Goal: Task Accomplishment & Management: Manage account settings

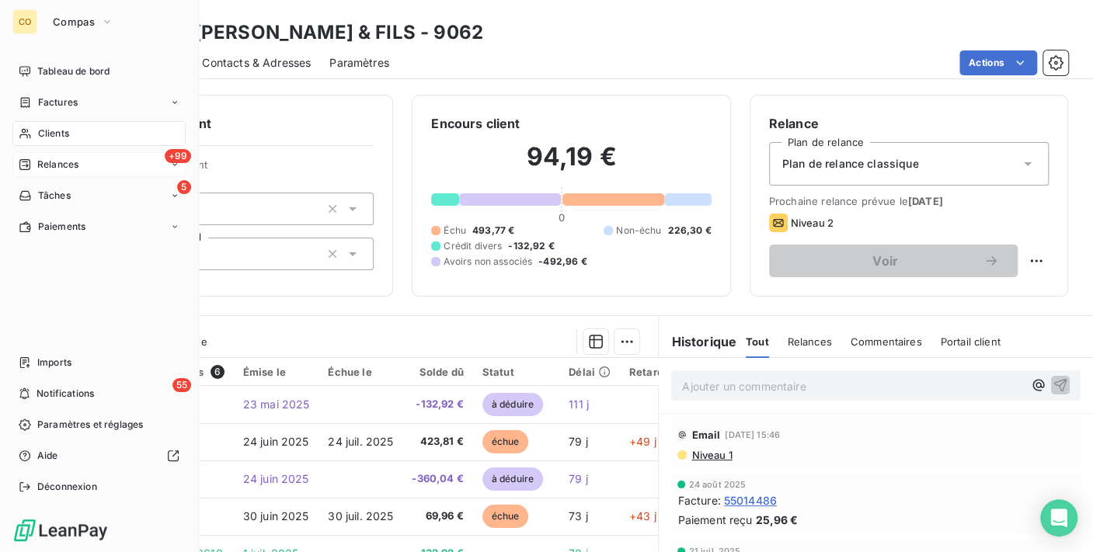
click at [58, 162] on span "Relances" at bounding box center [57, 165] width 41 height 14
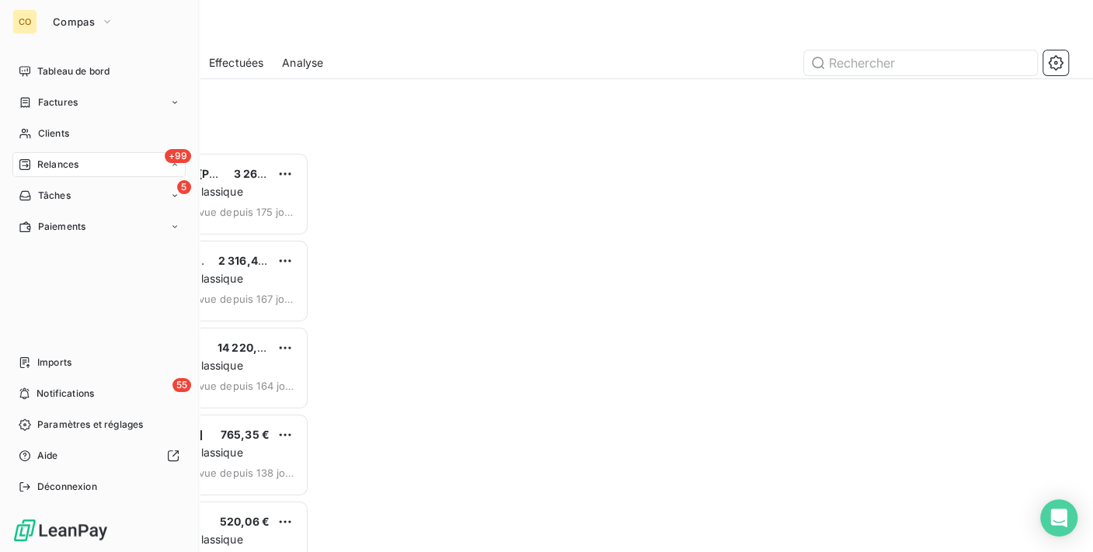
scroll to position [387, 221]
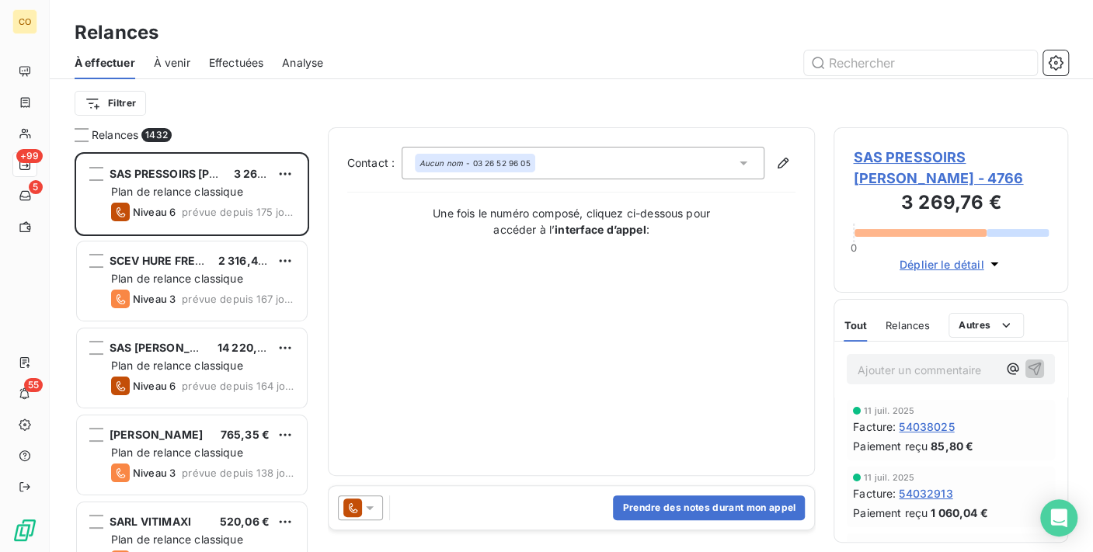
click at [249, 61] on span "Effectuées" at bounding box center [236, 63] width 55 height 16
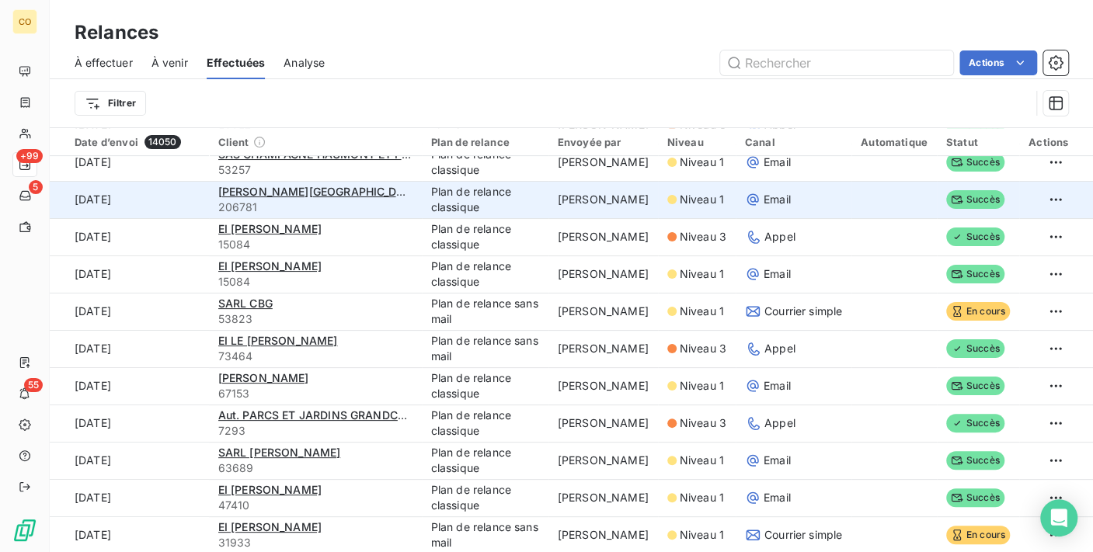
scroll to position [345, 0]
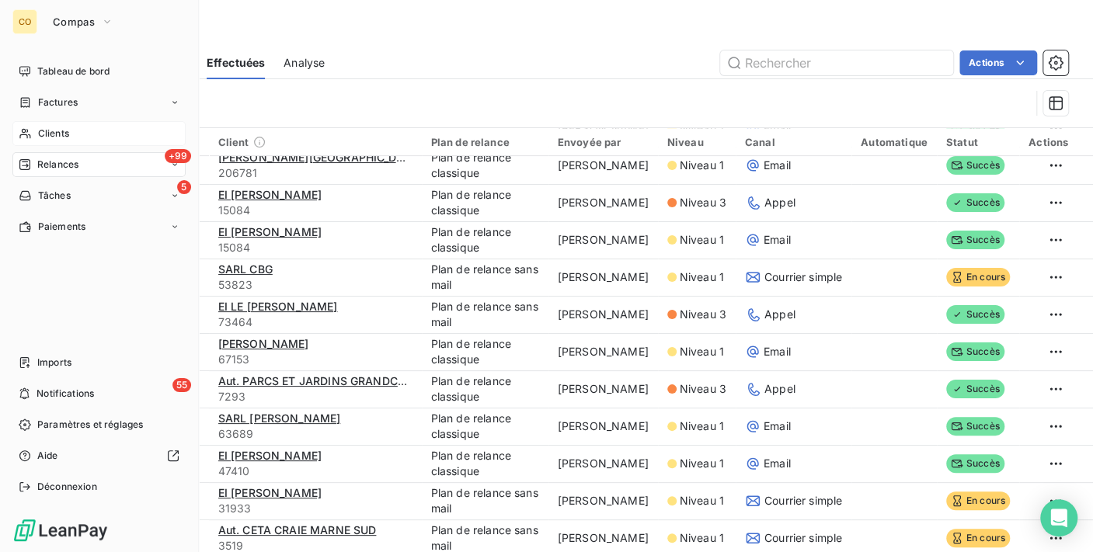
click at [60, 134] on span "Clients" at bounding box center [53, 134] width 31 height 14
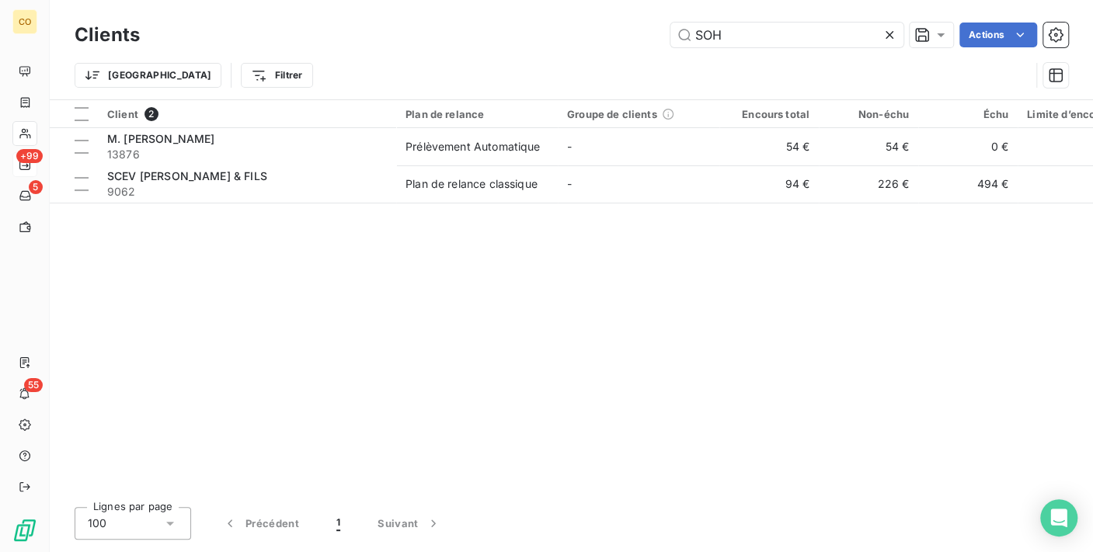
drag, startPoint x: 737, startPoint y: 30, endPoint x: 497, endPoint y: -16, distance: 244.4
click at [497, 0] on html "CO +99 5 55 Clients SOH Actions Trier Filtrer Client 2 Plan de relance Groupe d…" at bounding box center [546, 276] width 1093 height 552
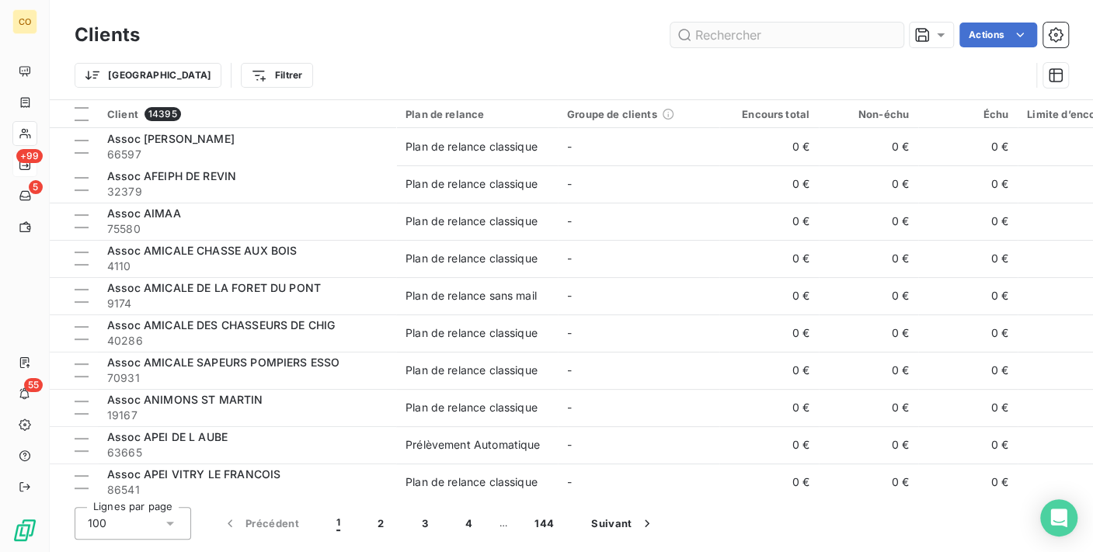
click at [747, 40] on input "text" at bounding box center [786, 35] width 233 height 25
click at [746, 39] on input "text" at bounding box center [786, 35] width 233 height 25
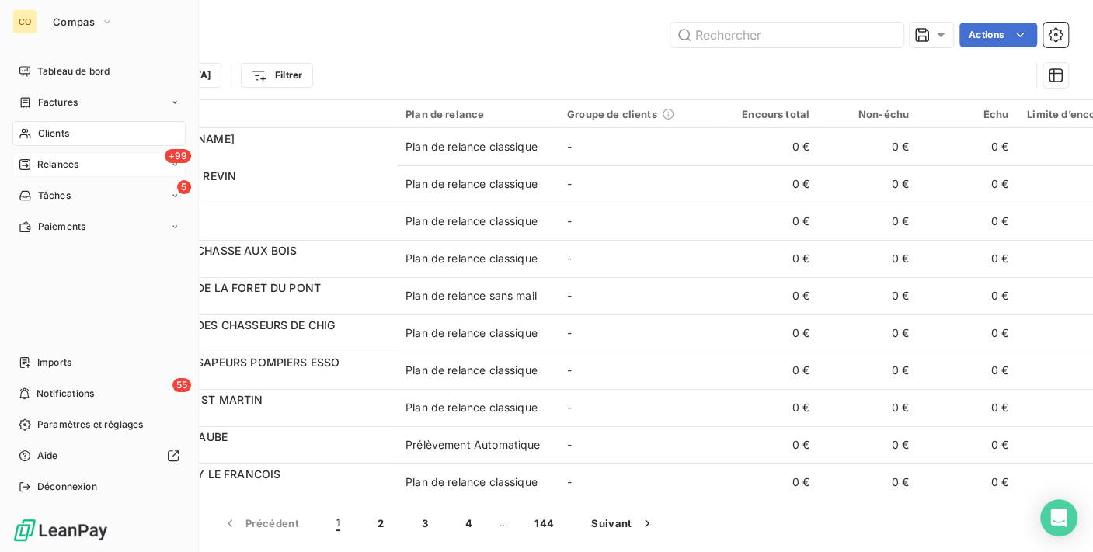
click at [63, 89] on nav "Tableau de bord Factures Clients +99 Relances 5 Tâches Paiements" at bounding box center [98, 149] width 173 height 180
click at [67, 98] on span "Factures" at bounding box center [58, 103] width 40 height 14
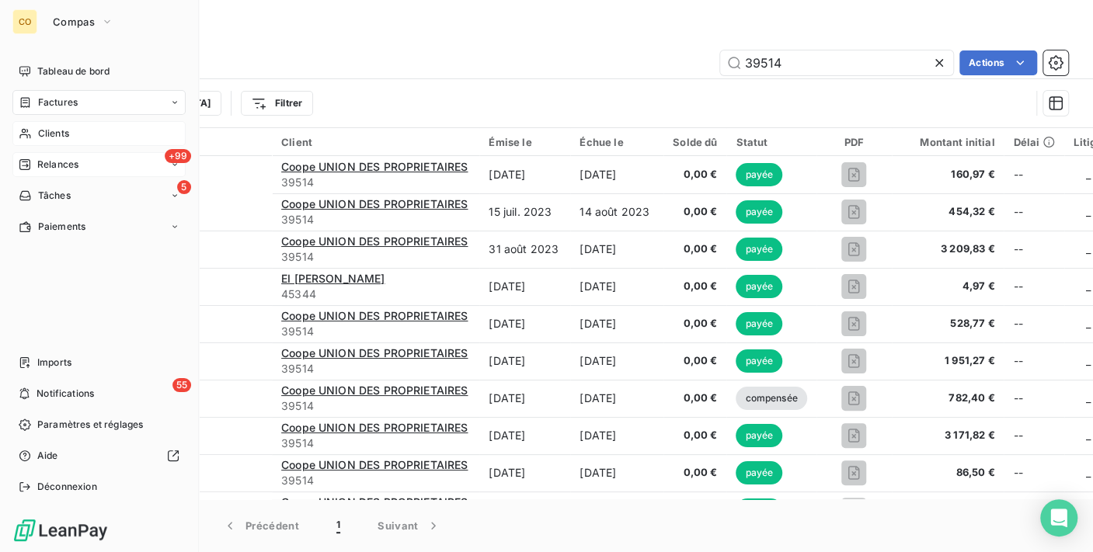
click at [51, 131] on span "Clients" at bounding box center [53, 134] width 31 height 14
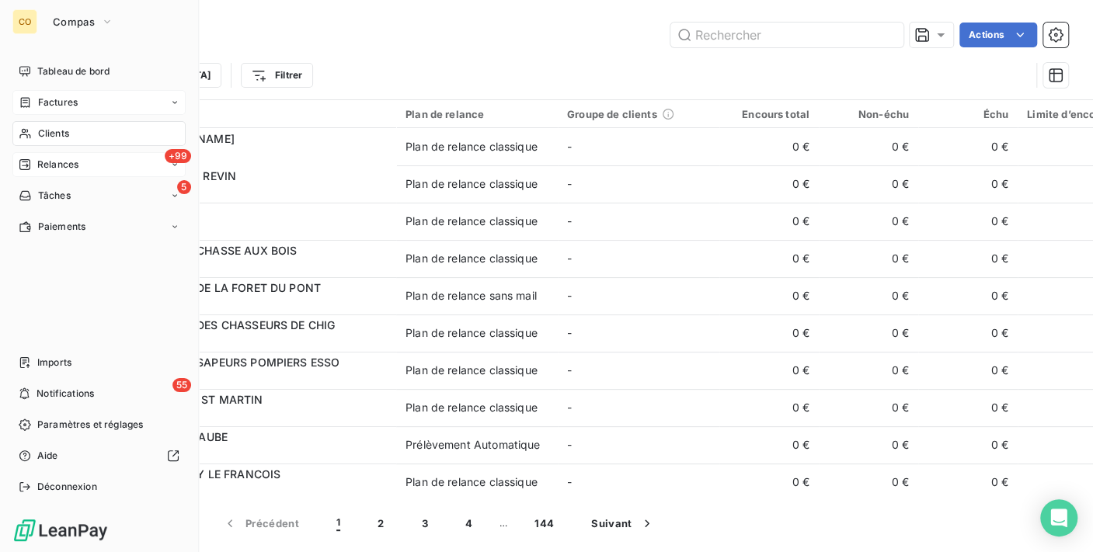
click at [30, 165] on icon at bounding box center [24, 164] width 11 height 11
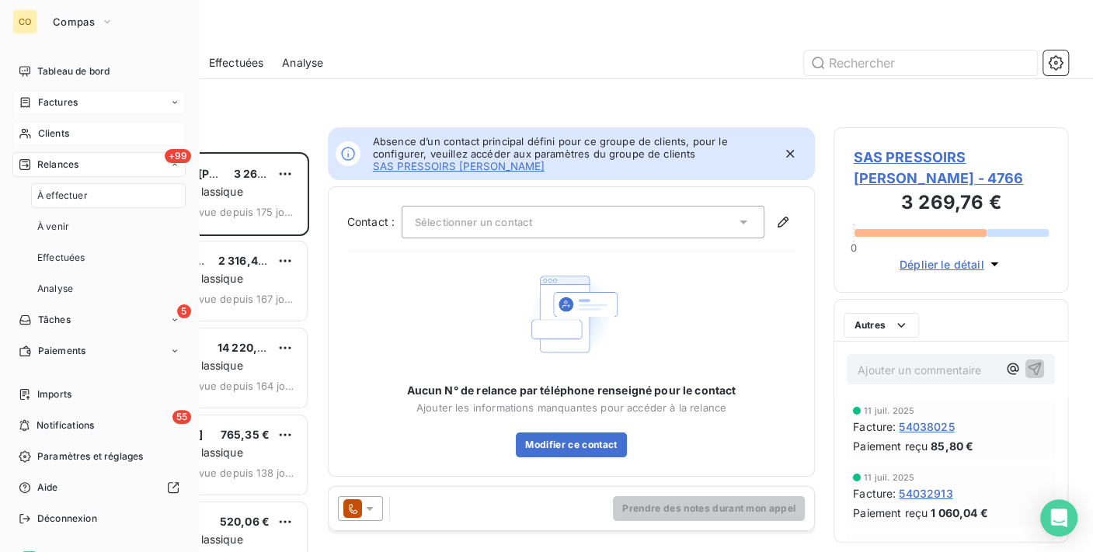
scroll to position [387, 221]
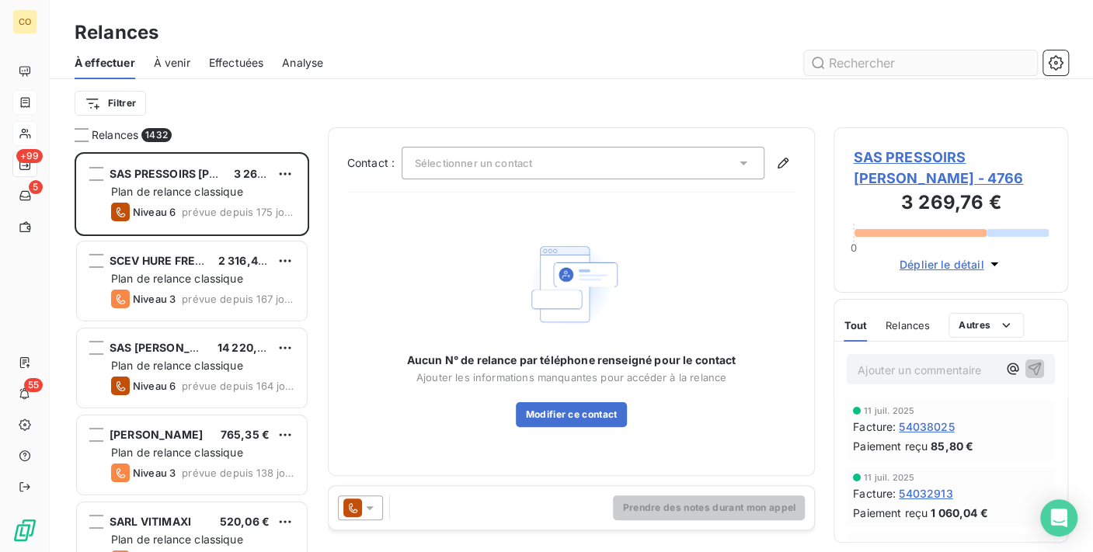
click at [861, 63] on input "text" at bounding box center [920, 62] width 233 height 25
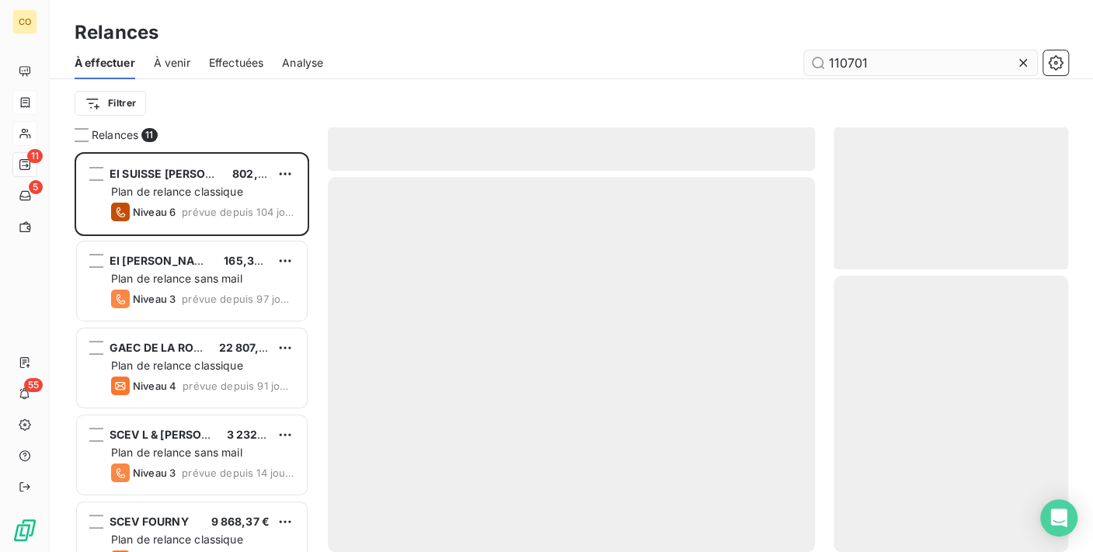
scroll to position [387, 221]
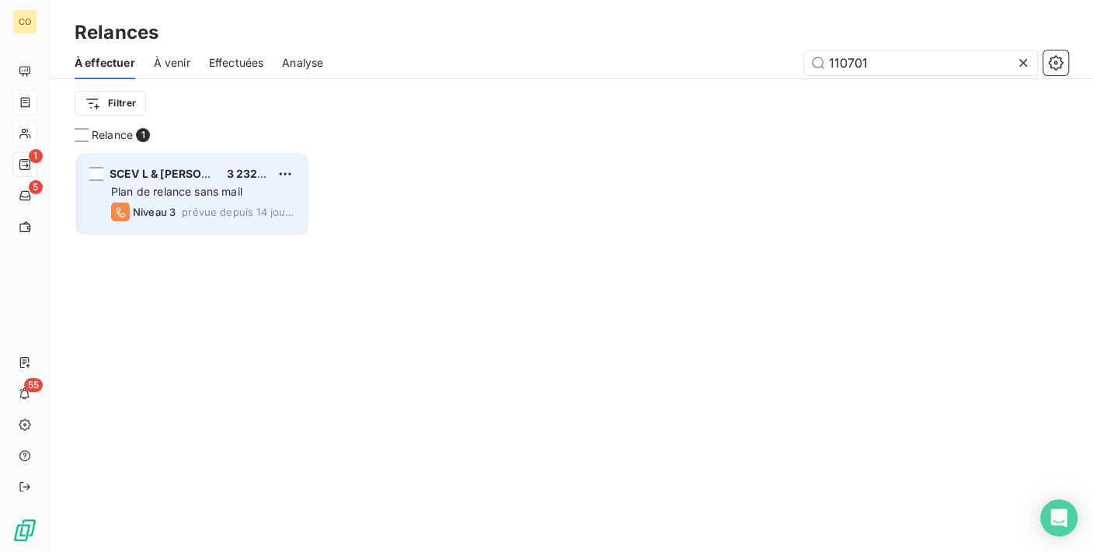
scroll to position [387, 221]
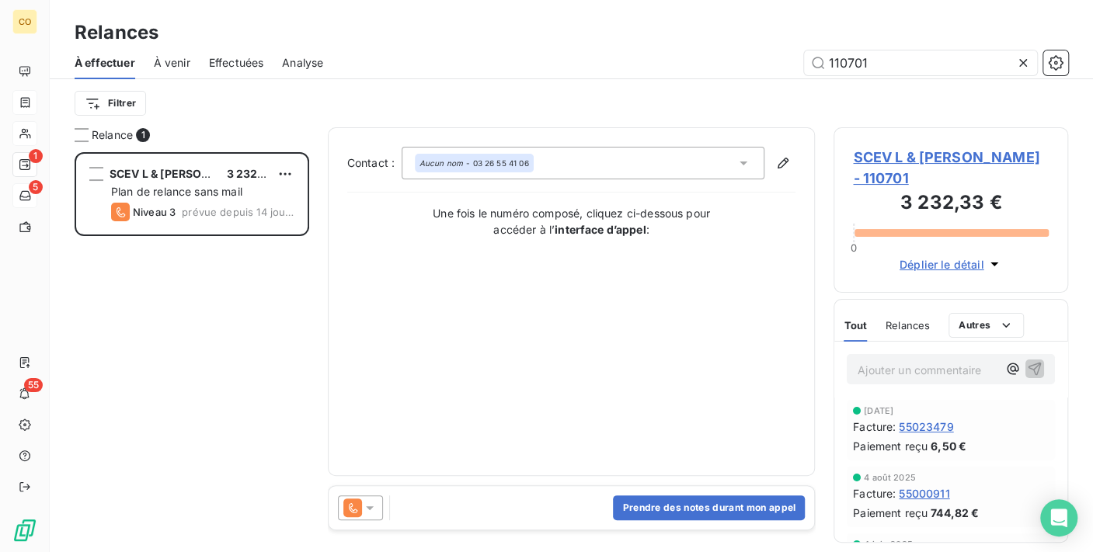
type input "110701"
click at [922, 360] on p "Ajouter un commentaire ﻿" at bounding box center [928, 369] width 140 height 19
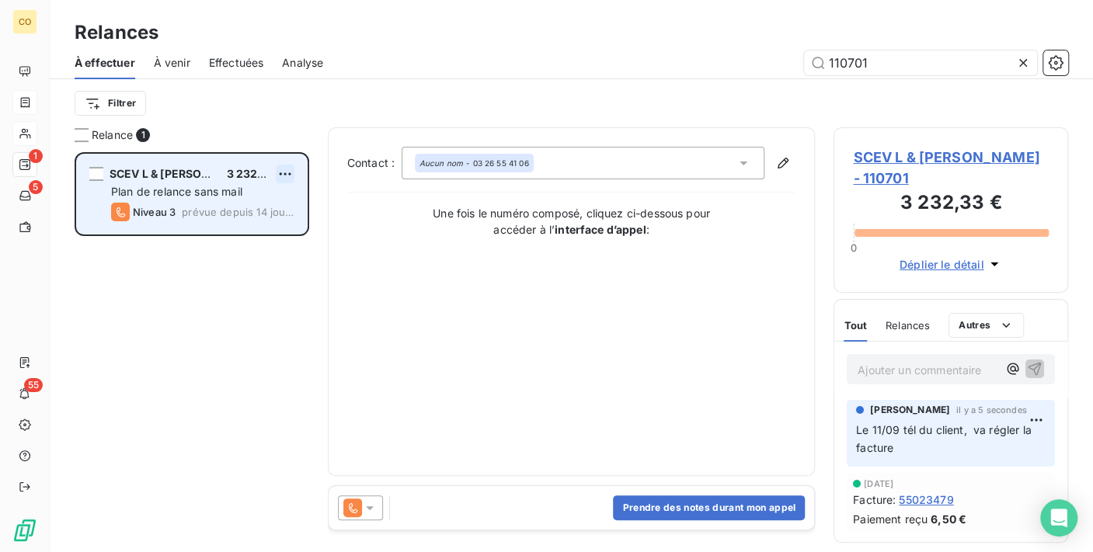
click at [291, 167] on html "CO 1 5 55 Relances À effectuer À venir Effectuées Analyse 110701 Filtrer Relanc…" at bounding box center [546, 276] width 1093 height 552
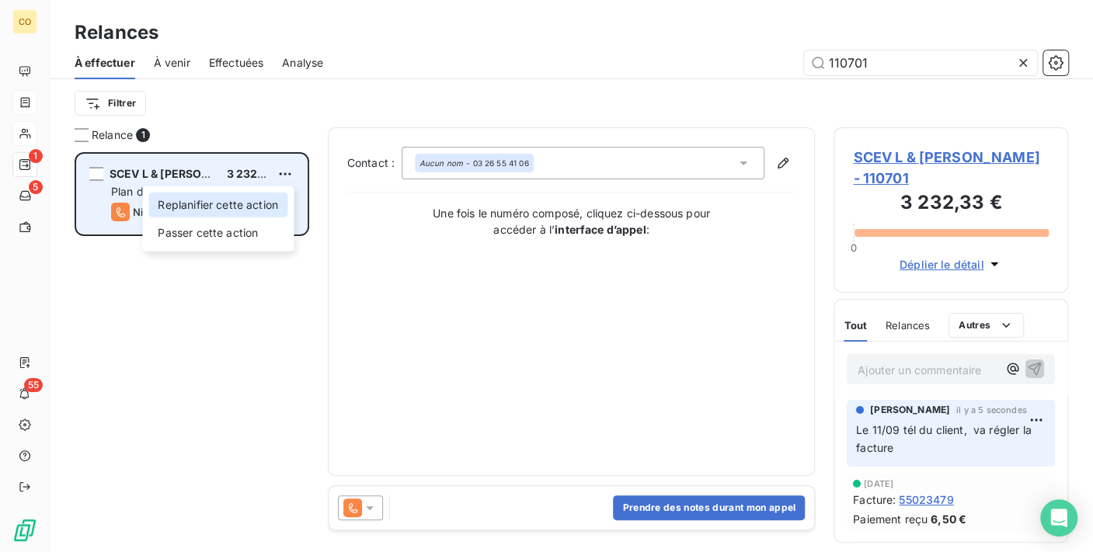
click at [273, 204] on div "Replanifier cette action" at bounding box center [217, 205] width 139 height 25
select select "8"
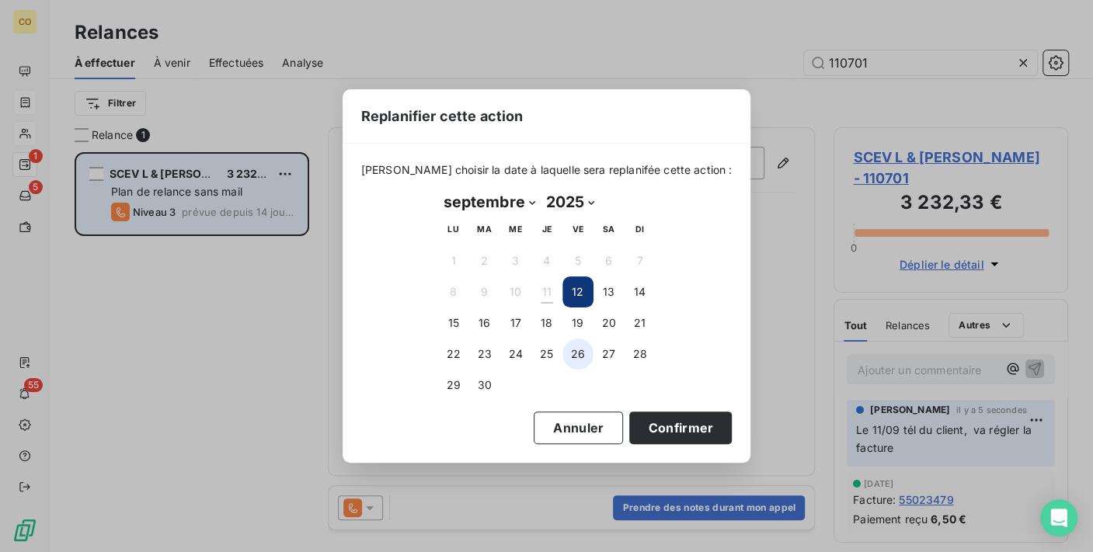
click at [577, 358] on button "26" at bounding box center [577, 354] width 31 height 31
click at [687, 447] on div "Veuillez choisir la date à laquelle sera replanifée cette action : septembre 20…" at bounding box center [547, 303] width 409 height 319
click at [674, 430] on button "Confirmer" at bounding box center [680, 428] width 103 height 33
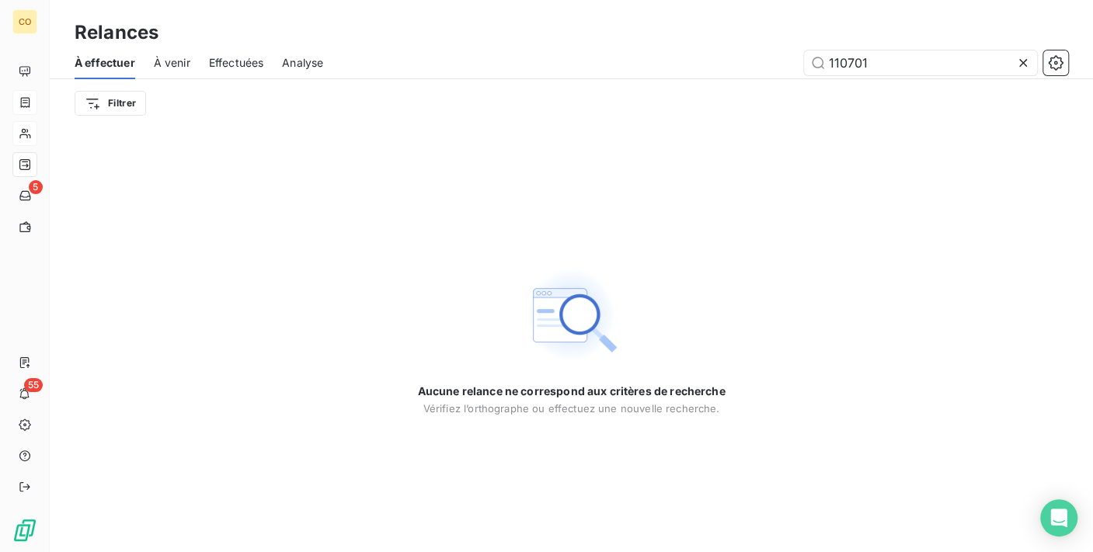
click at [1025, 66] on icon at bounding box center [1023, 63] width 16 height 16
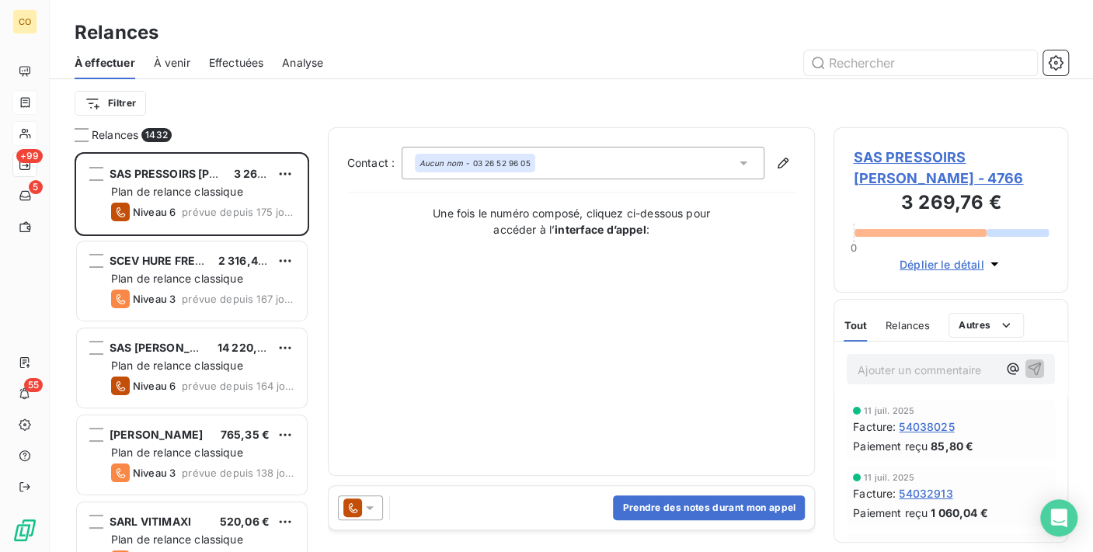
scroll to position [387, 221]
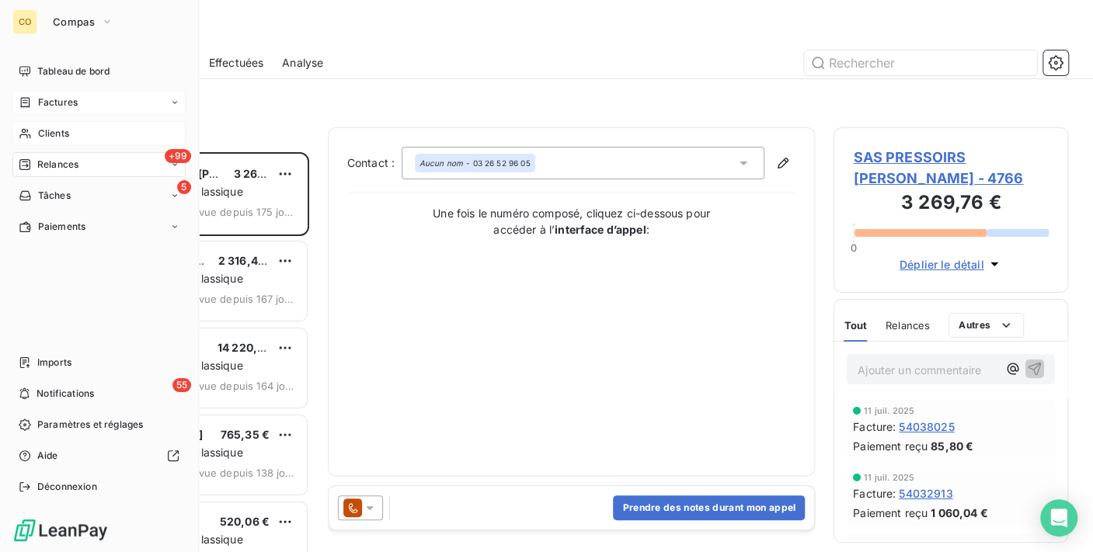
click at [66, 161] on span "Relances" at bounding box center [57, 165] width 41 height 14
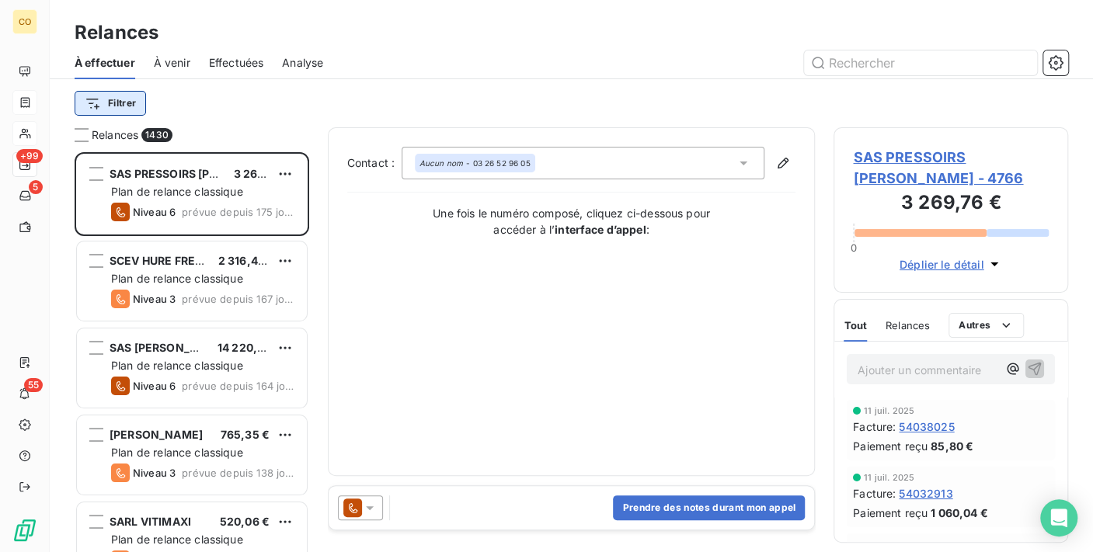
click at [130, 103] on html "CO +99 5 55 Relances À effectuer À venir Effectuées Analyse Filtrer Relances 14…" at bounding box center [546, 276] width 1093 height 552
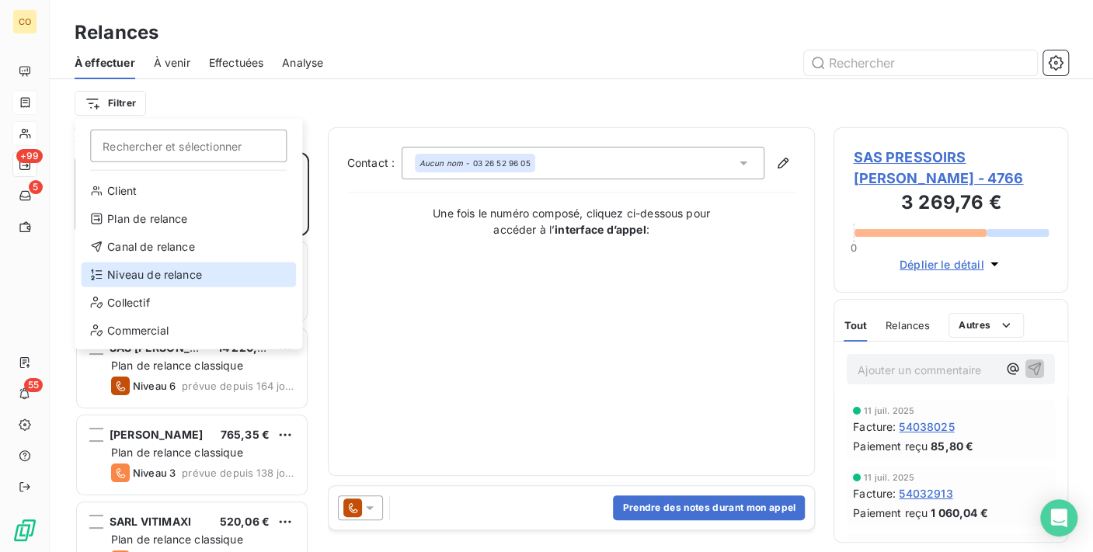
click at [197, 270] on div "Niveau de relance" at bounding box center [188, 275] width 215 height 25
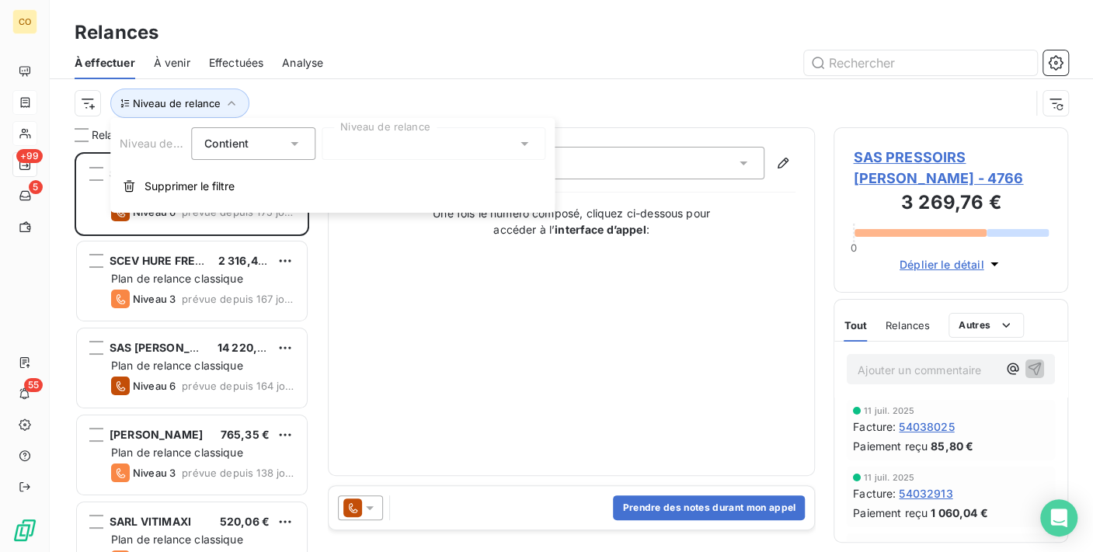
click at [355, 134] on div at bounding box center [434, 143] width 224 height 33
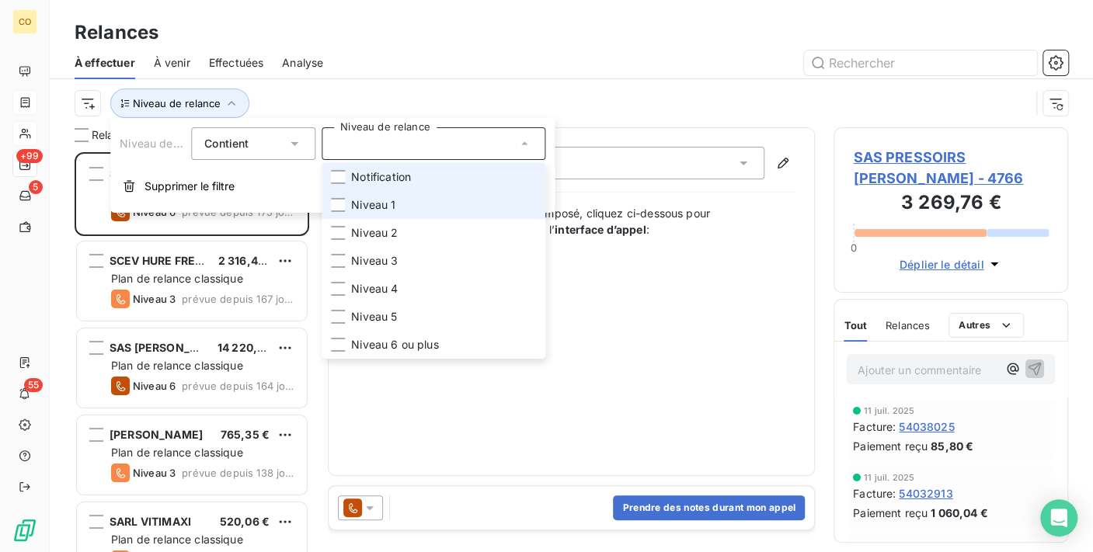
click at [367, 191] on li "Niveau 1" at bounding box center [434, 205] width 224 height 28
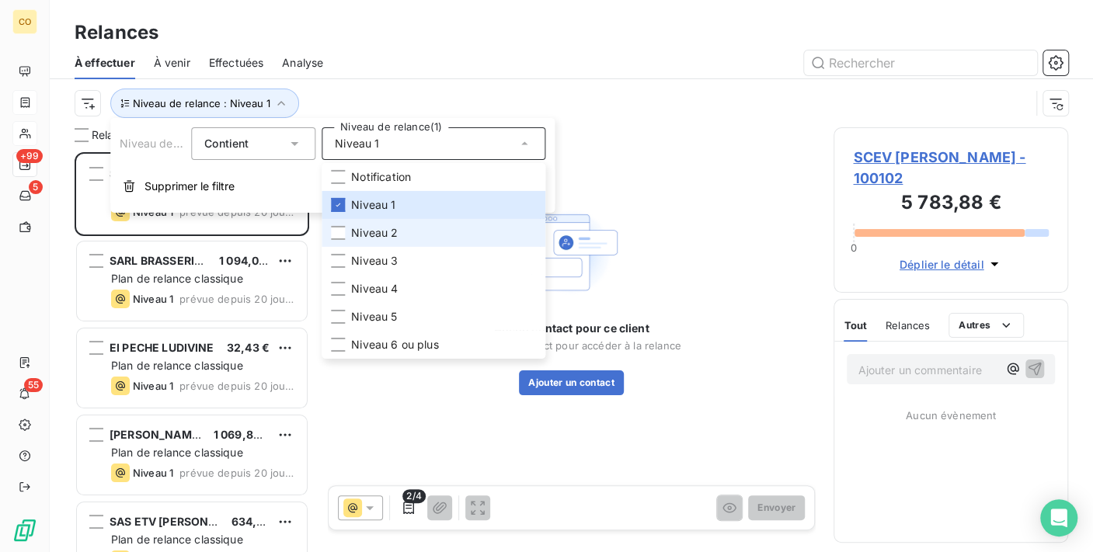
click at [362, 221] on li "Niveau 2" at bounding box center [434, 233] width 224 height 28
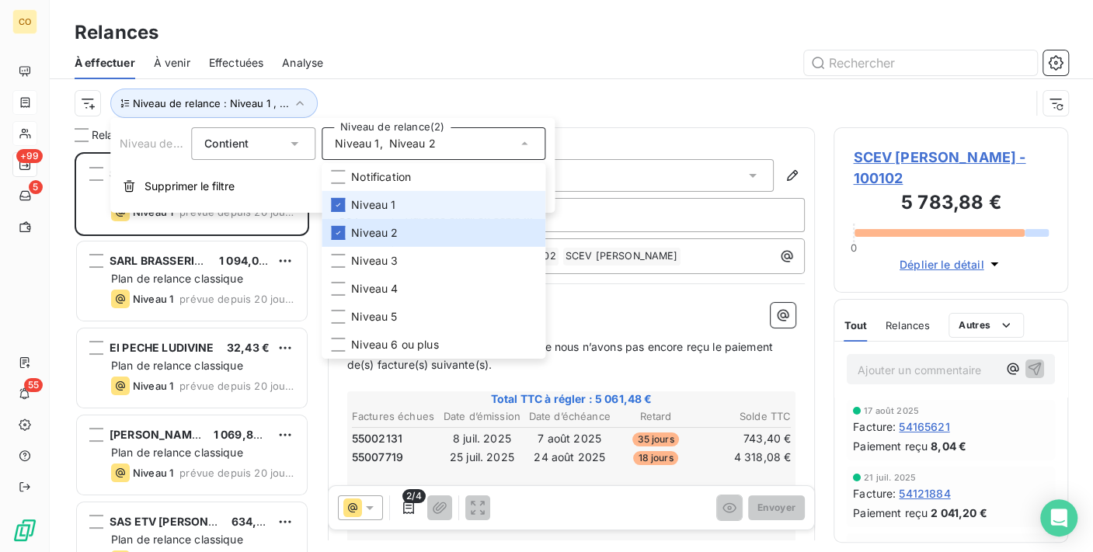
scroll to position [387, 221]
click at [452, 33] on div "Relances" at bounding box center [571, 33] width 1043 height 28
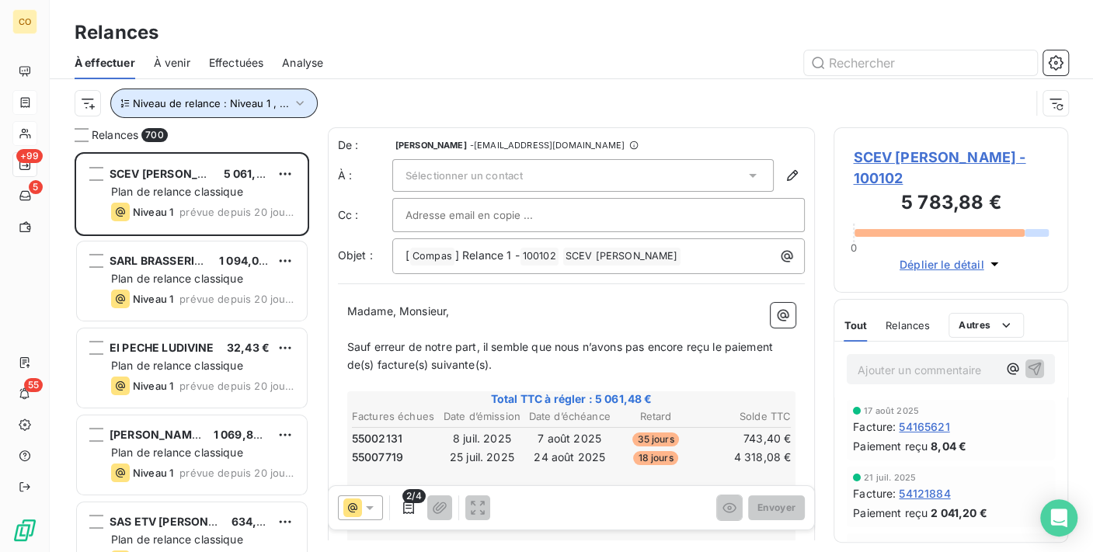
click at [296, 107] on icon "button" at bounding box center [300, 104] width 16 height 16
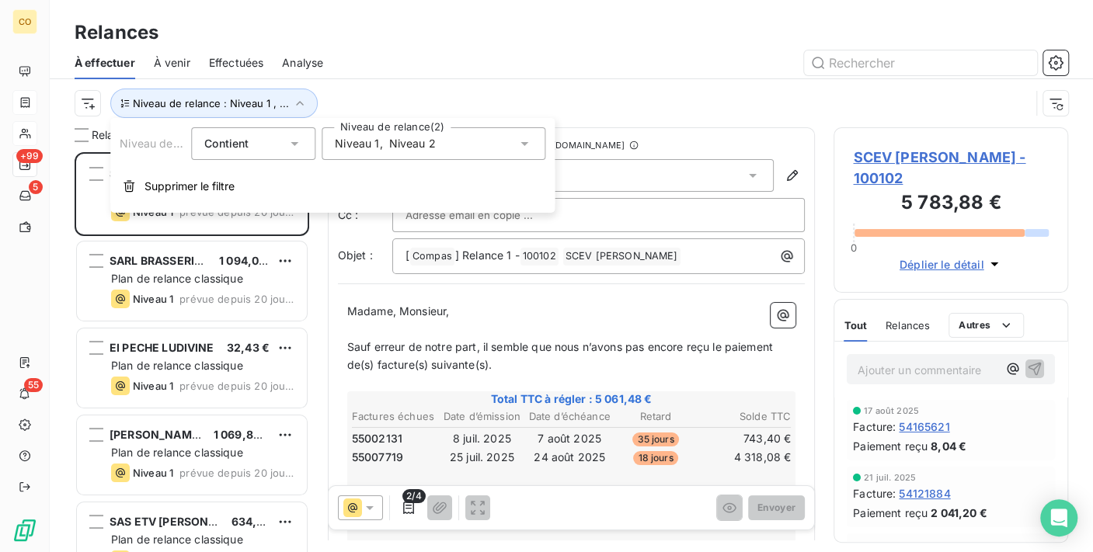
click at [476, 149] on div "Niveau 1 , Niveau 2" at bounding box center [434, 143] width 224 height 33
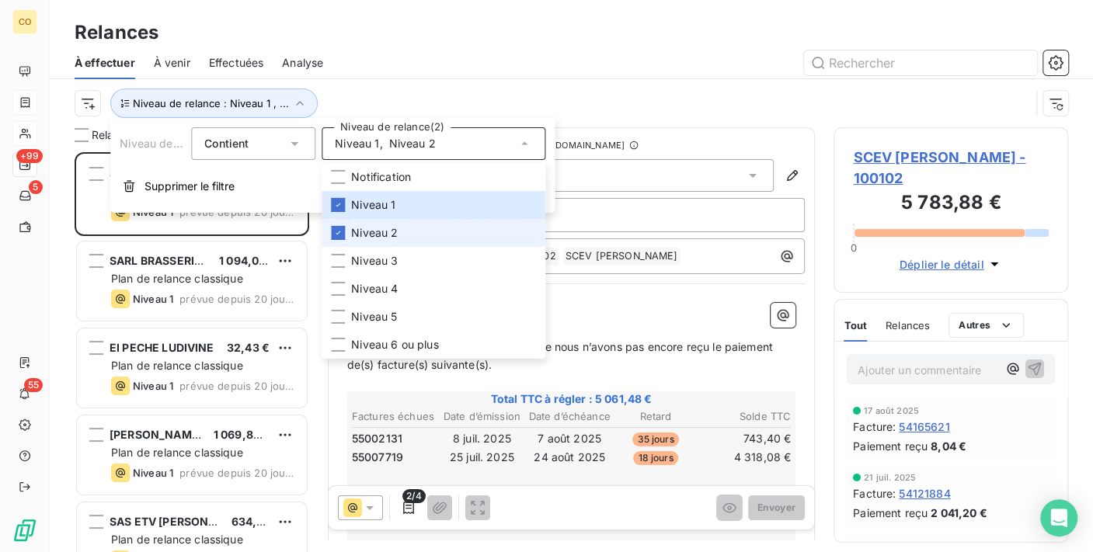
click at [396, 233] on span "Niveau 2" at bounding box center [374, 233] width 47 height 16
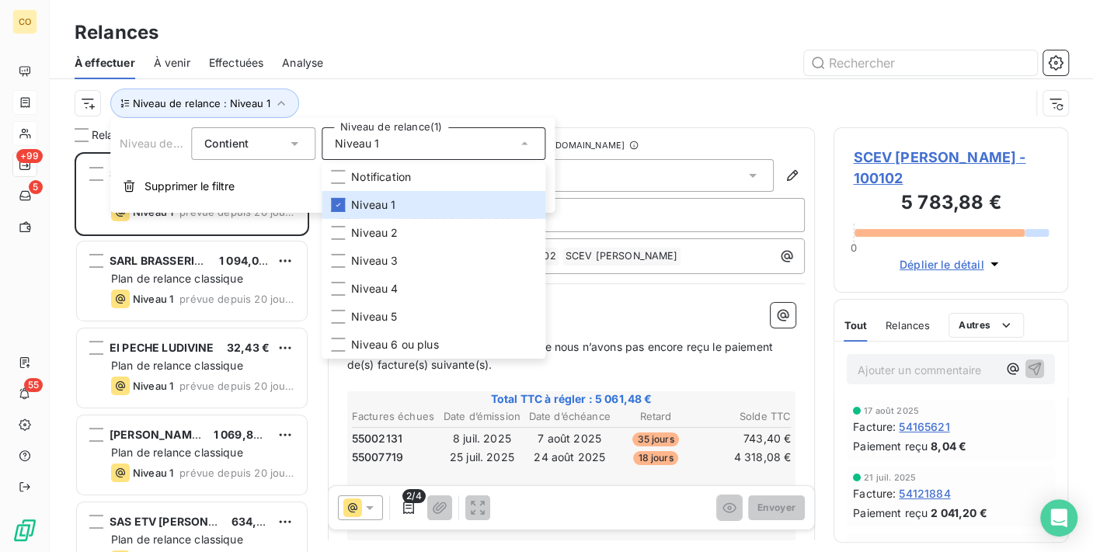
click at [423, 65] on div at bounding box center [705, 62] width 726 height 25
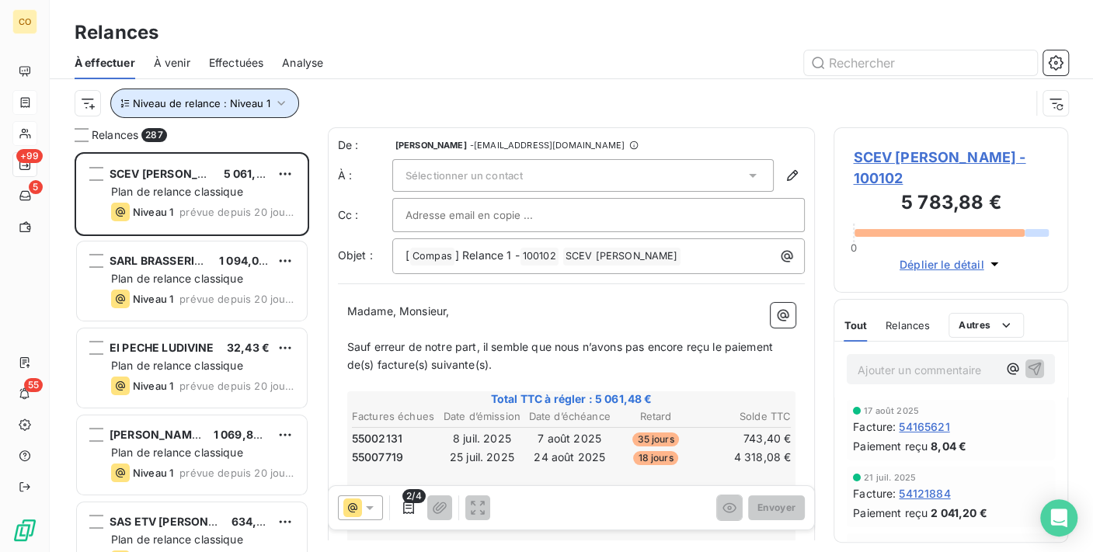
click at [273, 106] on icon "button" at bounding box center [281, 104] width 16 height 16
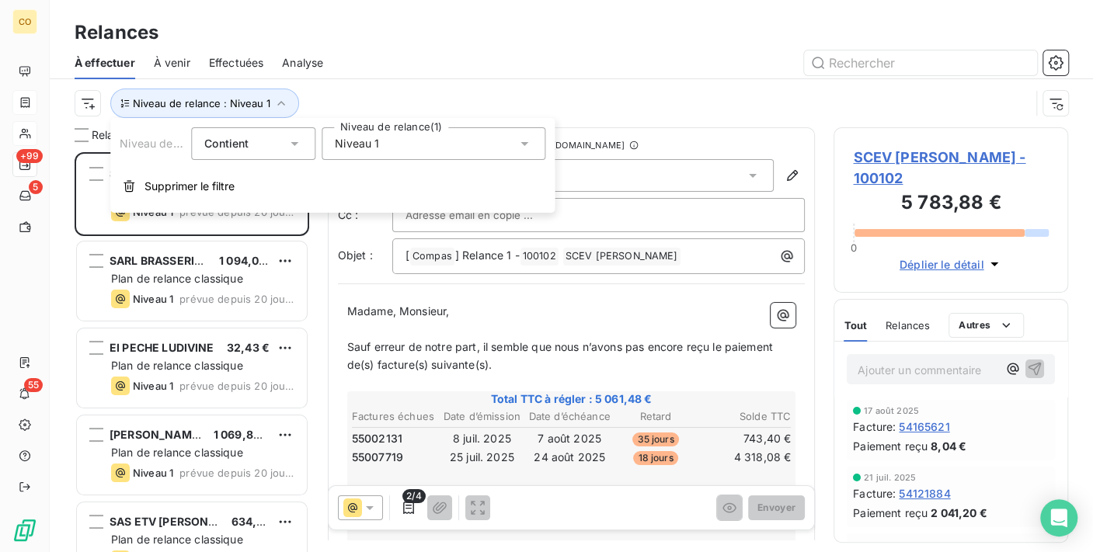
click at [415, 141] on div "Niveau 1" at bounding box center [434, 143] width 224 height 33
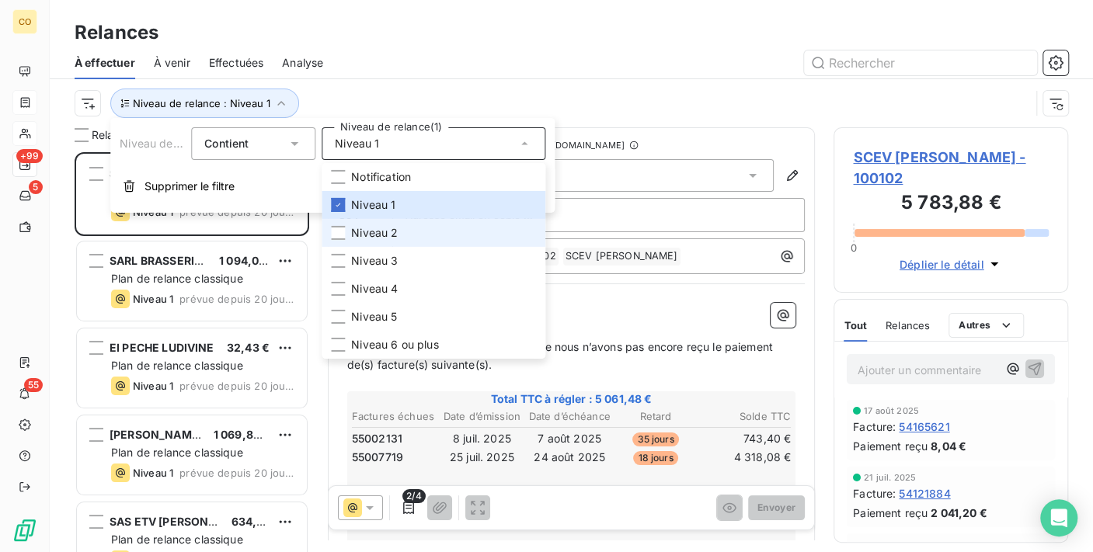
click at [396, 223] on li "Niveau 2" at bounding box center [434, 233] width 224 height 28
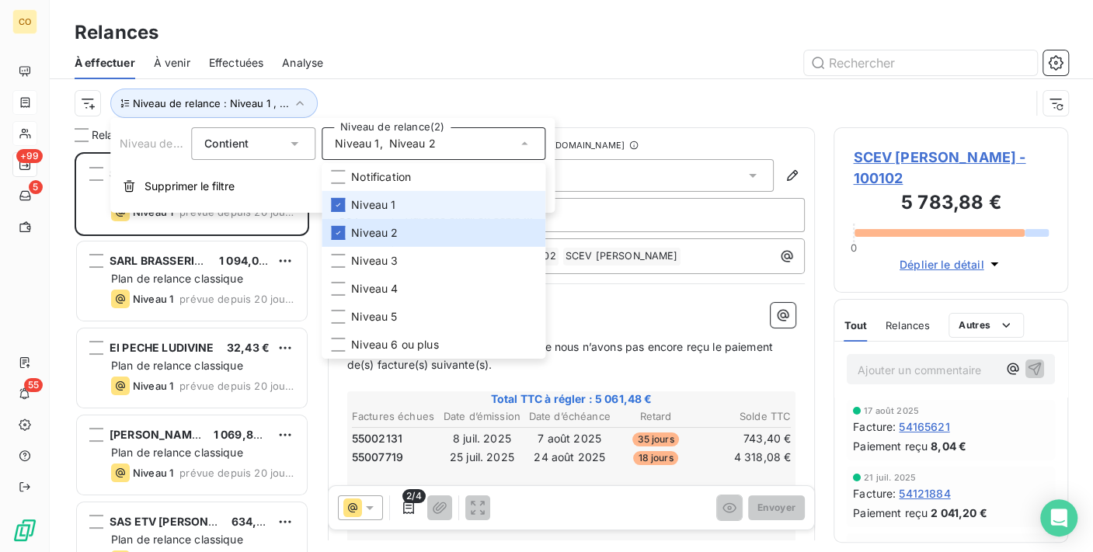
click at [390, 197] on span "Niveau 1" at bounding box center [373, 205] width 44 height 16
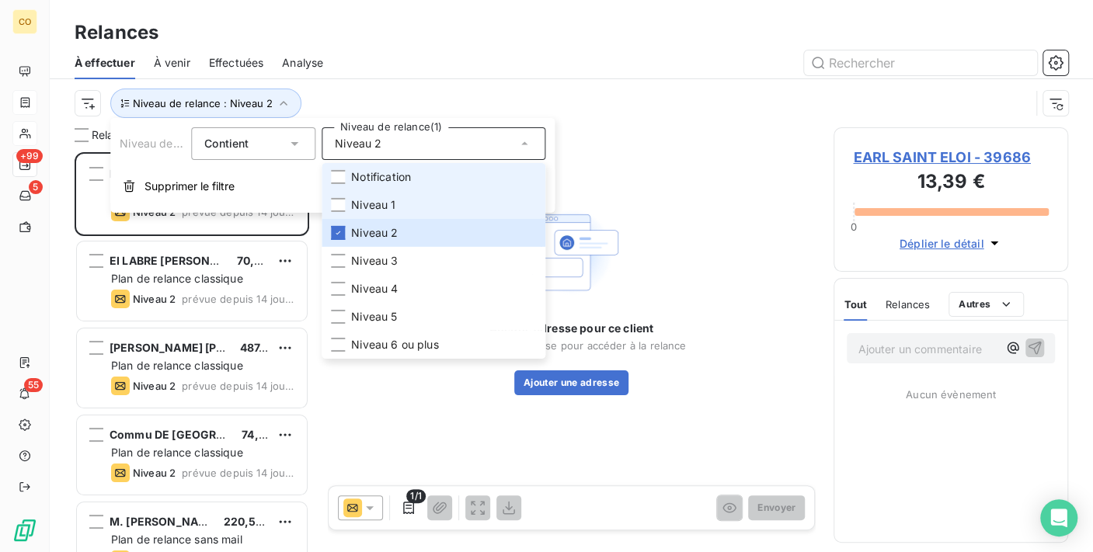
scroll to position [387, 221]
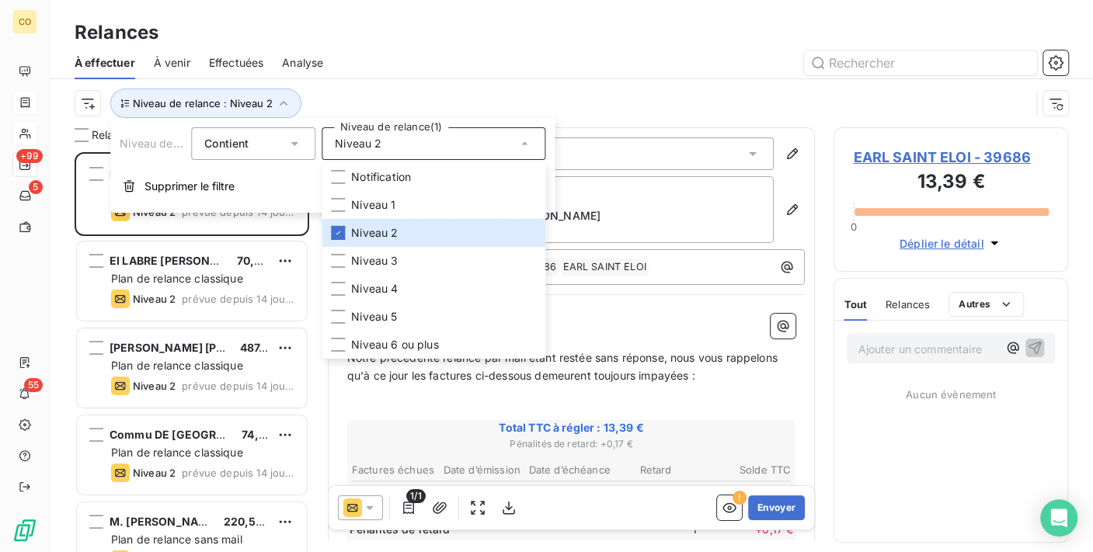
click at [475, 65] on div at bounding box center [705, 62] width 726 height 25
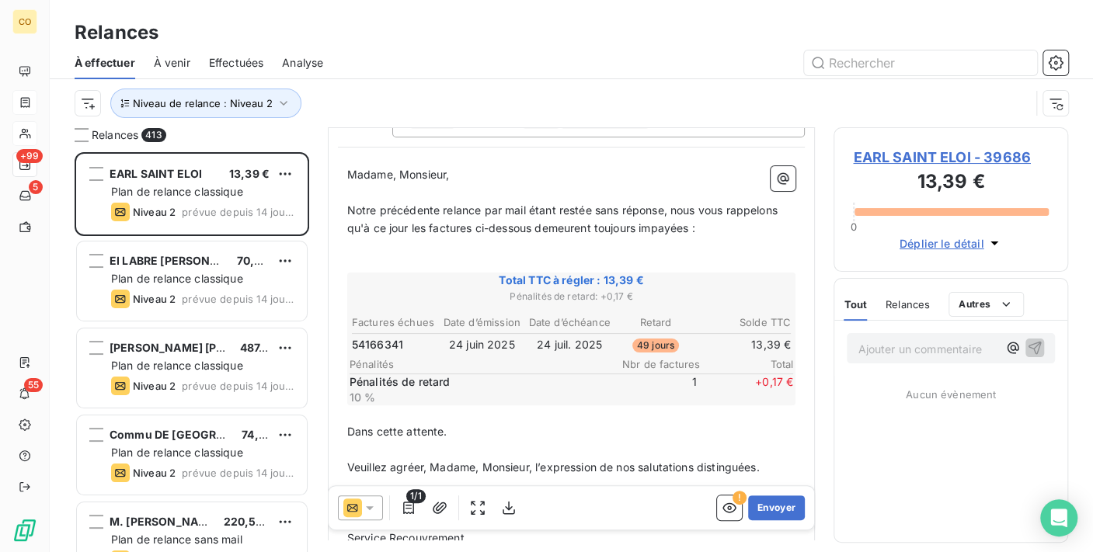
scroll to position [172, 0]
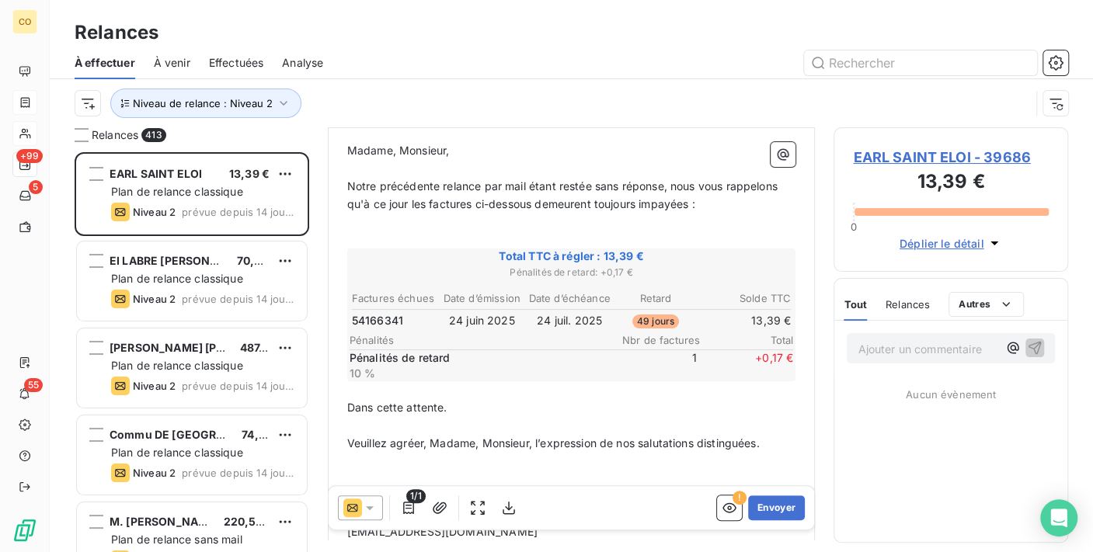
click at [368, 500] on icon at bounding box center [370, 508] width 16 height 16
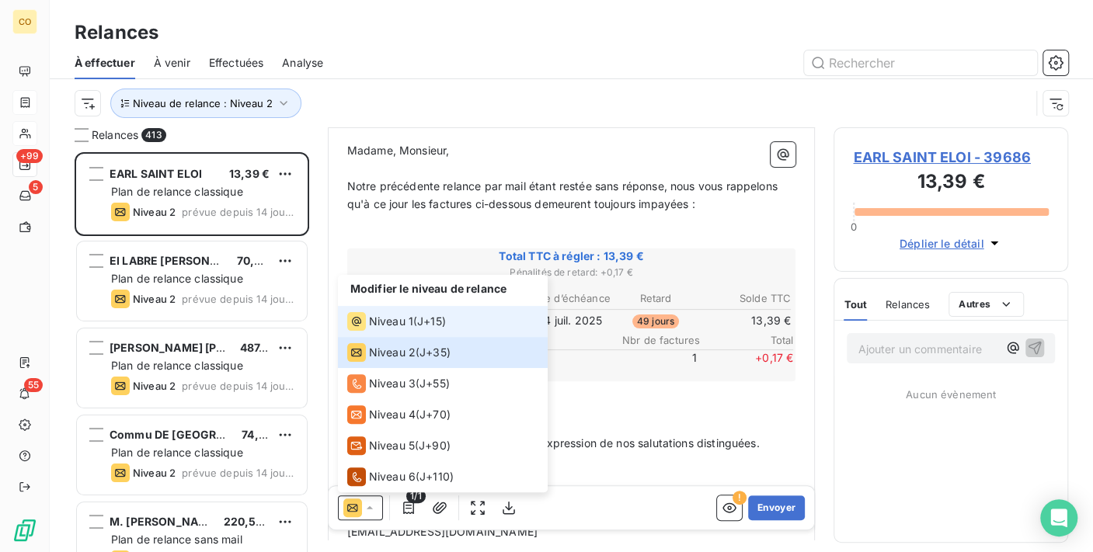
click at [373, 321] on span "Niveau 1" at bounding box center [391, 322] width 44 height 16
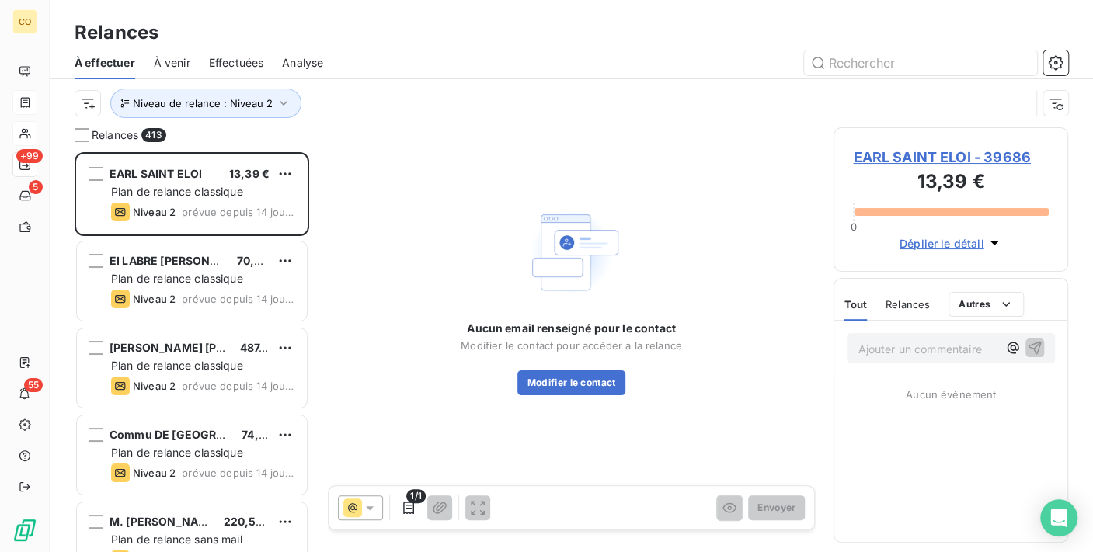
click at [922, 165] on span "EARL SAINT ELOI - 39686" at bounding box center [951, 157] width 196 height 21
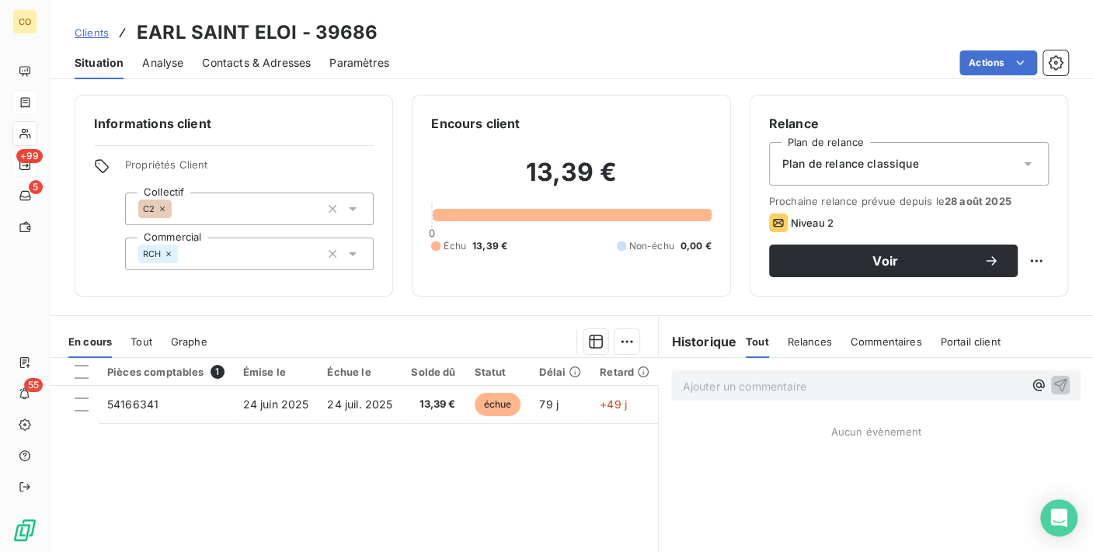
click at [926, 163] on div "Plan de relance classique" at bounding box center [909, 164] width 280 height 44
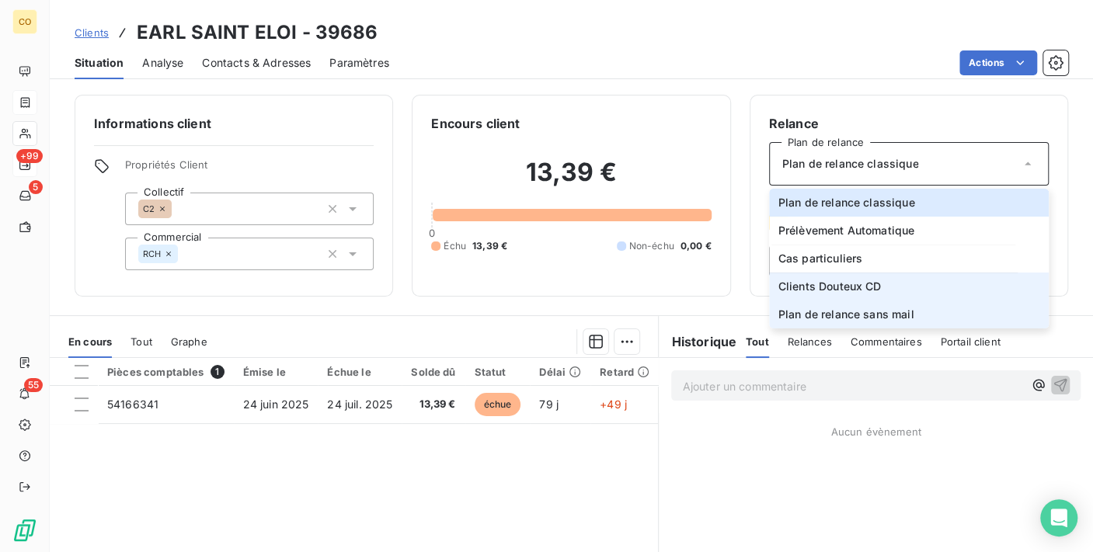
click at [917, 301] on li "Plan de relance sans mail" at bounding box center [909, 315] width 280 height 28
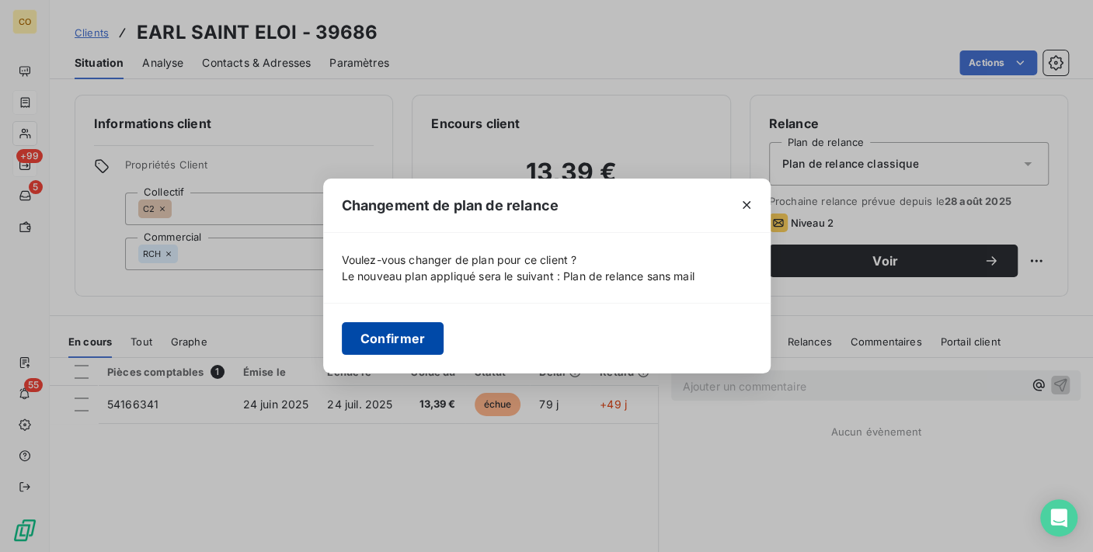
click at [420, 335] on button "Confirmer" at bounding box center [393, 338] width 103 height 33
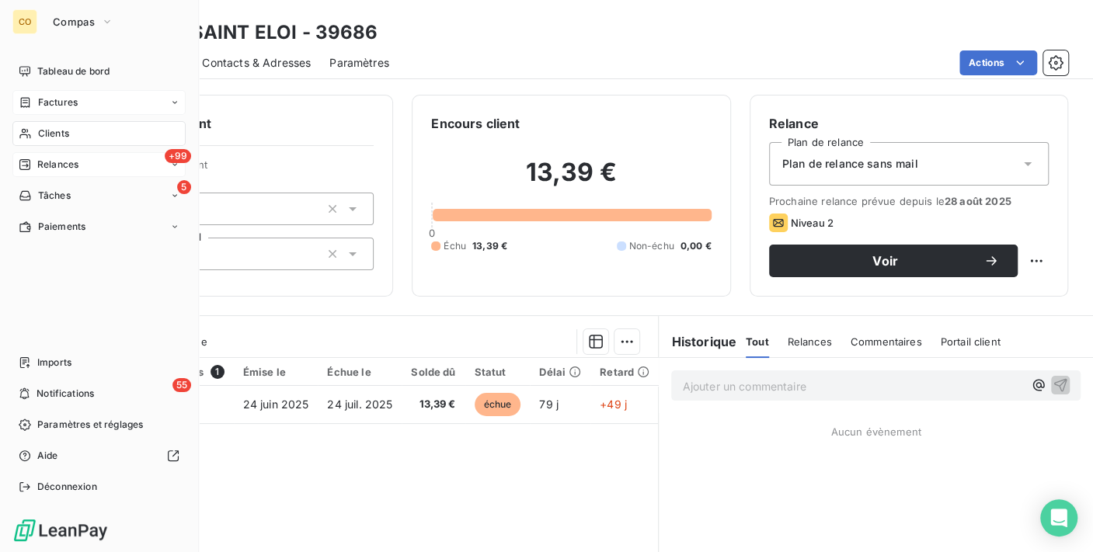
click at [46, 158] on span "Relances" at bounding box center [57, 165] width 41 height 14
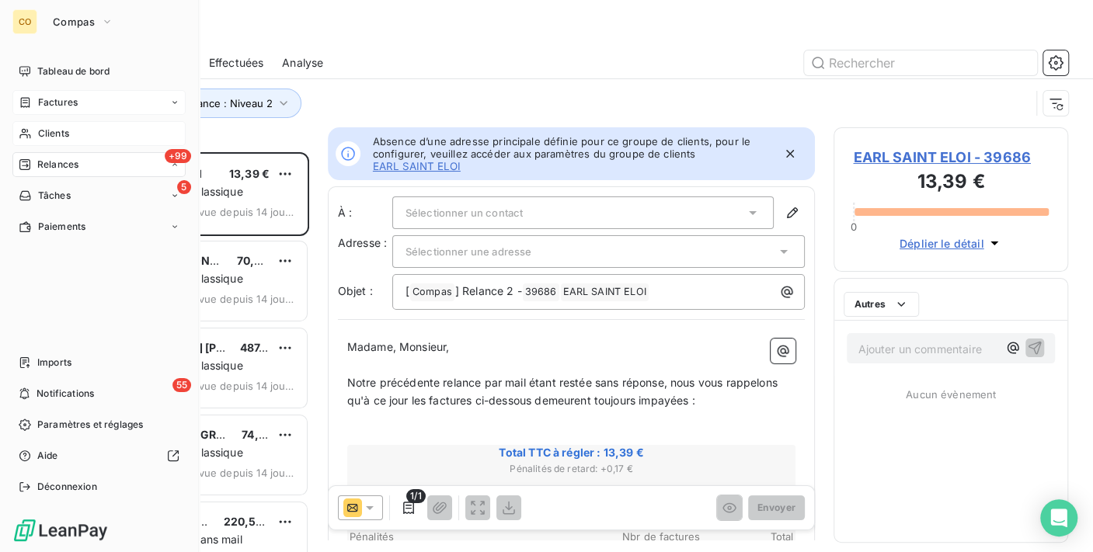
scroll to position [387, 221]
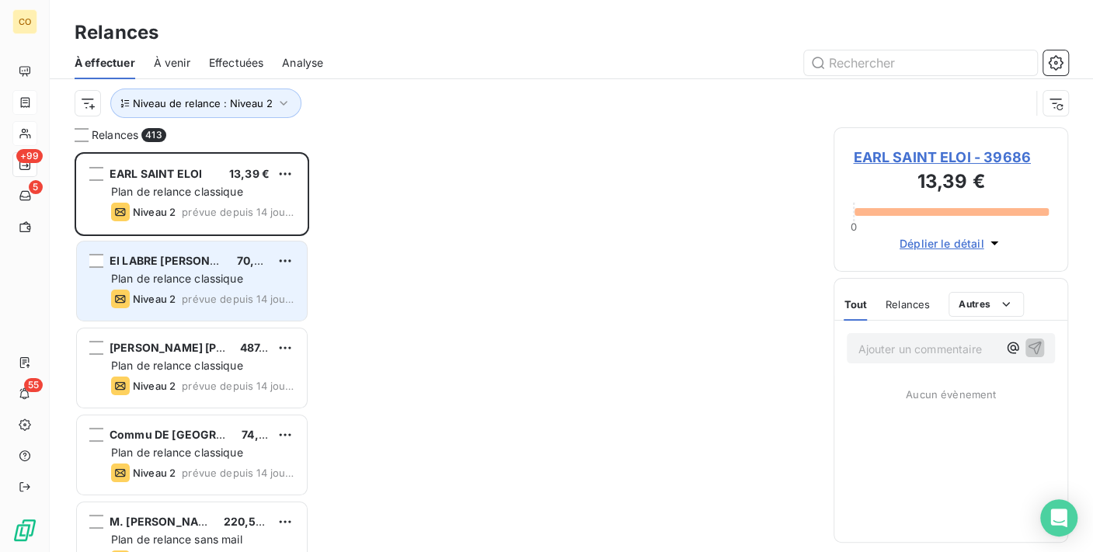
click at [250, 278] on div "Plan de relance classique" at bounding box center [202, 279] width 183 height 16
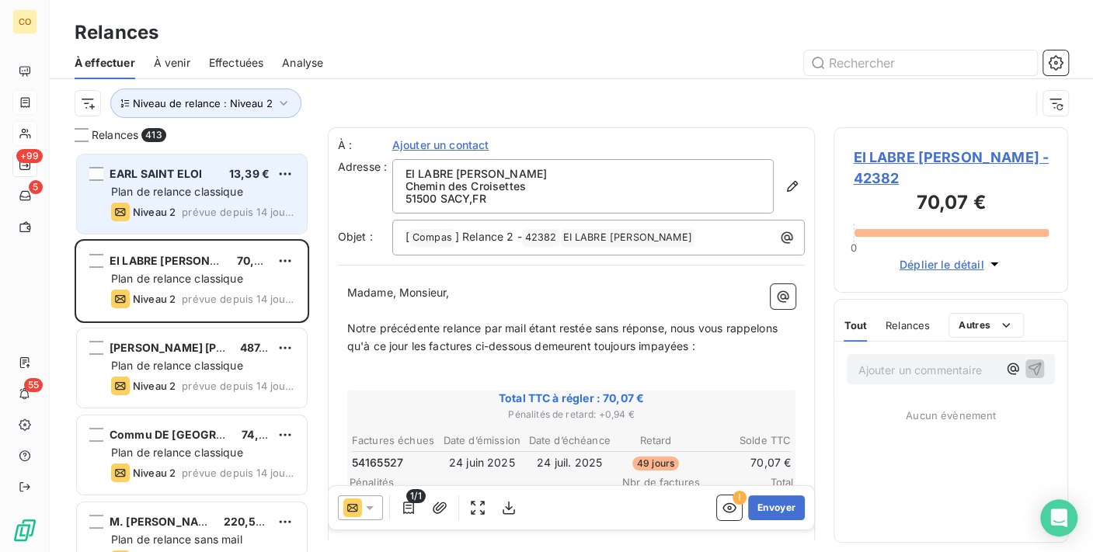
click at [180, 203] on div "Niveau 2 prévue depuis 14 jours" at bounding box center [202, 212] width 183 height 19
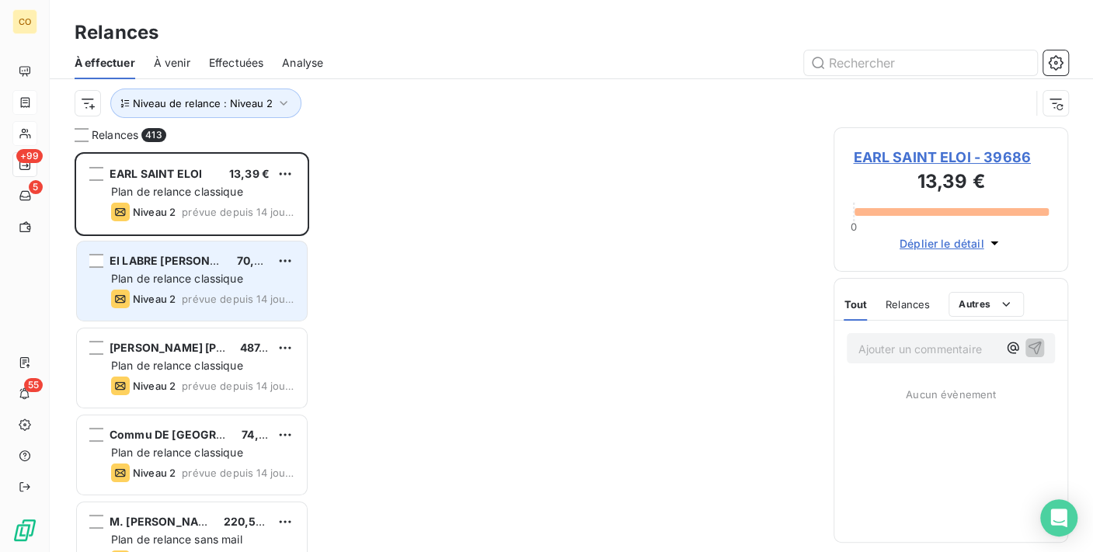
click at [173, 277] on span "Plan de relance classique" at bounding box center [177, 278] width 132 height 13
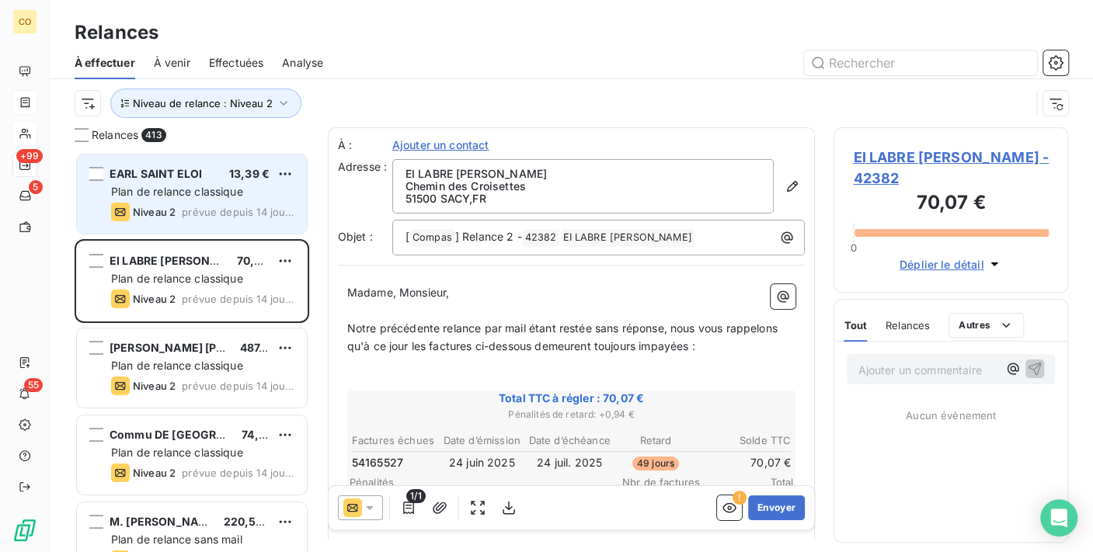
click at [180, 204] on div "Niveau 2 prévue depuis 14 jours" at bounding box center [202, 212] width 183 height 19
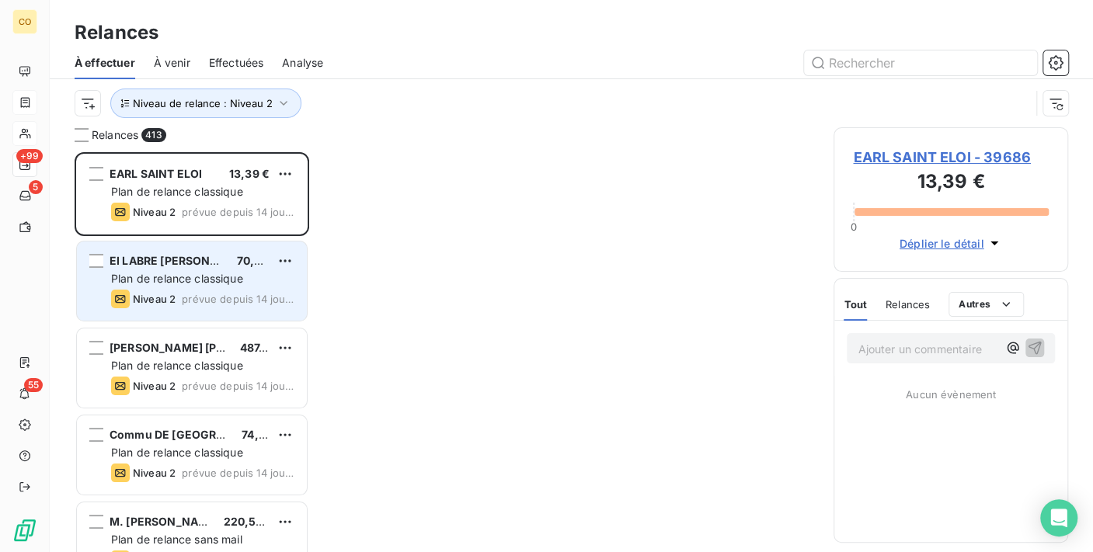
click at [206, 273] on span "Plan de relance classique" at bounding box center [177, 278] width 132 height 13
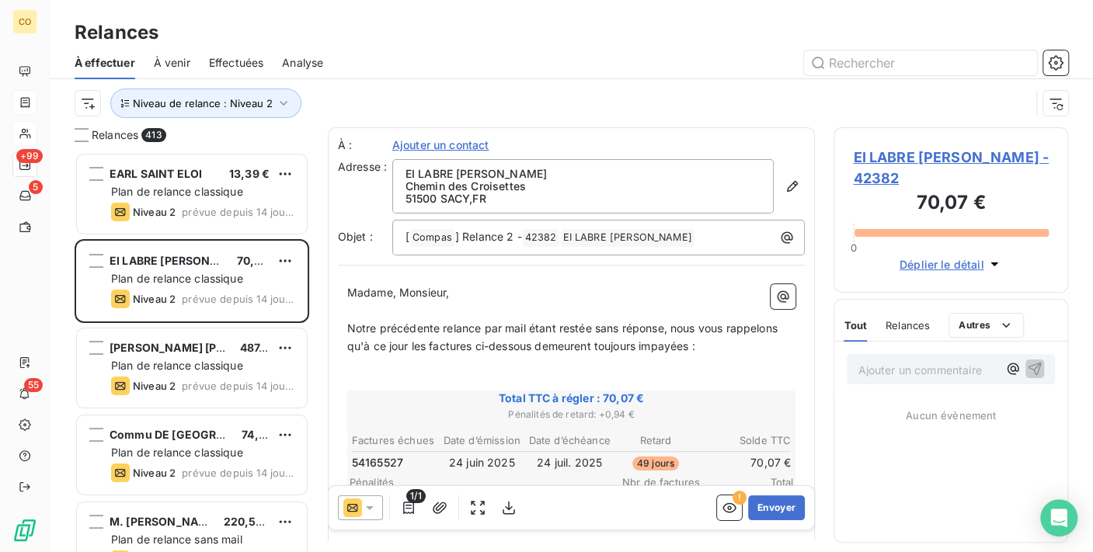
click at [368, 500] on icon at bounding box center [370, 508] width 16 height 16
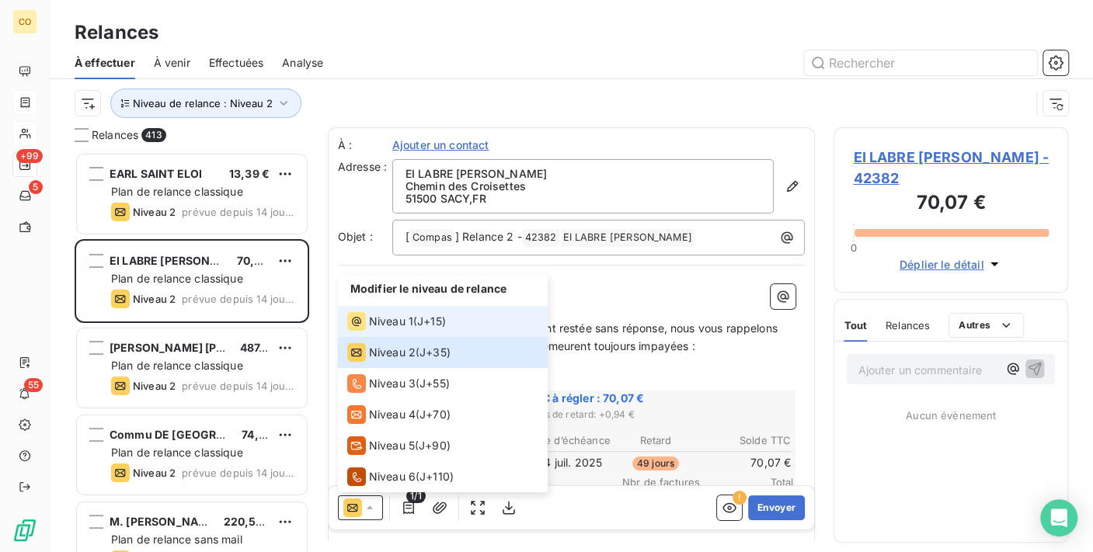
click at [385, 312] on div "Niveau 1" at bounding box center [380, 321] width 66 height 19
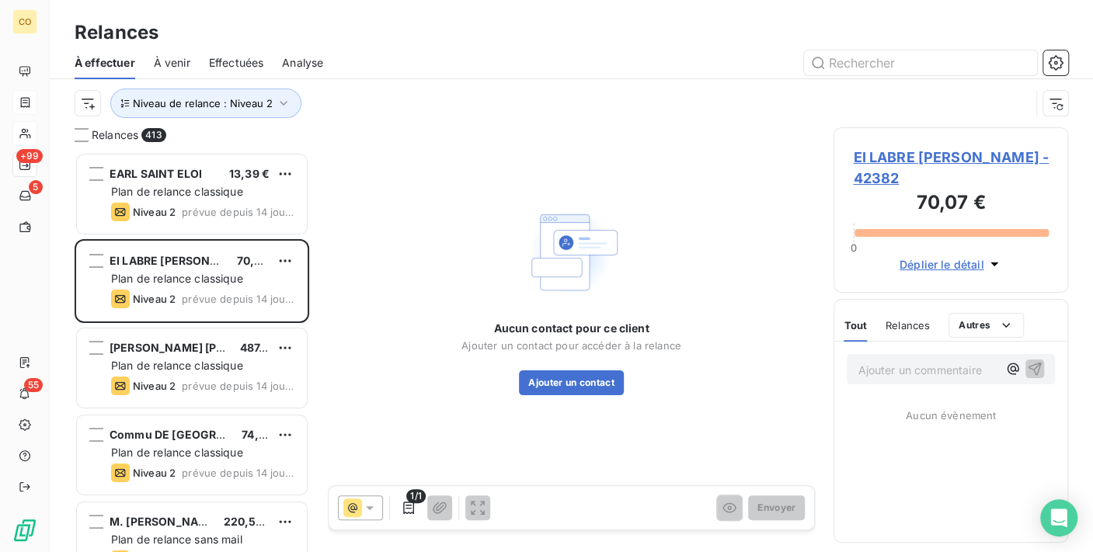
click at [907, 147] on span "EI LABRE MARTINET Patrice - 42382" at bounding box center [951, 168] width 196 height 42
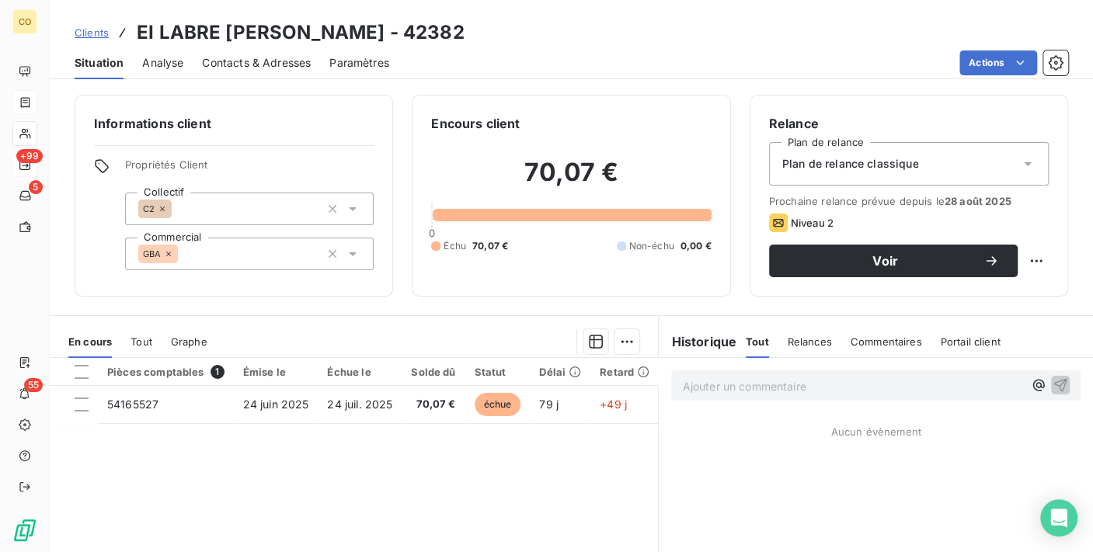
click at [928, 172] on div "Plan de relance classique" at bounding box center [909, 164] width 280 height 44
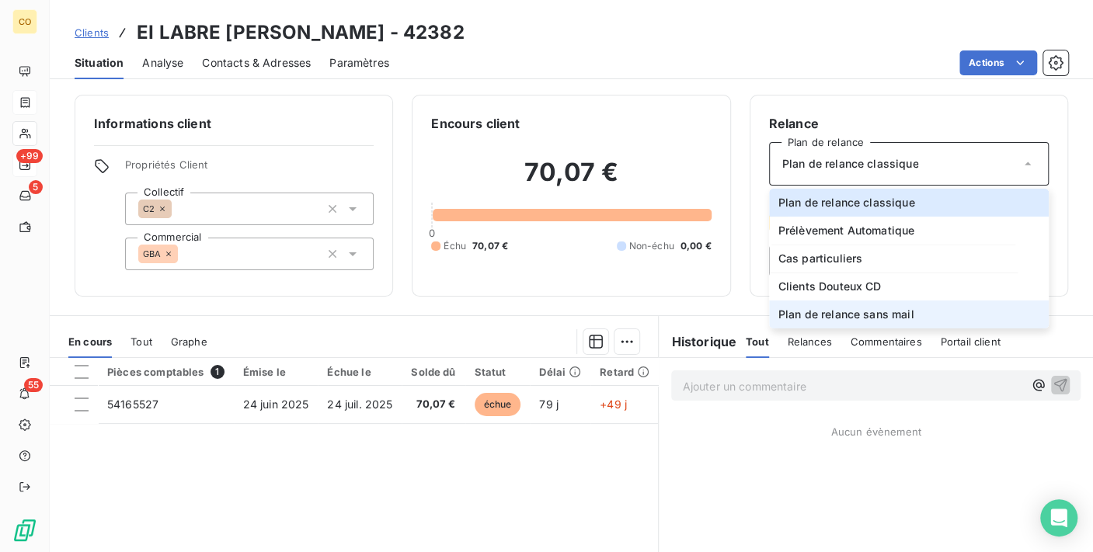
click at [890, 312] on span "Plan de relance sans mail" at bounding box center [846, 315] width 136 height 16
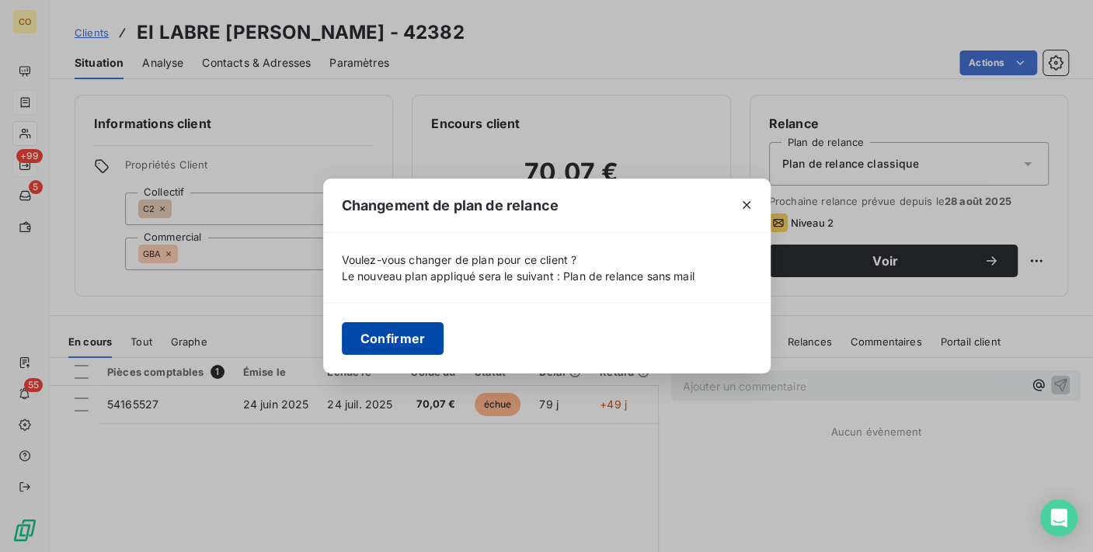
click at [413, 332] on button "Confirmer" at bounding box center [393, 338] width 103 height 33
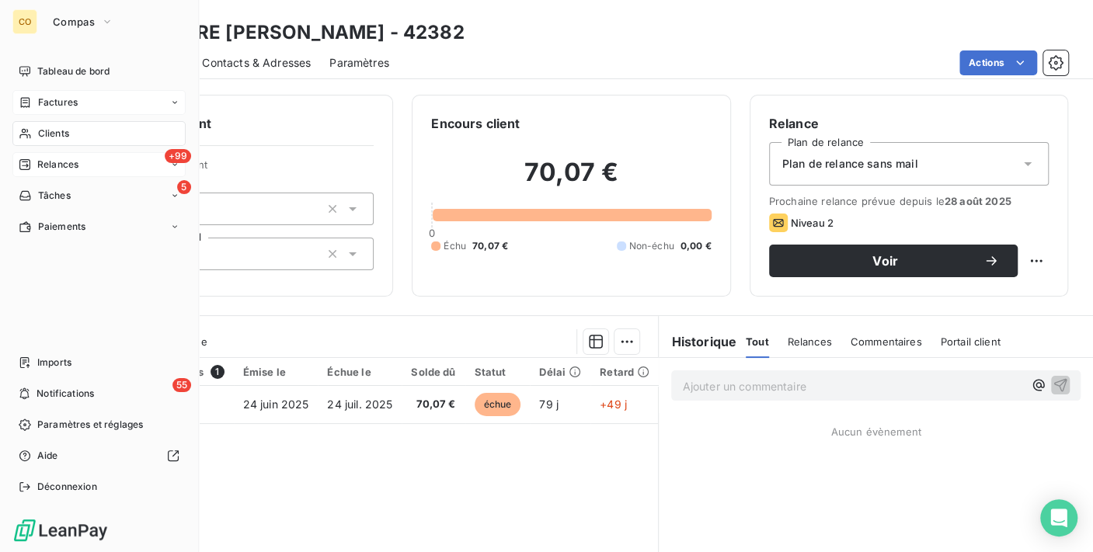
click at [63, 165] on span "Relances" at bounding box center [57, 165] width 41 height 14
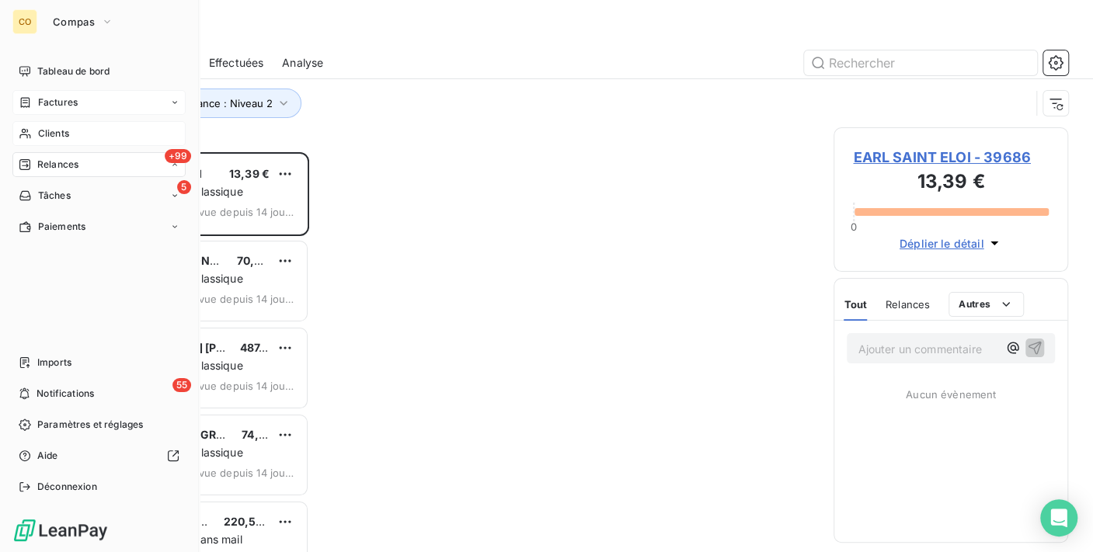
scroll to position [387, 221]
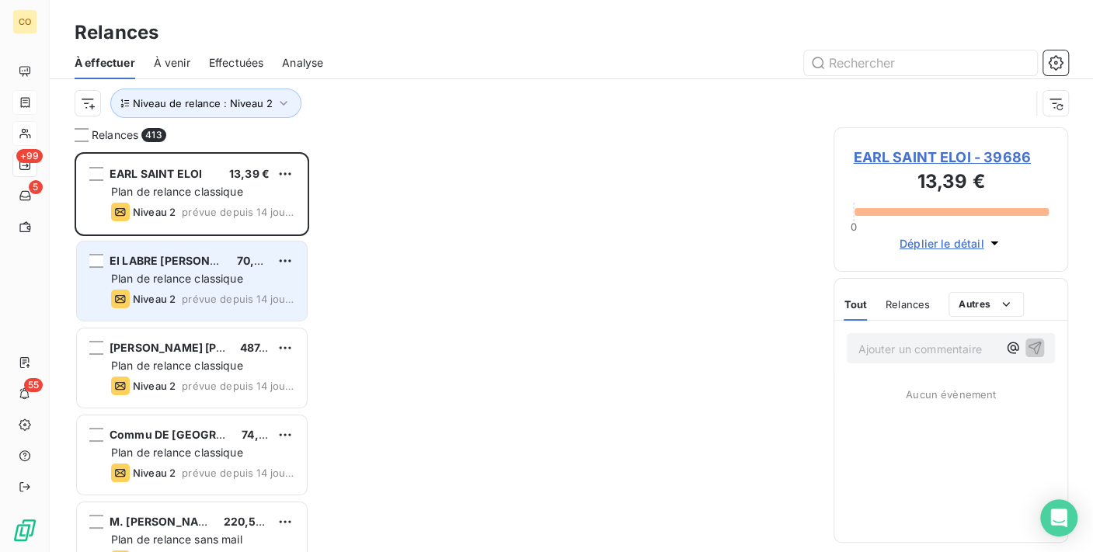
click at [183, 265] on span "EI LABRE [PERSON_NAME]" at bounding box center [182, 260] width 144 height 13
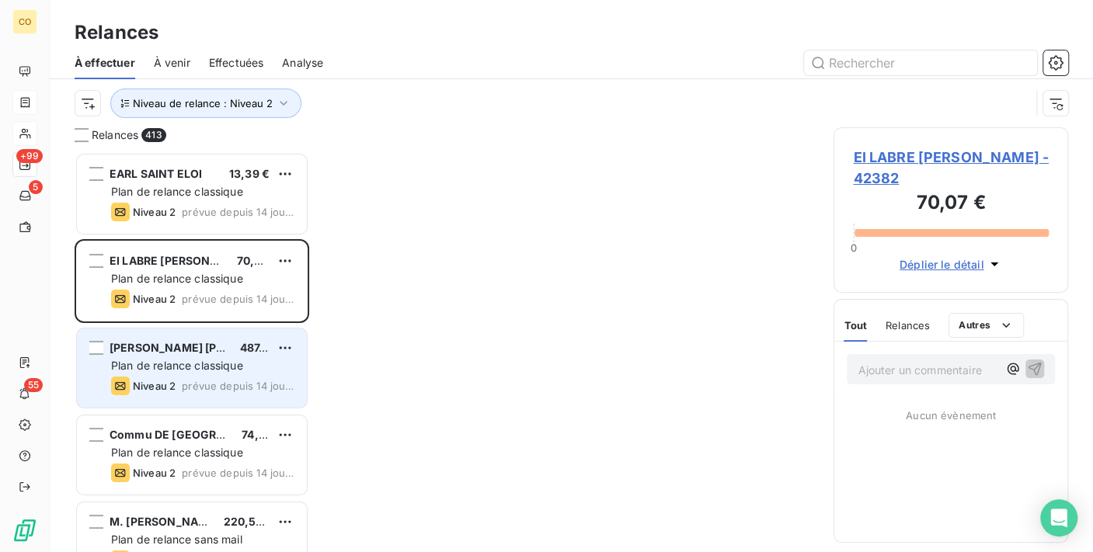
click at [195, 367] on span "Plan de relance classique" at bounding box center [177, 365] width 132 height 13
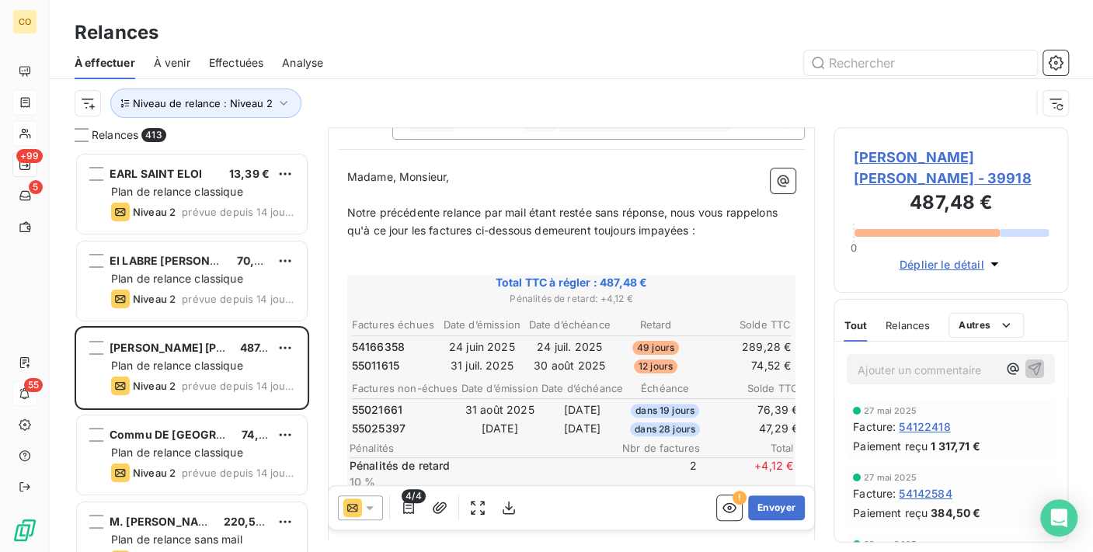
scroll to position [172, 0]
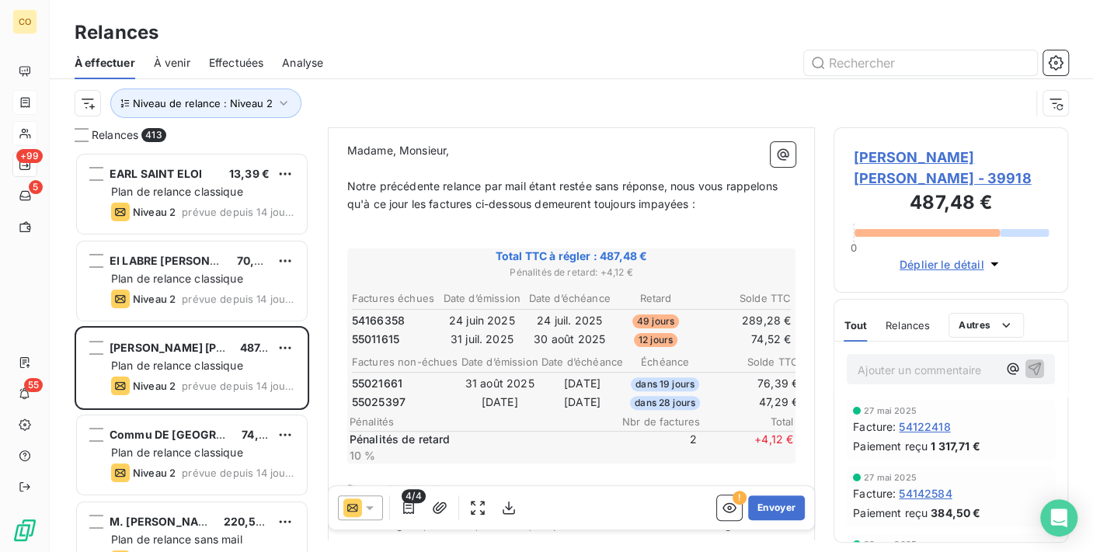
click at [366, 507] on icon at bounding box center [370, 508] width 16 height 16
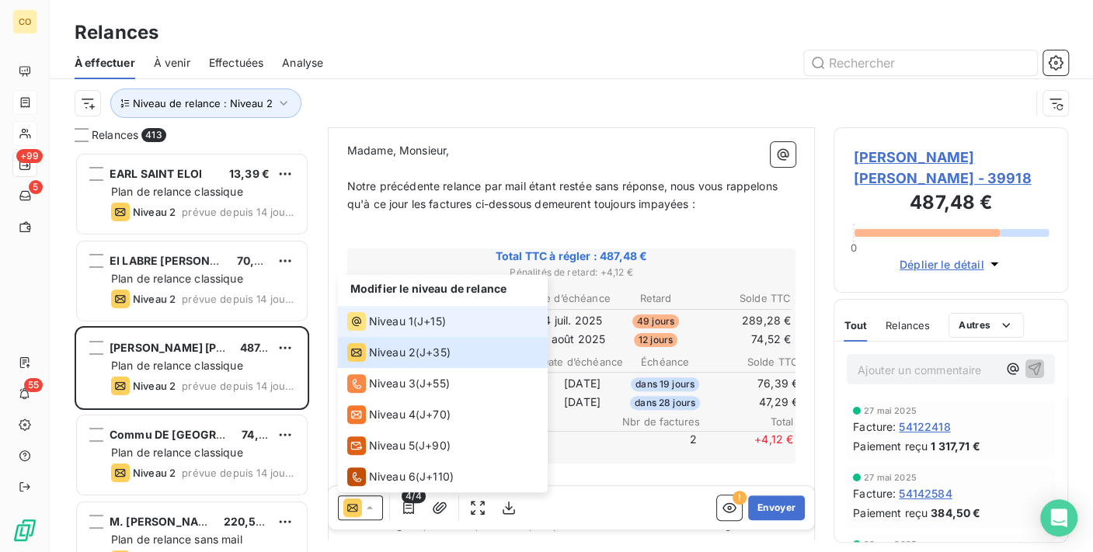
click at [409, 316] on span "Niveau 1" at bounding box center [391, 322] width 44 height 16
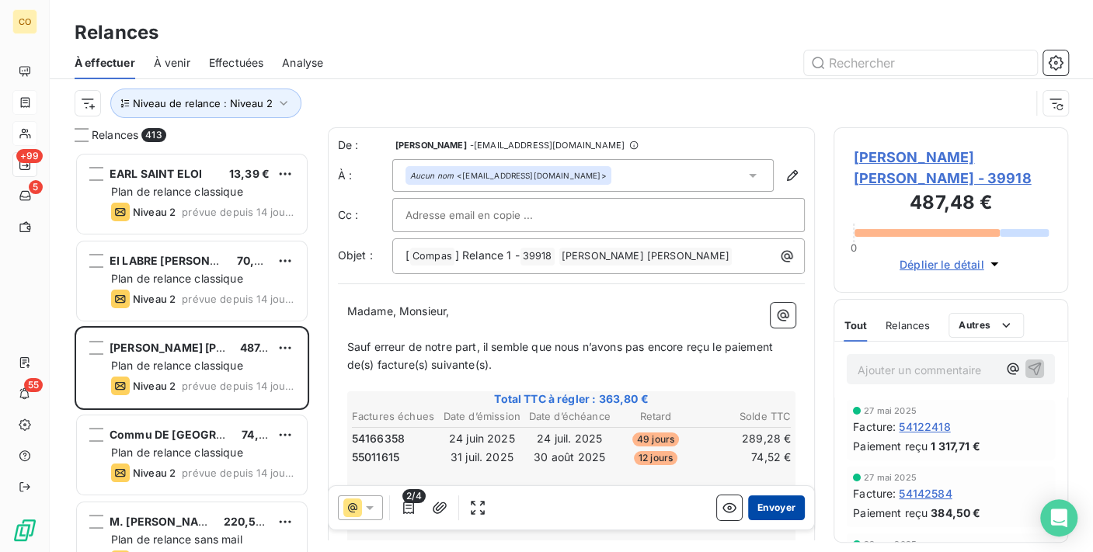
click at [748, 506] on button "Envoyer" at bounding box center [776, 508] width 57 height 25
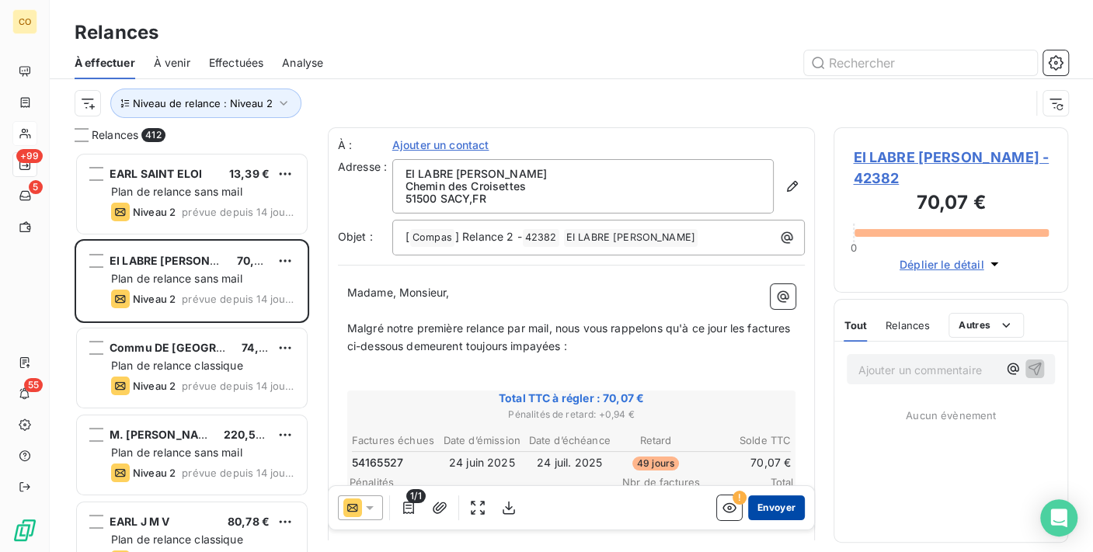
click at [758, 502] on button "Envoyer" at bounding box center [776, 508] width 57 height 25
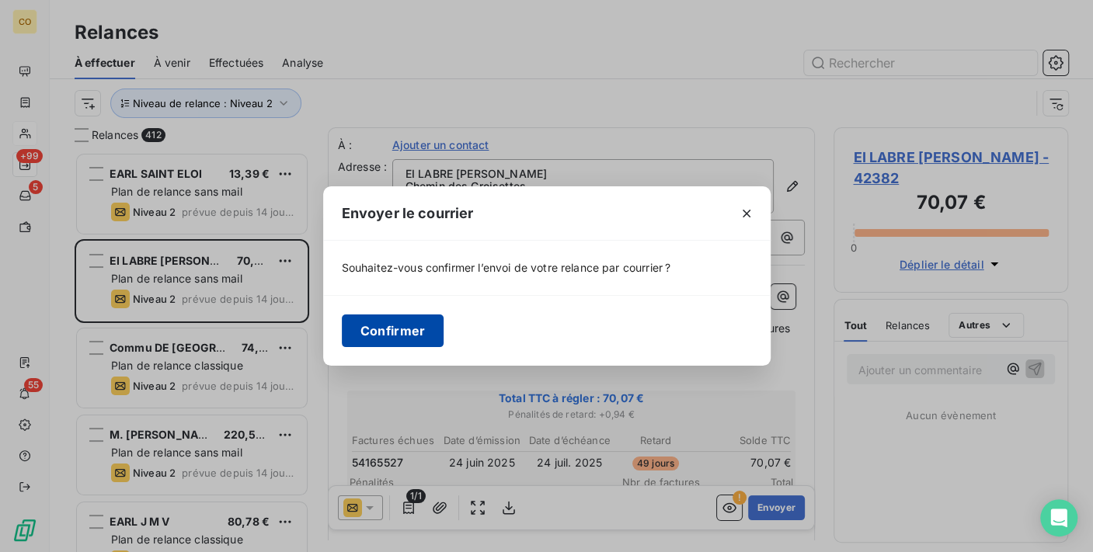
click at [410, 327] on button "Confirmer" at bounding box center [393, 331] width 103 height 33
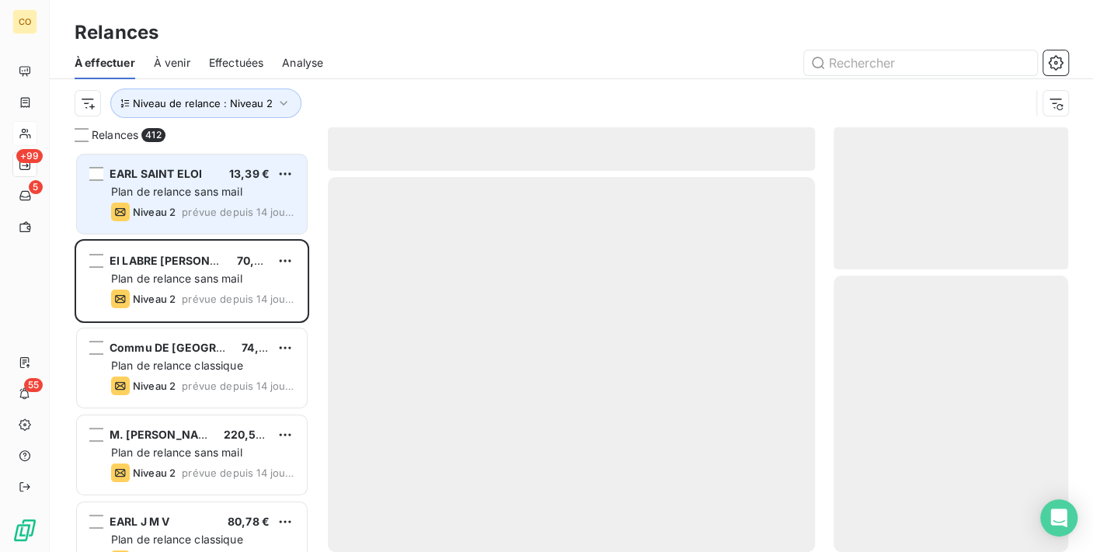
click at [178, 190] on span "Plan de relance sans mail" at bounding box center [176, 191] width 131 height 13
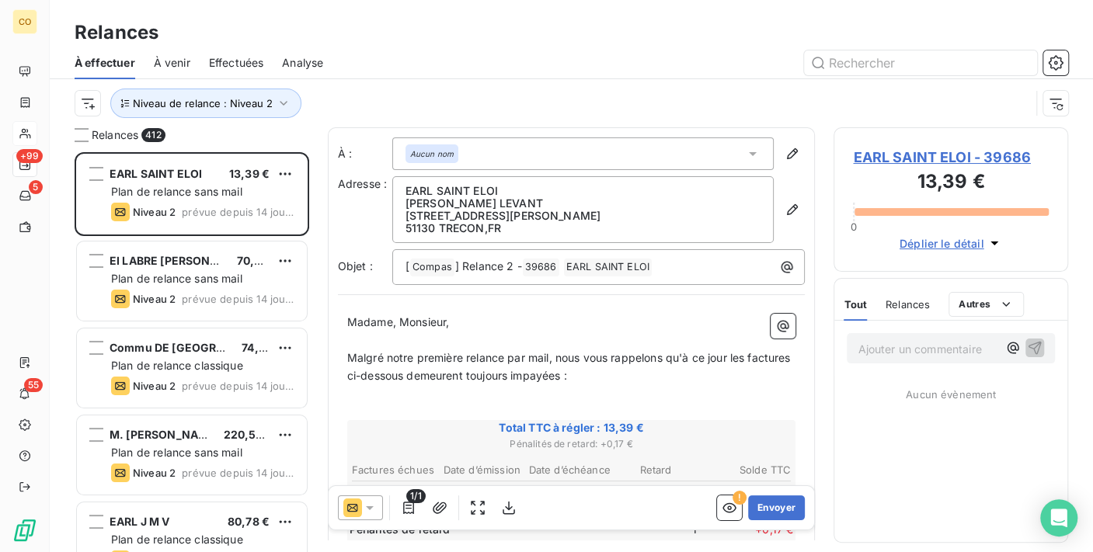
click at [382, 505] on div "1/1" at bounding box center [429, 508] width 183 height 25
click at [364, 497] on div at bounding box center [360, 508] width 45 height 25
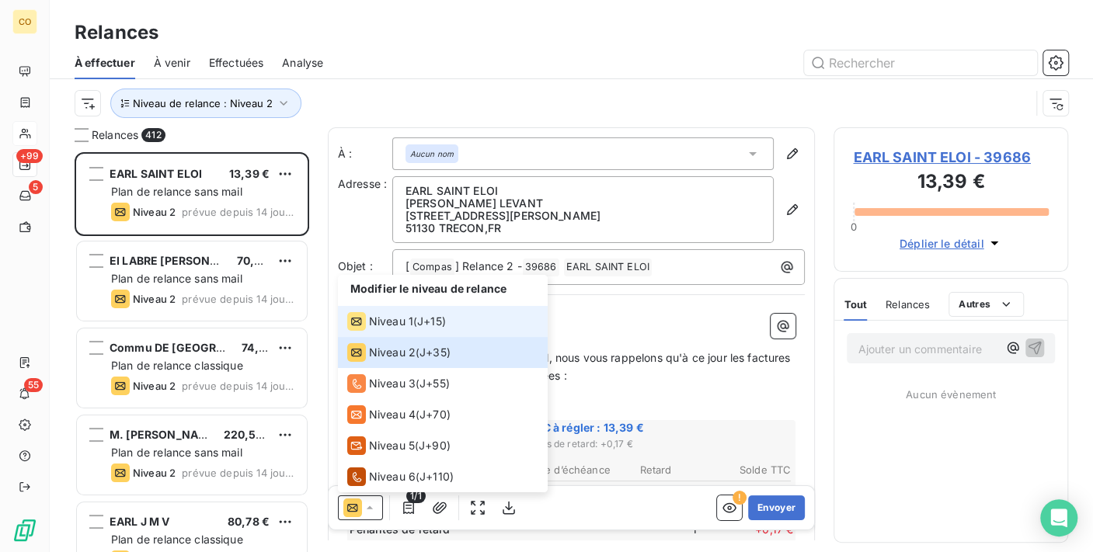
click at [377, 330] on div "Niveau 1" at bounding box center [380, 321] width 66 height 19
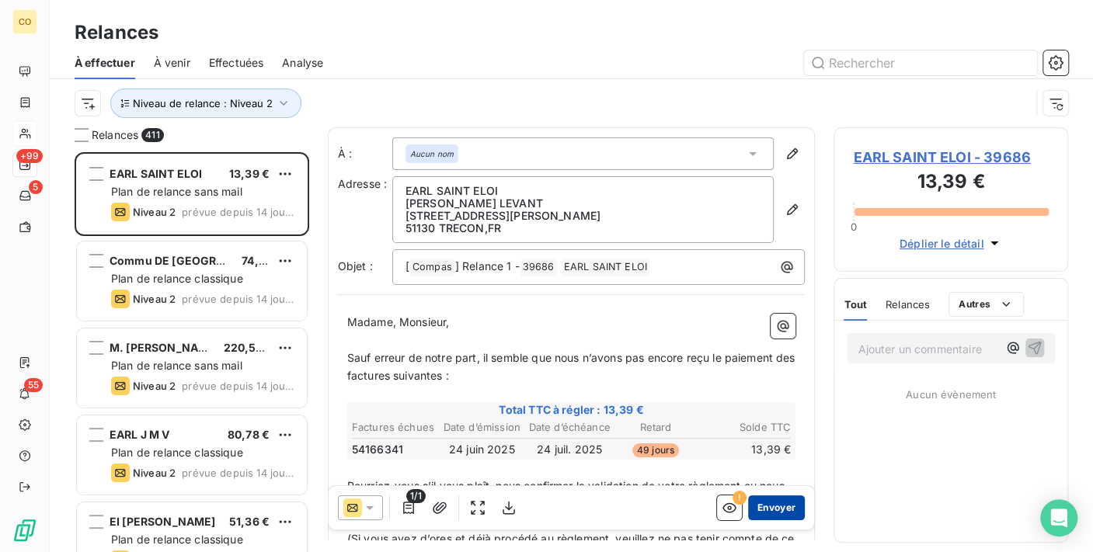
click at [749, 505] on button "Envoyer" at bounding box center [776, 508] width 57 height 25
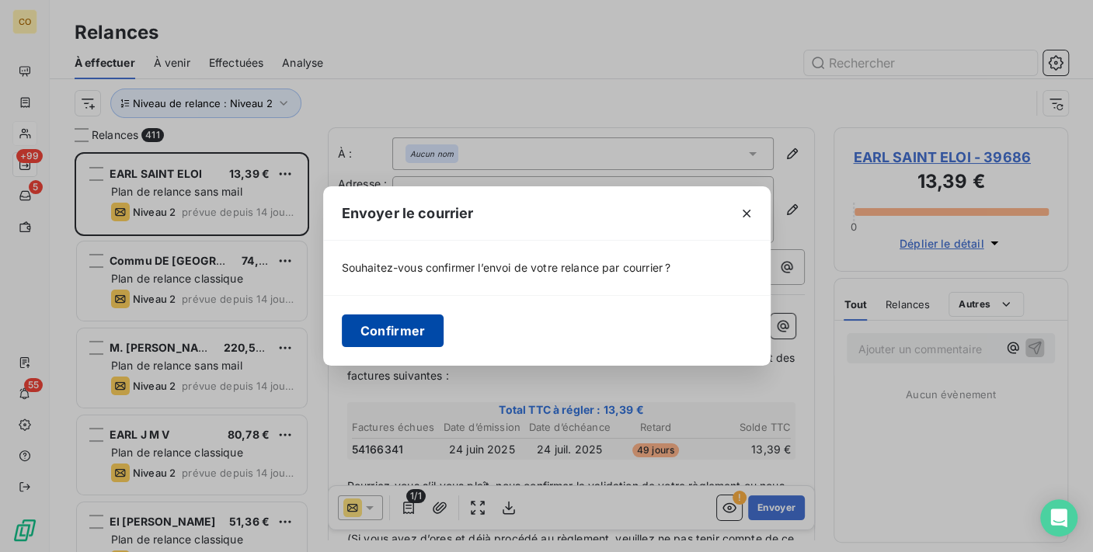
click at [377, 332] on button "Confirmer" at bounding box center [393, 331] width 103 height 33
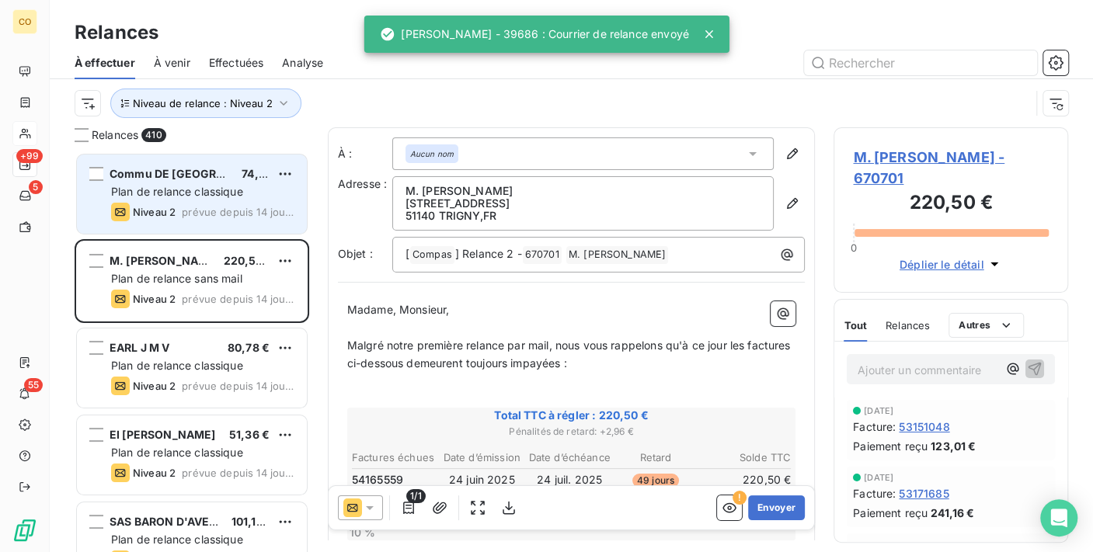
click at [190, 199] on div "Plan de relance classique" at bounding box center [202, 192] width 183 height 16
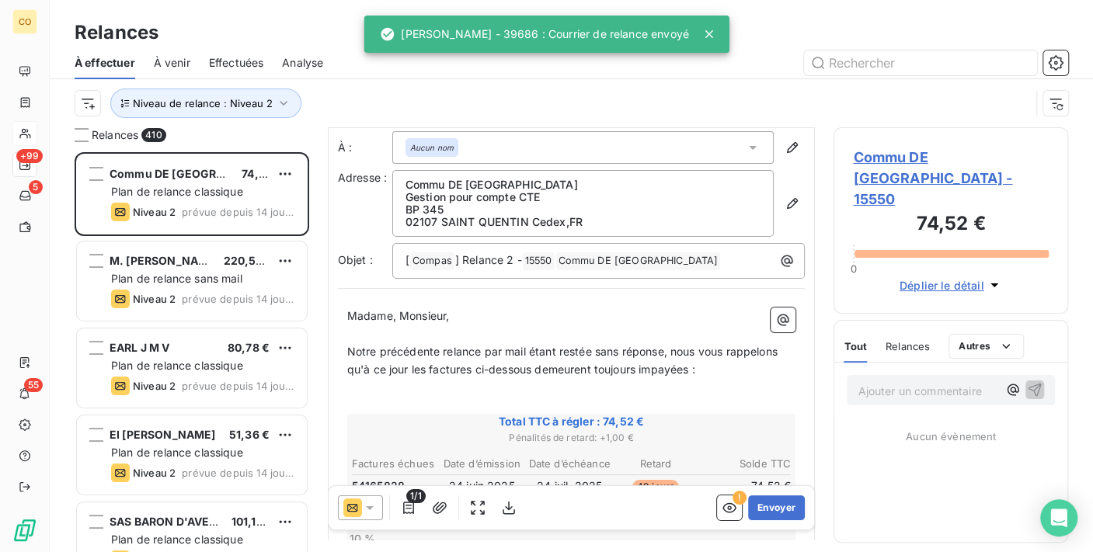
scroll to position [175, 0]
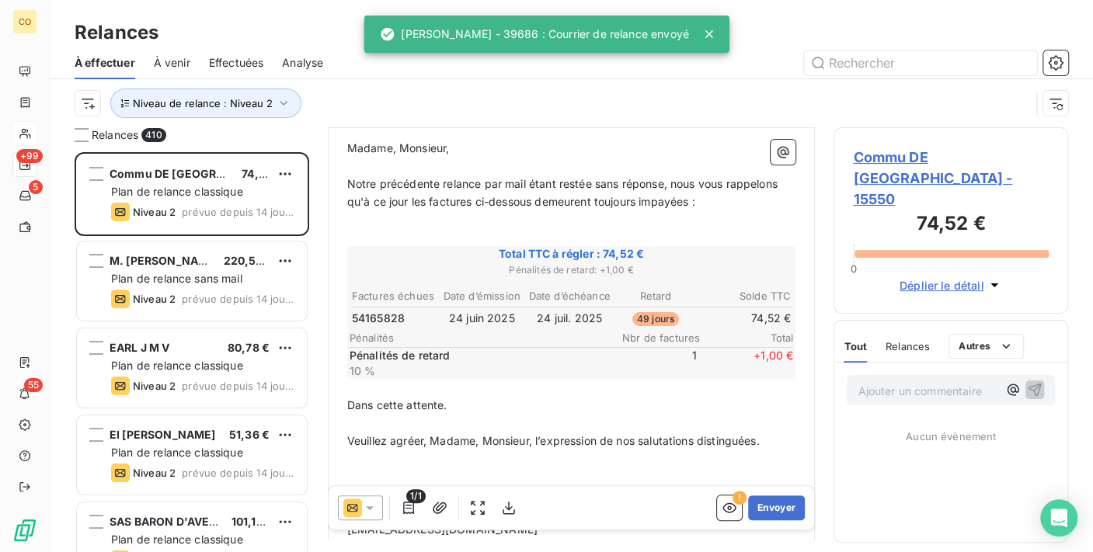
drag, startPoint x: 368, startPoint y: 512, endPoint x: 368, endPoint y: 493, distance: 18.6
click at [368, 512] on icon at bounding box center [370, 508] width 16 height 16
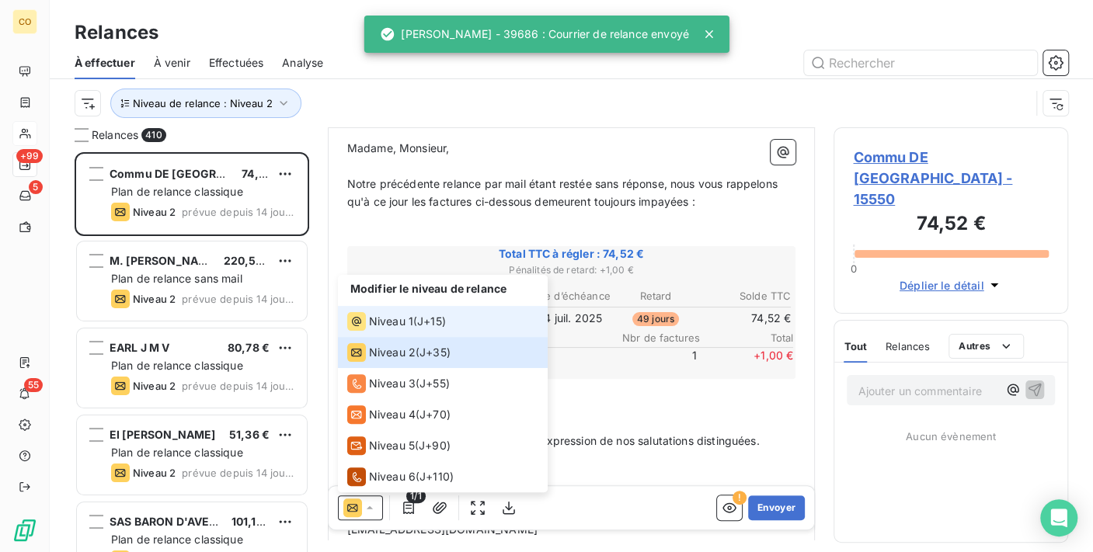
click at [405, 329] on div "Niveau 1" at bounding box center [380, 321] width 66 height 19
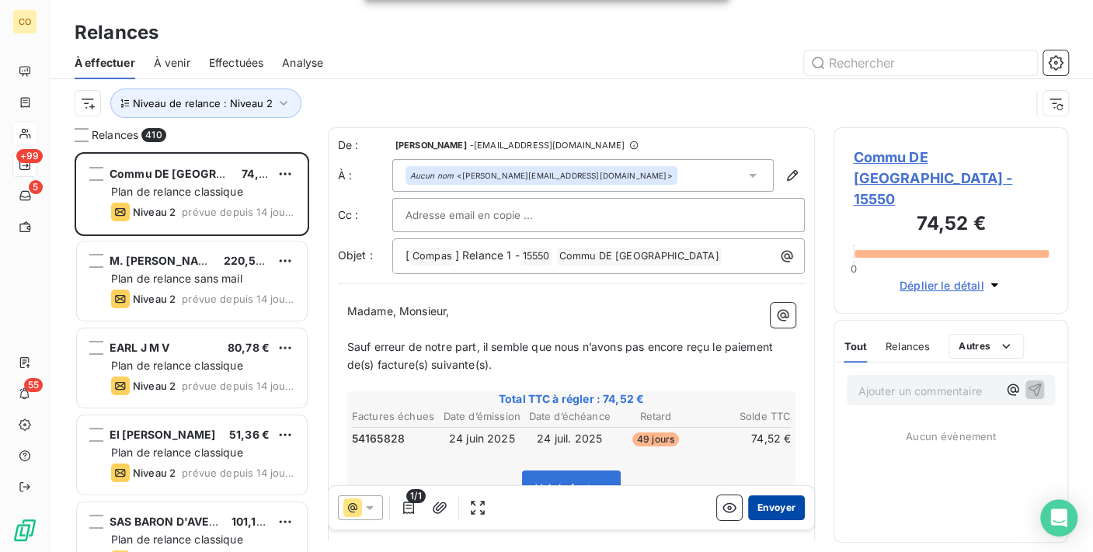
click at [748, 513] on button "Envoyer" at bounding box center [776, 508] width 57 height 25
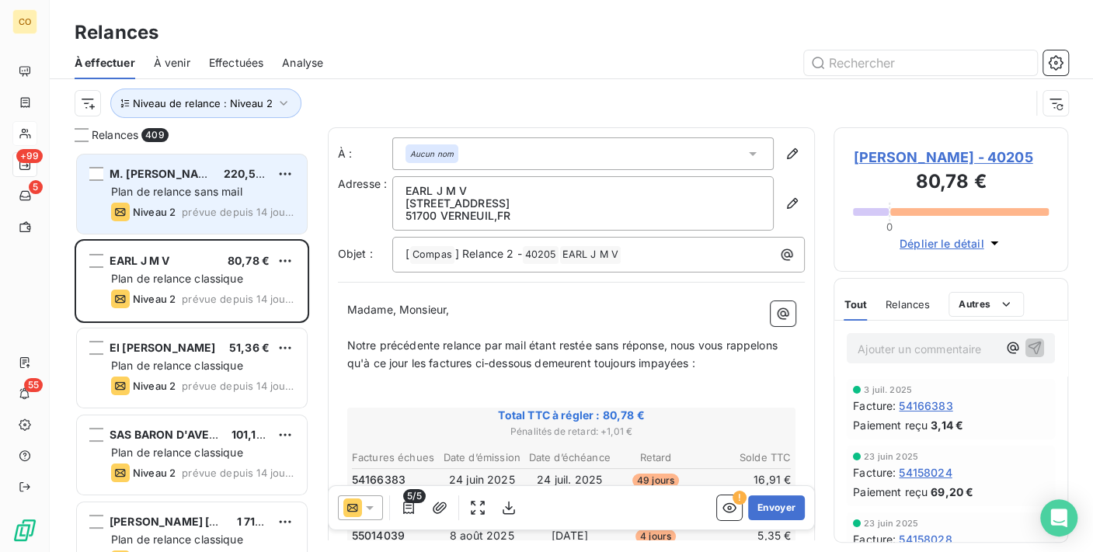
click at [188, 185] on span "Plan de relance sans mail" at bounding box center [176, 191] width 131 height 13
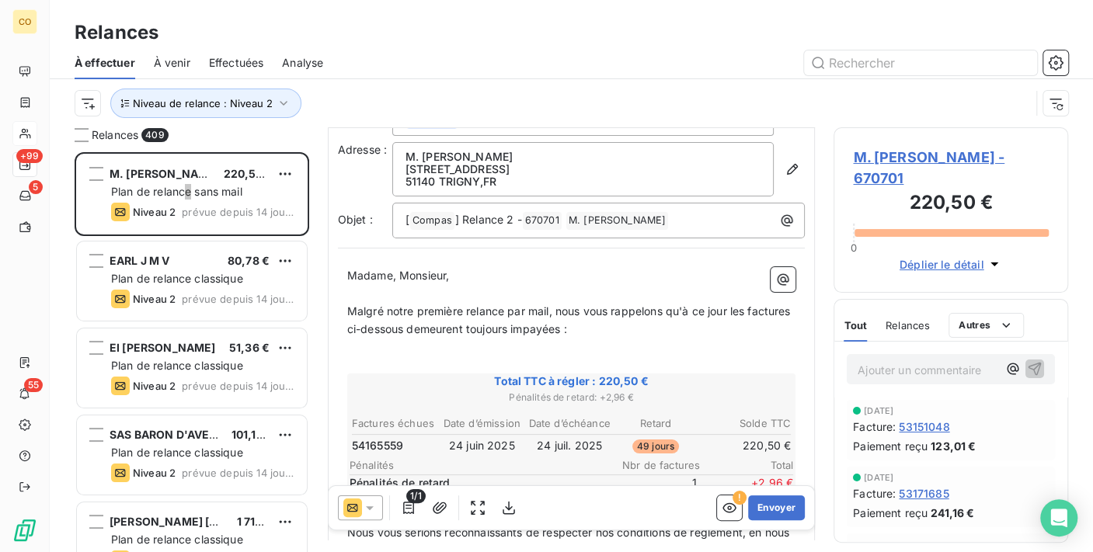
scroll to position [86, 0]
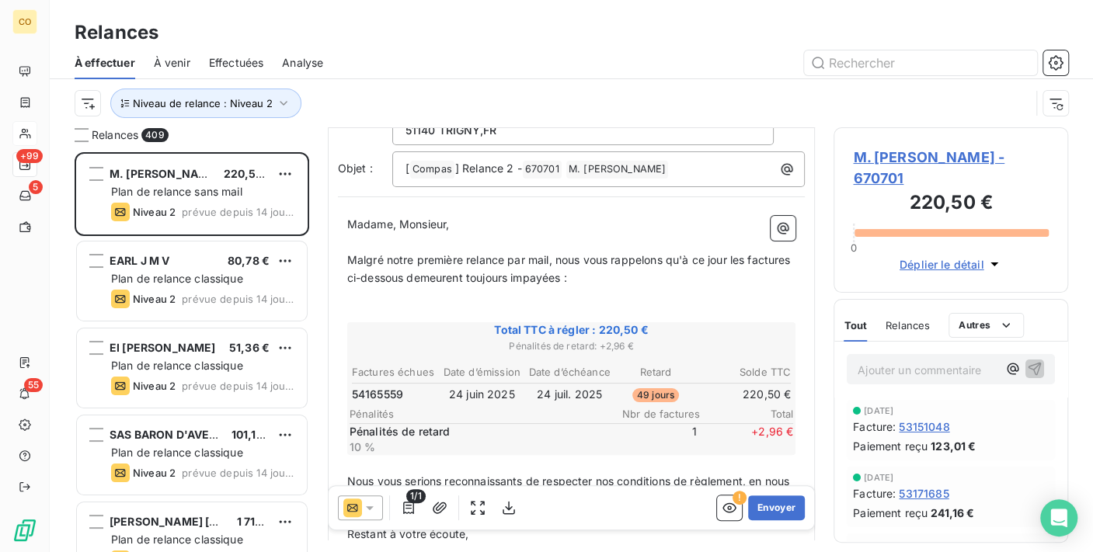
click at [374, 502] on icon at bounding box center [370, 508] width 16 height 16
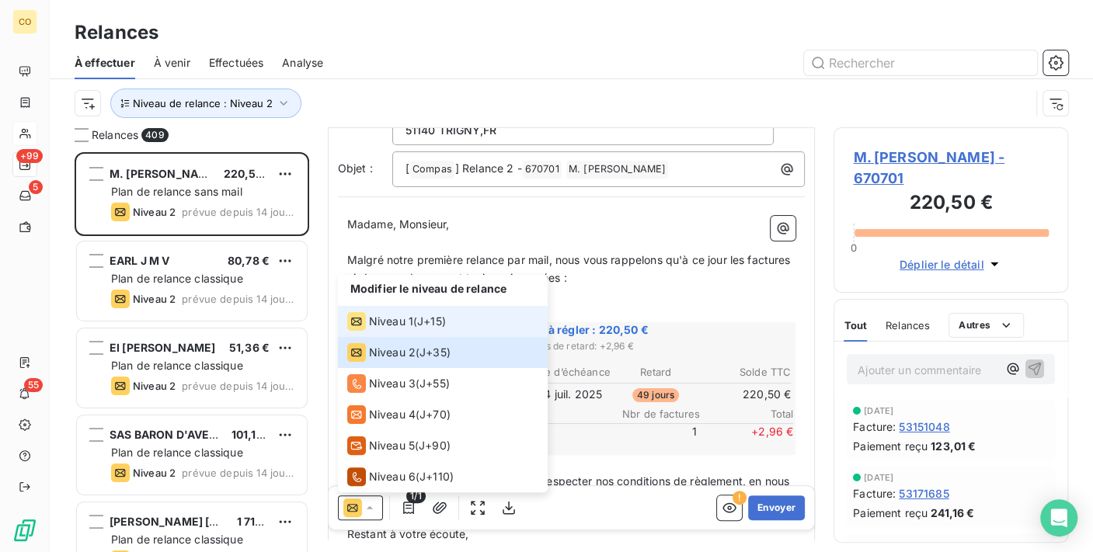
click at [395, 323] on span "Niveau 1" at bounding box center [391, 322] width 44 height 16
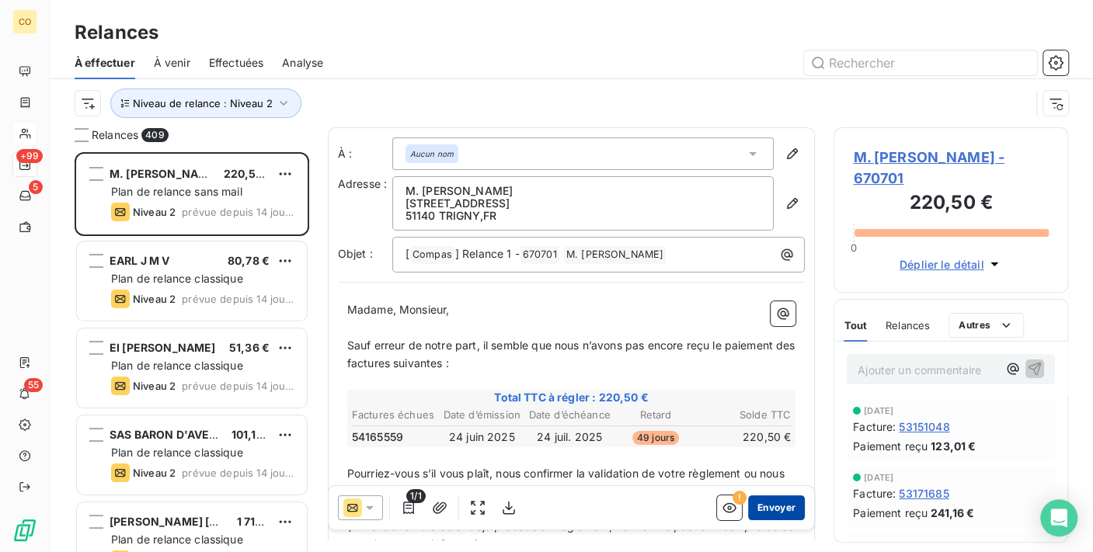
click at [748, 514] on button "Envoyer" at bounding box center [776, 508] width 57 height 25
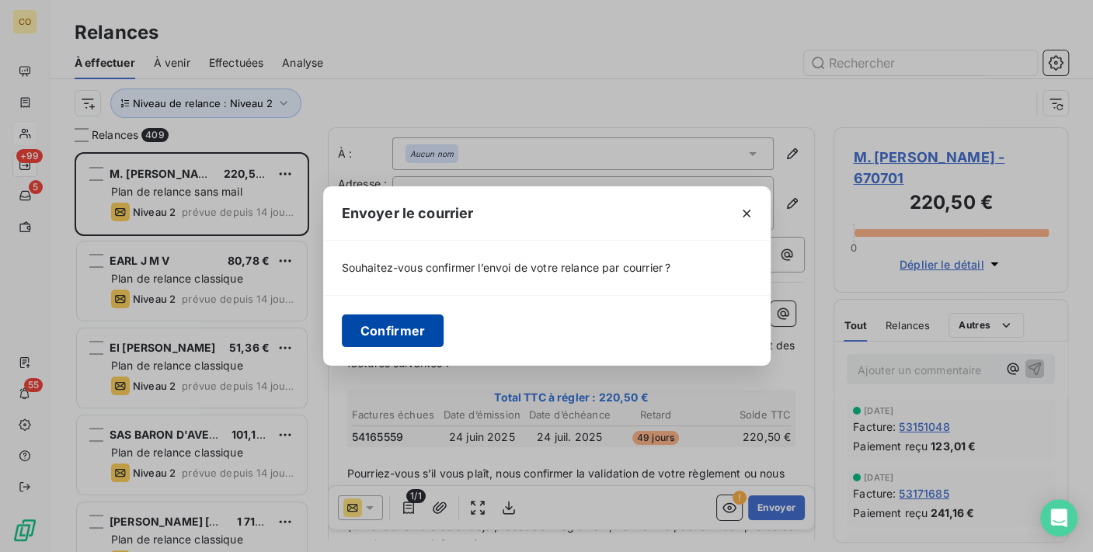
click at [392, 325] on button "Confirmer" at bounding box center [393, 331] width 103 height 33
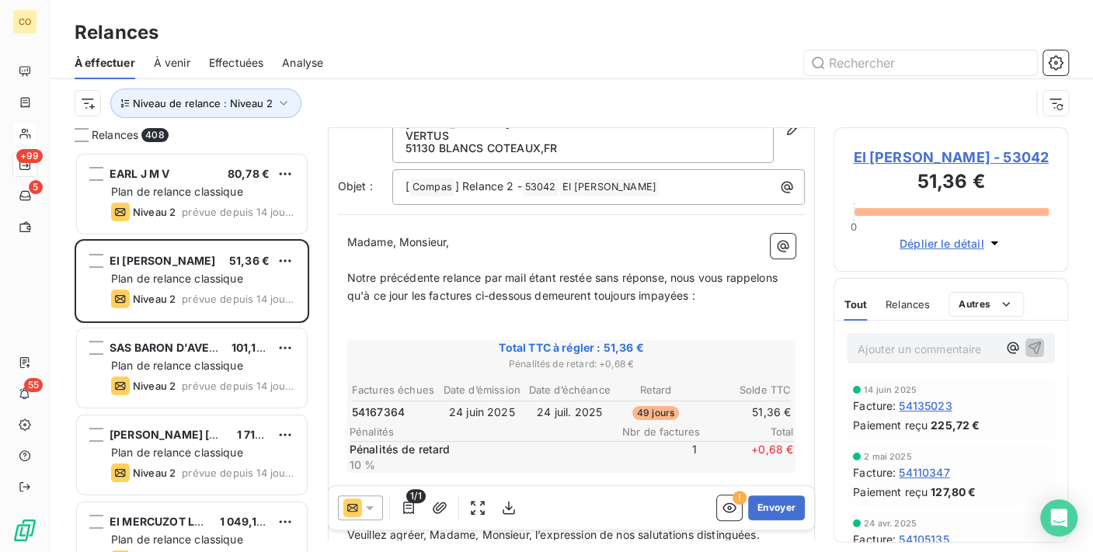
scroll to position [89, 0]
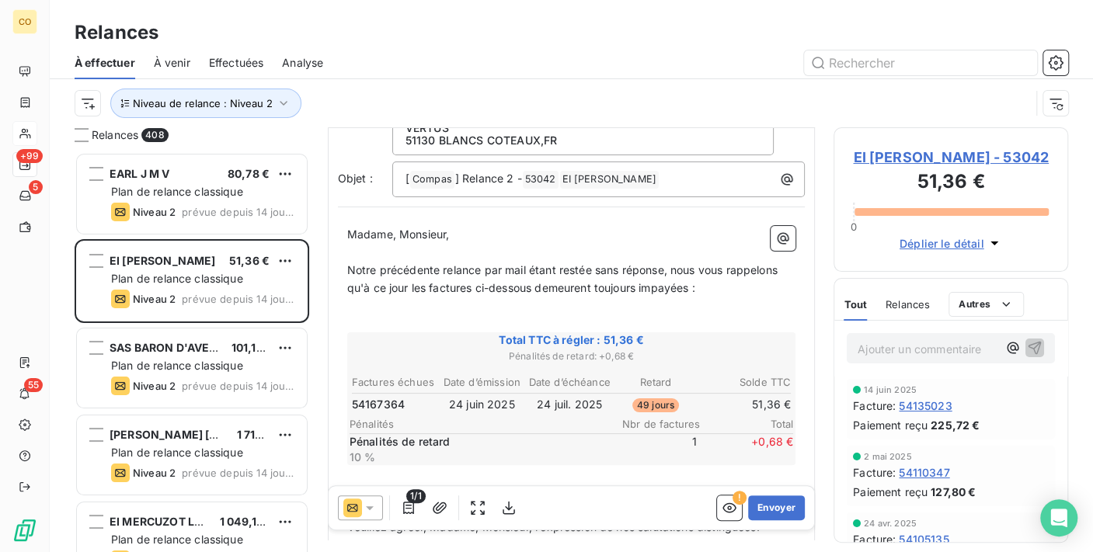
click at [376, 504] on icon at bounding box center [370, 508] width 16 height 16
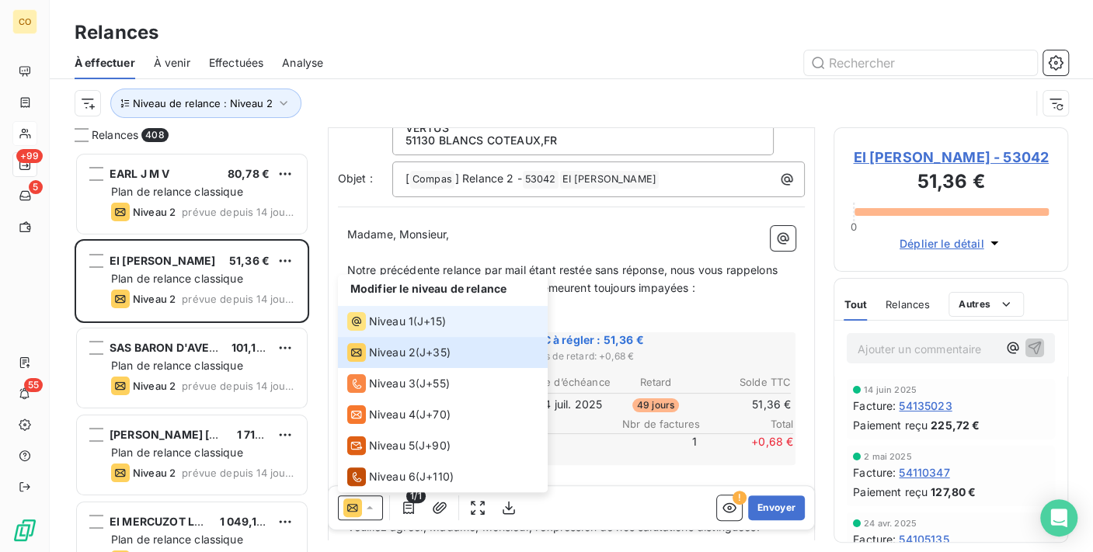
click at [384, 317] on span "Niveau 1" at bounding box center [391, 322] width 44 height 16
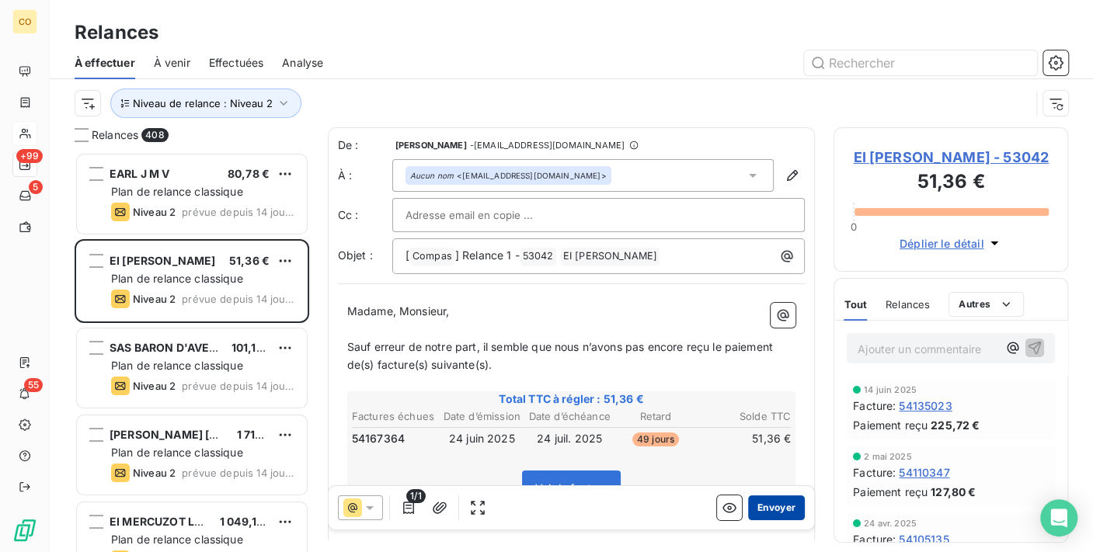
click at [771, 500] on button "Envoyer" at bounding box center [776, 508] width 57 height 25
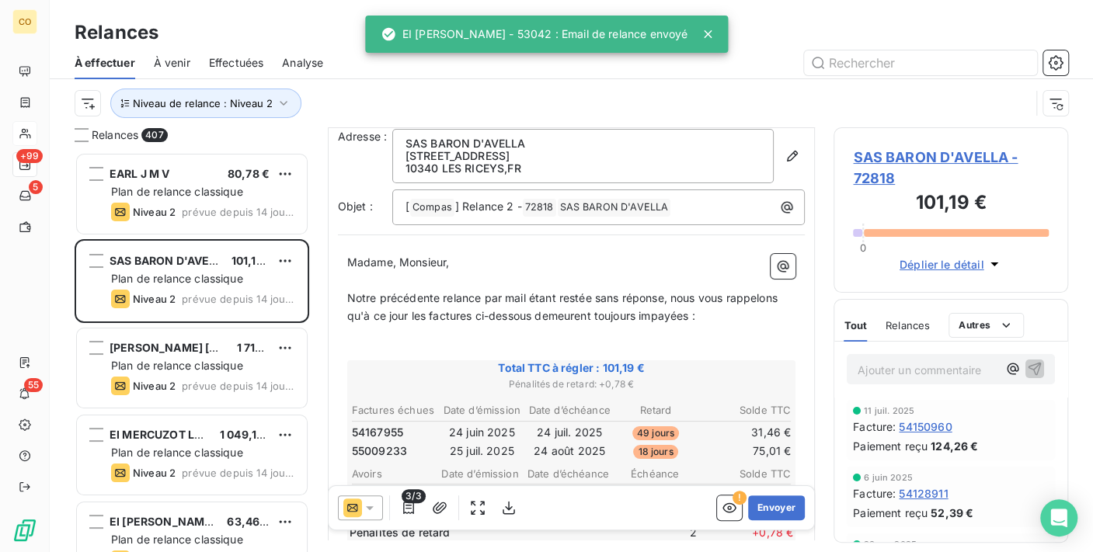
scroll to position [172, 0]
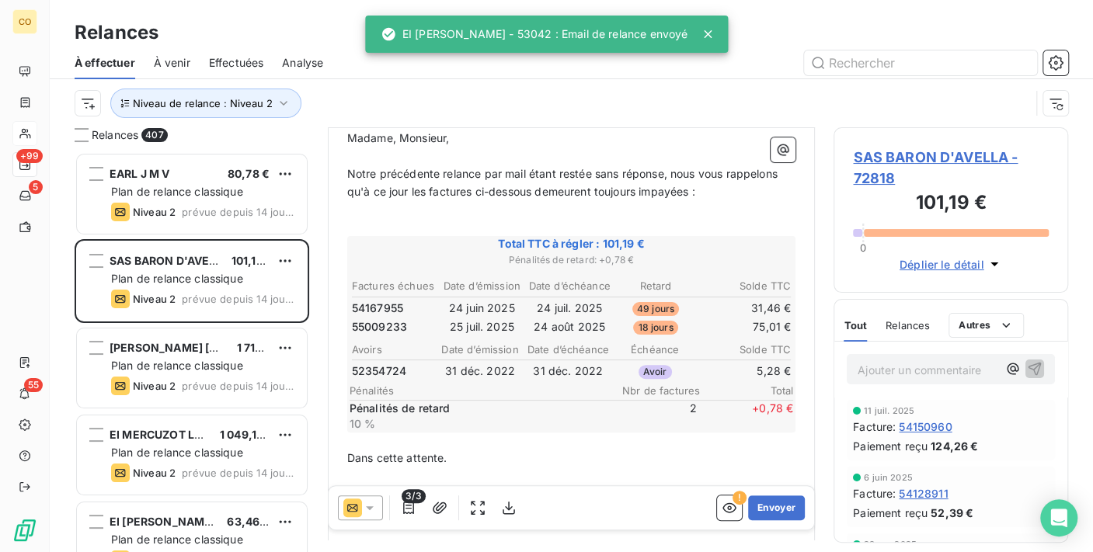
click at [374, 500] on icon at bounding box center [370, 508] width 16 height 16
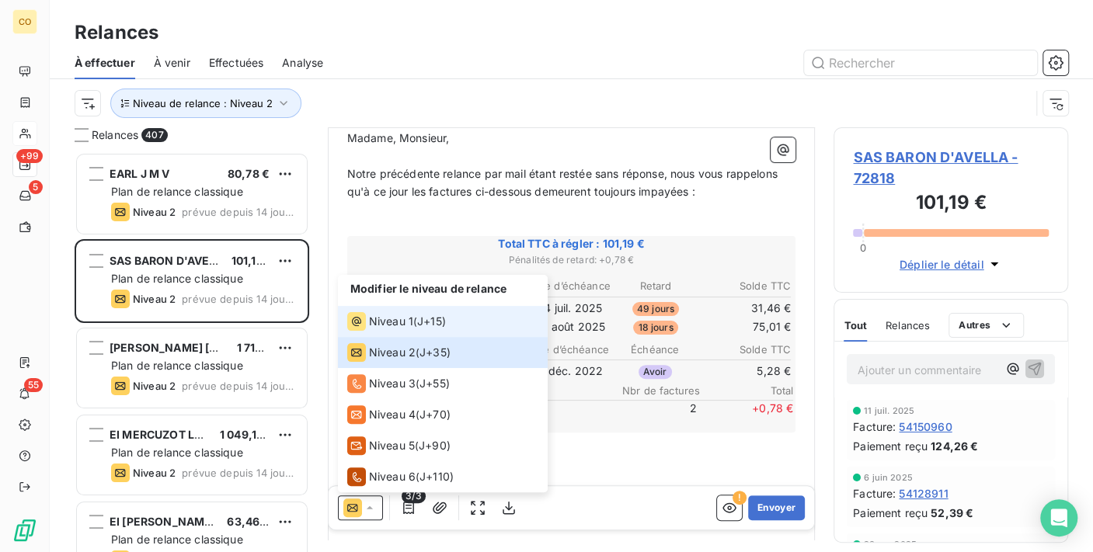
click at [381, 319] on span "Niveau 1" at bounding box center [391, 322] width 44 height 16
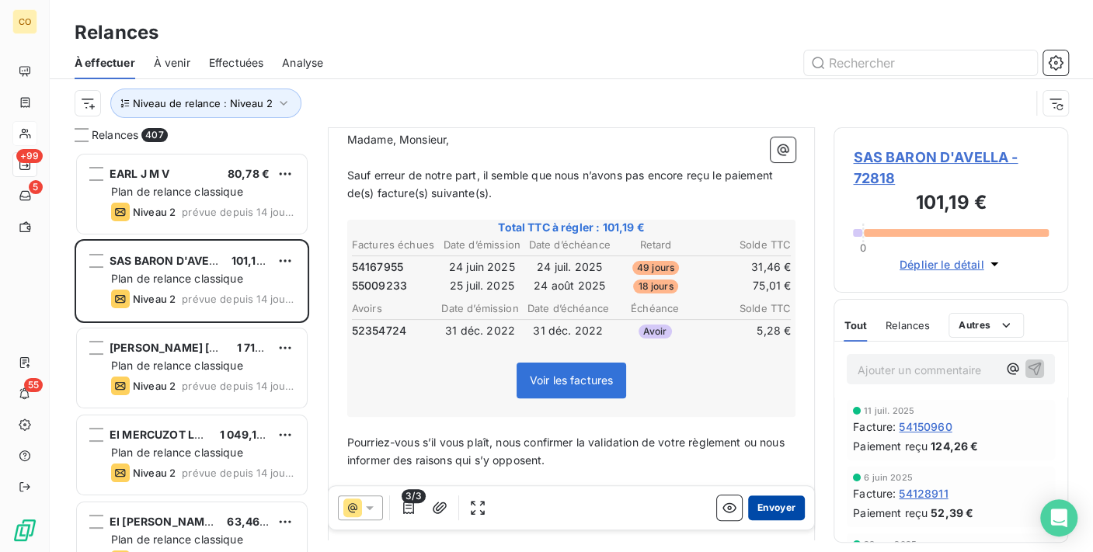
click at [764, 505] on button "Envoyer" at bounding box center [776, 508] width 57 height 25
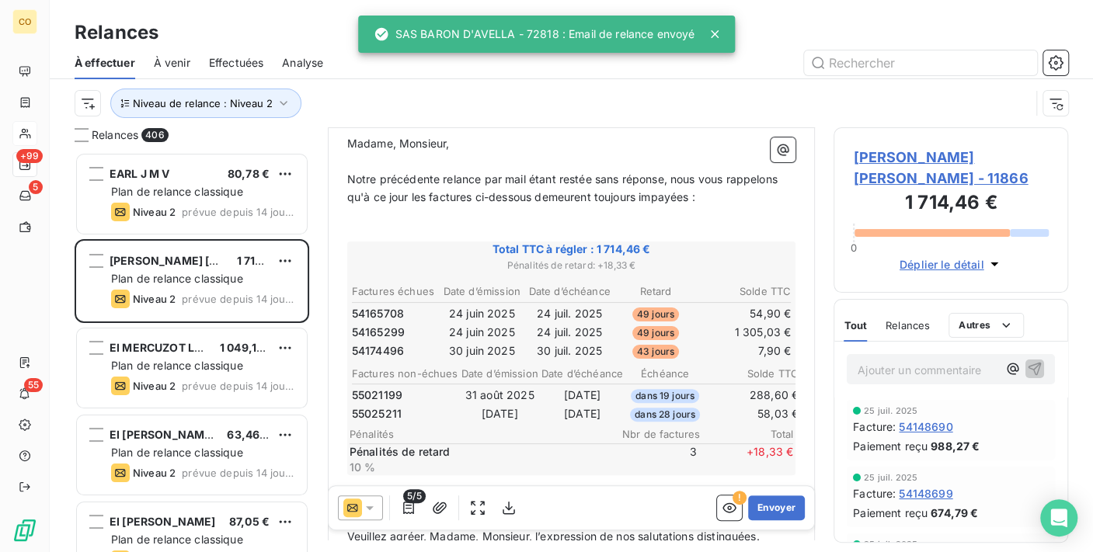
scroll to position [172, 0]
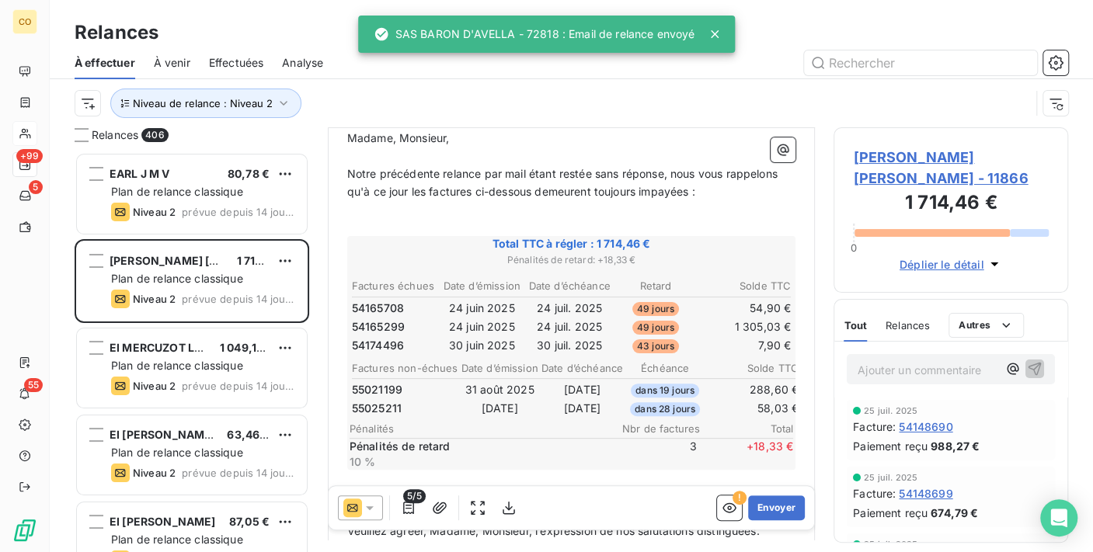
click at [372, 509] on icon at bounding box center [370, 508] width 16 height 16
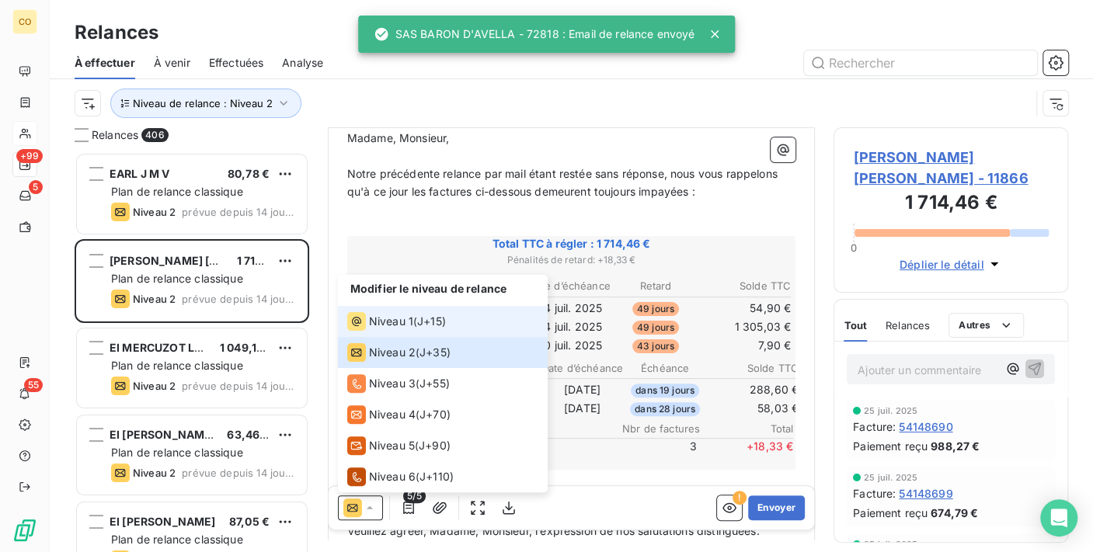
click at [388, 319] on span "Niveau 1" at bounding box center [391, 322] width 44 height 16
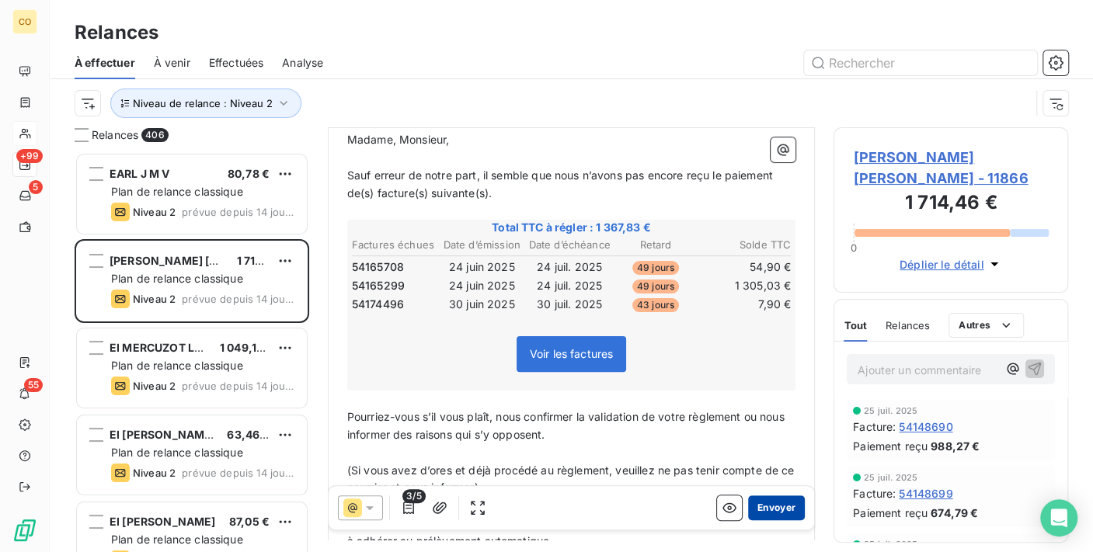
click at [775, 502] on button "Envoyer" at bounding box center [776, 508] width 57 height 25
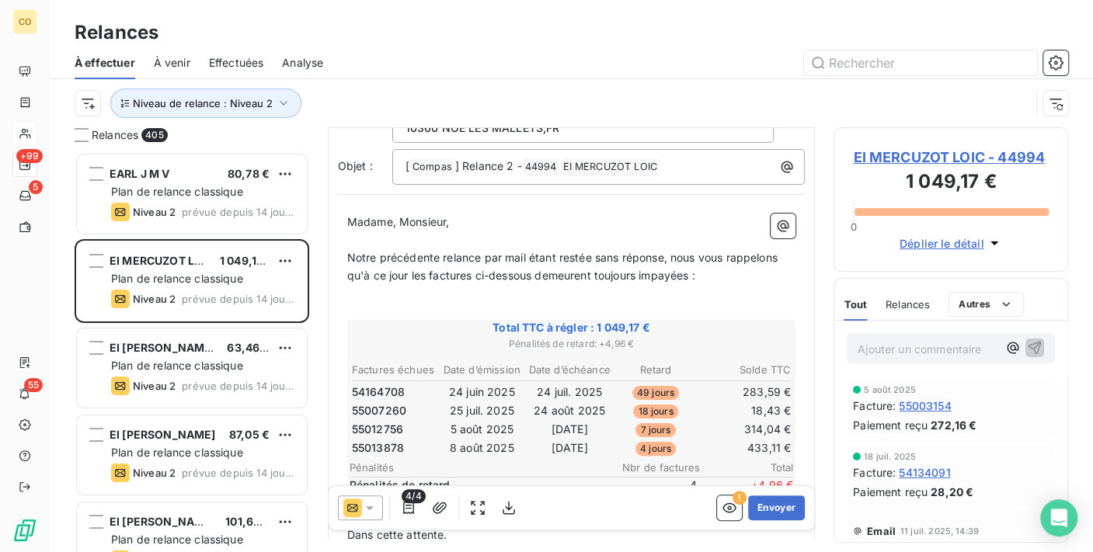
scroll to position [175, 0]
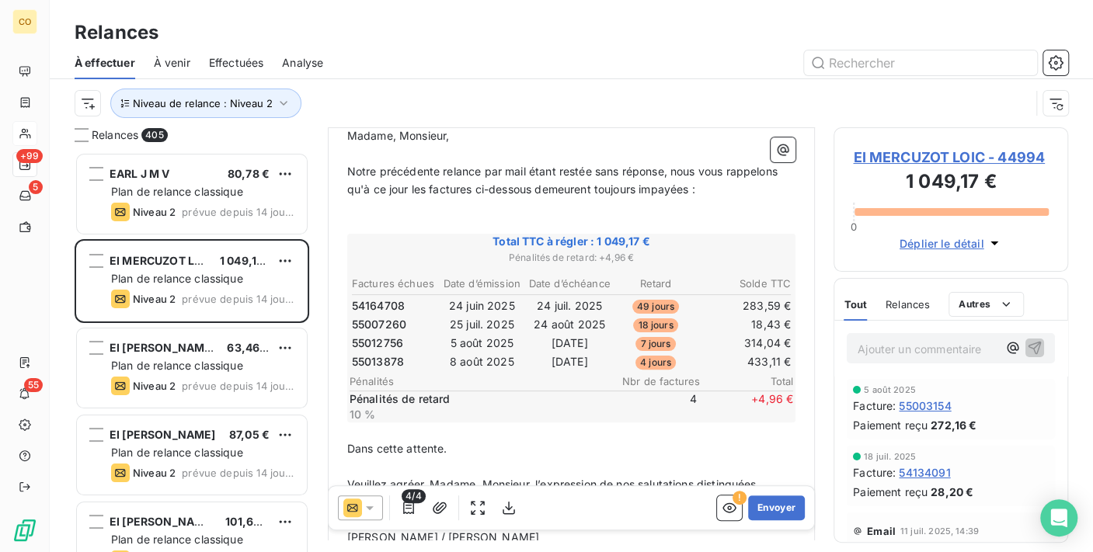
click at [379, 506] on div at bounding box center [360, 508] width 45 height 25
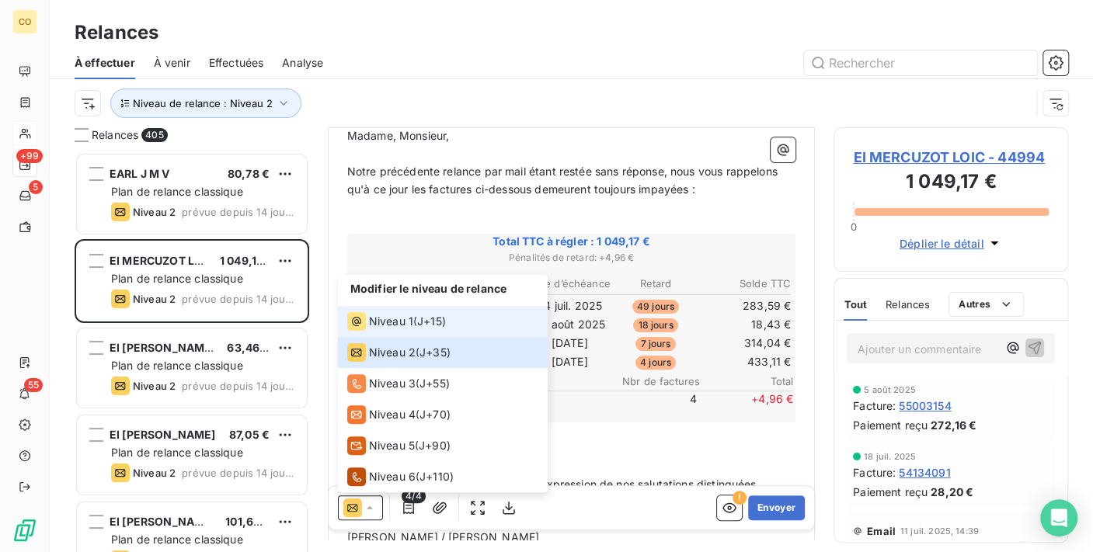
click at [392, 323] on span "Niveau 1" at bounding box center [391, 322] width 44 height 16
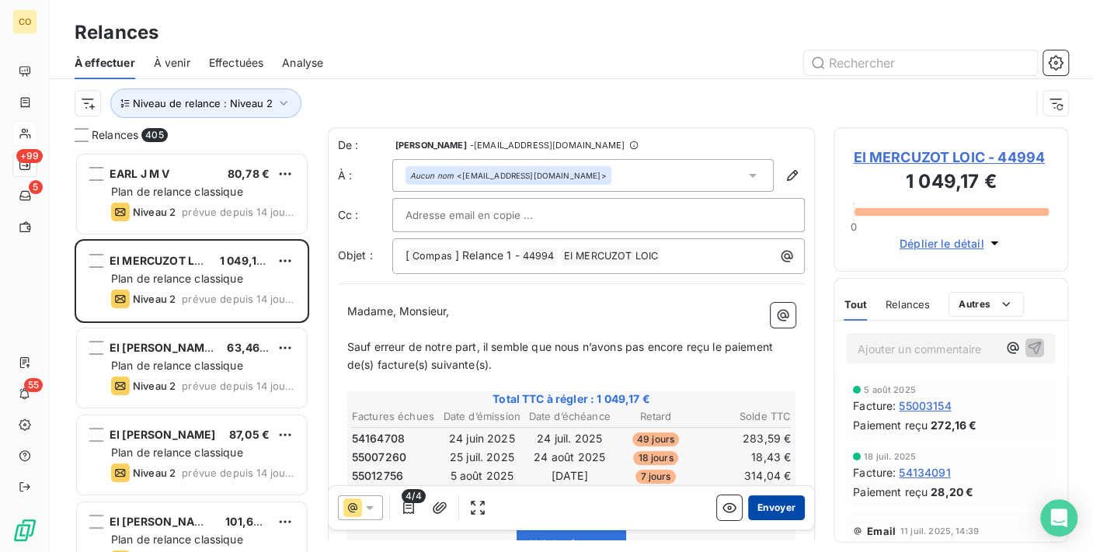
click at [770, 507] on button "Envoyer" at bounding box center [776, 508] width 57 height 25
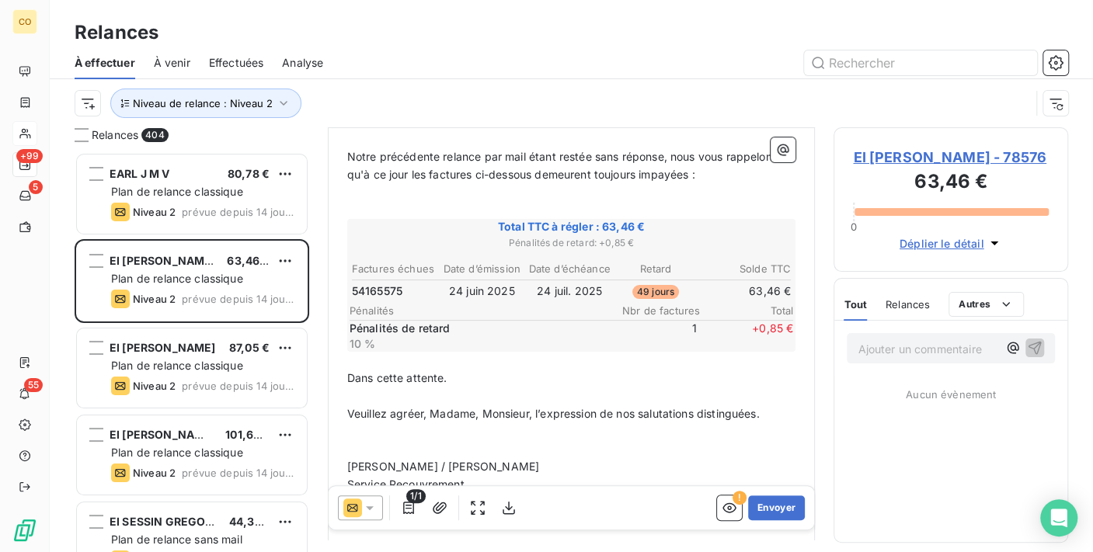
scroll to position [172, 0]
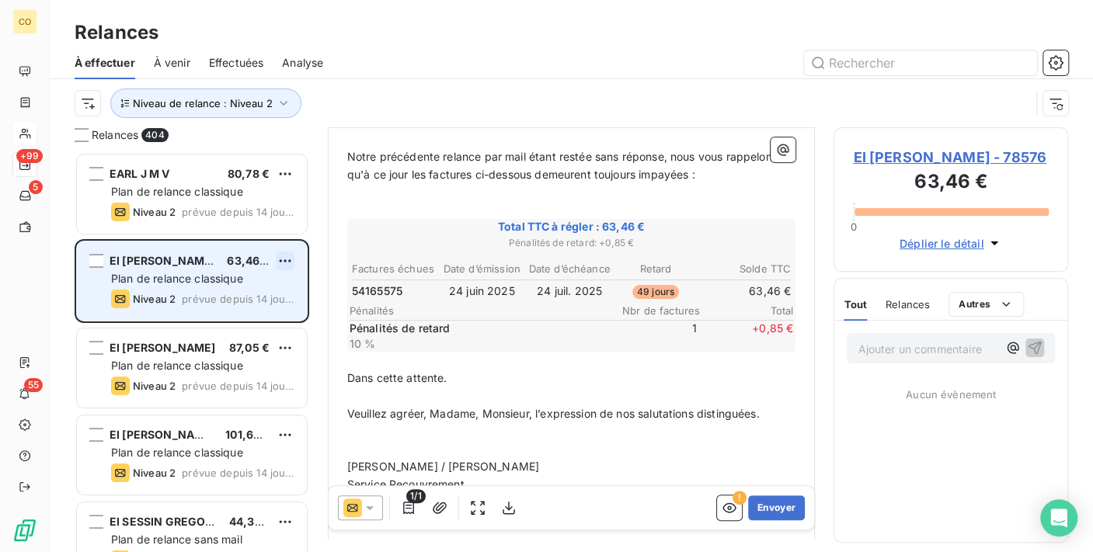
click at [287, 263] on html "CO +99 5 55 Relances À effectuer À venir Effectuées Analyse Niveau de relance :…" at bounding box center [546, 276] width 1093 height 552
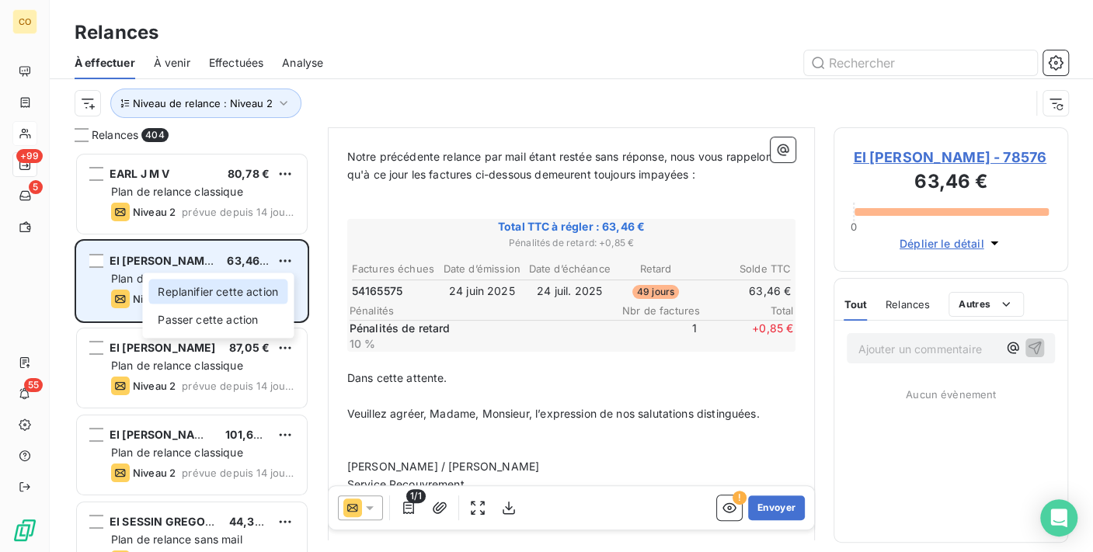
click at [270, 296] on div "Replanifier cette action" at bounding box center [217, 292] width 139 height 25
select select "8"
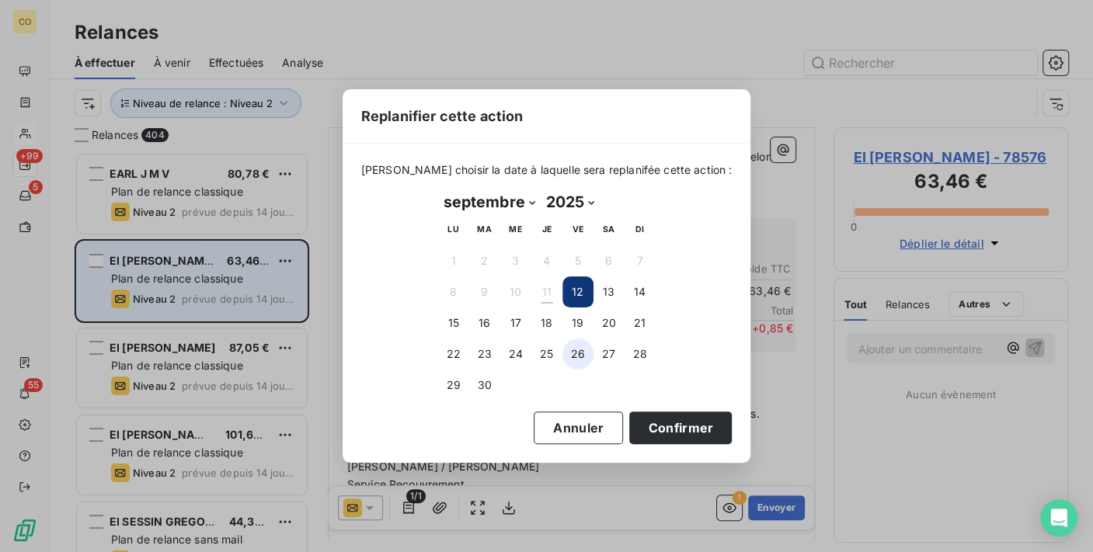
click at [576, 358] on button "26" at bounding box center [577, 354] width 31 height 31
click at [678, 433] on button "Confirmer" at bounding box center [680, 428] width 103 height 33
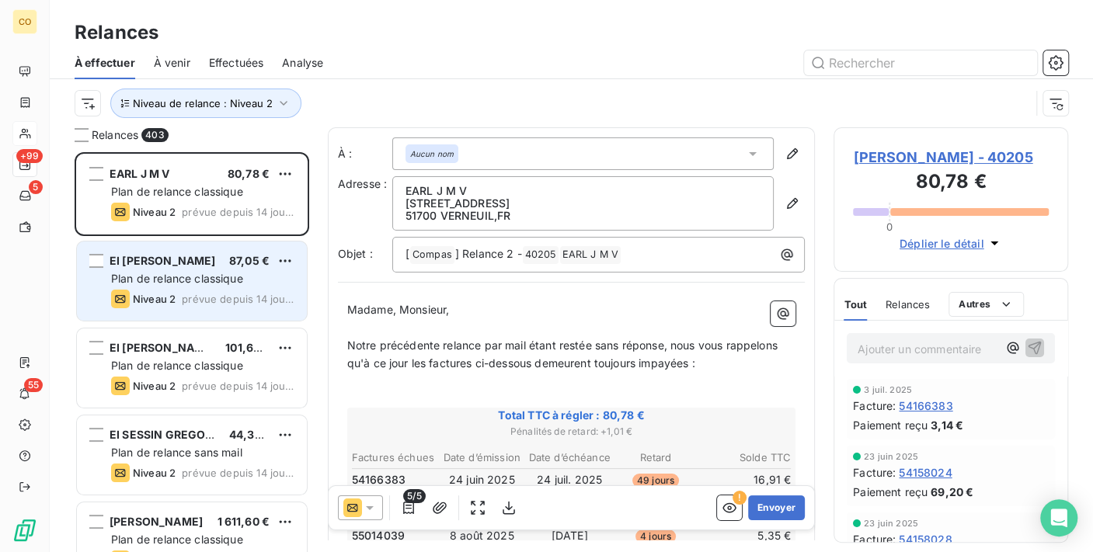
click at [373, 503] on icon at bounding box center [370, 508] width 16 height 16
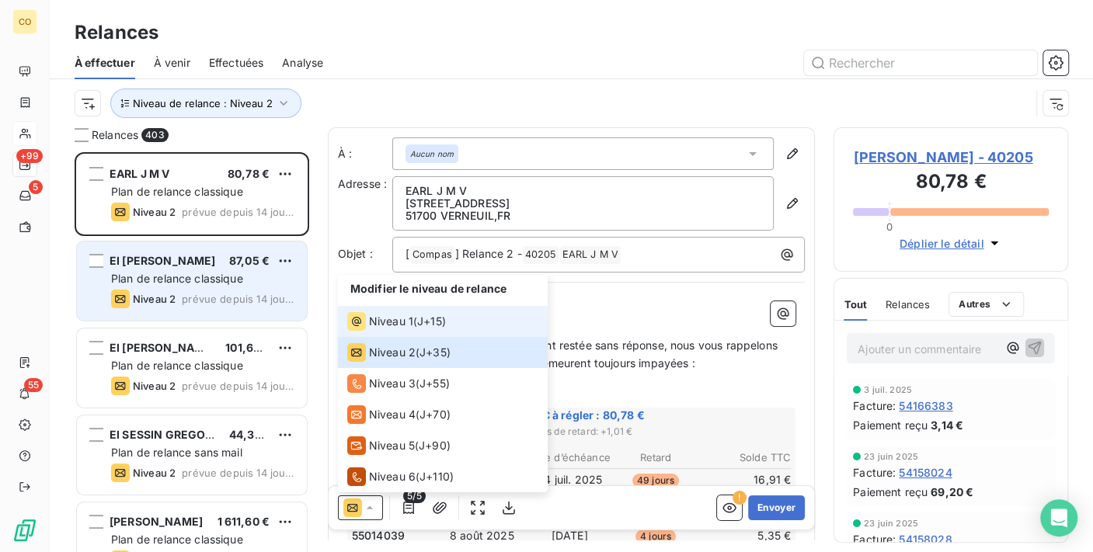
click at [386, 320] on span "Niveau 1" at bounding box center [391, 322] width 44 height 16
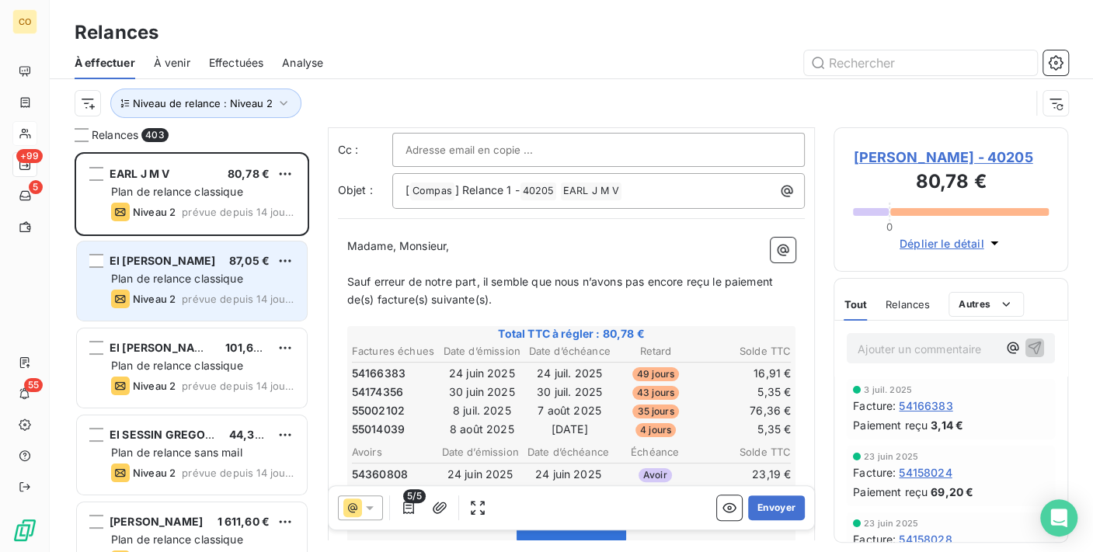
scroll to position [172, 0]
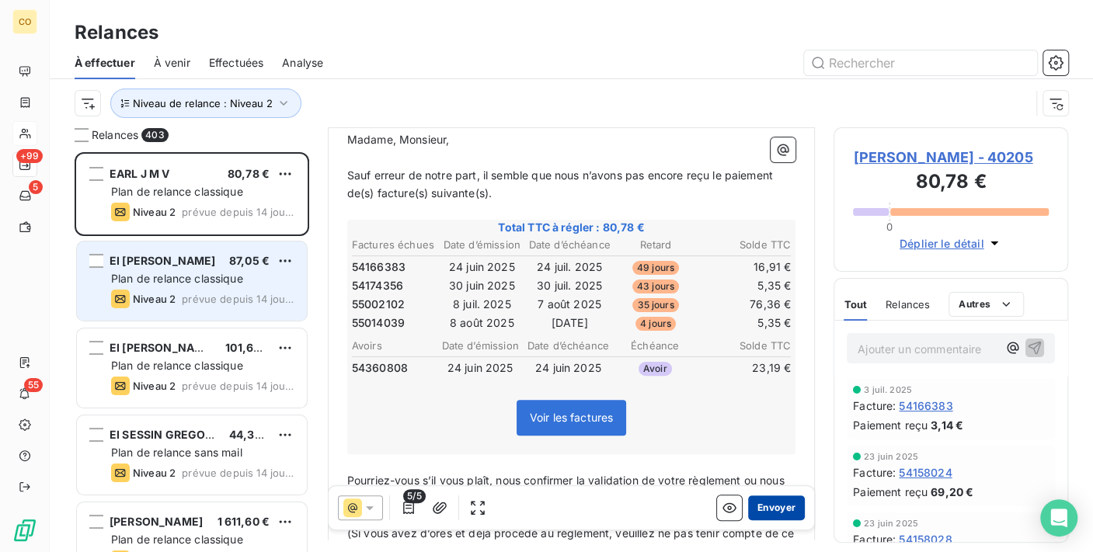
click at [761, 502] on button "Envoyer" at bounding box center [776, 508] width 57 height 25
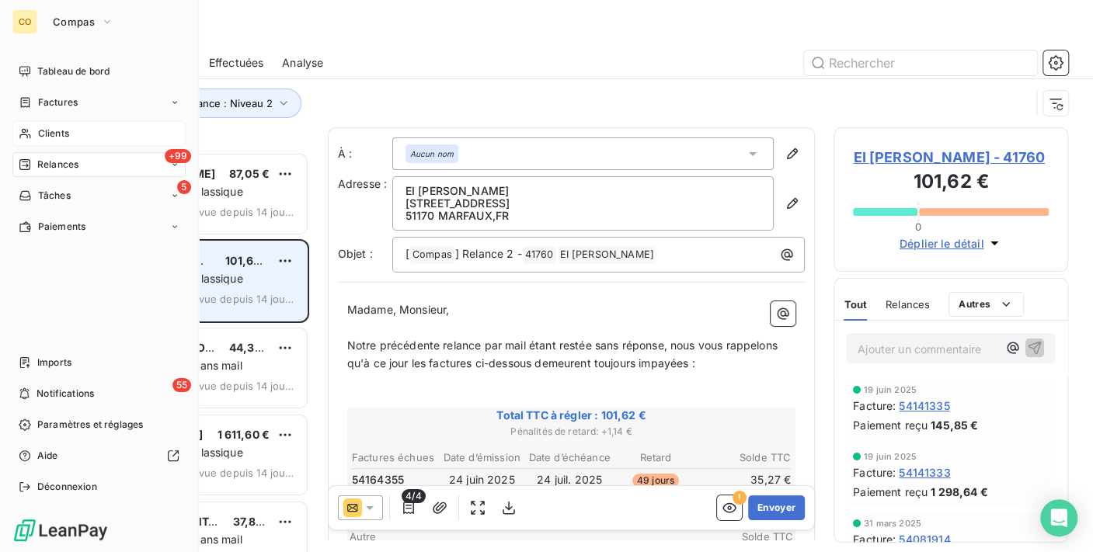
click at [38, 134] on span "Clients" at bounding box center [53, 134] width 31 height 14
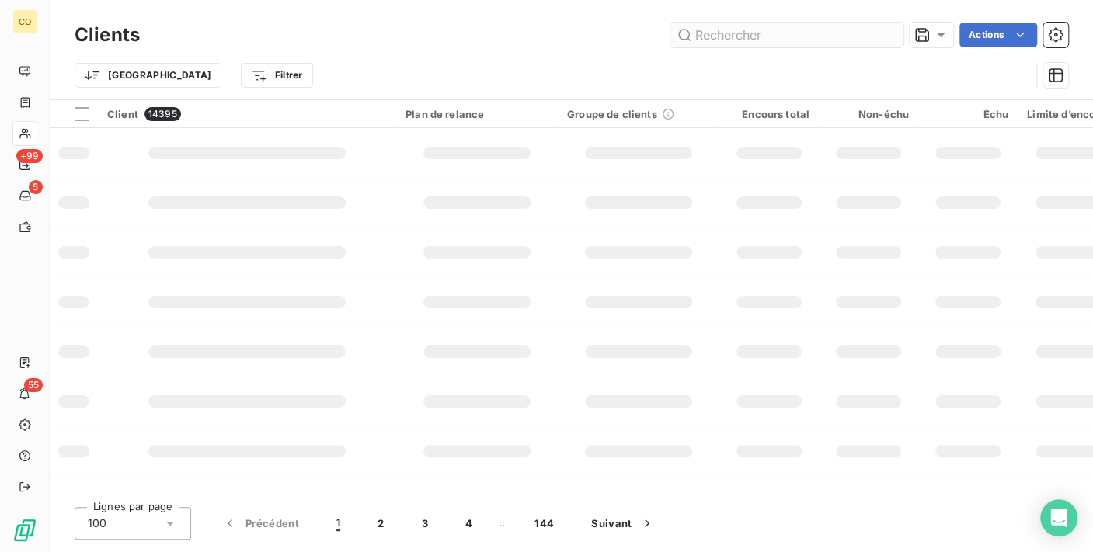
click at [722, 34] on input "text" at bounding box center [786, 35] width 233 height 25
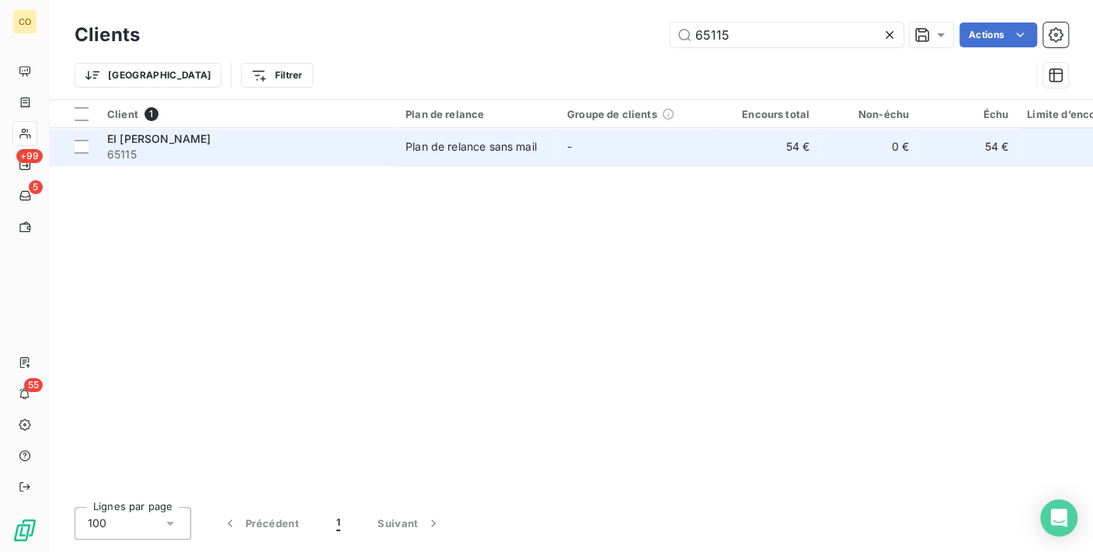
type input "65115"
click at [514, 141] on div "Plan de relance sans mail" at bounding box center [471, 147] width 131 height 16
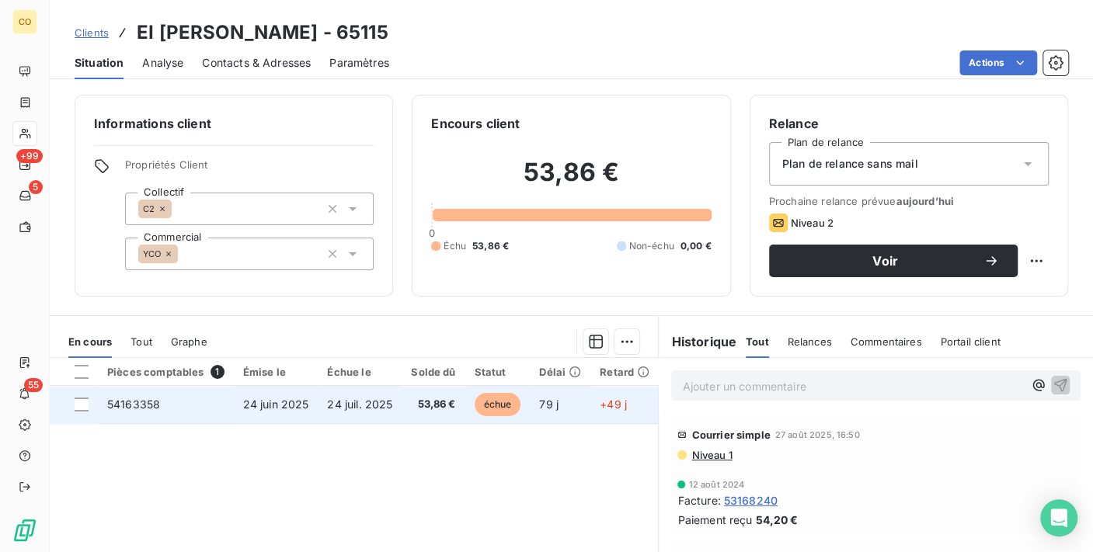
click at [468, 406] on td "échue" at bounding box center [497, 404] width 65 height 37
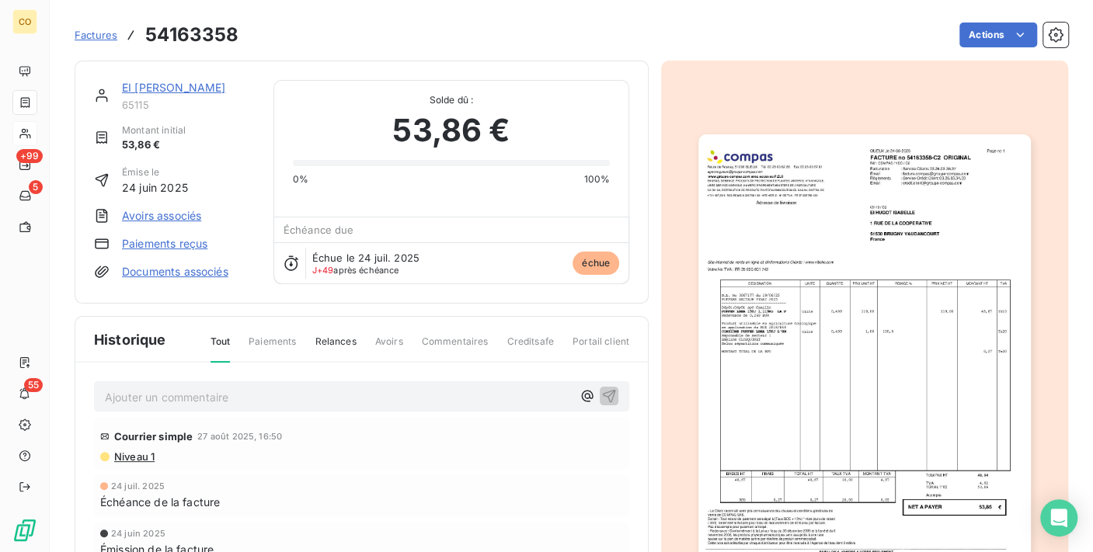
click at [917, 234] on img "button" at bounding box center [864, 368] width 332 height 469
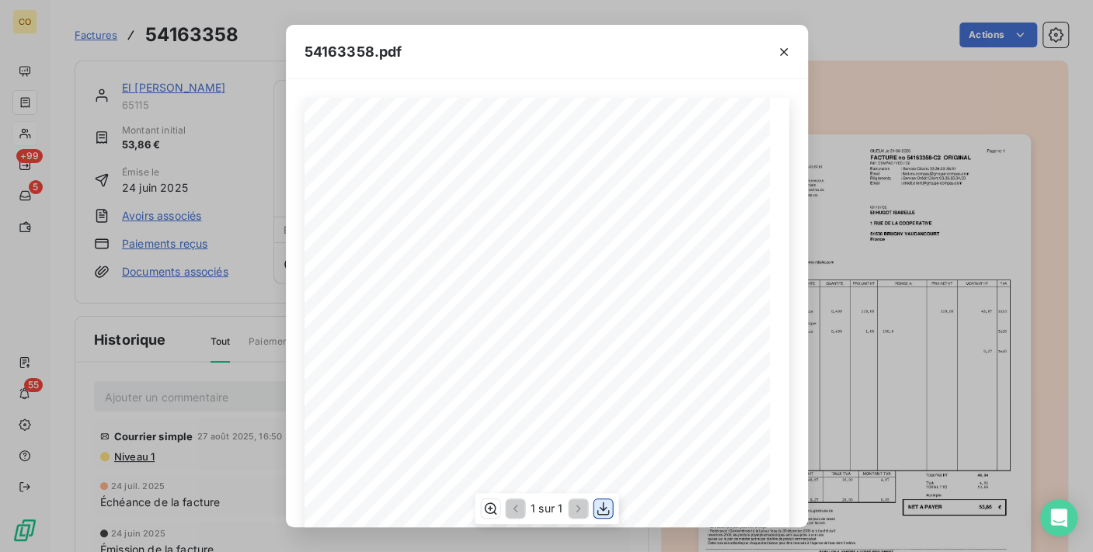
click at [606, 511] on icon "button" at bounding box center [603, 509] width 16 height 16
click at [458, 37] on div "54163358.pdf" at bounding box center [547, 52] width 522 height 54
click at [798, 47] on div at bounding box center [784, 52] width 48 height 54
click at [789, 47] on icon "button" at bounding box center [784, 52] width 16 height 16
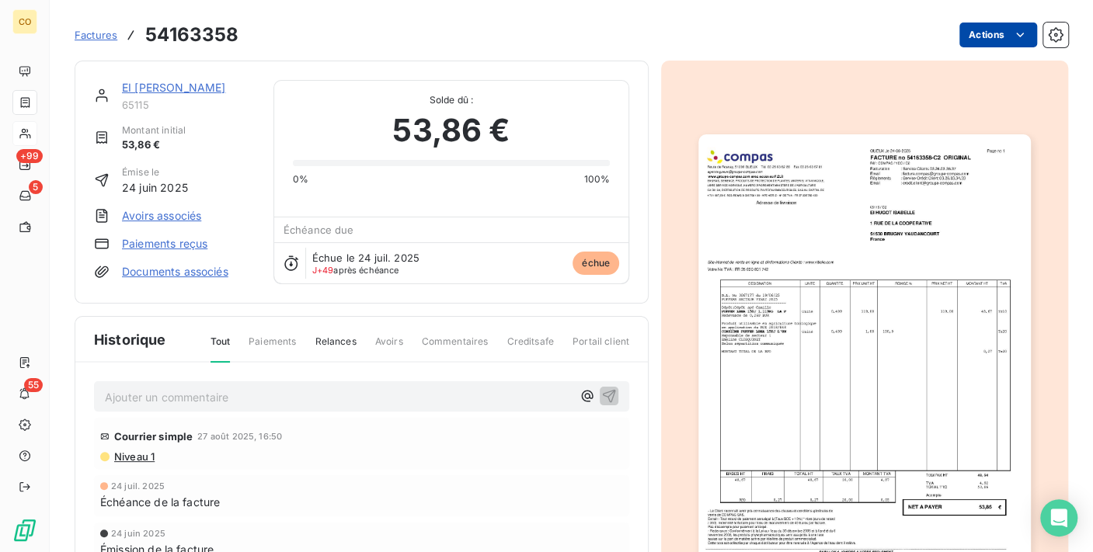
click at [983, 33] on html "CO +99 5 55 Factures 54163358 Actions EI HUGOT ISABELLE 65115 Montant initial 5…" at bounding box center [546, 276] width 1093 height 552
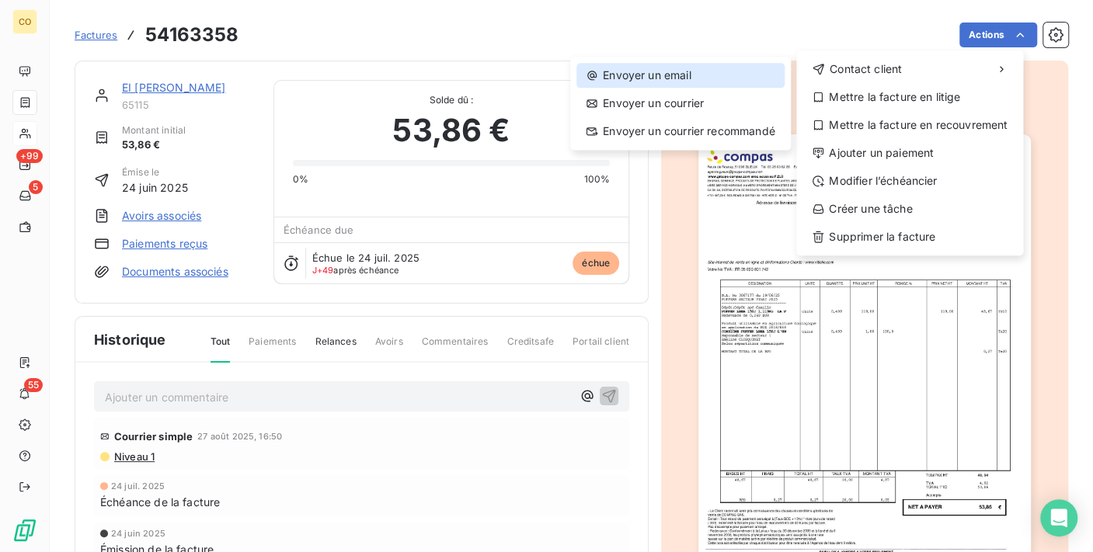
click at [730, 69] on div "Envoyer un email" at bounding box center [680, 75] width 208 height 25
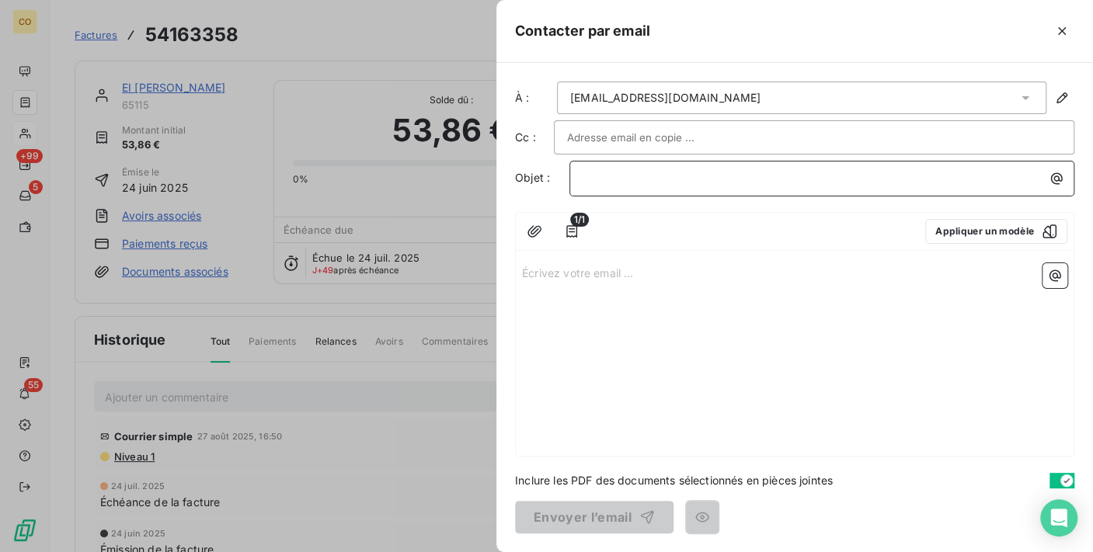
click at [617, 179] on p "﻿" at bounding box center [826, 178] width 486 height 18
click at [578, 267] on p "Écrivez votre email ... ﻿" at bounding box center [794, 272] width 545 height 18
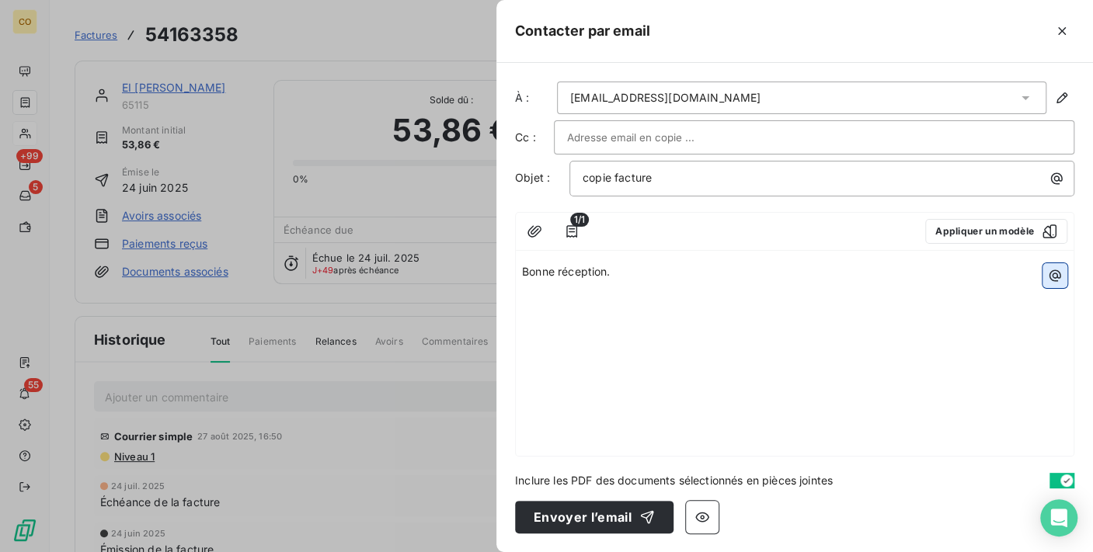
click at [1066, 280] on button "button" at bounding box center [1055, 275] width 25 height 25
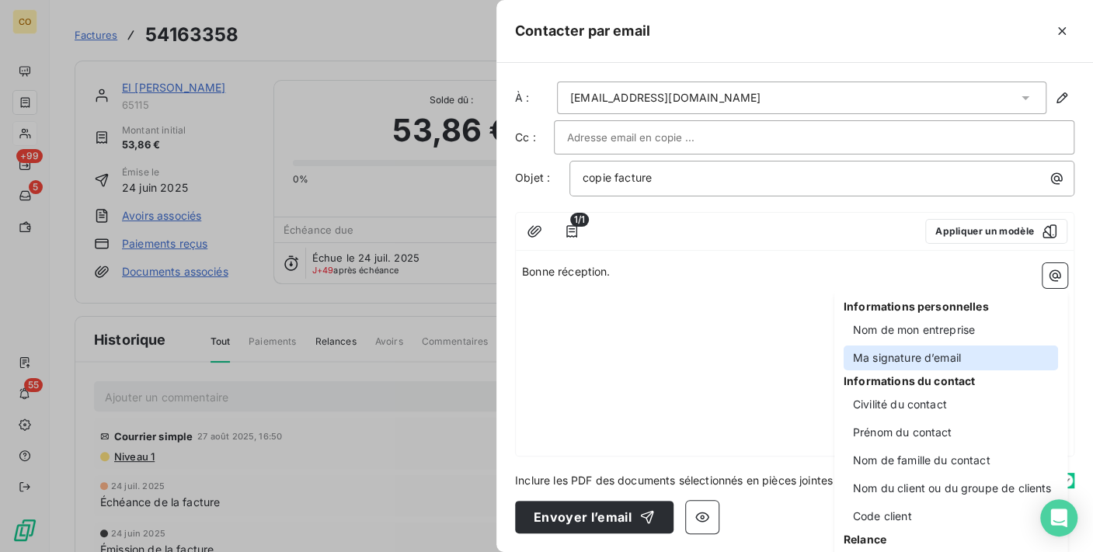
click at [929, 363] on div "Ma signature d’email" at bounding box center [951, 358] width 214 height 25
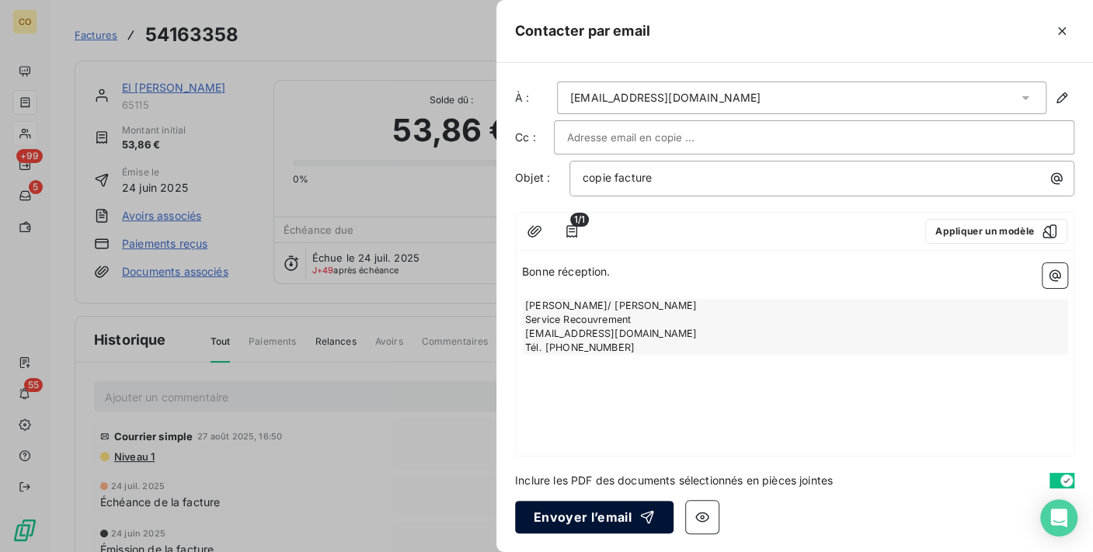
click at [621, 509] on button "Envoyer l’email" at bounding box center [594, 517] width 158 height 33
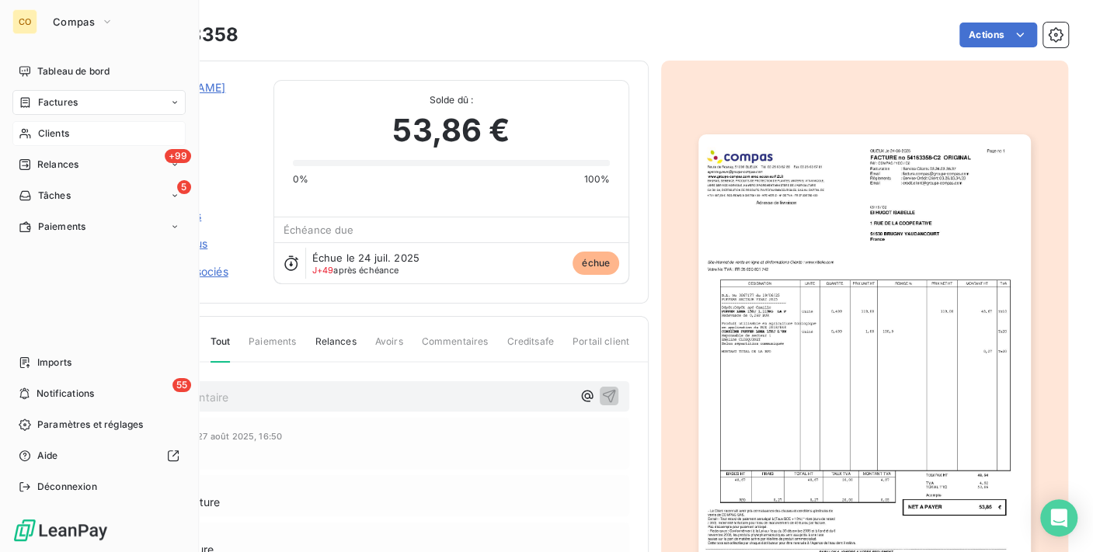
click at [62, 165] on span "Relances" at bounding box center [57, 165] width 41 height 14
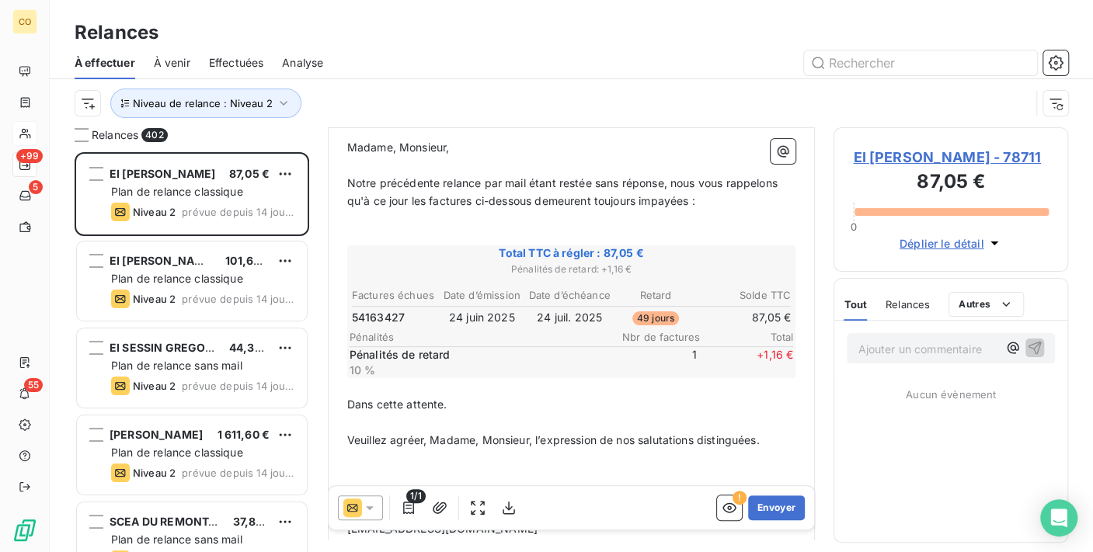
scroll to position [174, 0]
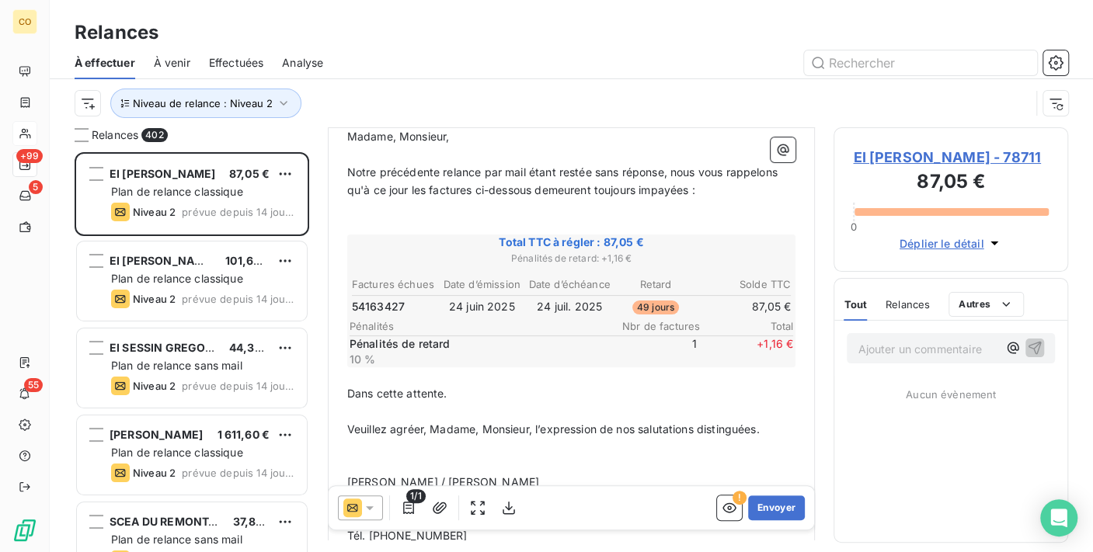
click at [377, 500] on div at bounding box center [360, 508] width 45 height 25
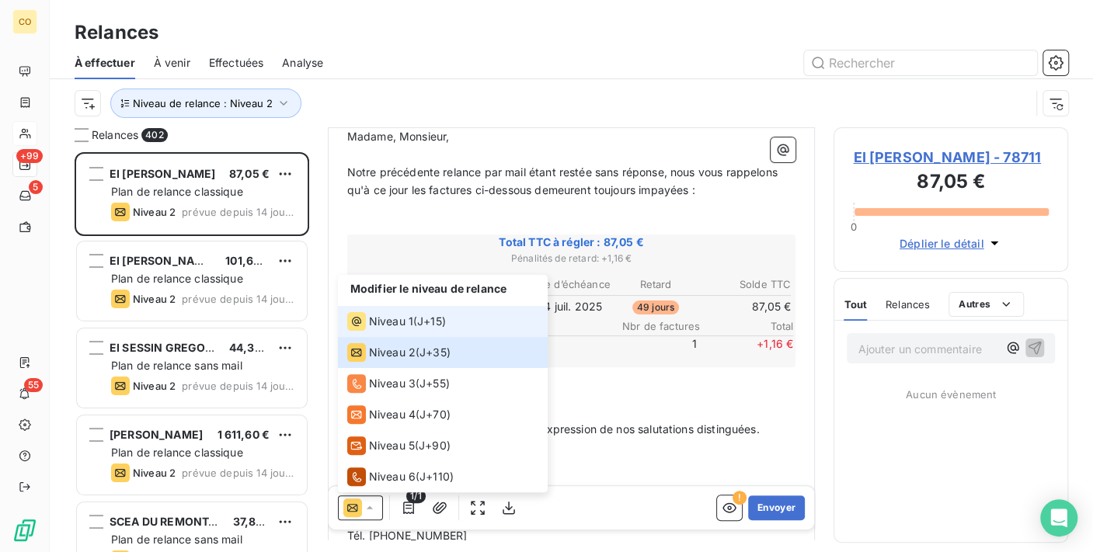
click at [383, 319] on span "Niveau 1" at bounding box center [391, 322] width 44 height 16
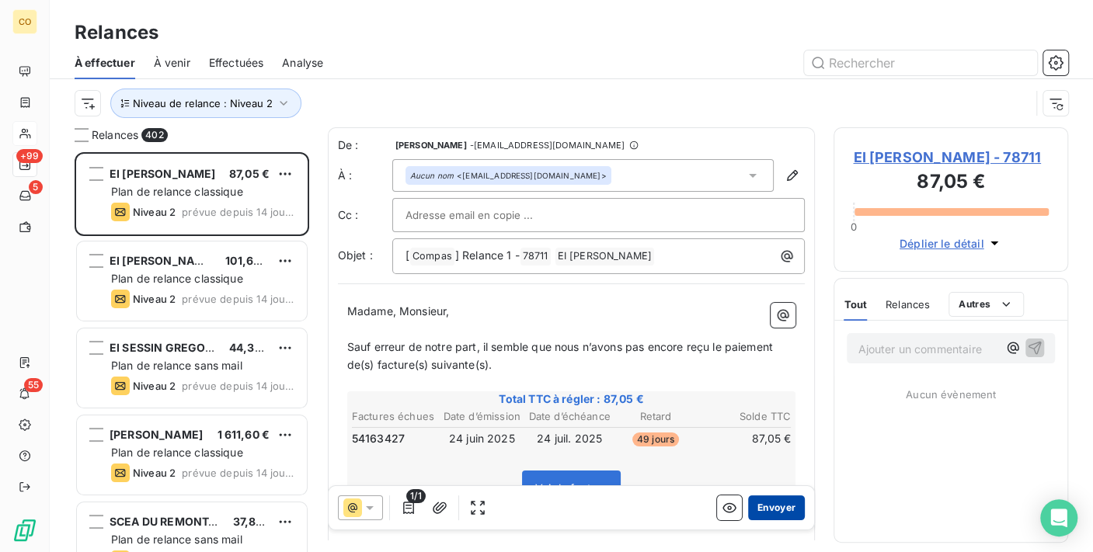
click at [760, 507] on button "Envoyer" at bounding box center [776, 508] width 57 height 25
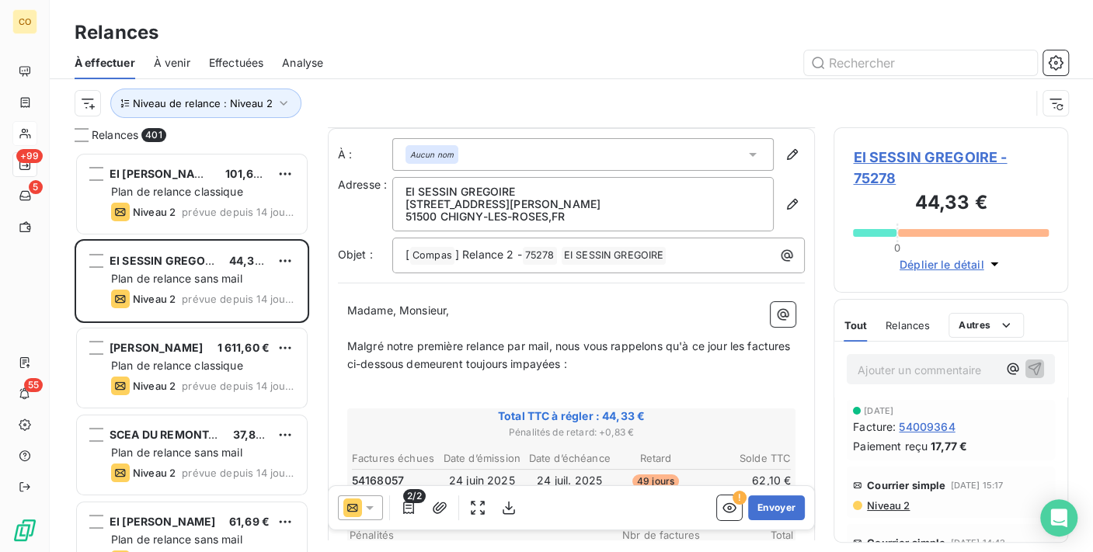
scroll to position [2, 0]
click at [368, 503] on icon at bounding box center [370, 508] width 16 height 16
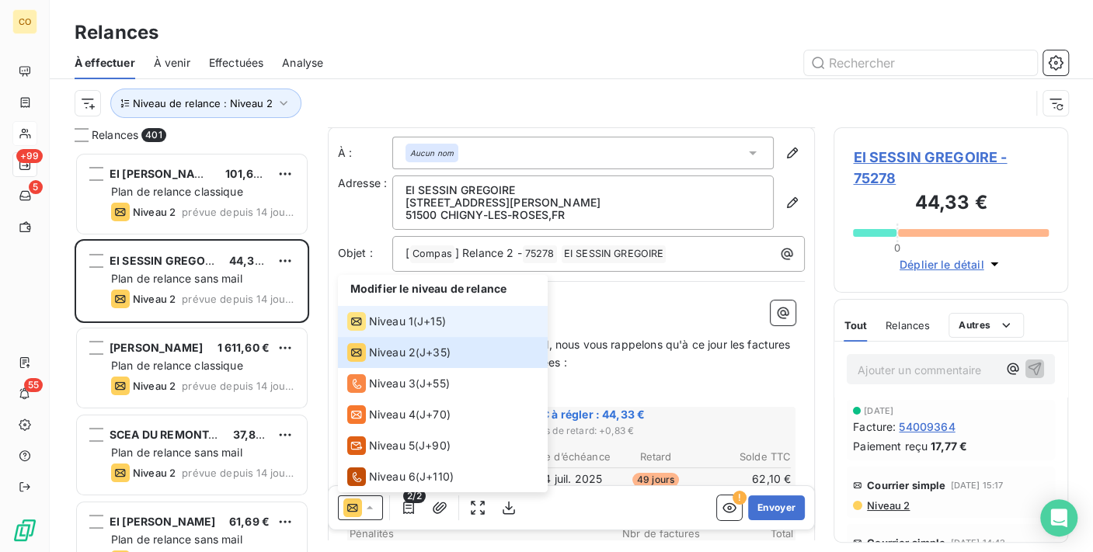
click at [430, 325] on span "J+15 )" at bounding box center [431, 322] width 29 height 16
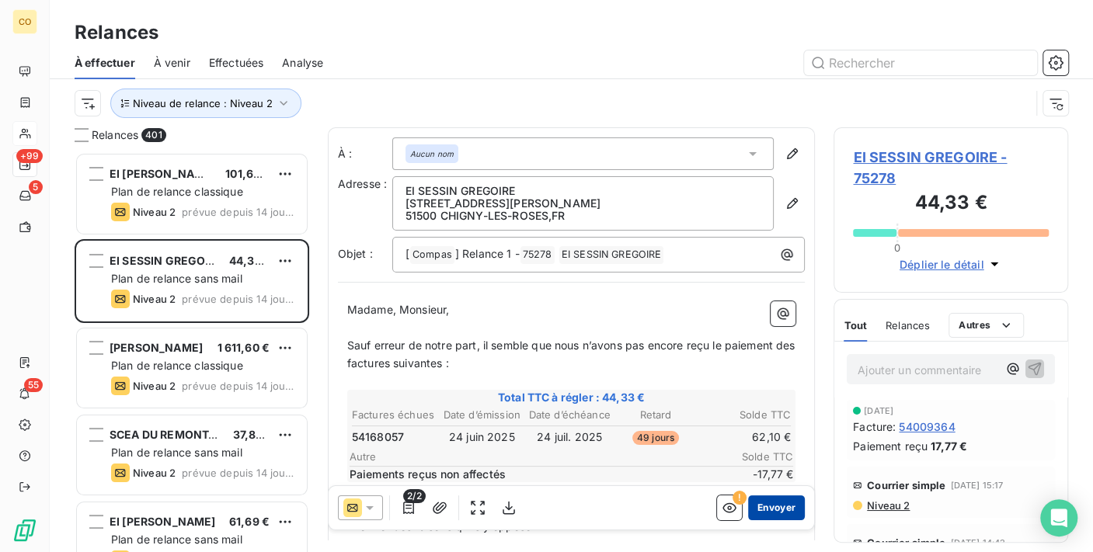
click at [758, 510] on button "Envoyer" at bounding box center [776, 508] width 57 height 25
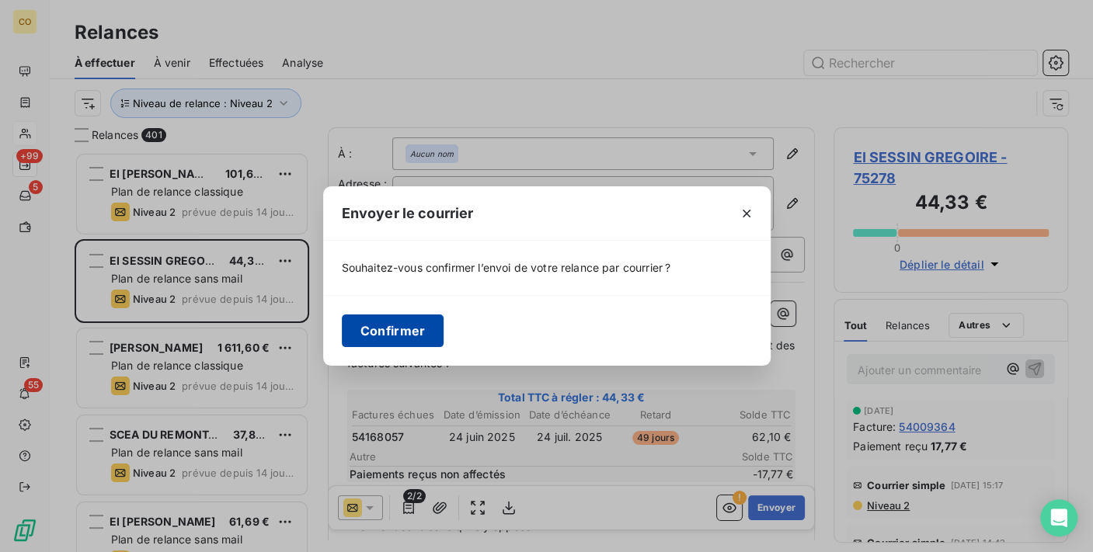
click at [416, 329] on button "Confirmer" at bounding box center [393, 331] width 103 height 33
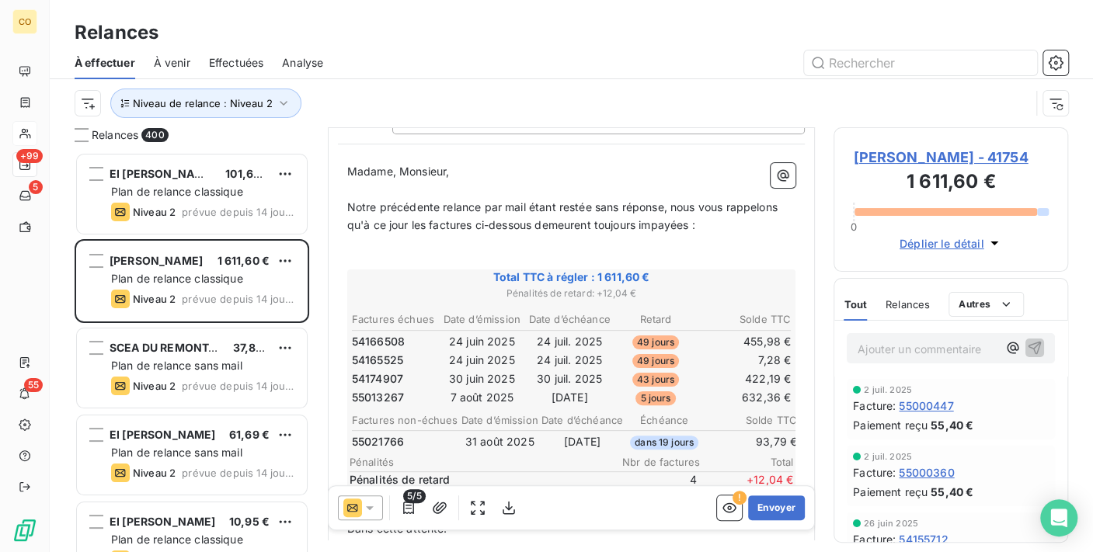
scroll to position [174, 0]
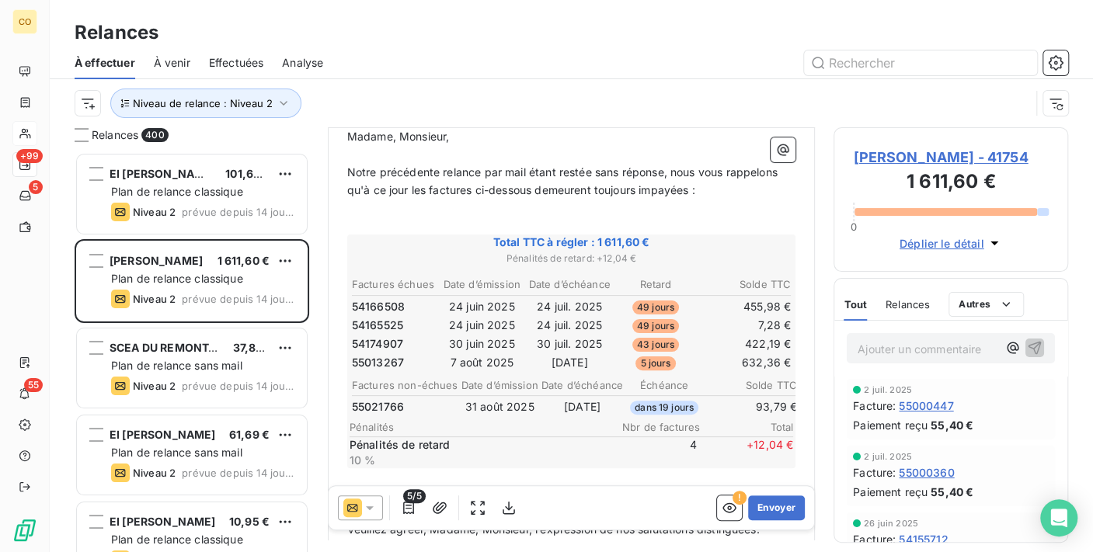
click at [378, 515] on div at bounding box center [360, 508] width 45 height 25
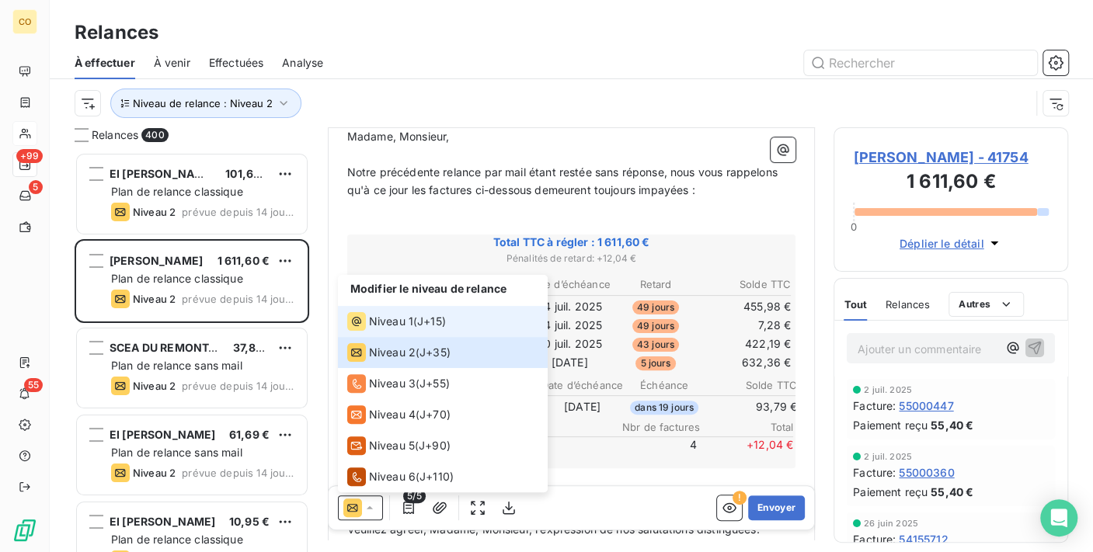
click at [405, 324] on span "Niveau 1" at bounding box center [391, 322] width 44 height 16
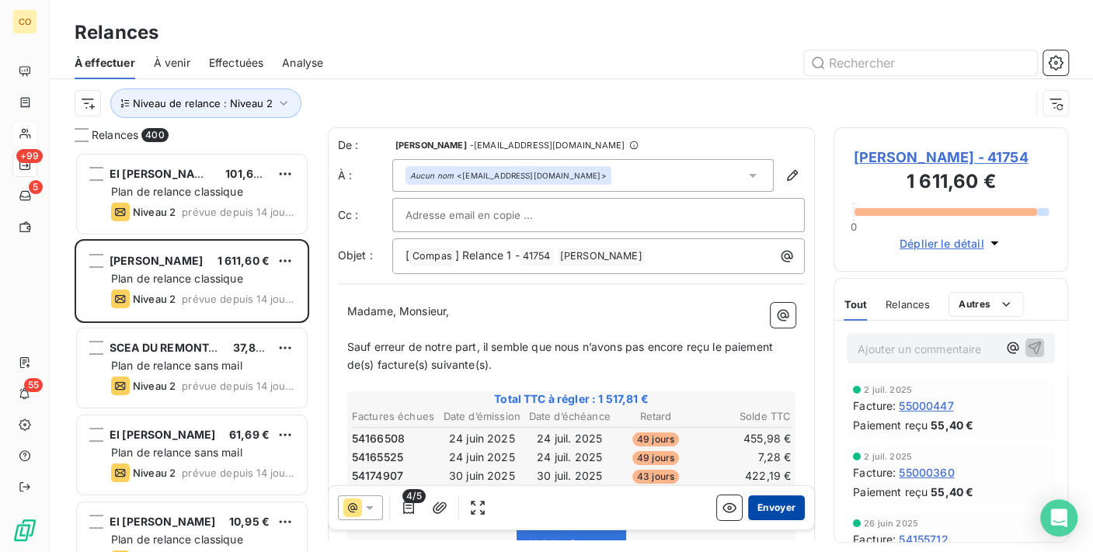
click at [748, 504] on button "Envoyer" at bounding box center [776, 508] width 57 height 25
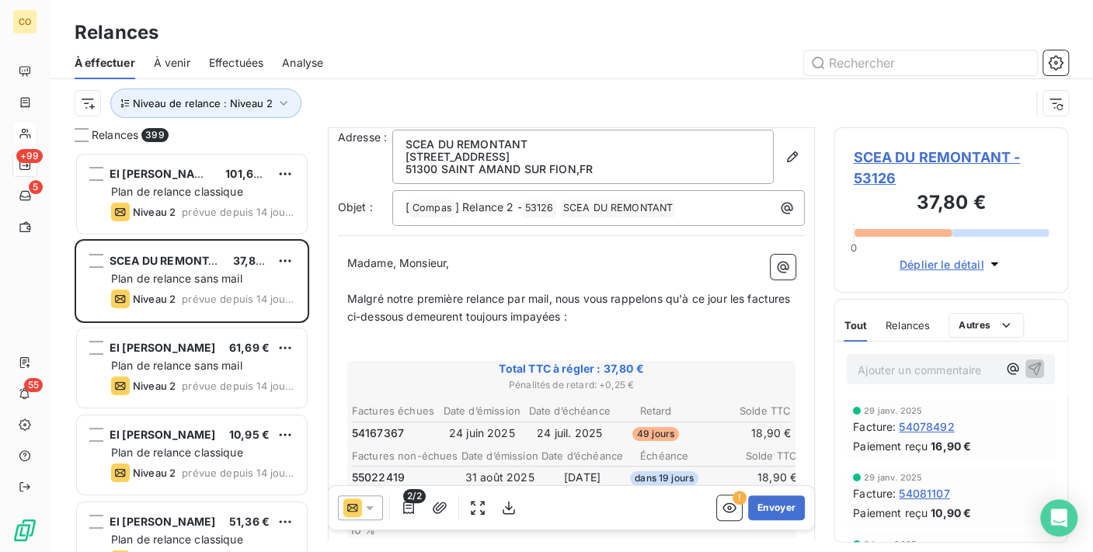
scroll to position [172, 0]
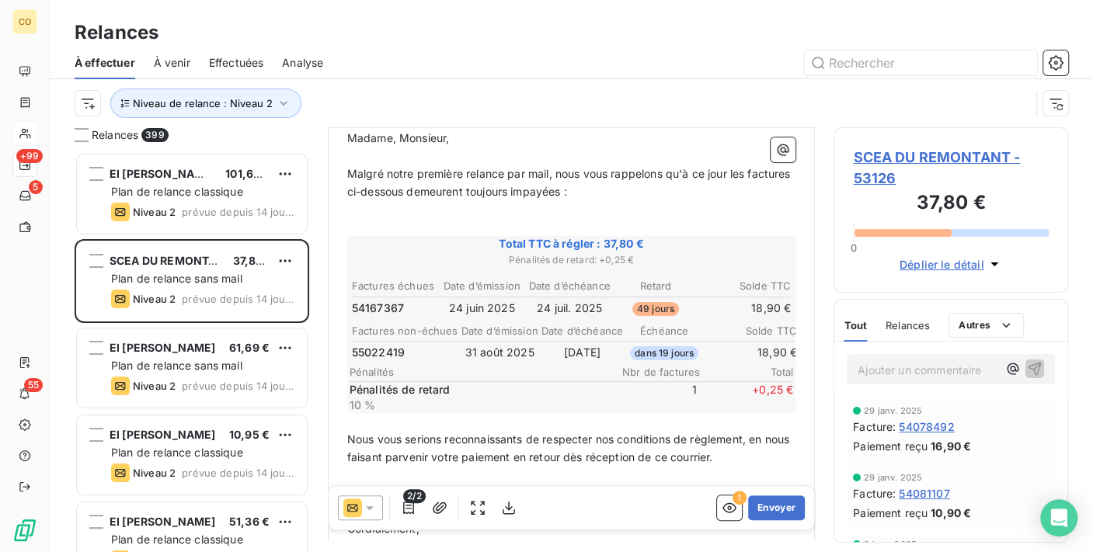
click at [371, 504] on icon at bounding box center [370, 508] width 16 height 16
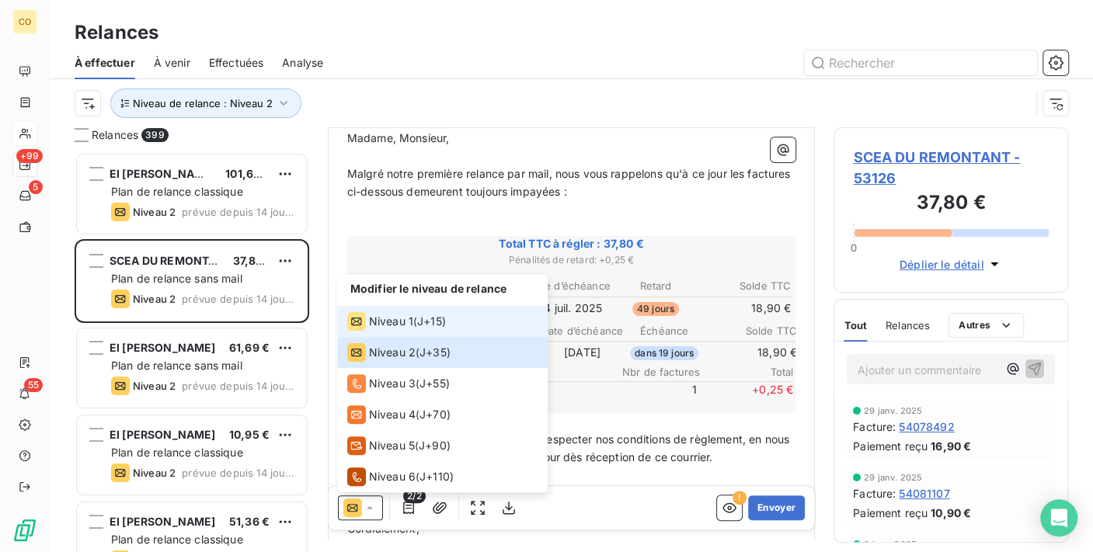
click at [375, 329] on div "Niveau 1" at bounding box center [380, 321] width 66 height 19
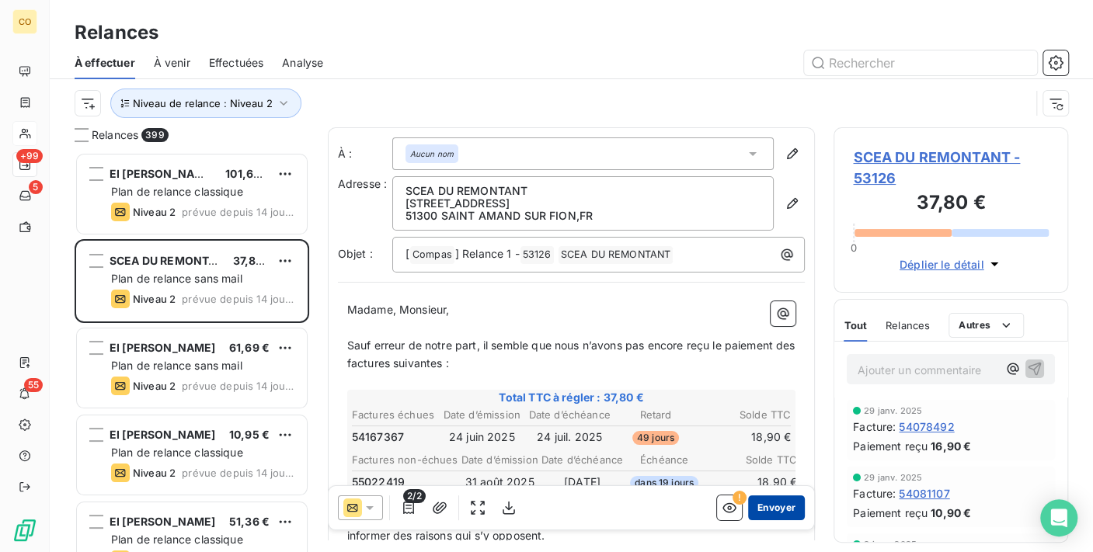
click at [760, 501] on button "Envoyer" at bounding box center [776, 508] width 57 height 25
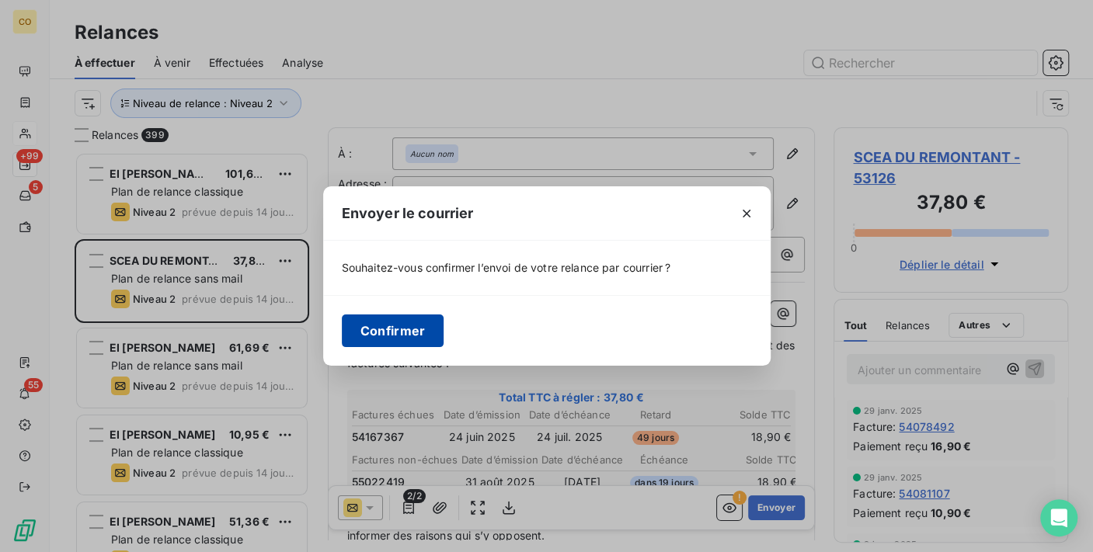
click at [416, 326] on button "Confirmer" at bounding box center [393, 331] width 103 height 33
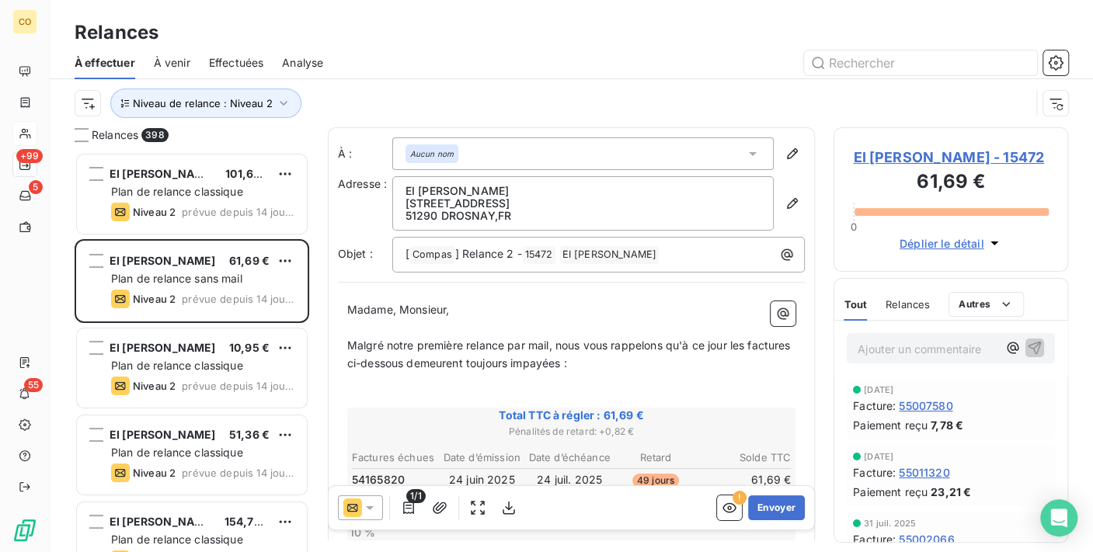
click at [372, 496] on div at bounding box center [360, 508] width 45 height 25
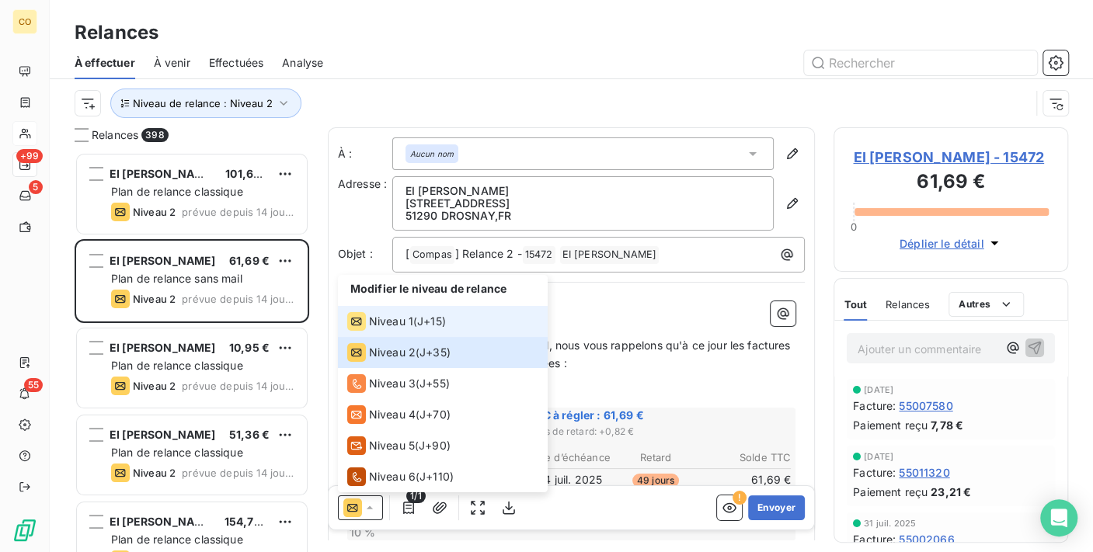
click at [381, 322] on span "Niveau 1" at bounding box center [391, 322] width 44 height 16
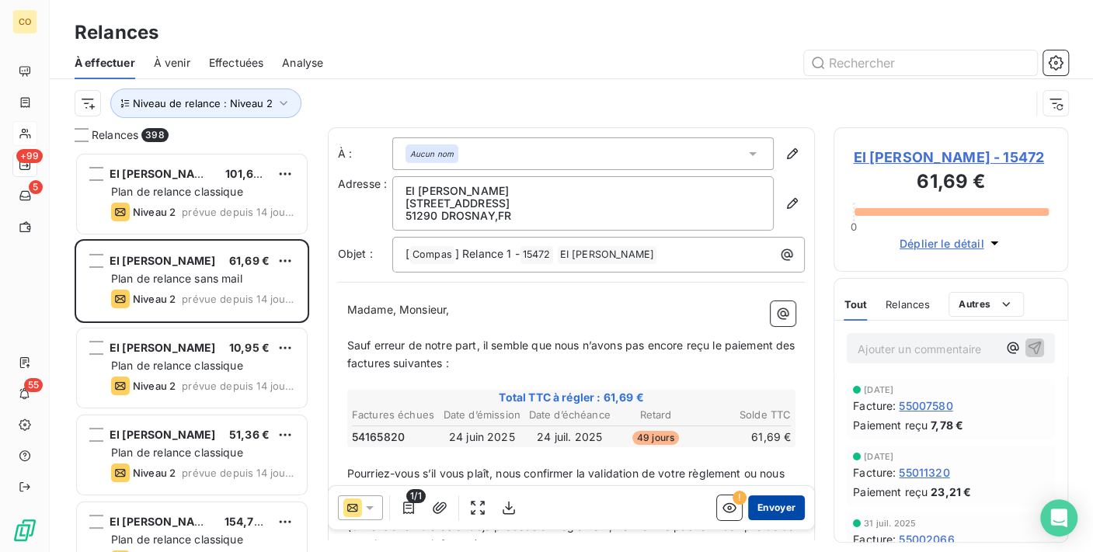
click at [770, 506] on button "Envoyer" at bounding box center [776, 508] width 57 height 25
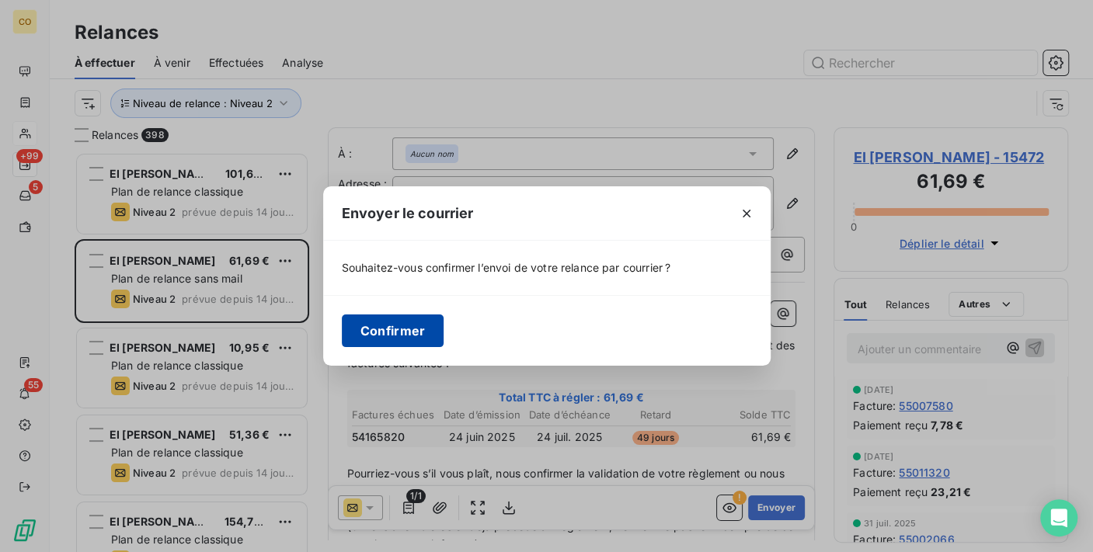
click at [420, 325] on button "Confirmer" at bounding box center [393, 331] width 103 height 33
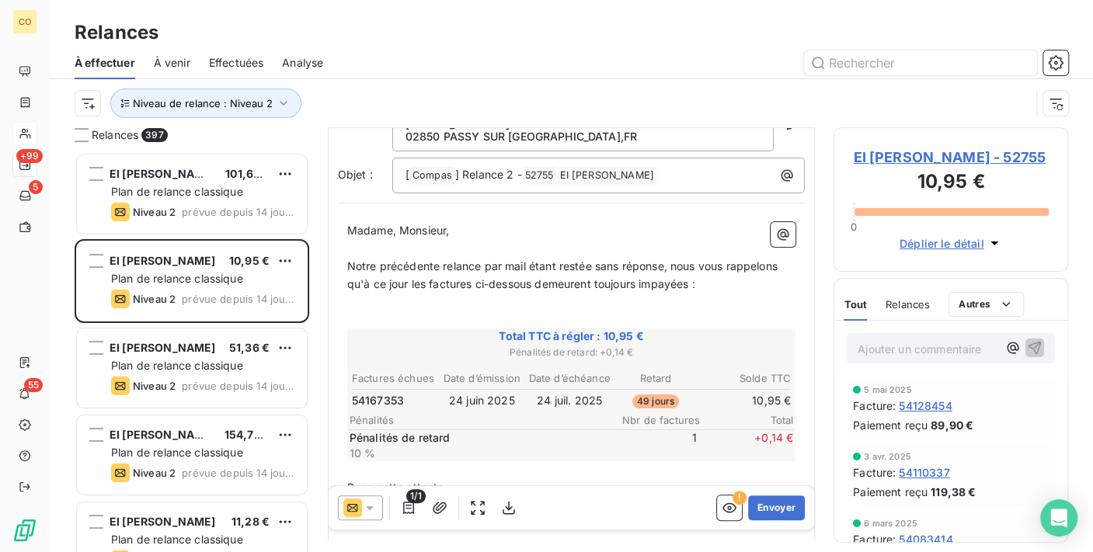
scroll to position [88, 0]
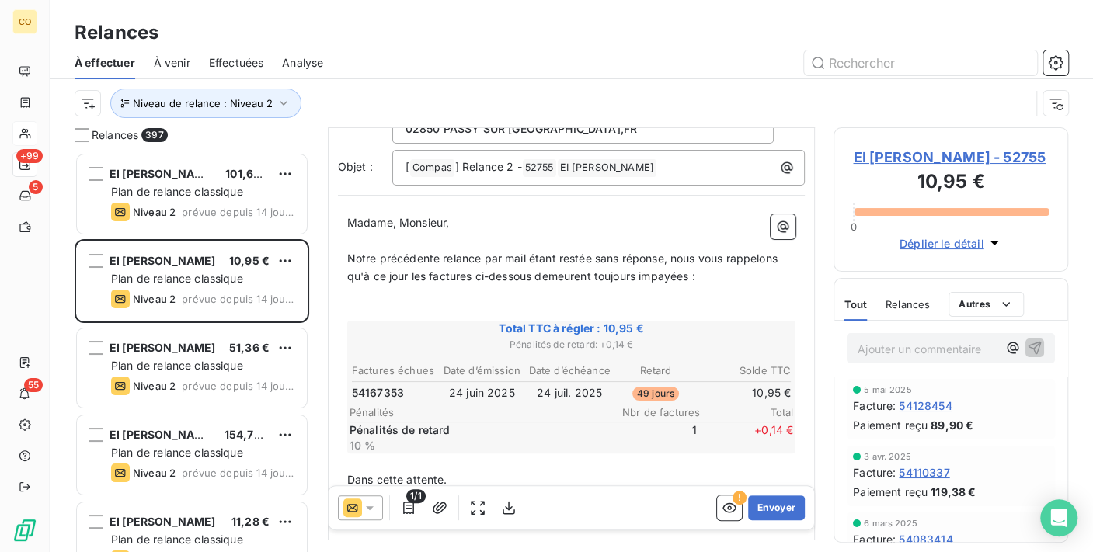
drag, startPoint x: 373, startPoint y: 504, endPoint x: 374, endPoint y: 493, distance: 11.7
click at [373, 504] on icon at bounding box center [370, 508] width 16 height 16
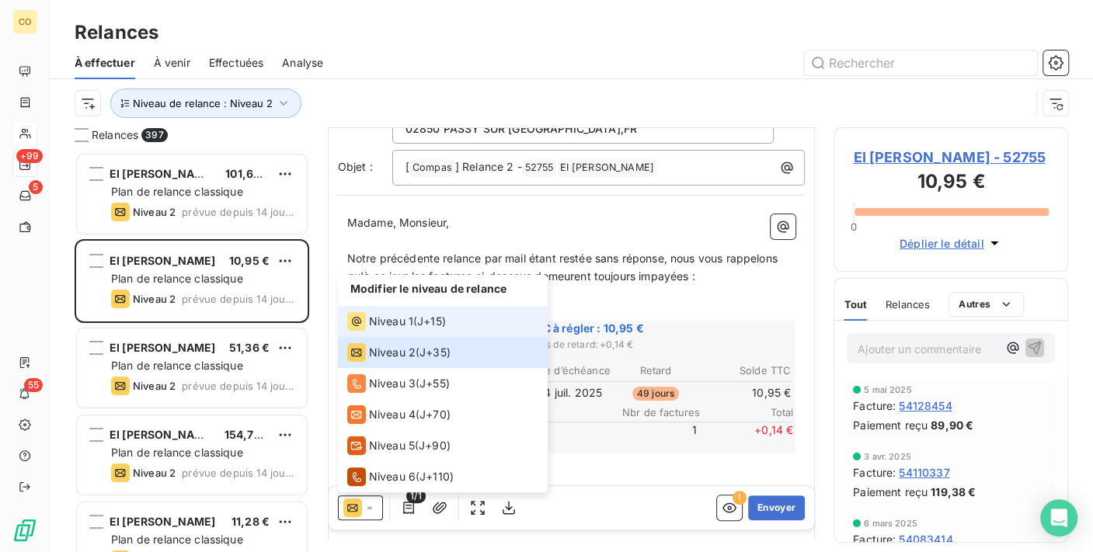
click at [401, 316] on span "Niveau 1" at bounding box center [391, 322] width 44 height 16
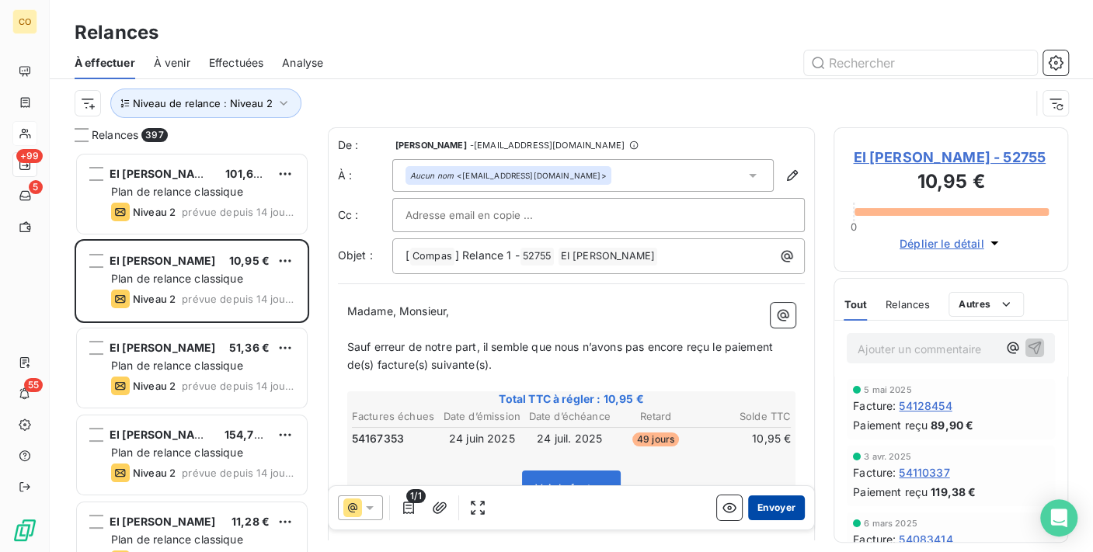
click at [752, 502] on button "Envoyer" at bounding box center [776, 508] width 57 height 25
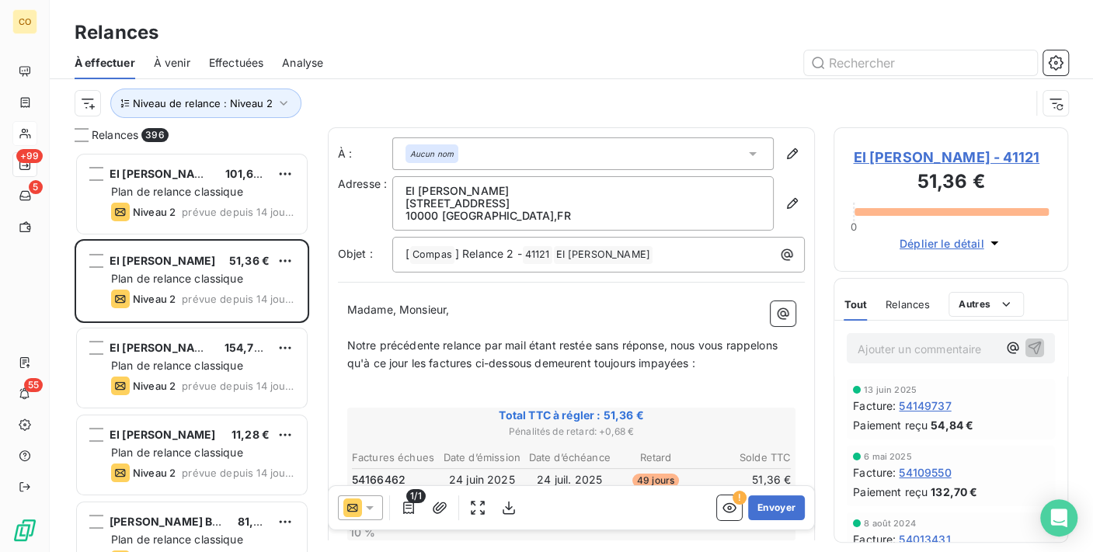
click at [371, 505] on icon at bounding box center [370, 508] width 16 height 16
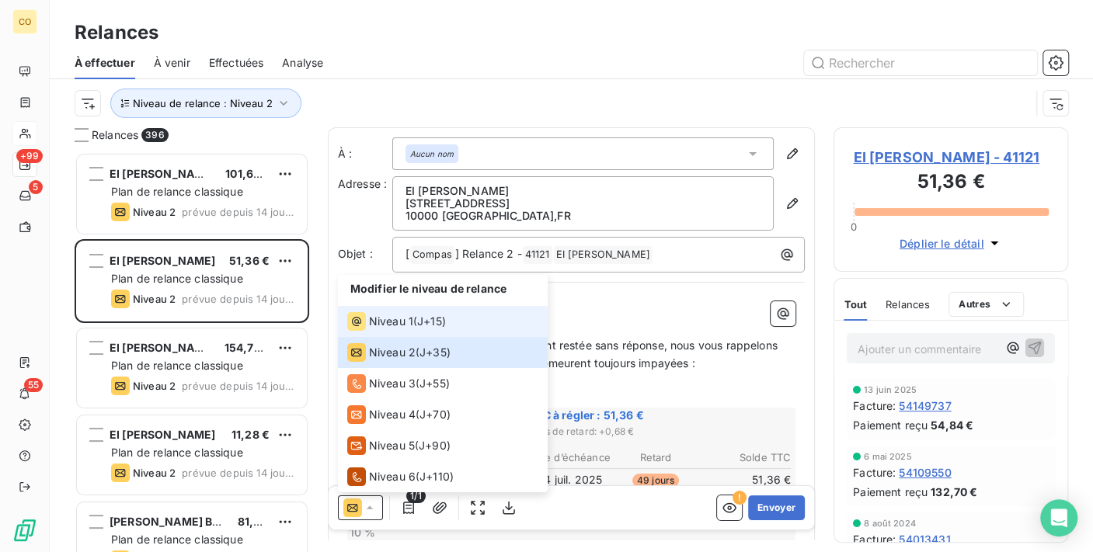
click at [379, 327] on span "Niveau 1" at bounding box center [391, 322] width 44 height 16
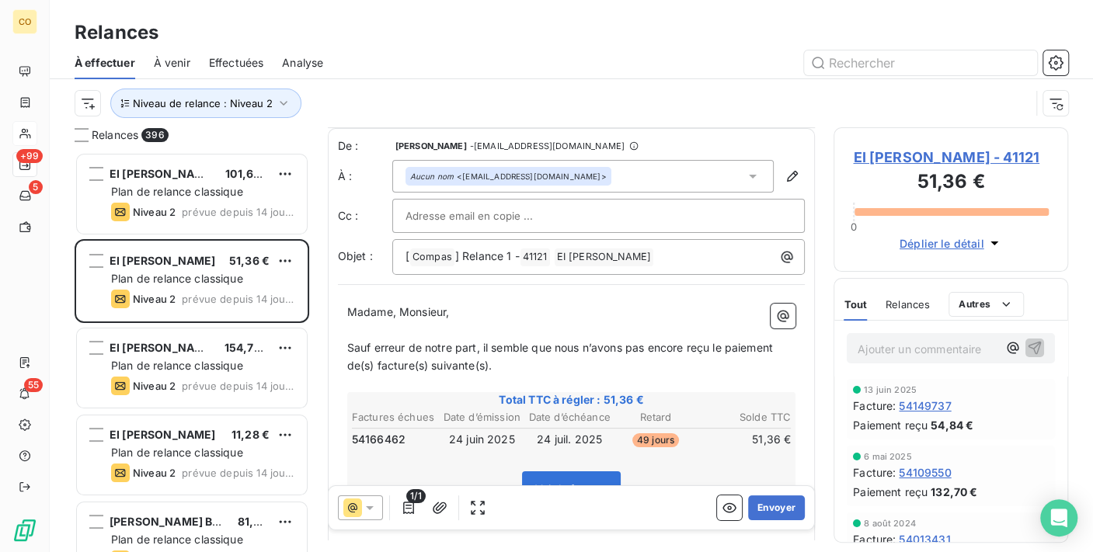
scroll to position [2, 0]
click at [757, 498] on button "Envoyer" at bounding box center [776, 508] width 57 height 25
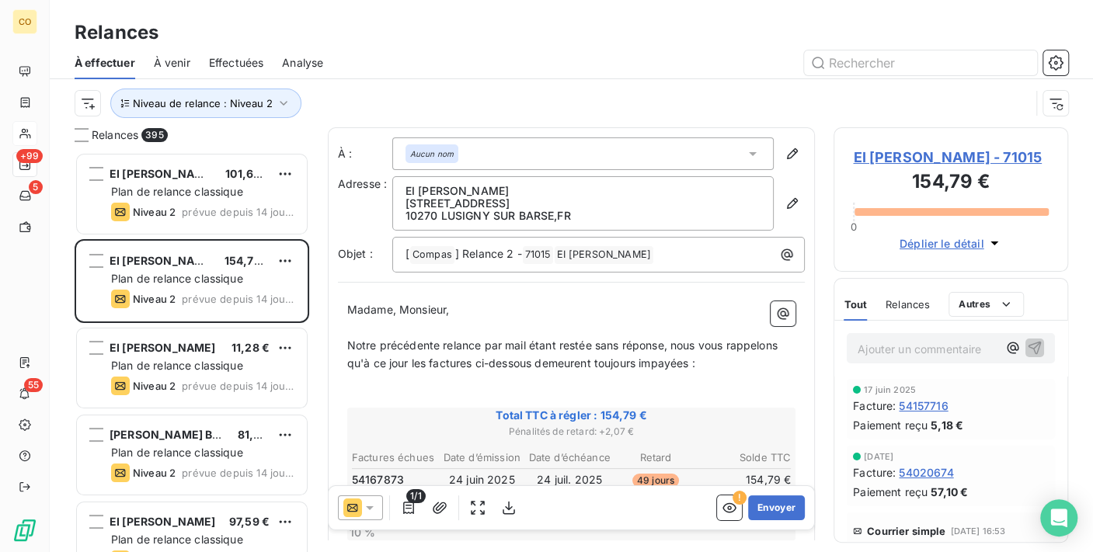
click at [382, 509] on div "1/1" at bounding box center [429, 508] width 183 height 25
click at [377, 507] on div at bounding box center [360, 508] width 45 height 25
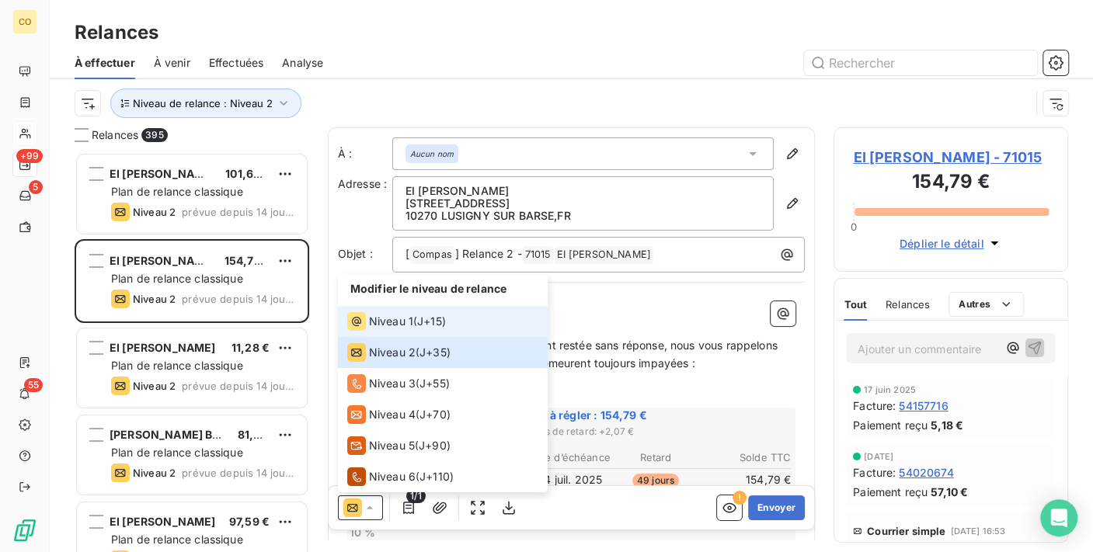
click at [386, 325] on span "Niveau 1" at bounding box center [391, 322] width 44 height 16
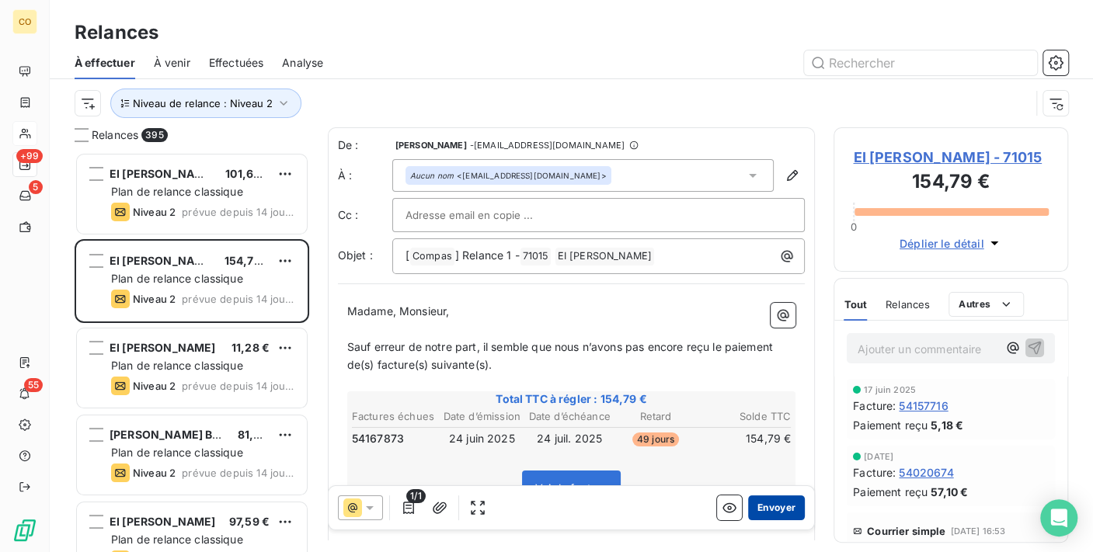
click at [772, 505] on button "Envoyer" at bounding box center [776, 508] width 57 height 25
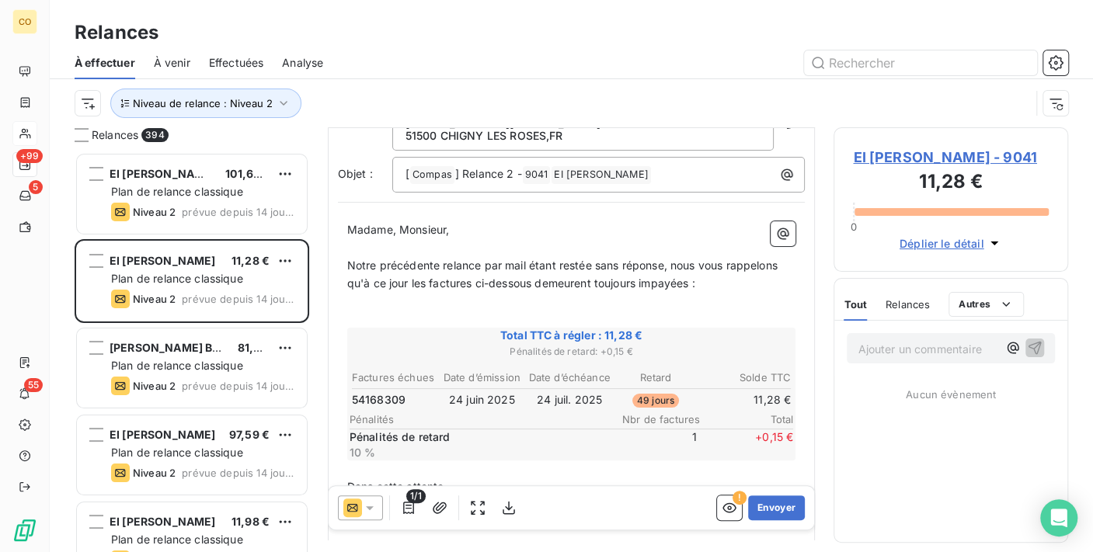
scroll to position [88, 0]
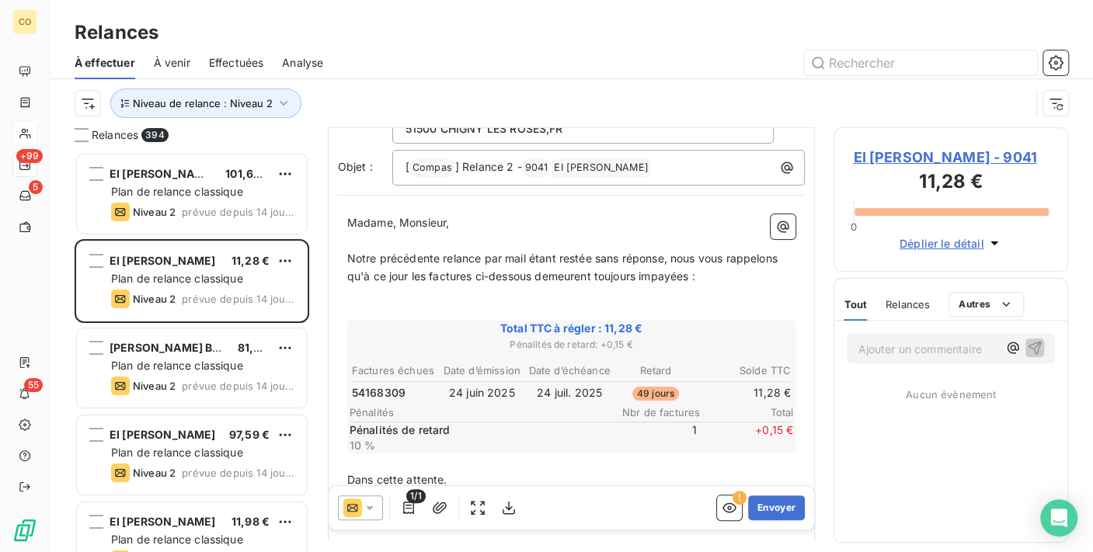
click at [369, 518] on div at bounding box center [360, 508] width 45 height 25
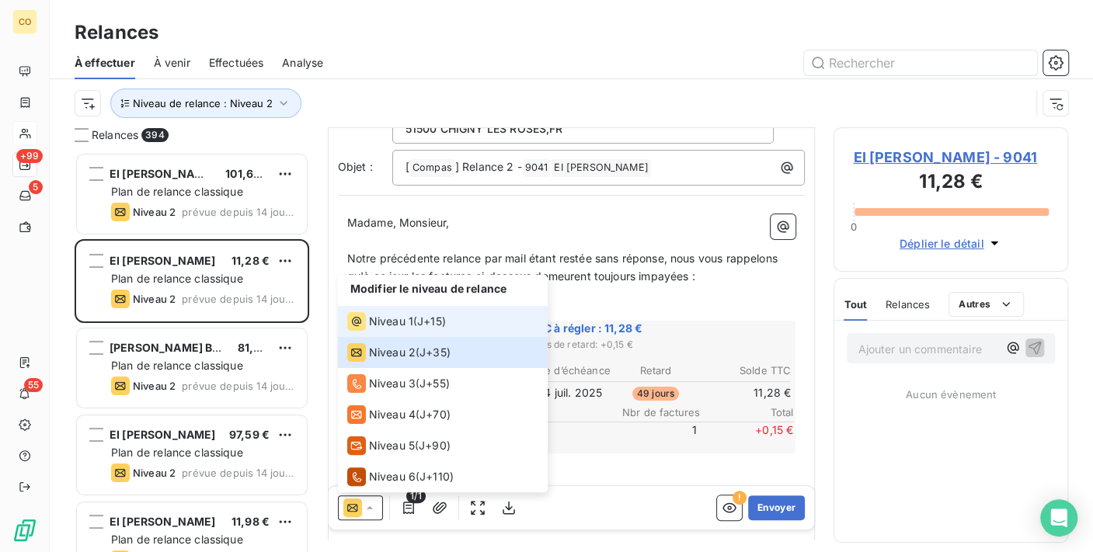
click at [377, 327] on span "Niveau 1" at bounding box center [391, 322] width 44 height 16
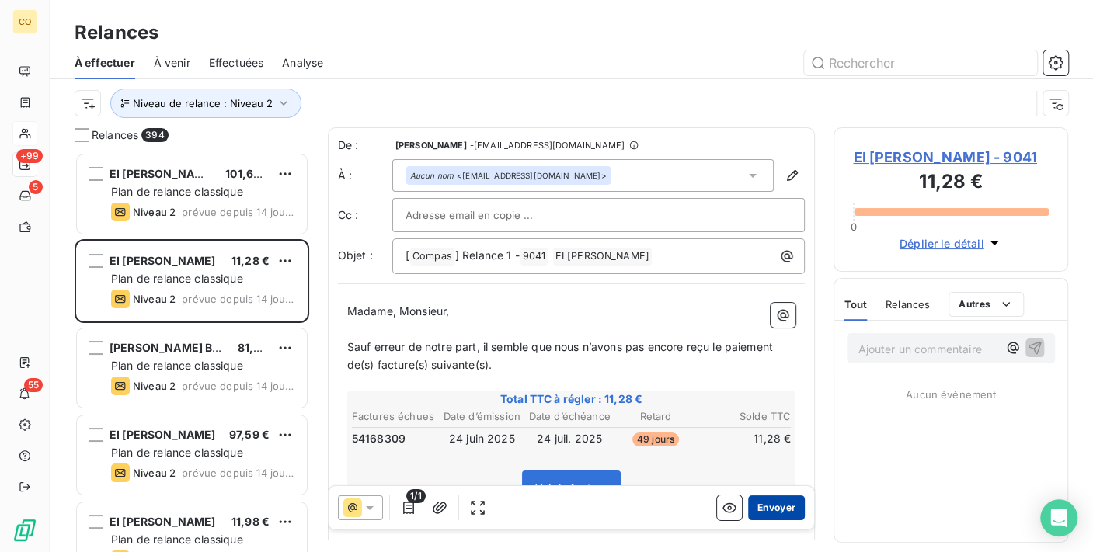
click at [766, 503] on button "Envoyer" at bounding box center [776, 508] width 57 height 25
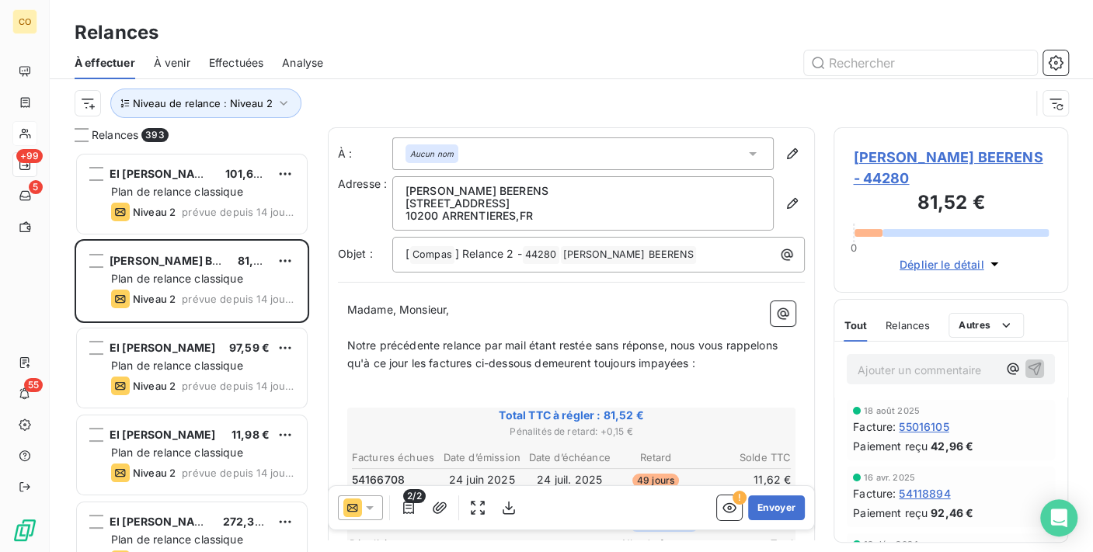
click at [371, 500] on icon at bounding box center [370, 508] width 16 height 16
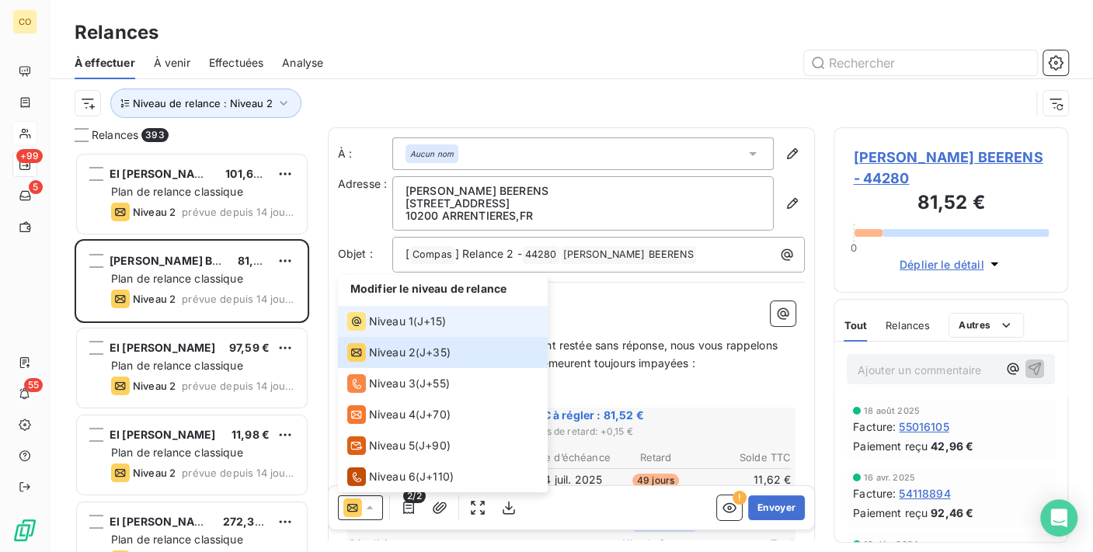
click at [399, 326] on span "Niveau 1" at bounding box center [391, 322] width 44 height 16
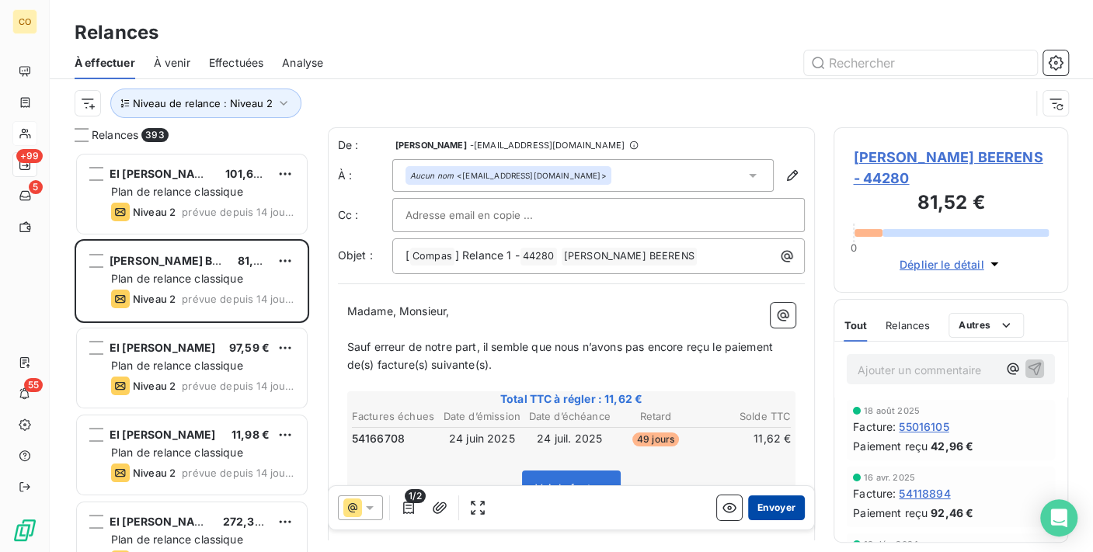
click at [761, 508] on button "Envoyer" at bounding box center [776, 508] width 57 height 25
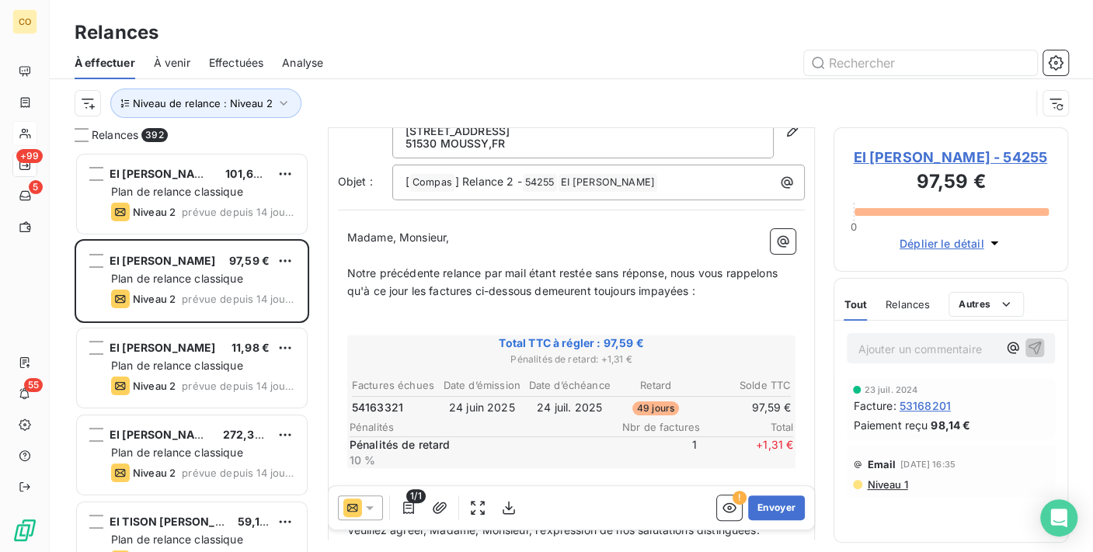
scroll to position [88, 0]
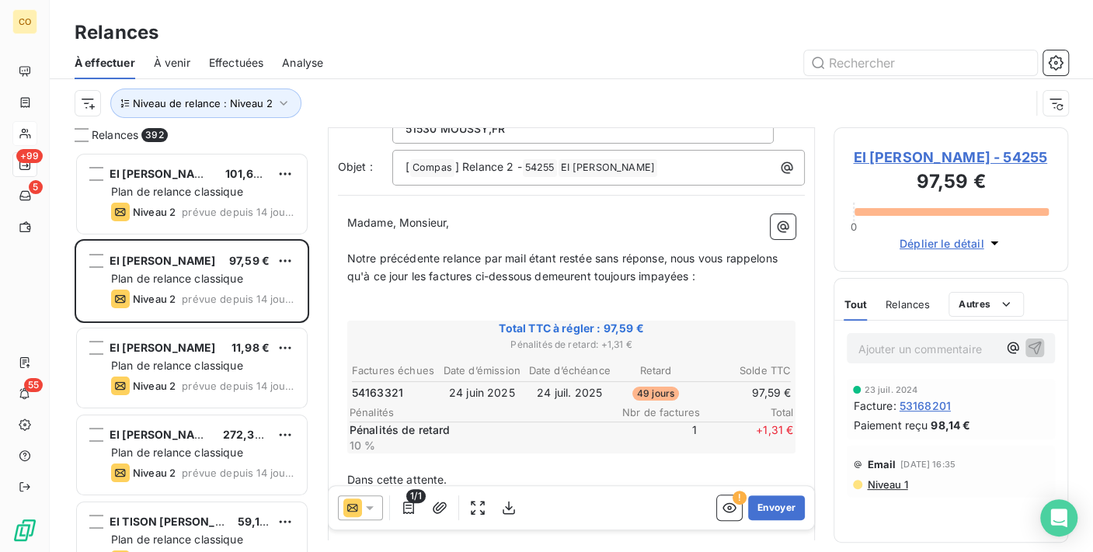
click at [368, 505] on icon at bounding box center [370, 508] width 16 height 16
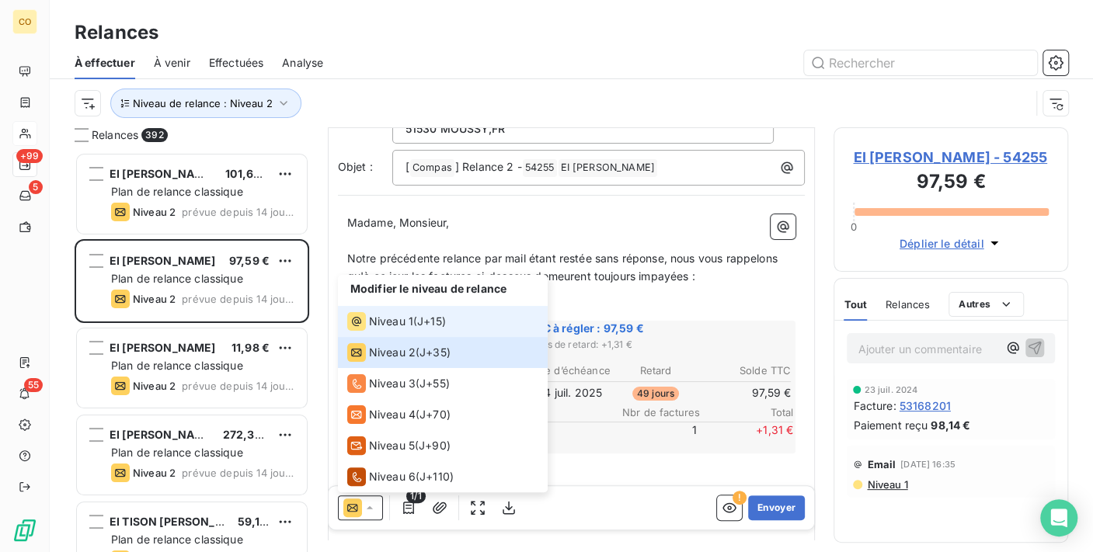
click at [399, 318] on span "Niveau 1" at bounding box center [391, 322] width 44 height 16
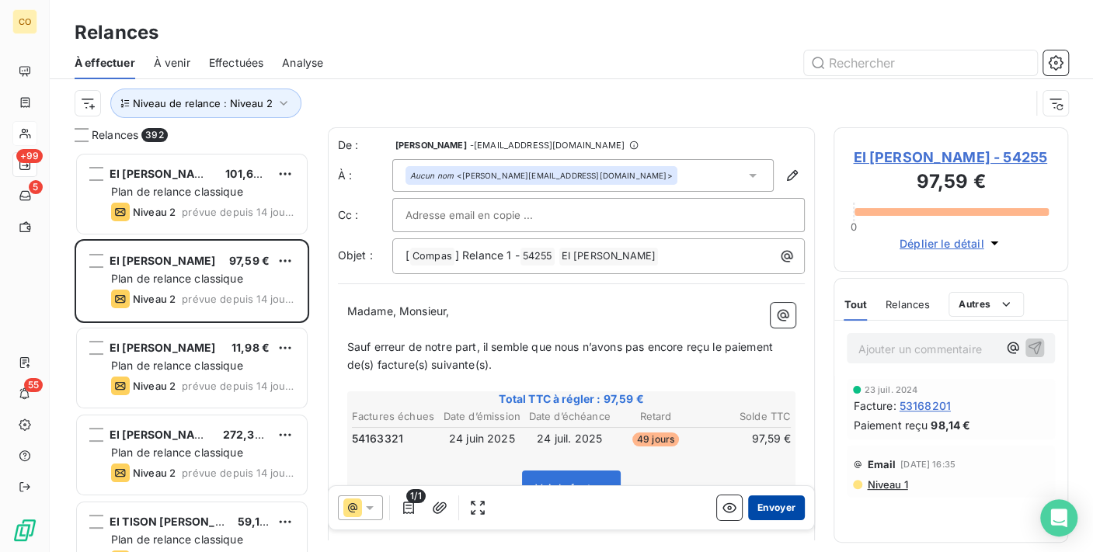
click at [750, 509] on button "Envoyer" at bounding box center [776, 508] width 57 height 25
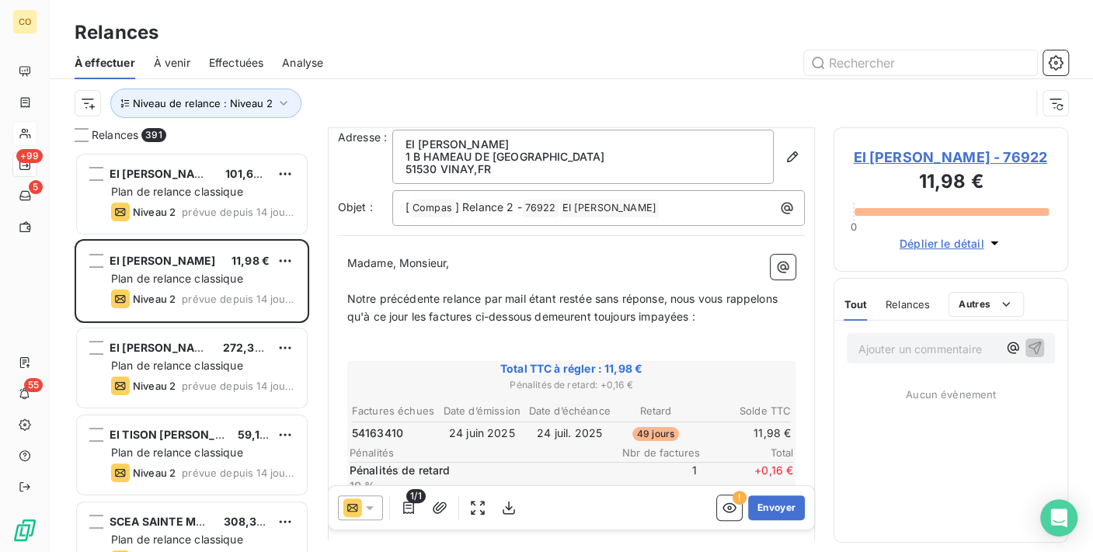
scroll to position [86, 0]
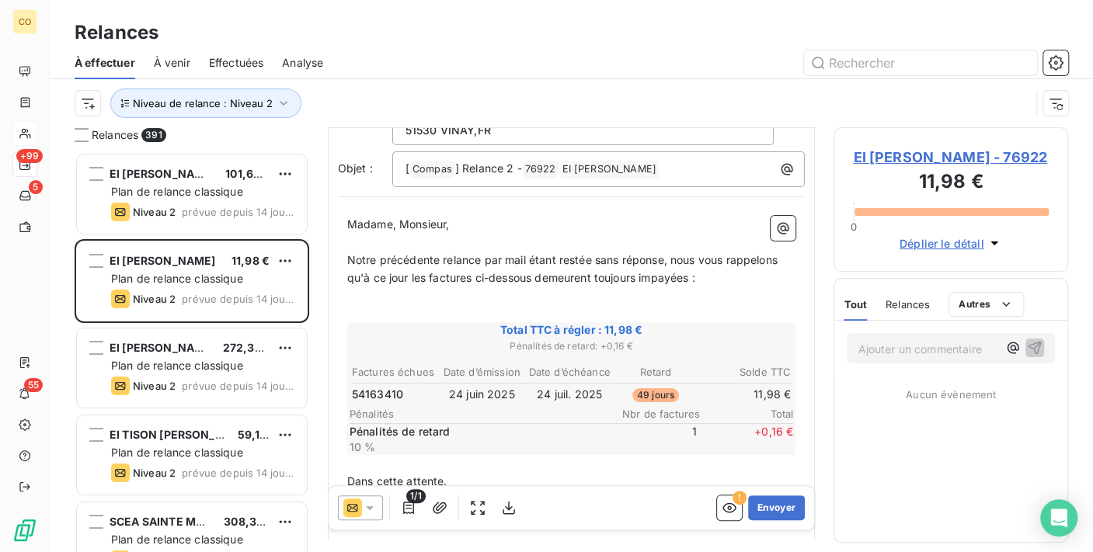
click at [373, 507] on icon at bounding box center [370, 508] width 16 height 16
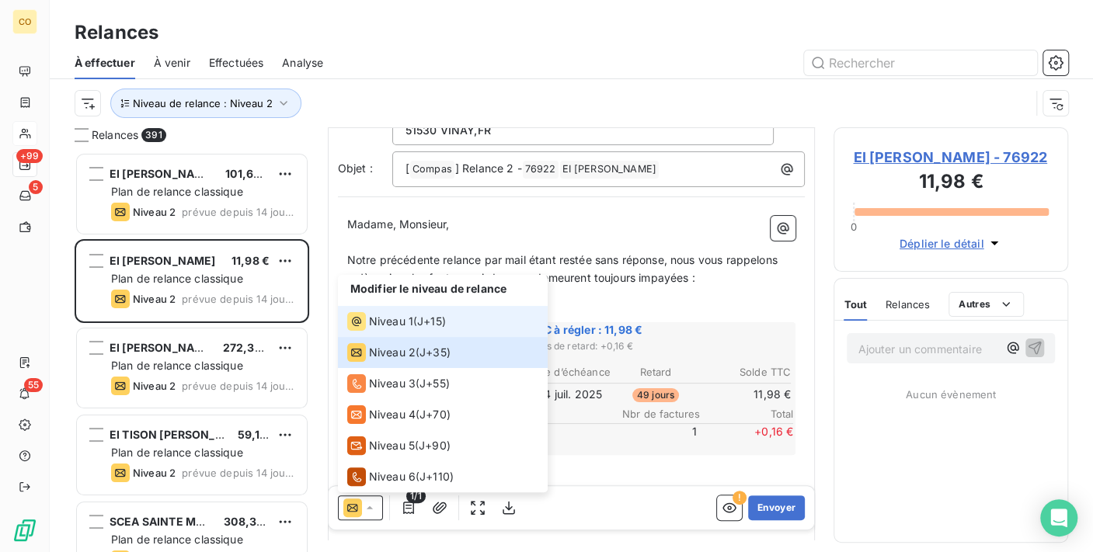
click at [388, 327] on span "Niveau 1" at bounding box center [391, 322] width 44 height 16
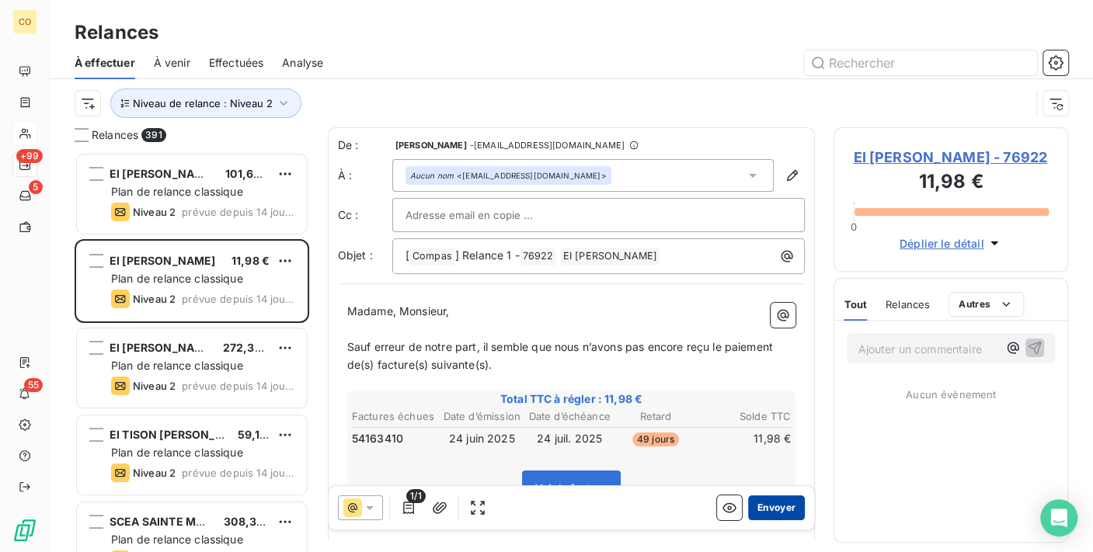
click at [765, 514] on button "Envoyer" at bounding box center [776, 508] width 57 height 25
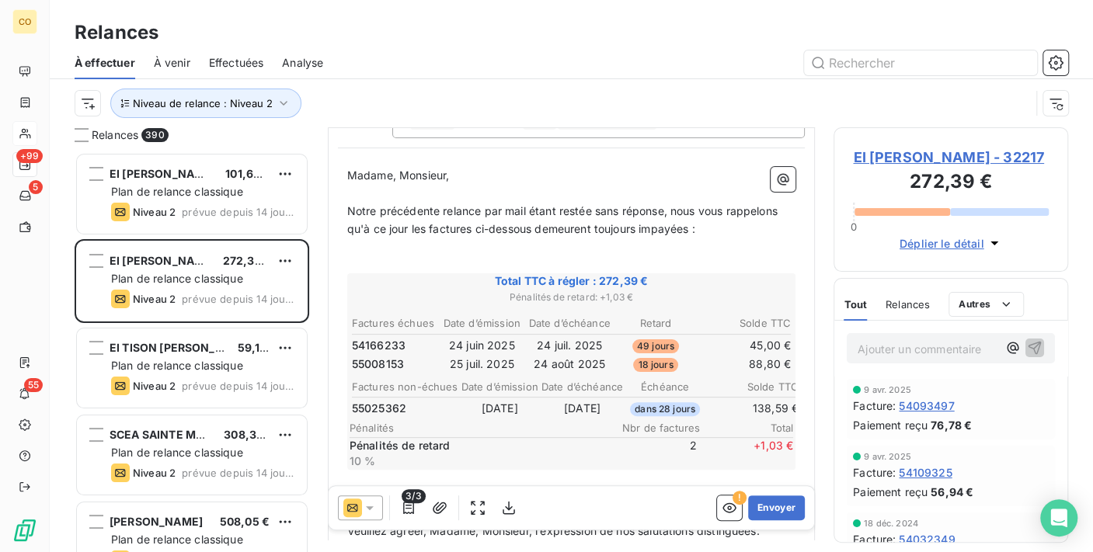
scroll to position [174, 0]
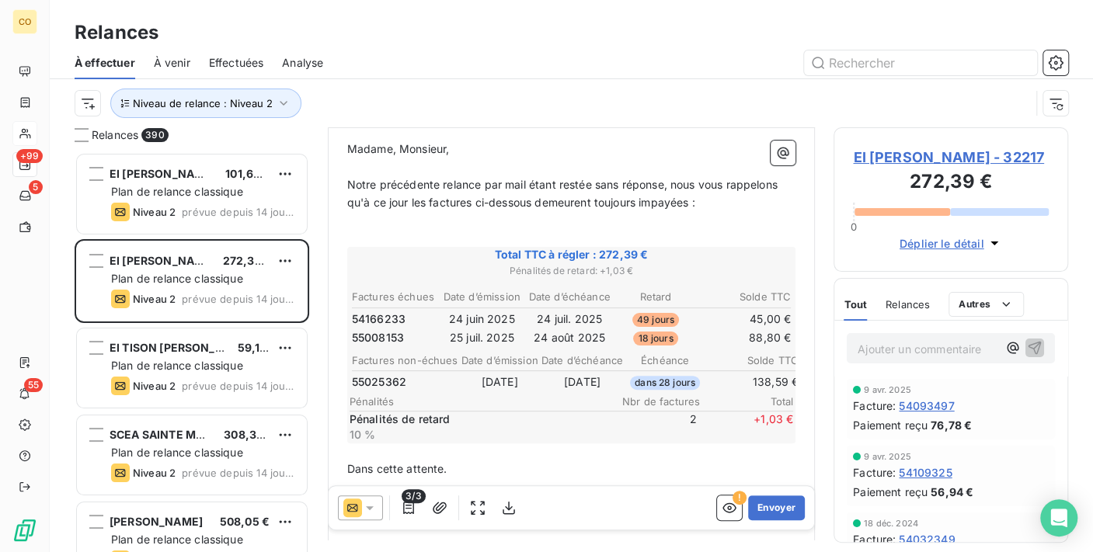
click at [375, 500] on icon at bounding box center [370, 508] width 16 height 16
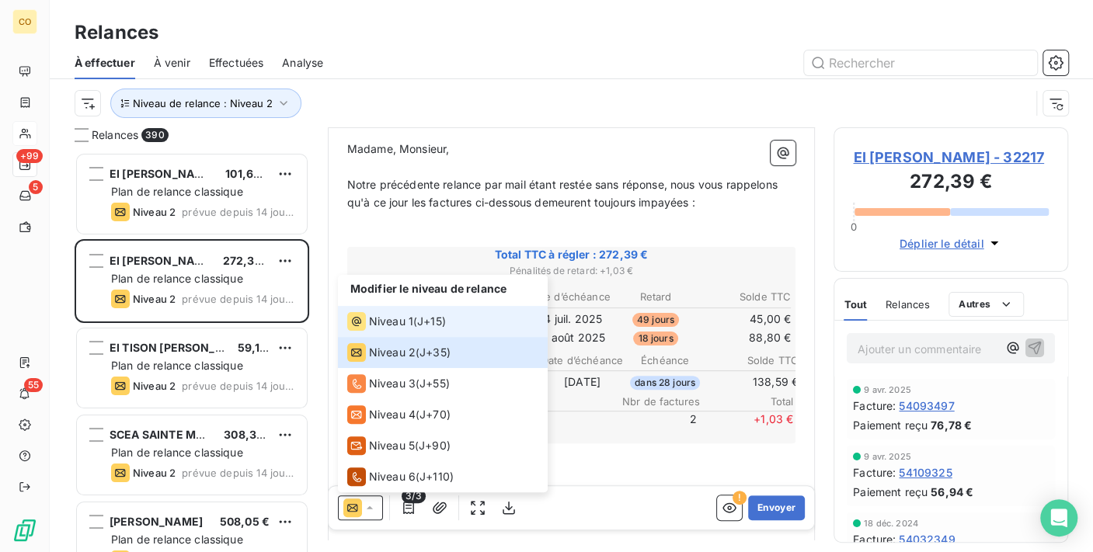
click at [420, 315] on span "J+15 )" at bounding box center [431, 322] width 29 height 16
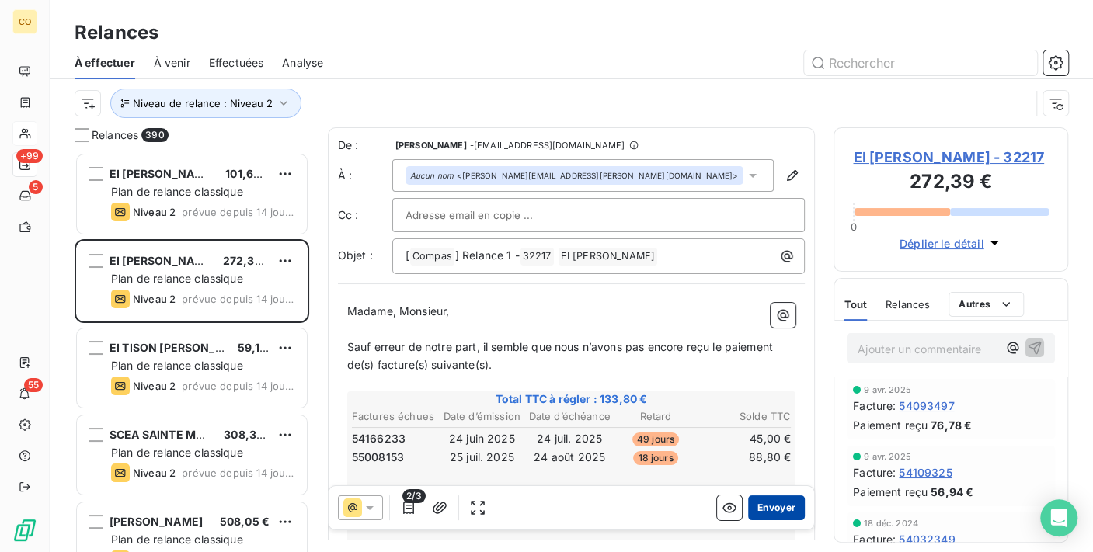
click at [771, 509] on button "Envoyer" at bounding box center [776, 508] width 57 height 25
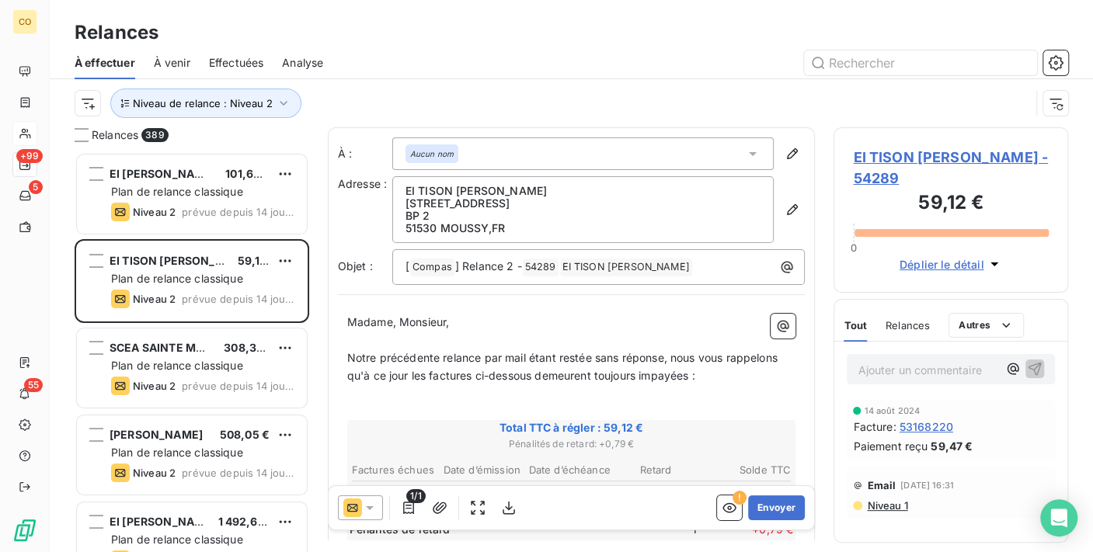
click at [380, 509] on div at bounding box center [360, 508] width 45 height 25
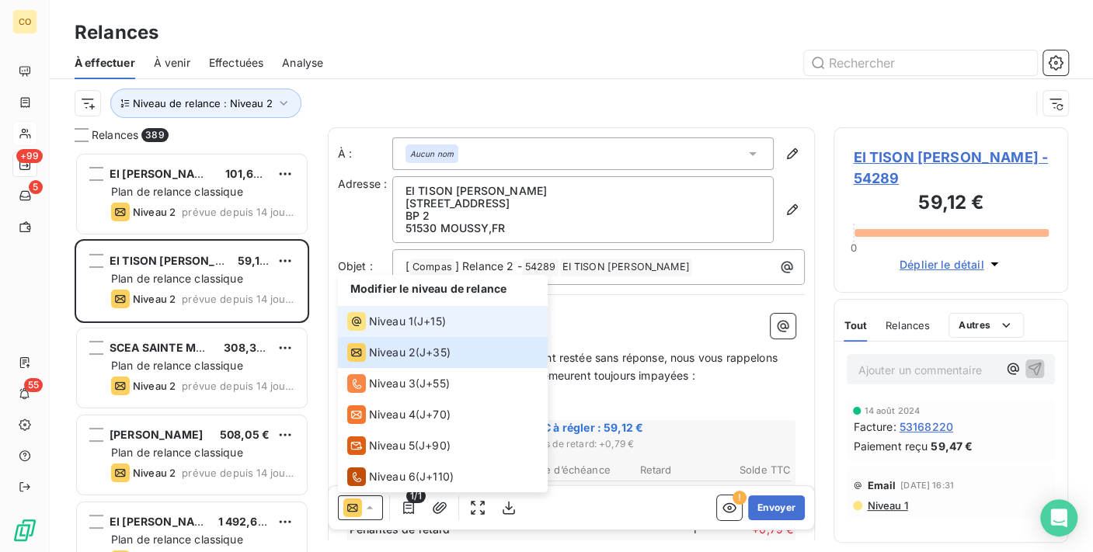
click at [415, 325] on div "Niveau 1 ( J+15 )" at bounding box center [396, 321] width 99 height 19
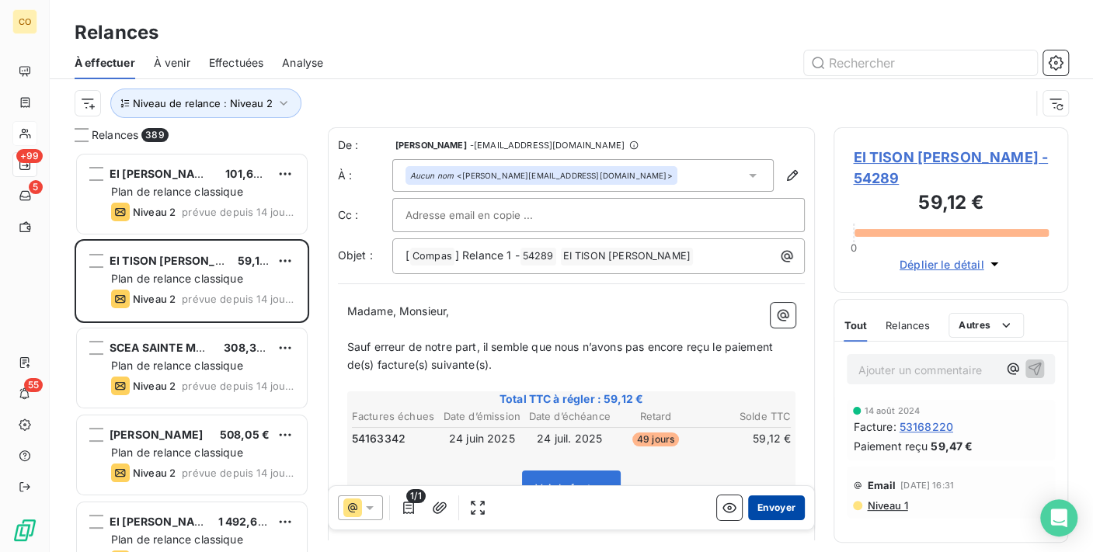
click at [761, 509] on button "Envoyer" at bounding box center [776, 508] width 57 height 25
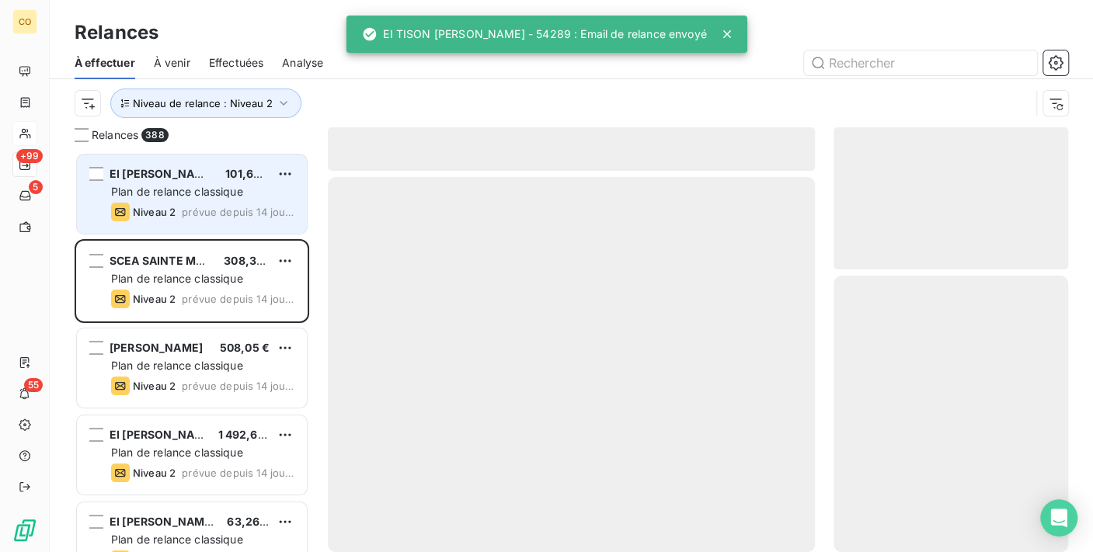
click at [169, 179] on span "EI [PERSON_NAME]" at bounding box center [163, 173] width 106 height 13
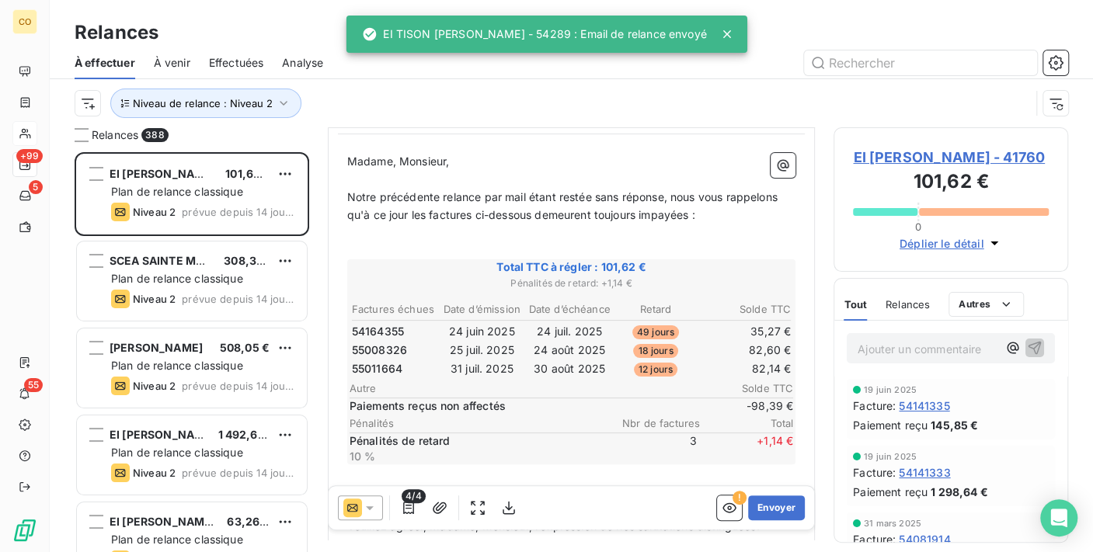
scroll to position [172, 0]
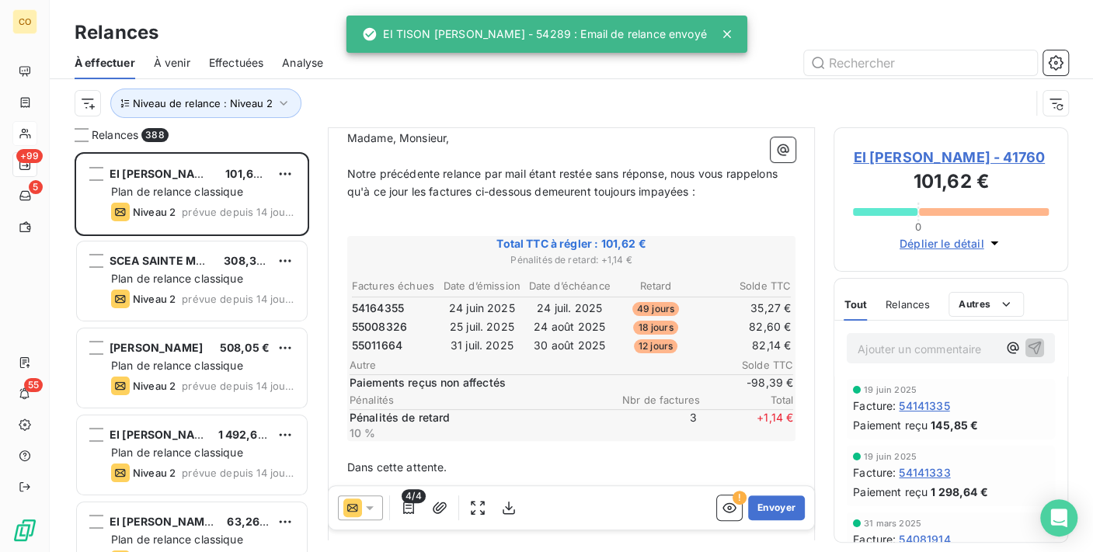
click at [372, 496] on div at bounding box center [360, 508] width 45 height 25
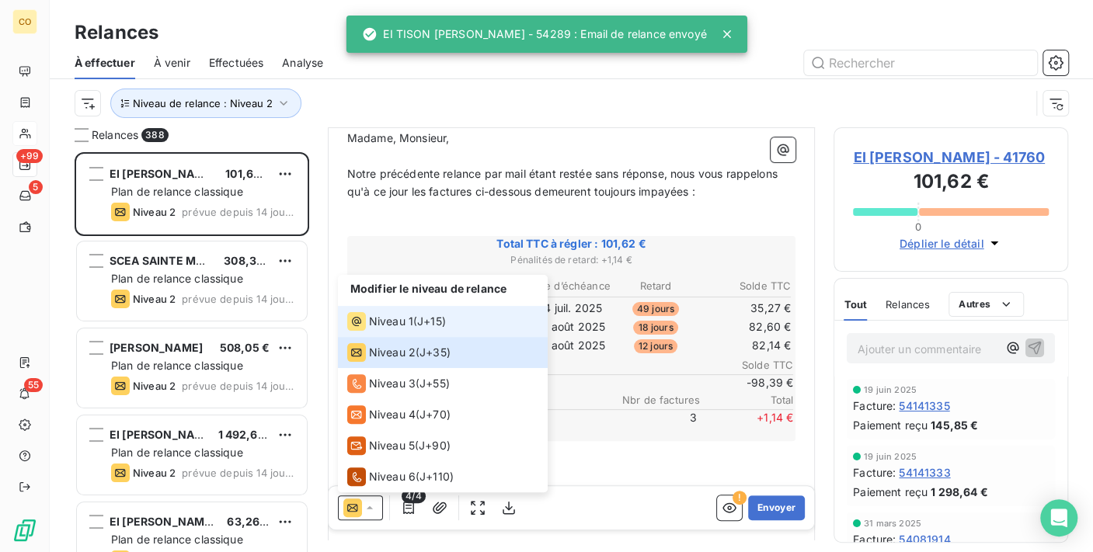
click at [373, 320] on span "Niveau 1" at bounding box center [391, 322] width 44 height 16
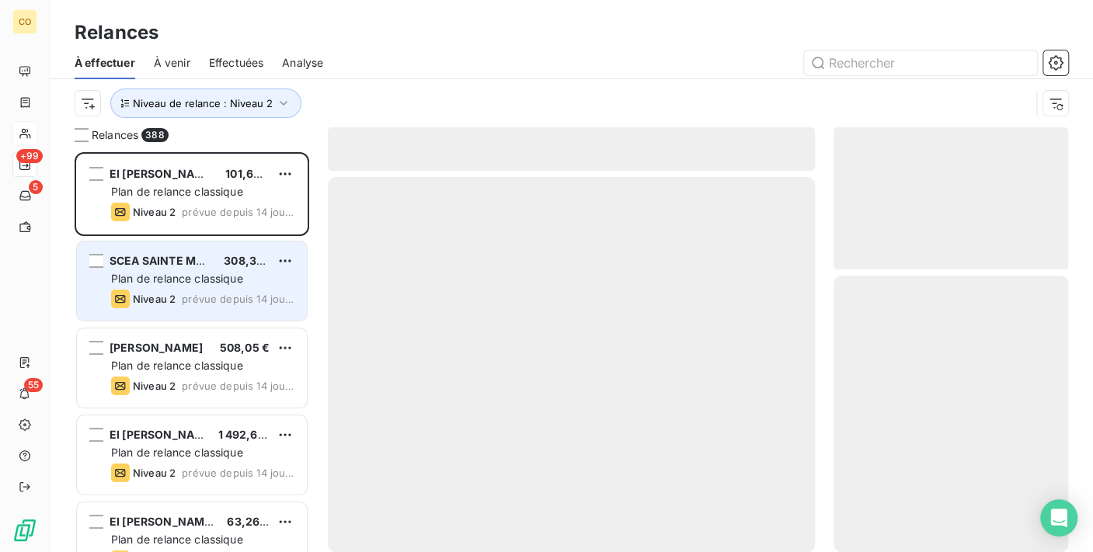
click at [200, 265] on span "SCEA SAINTE MARIE" at bounding box center [166, 260] width 112 height 13
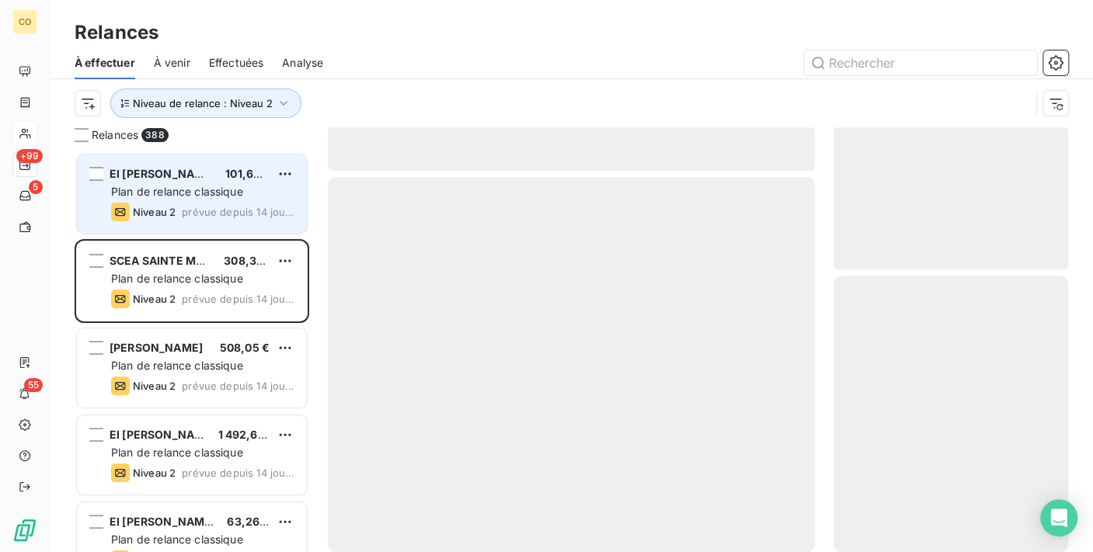
click at [206, 214] on span "prévue depuis 14 jours" at bounding box center [238, 212] width 113 height 12
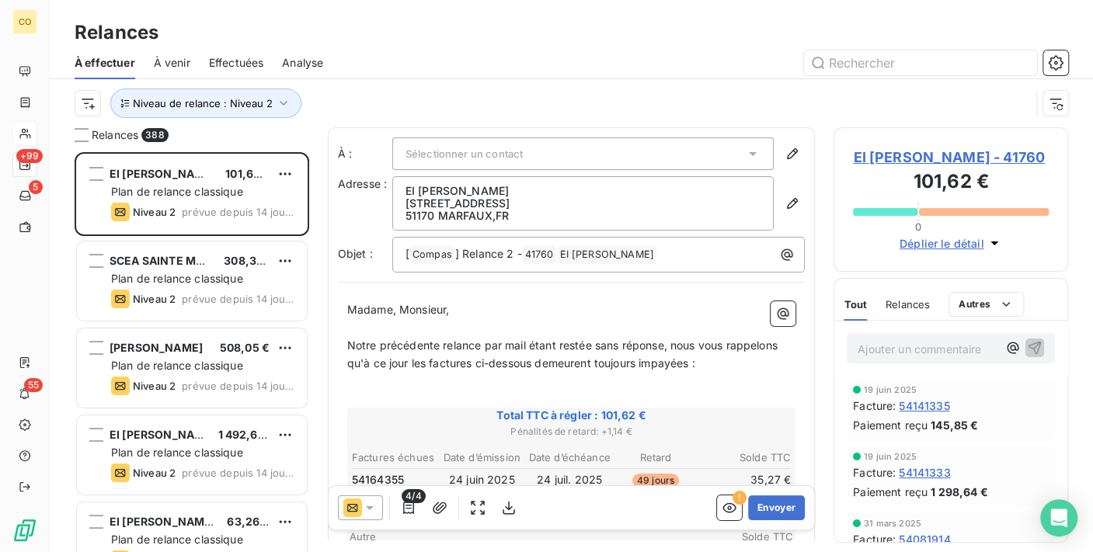
click at [367, 512] on icon at bounding box center [370, 508] width 16 height 16
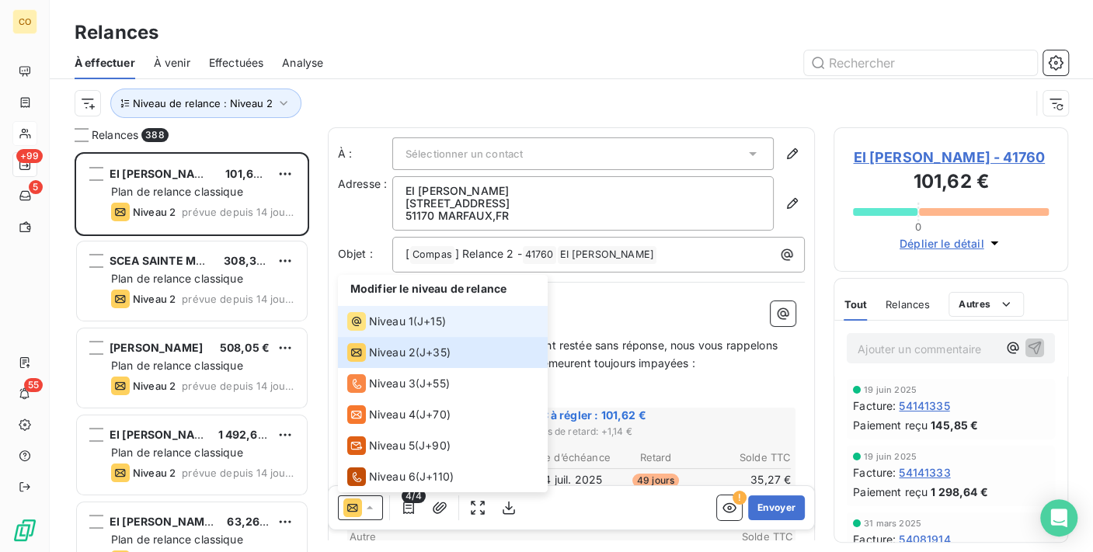
click at [390, 326] on span "Niveau 1" at bounding box center [391, 322] width 44 height 16
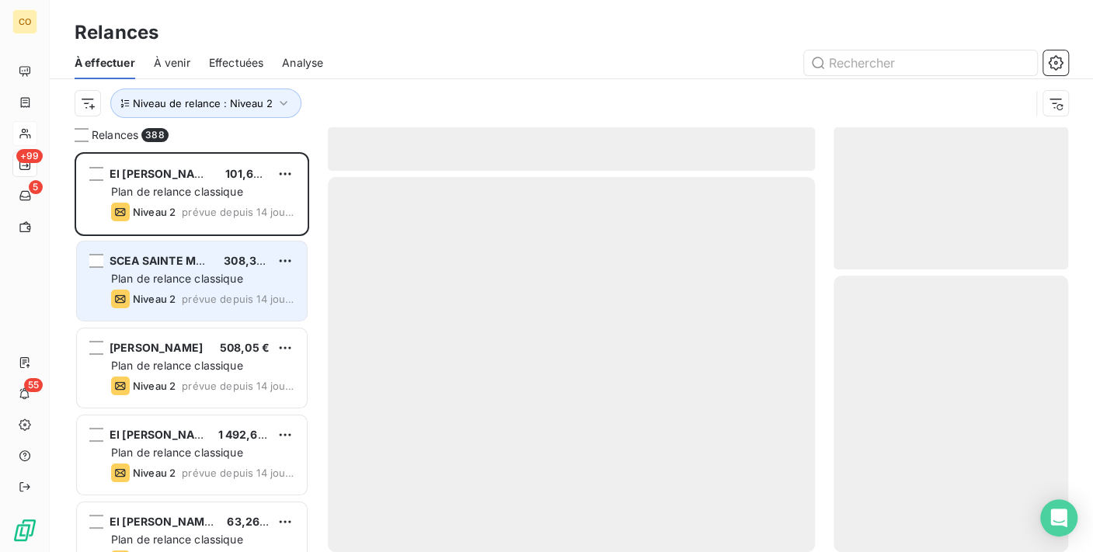
click at [182, 278] on span "Plan de relance classique" at bounding box center [177, 278] width 132 height 13
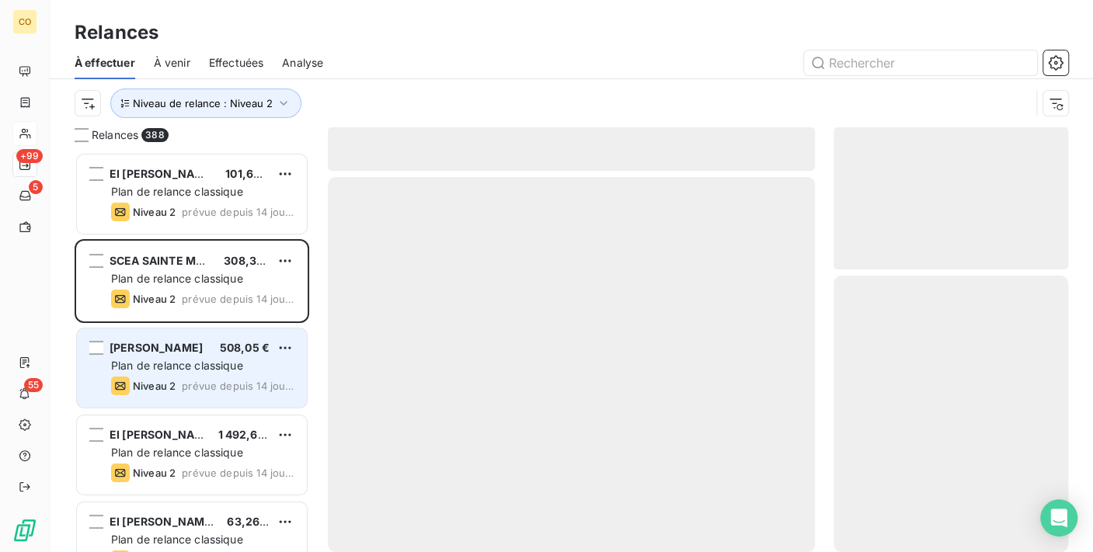
click at [204, 356] on div "EARL DE BELLEVUE 508,05 € Plan de relance classique Niveau 2 prévue depuis 14 j…" at bounding box center [192, 368] width 230 height 79
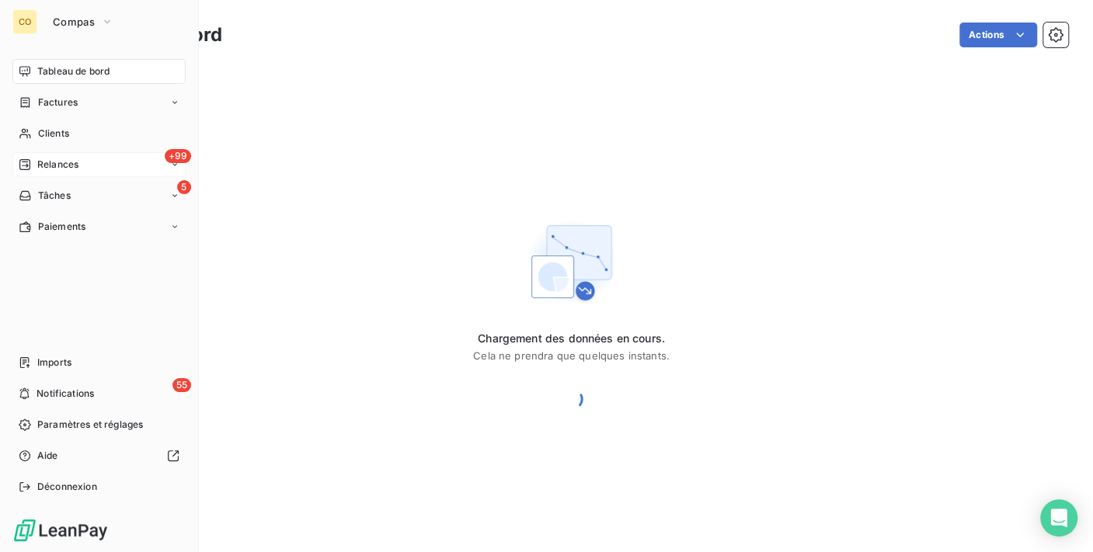
click at [67, 169] on span "Relances" at bounding box center [57, 165] width 41 height 14
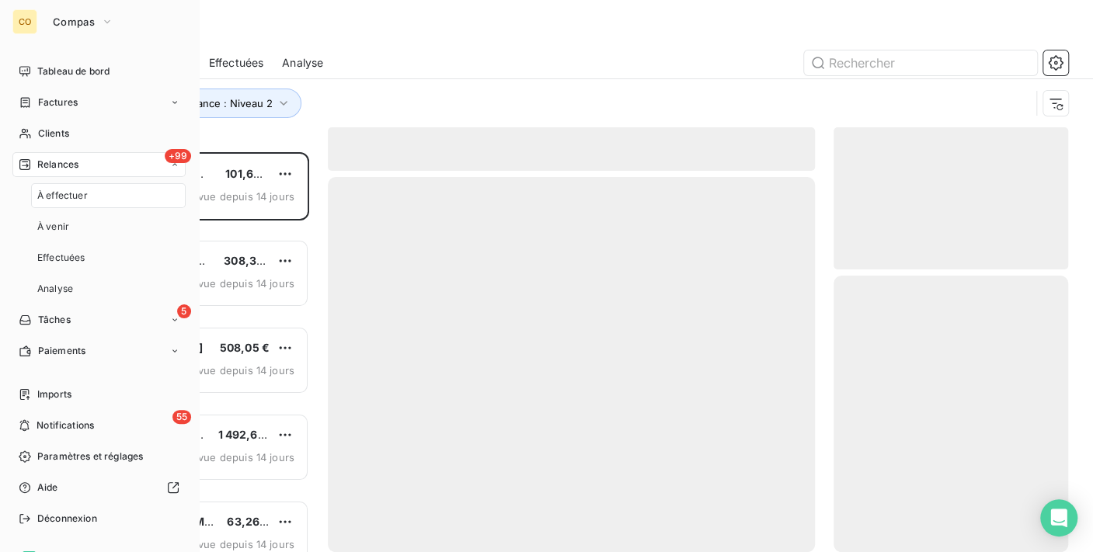
scroll to position [387, 221]
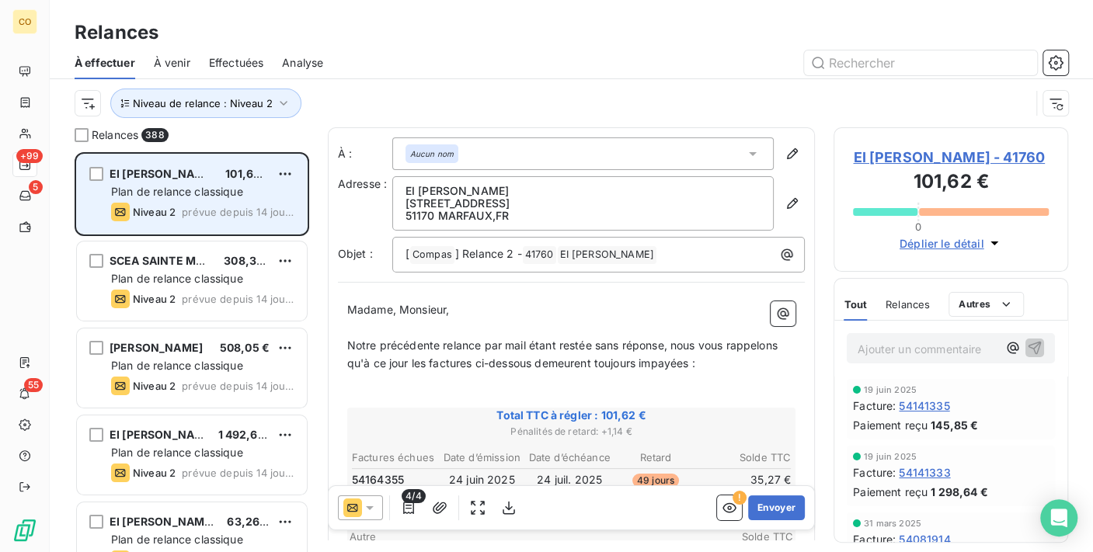
click at [197, 198] on span "Plan de relance classique" at bounding box center [177, 191] width 132 height 13
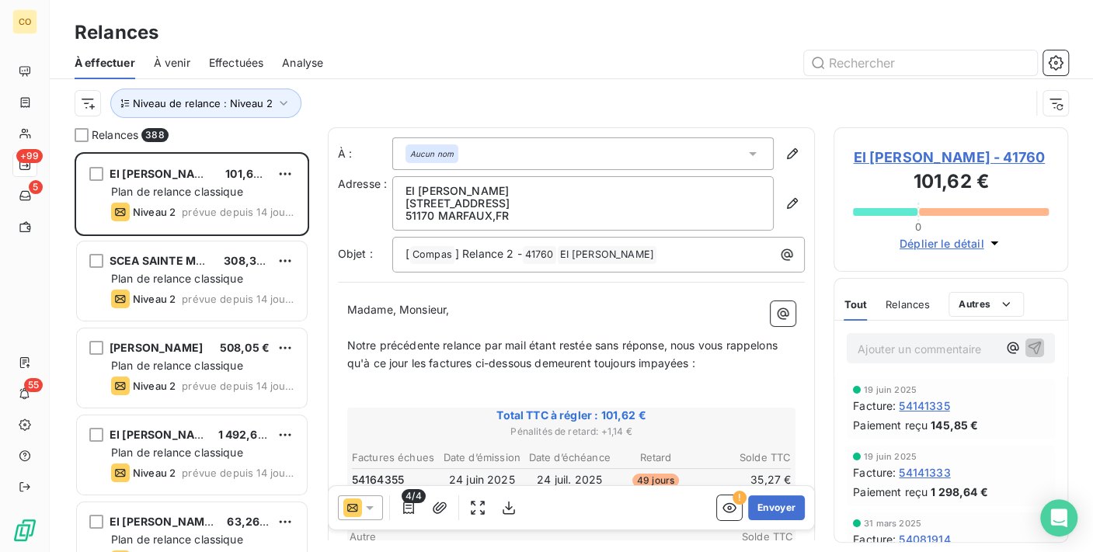
click at [371, 495] on div "4/4 ! Envoyer" at bounding box center [572, 508] width 486 height 44
click at [371, 507] on icon at bounding box center [370, 508] width 16 height 16
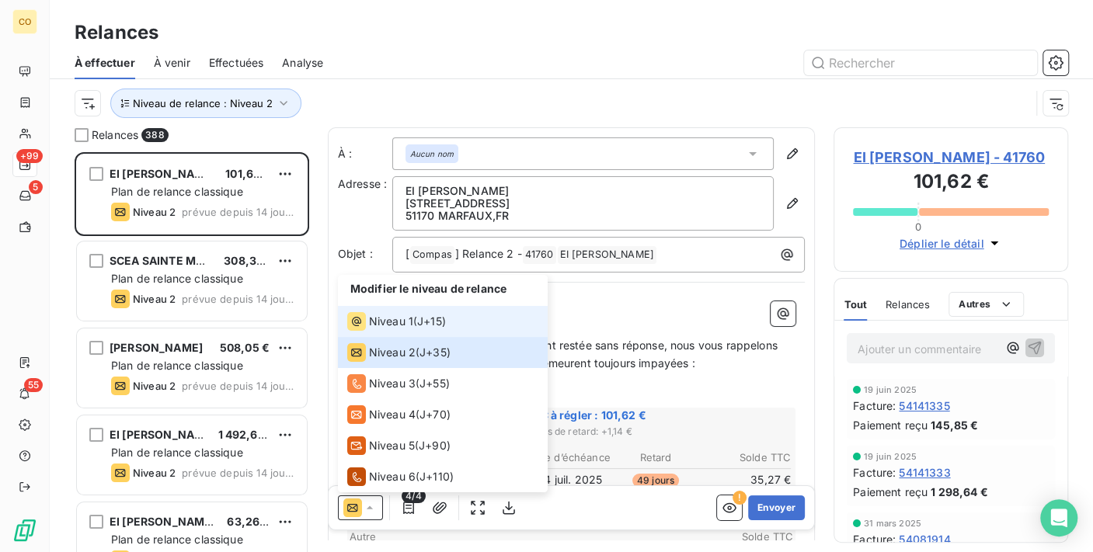
click at [408, 321] on span "Niveau 1" at bounding box center [391, 322] width 44 height 16
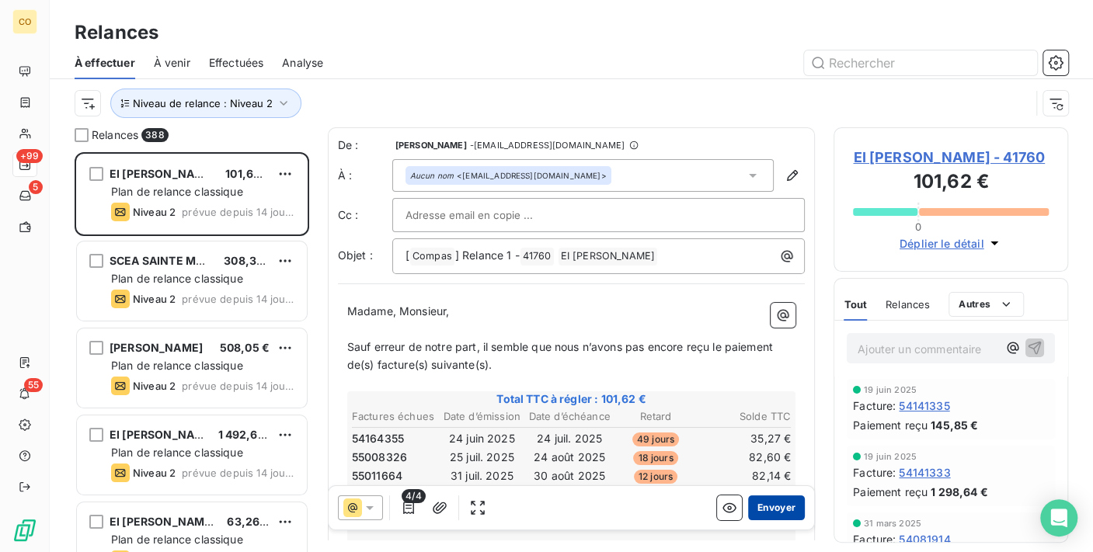
click at [764, 503] on button "Envoyer" at bounding box center [776, 508] width 57 height 25
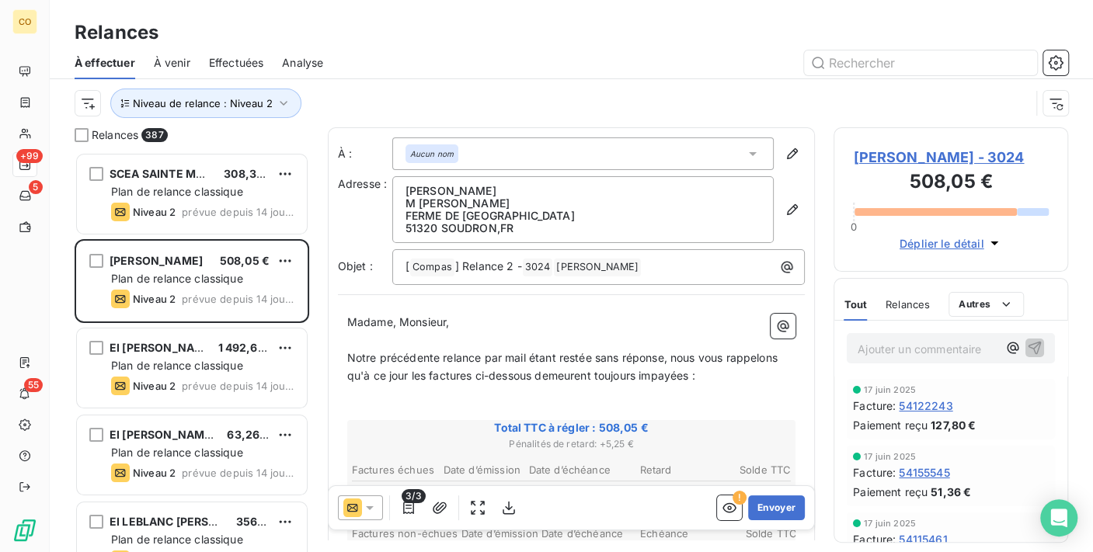
scroll to position [2, 0]
click at [370, 498] on div at bounding box center [360, 508] width 45 height 25
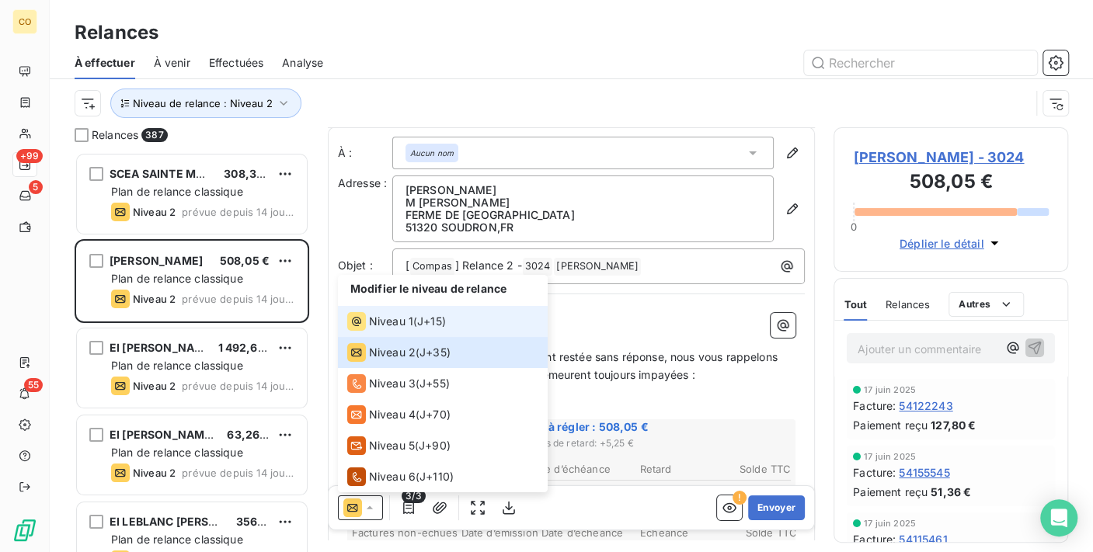
click at [374, 322] on span "Niveau 1" at bounding box center [391, 322] width 44 height 16
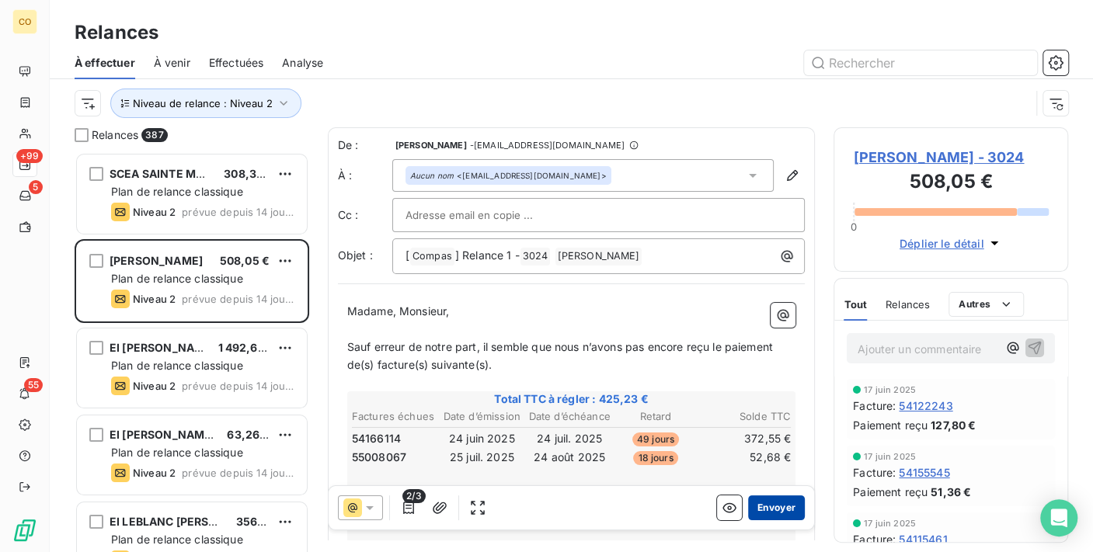
click at [767, 504] on button "Envoyer" at bounding box center [776, 508] width 57 height 25
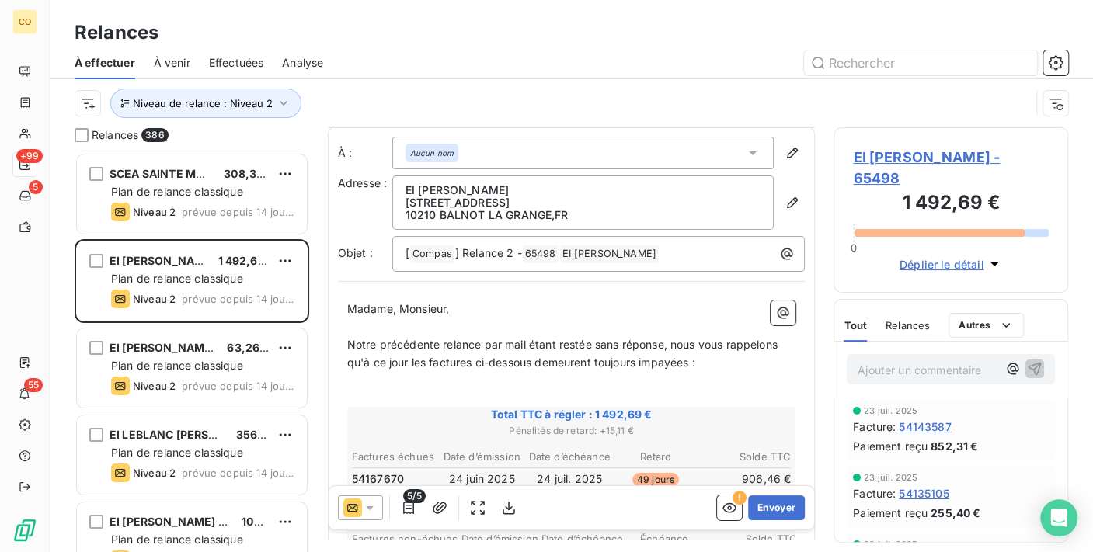
scroll to position [88, 0]
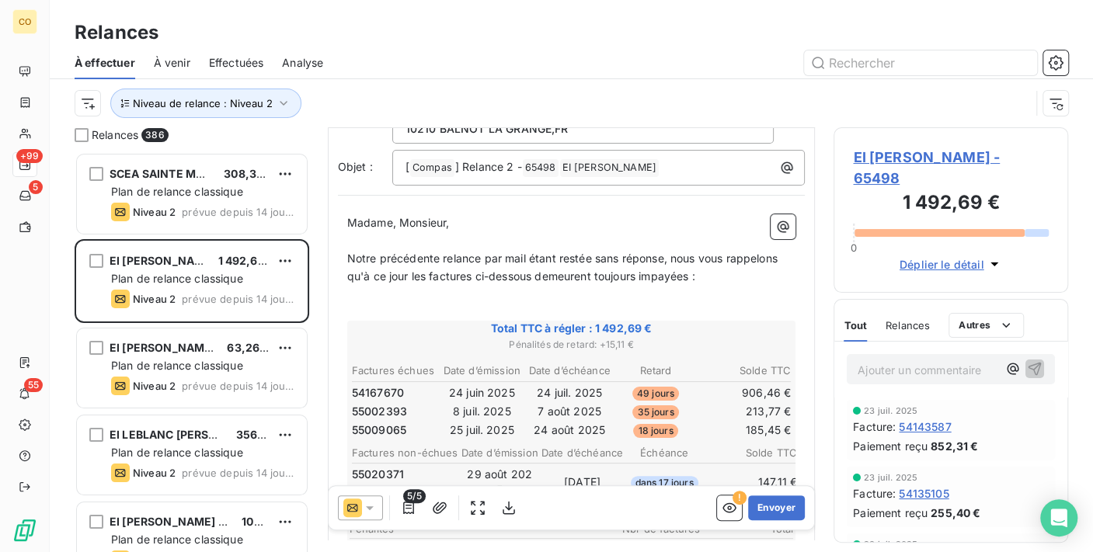
click at [368, 511] on icon at bounding box center [370, 508] width 16 height 16
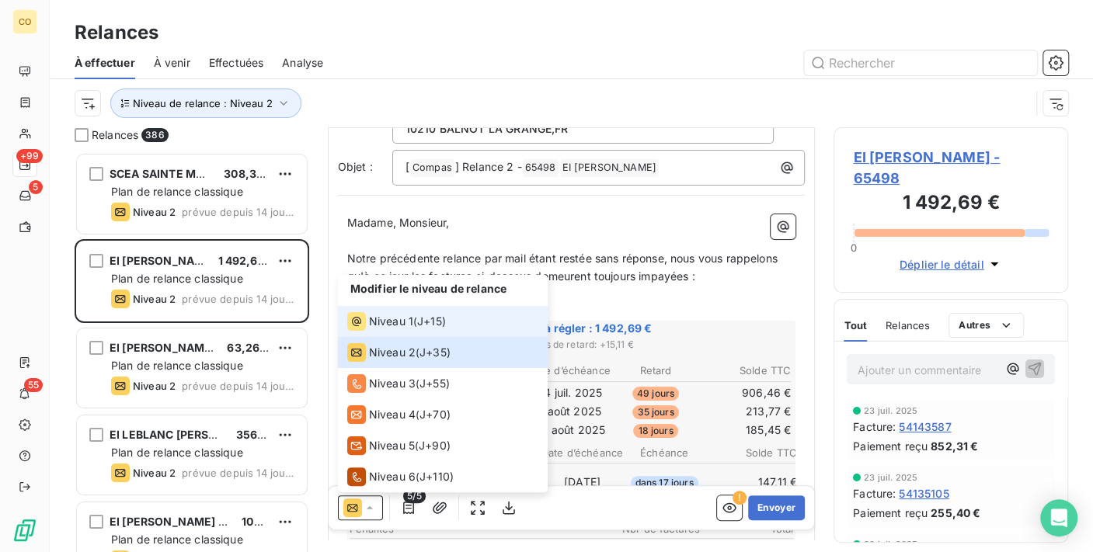
click at [398, 327] on span "Niveau 1" at bounding box center [391, 322] width 44 height 16
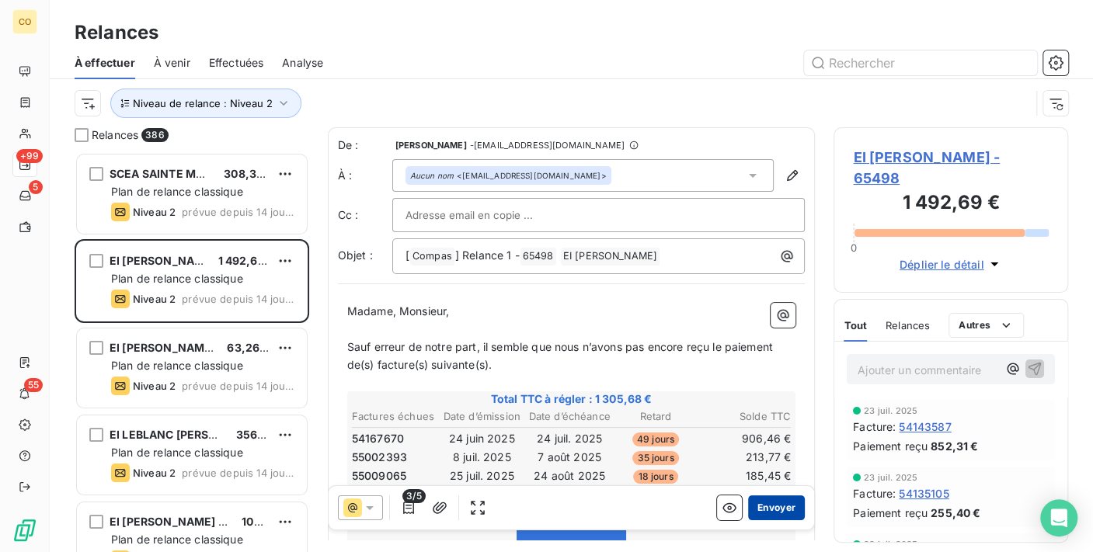
click at [776, 506] on button "Envoyer" at bounding box center [776, 508] width 57 height 25
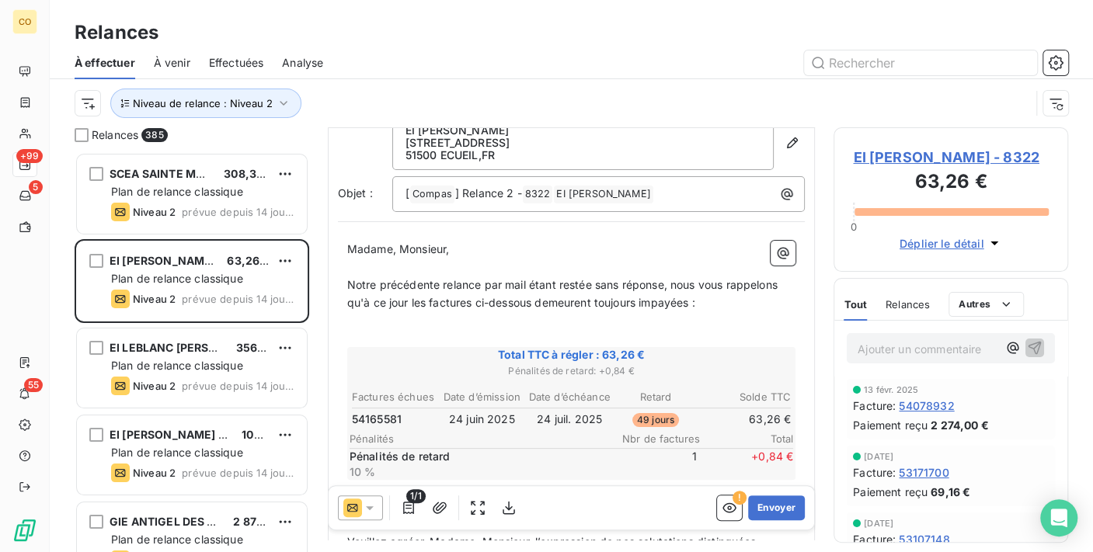
scroll to position [88, 0]
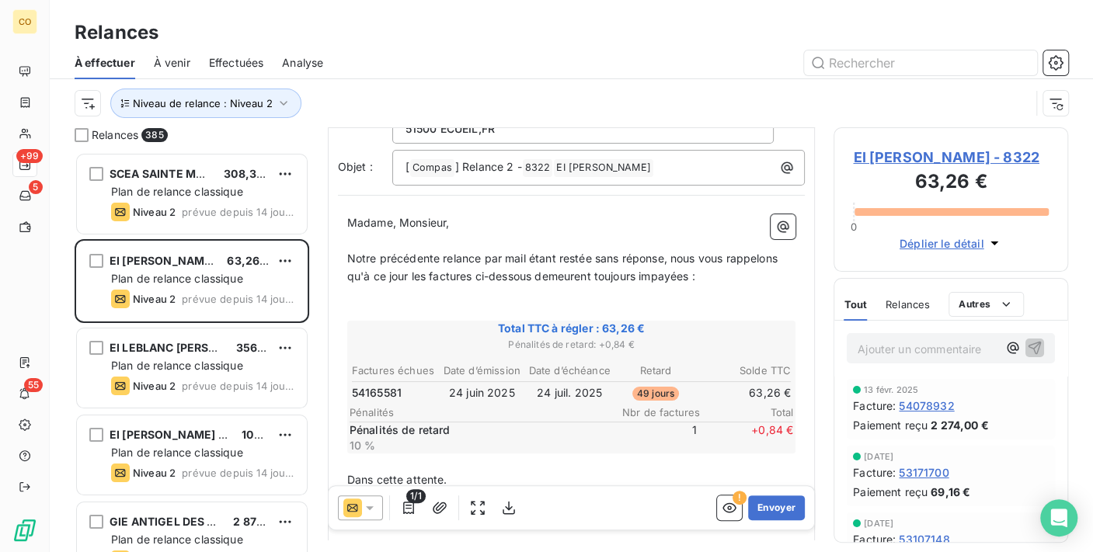
click at [378, 512] on div at bounding box center [360, 508] width 45 height 25
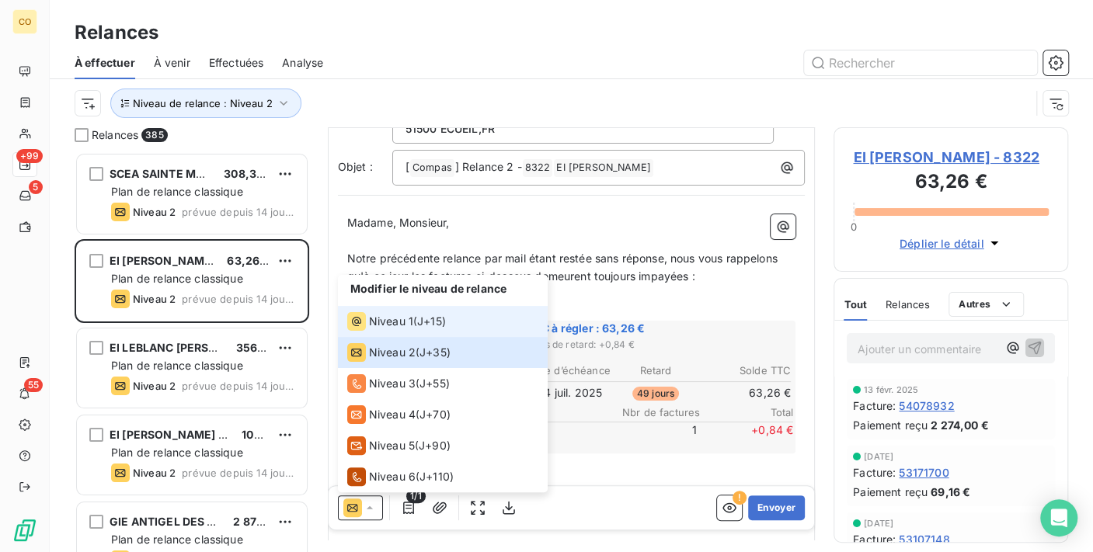
click at [412, 332] on li "Niveau 1 ( J+15 )" at bounding box center [443, 321] width 210 height 31
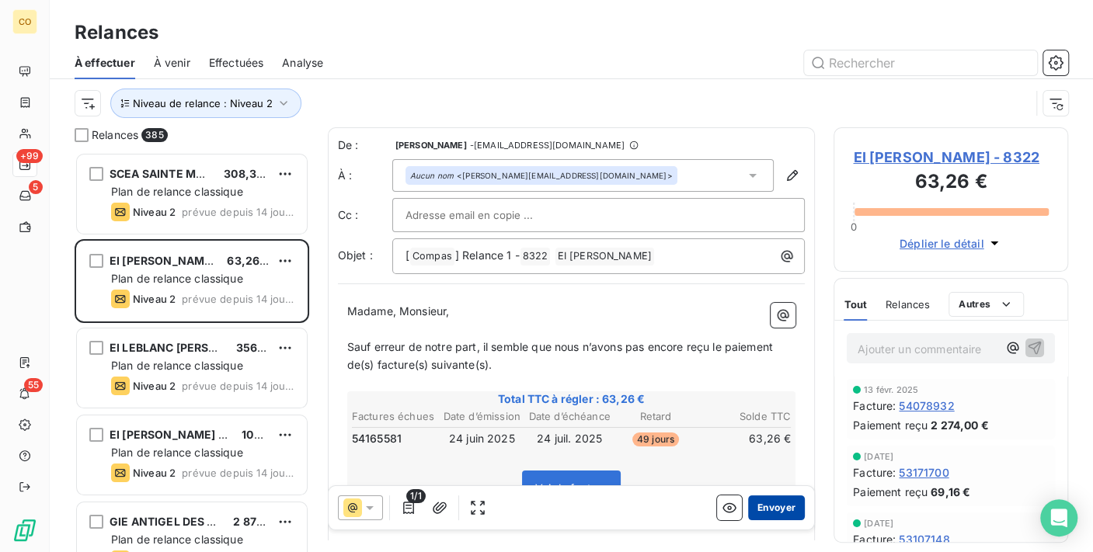
click at [772, 503] on button "Envoyer" at bounding box center [776, 508] width 57 height 25
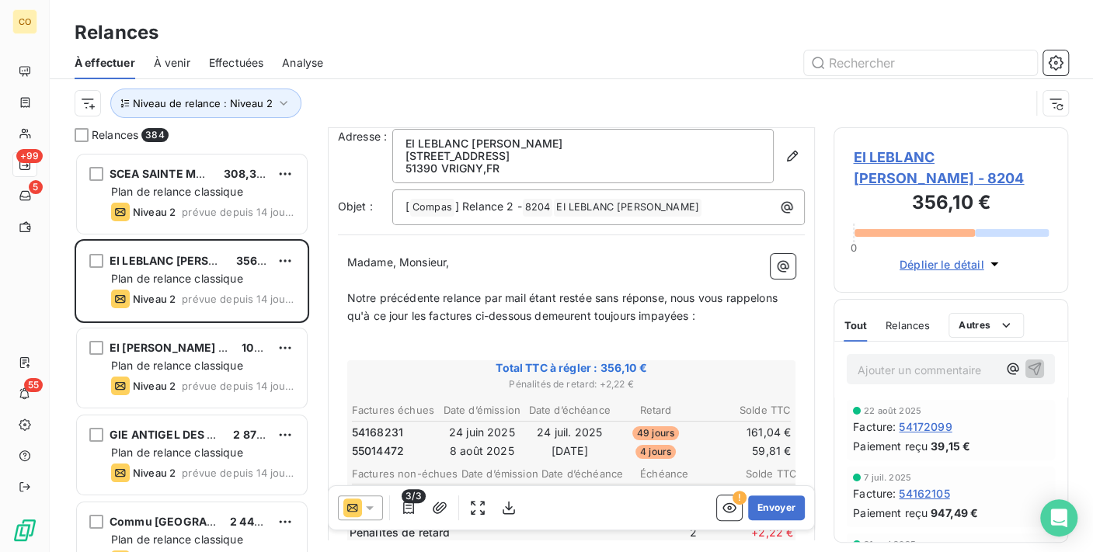
scroll to position [88, 0]
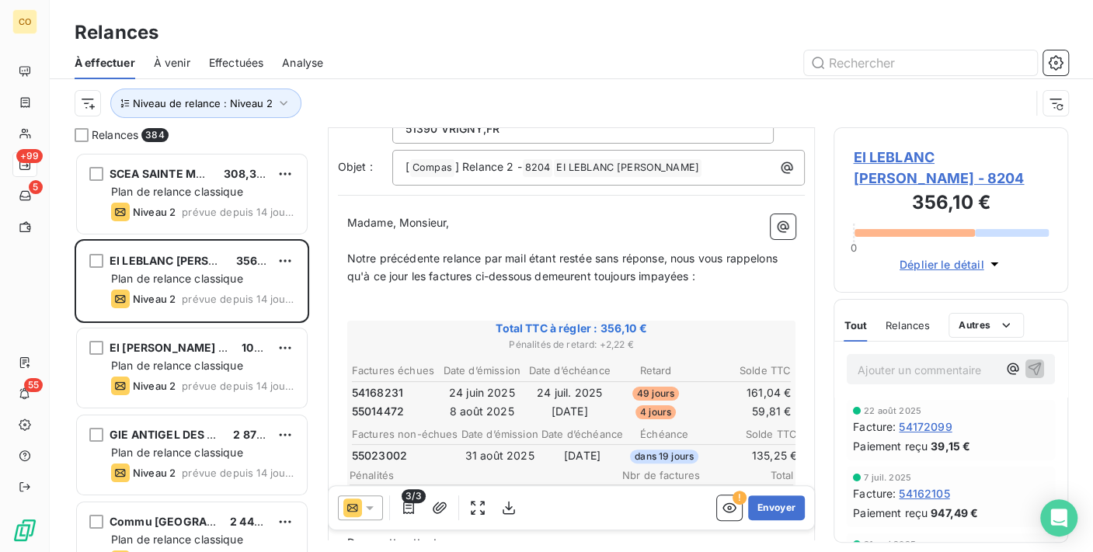
click at [383, 505] on div "3/3" at bounding box center [429, 508] width 183 height 25
click at [375, 505] on icon at bounding box center [370, 508] width 16 height 16
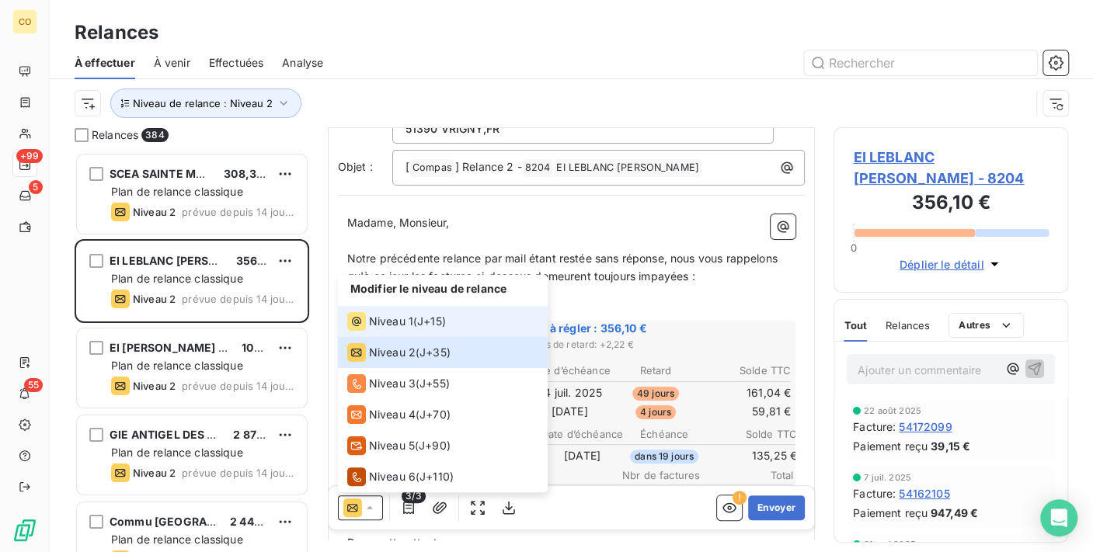
click at [388, 320] on span "Niveau 1" at bounding box center [391, 322] width 44 height 16
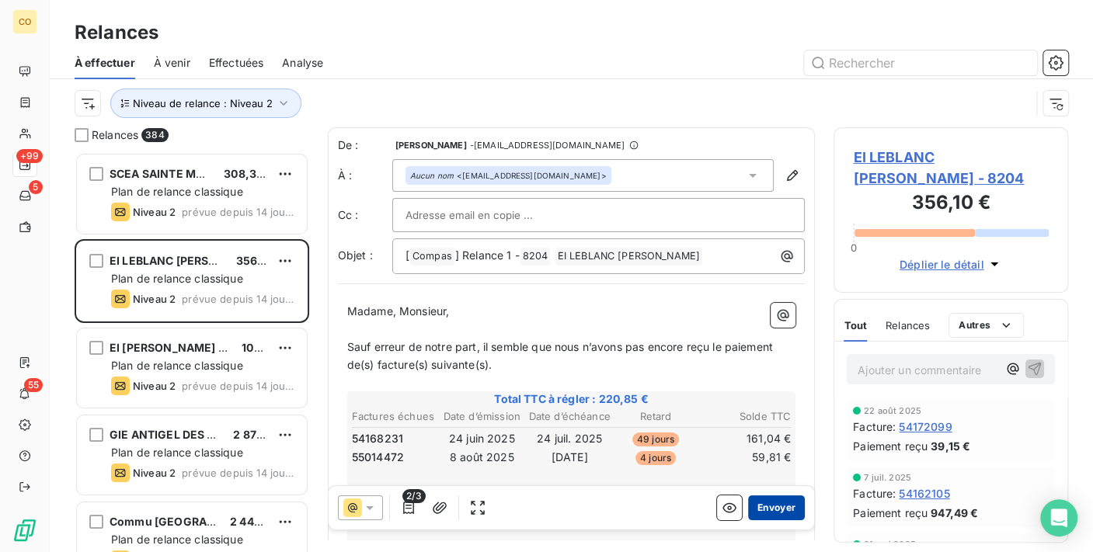
click at [764, 500] on button "Envoyer" at bounding box center [776, 508] width 57 height 25
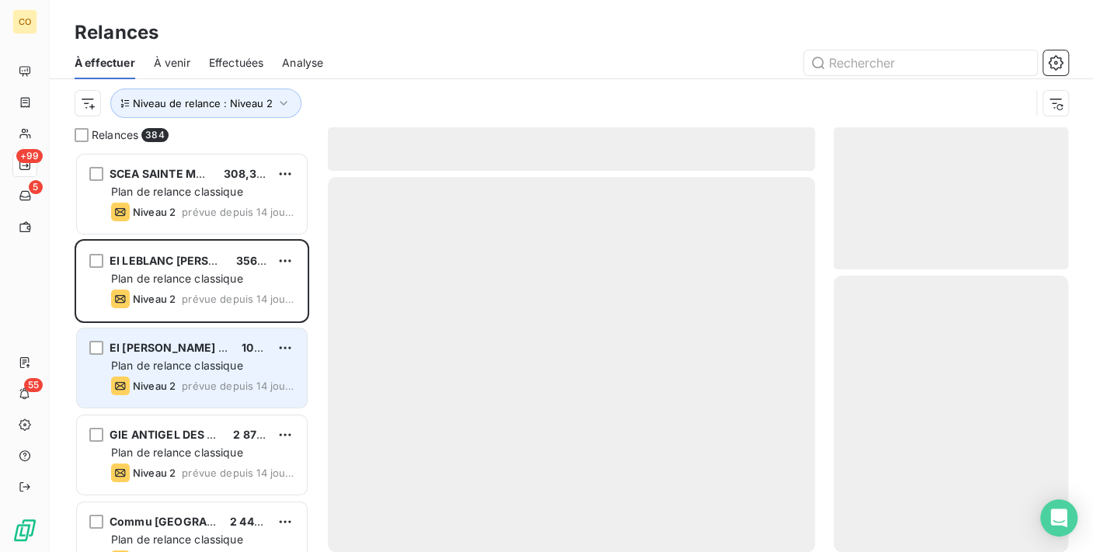
click at [186, 340] on div "EI [PERSON_NAME] [PERSON_NAME]" at bounding box center [170, 348] width 120 height 16
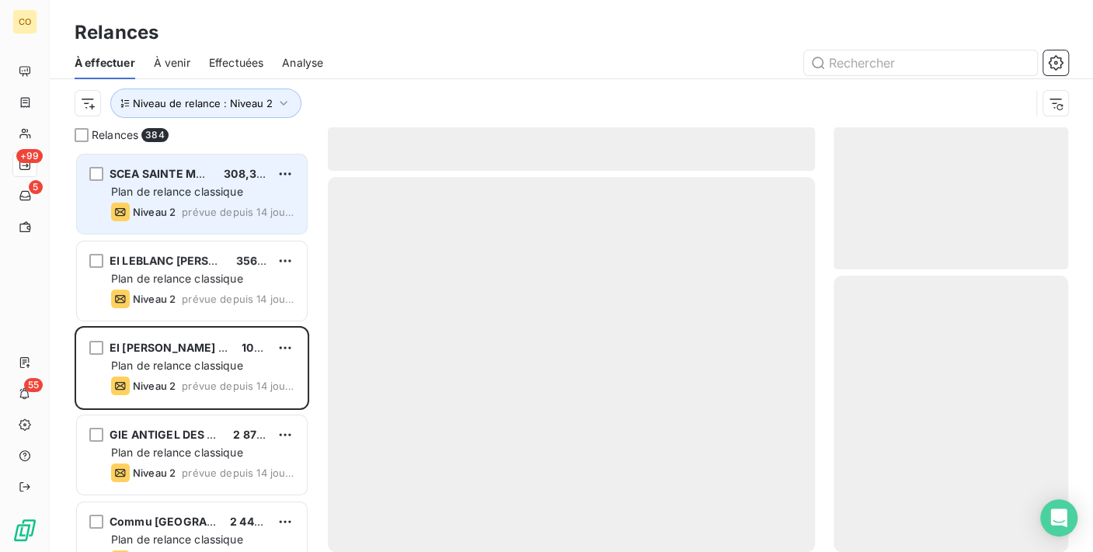
click at [180, 221] on div "Niveau 2 prévue depuis 14 jours" at bounding box center [202, 212] width 183 height 19
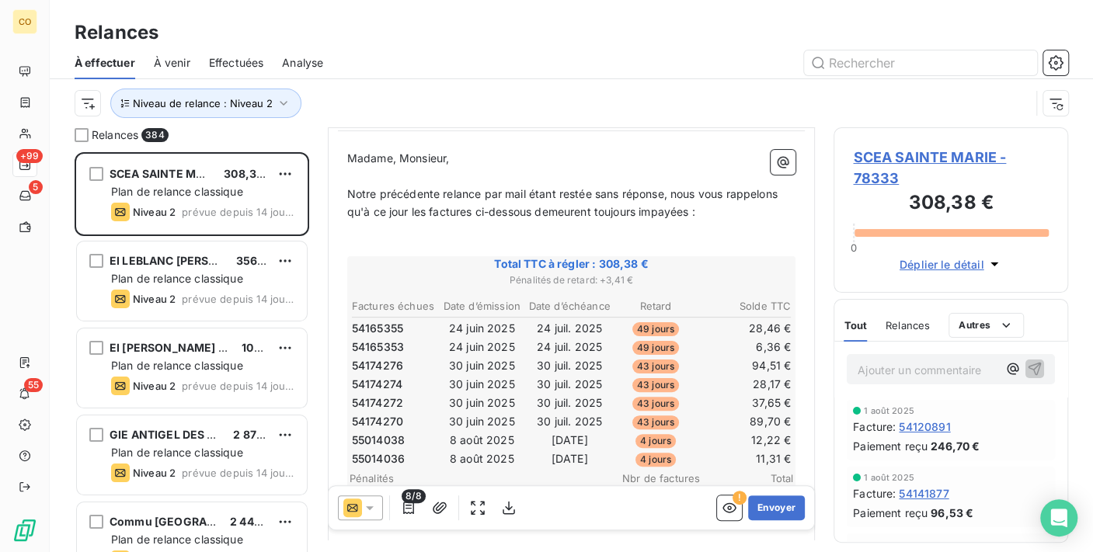
scroll to position [172, 0]
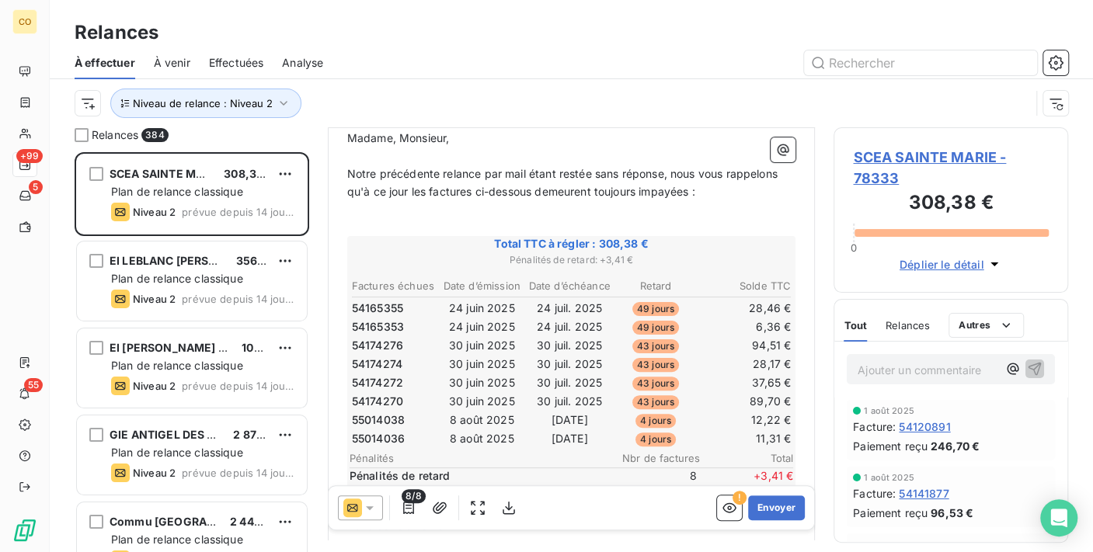
click at [363, 512] on icon at bounding box center [370, 508] width 16 height 16
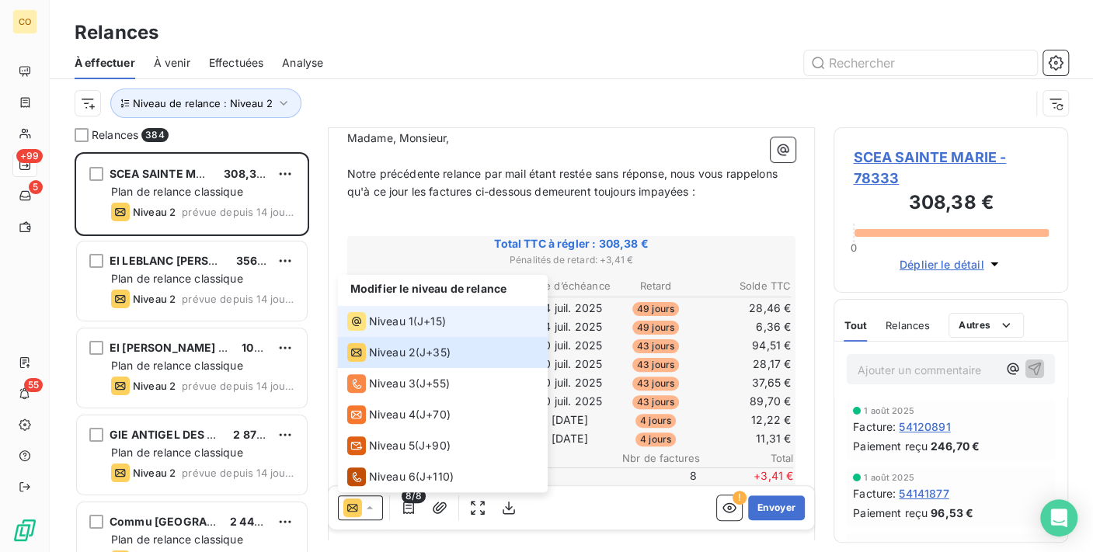
click at [378, 317] on span "Niveau 1" at bounding box center [391, 322] width 44 height 16
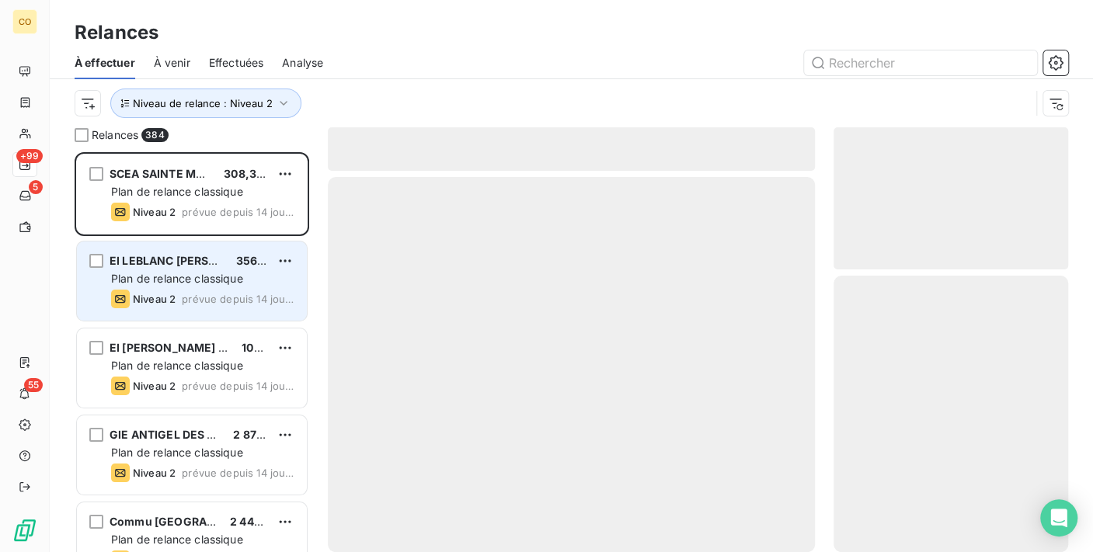
click at [181, 290] on div "Niveau 2 prévue depuis 14 jours" at bounding box center [202, 299] width 183 height 19
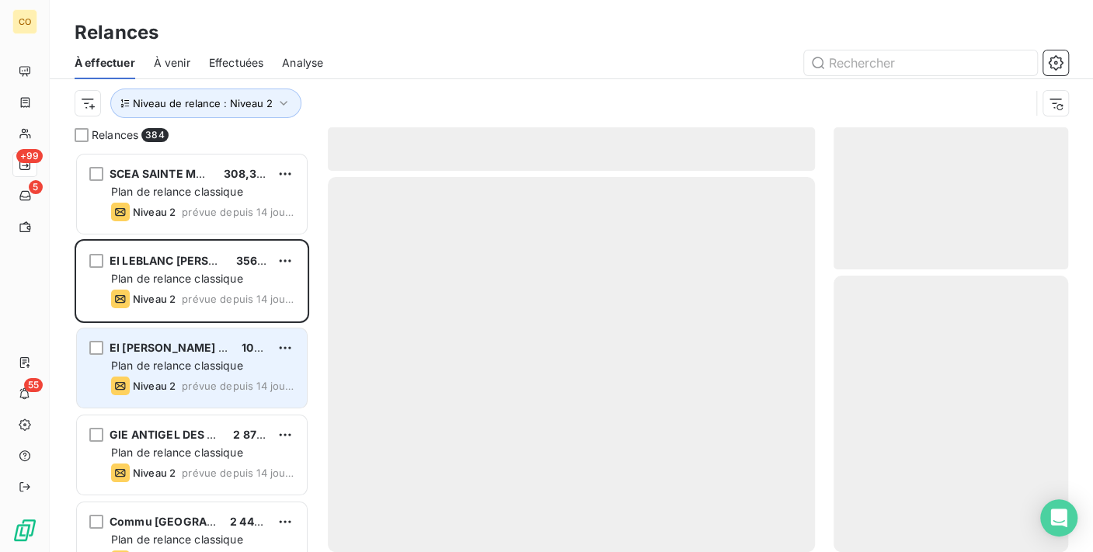
click at [192, 349] on span "EI [PERSON_NAME] [PERSON_NAME]" at bounding box center [211, 347] width 202 height 13
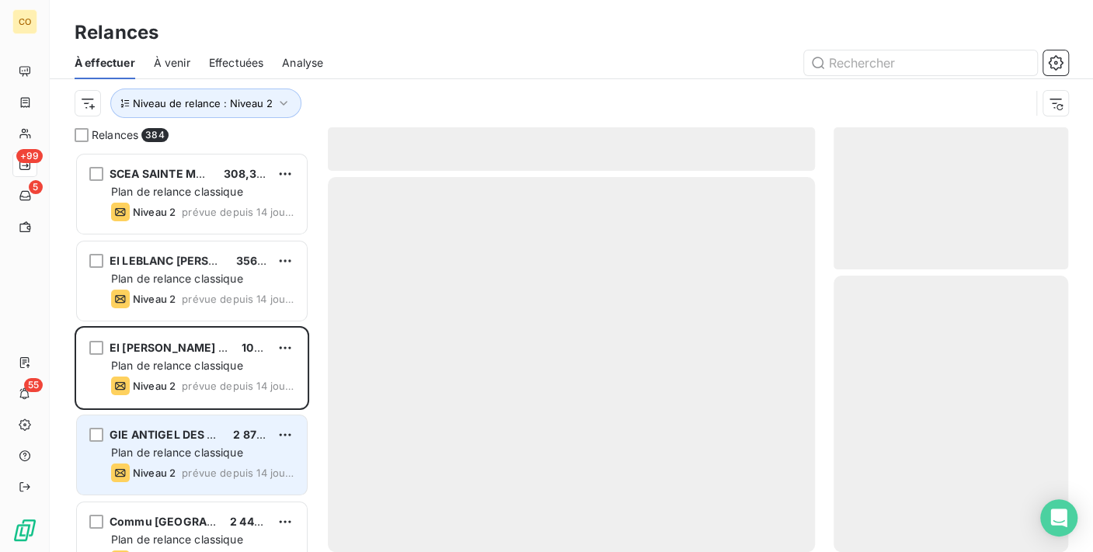
click at [190, 458] on span "Plan de relance classique" at bounding box center [177, 452] width 132 height 13
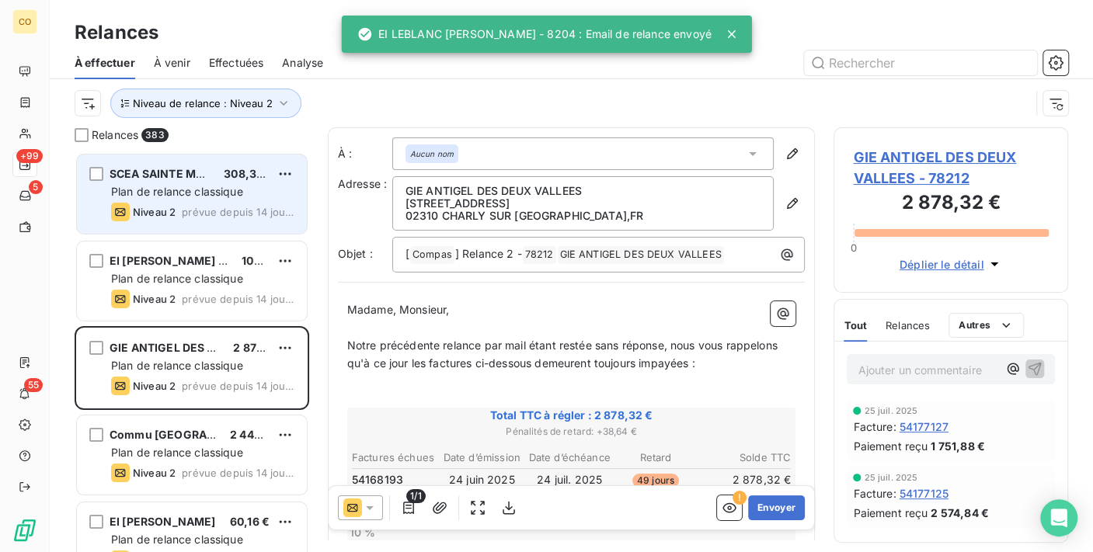
click at [180, 197] on span "Plan de relance classique" at bounding box center [177, 191] width 132 height 13
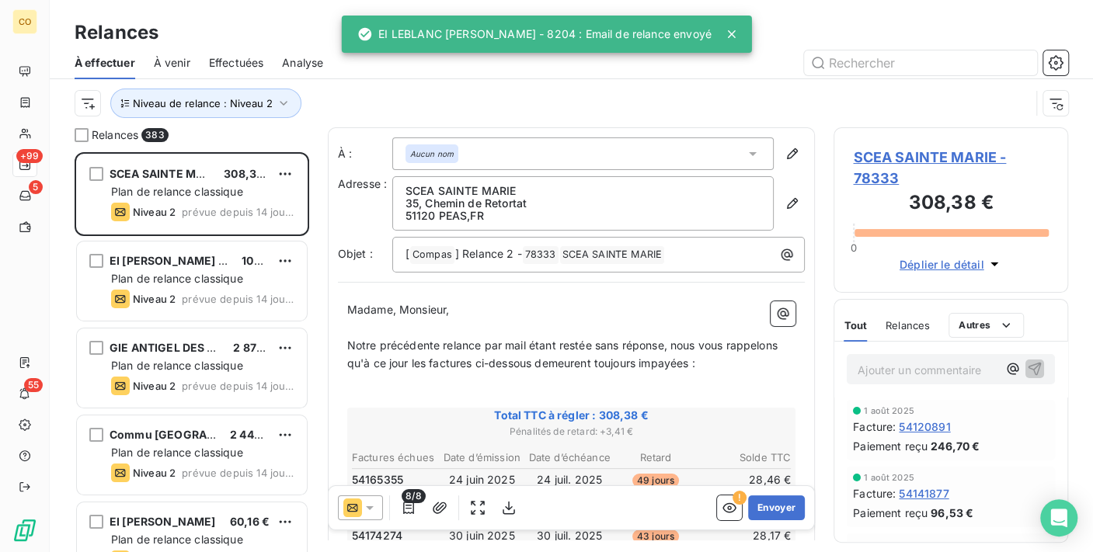
click at [370, 503] on icon at bounding box center [370, 508] width 16 height 16
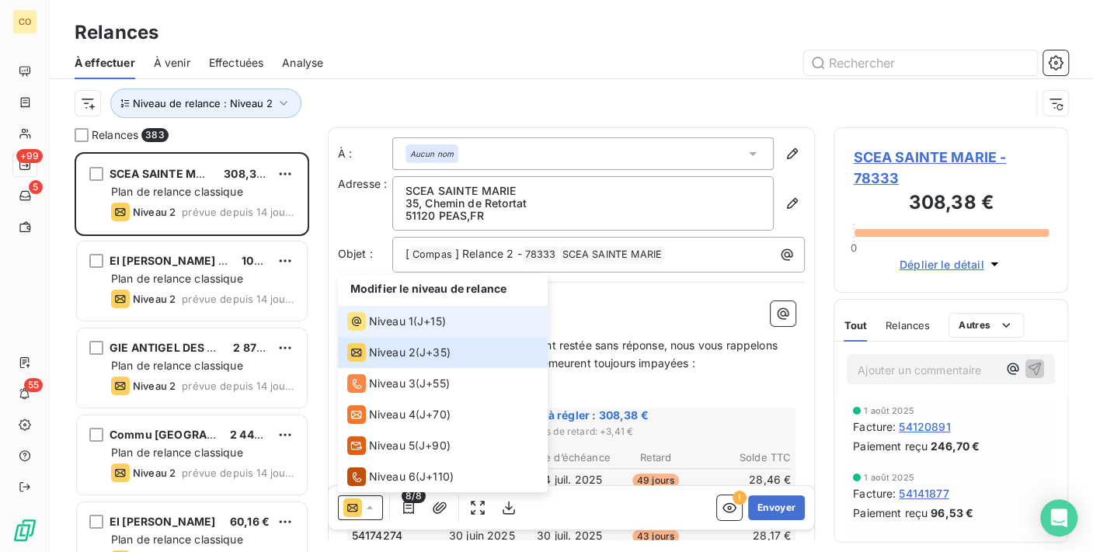
click at [373, 324] on span "Niveau 1" at bounding box center [391, 322] width 44 height 16
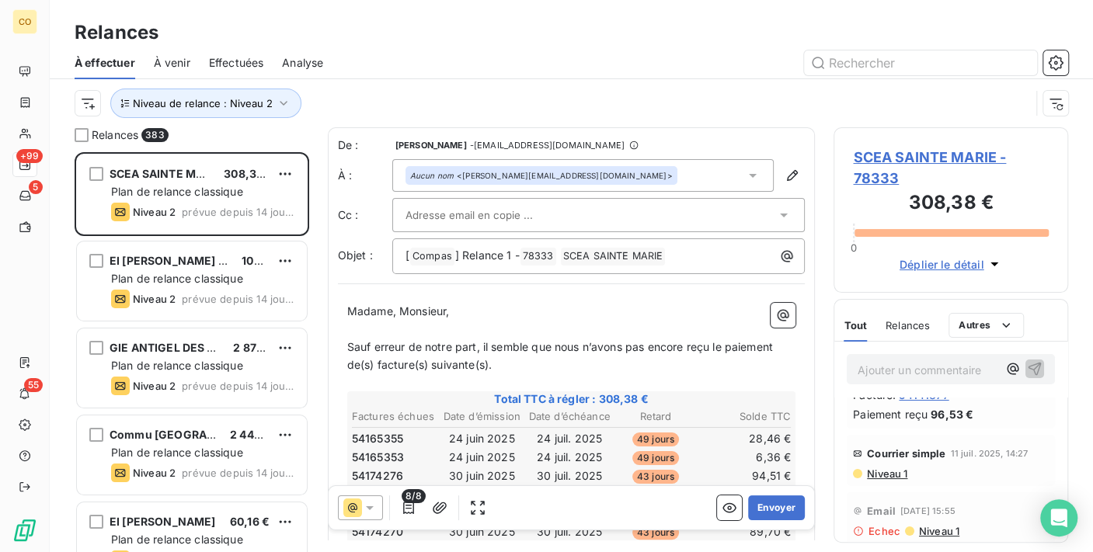
scroll to position [102, 0]
click at [369, 502] on icon at bounding box center [370, 508] width 16 height 16
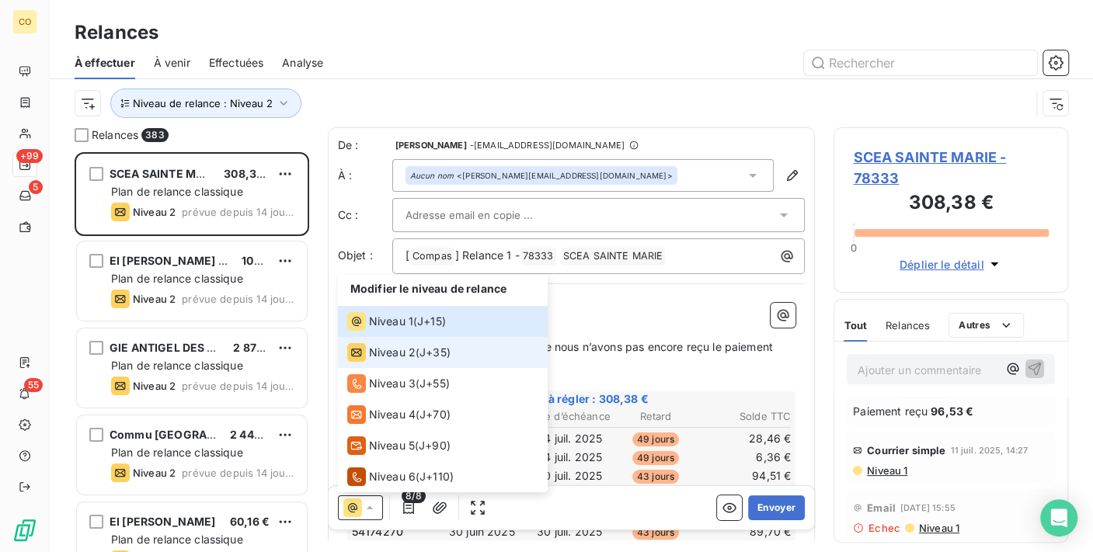
click at [375, 353] on span "Niveau 2" at bounding box center [392, 353] width 47 height 16
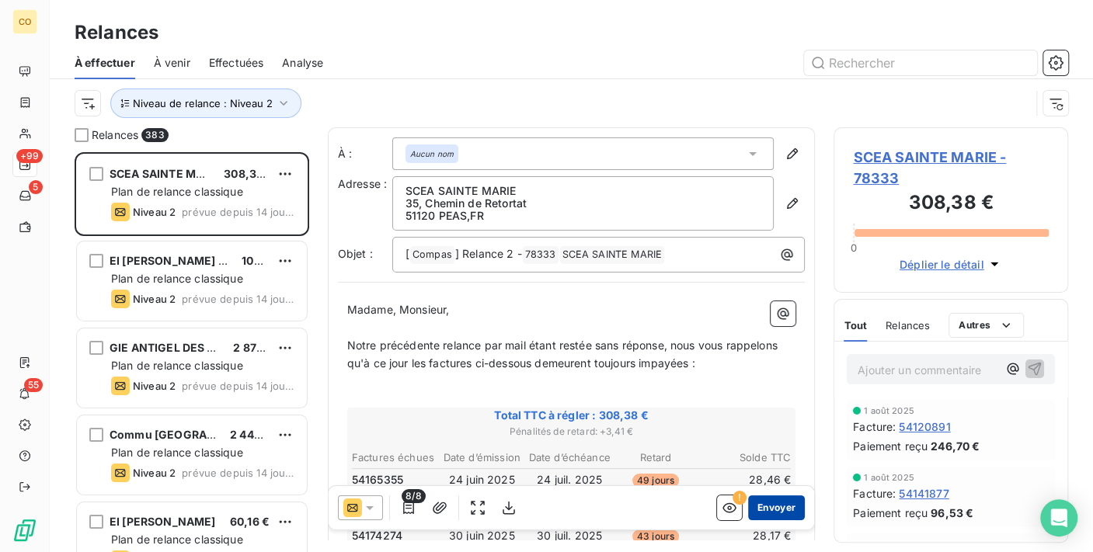
click at [762, 517] on button "Envoyer" at bounding box center [776, 508] width 57 height 25
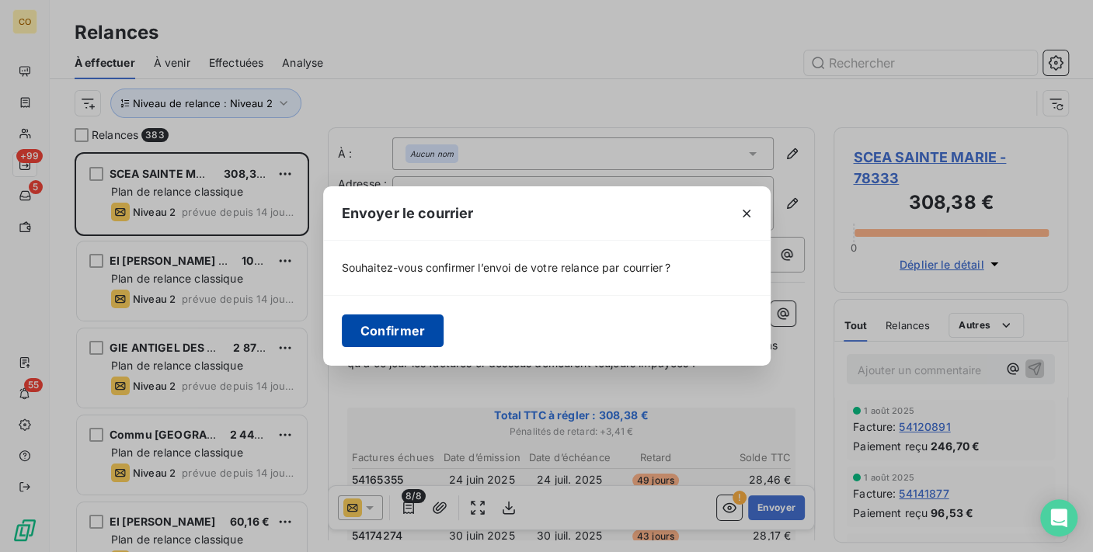
click at [408, 326] on button "Confirmer" at bounding box center [393, 331] width 103 height 33
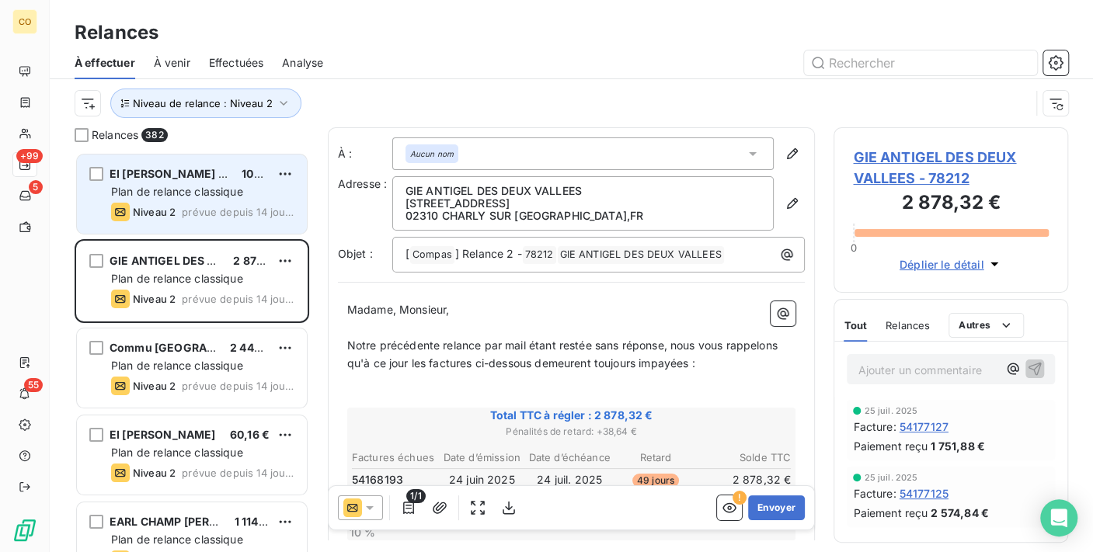
click at [186, 200] on div "EI [PERSON_NAME] [PERSON_NAME] 102,72 € Plan de relance classique Niveau 2 prév…" at bounding box center [192, 194] width 230 height 79
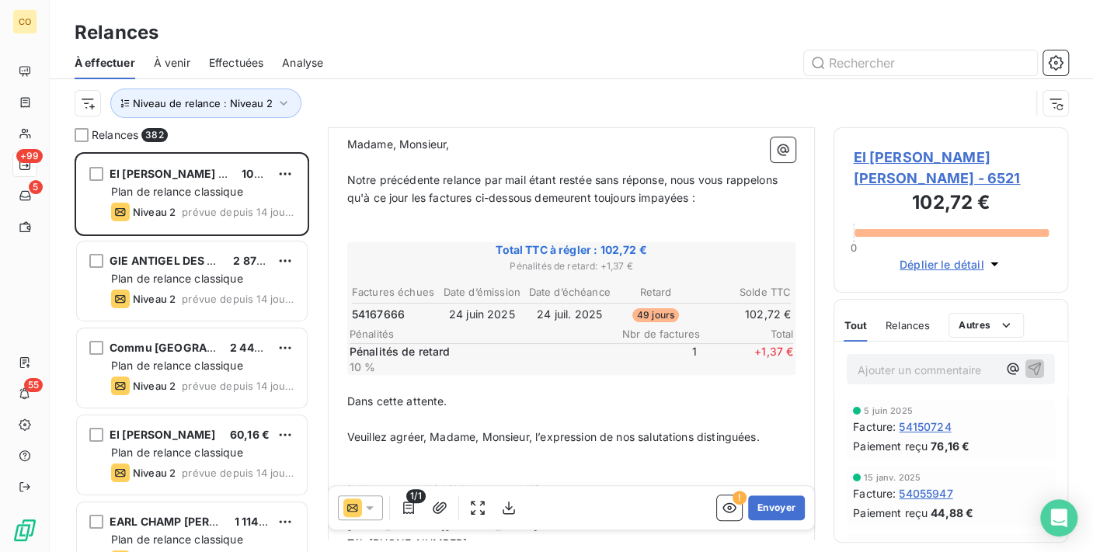
scroll to position [172, 0]
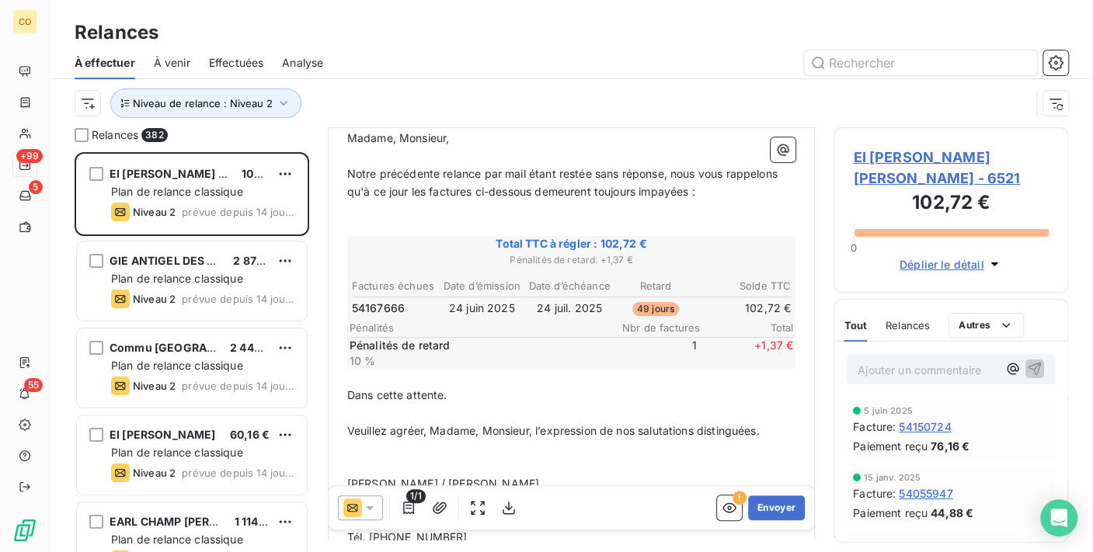
click at [372, 498] on div at bounding box center [360, 508] width 45 height 25
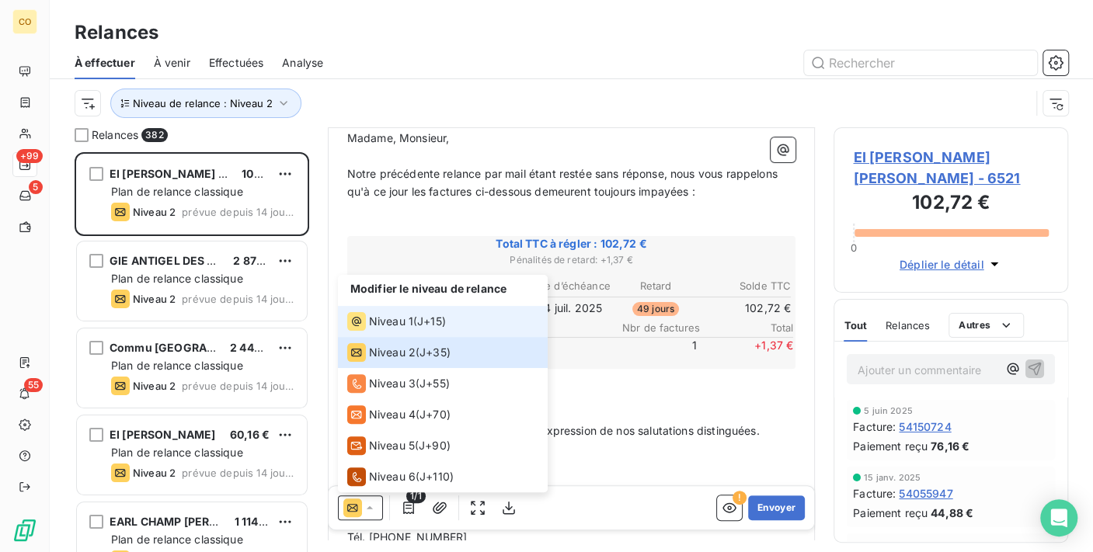
click at [377, 320] on span "Niveau 1" at bounding box center [391, 322] width 44 height 16
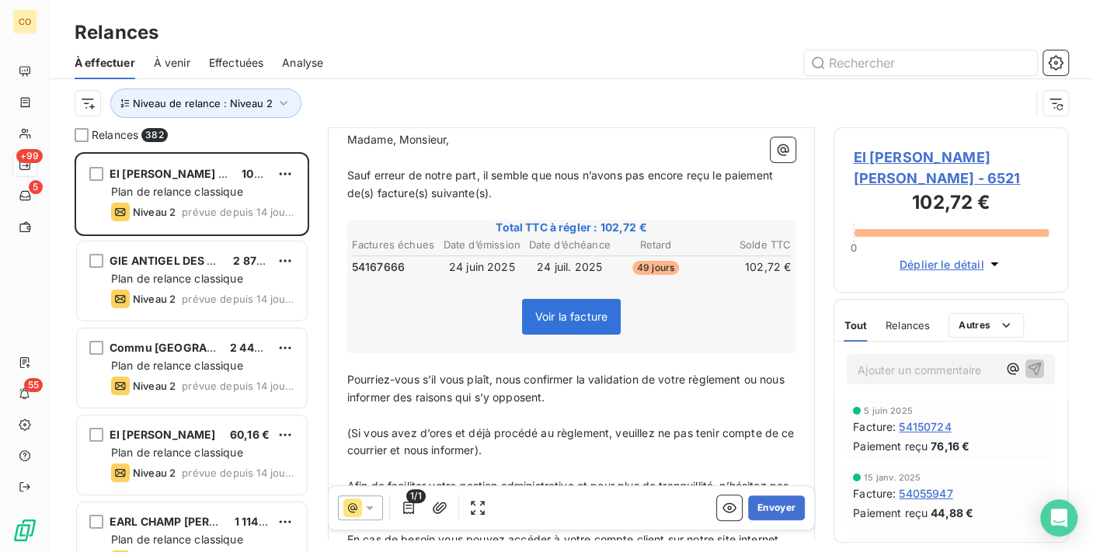
scroll to position [113, 0]
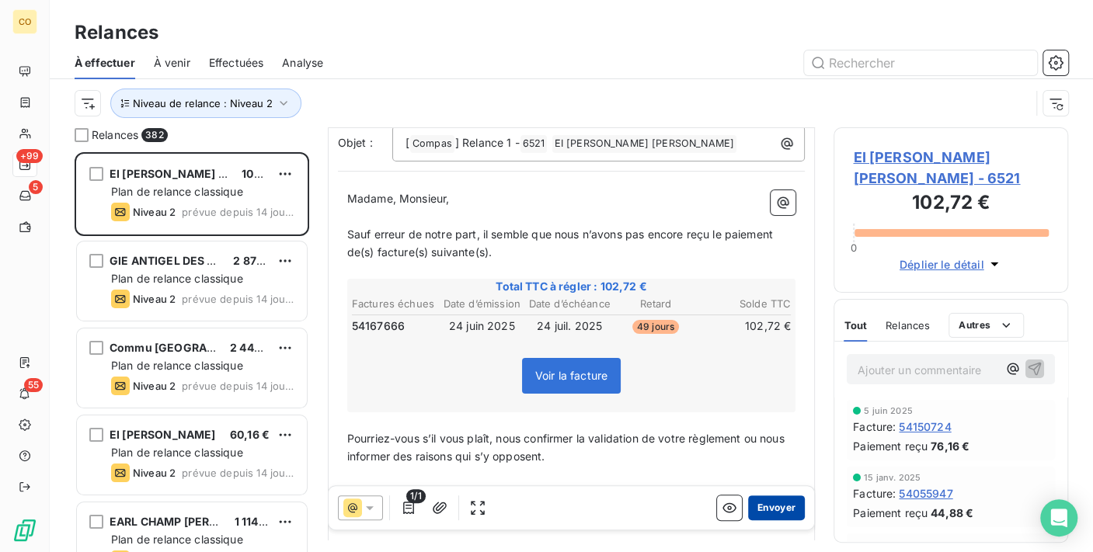
click at [754, 505] on button "Envoyer" at bounding box center [776, 508] width 57 height 25
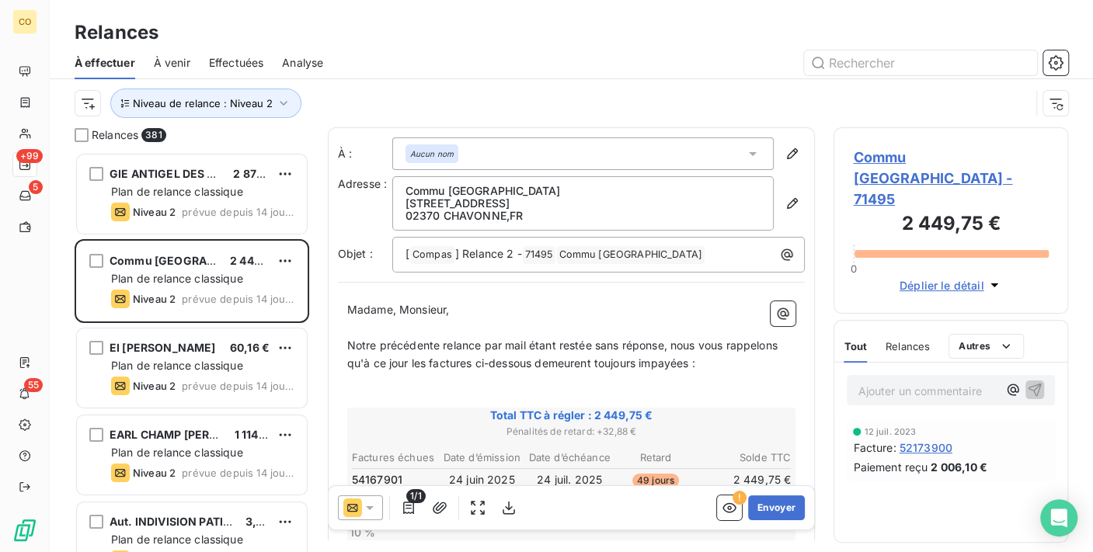
click at [376, 506] on icon at bounding box center [370, 508] width 16 height 16
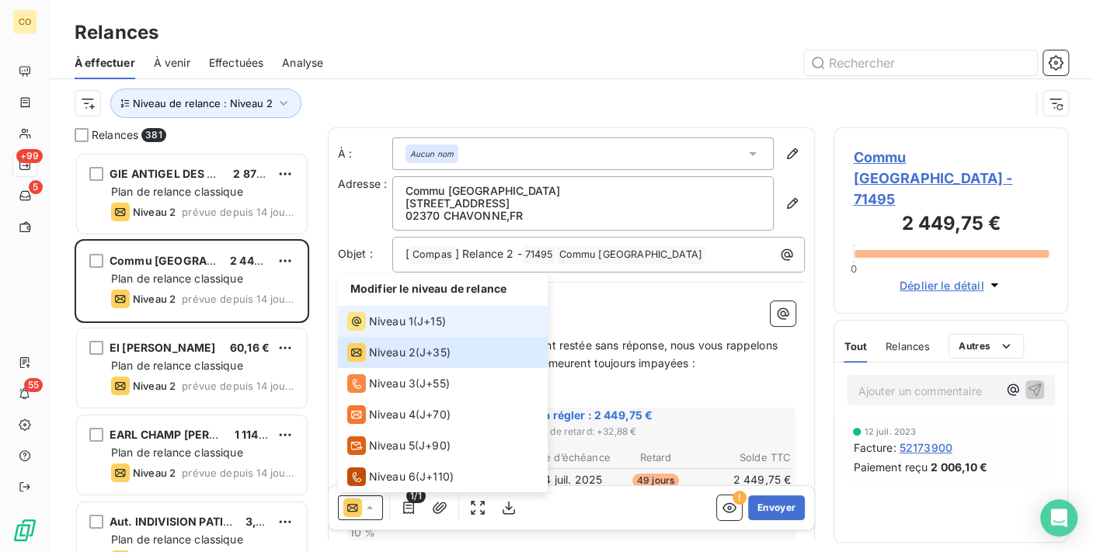
click at [399, 332] on li "Niveau 1 ( J+15 )" at bounding box center [443, 321] width 210 height 31
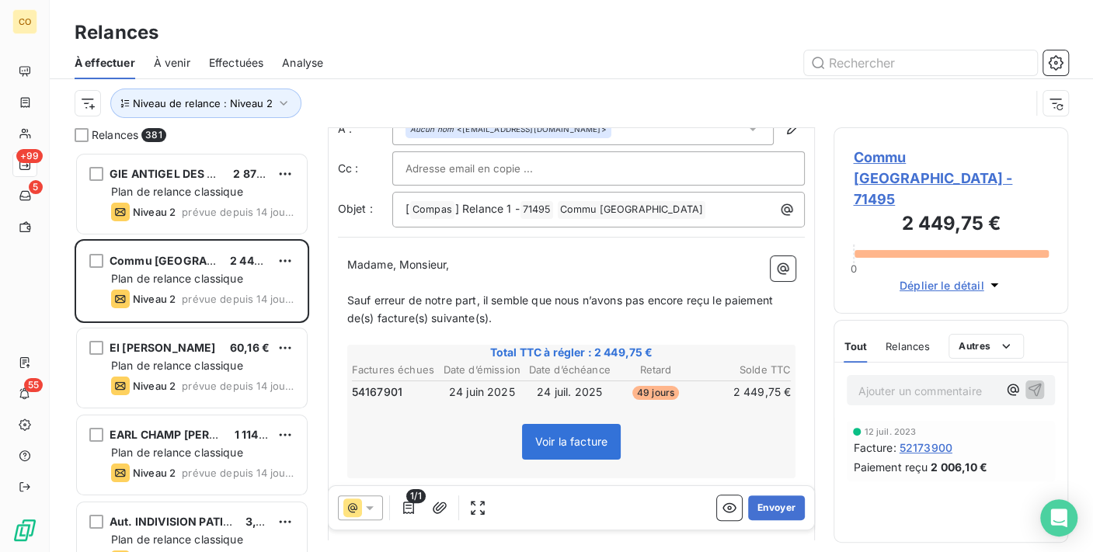
scroll to position [86, 0]
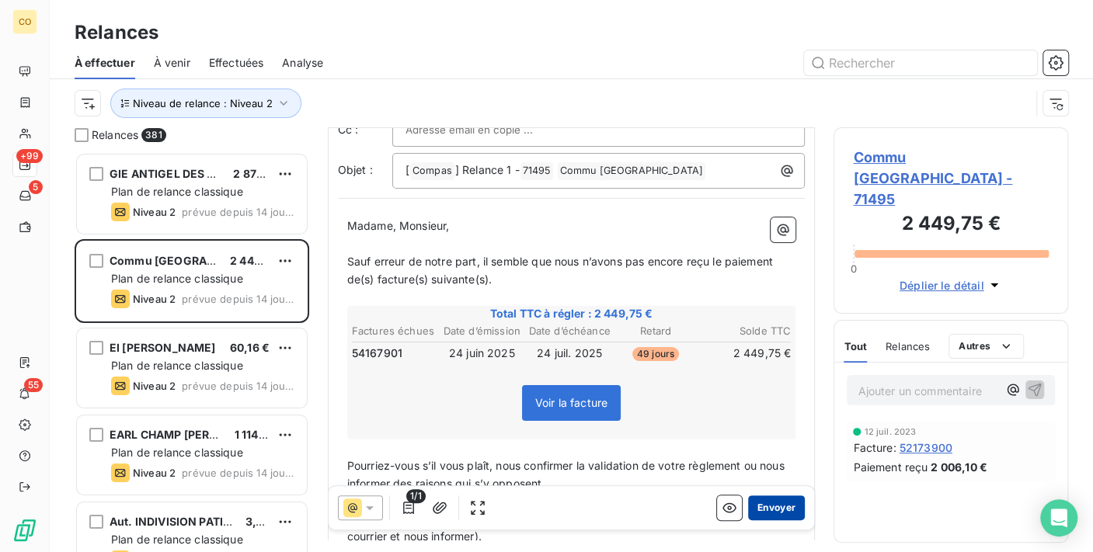
click at [761, 496] on button "Envoyer" at bounding box center [776, 508] width 57 height 25
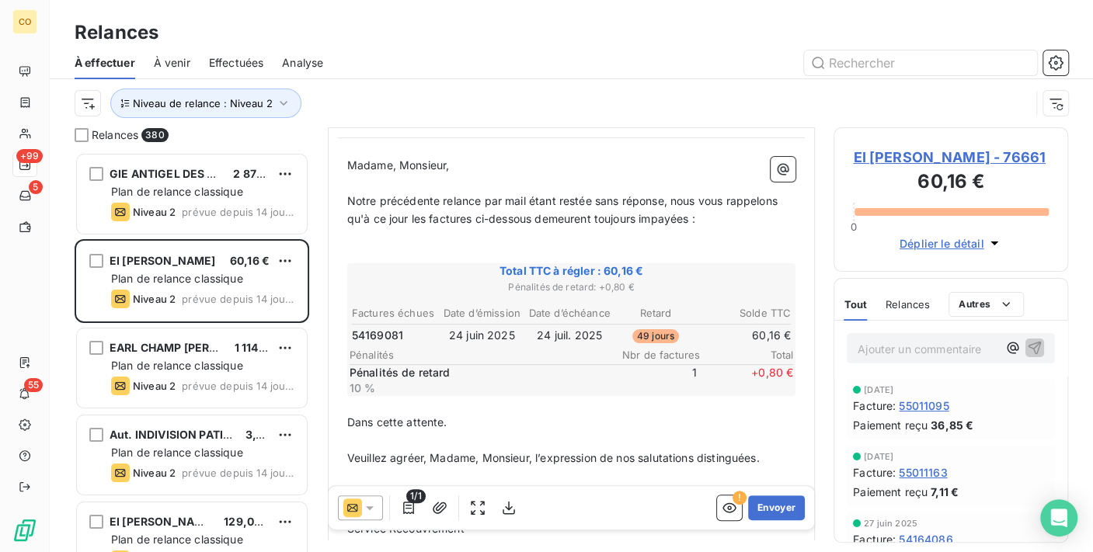
scroll to position [172, 0]
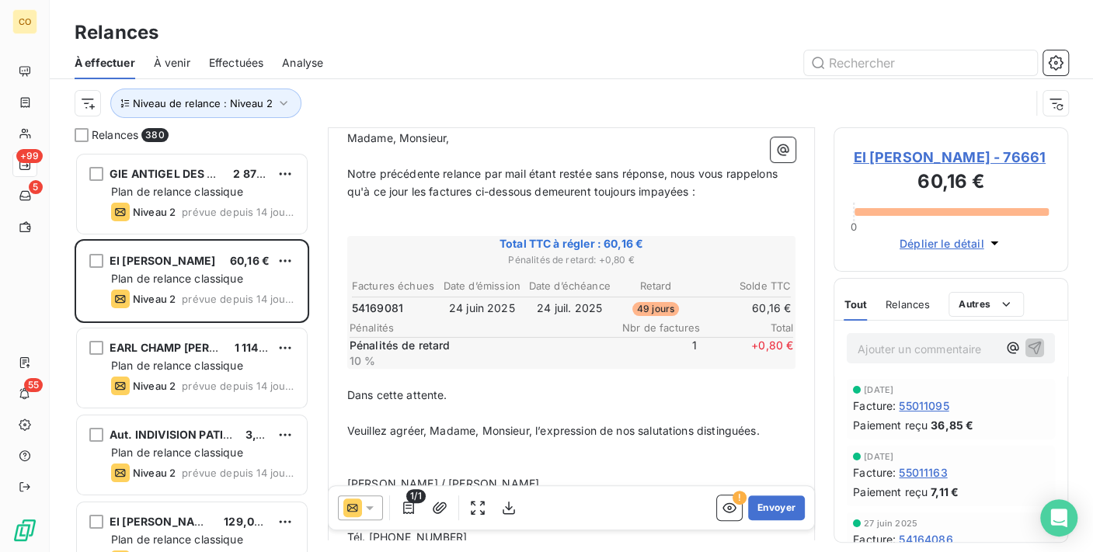
click at [380, 500] on div at bounding box center [360, 508] width 45 height 25
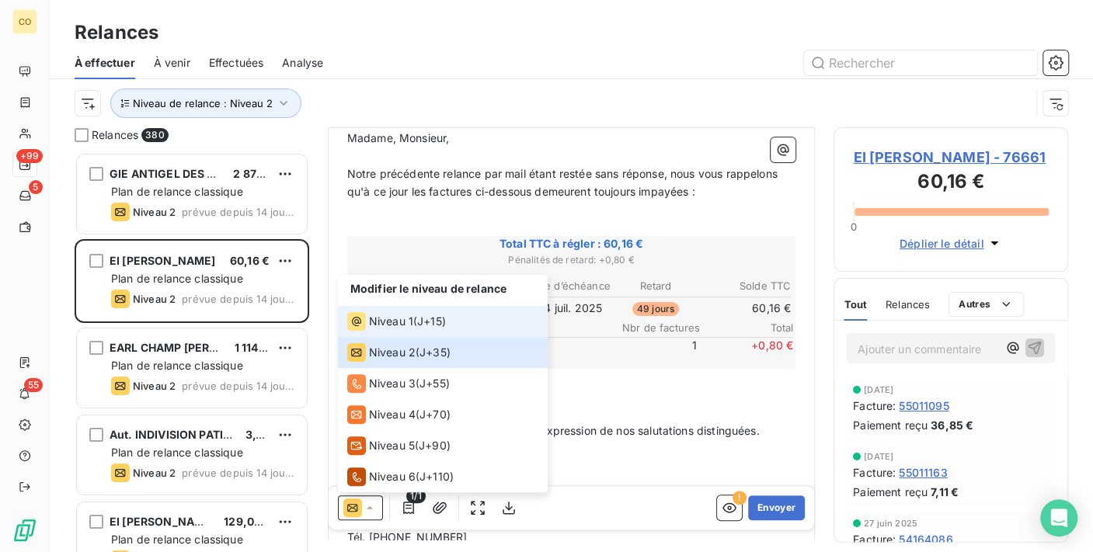
click at [367, 320] on div "Niveau 1" at bounding box center [380, 321] width 66 height 19
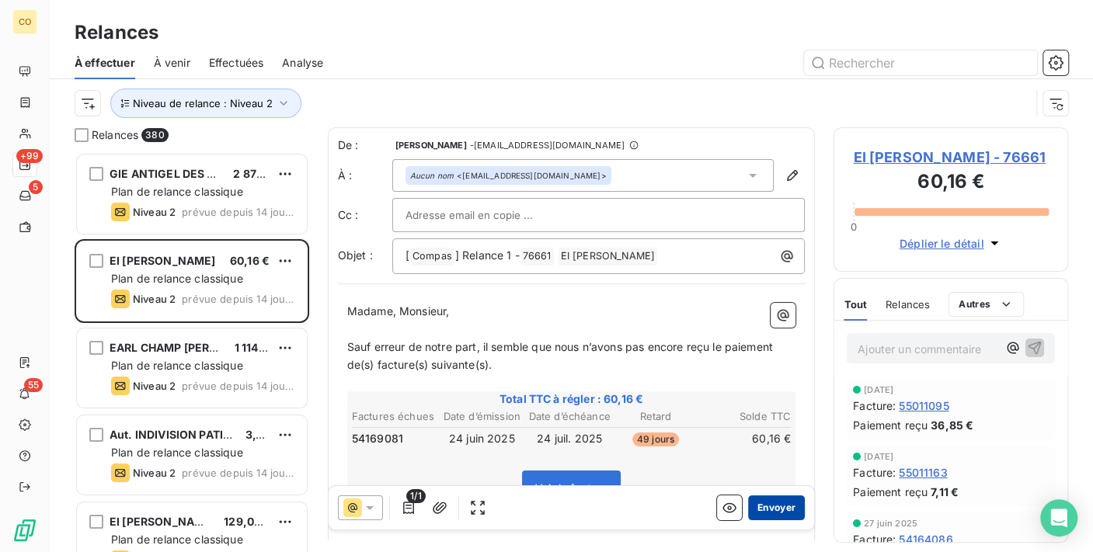
click at [750, 503] on button "Envoyer" at bounding box center [776, 508] width 57 height 25
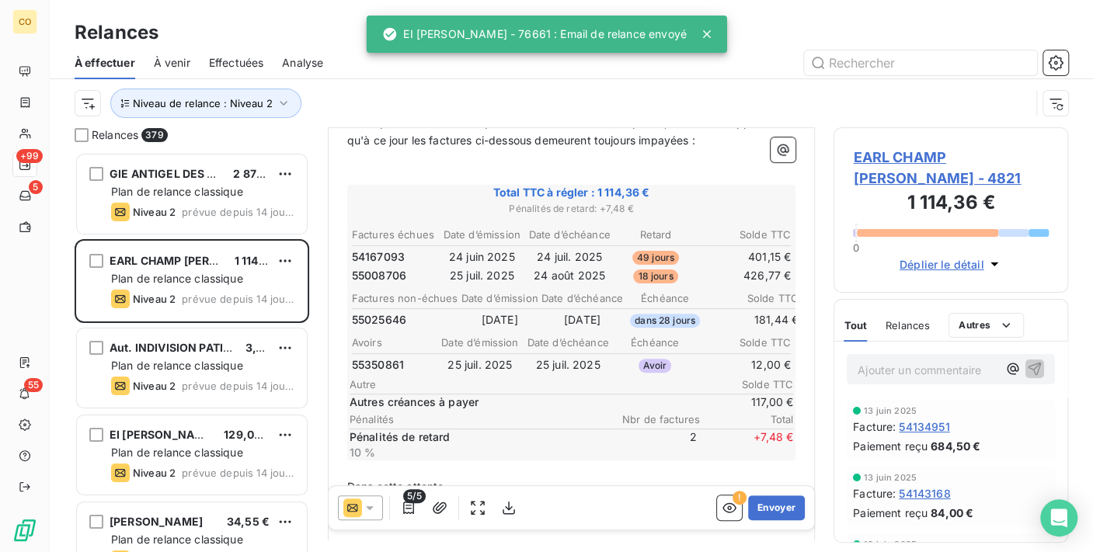
scroll to position [259, 0]
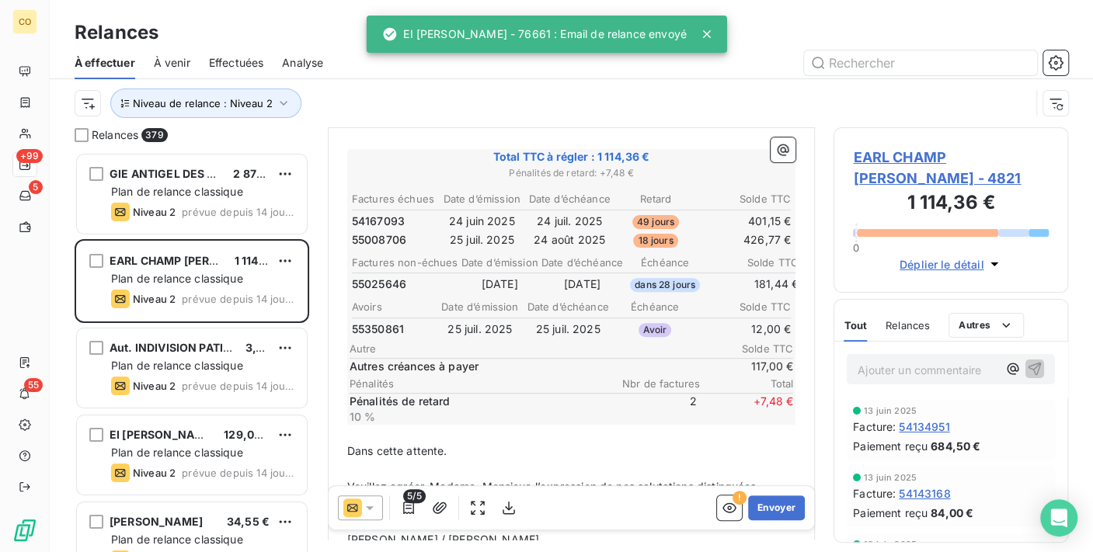
click at [480, 443] on p "Dans cette attente." at bounding box center [571, 452] width 449 height 18
click at [373, 428] on p "﻿" at bounding box center [571, 434] width 449 height 18
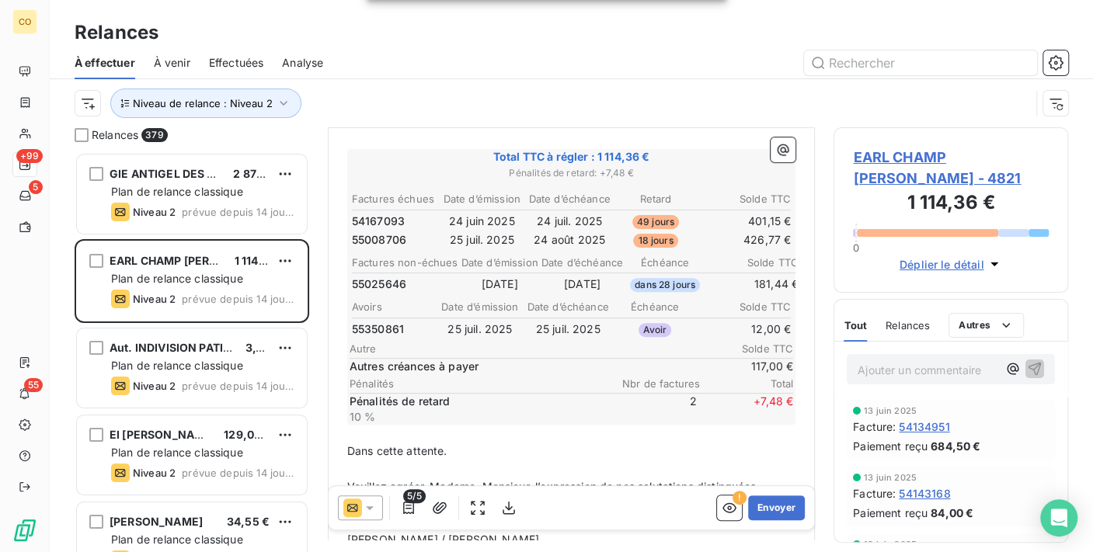
drag, startPoint x: 372, startPoint y: 505, endPoint x: 373, endPoint y: 496, distance: 8.6
click at [373, 505] on icon at bounding box center [370, 508] width 16 height 16
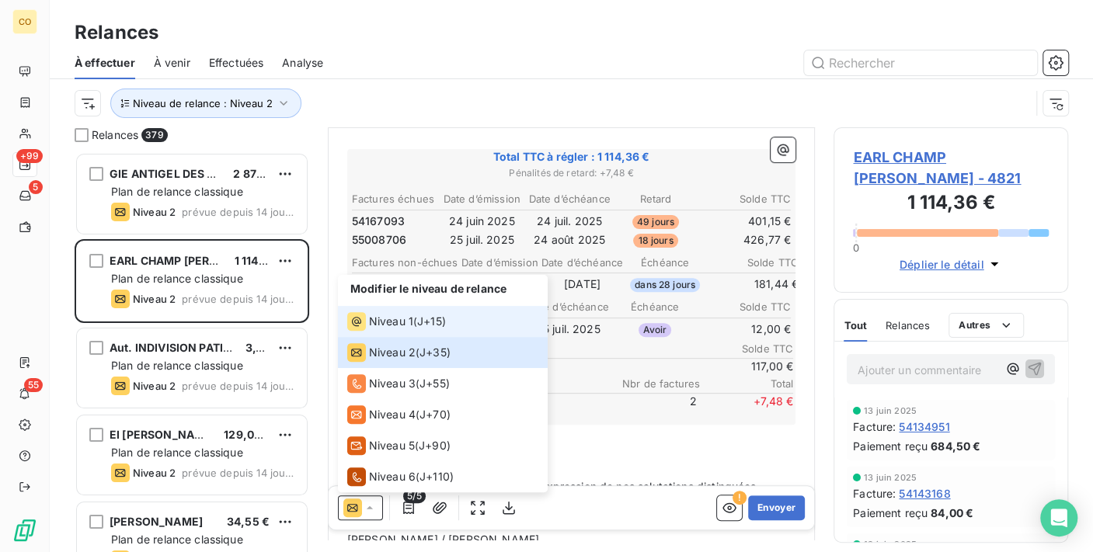
click at [383, 310] on li "Niveau 1 ( J+15 )" at bounding box center [443, 321] width 210 height 31
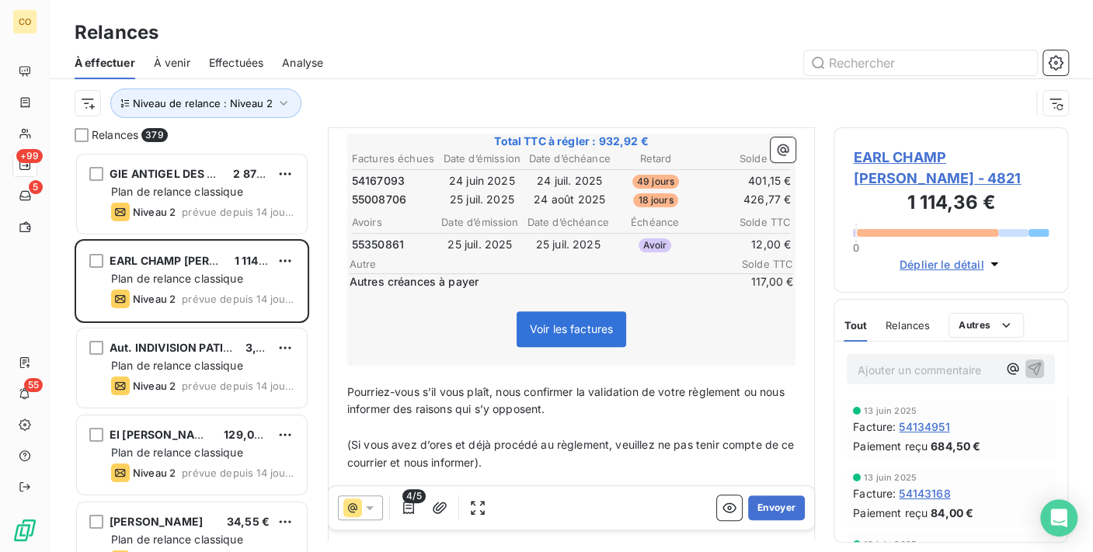
scroll to position [260, 0]
click at [359, 369] on p "﻿" at bounding box center [571, 373] width 449 height 18
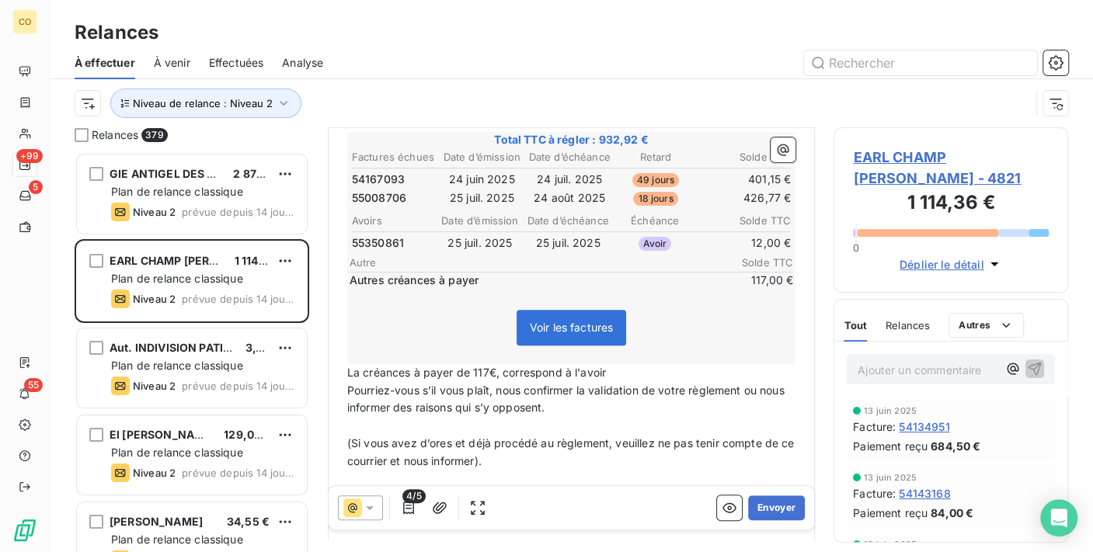
click at [619, 369] on p "La créances à payer de 117€, correspond à l'avoir" at bounding box center [571, 373] width 449 height 18
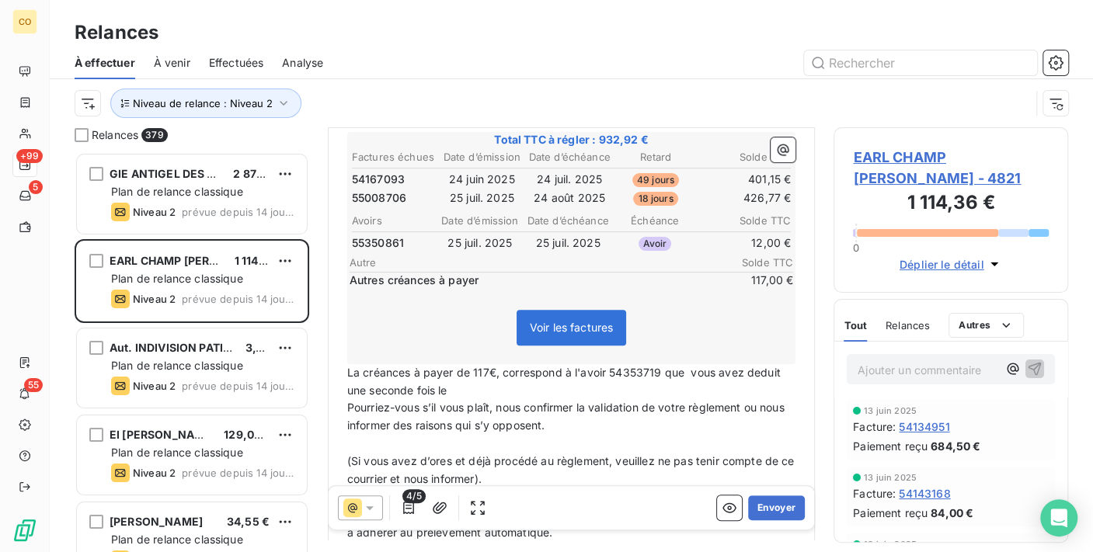
click at [468, 388] on p "La créances à payer de 117€, correspond à l'avoir 54353719 que vous avez deduit…" at bounding box center [571, 382] width 449 height 36
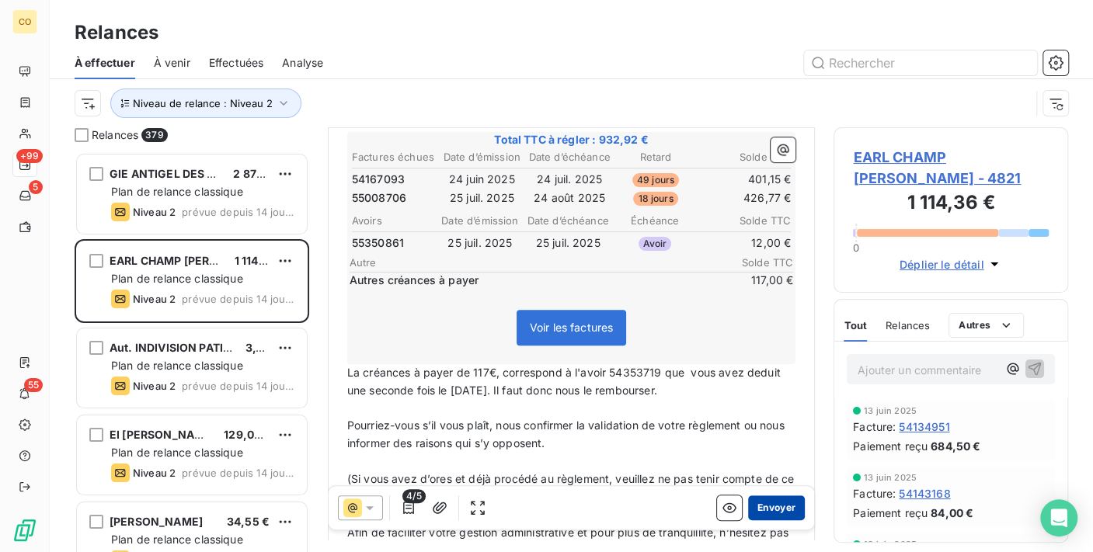
click at [760, 509] on button "Envoyer" at bounding box center [776, 508] width 57 height 25
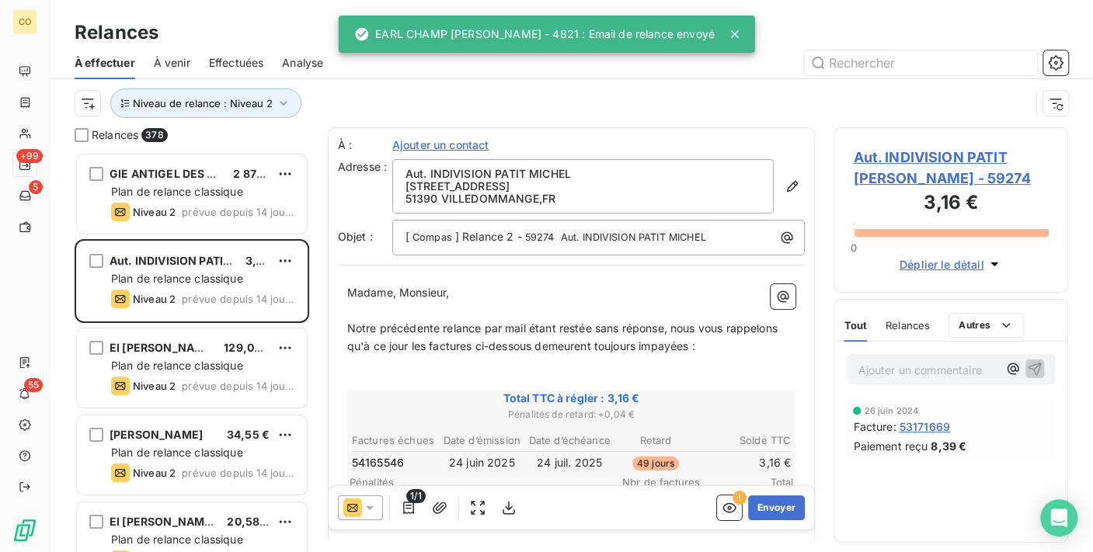
click at [375, 517] on div at bounding box center [360, 508] width 45 height 25
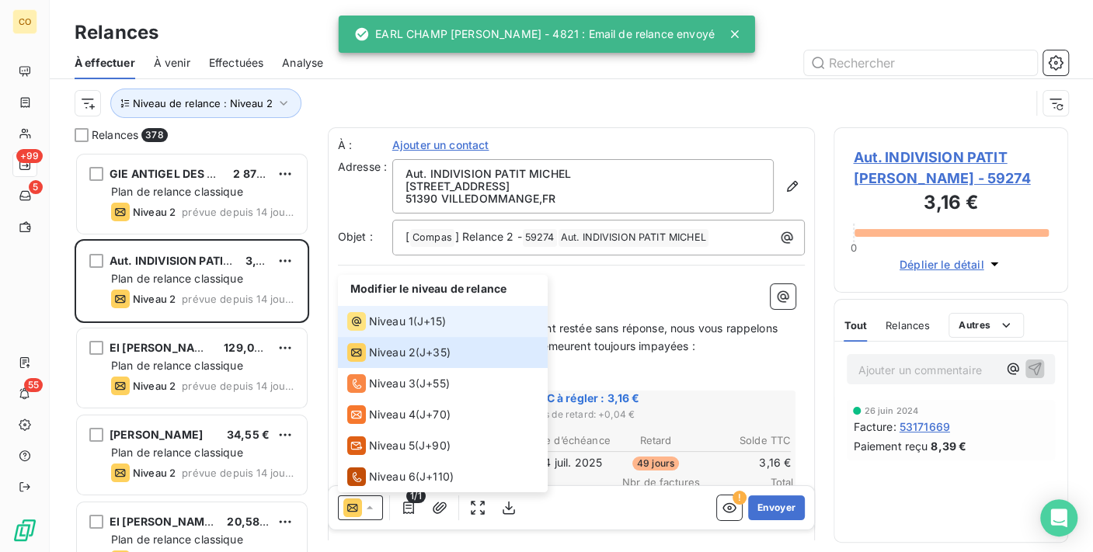
click at [408, 332] on li "Niveau 1 ( J+15 )" at bounding box center [443, 321] width 210 height 31
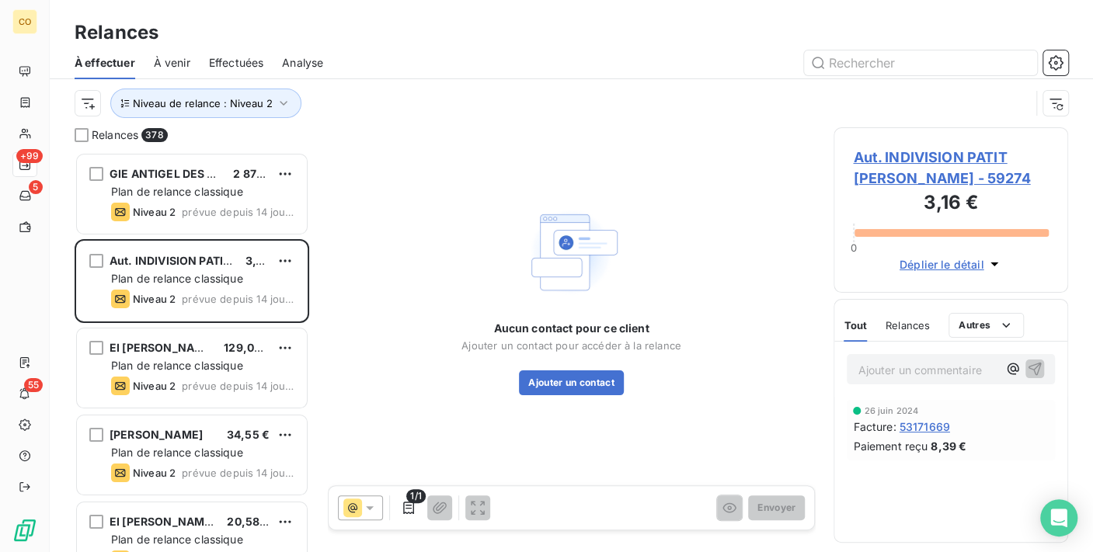
click at [938, 148] on span "Aut. INDIVISION PATIT [PERSON_NAME] - 59274" at bounding box center [951, 168] width 196 height 42
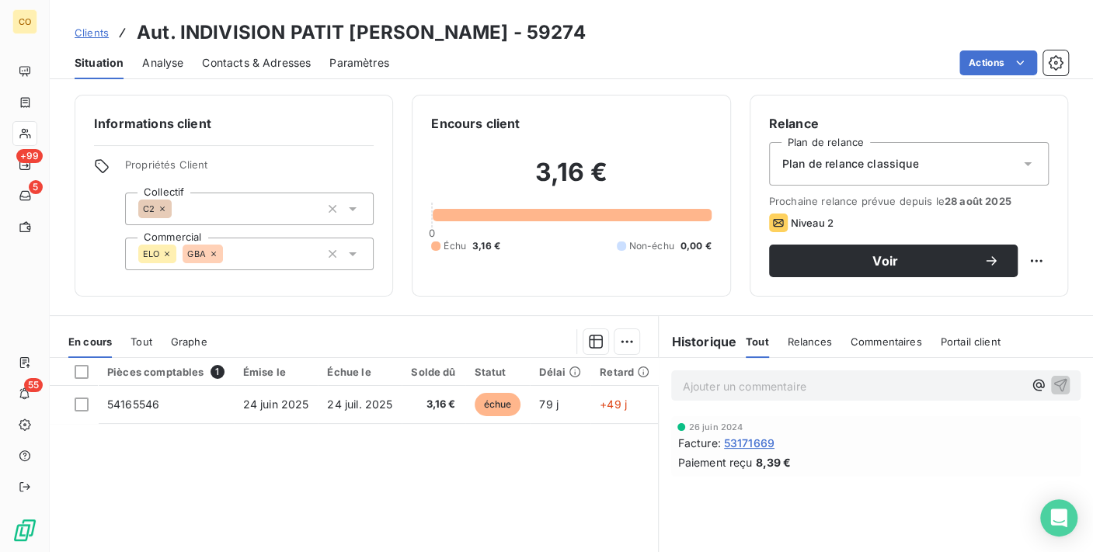
click at [985, 164] on div "Plan de relance classique" at bounding box center [909, 164] width 280 height 44
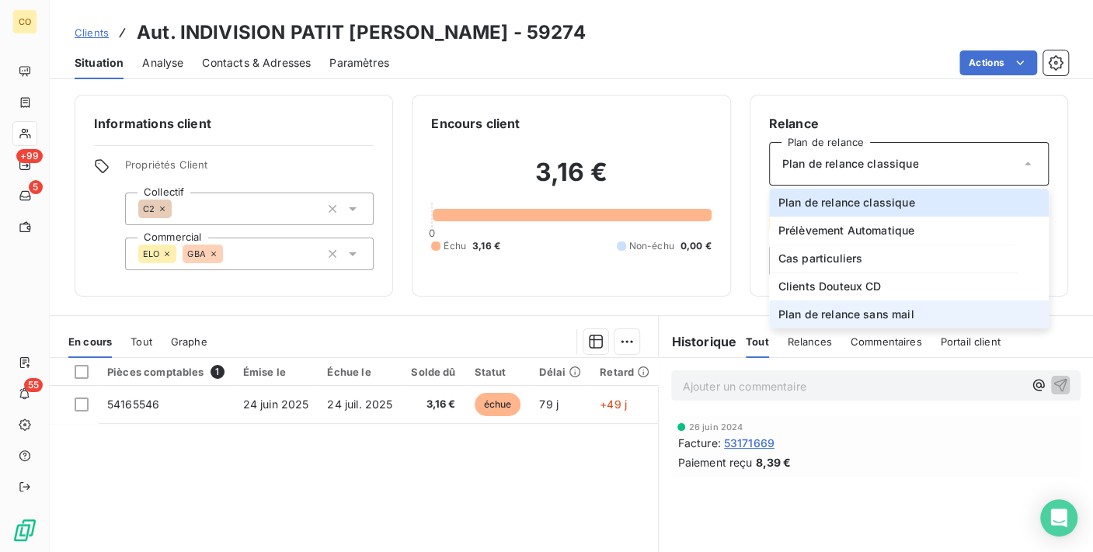
click at [921, 326] on li "Plan de relance sans mail" at bounding box center [909, 315] width 280 height 28
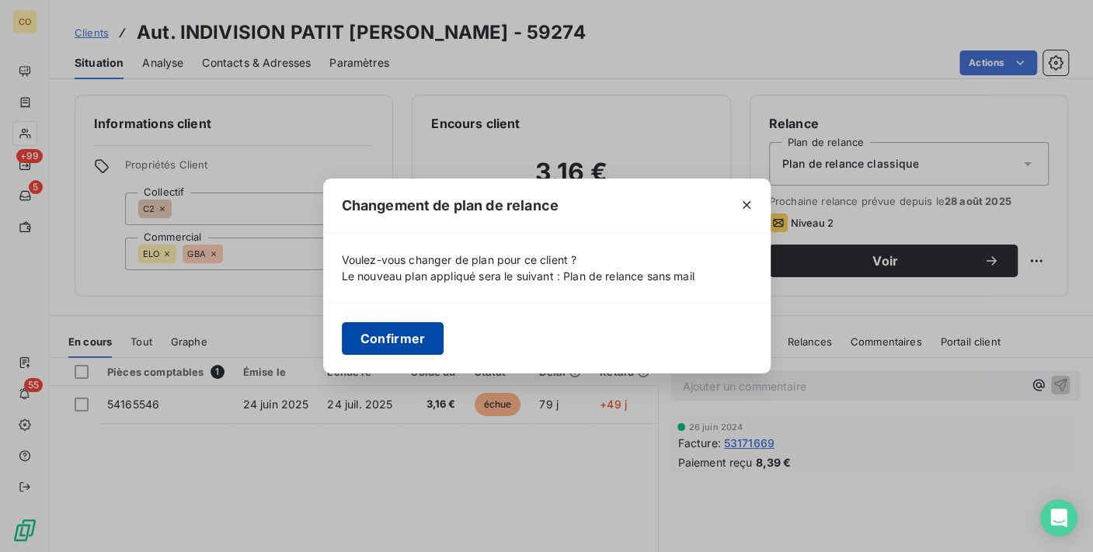
click at [404, 333] on button "Confirmer" at bounding box center [393, 338] width 103 height 33
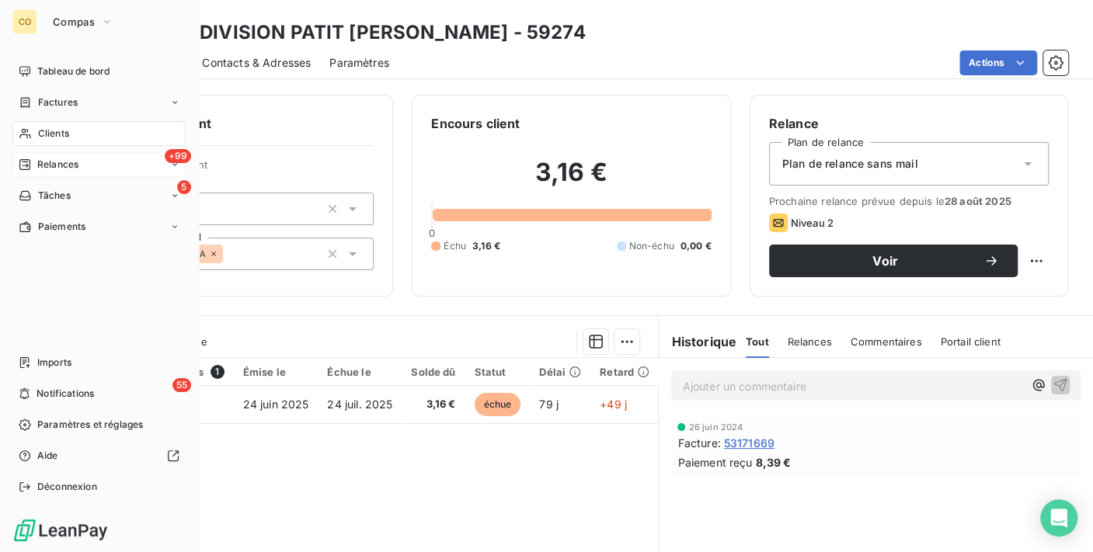
click at [42, 163] on span "Relances" at bounding box center [57, 165] width 41 height 14
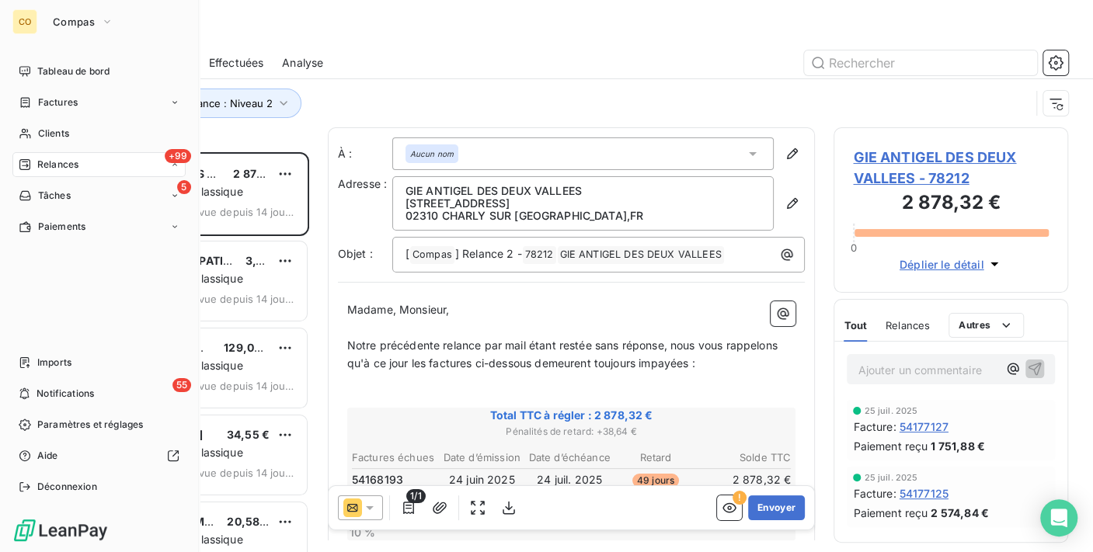
scroll to position [387, 221]
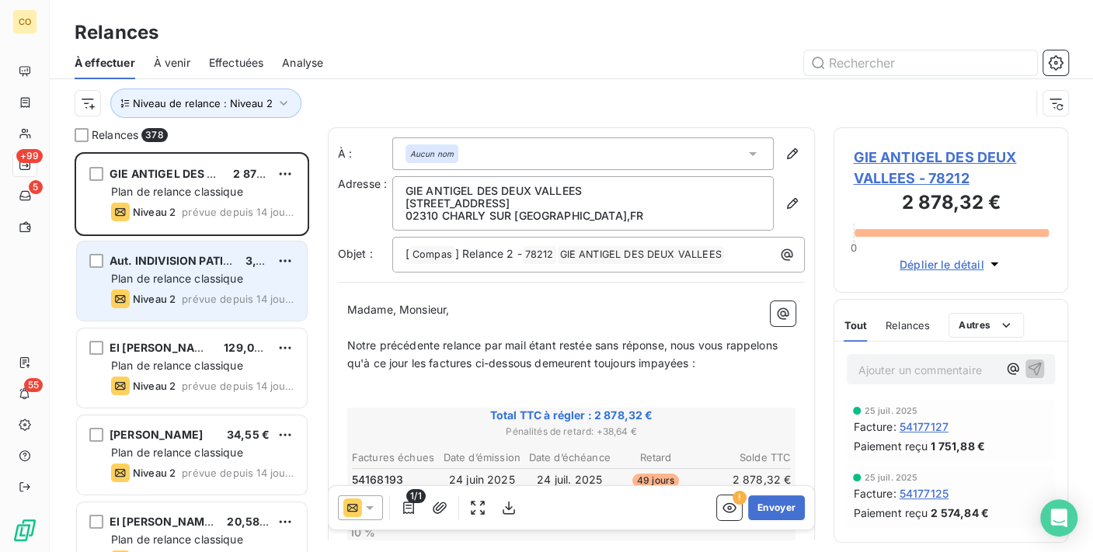
click at [184, 290] on div "Niveau 2 prévue depuis 14 jours" at bounding box center [202, 299] width 183 height 19
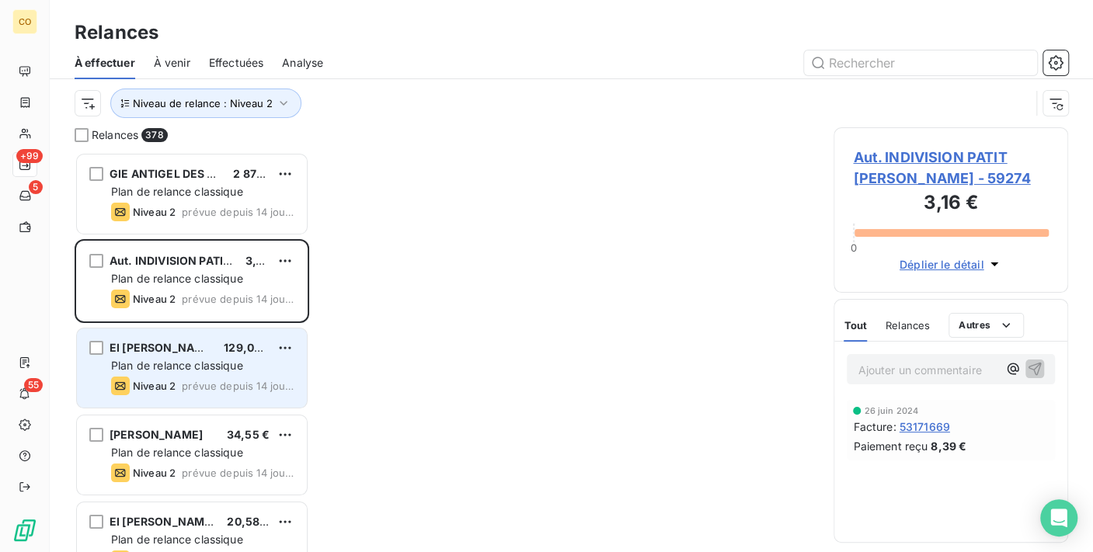
click at [200, 359] on span "Plan de relance classique" at bounding box center [177, 365] width 132 height 13
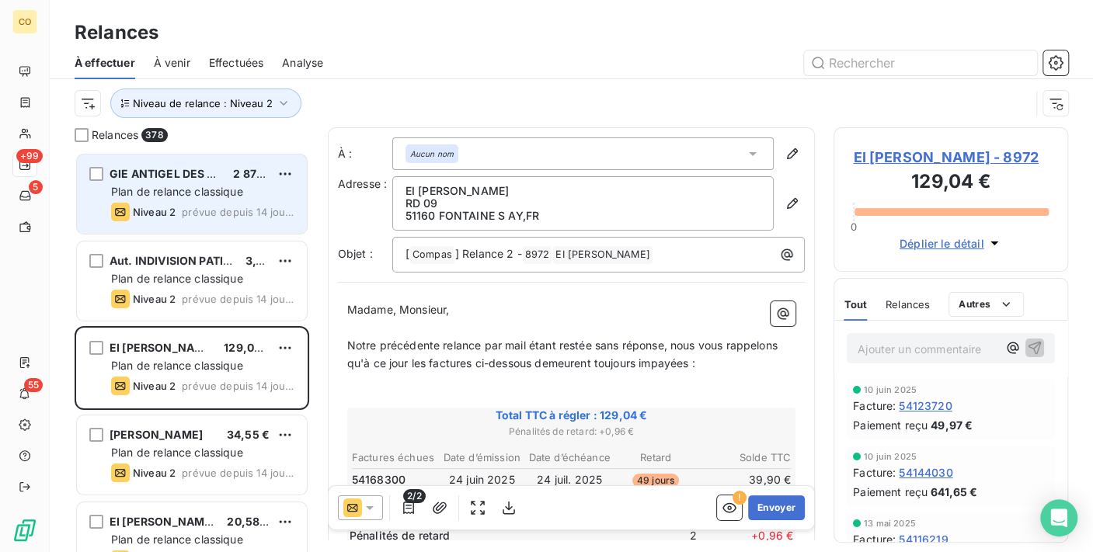
click at [193, 191] on span "Plan de relance classique" at bounding box center [177, 191] width 132 height 13
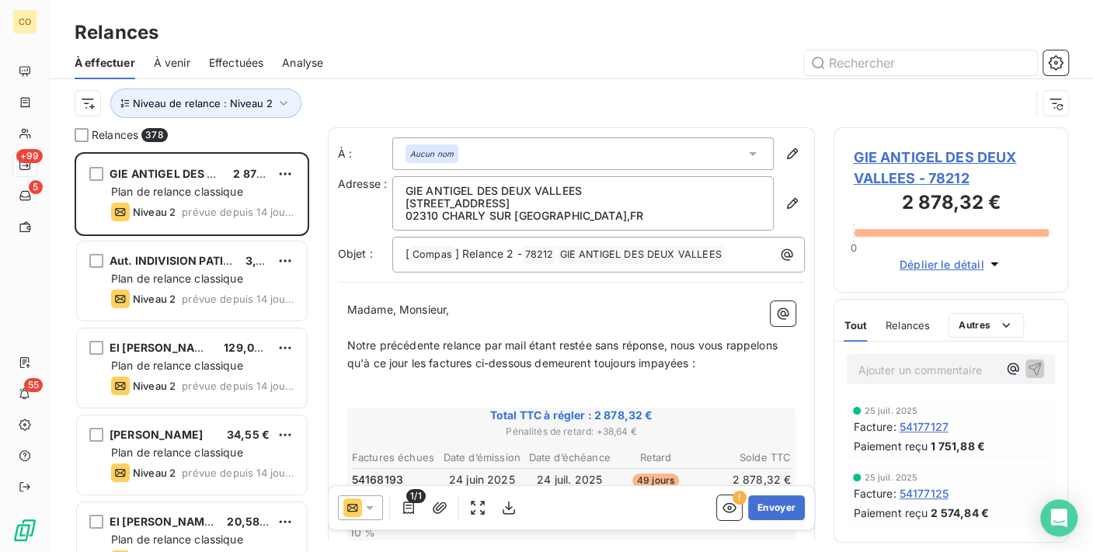
click at [369, 508] on icon at bounding box center [370, 509] width 8 height 4
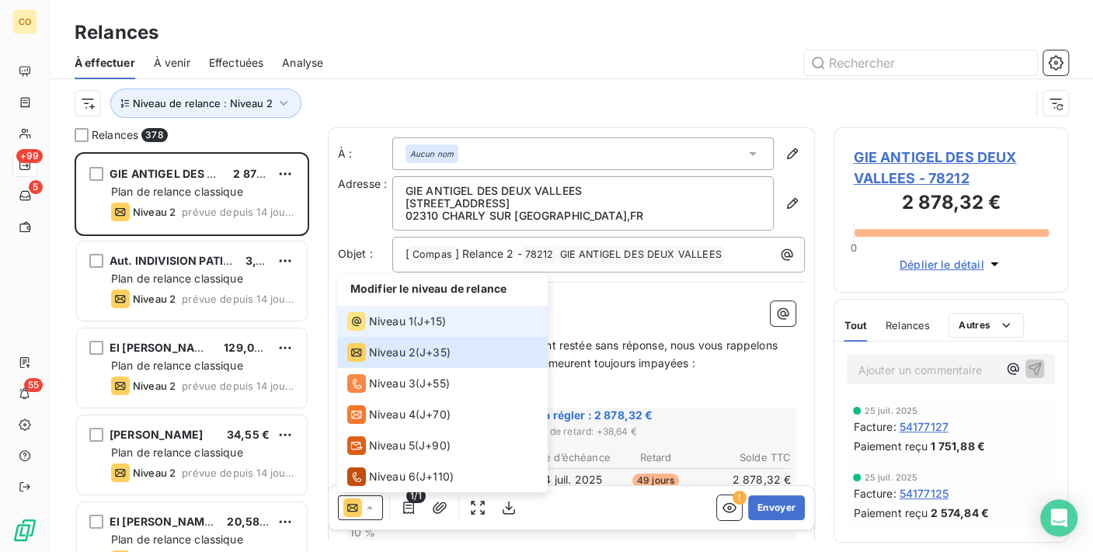
click at [406, 326] on span "Niveau 1" at bounding box center [391, 322] width 44 height 16
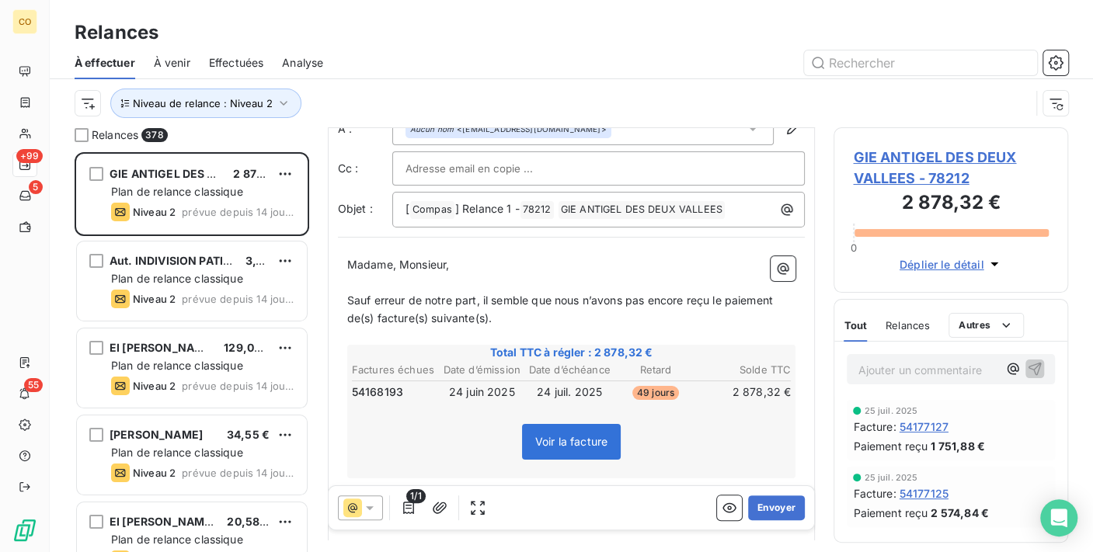
scroll to position [86, 0]
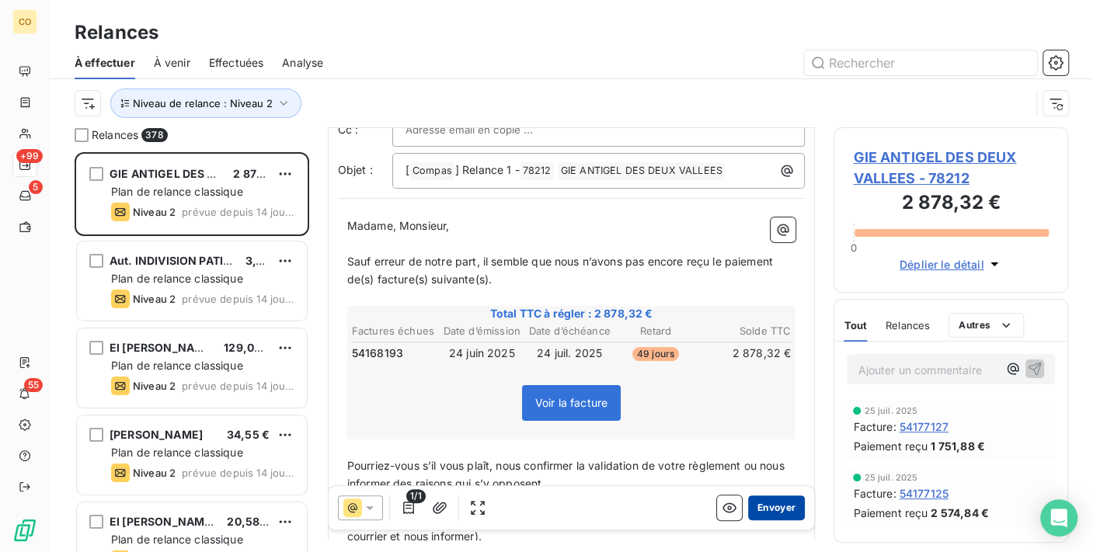
click at [769, 506] on button "Envoyer" at bounding box center [776, 508] width 57 height 25
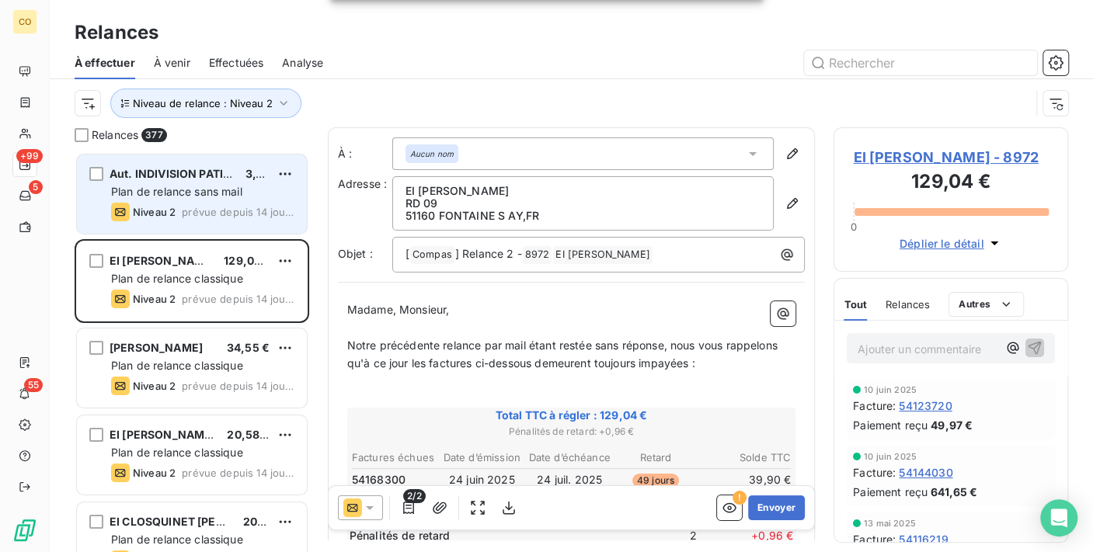
click at [195, 188] on span "Plan de relance sans mail" at bounding box center [176, 191] width 131 height 13
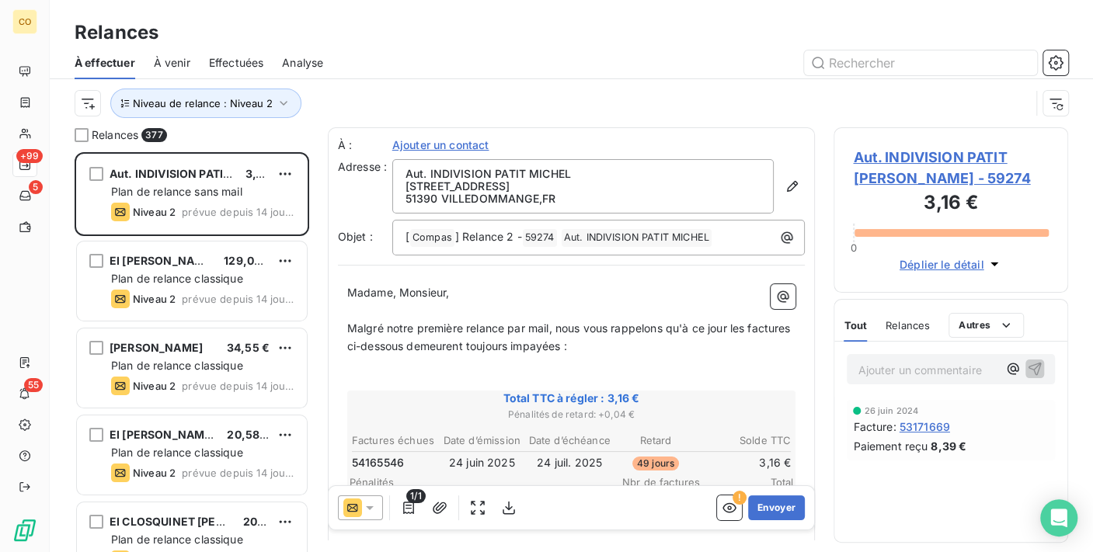
click at [369, 510] on icon at bounding box center [370, 508] width 16 height 16
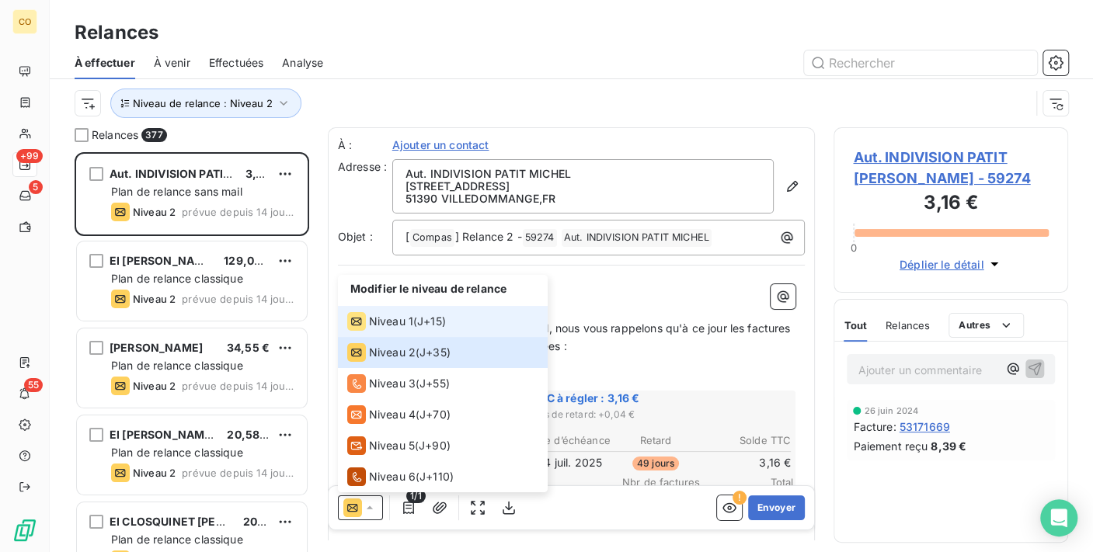
click at [390, 328] on span "Niveau 1" at bounding box center [391, 322] width 44 height 16
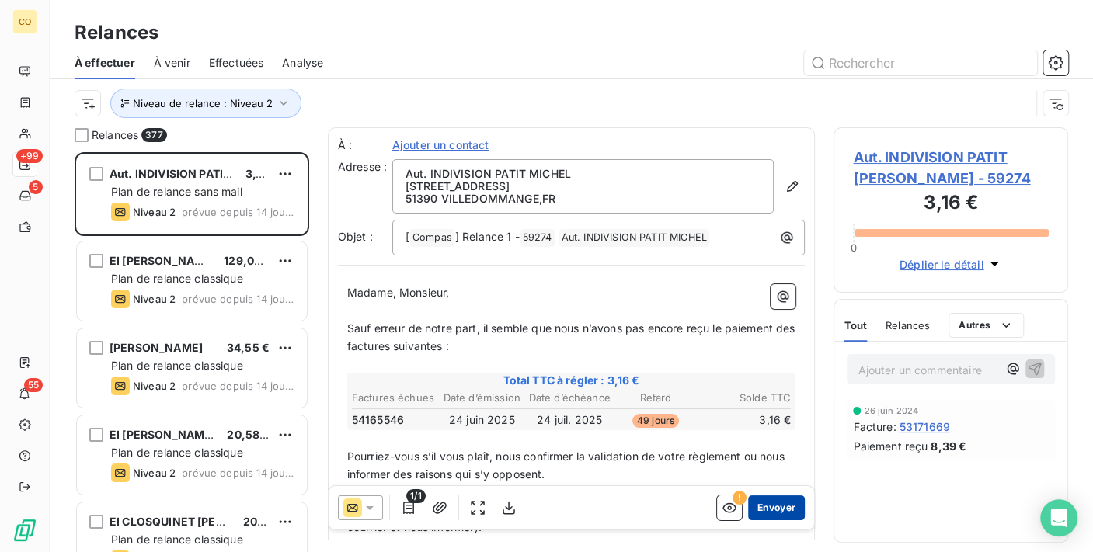
click at [761, 503] on button "Envoyer" at bounding box center [776, 508] width 57 height 25
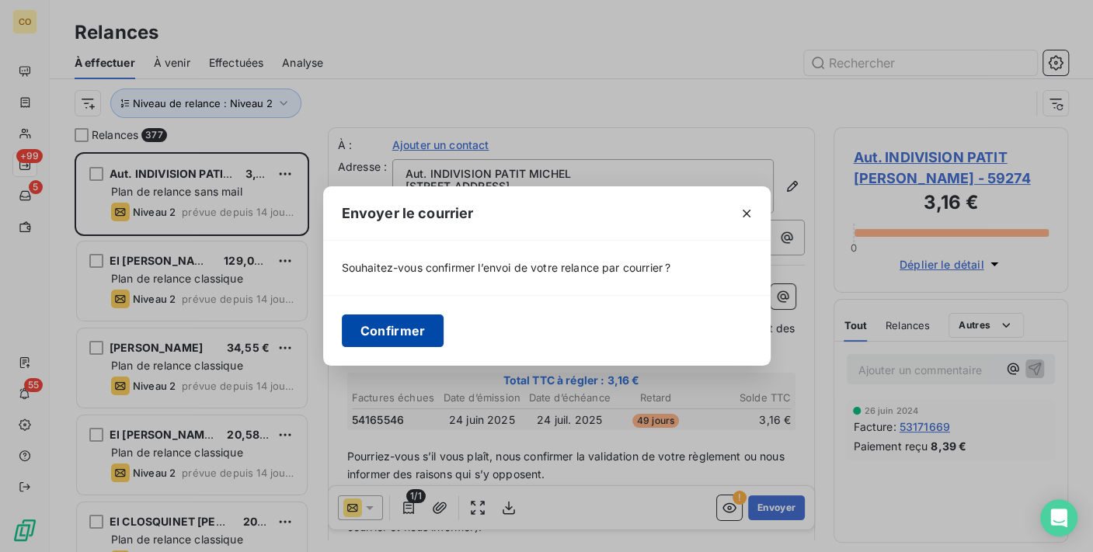
click at [423, 325] on button "Confirmer" at bounding box center [393, 331] width 103 height 33
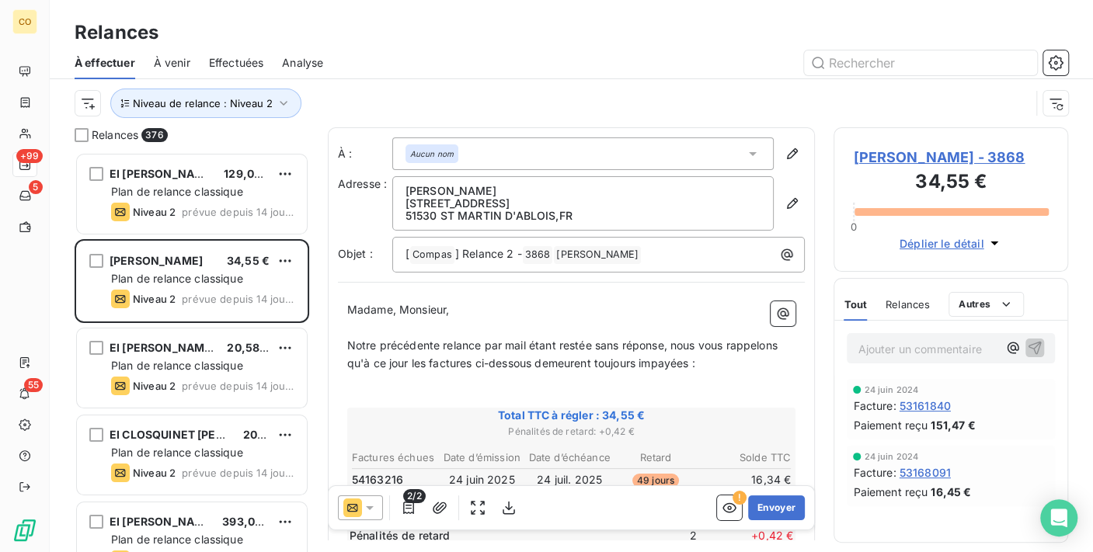
click at [255, 61] on span "Effectuées" at bounding box center [236, 63] width 55 height 16
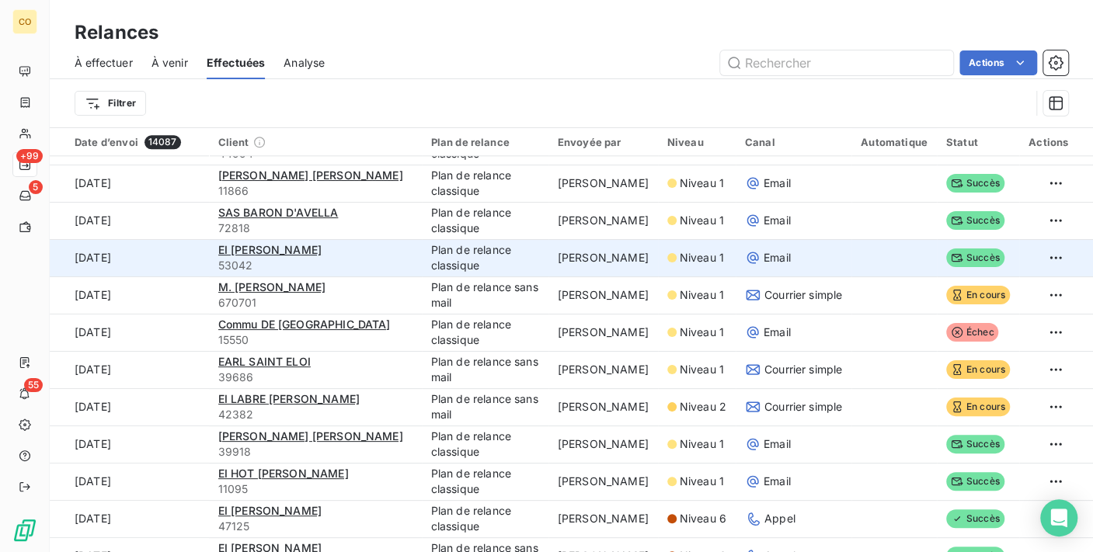
scroll to position [1122, 0]
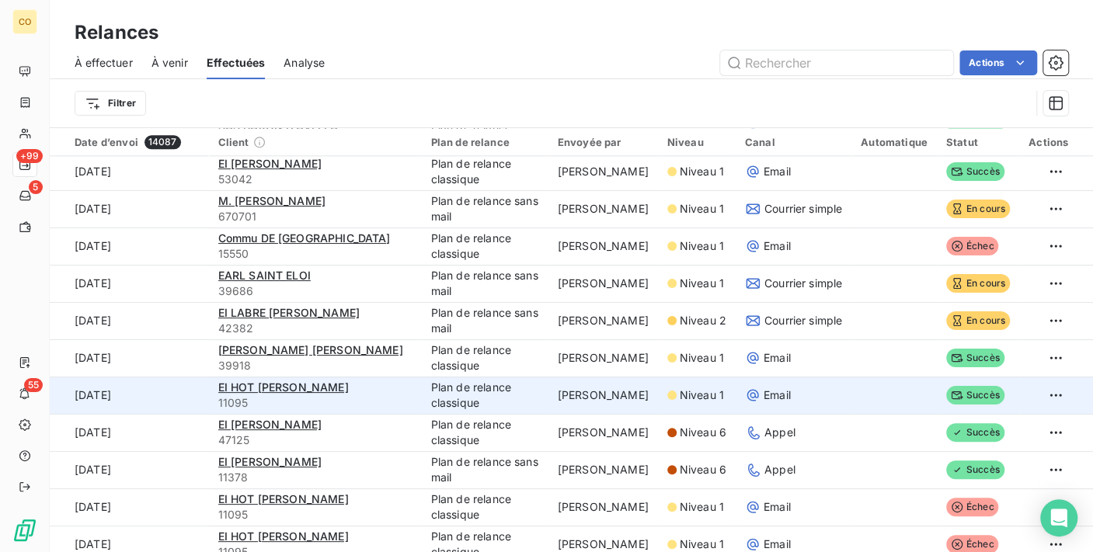
click at [1054, 392] on td at bounding box center [1056, 395] width 74 height 37
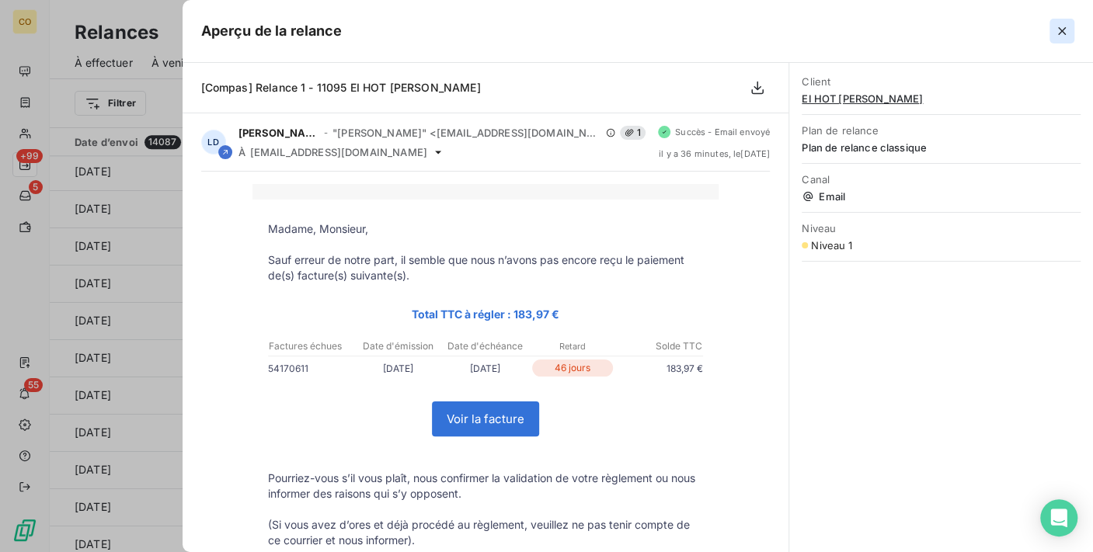
click at [1063, 28] on icon "button" at bounding box center [1062, 31] width 16 height 16
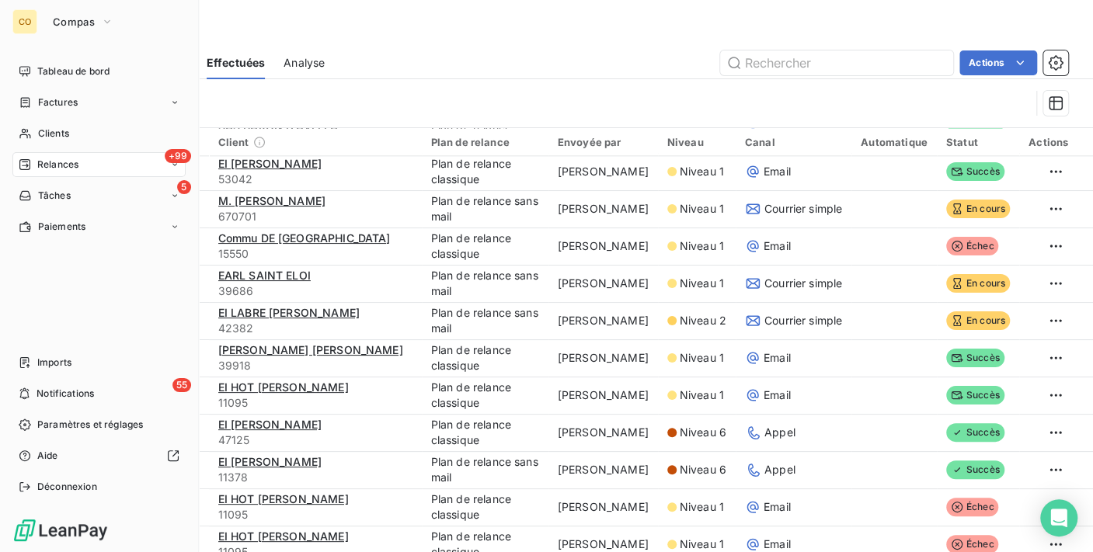
click at [36, 165] on div "Relances" at bounding box center [49, 165] width 60 height 14
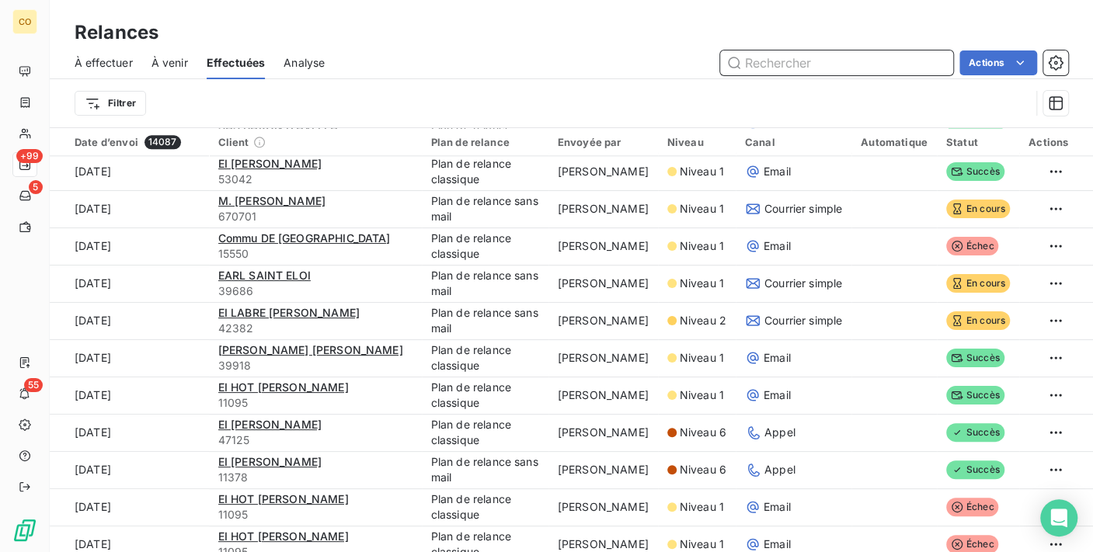
click at [801, 59] on input "text" at bounding box center [836, 62] width 233 height 25
type input "[PERSON_NAME]"
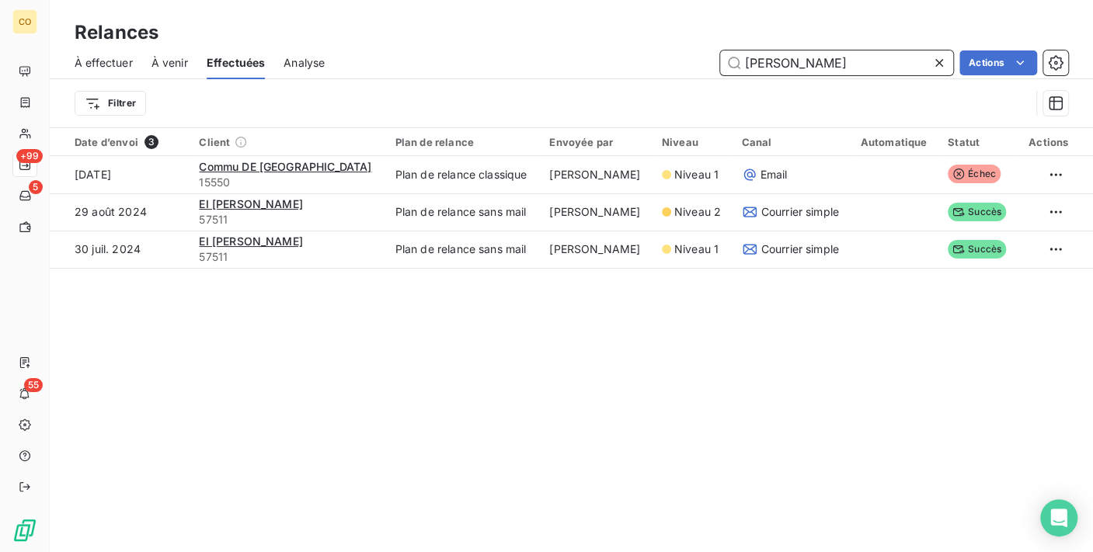
scroll to position [0, 0]
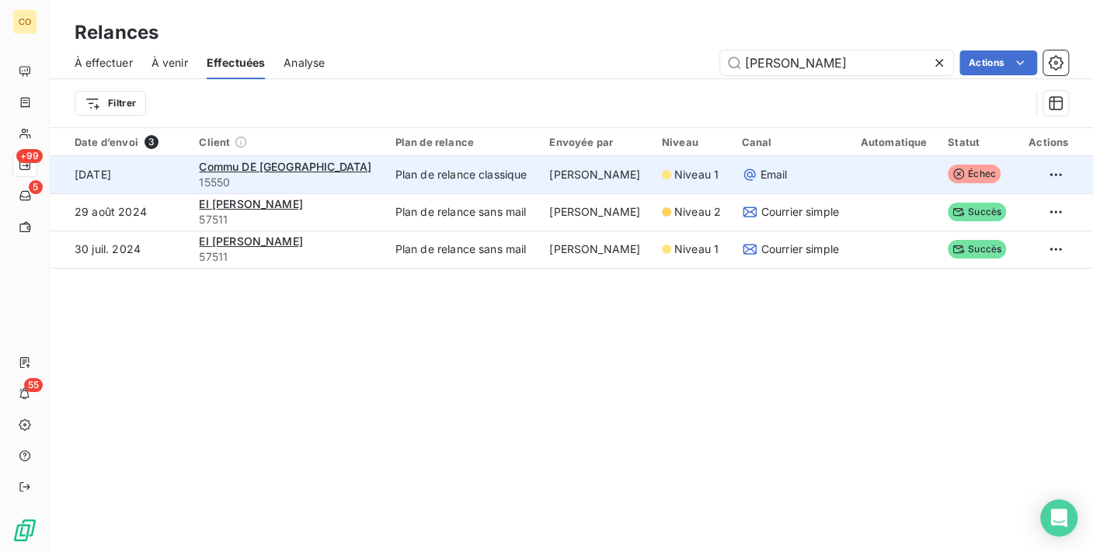
click at [494, 165] on td "Plan de relance classique" at bounding box center [463, 174] width 155 height 37
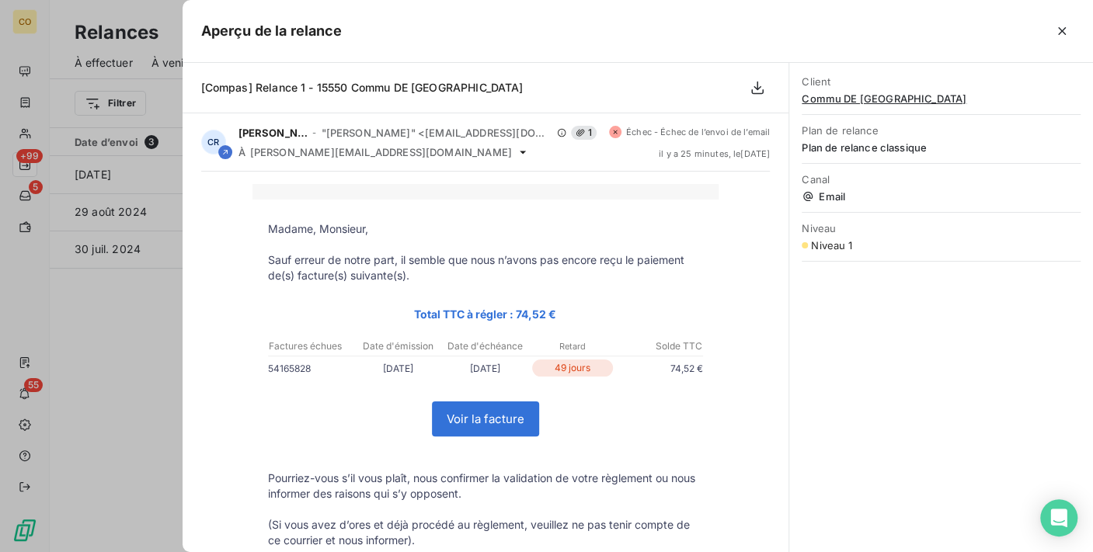
click at [838, 98] on span "Commu DE [GEOGRAPHIC_DATA]" at bounding box center [941, 98] width 279 height 12
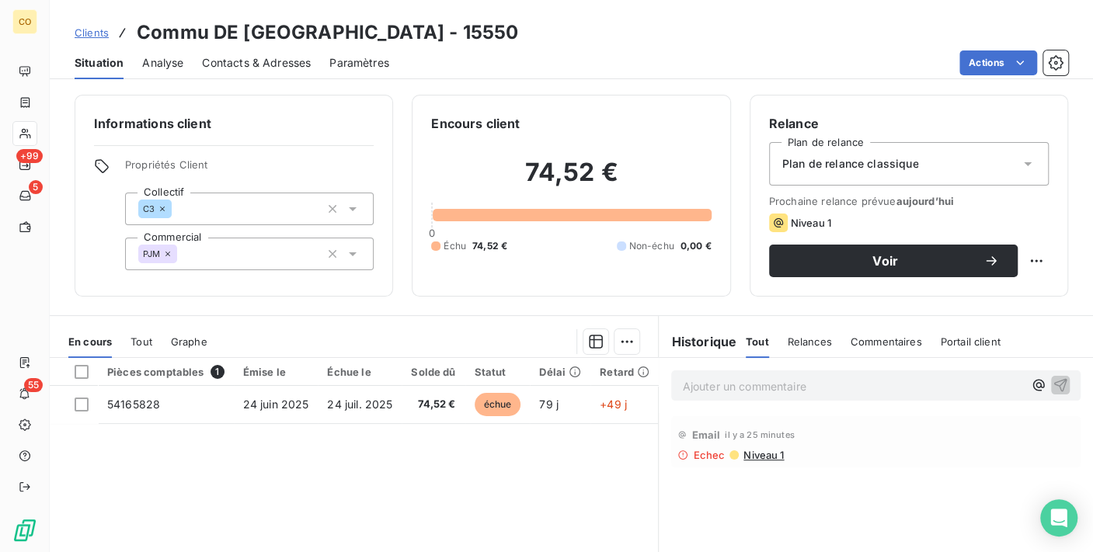
click at [983, 174] on div "Plan de relance classique" at bounding box center [909, 164] width 280 height 44
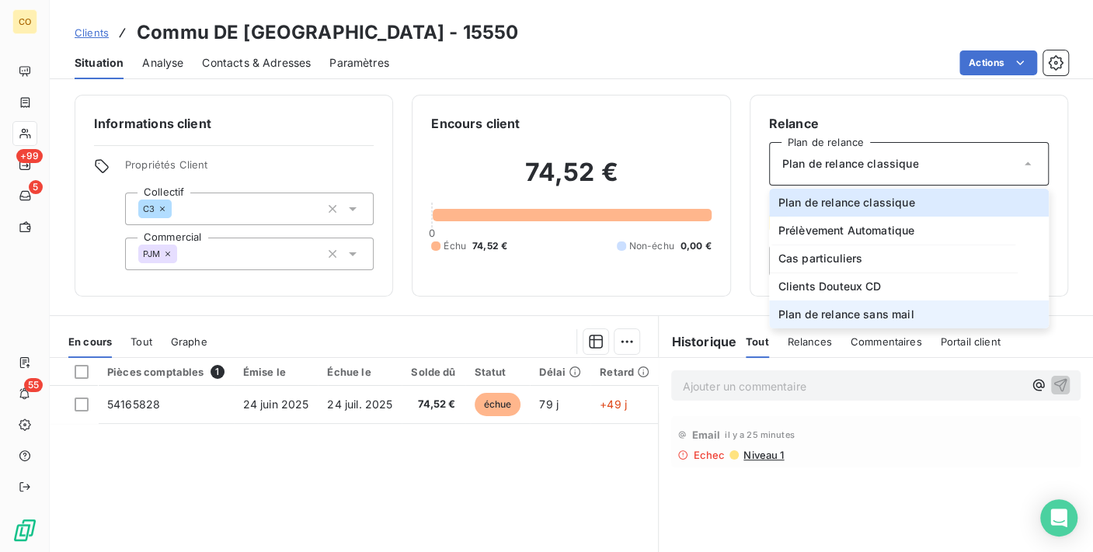
click at [943, 312] on li "Plan de relance sans mail" at bounding box center [909, 315] width 280 height 28
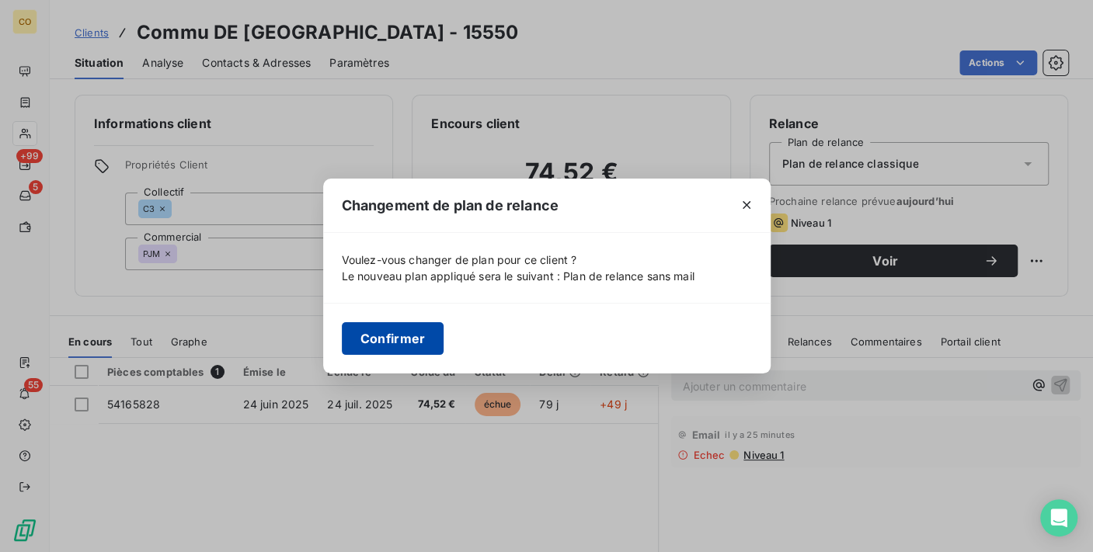
click at [386, 343] on button "Confirmer" at bounding box center [393, 338] width 103 height 33
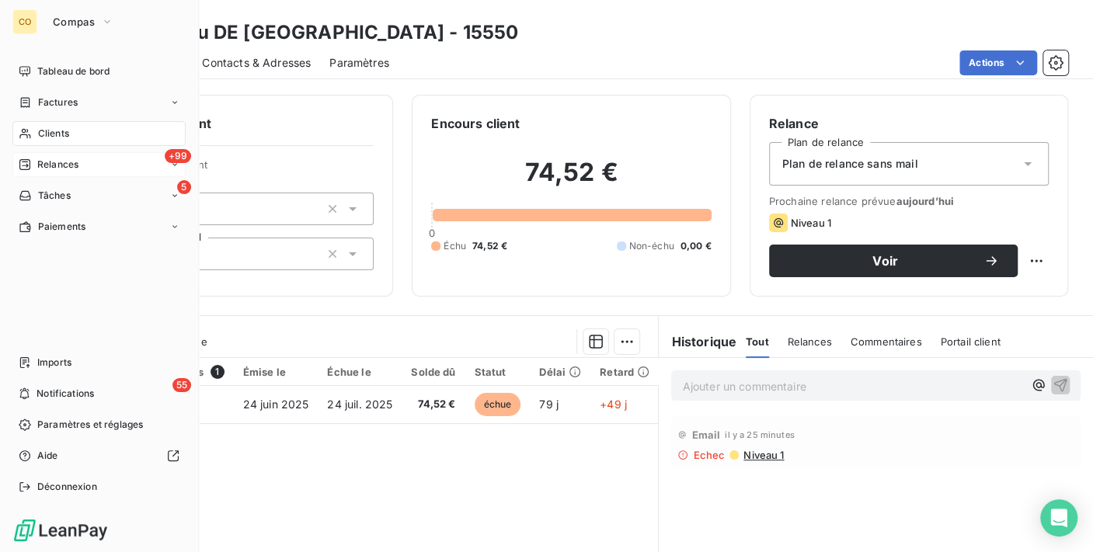
click at [51, 158] on span "Relances" at bounding box center [57, 165] width 41 height 14
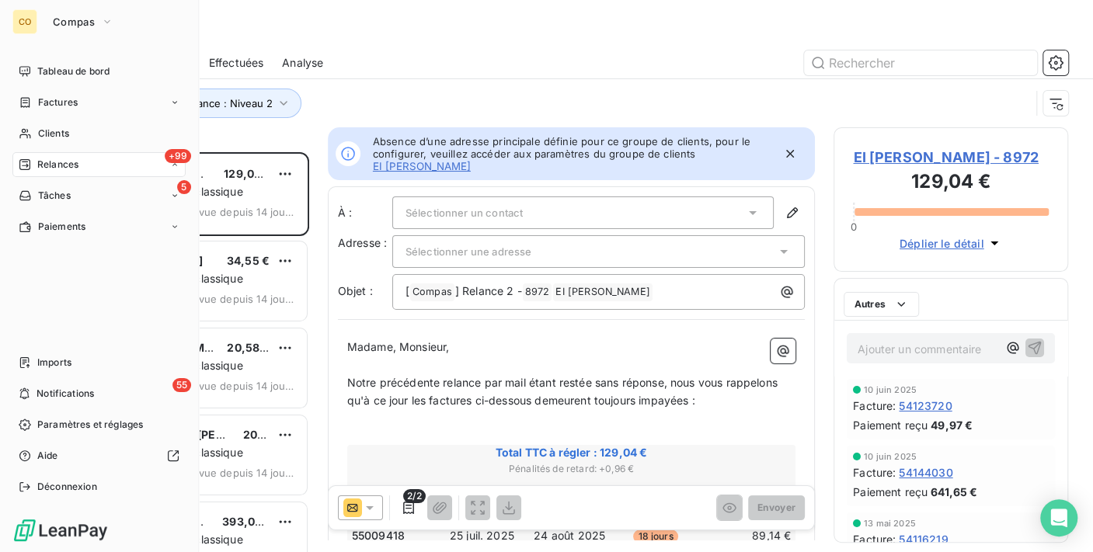
scroll to position [387, 221]
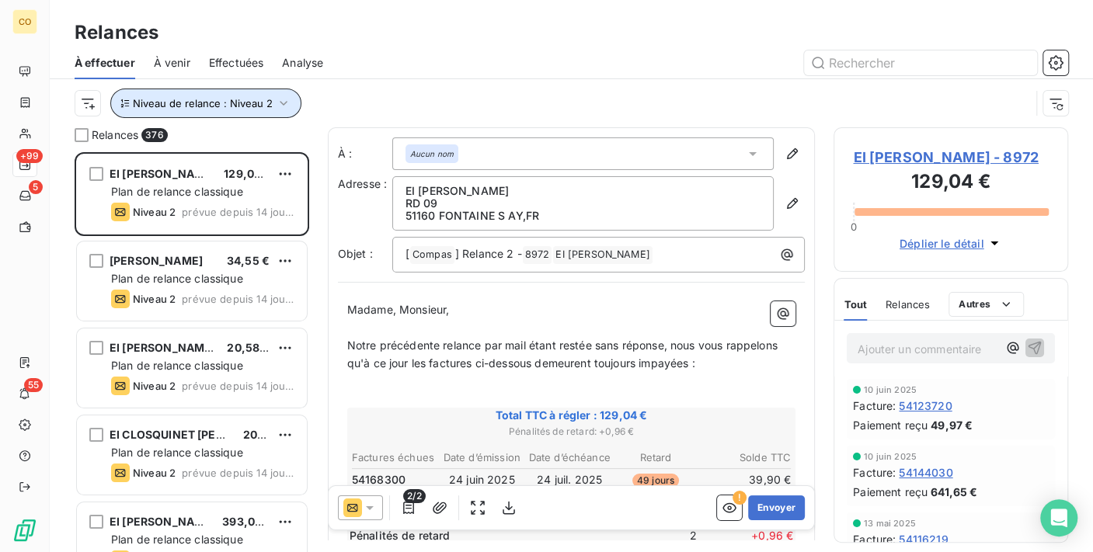
click at [289, 103] on button "Niveau de relance : Niveau 2" at bounding box center [205, 104] width 191 height 30
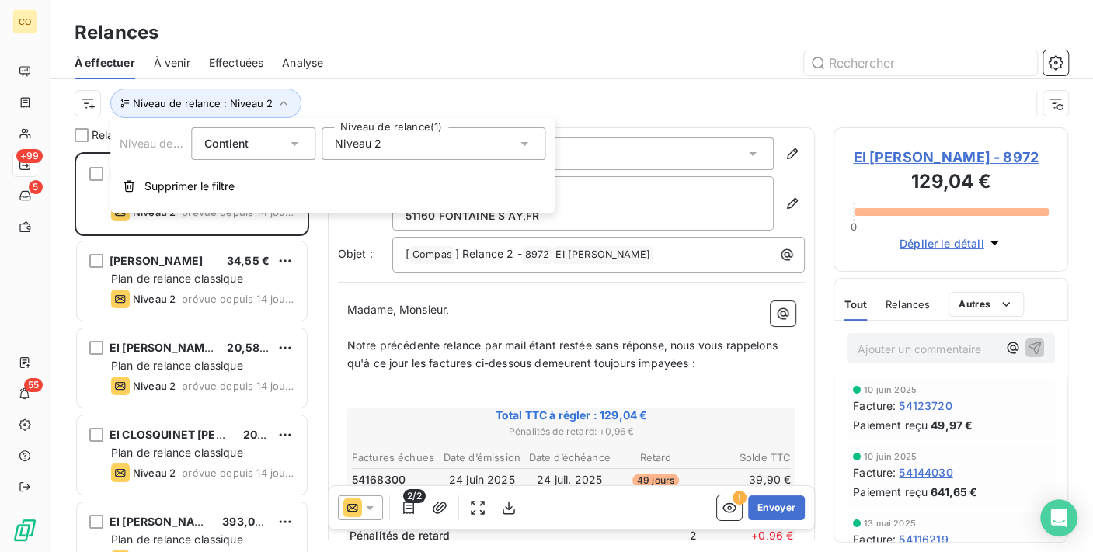
click at [406, 139] on div "Niveau 2" at bounding box center [434, 143] width 224 height 33
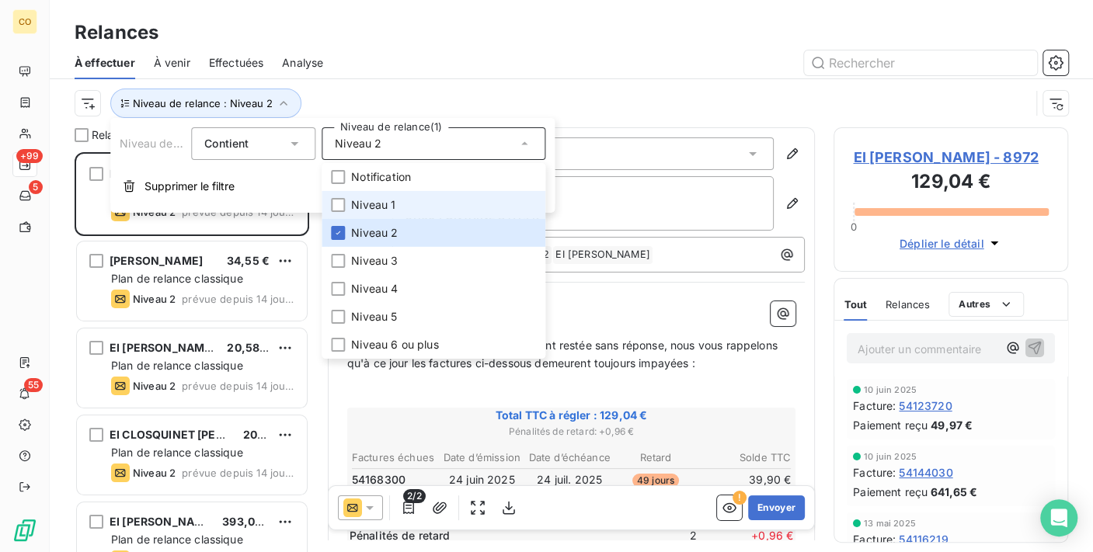
click at [390, 206] on span "Niveau 1" at bounding box center [373, 205] width 44 height 16
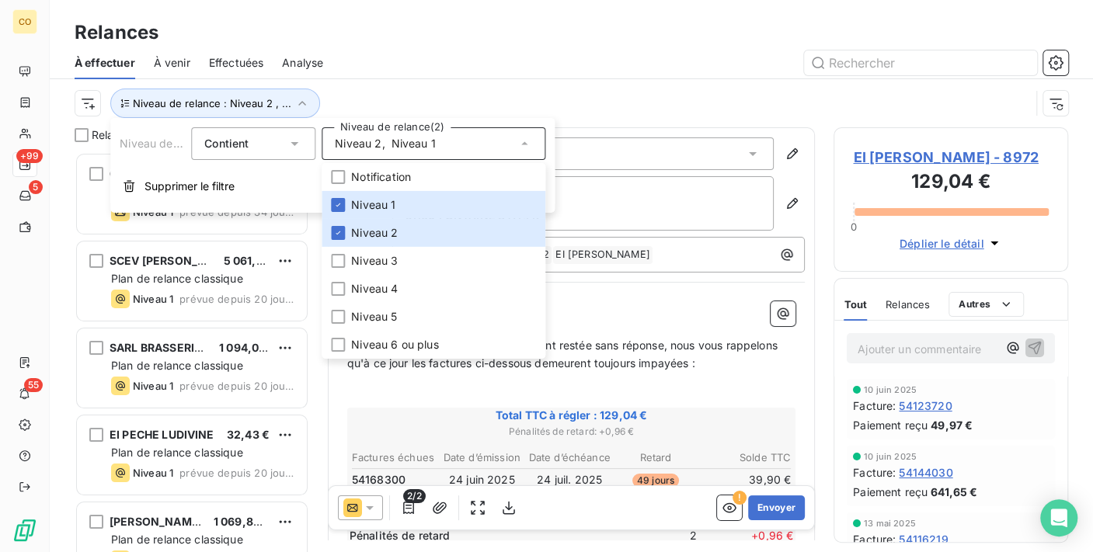
click at [420, 51] on div at bounding box center [705, 62] width 726 height 25
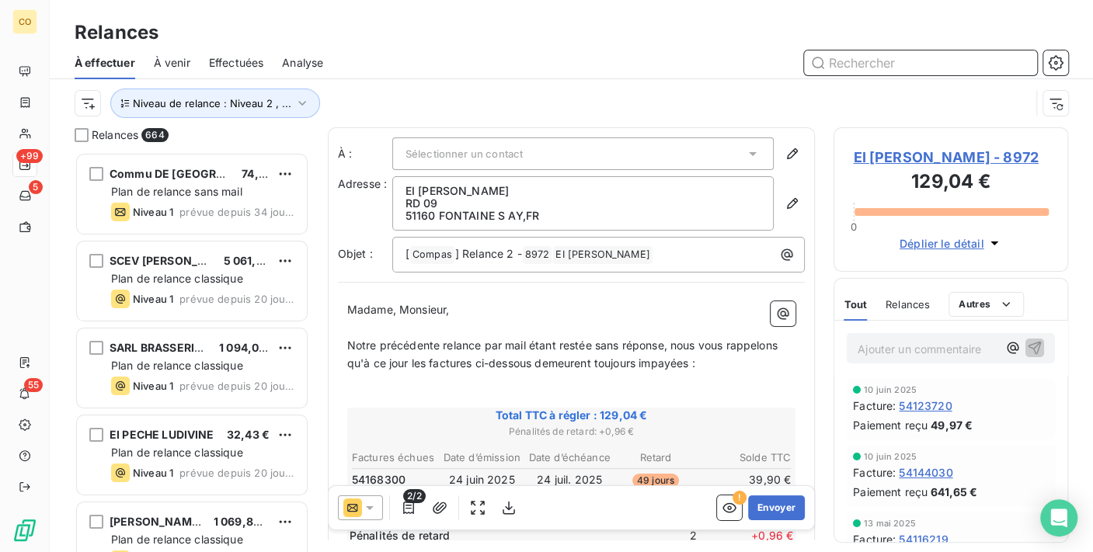
click at [834, 65] on input "text" at bounding box center [920, 62] width 233 height 25
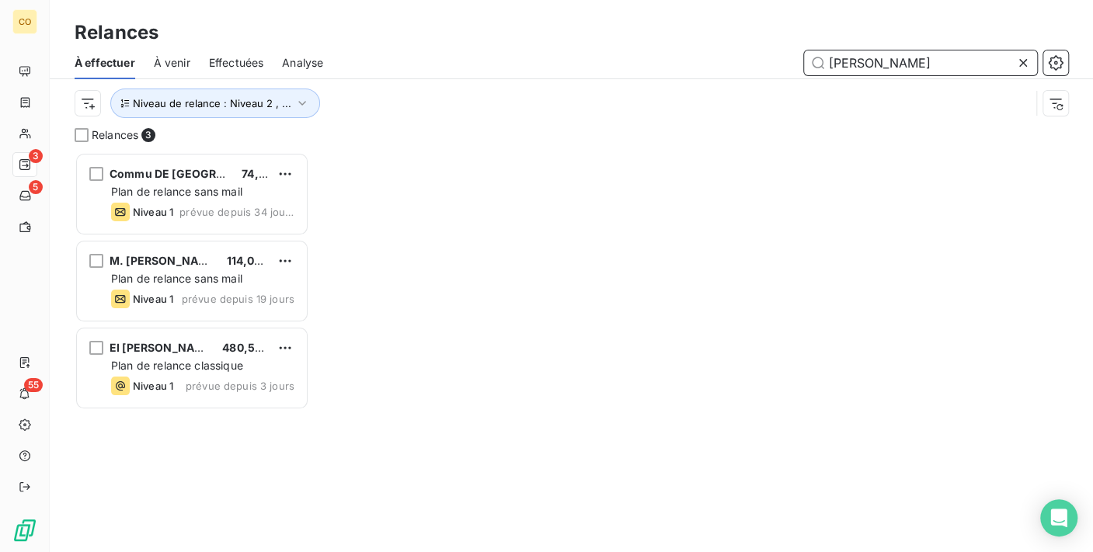
scroll to position [387, 221]
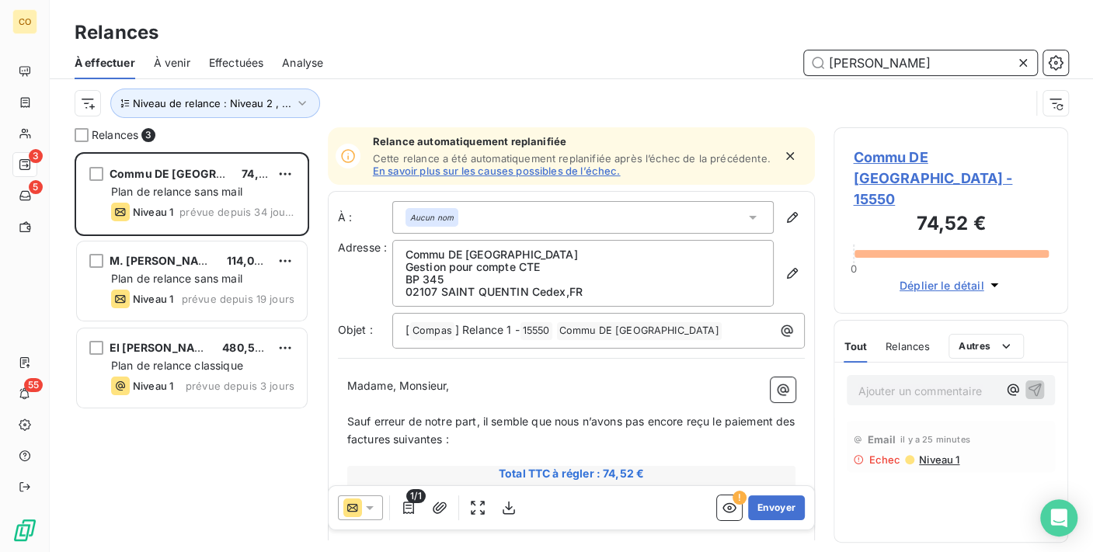
type input "[PERSON_NAME]"
click at [368, 502] on icon at bounding box center [370, 508] width 16 height 16
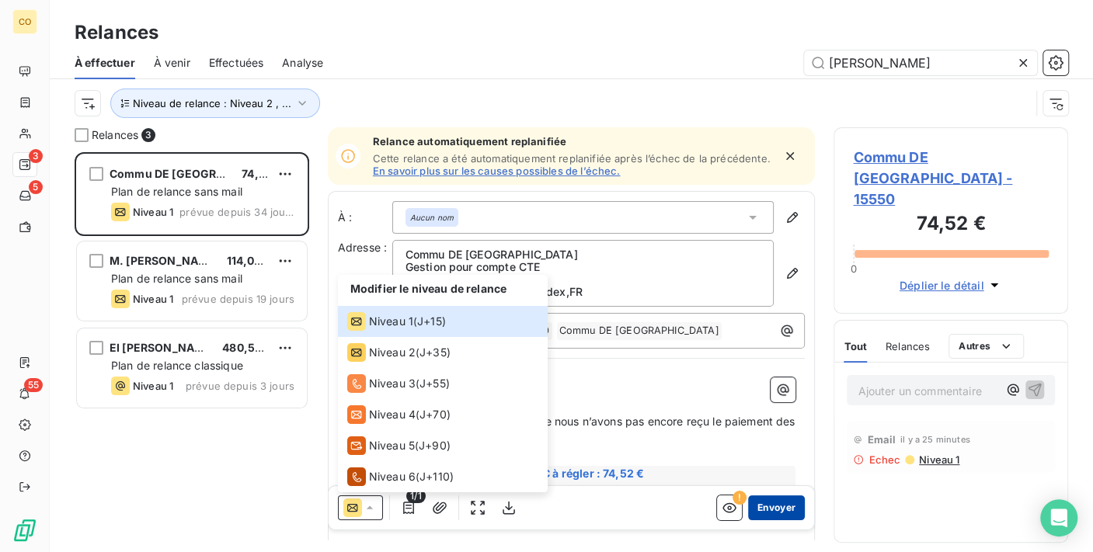
click at [767, 507] on button "Envoyer" at bounding box center [776, 508] width 57 height 25
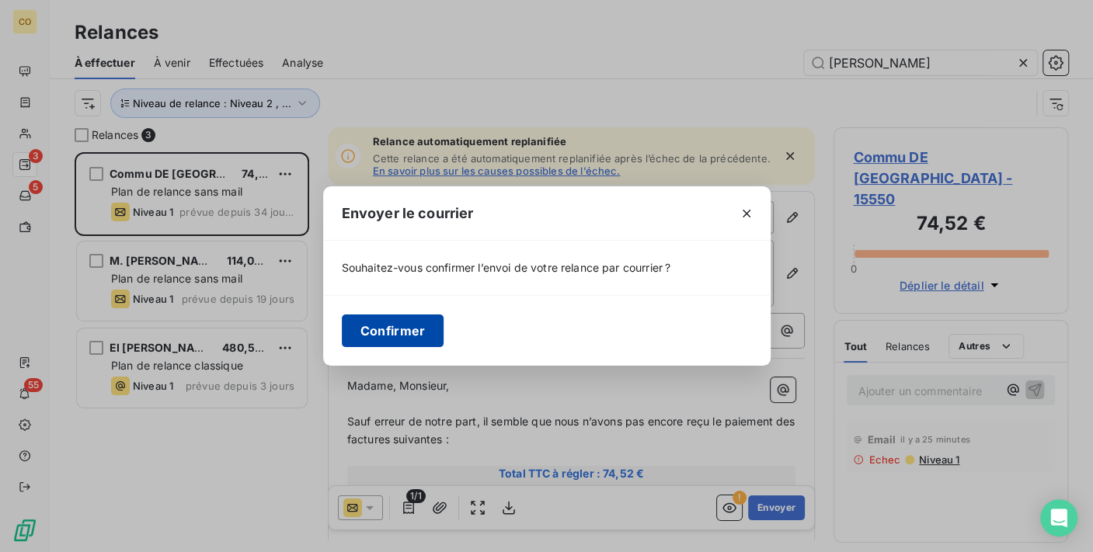
click at [395, 327] on button "Confirmer" at bounding box center [393, 331] width 103 height 33
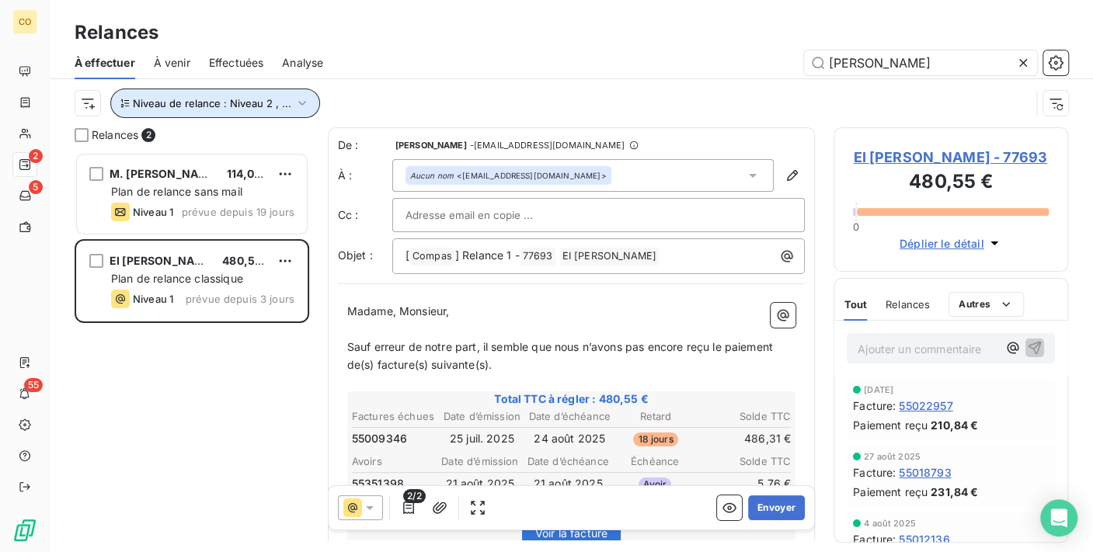
click at [281, 103] on span "Niveau de relance : Niveau 2 , ..." at bounding box center [212, 103] width 158 height 12
click at [1026, 66] on icon at bounding box center [1023, 63] width 16 height 16
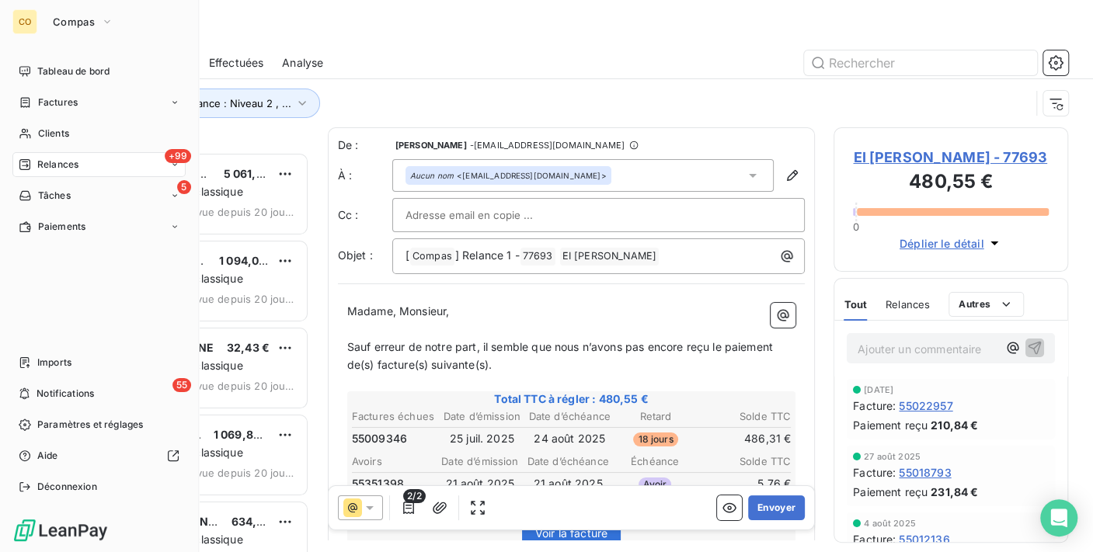
click at [45, 158] on span "Relances" at bounding box center [57, 165] width 41 height 14
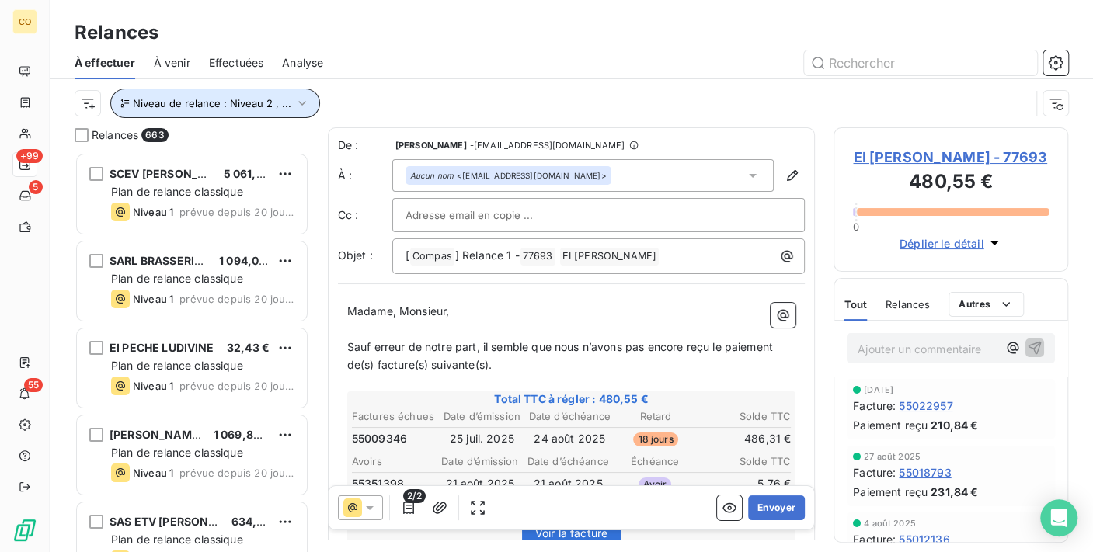
click at [307, 93] on button "Niveau de relance : Niveau 2 , ..." at bounding box center [215, 104] width 210 height 30
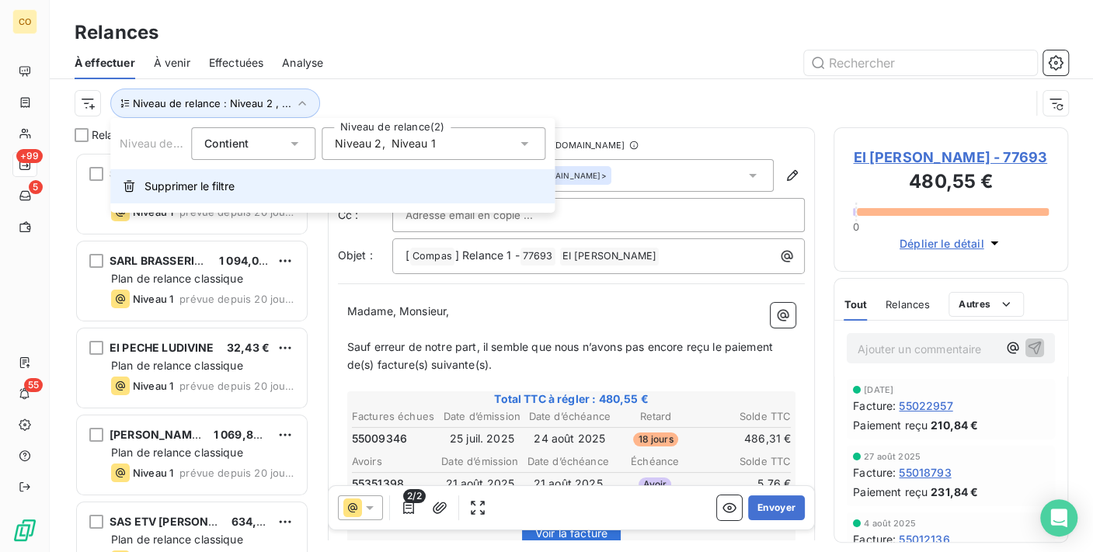
click at [186, 185] on span "Supprimer le filtre" at bounding box center [189, 187] width 90 height 16
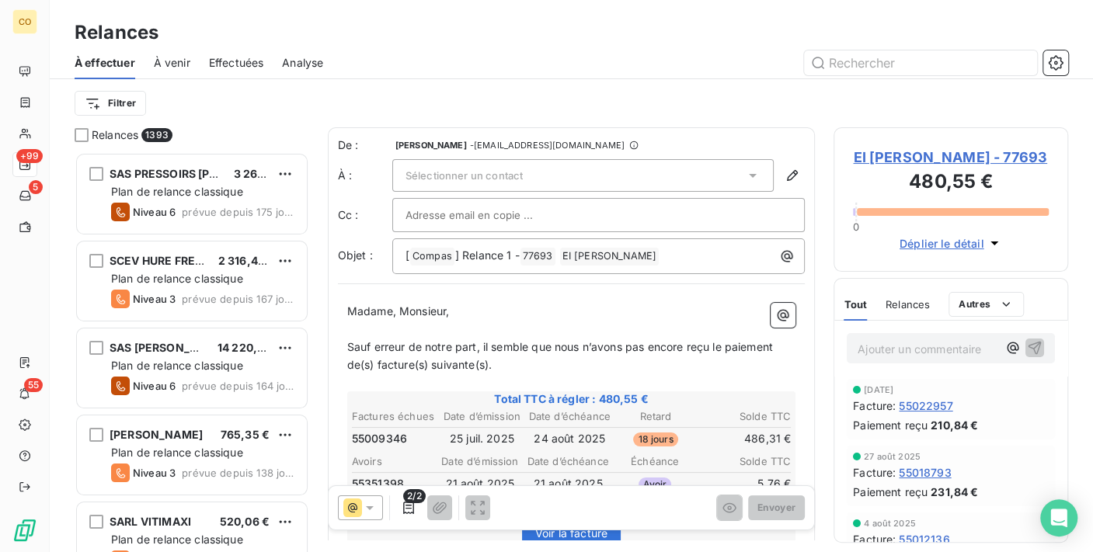
scroll to position [387, 221]
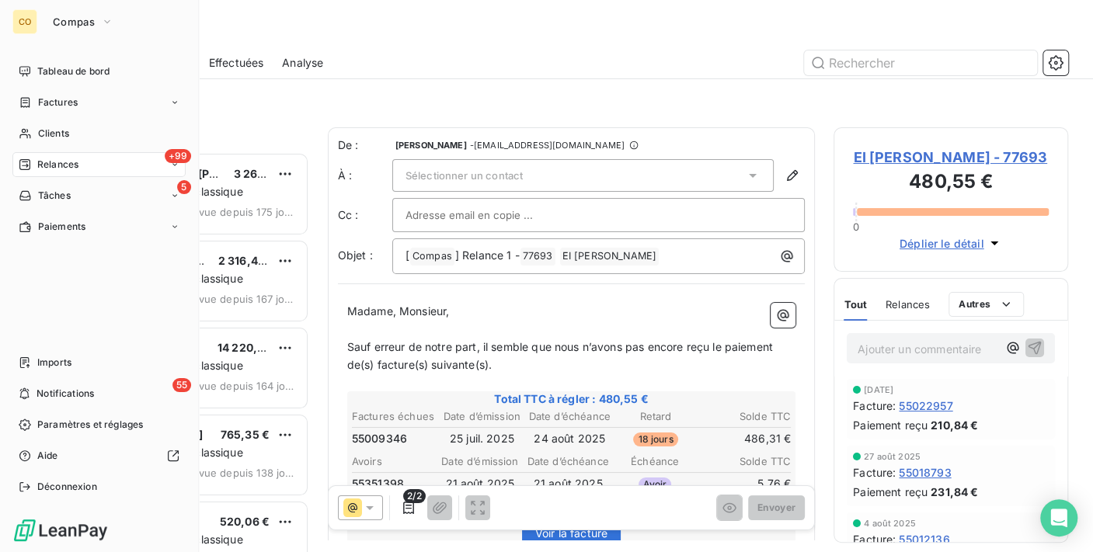
click at [50, 162] on span "Relances" at bounding box center [57, 165] width 41 height 14
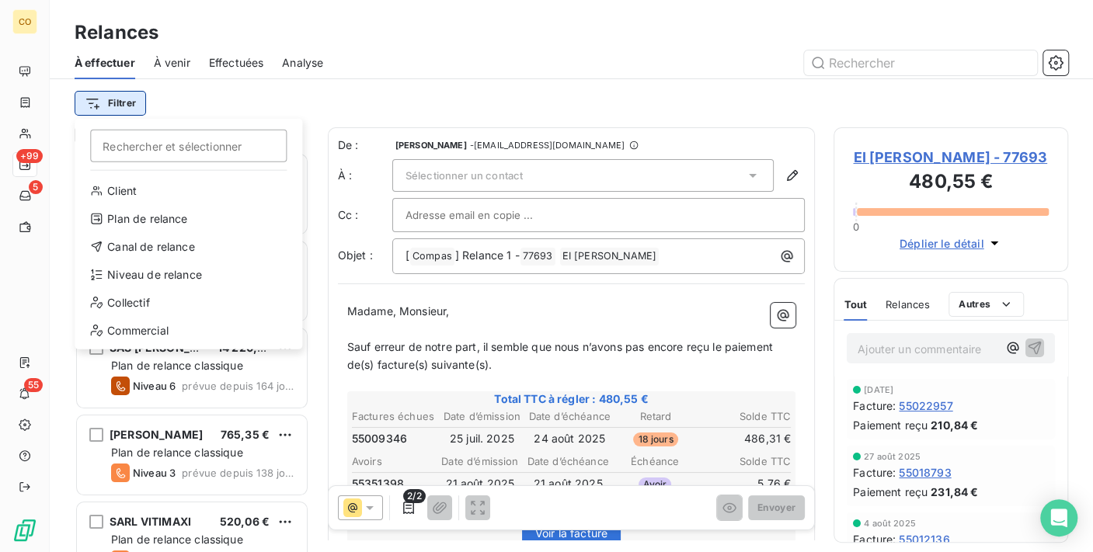
click at [133, 102] on html "CO +99 5 55 Relances À effectuer À venir Effectuées Analyse Filtrer Rechercher …" at bounding box center [546, 276] width 1093 height 552
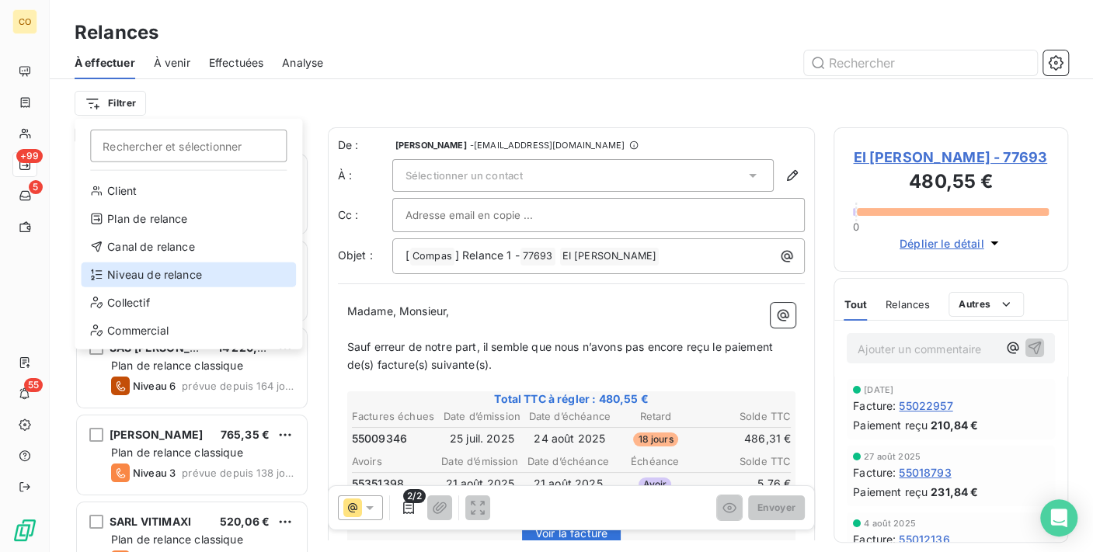
click at [174, 265] on div "Niveau de relance" at bounding box center [188, 275] width 215 height 25
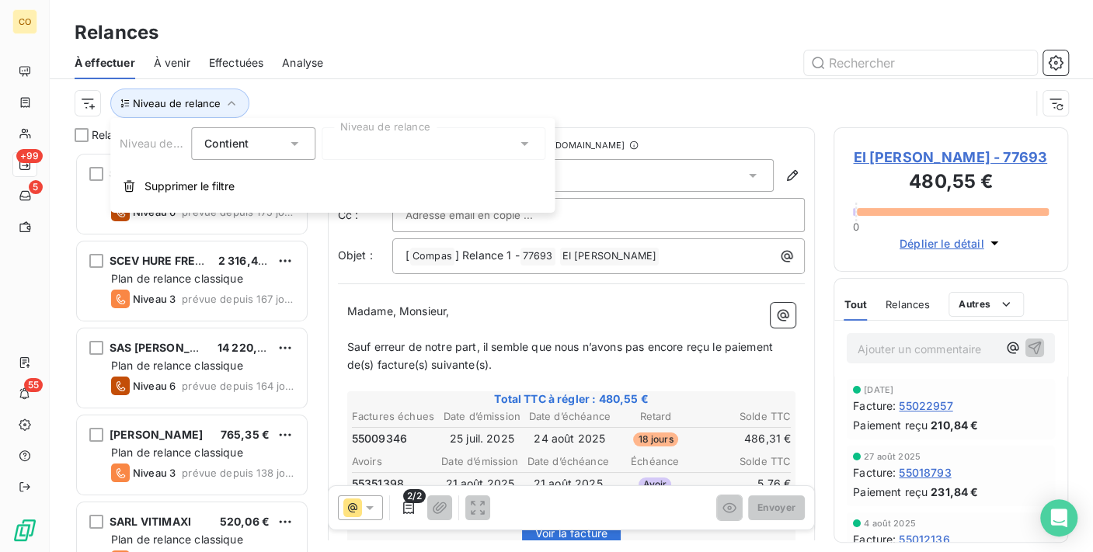
click at [477, 124] on div "Niveau de relance Contient is Niveau de relance Supprimer le filtre" at bounding box center [332, 165] width 444 height 95
click at [471, 145] on div at bounding box center [434, 143] width 224 height 33
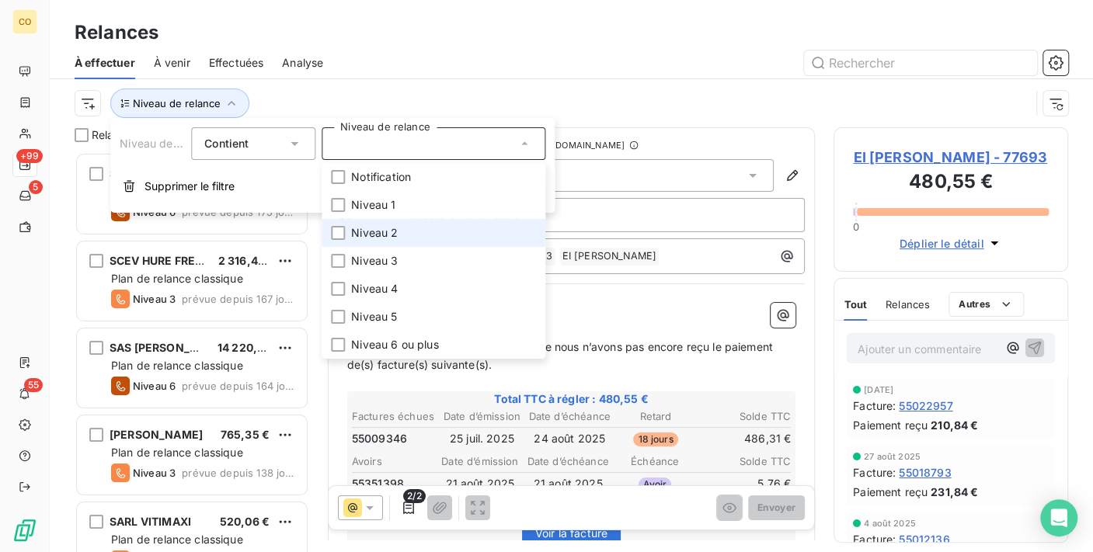
click at [404, 234] on li "Niveau 2" at bounding box center [434, 233] width 224 height 28
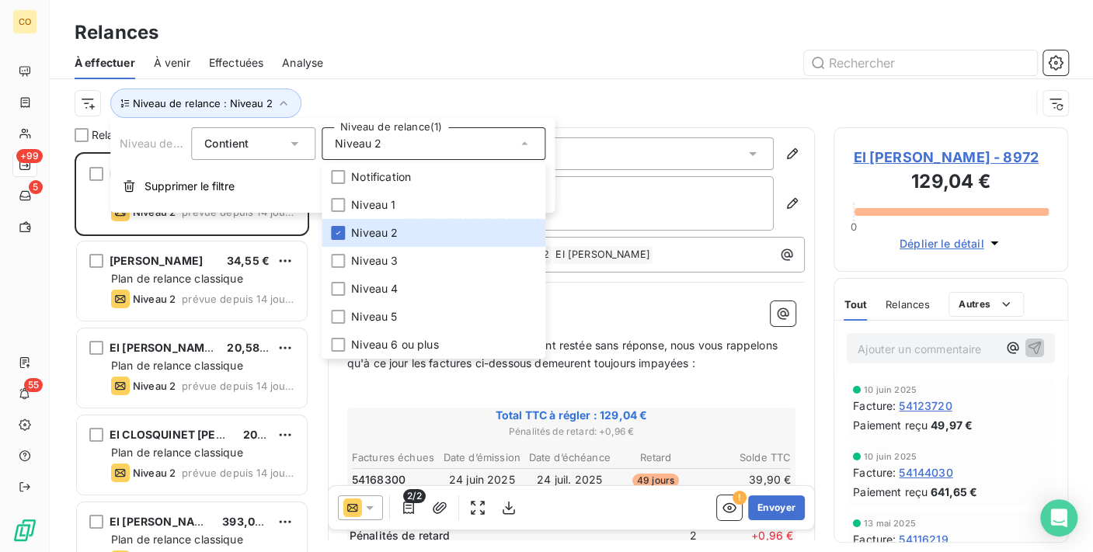
click at [480, 56] on div at bounding box center [705, 62] width 726 height 25
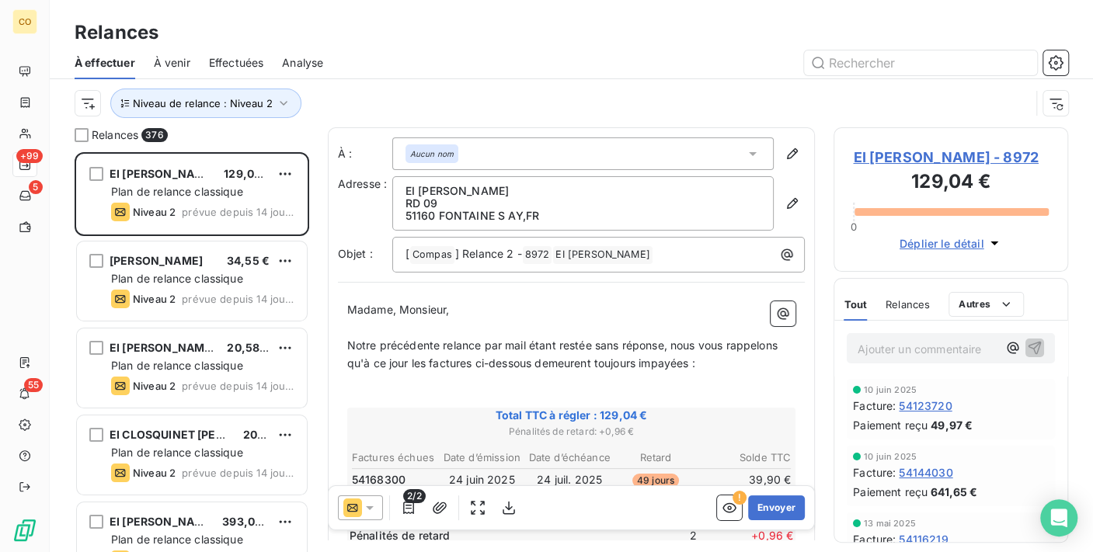
scroll to position [2, 0]
click at [379, 513] on div at bounding box center [360, 508] width 45 height 25
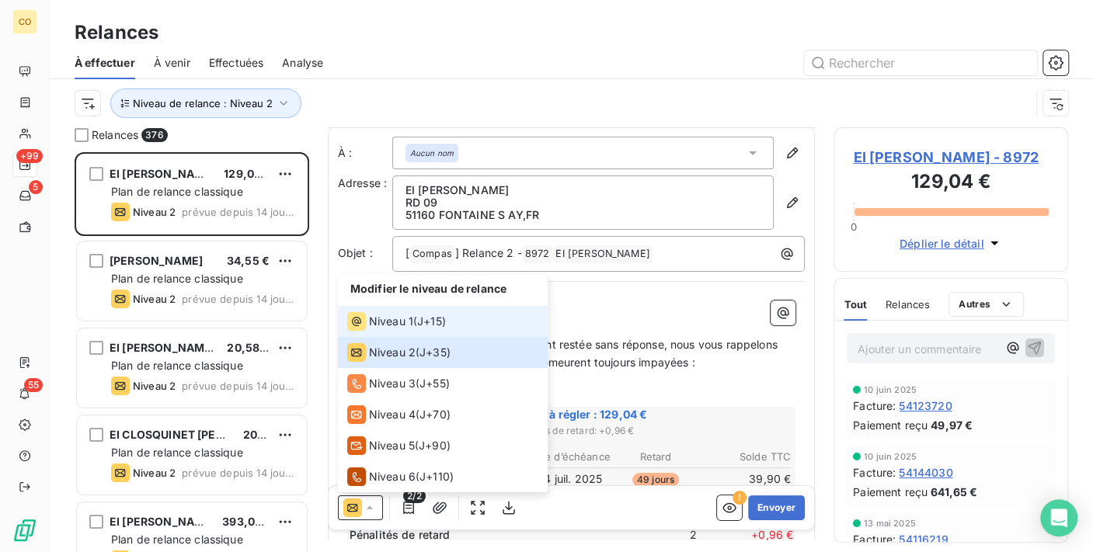
click at [391, 321] on span "Niveau 1" at bounding box center [391, 322] width 44 height 16
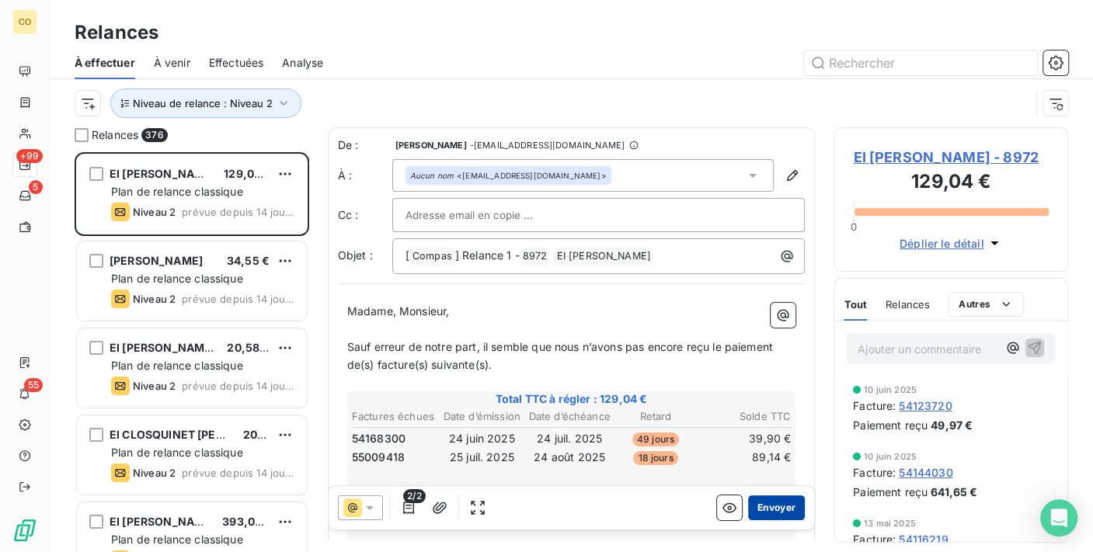
click at [770, 502] on button "Envoyer" at bounding box center [776, 508] width 57 height 25
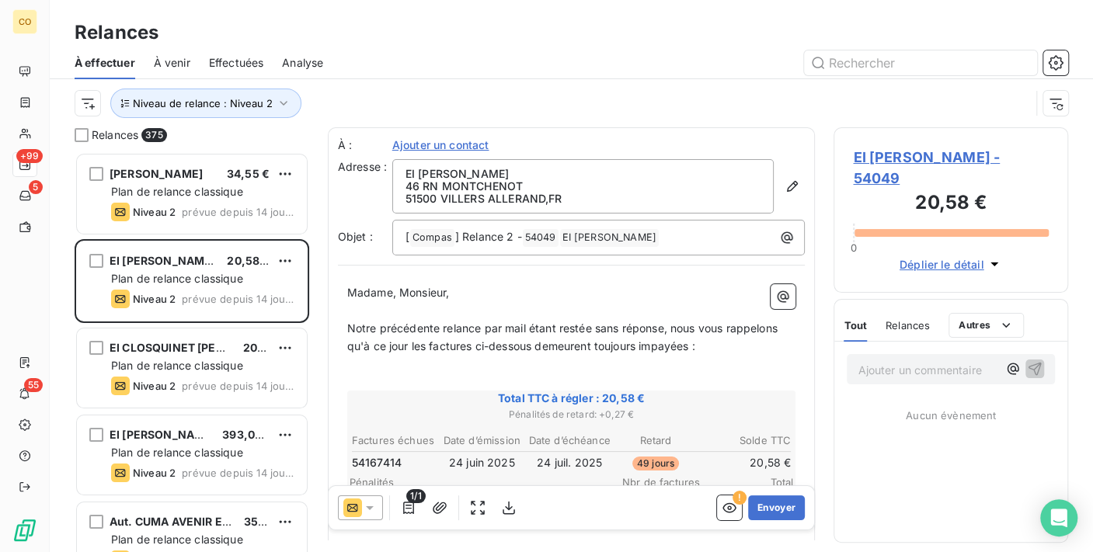
drag, startPoint x: 373, startPoint y: 509, endPoint x: 373, endPoint y: 494, distance: 14.8
click at [373, 509] on icon at bounding box center [370, 508] width 16 height 16
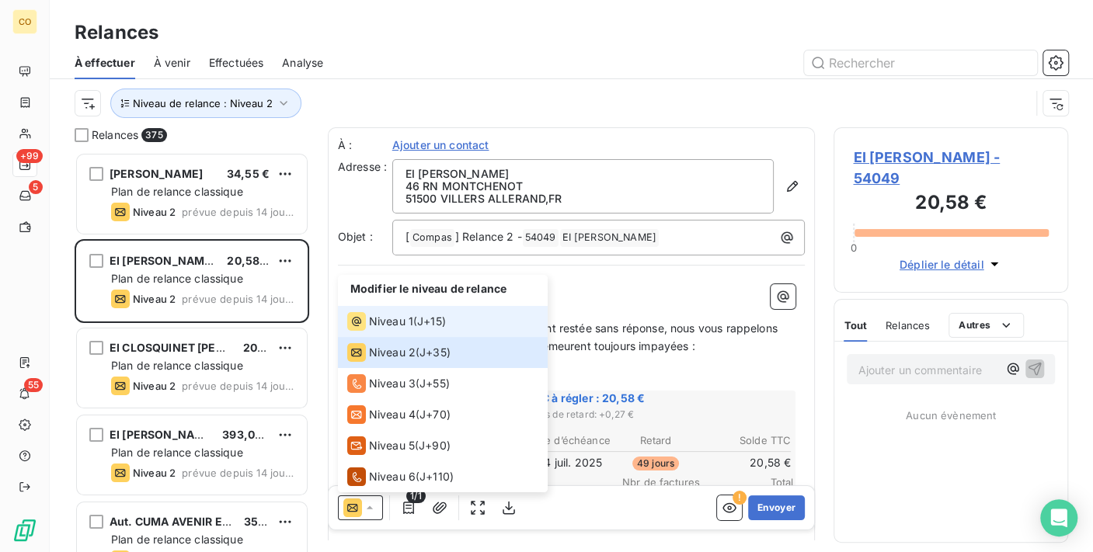
click at [395, 320] on span "Niveau 1" at bounding box center [391, 322] width 44 height 16
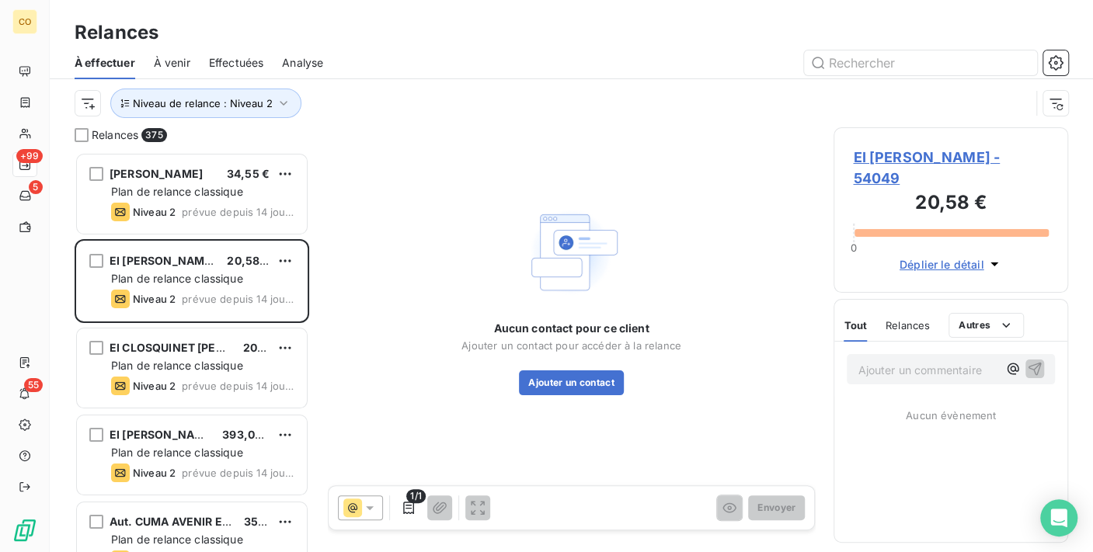
click at [943, 151] on span "EI [PERSON_NAME] - 54049" at bounding box center [951, 168] width 196 height 42
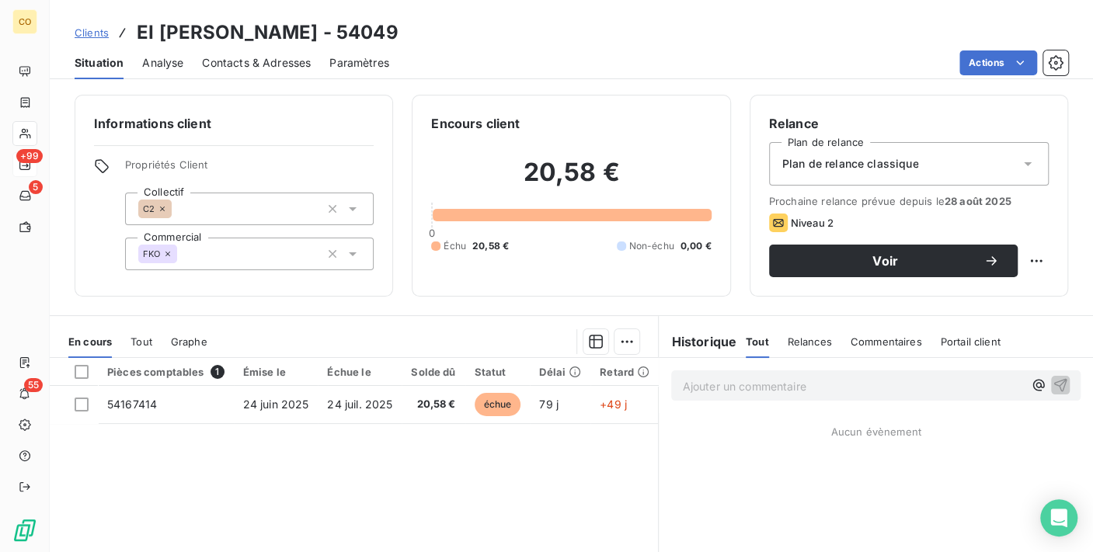
click at [973, 165] on div "Plan de relance classique" at bounding box center [909, 164] width 280 height 44
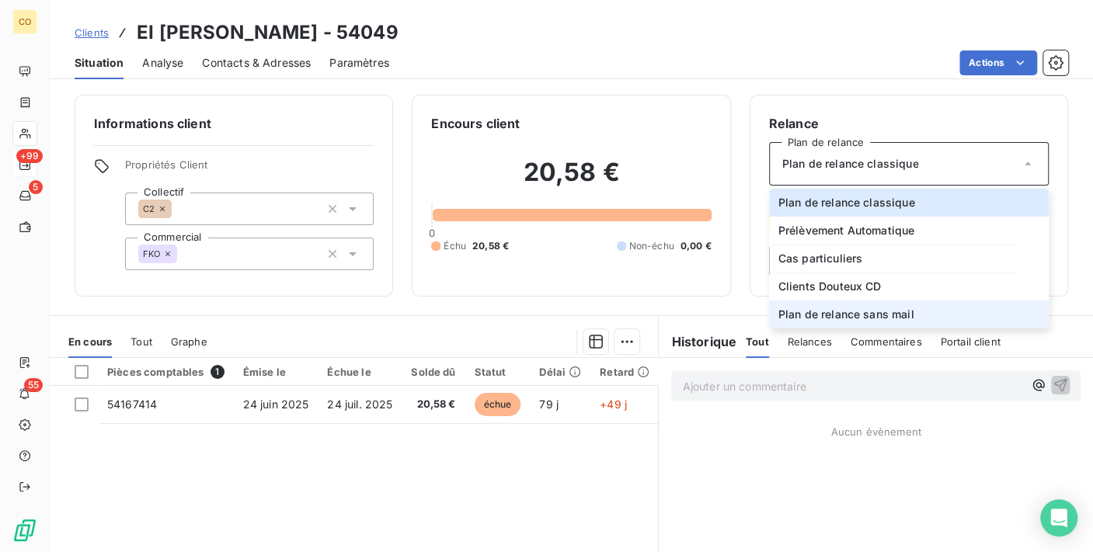
click at [935, 305] on li "Plan de relance sans mail" at bounding box center [909, 315] width 280 height 28
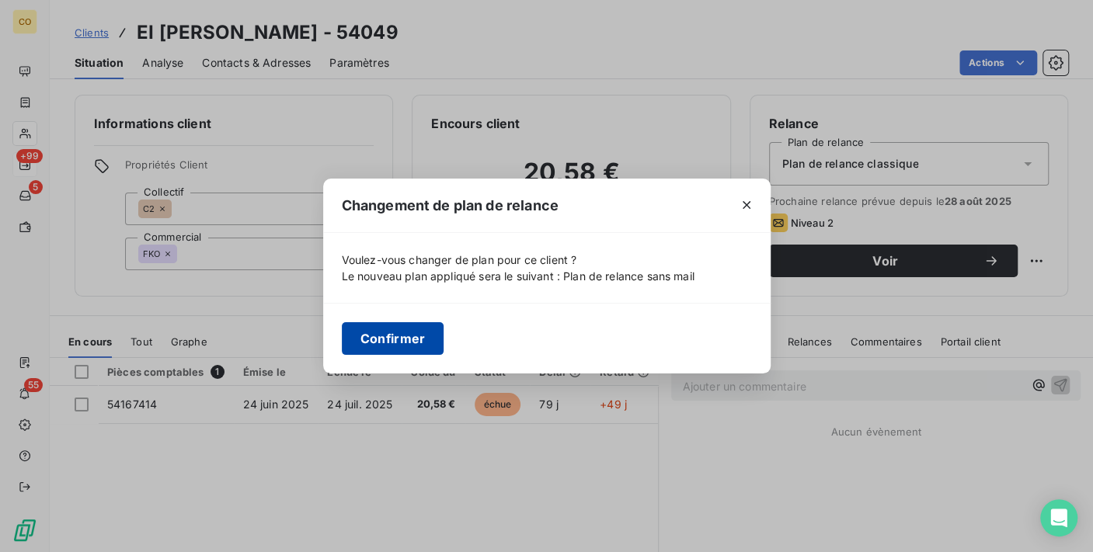
click at [360, 329] on button "Confirmer" at bounding box center [393, 338] width 103 height 33
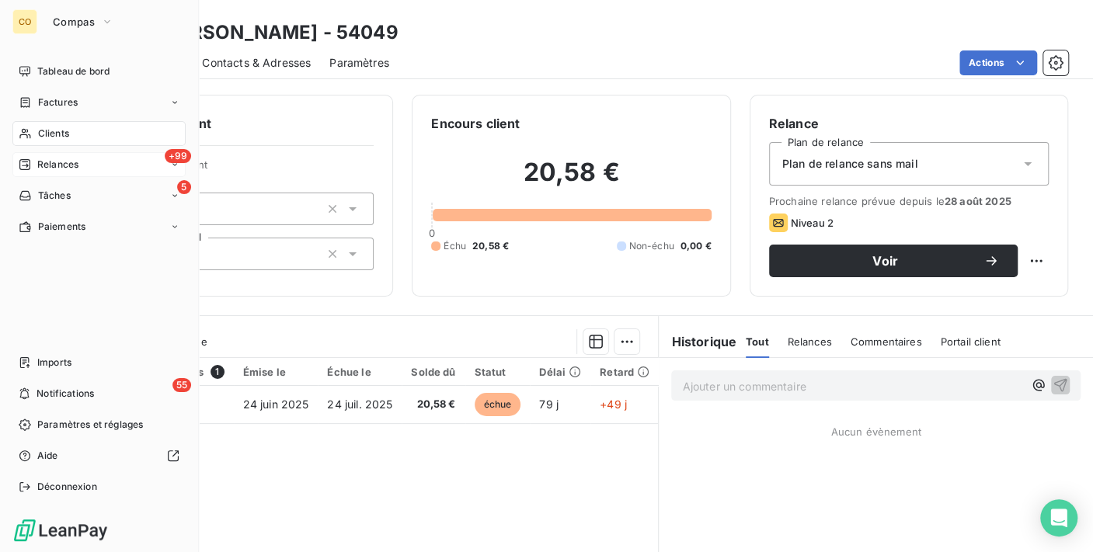
click at [55, 158] on span "Relances" at bounding box center [57, 165] width 41 height 14
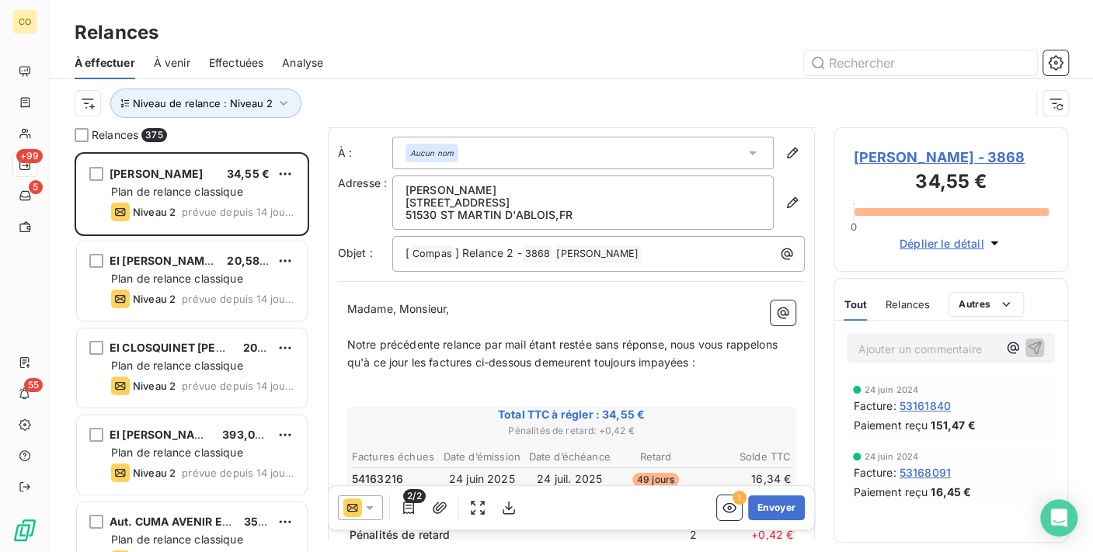
scroll to position [174, 0]
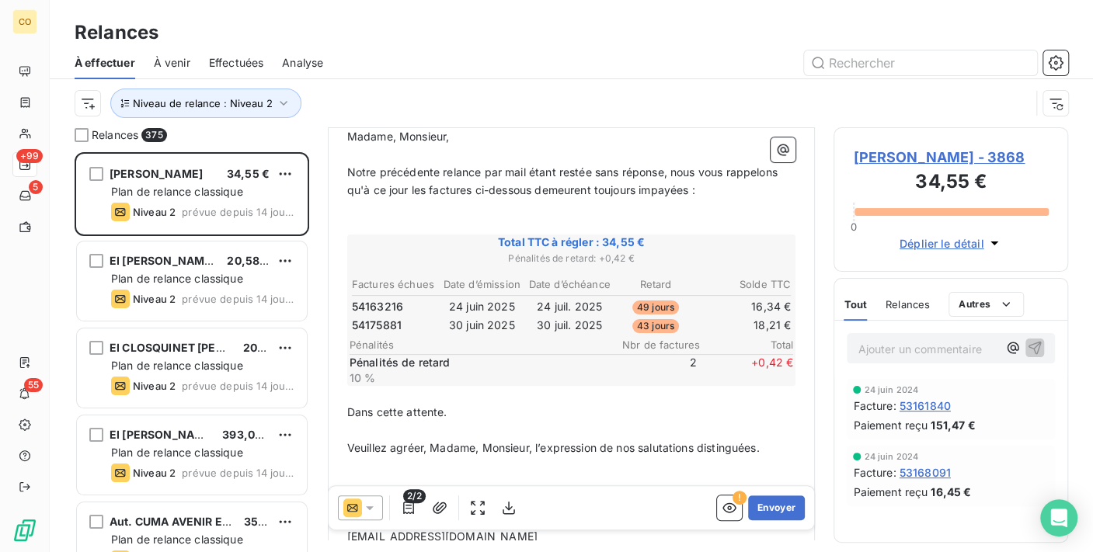
click at [374, 506] on icon at bounding box center [370, 508] width 16 height 16
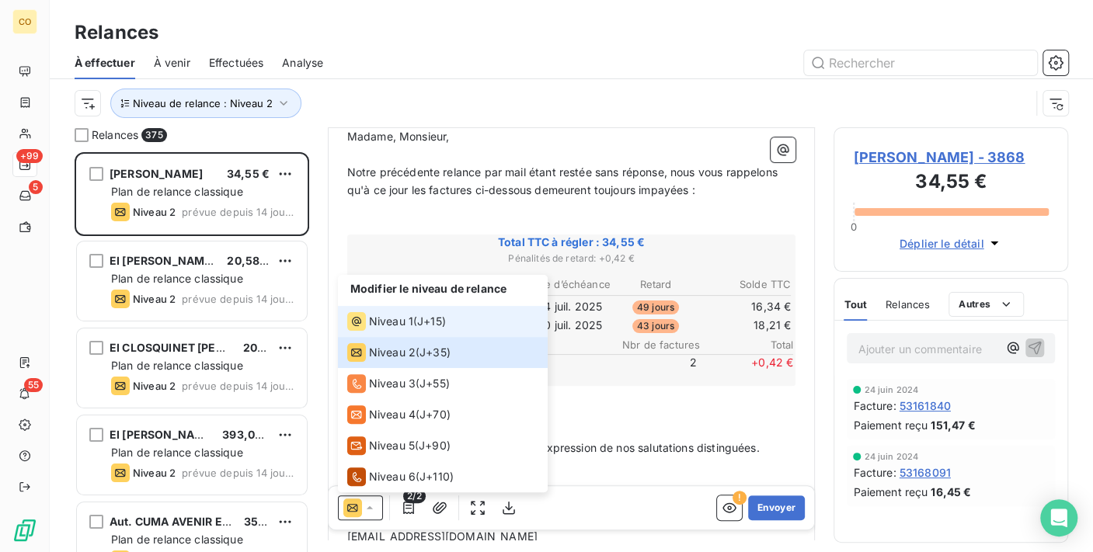
click at [380, 325] on span "Niveau 1" at bounding box center [391, 322] width 44 height 16
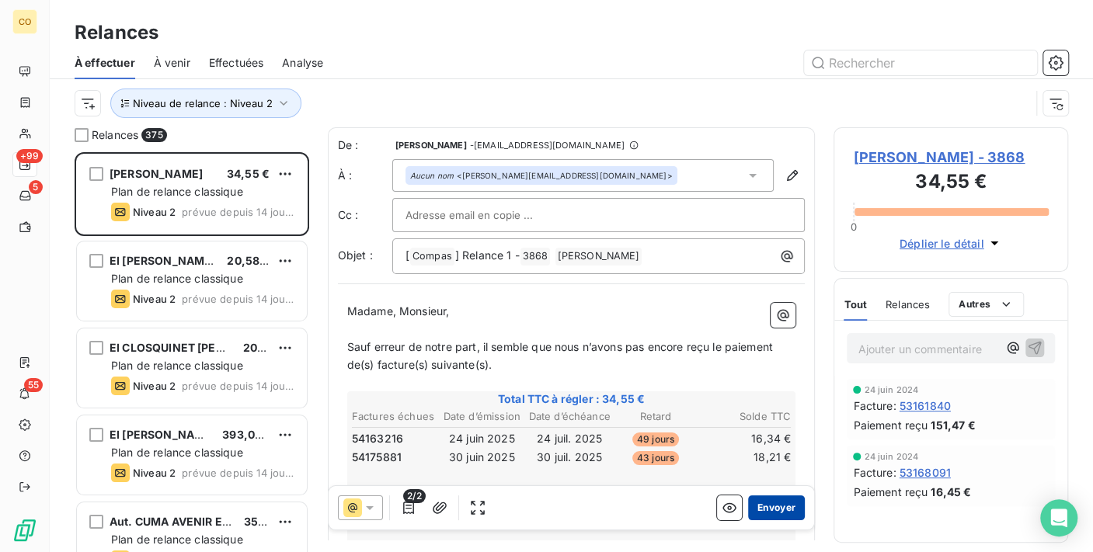
click at [765, 511] on button "Envoyer" at bounding box center [776, 508] width 57 height 25
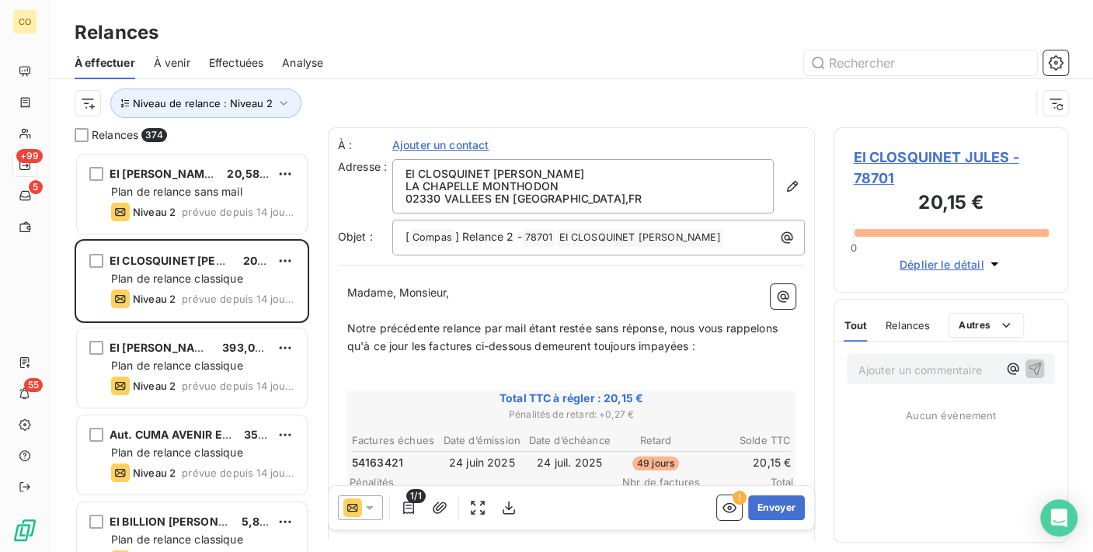
click at [368, 508] on icon at bounding box center [370, 509] width 8 height 4
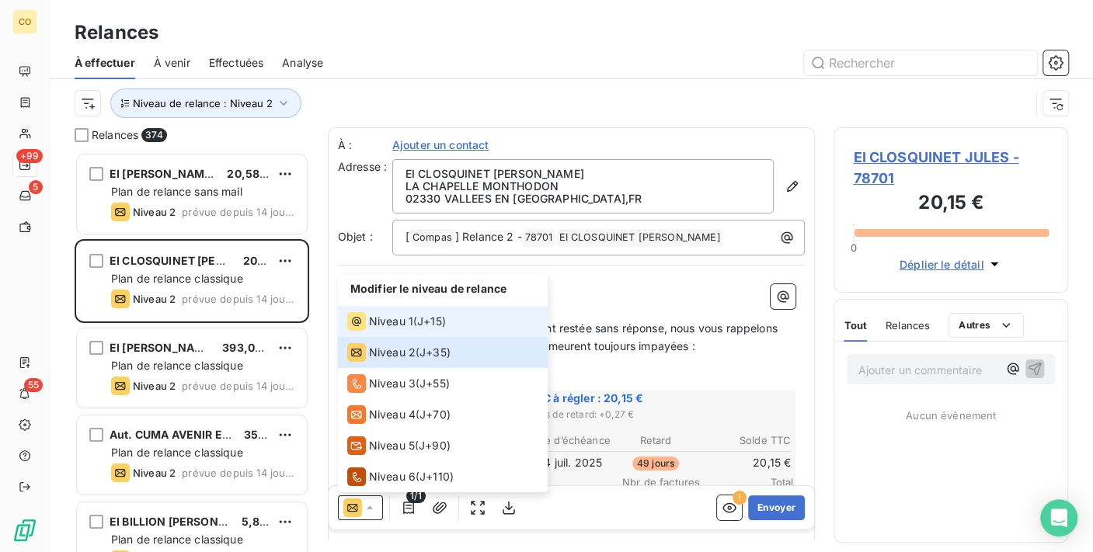
click at [390, 329] on span "Niveau 1" at bounding box center [391, 322] width 44 height 16
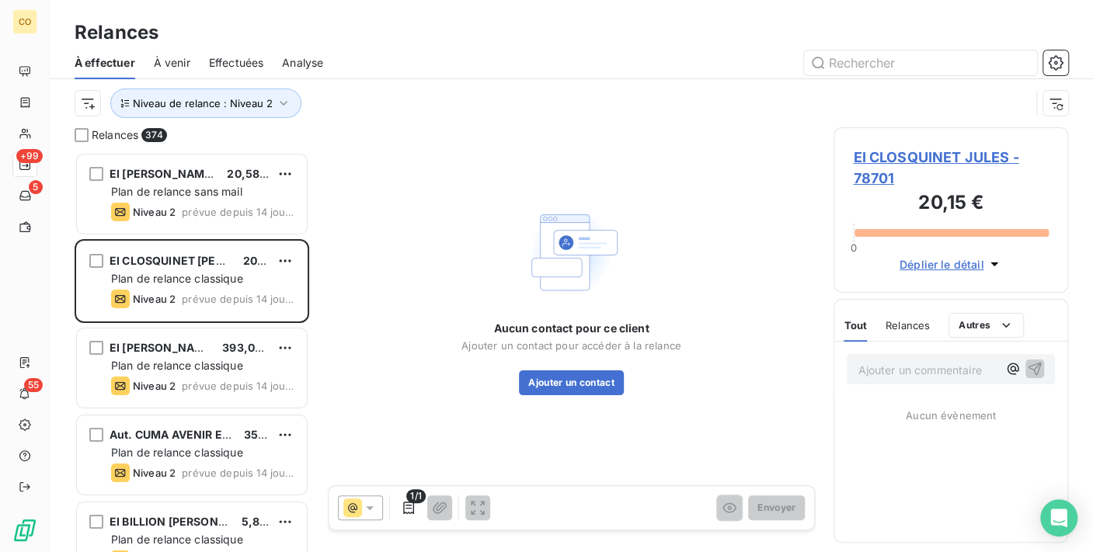
click at [927, 158] on span "EI CLOSQUINET JULES - 78701" at bounding box center [951, 168] width 196 height 42
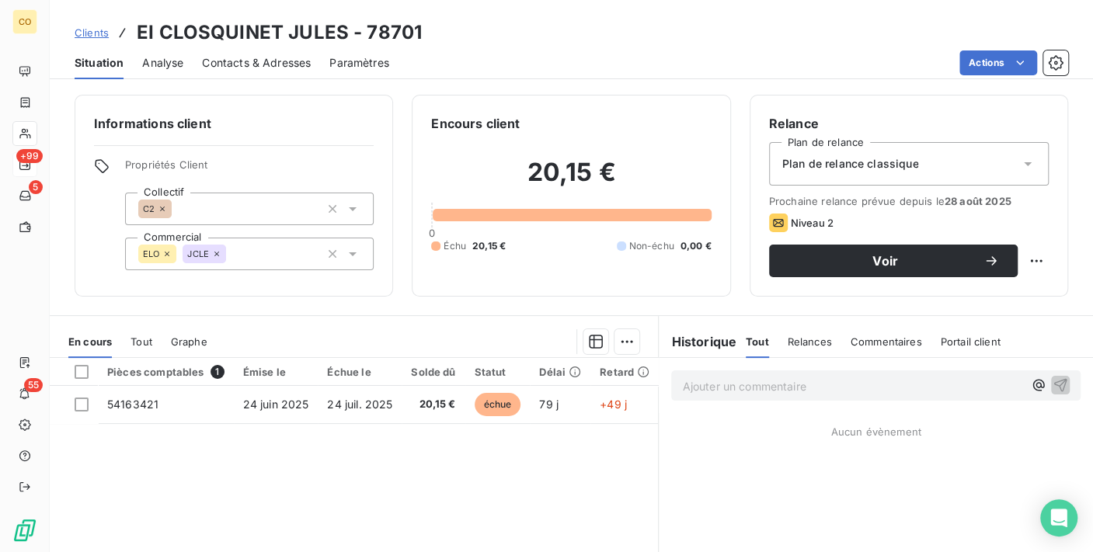
click at [982, 166] on div "Plan de relance classique" at bounding box center [909, 164] width 280 height 44
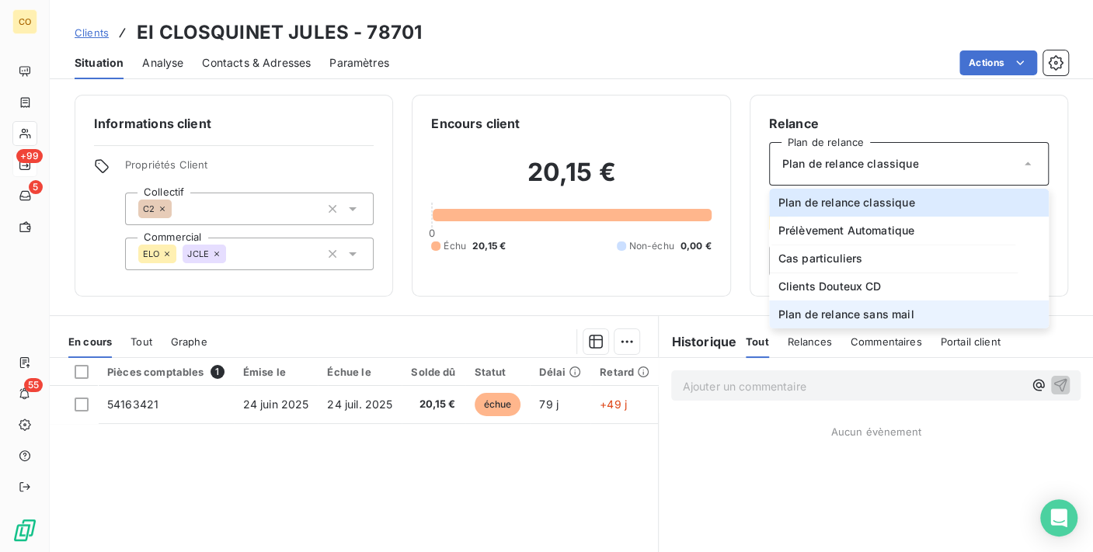
click at [913, 319] on li "Plan de relance sans mail" at bounding box center [909, 315] width 280 height 28
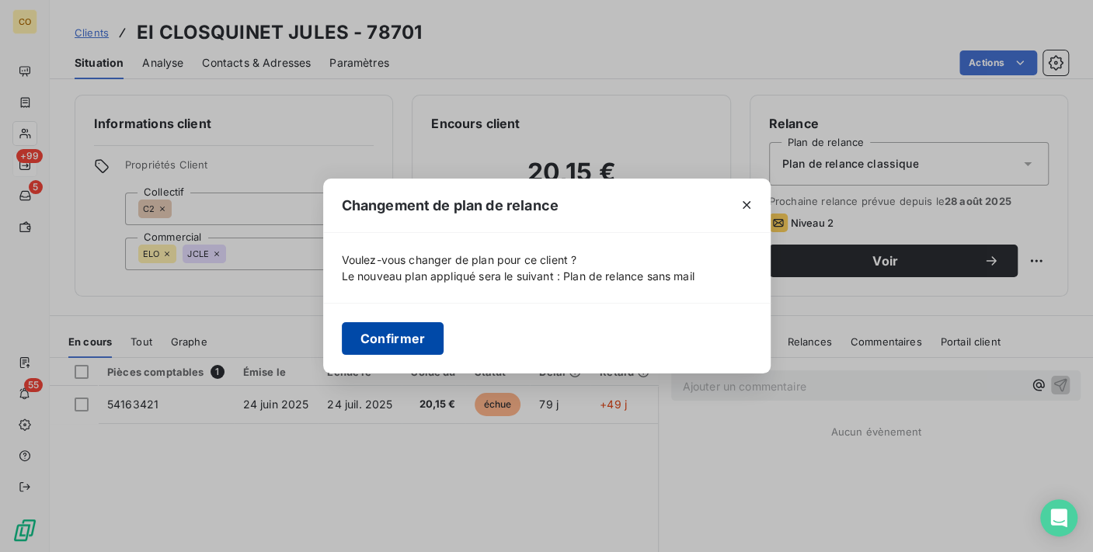
click at [386, 349] on button "Confirmer" at bounding box center [393, 338] width 103 height 33
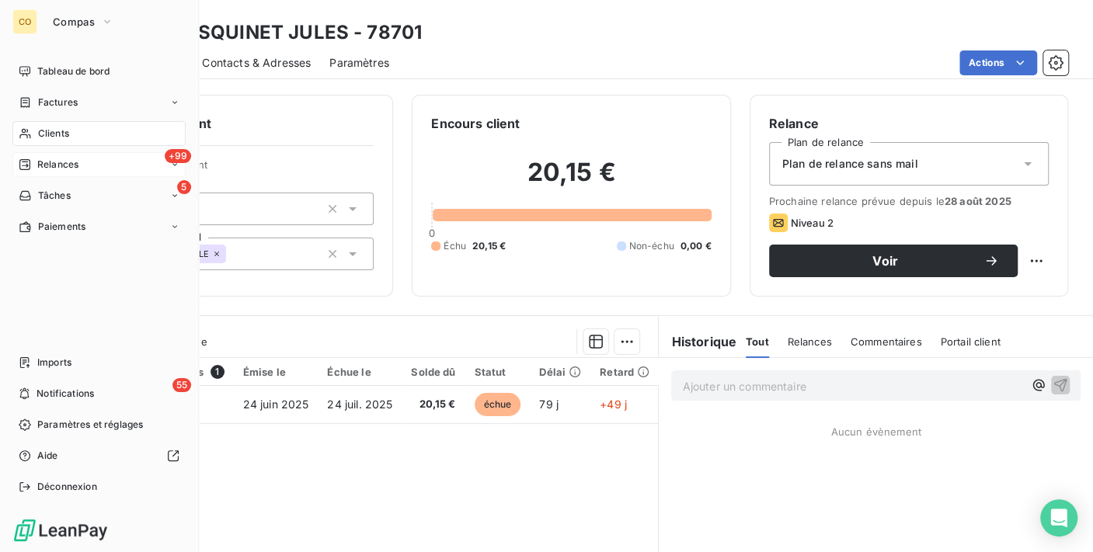
click at [50, 172] on div "+99 Relances" at bounding box center [98, 164] width 173 height 25
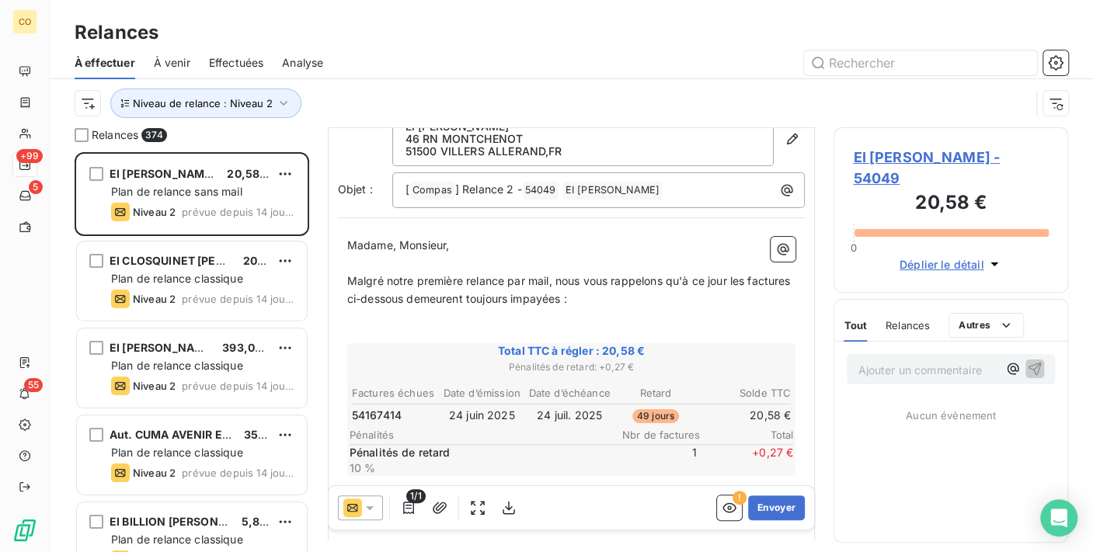
scroll to position [86, 0]
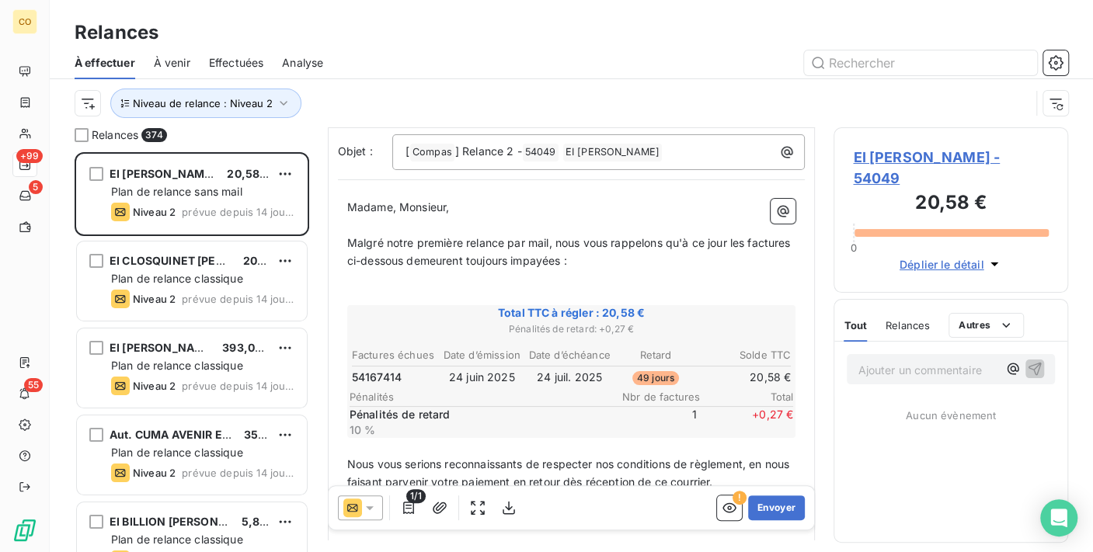
click at [378, 508] on div at bounding box center [360, 508] width 45 height 25
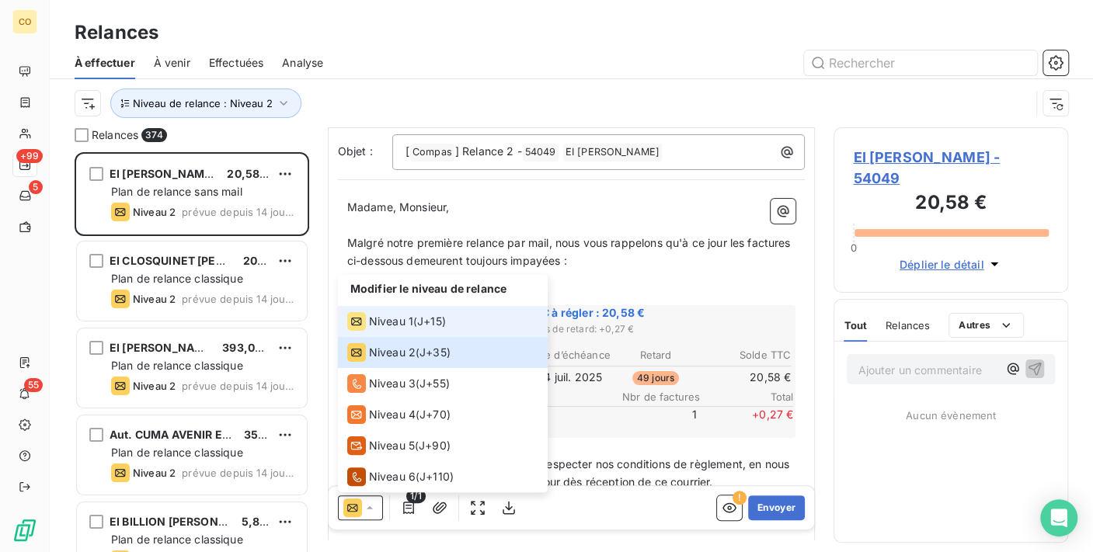
click at [392, 336] on li "Niveau 1 ( J+15 )" at bounding box center [443, 321] width 210 height 31
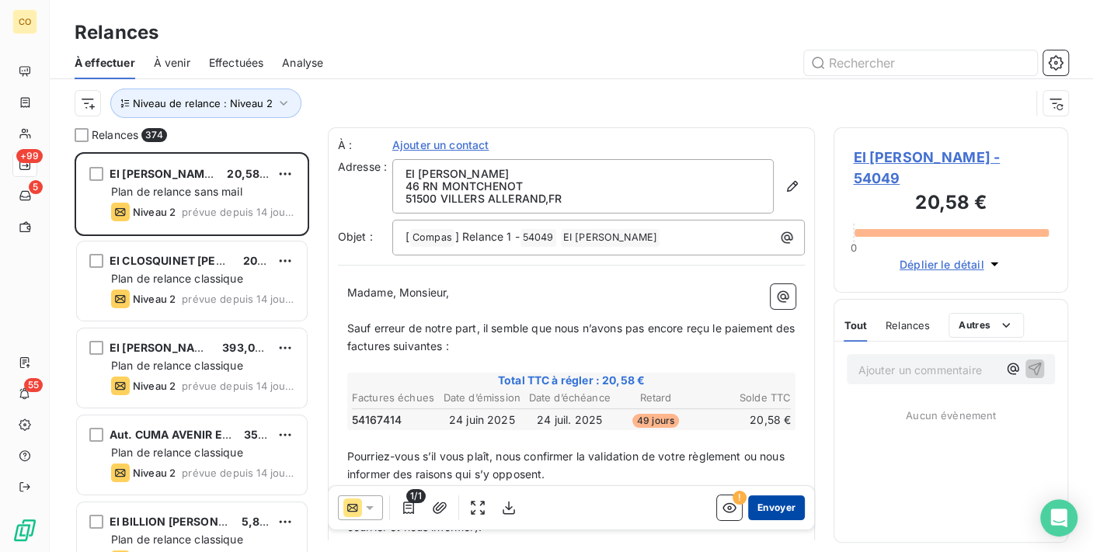
click at [763, 509] on button "Envoyer" at bounding box center [776, 508] width 57 height 25
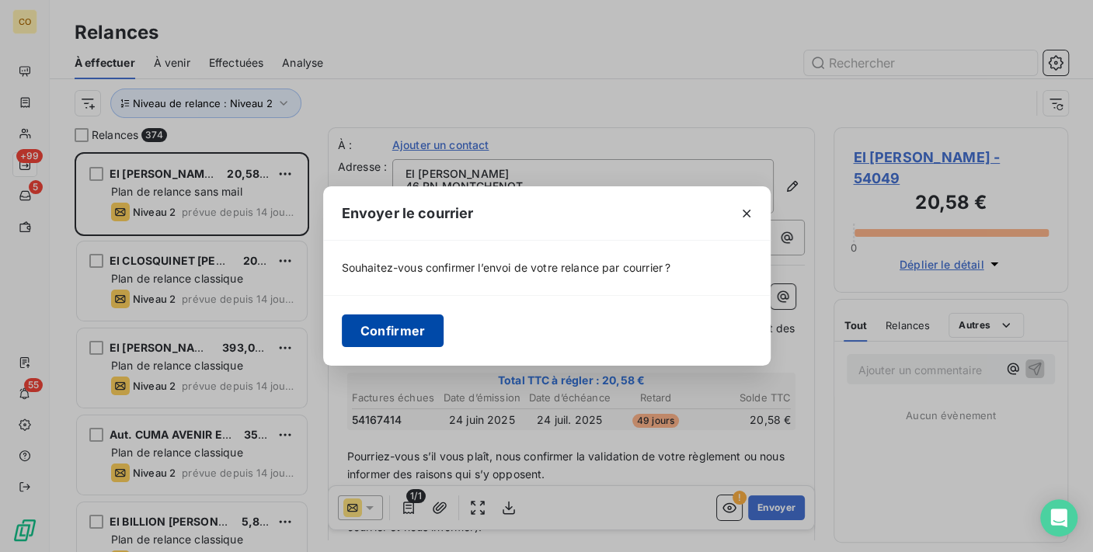
click at [408, 331] on button "Confirmer" at bounding box center [393, 331] width 103 height 33
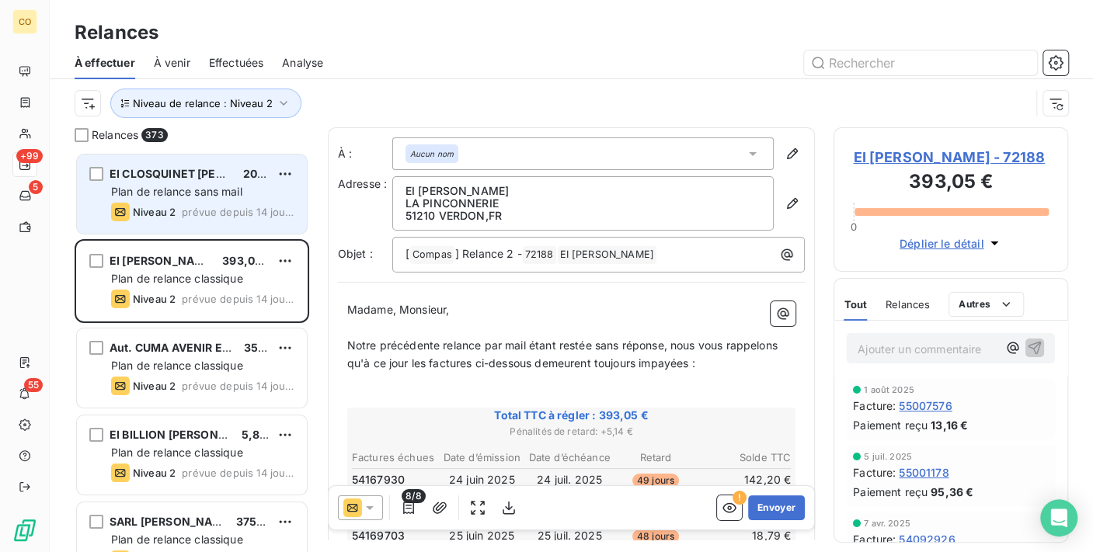
click at [146, 213] on span "Niveau 2" at bounding box center [154, 212] width 43 height 12
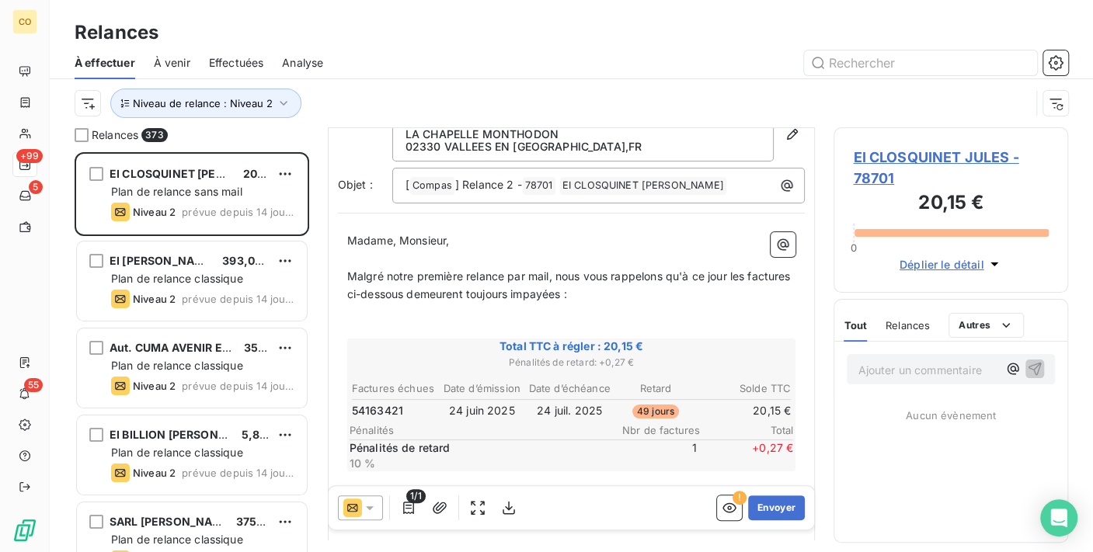
scroll to position [88, 0]
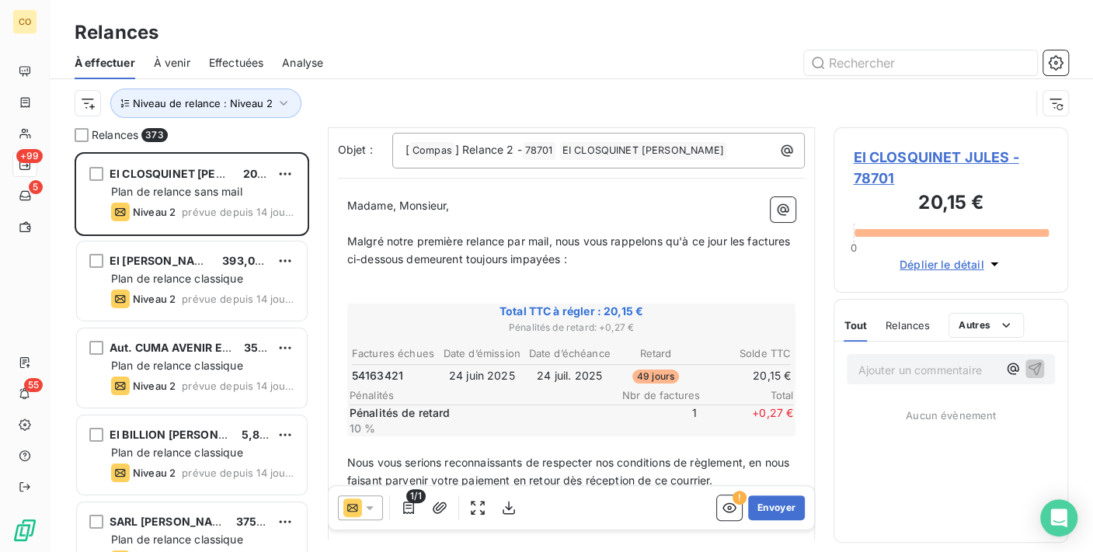
click at [365, 523] on div "1/1 ! Envoyer" at bounding box center [572, 508] width 486 height 44
click at [371, 506] on icon at bounding box center [370, 508] width 16 height 16
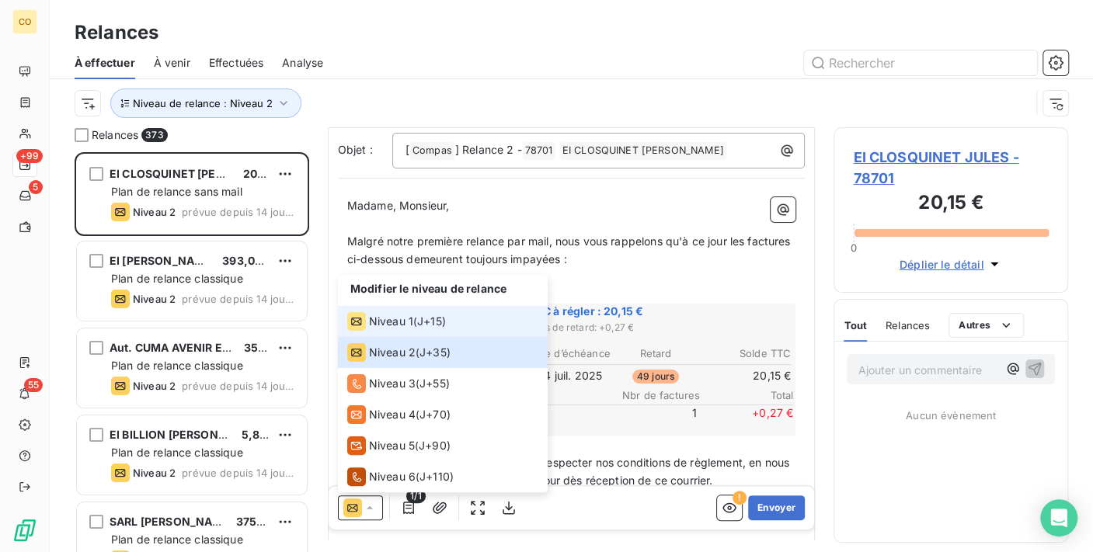
click at [409, 331] on div "Niveau 1" at bounding box center [380, 321] width 66 height 19
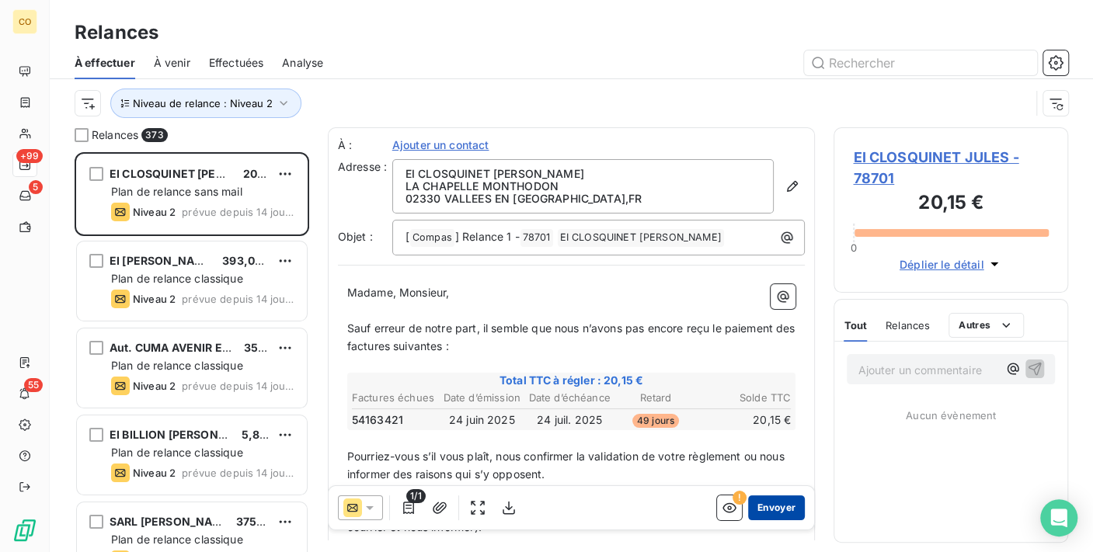
click at [770, 502] on button "Envoyer" at bounding box center [776, 508] width 57 height 25
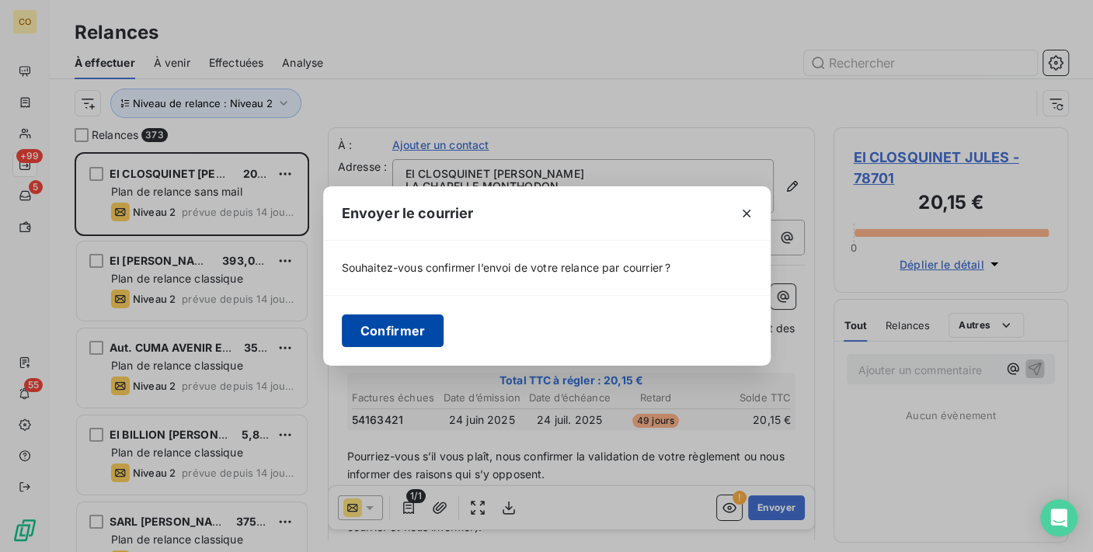
click at [423, 332] on button "Confirmer" at bounding box center [393, 331] width 103 height 33
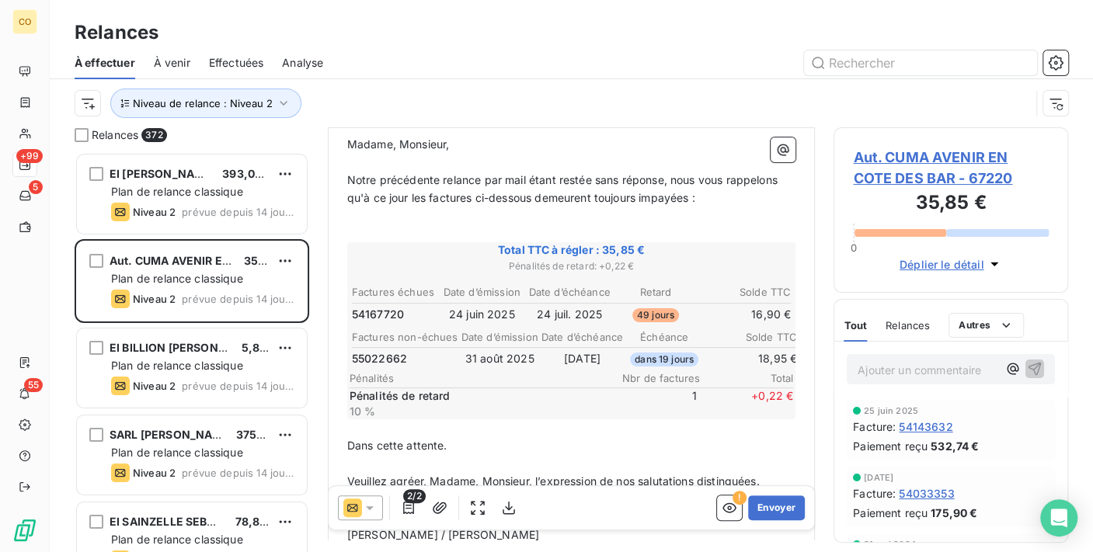
scroll to position [172, 0]
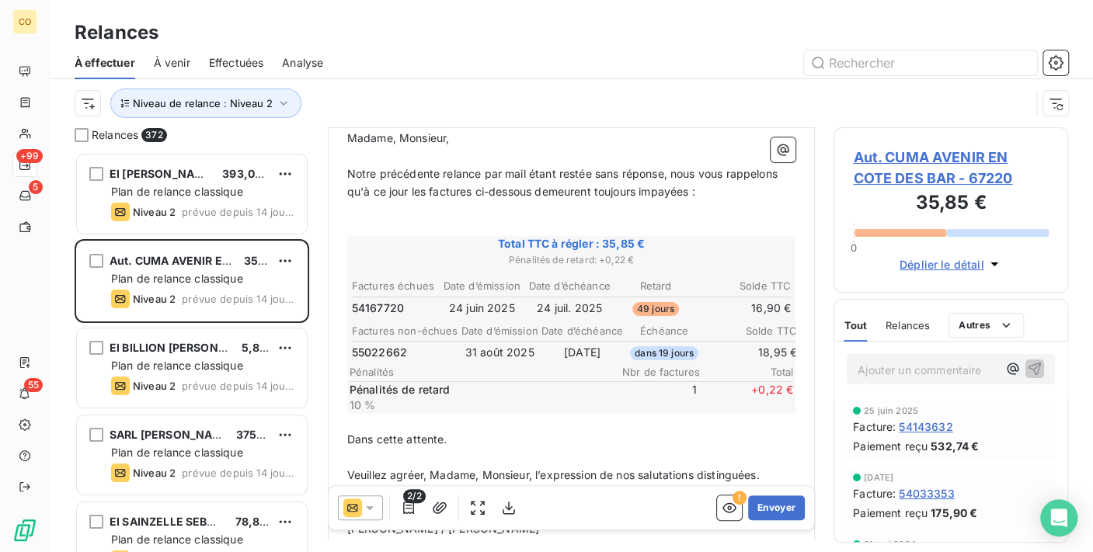
click at [369, 510] on icon at bounding box center [370, 508] width 16 height 16
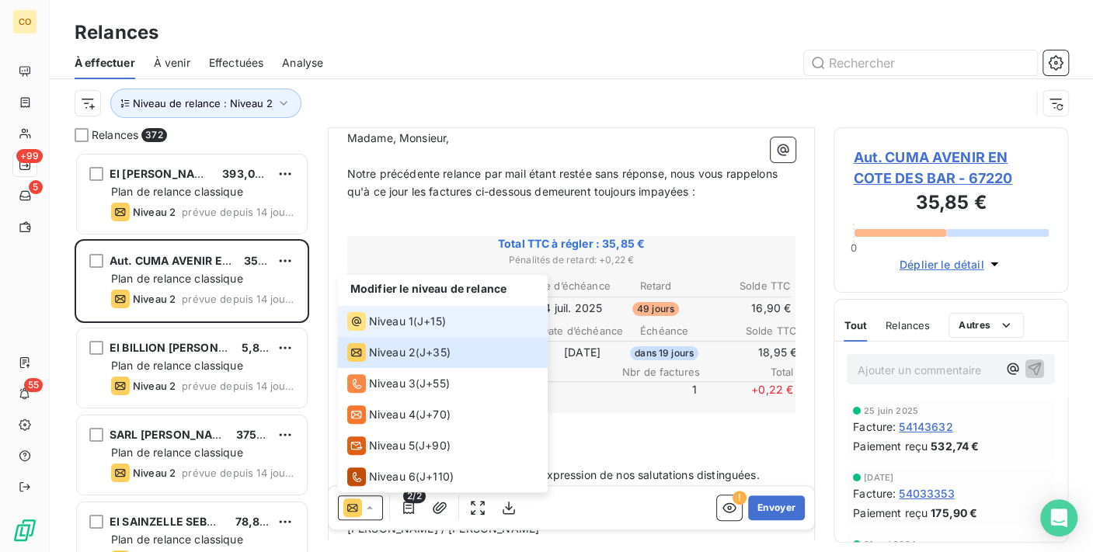
click at [410, 317] on span "Niveau 1" at bounding box center [391, 322] width 44 height 16
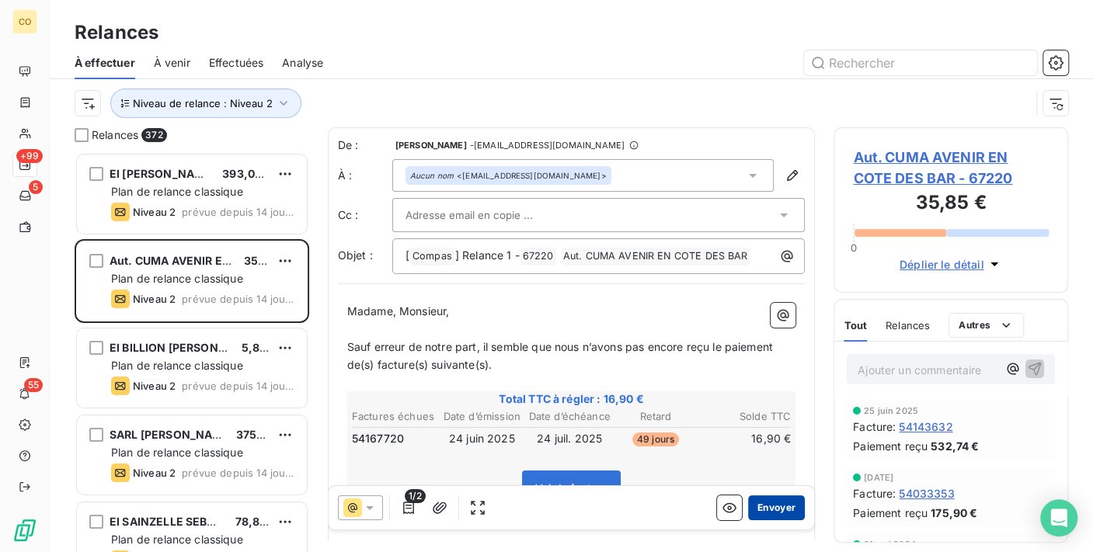
click at [764, 507] on button "Envoyer" at bounding box center [776, 508] width 57 height 25
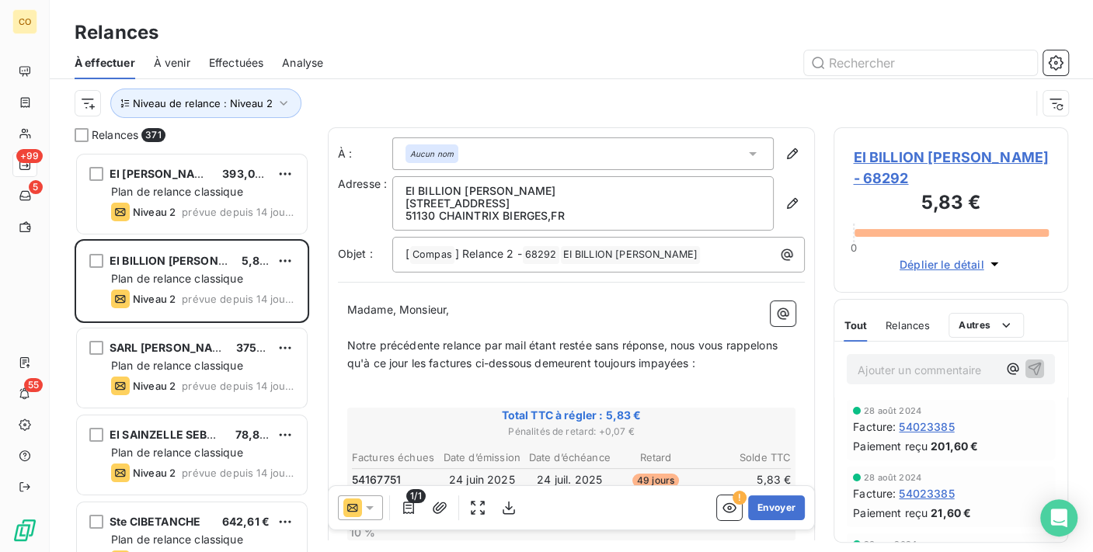
click at [371, 508] on icon at bounding box center [370, 508] width 16 height 16
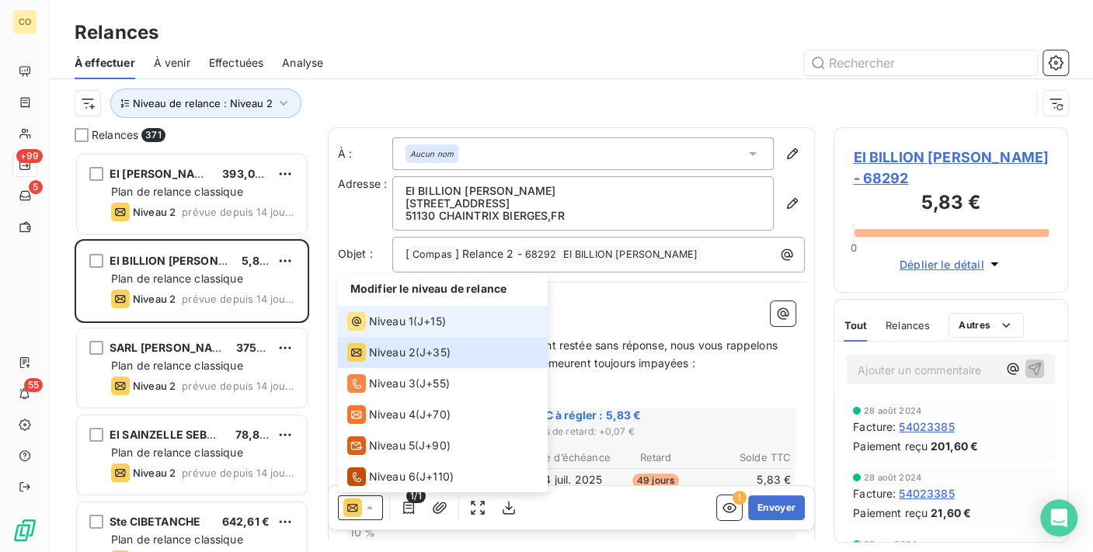
click at [402, 332] on li "Niveau 1 ( J+15 )" at bounding box center [443, 321] width 210 height 31
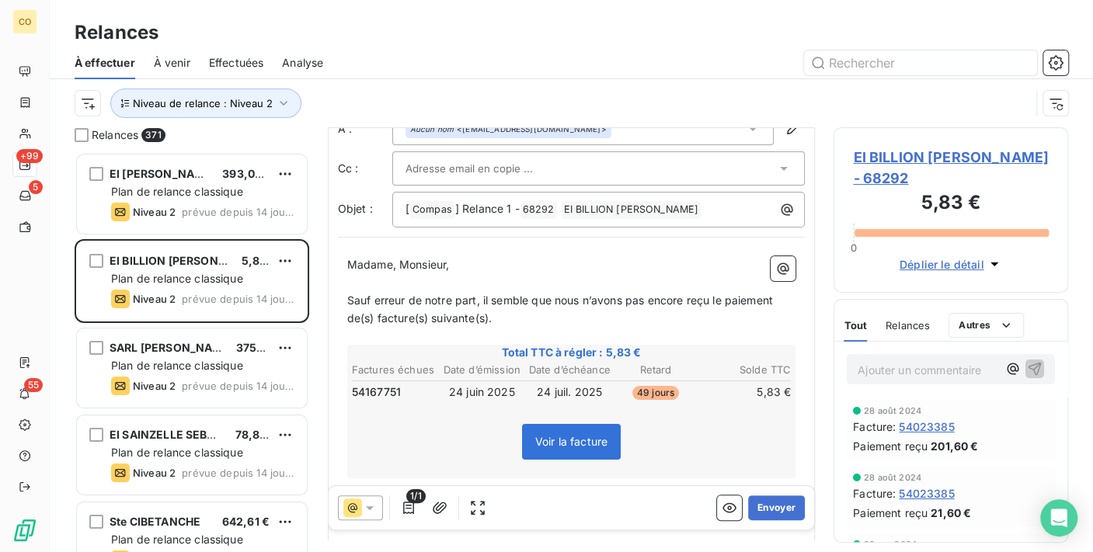
scroll to position [172, 0]
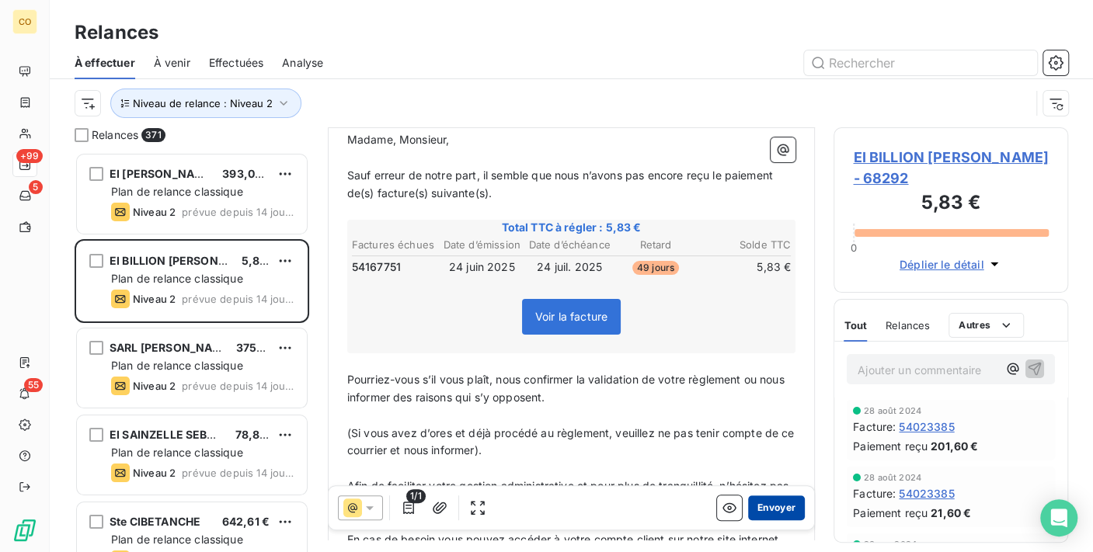
click at [759, 503] on button "Envoyer" at bounding box center [776, 508] width 57 height 25
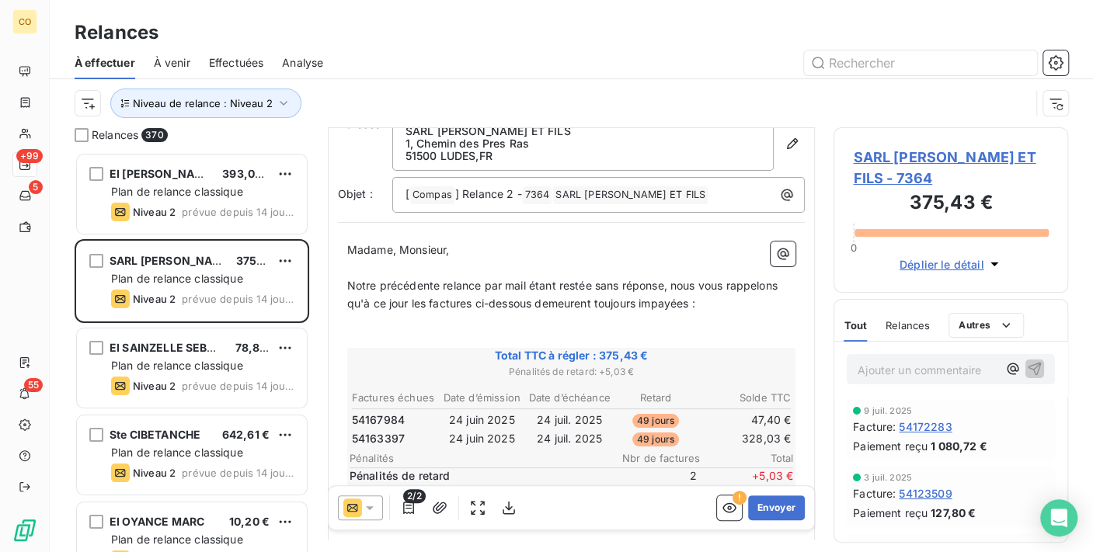
scroll to position [88, 0]
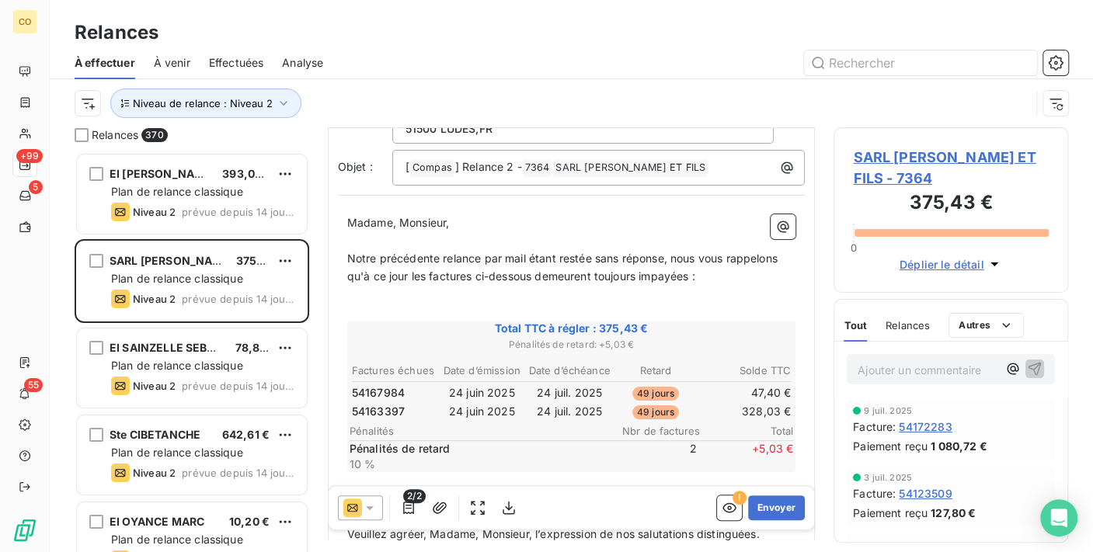
click at [372, 509] on icon at bounding box center [370, 508] width 16 height 16
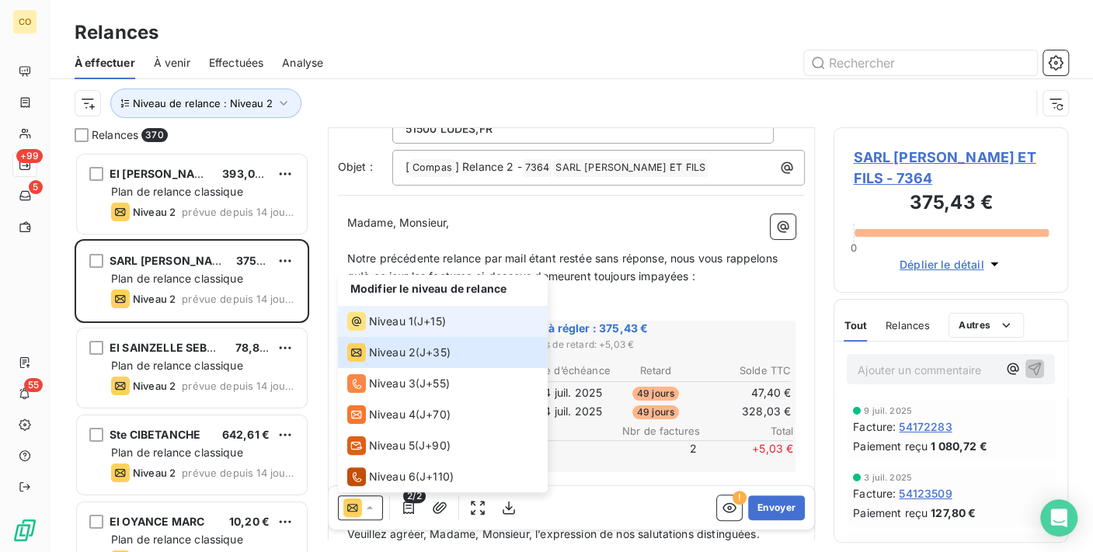
click at [383, 330] on div "Niveau 1" at bounding box center [380, 321] width 66 height 19
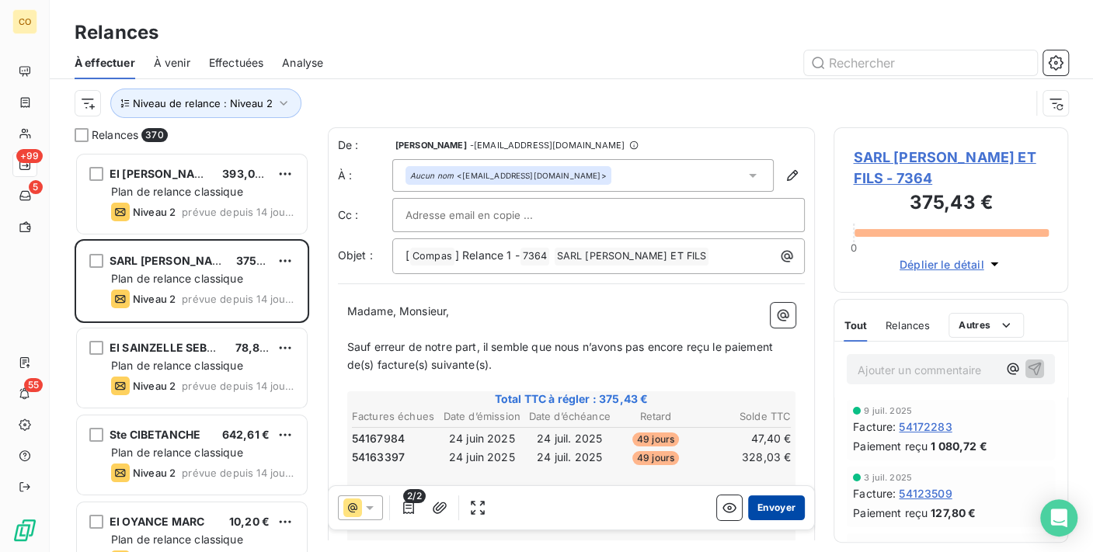
click at [765, 503] on button "Envoyer" at bounding box center [776, 508] width 57 height 25
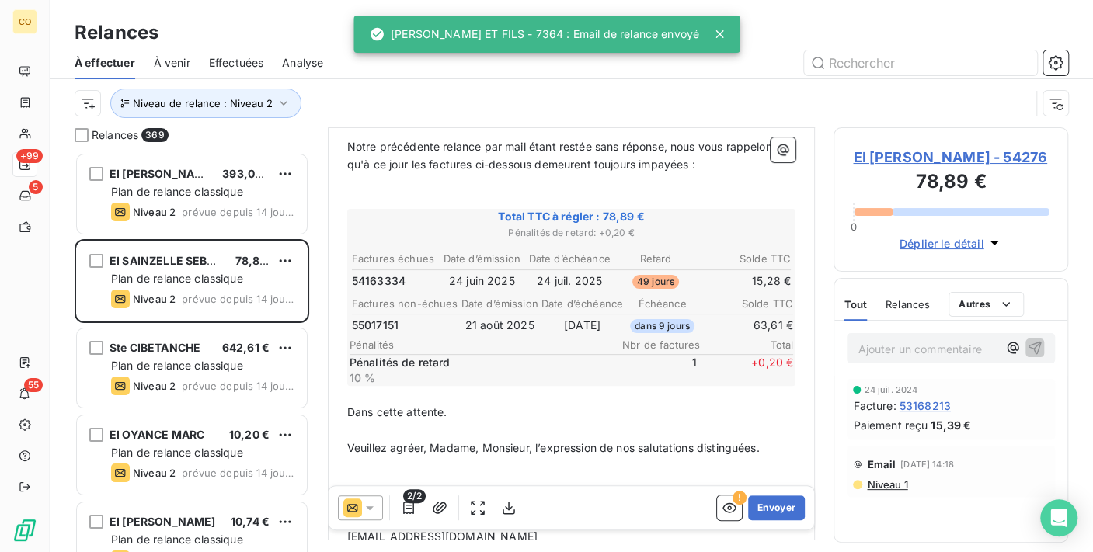
scroll to position [172, 0]
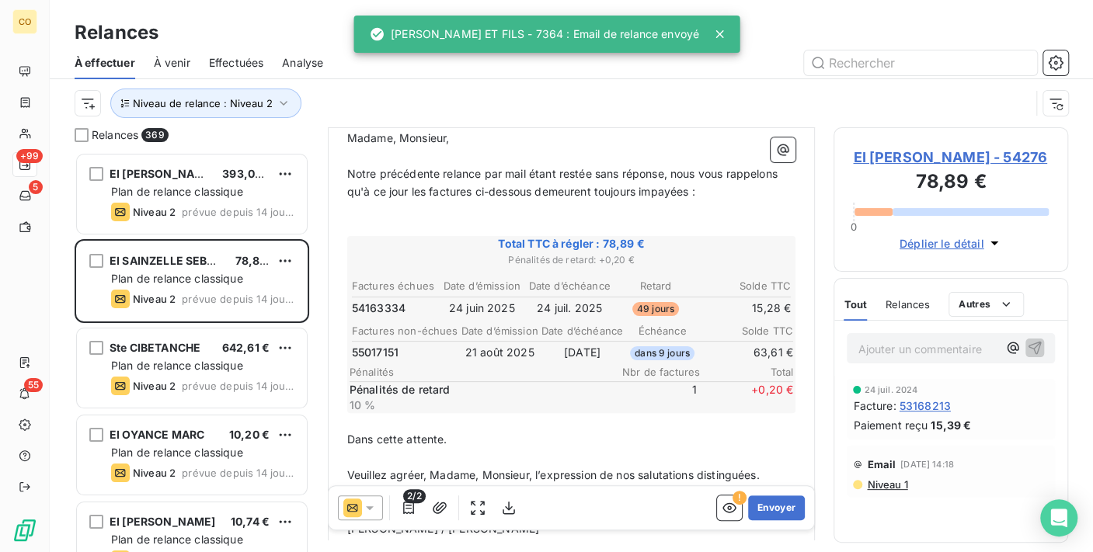
drag, startPoint x: 374, startPoint y: 513, endPoint x: 373, endPoint y: 493, distance: 19.4
click at [374, 513] on icon at bounding box center [370, 508] width 16 height 16
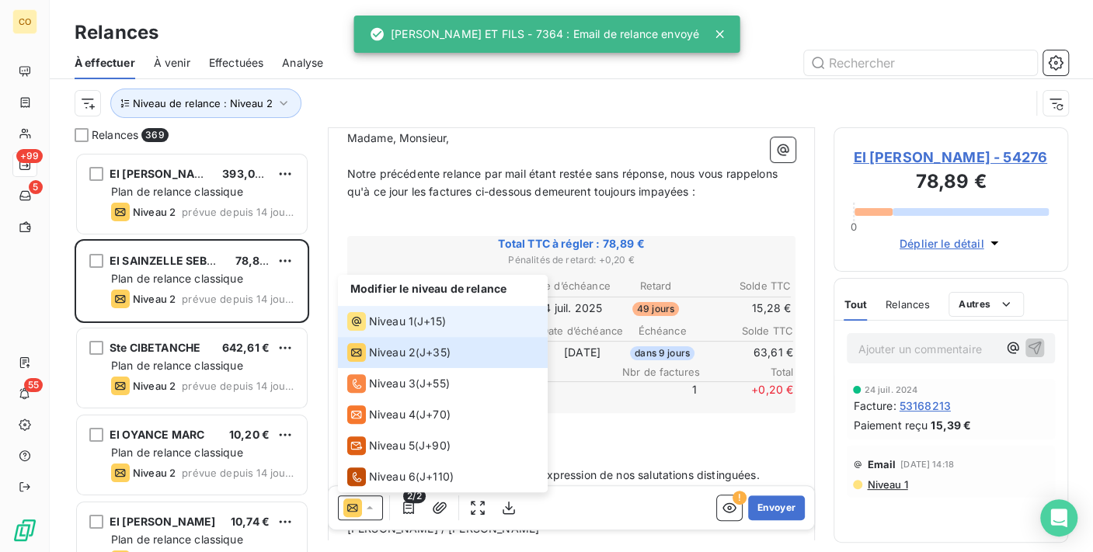
click at [378, 316] on span "Niveau 1" at bounding box center [391, 322] width 44 height 16
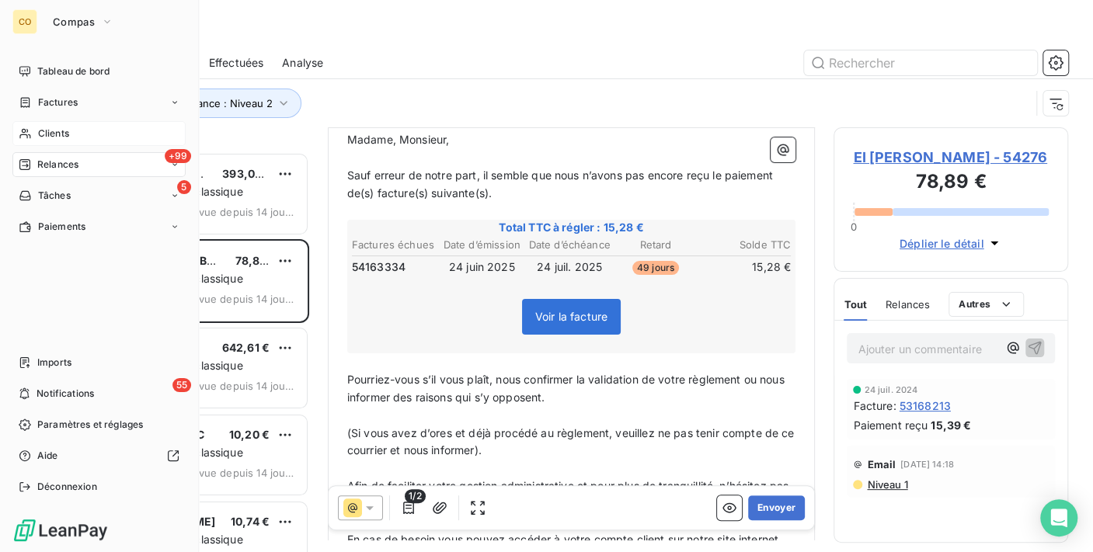
click at [46, 132] on span "Clients" at bounding box center [53, 134] width 31 height 14
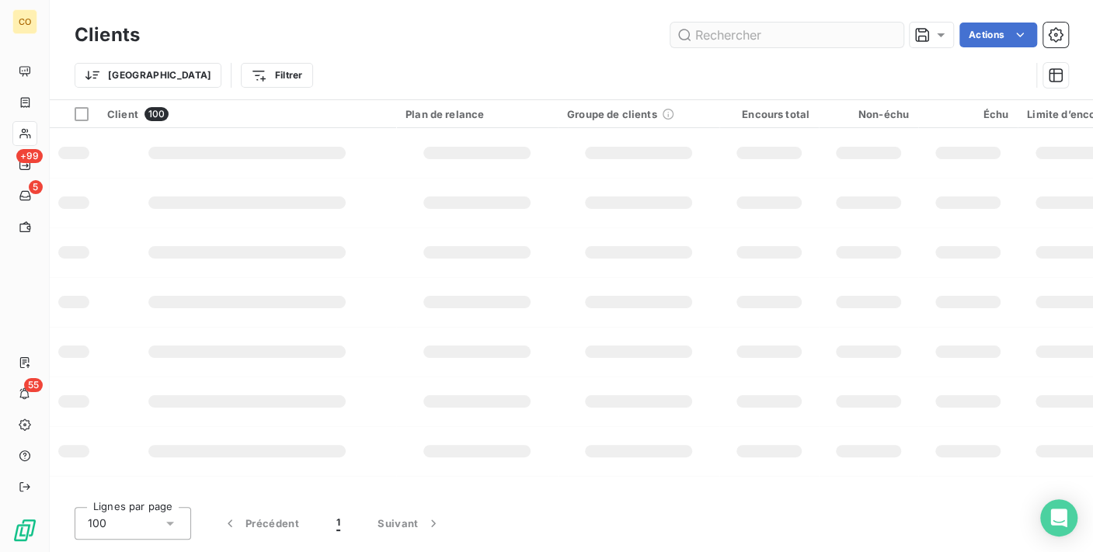
click at [753, 27] on input "text" at bounding box center [786, 35] width 233 height 25
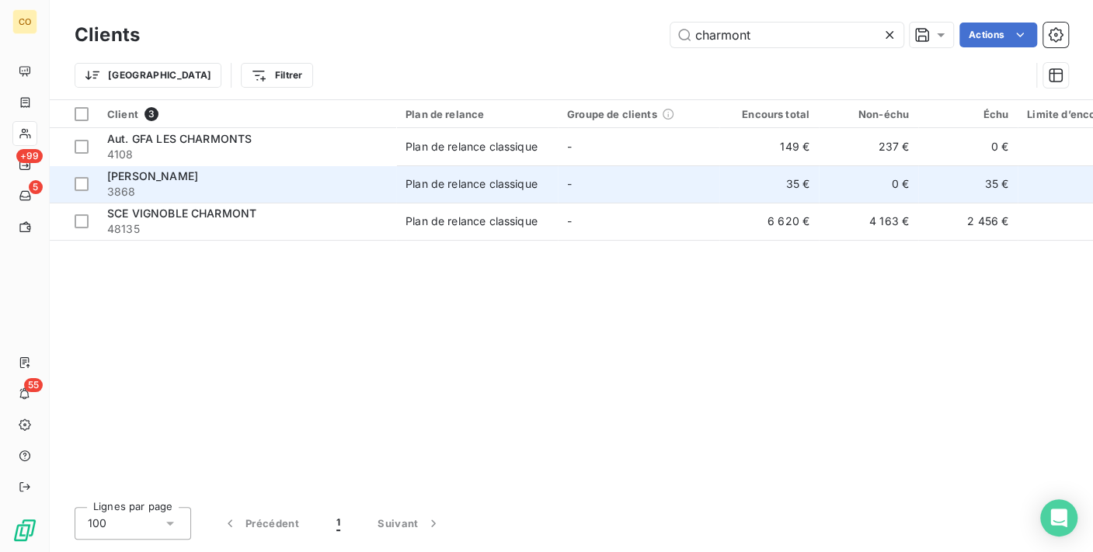
type input "charmont"
click at [338, 186] on span "3868" at bounding box center [247, 192] width 280 height 16
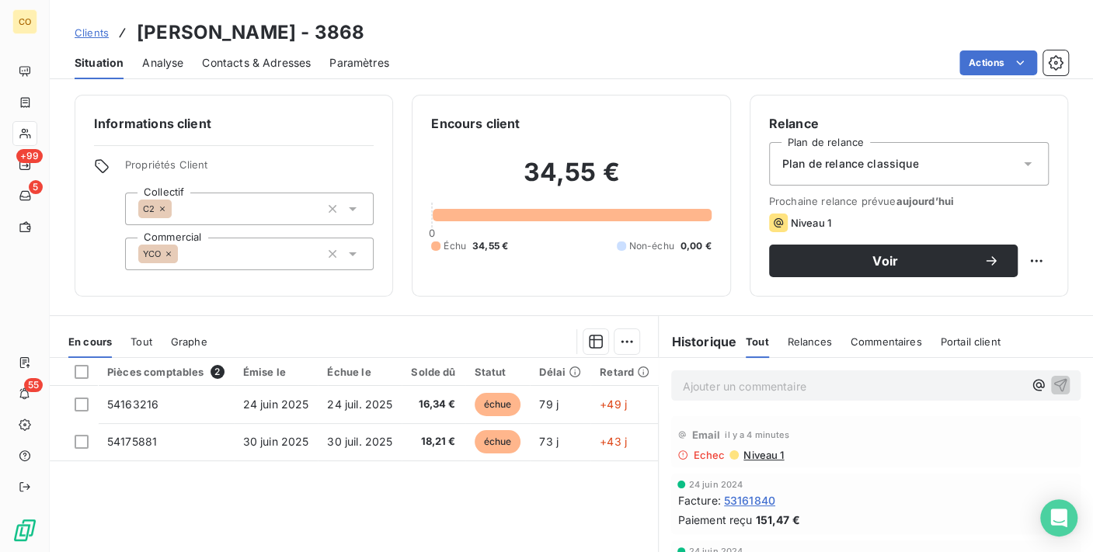
click at [994, 161] on div "Plan de relance classique" at bounding box center [909, 164] width 280 height 44
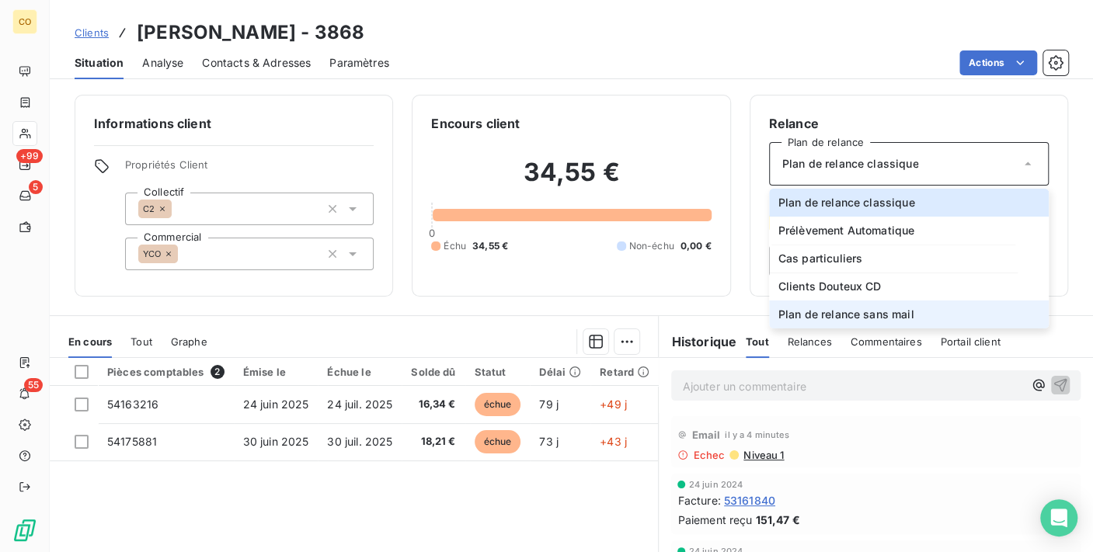
click at [930, 322] on li "Plan de relance sans mail" at bounding box center [909, 315] width 280 height 28
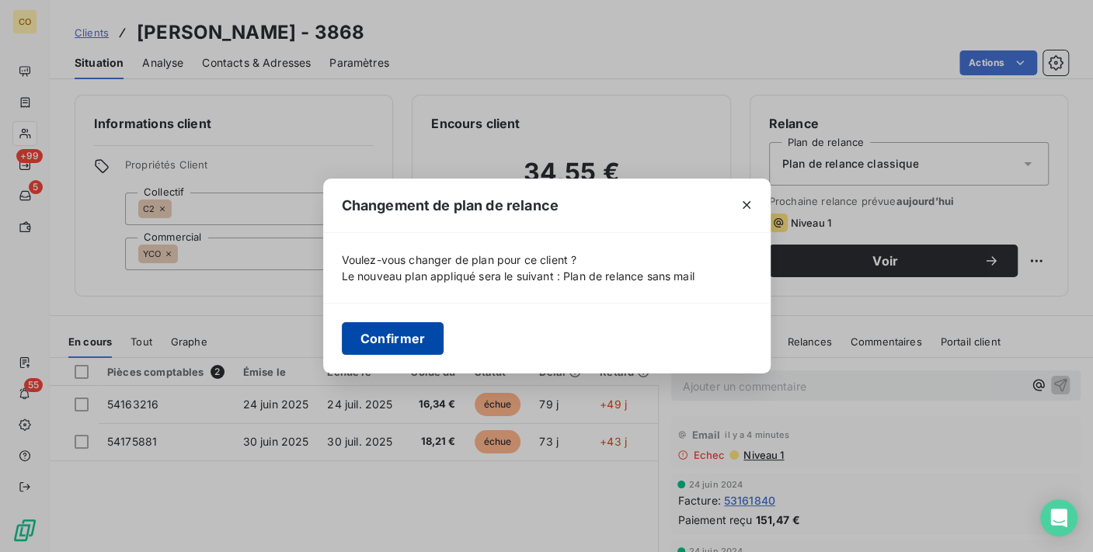
click at [374, 344] on button "Confirmer" at bounding box center [393, 338] width 103 height 33
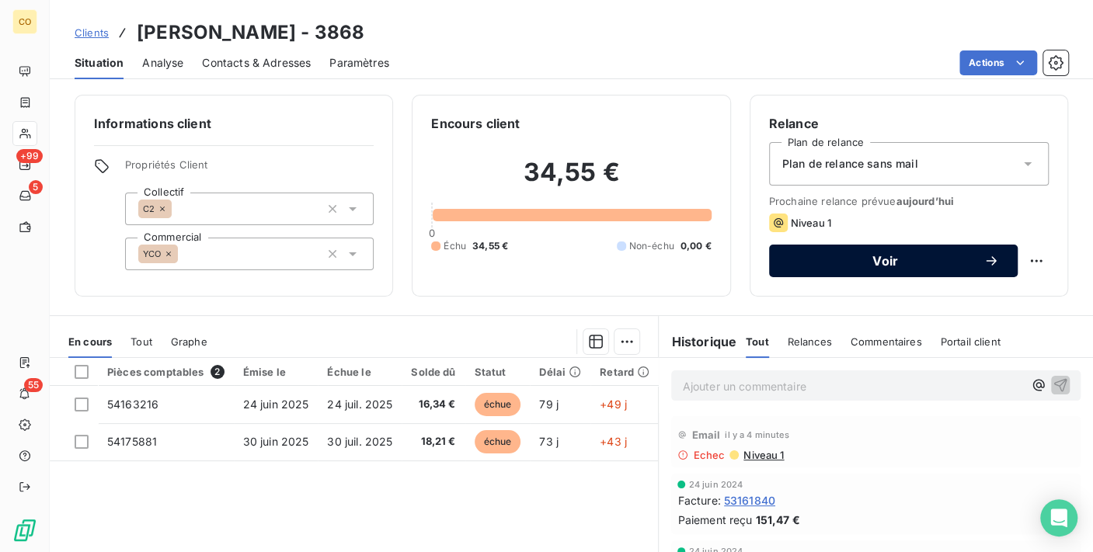
click at [900, 268] on div "Voir" at bounding box center [893, 261] width 211 height 16
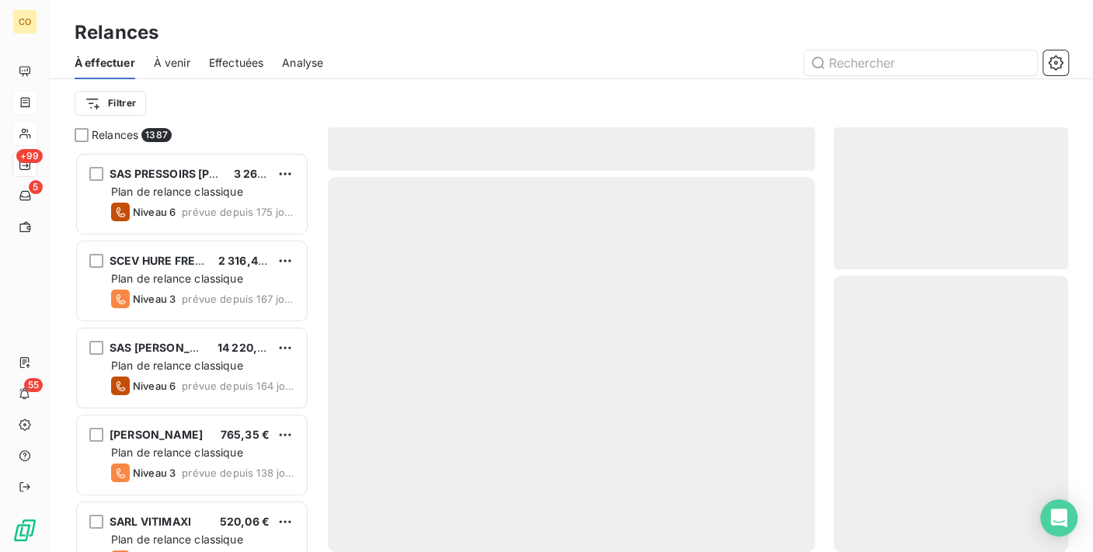
scroll to position [387, 221]
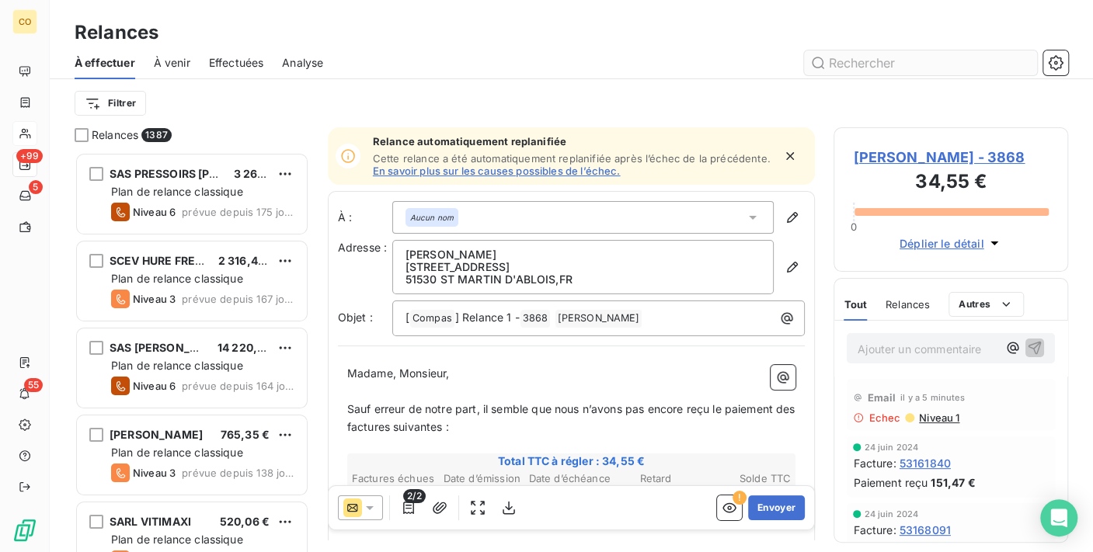
click at [904, 59] on input "text" at bounding box center [920, 62] width 233 height 25
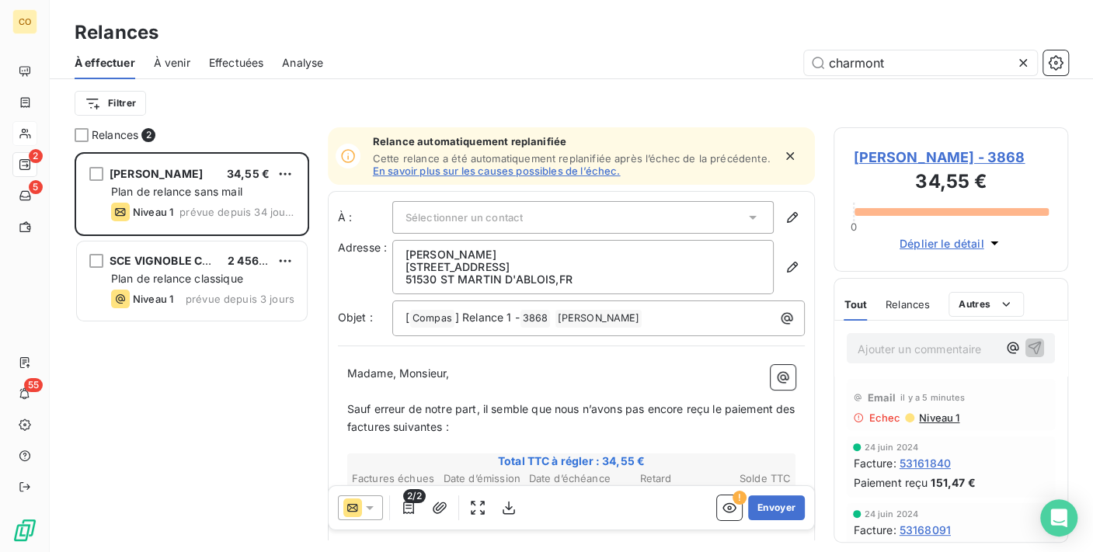
type input "charmont"
click at [365, 506] on icon at bounding box center [370, 508] width 16 height 16
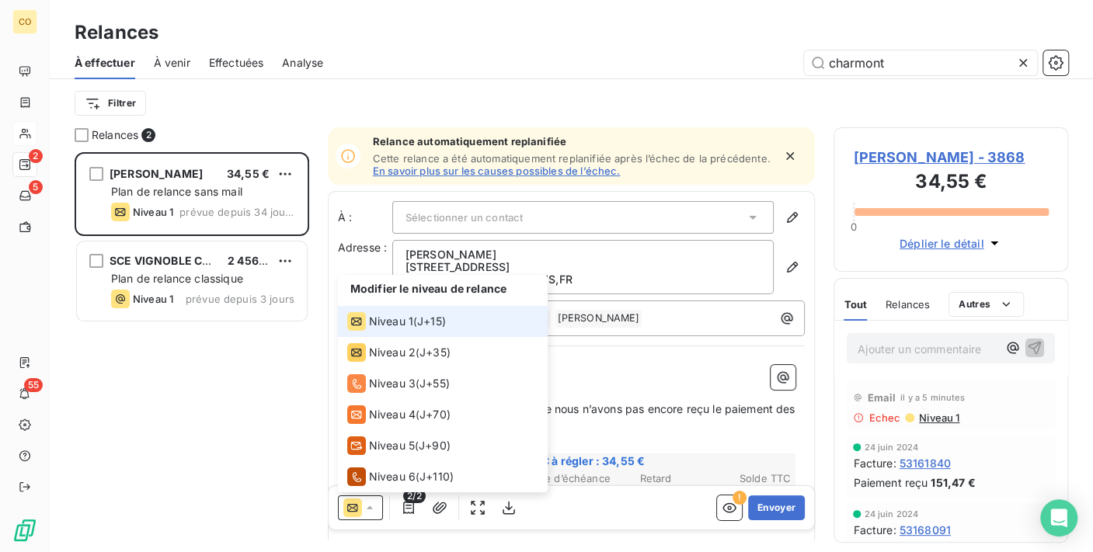
click at [395, 325] on span "Niveau 1" at bounding box center [391, 322] width 44 height 16
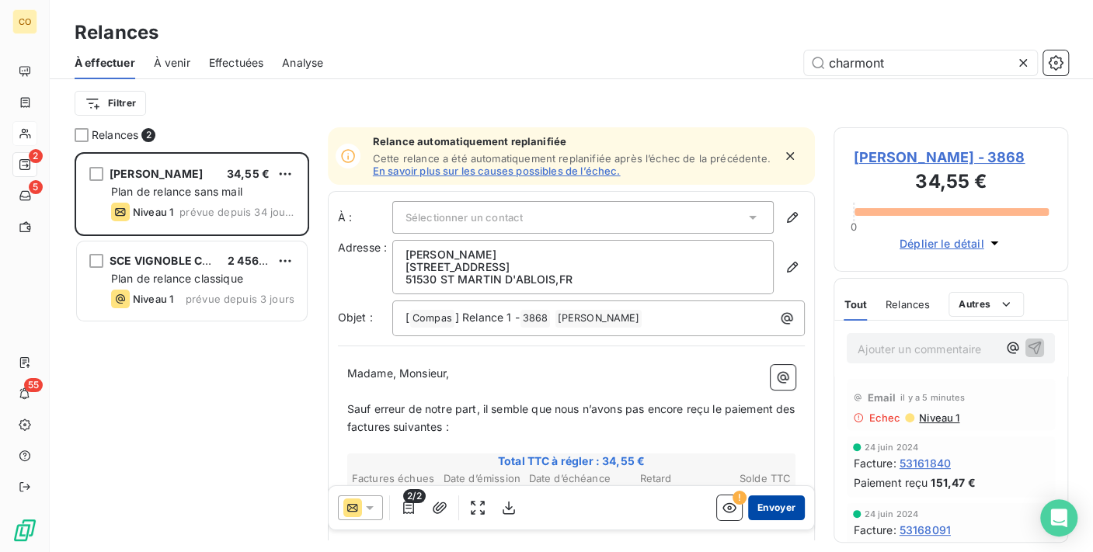
click at [760, 502] on button "Envoyer" at bounding box center [776, 508] width 57 height 25
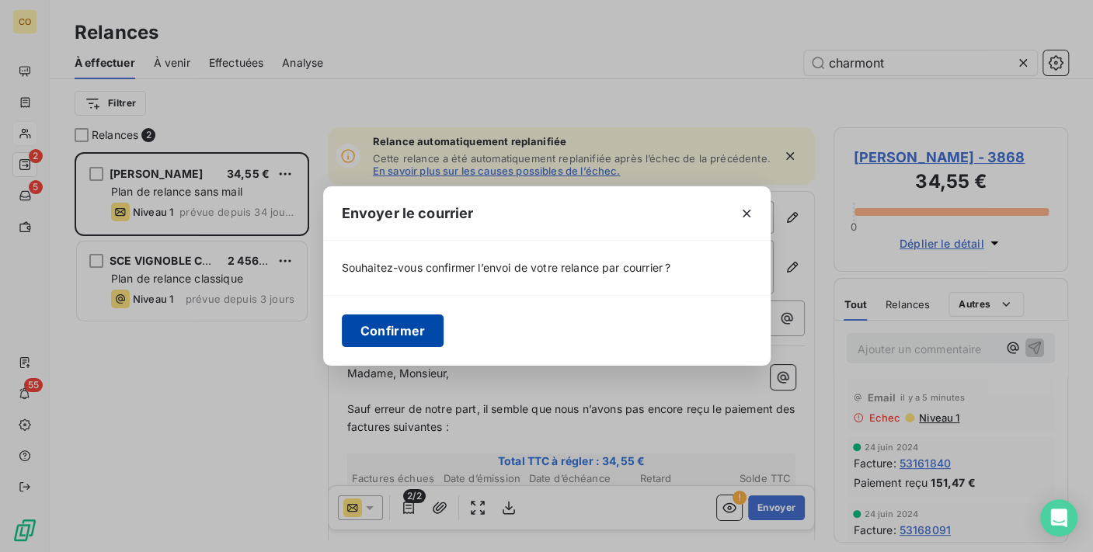
click at [400, 327] on button "Confirmer" at bounding box center [393, 331] width 103 height 33
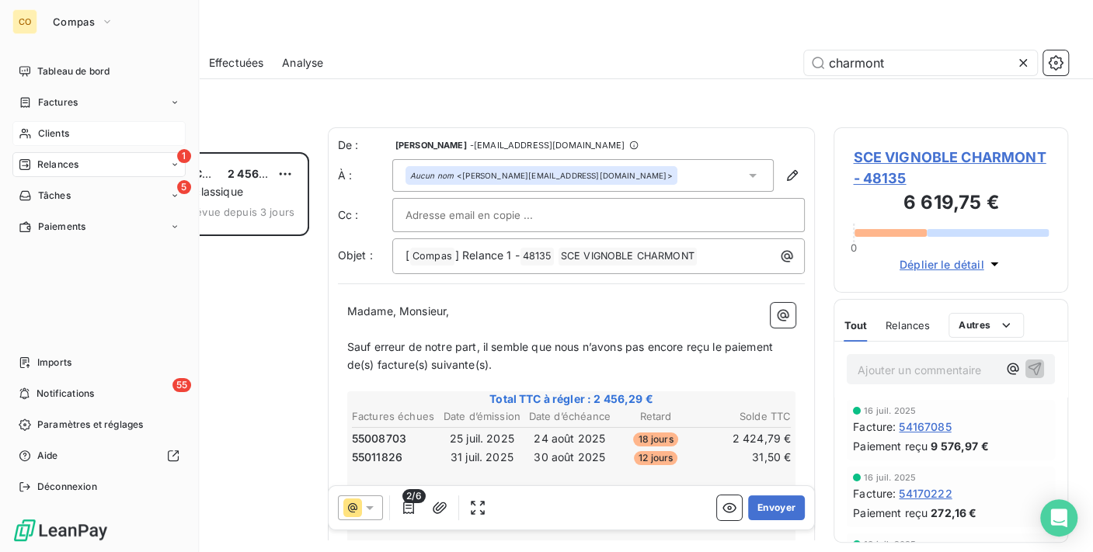
click at [52, 158] on span "Relances" at bounding box center [57, 165] width 41 height 14
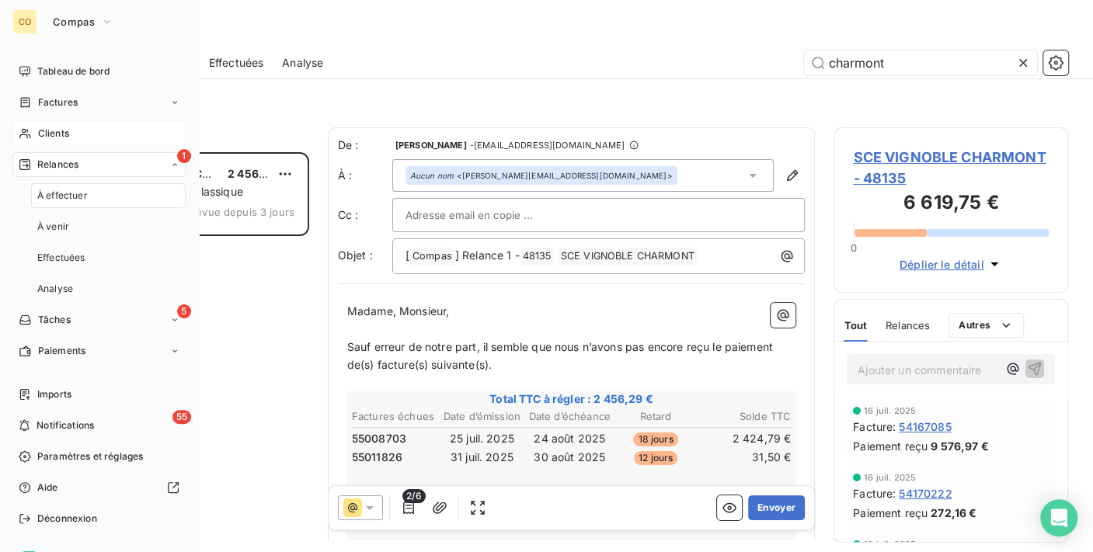
click at [54, 167] on span "Relances" at bounding box center [57, 165] width 41 height 14
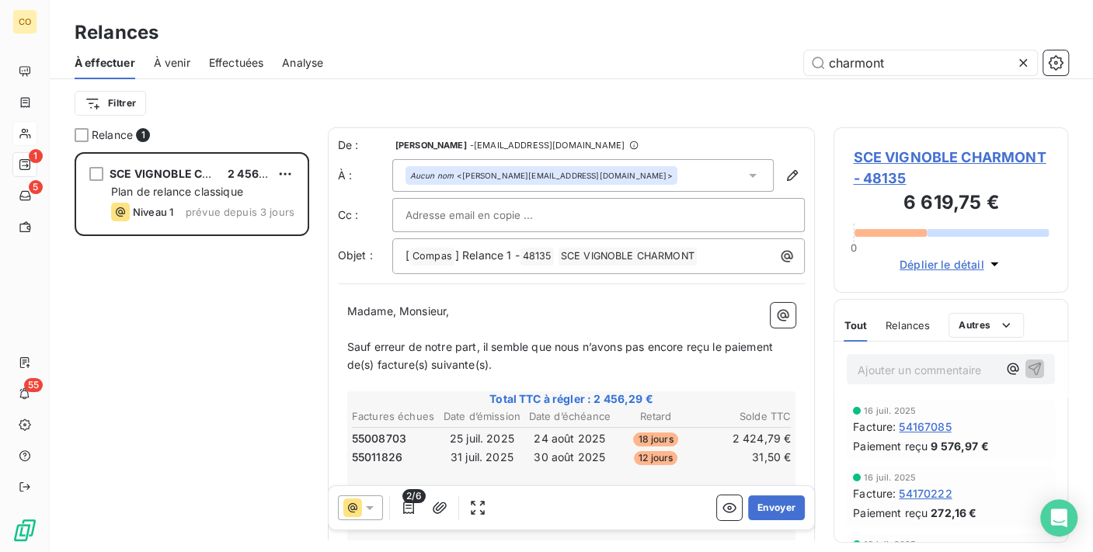
click at [1027, 58] on icon at bounding box center [1023, 63] width 16 height 16
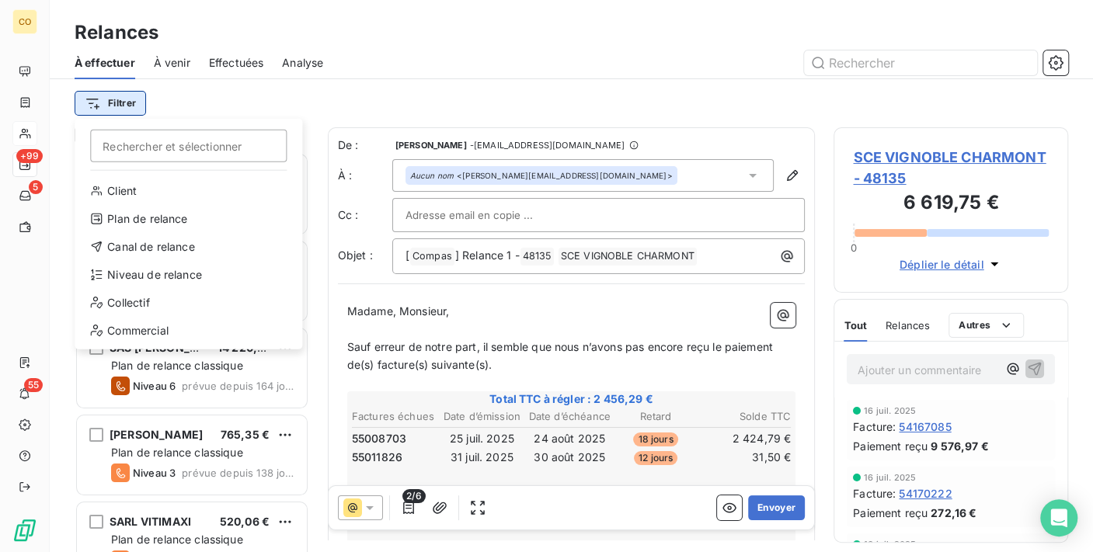
click at [127, 104] on html "CO +99 5 55 Relances À effectuer À venir Effectuées Analyse Filtrer Rechercher …" at bounding box center [546, 276] width 1093 height 552
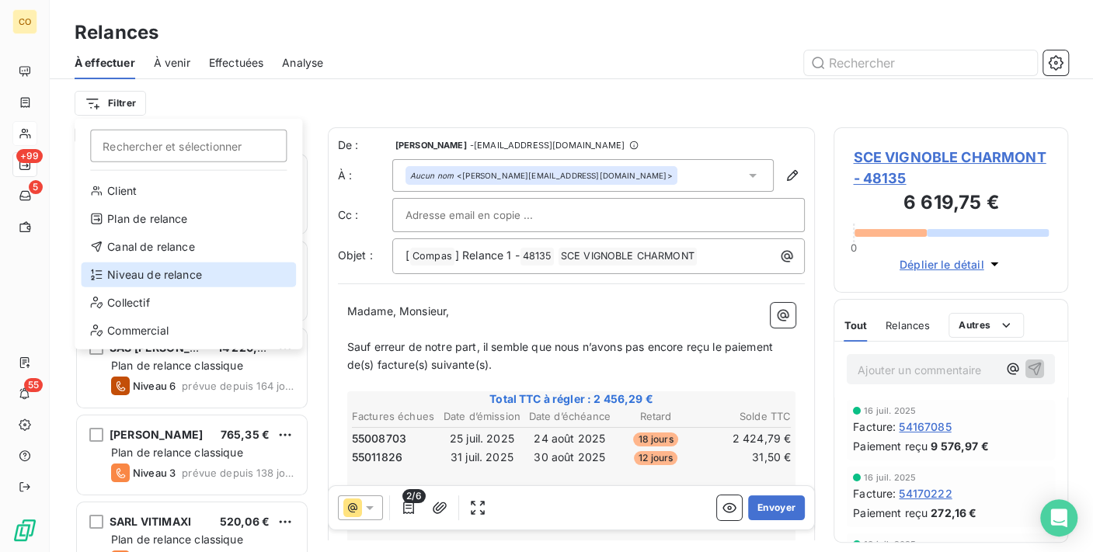
click at [183, 270] on div "Niveau de relance" at bounding box center [188, 275] width 215 height 25
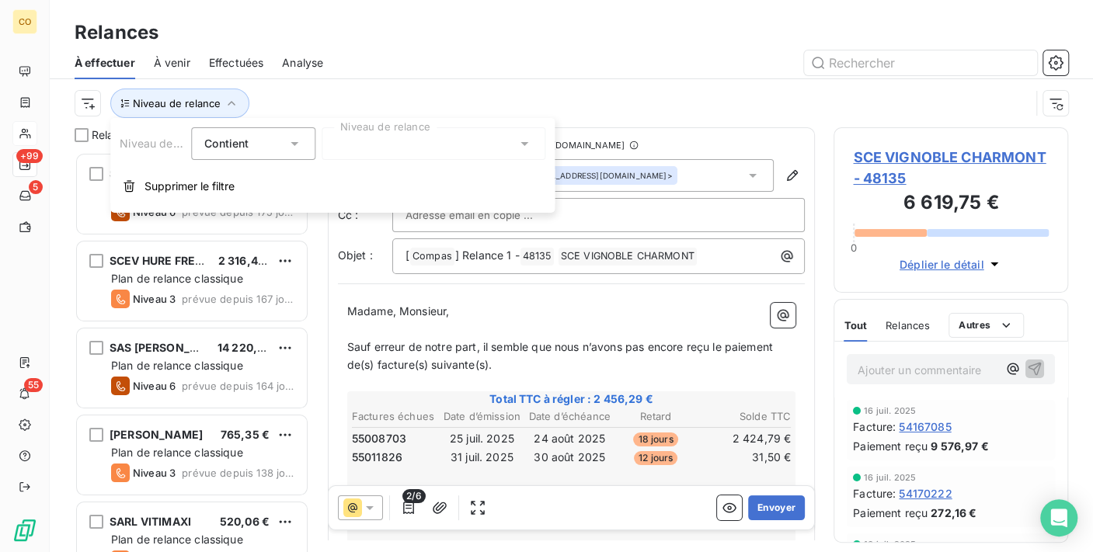
click at [402, 143] on div at bounding box center [434, 143] width 224 height 33
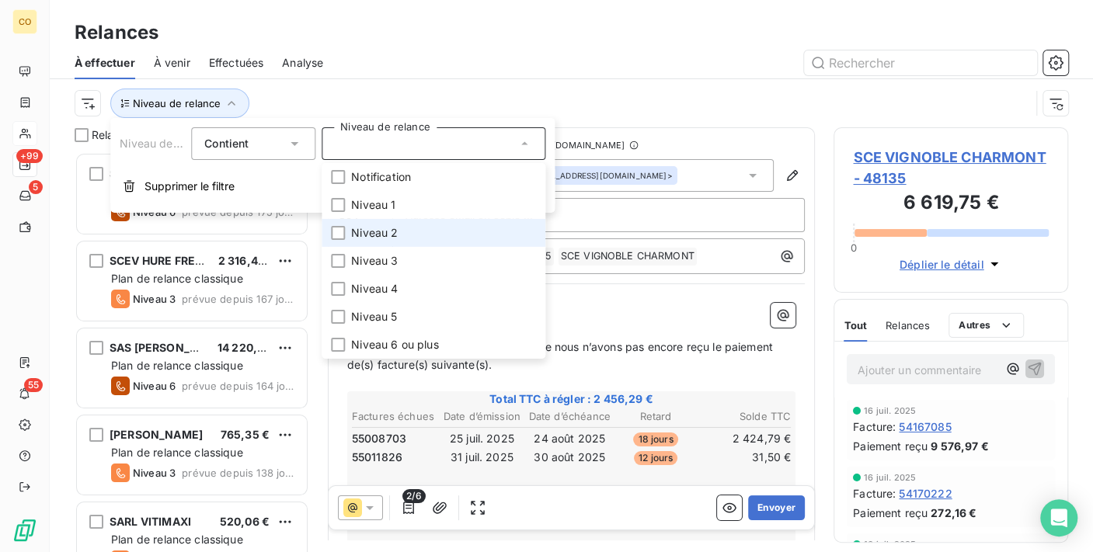
click at [395, 236] on span "Niveau 2" at bounding box center [374, 233] width 47 height 16
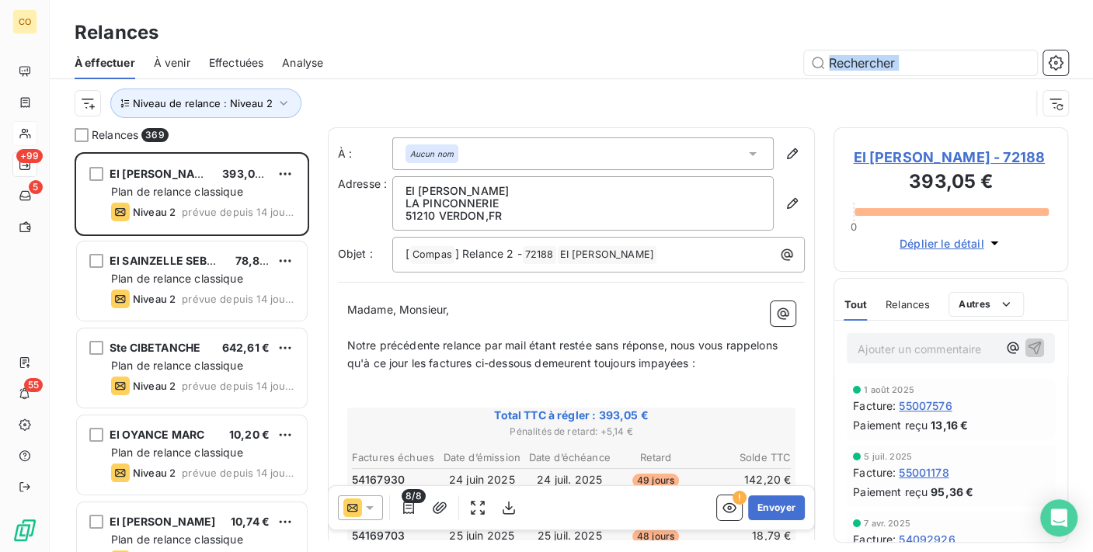
click at [436, 76] on div "À effectuer À venir Effectuées Analyse Niveau de relance : Niveau 2" at bounding box center [571, 87] width 1043 height 81
drag, startPoint x: 374, startPoint y: 506, endPoint x: 373, endPoint y: 493, distance: 12.5
click at [373, 507] on icon at bounding box center [370, 508] width 16 height 16
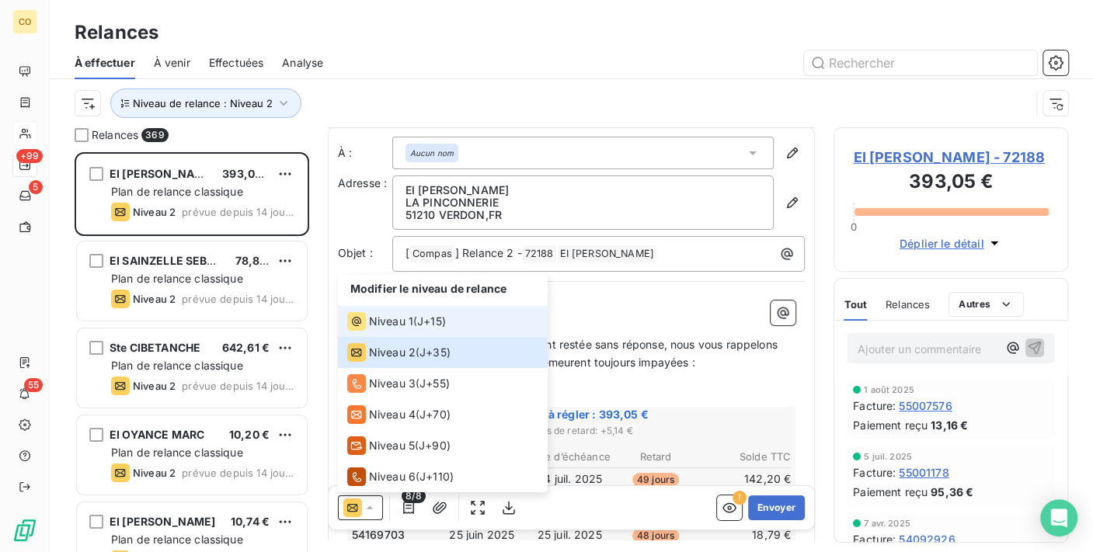
click at [395, 316] on span "Niveau 1" at bounding box center [391, 322] width 44 height 16
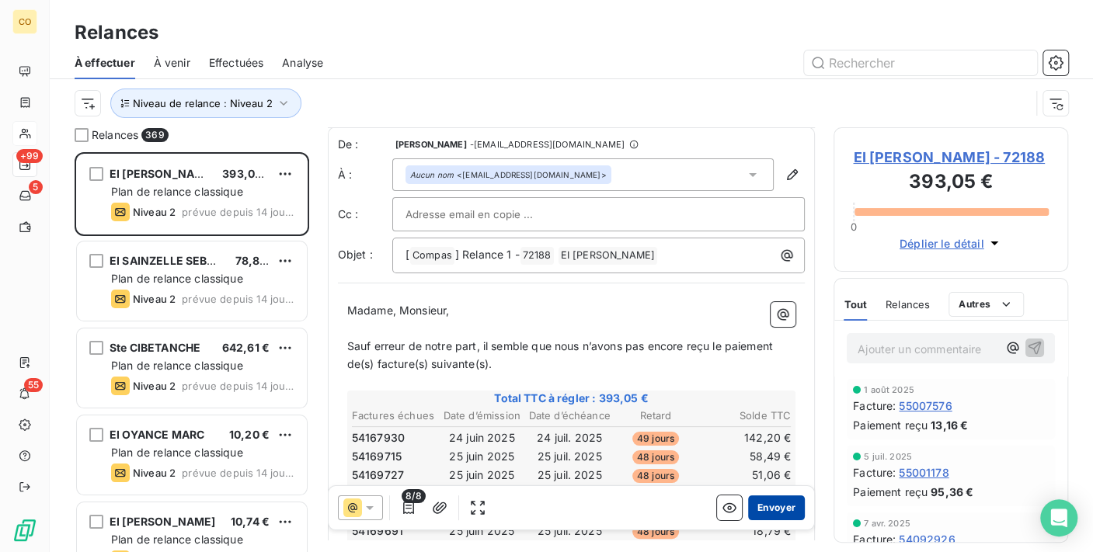
click at [763, 504] on button "Envoyer" at bounding box center [776, 508] width 57 height 25
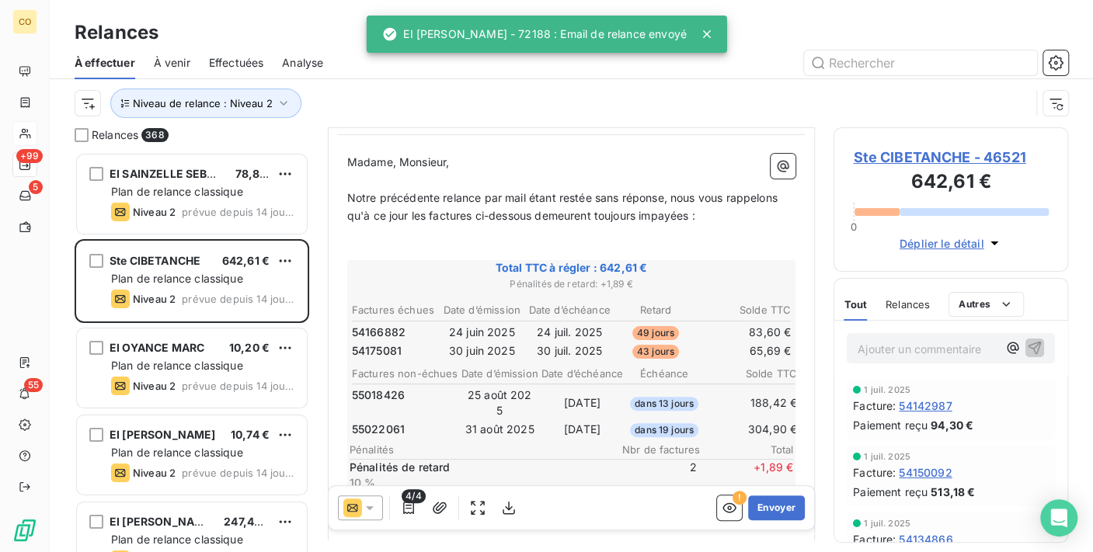
scroll to position [172, 0]
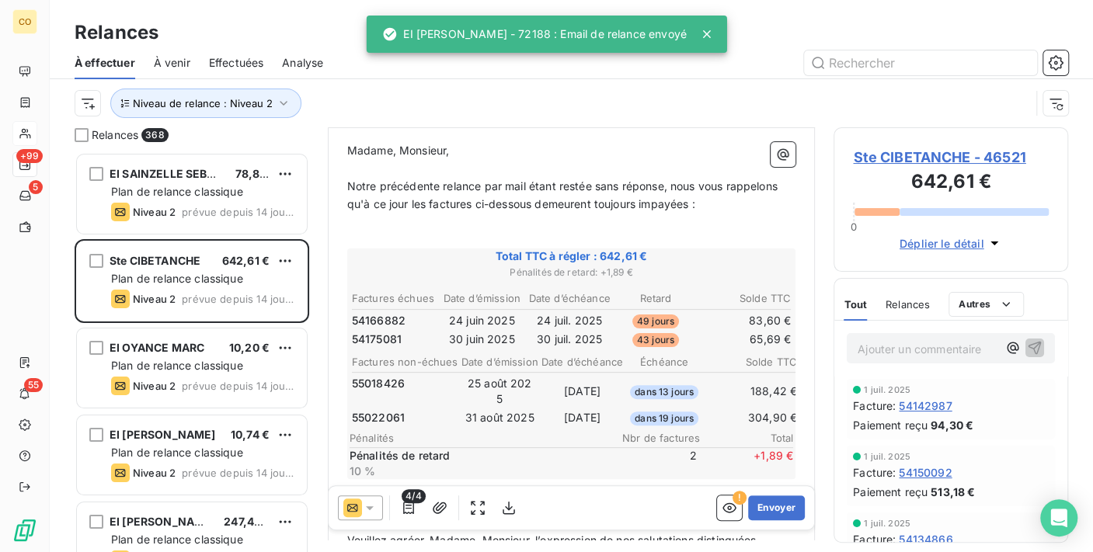
click at [374, 507] on icon at bounding box center [370, 508] width 16 height 16
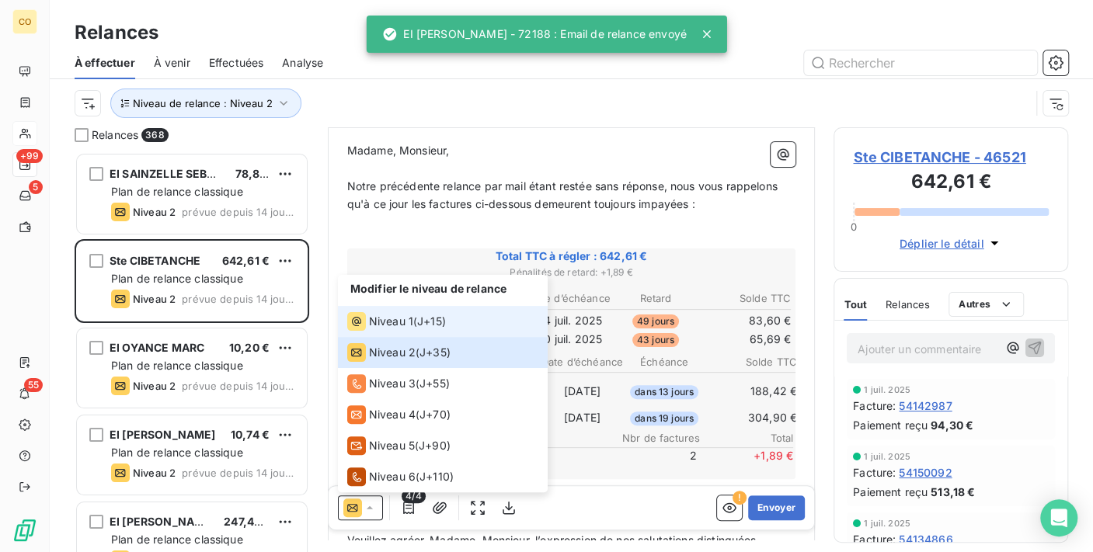
click at [416, 324] on div "Niveau 1 ( J+15 )" at bounding box center [396, 321] width 99 height 19
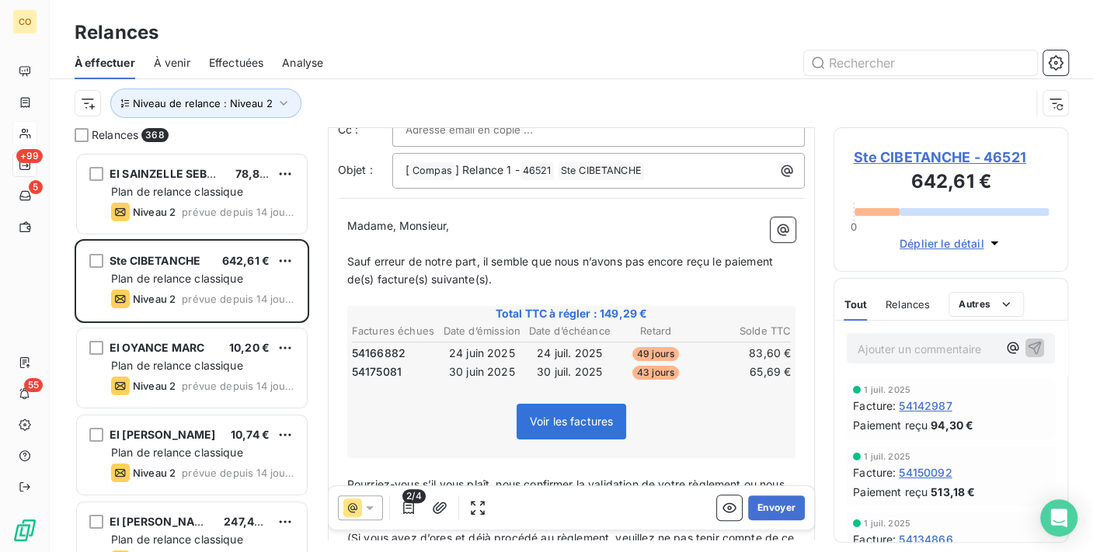
scroll to position [86, 0]
click at [761, 509] on button "Envoyer" at bounding box center [776, 508] width 57 height 25
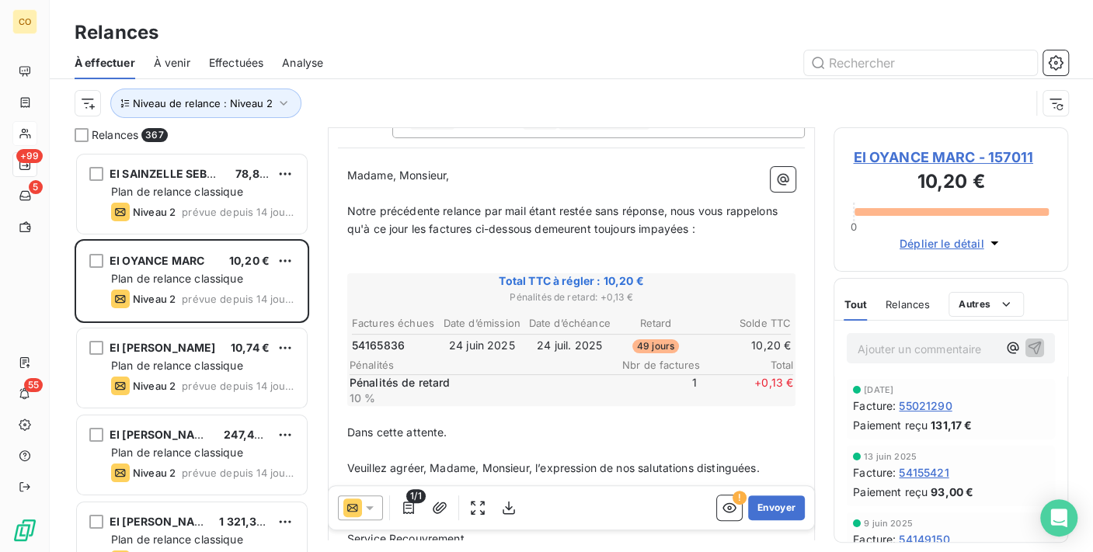
scroll to position [172, 0]
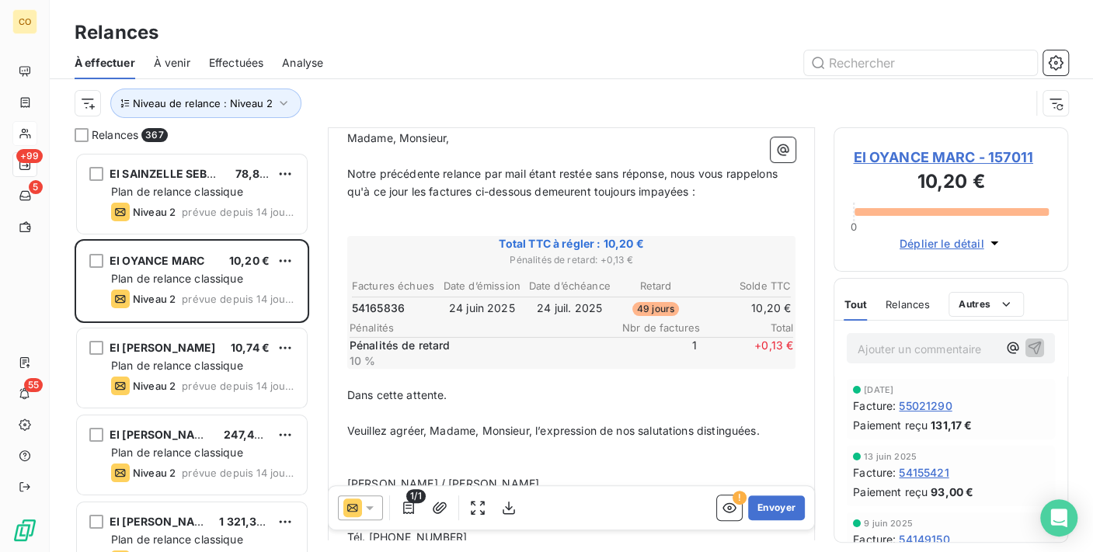
click at [375, 503] on icon at bounding box center [370, 508] width 16 height 16
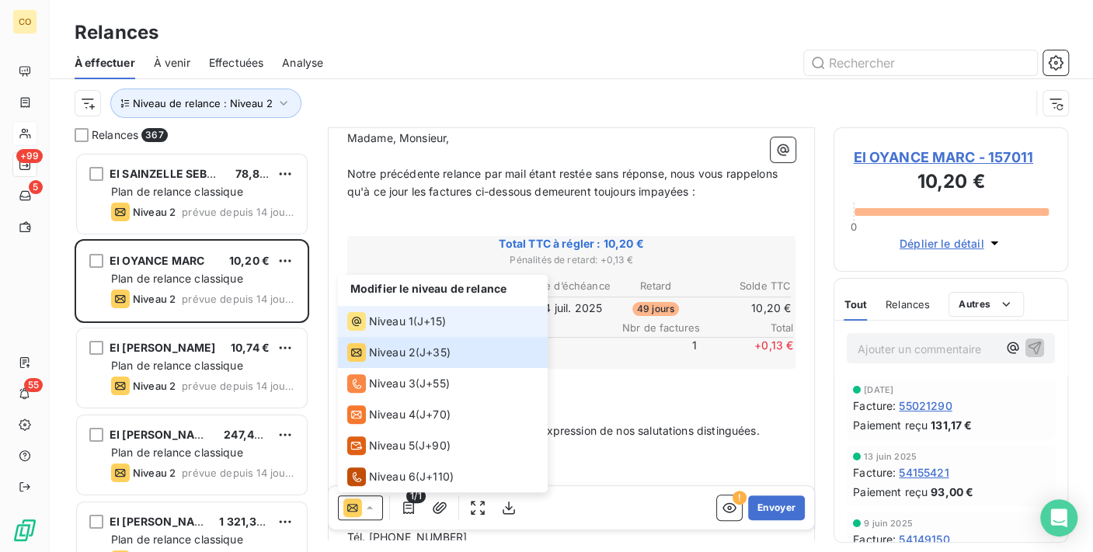
click at [410, 319] on span "Niveau 1" at bounding box center [391, 322] width 44 height 16
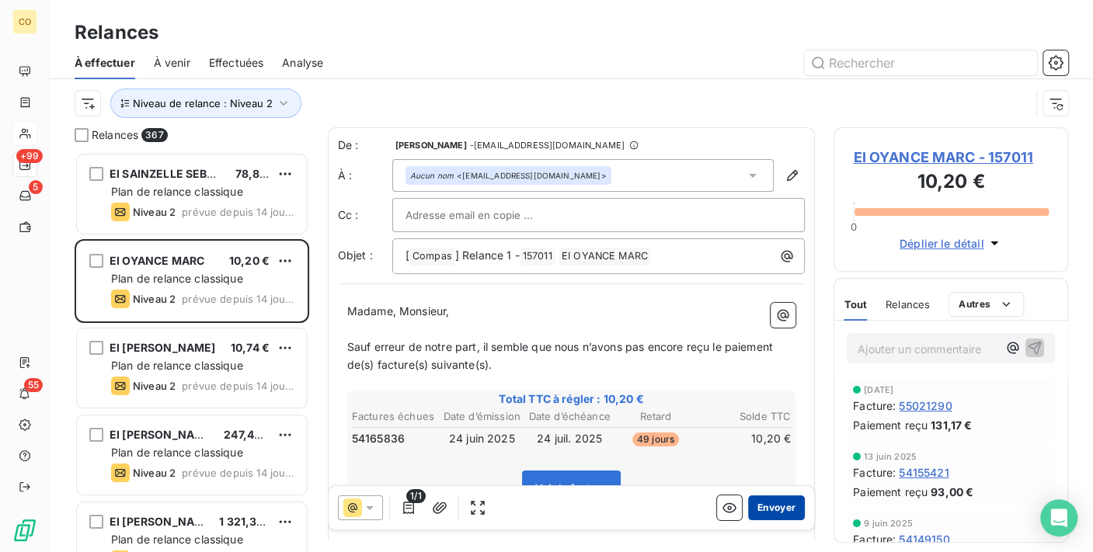
click at [774, 505] on button "Envoyer" at bounding box center [776, 508] width 57 height 25
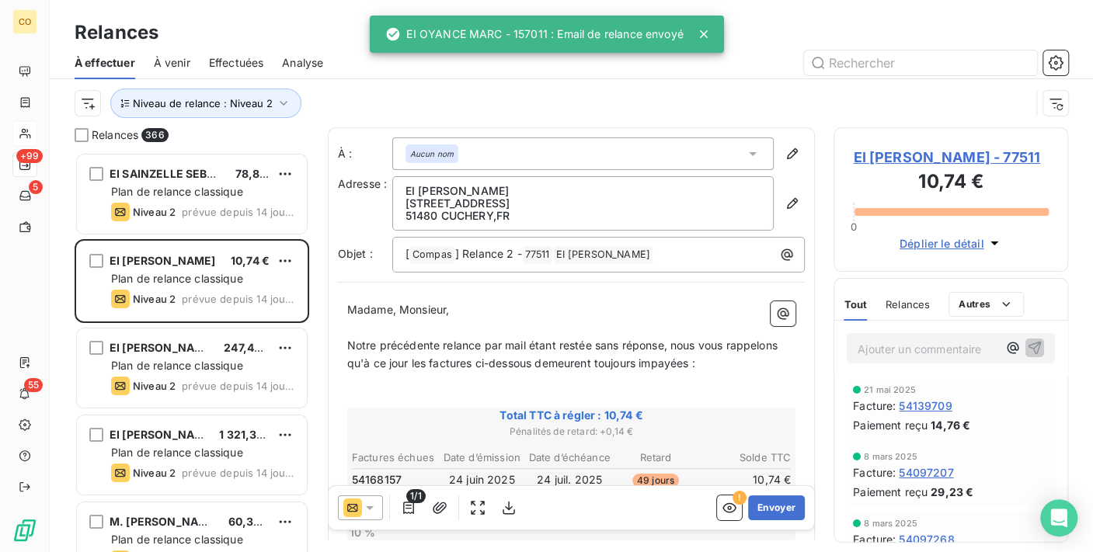
click at [373, 498] on div at bounding box center [360, 508] width 45 height 25
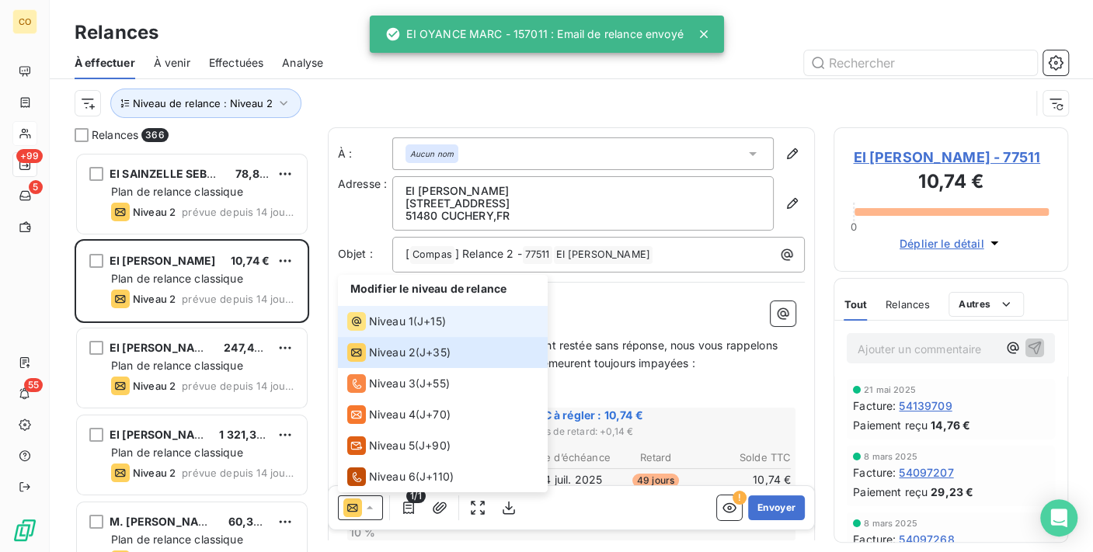
click at [360, 315] on icon at bounding box center [356, 321] width 19 height 19
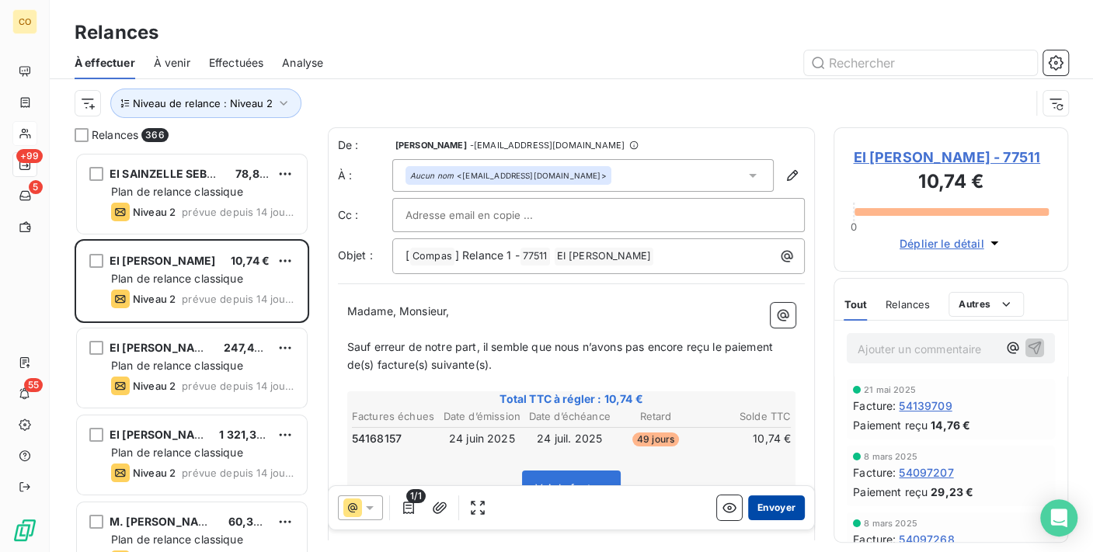
click at [776, 505] on button "Envoyer" at bounding box center [776, 508] width 57 height 25
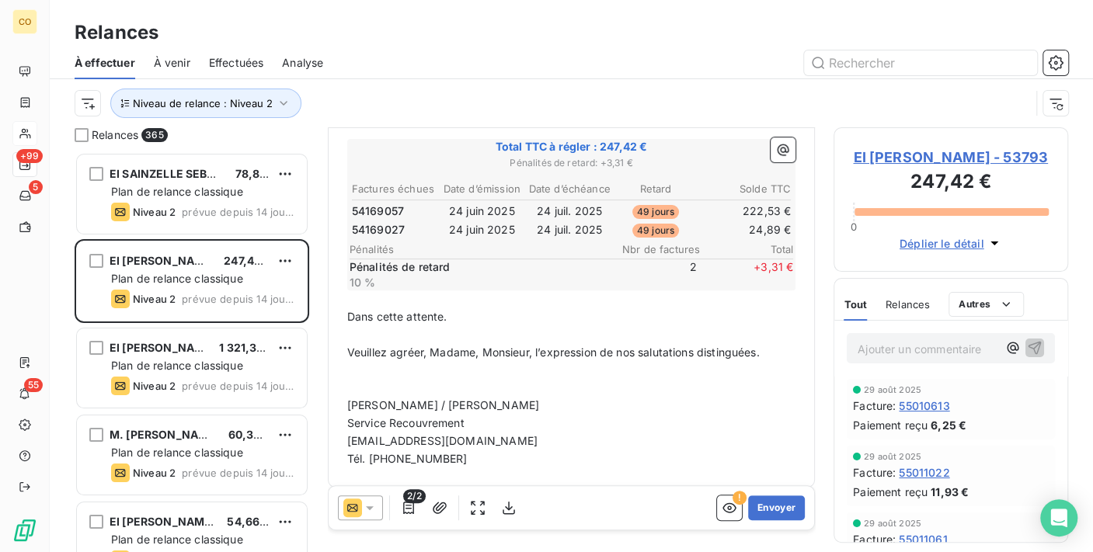
scroll to position [286, 0]
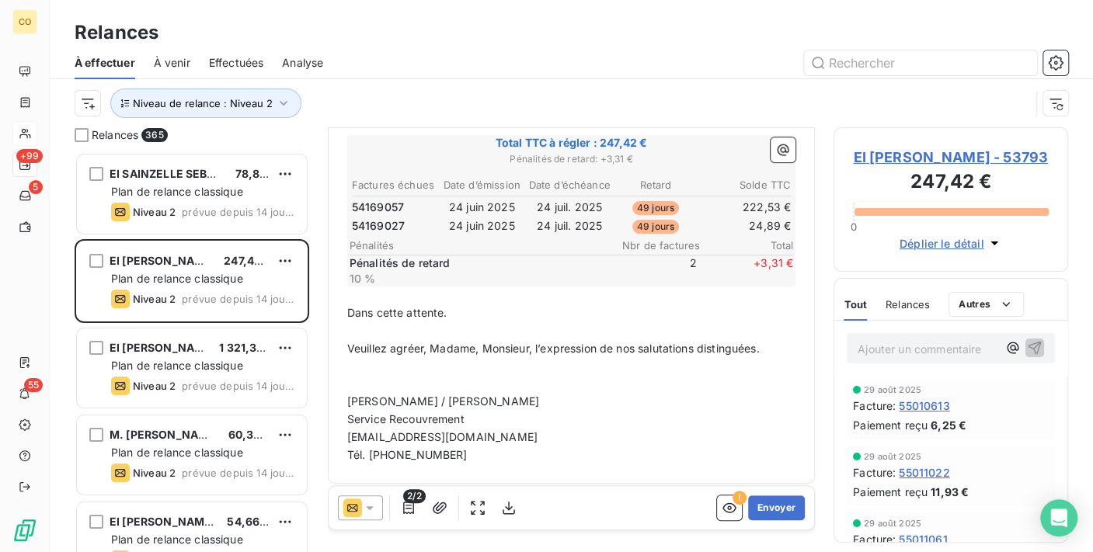
click at [371, 510] on icon at bounding box center [370, 508] width 16 height 16
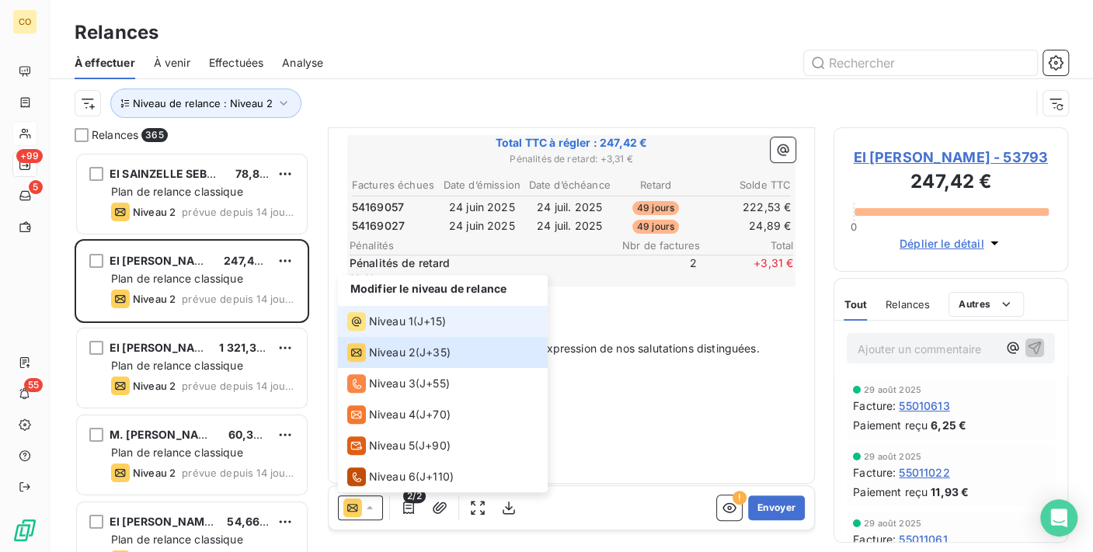
click at [375, 326] on span "Niveau 1" at bounding box center [391, 322] width 44 height 16
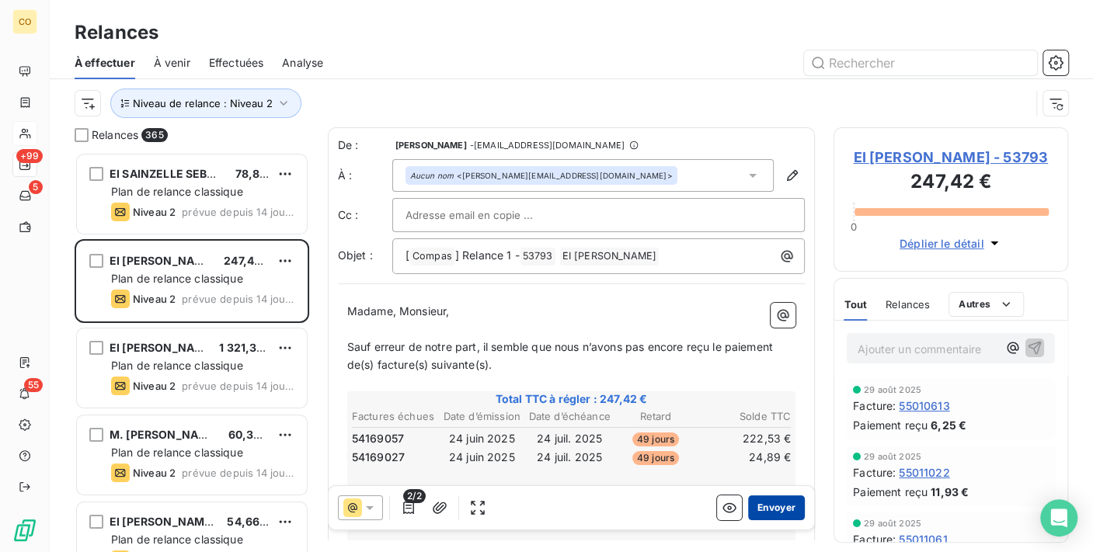
click at [766, 503] on button "Envoyer" at bounding box center [776, 508] width 57 height 25
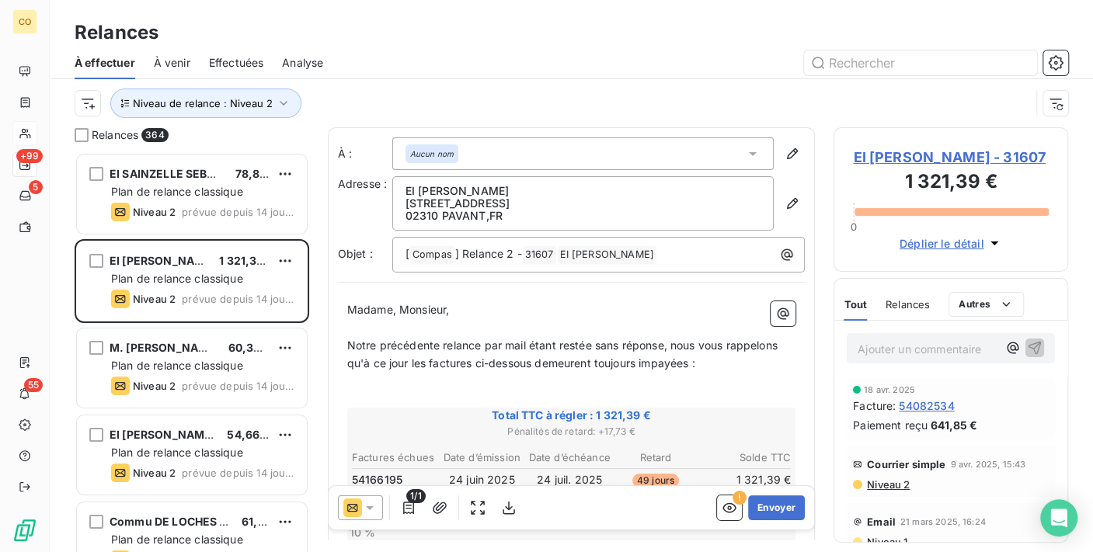
click at [367, 502] on icon at bounding box center [370, 508] width 16 height 16
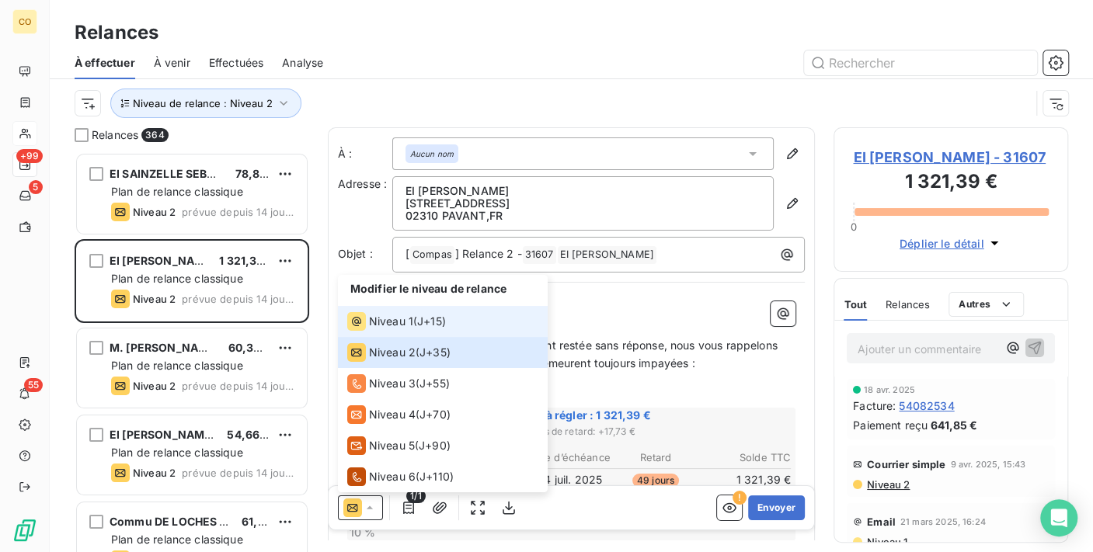
click at [377, 318] on span "Niveau 1" at bounding box center [391, 322] width 44 height 16
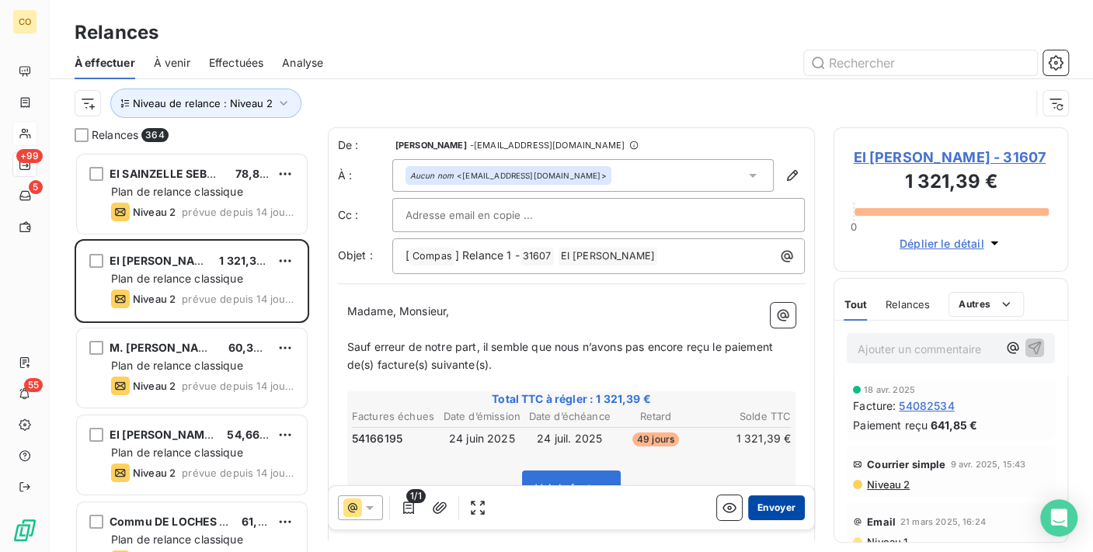
click at [777, 507] on button "Envoyer" at bounding box center [776, 508] width 57 height 25
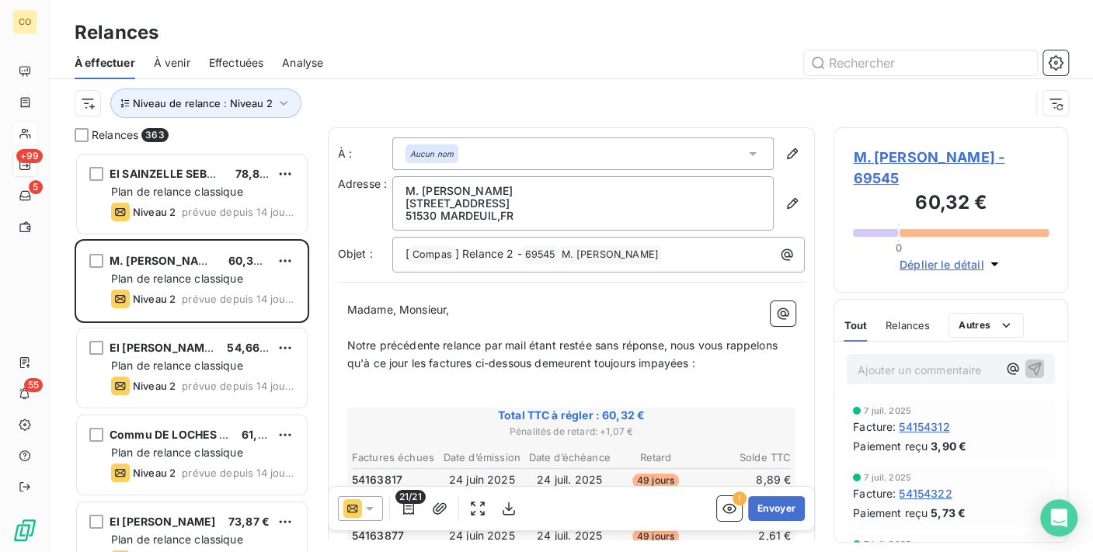
click at [364, 509] on icon at bounding box center [370, 508] width 16 height 16
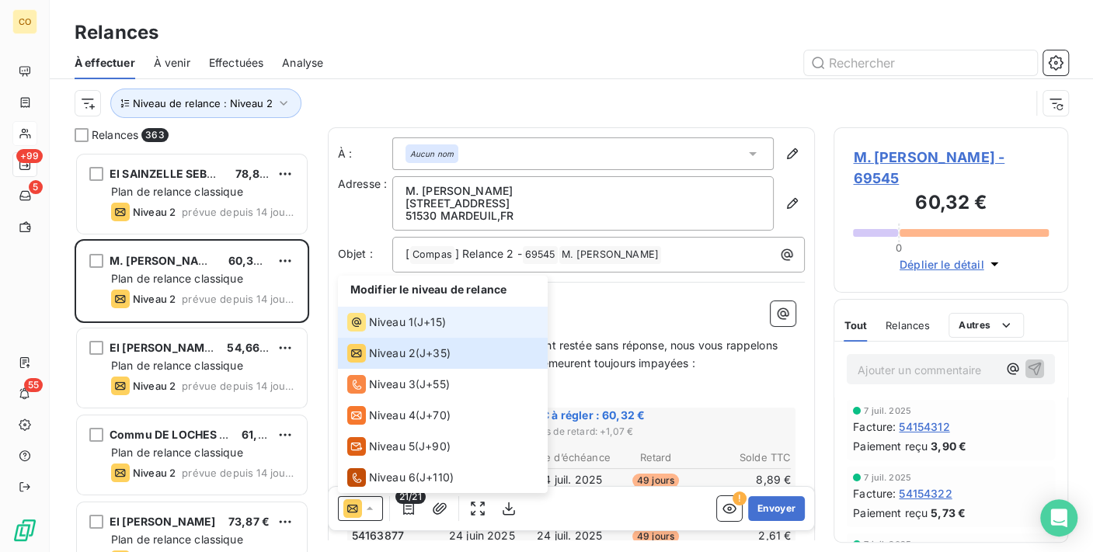
click at [363, 326] on icon at bounding box center [356, 321] width 19 height 19
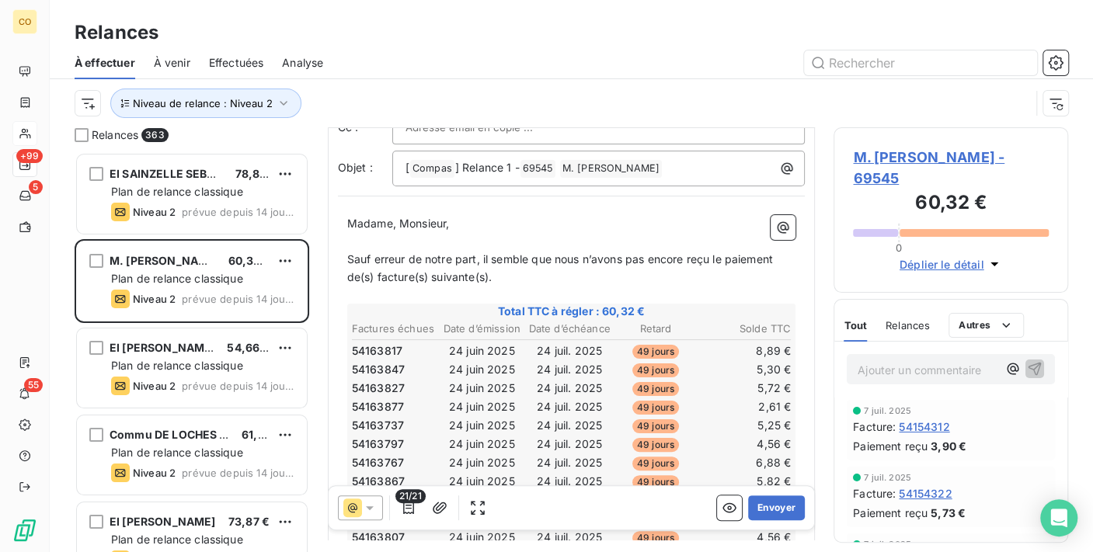
scroll to position [2, 0]
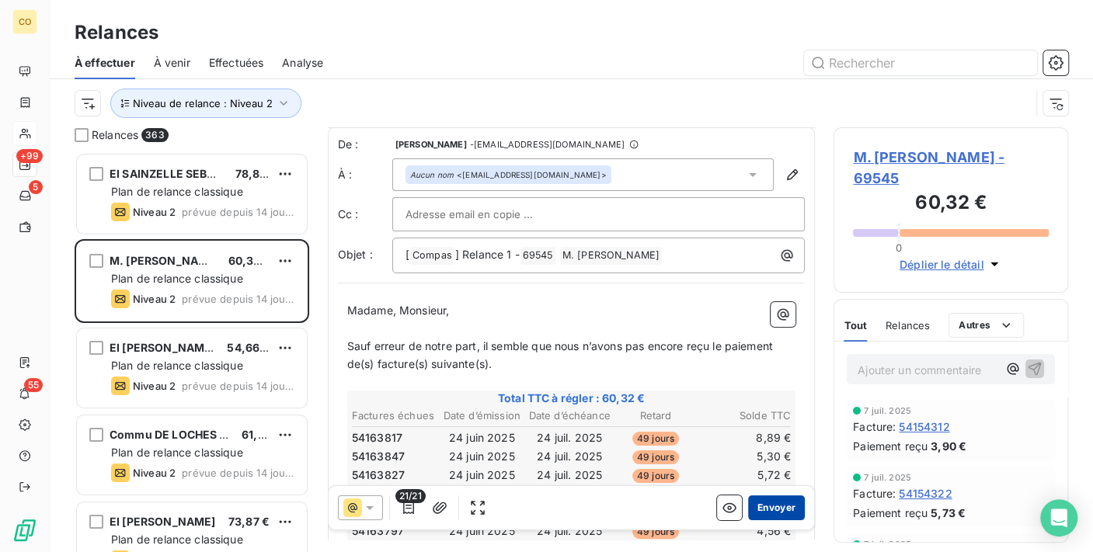
click at [769, 499] on button "Envoyer" at bounding box center [776, 508] width 57 height 25
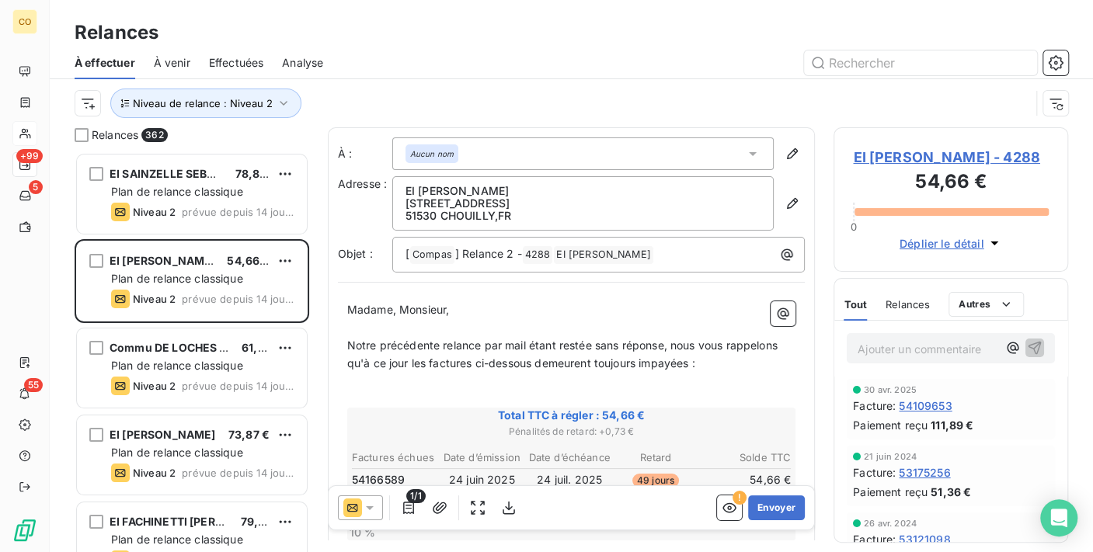
click at [378, 510] on div at bounding box center [360, 508] width 45 height 25
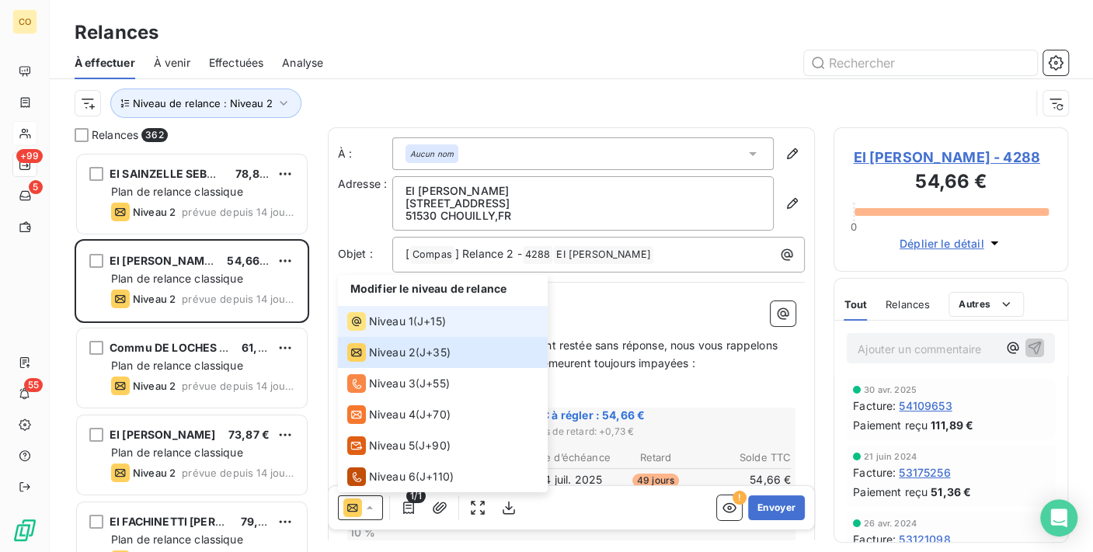
click at [394, 320] on span "Niveau 1" at bounding box center [391, 322] width 44 height 16
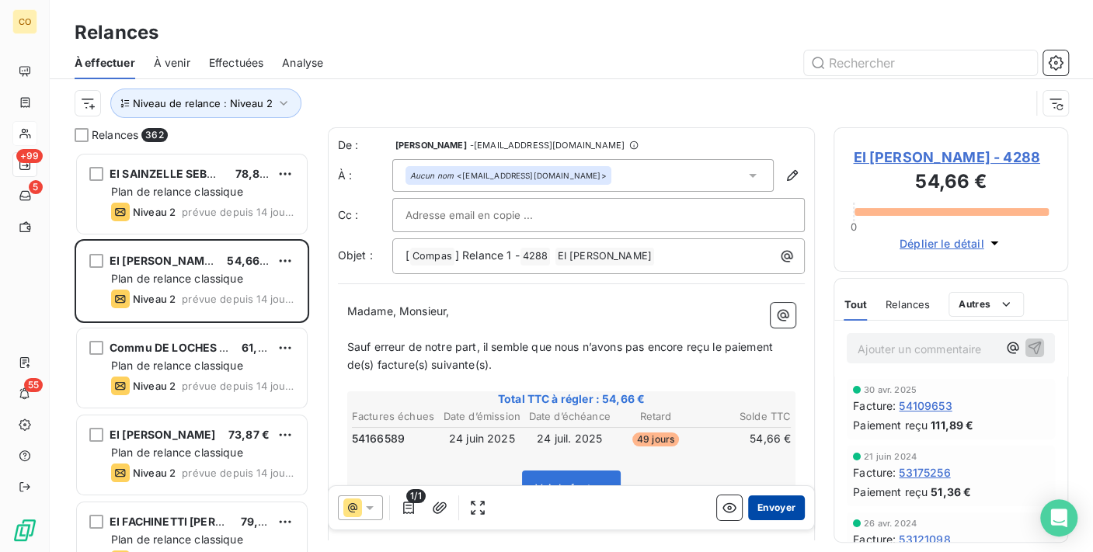
click at [765, 506] on button "Envoyer" at bounding box center [776, 508] width 57 height 25
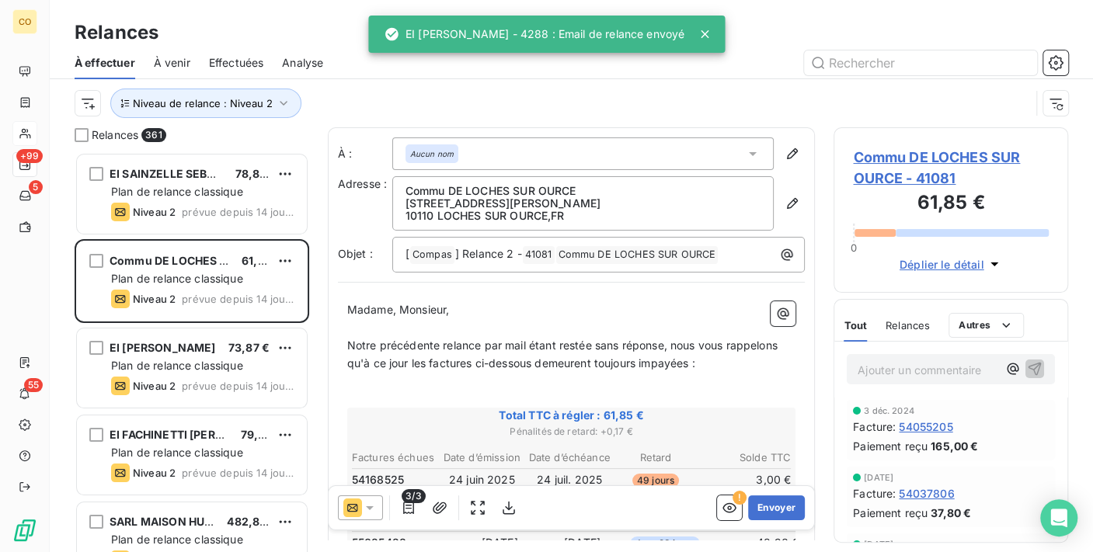
click at [377, 495] on div "3/3 ! Envoyer" at bounding box center [572, 508] width 486 height 44
click at [368, 504] on icon at bounding box center [370, 508] width 16 height 16
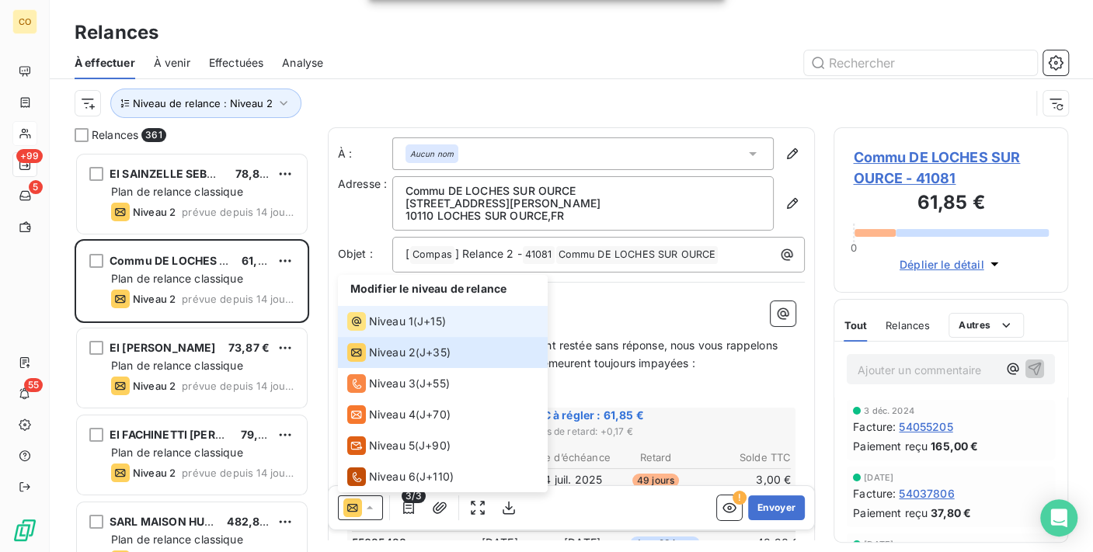
click at [380, 311] on li "Niveau 1 ( J+15 )" at bounding box center [443, 321] width 210 height 31
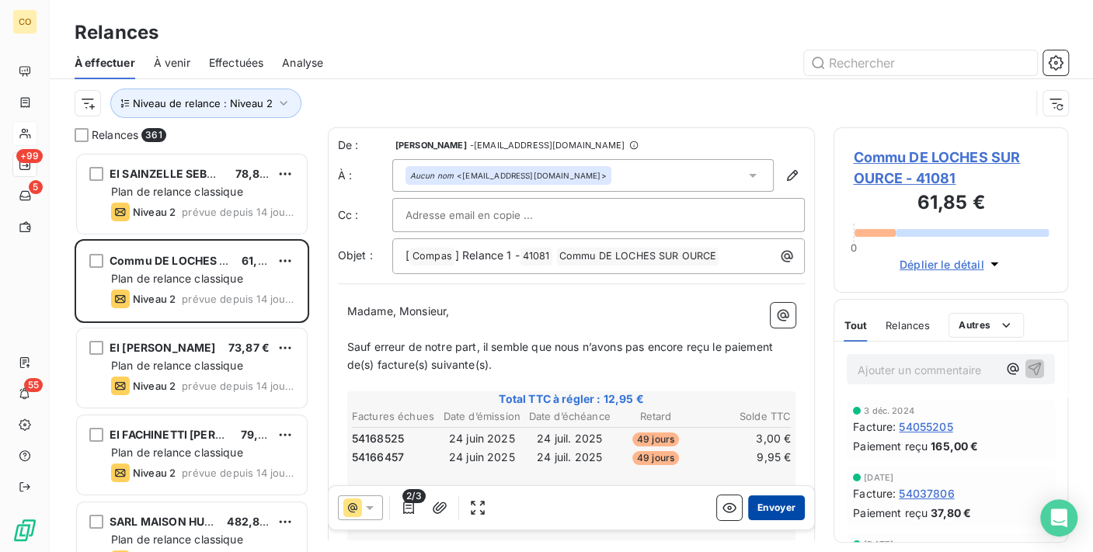
click at [759, 509] on button "Envoyer" at bounding box center [776, 508] width 57 height 25
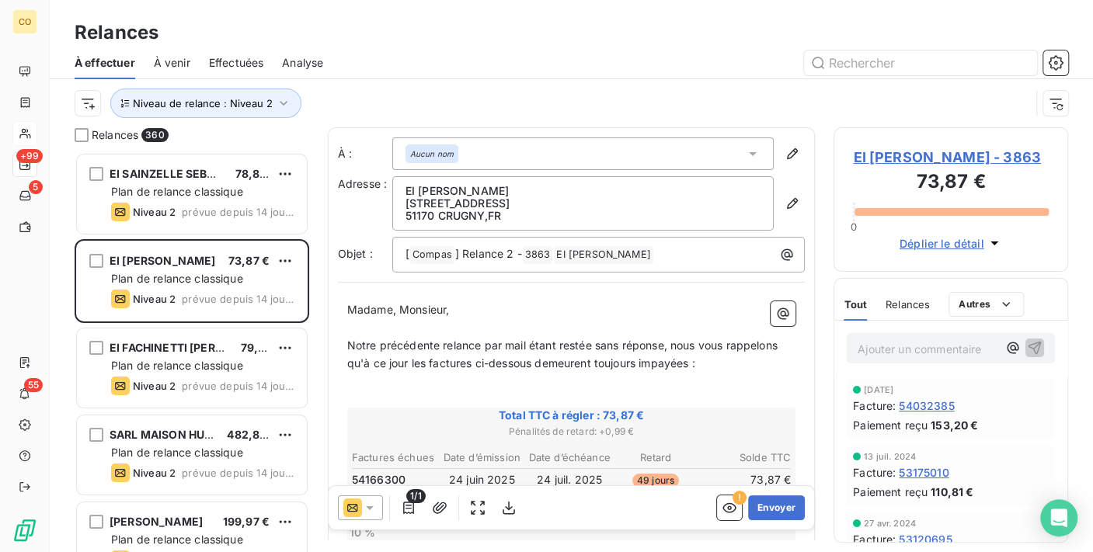
click at [367, 500] on div at bounding box center [360, 508] width 45 height 25
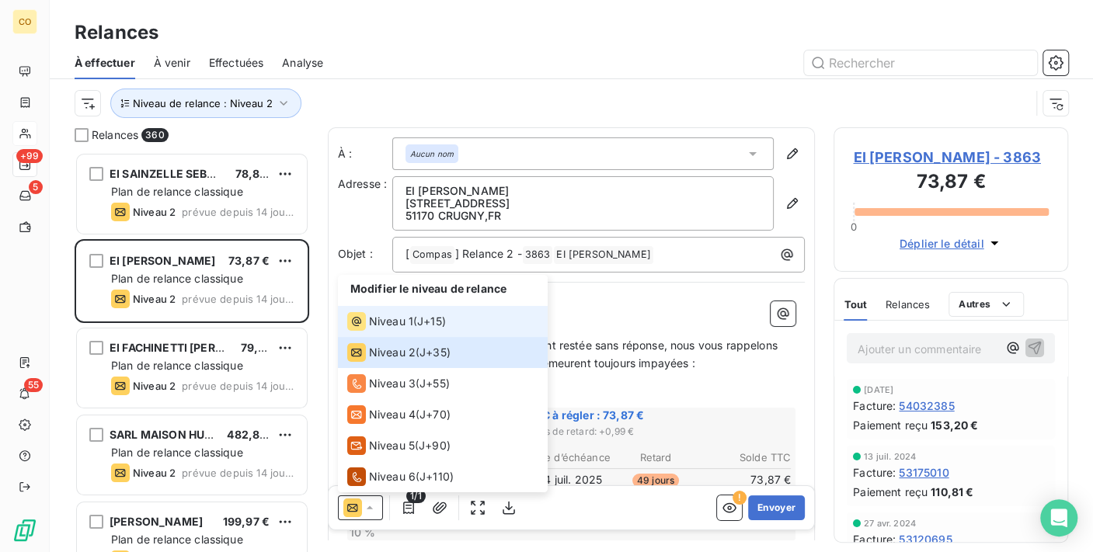
click at [373, 326] on span "Niveau 1" at bounding box center [391, 322] width 44 height 16
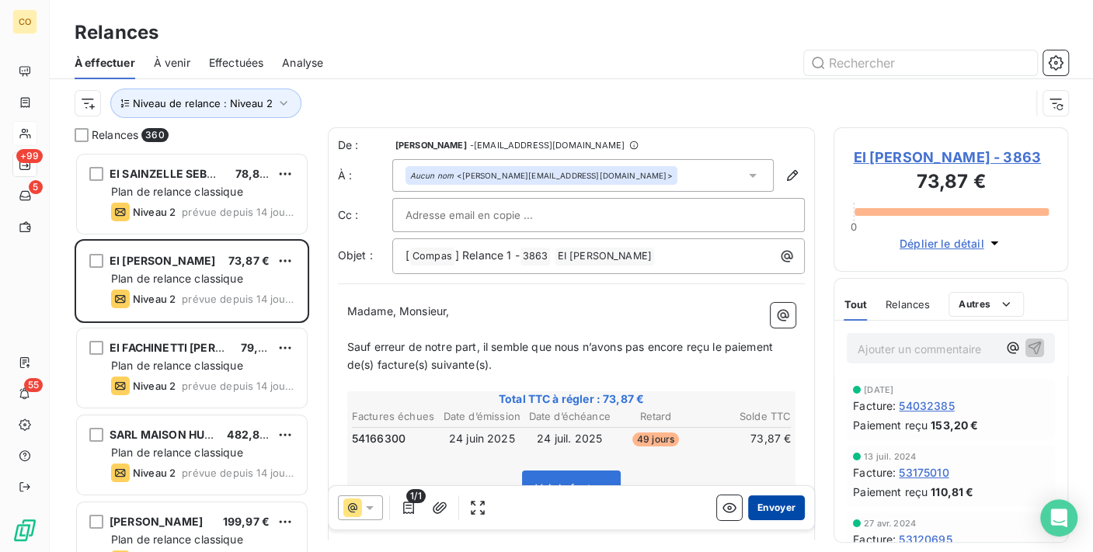
click at [762, 505] on button "Envoyer" at bounding box center [776, 508] width 57 height 25
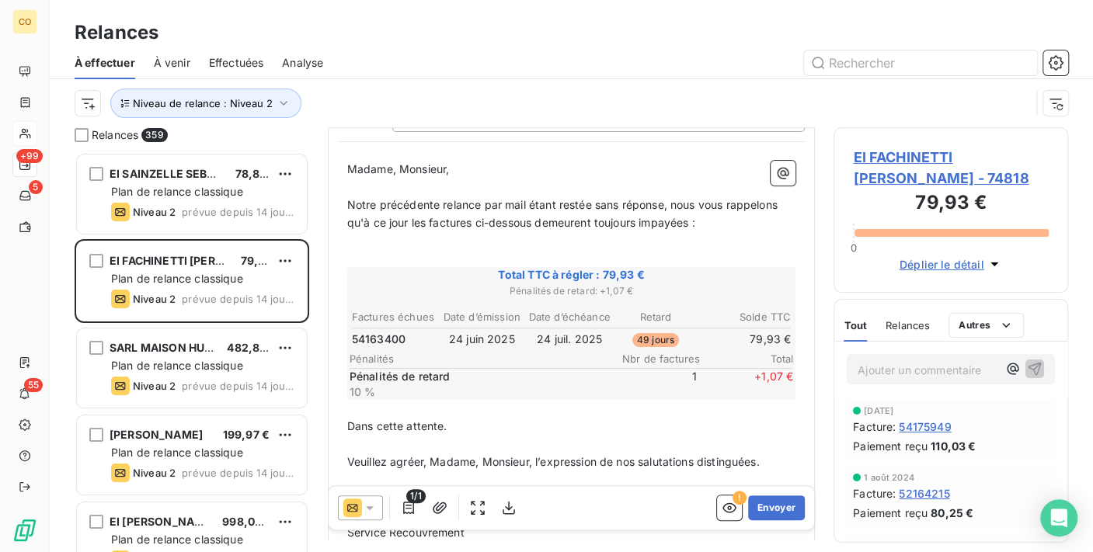
scroll to position [174, 0]
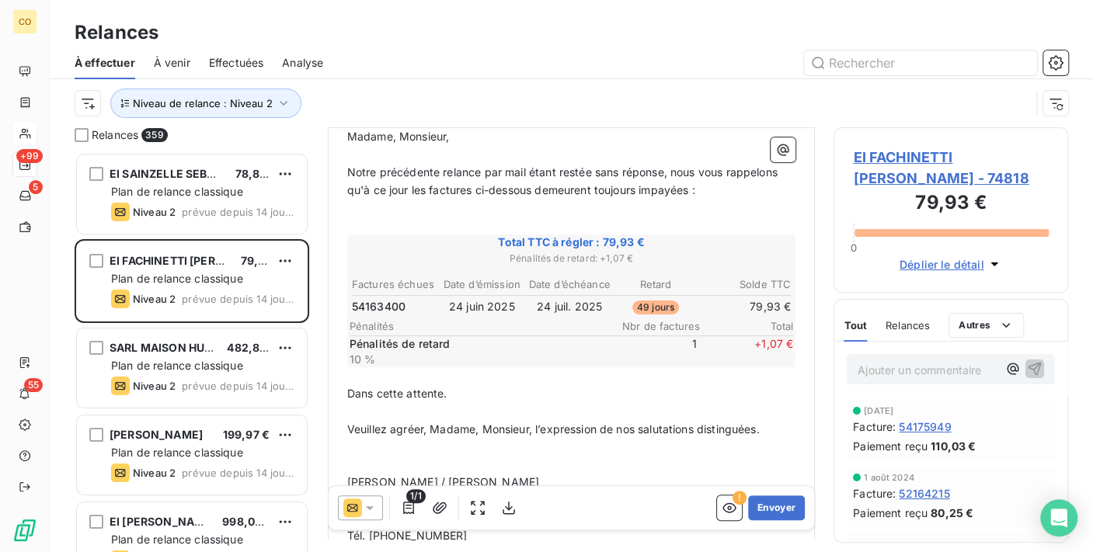
drag, startPoint x: 368, startPoint y: 507, endPoint x: 368, endPoint y: 494, distance: 12.4
click at [368, 507] on icon at bounding box center [370, 508] width 16 height 16
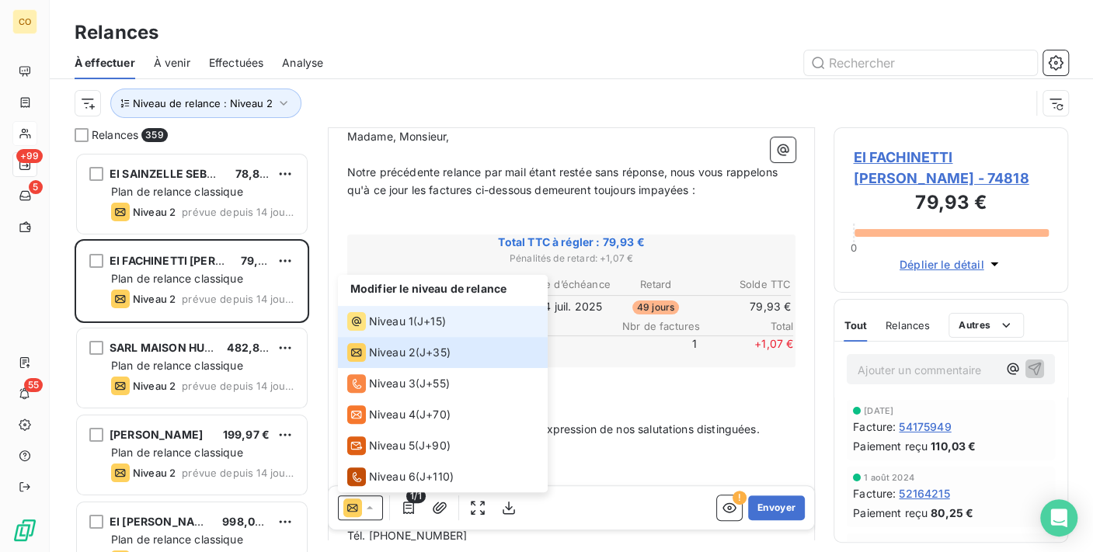
click at [371, 322] on span "Niveau 1" at bounding box center [391, 322] width 44 height 16
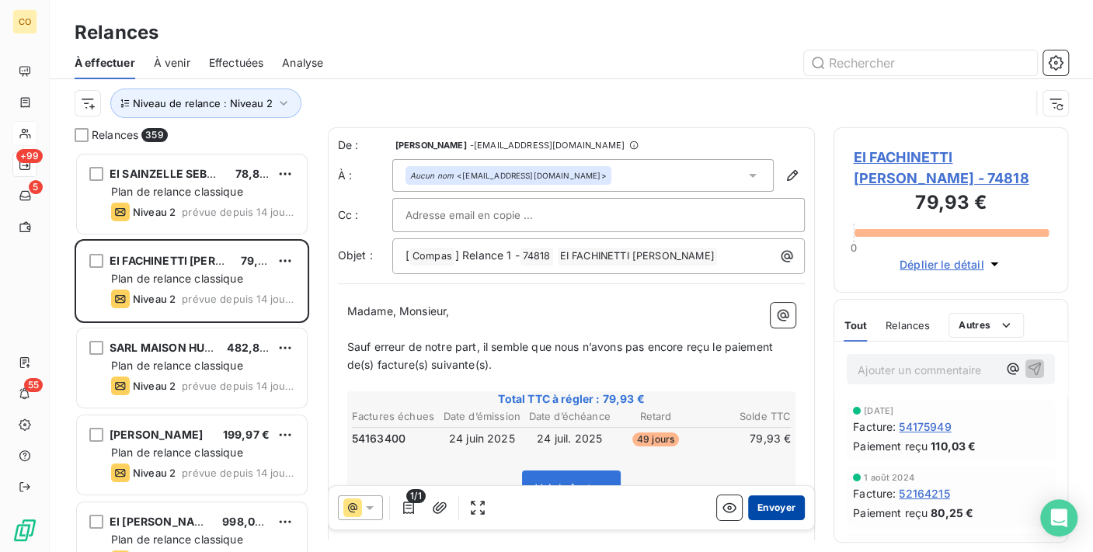
click at [750, 499] on button "Envoyer" at bounding box center [776, 508] width 57 height 25
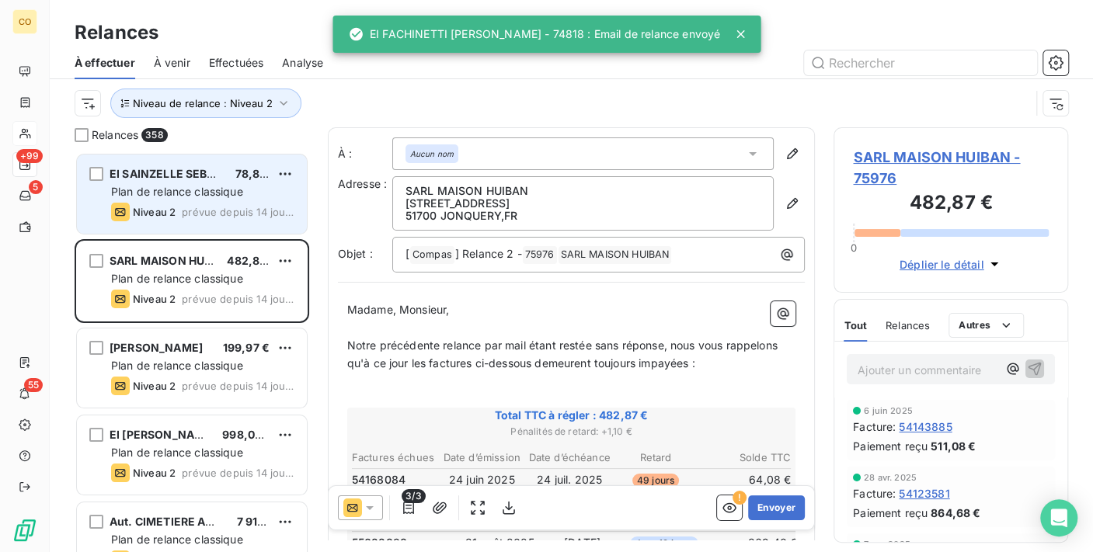
click at [193, 174] on span "EI SAINZELLE SEBASTIEN" at bounding box center [179, 173] width 138 height 13
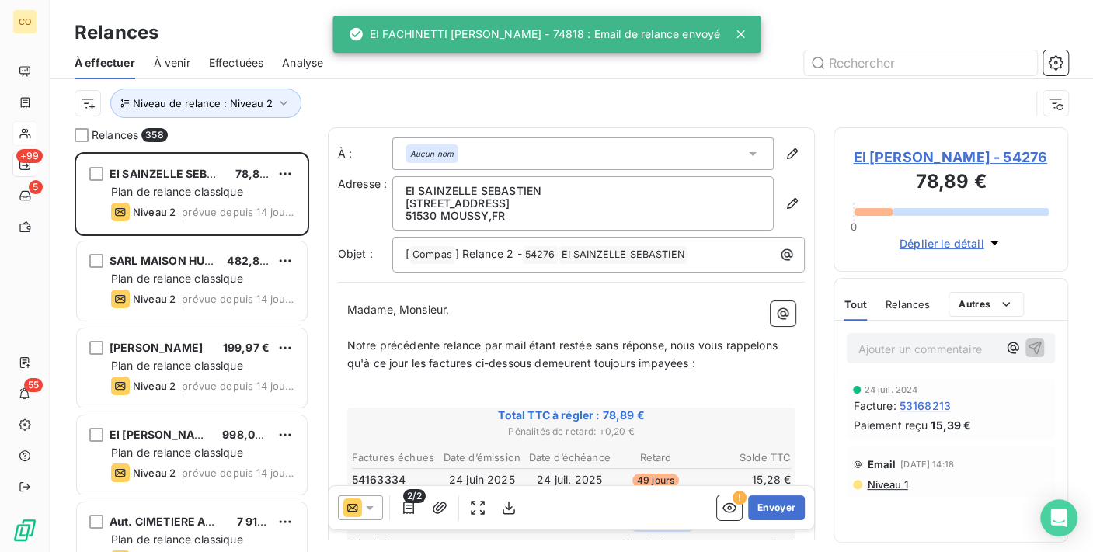
drag, startPoint x: 376, startPoint y: 514, endPoint x: 376, endPoint y: 500, distance: 14.0
click at [376, 514] on icon at bounding box center [370, 508] width 16 height 16
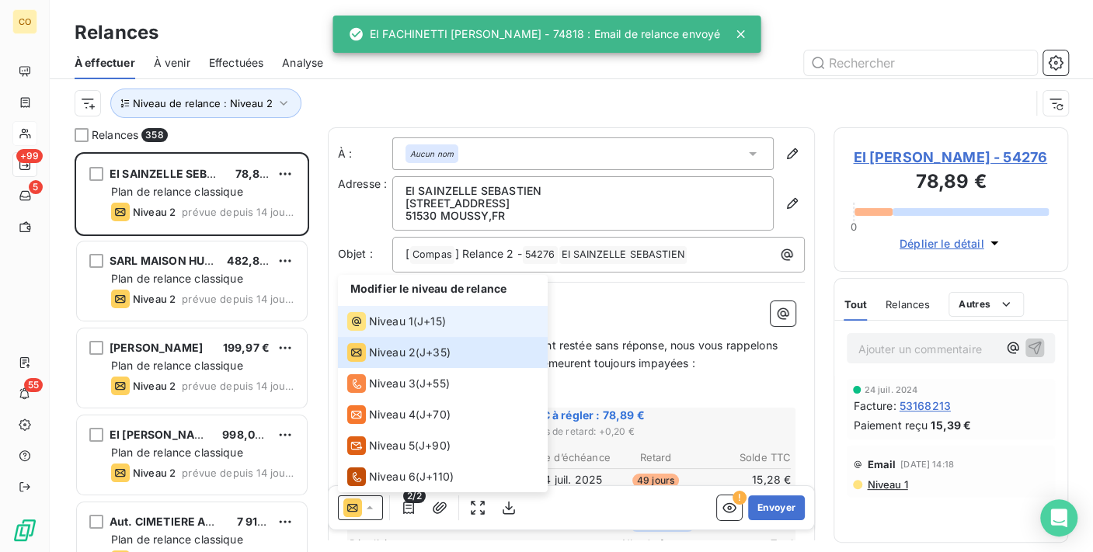
click at [390, 328] on span "Niveau 1" at bounding box center [391, 322] width 44 height 16
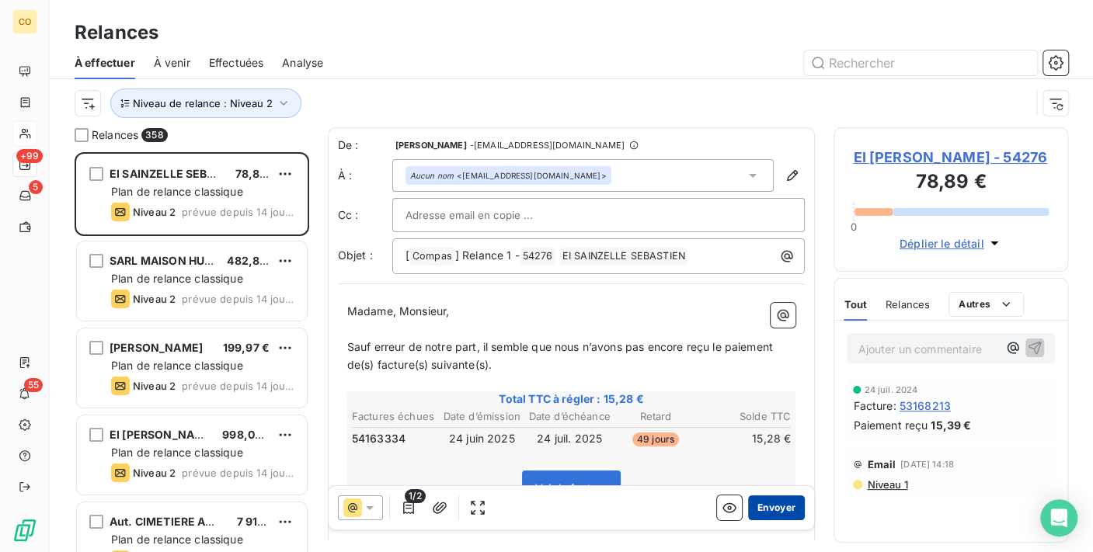
click at [772, 514] on button "Envoyer" at bounding box center [776, 508] width 57 height 25
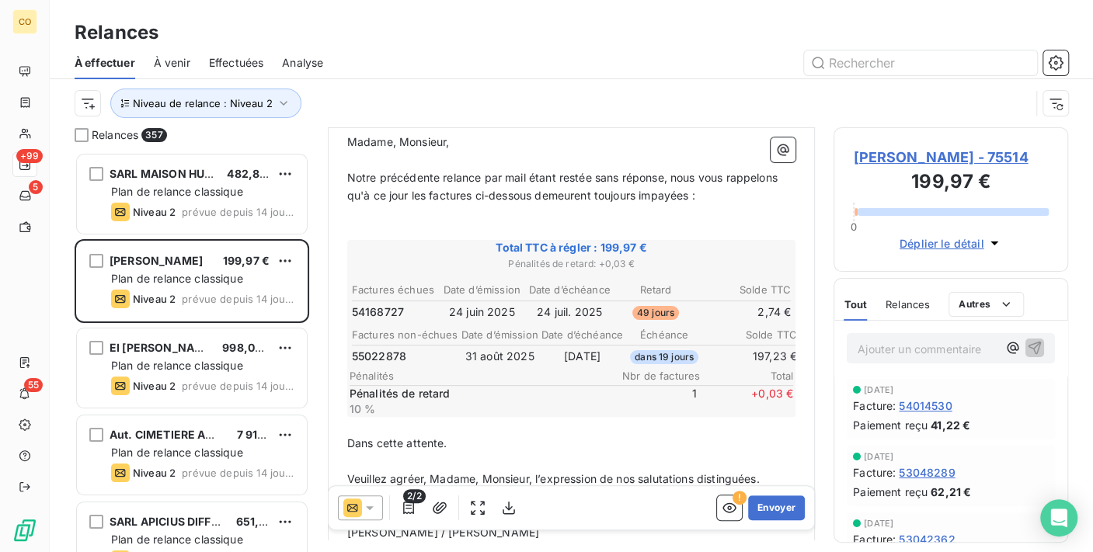
scroll to position [172, 0]
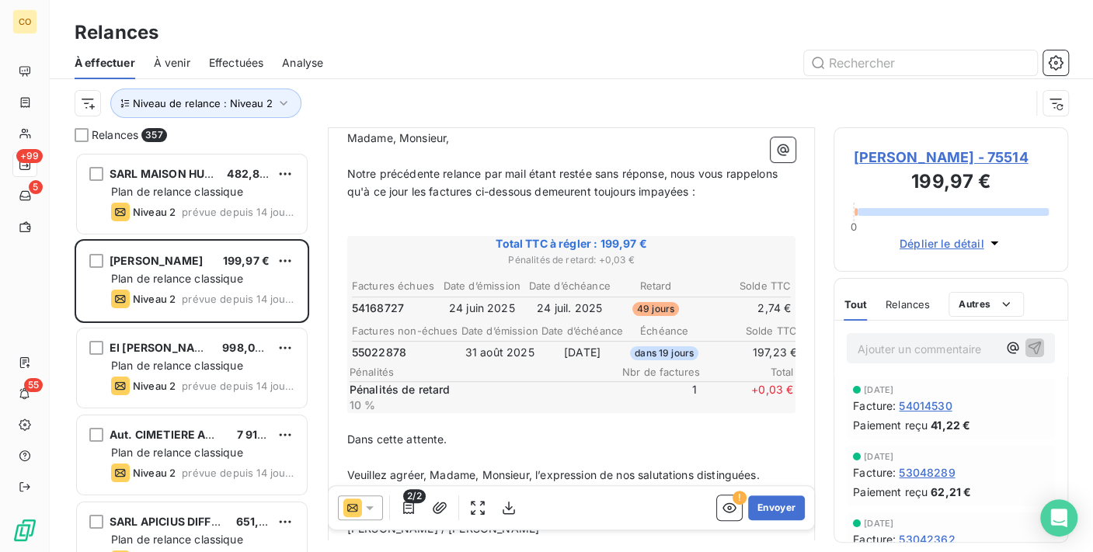
click at [376, 509] on icon at bounding box center [370, 508] width 16 height 16
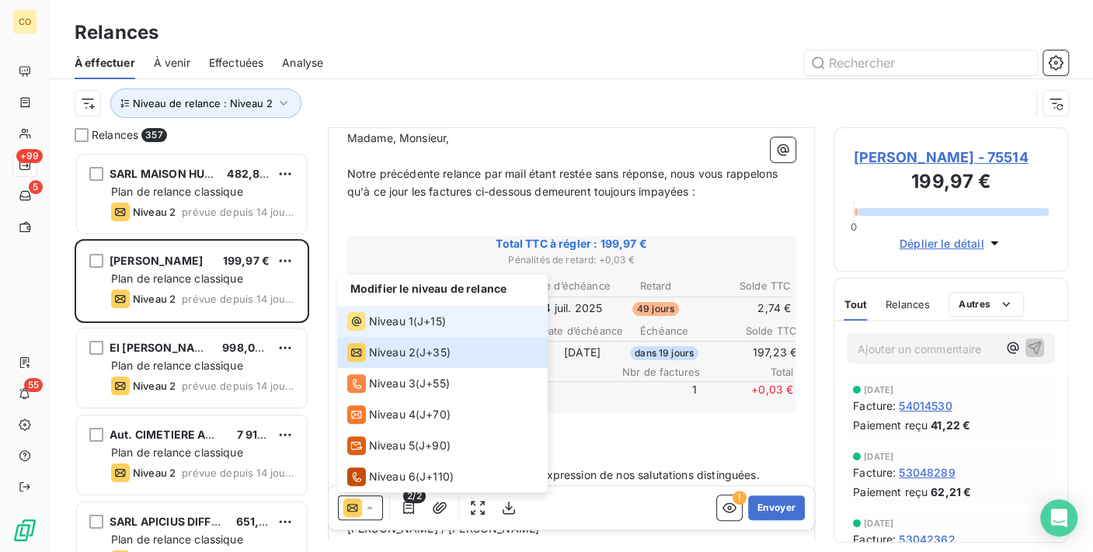
click at [372, 316] on span "Niveau 1" at bounding box center [391, 322] width 44 height 16
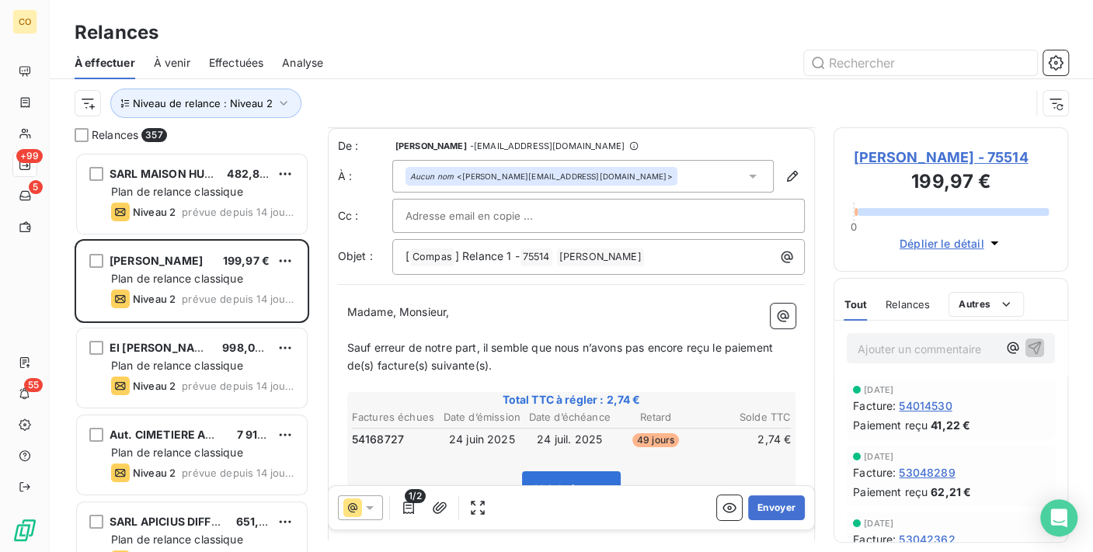
scroll to position [2, 0]
click at [778, 507] on button "Envoyer" at bounding box center [776, 508] width 57 height 25
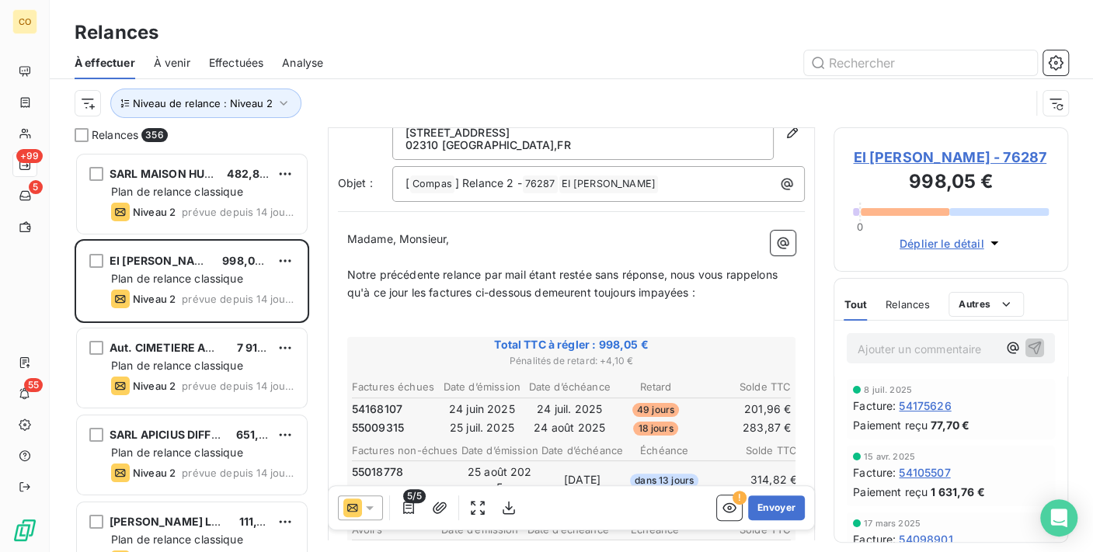
scroll to position [89, 0]
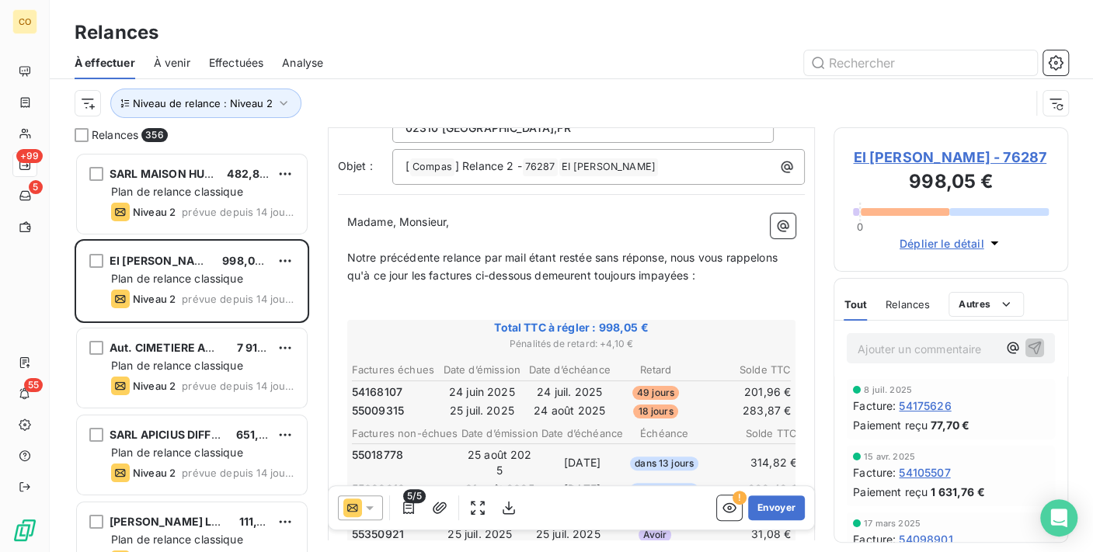
click at [383, 507] on div "5/5" at bounding box center [429, 508] width 183 height 25
click at [375, 505] on icon at bounding box center [370, 508] width 16 height 16
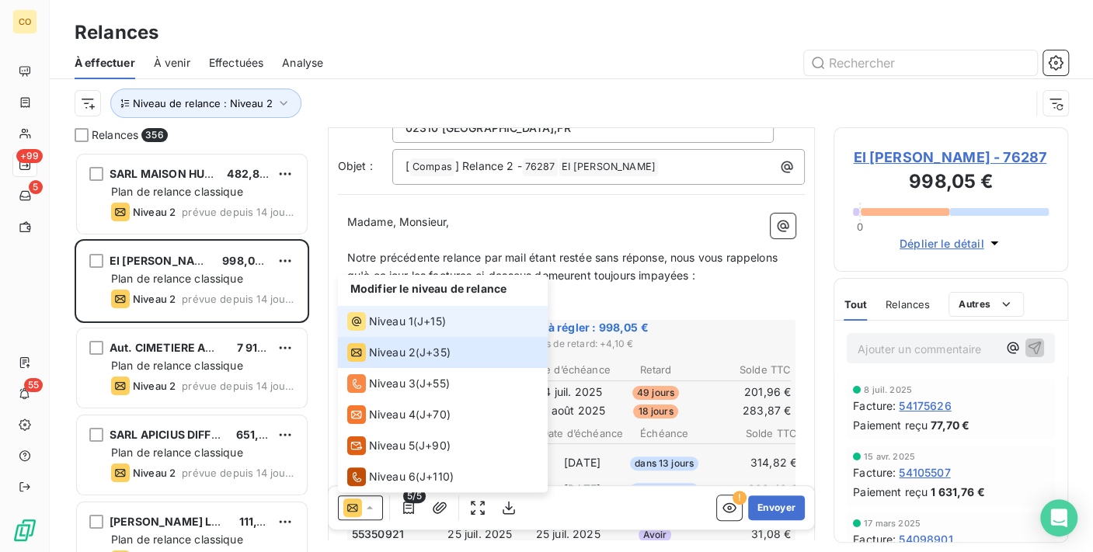
click at [407, 319] on span "Niveau 1" at bounding box center [391, 322] width 44 height 16
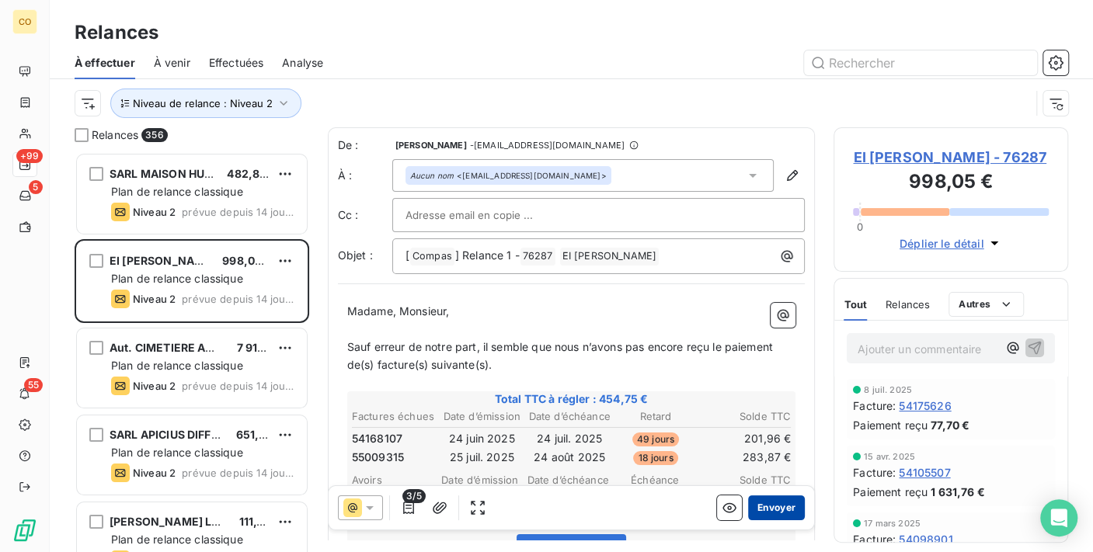
click at [768, 507] on button "Envoyer" at bounding box center [776, 508] width 57 height 25
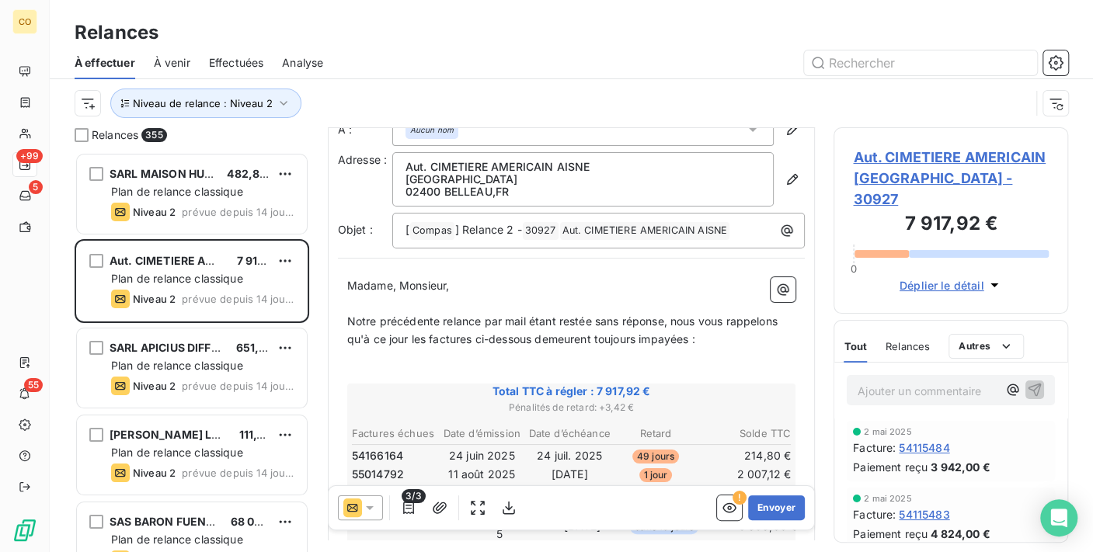
scroll to position [88, 0]
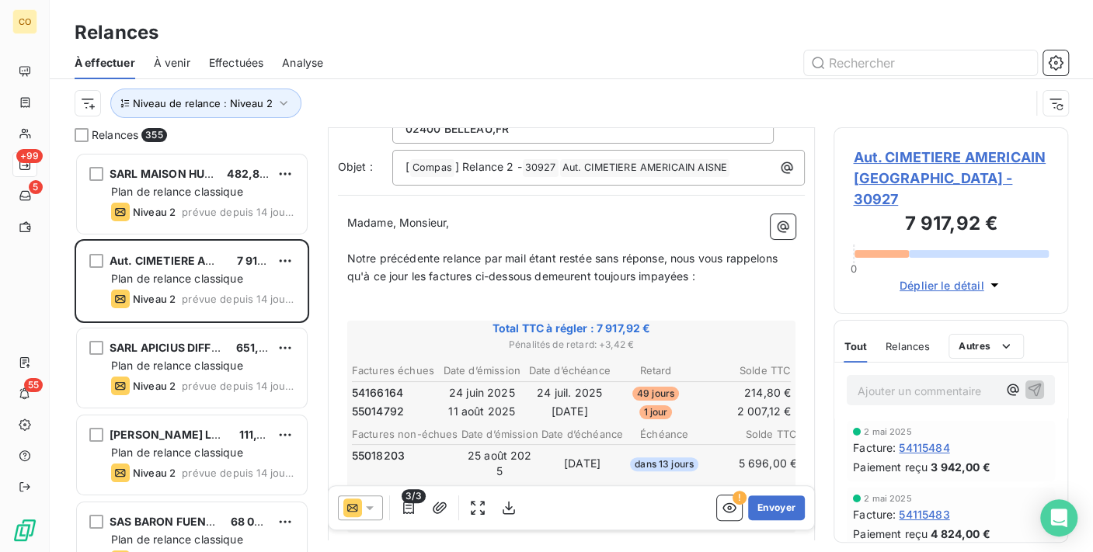
click at [366, 504] on icon at bounding box center [370, 508] width 16 height 16
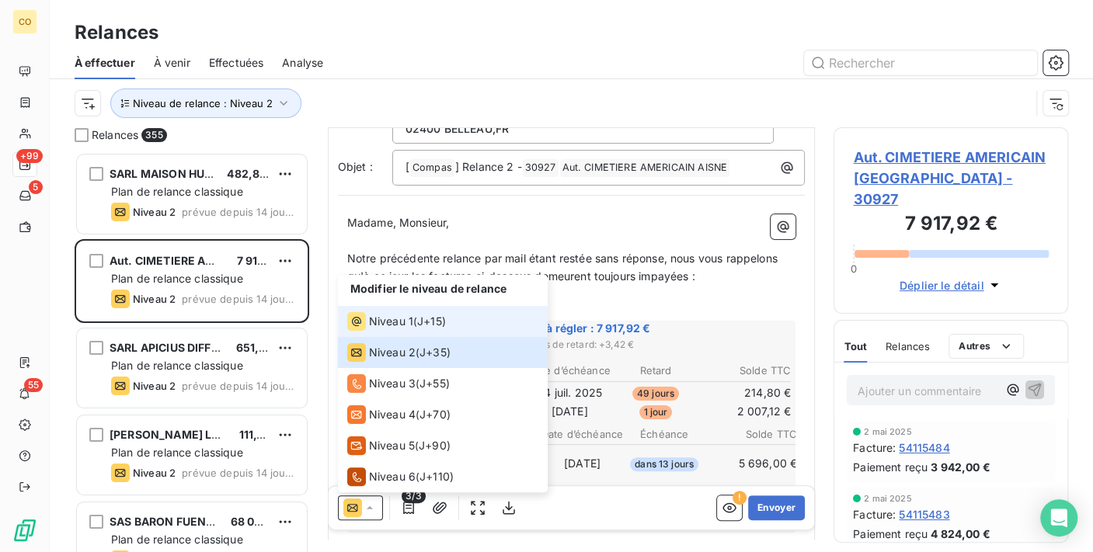
click at [391, 325] on span "Niveau 1" at bounding box center [391, 322] width 44 height 16
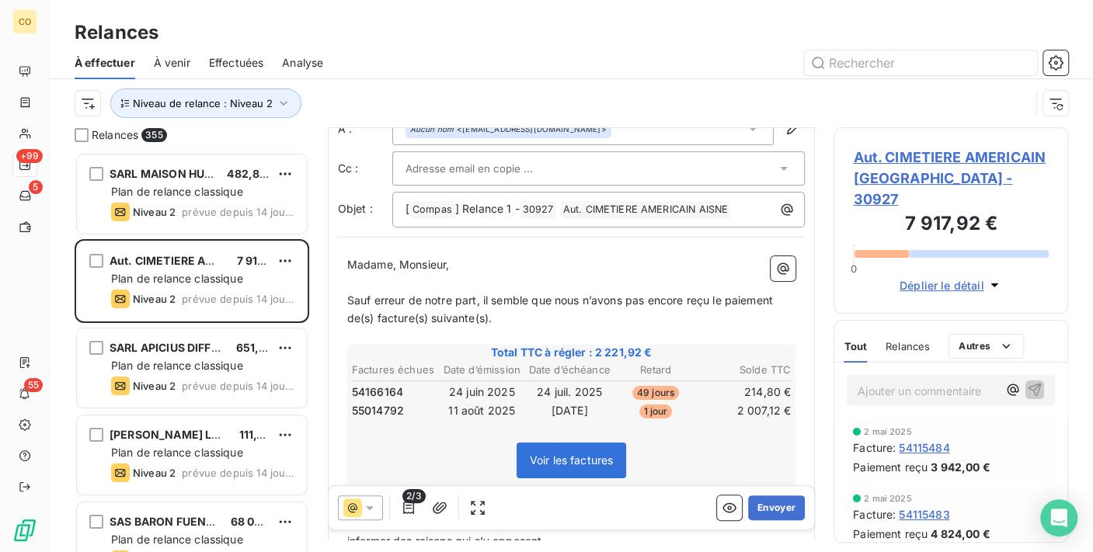
scroll to position [86, 0]
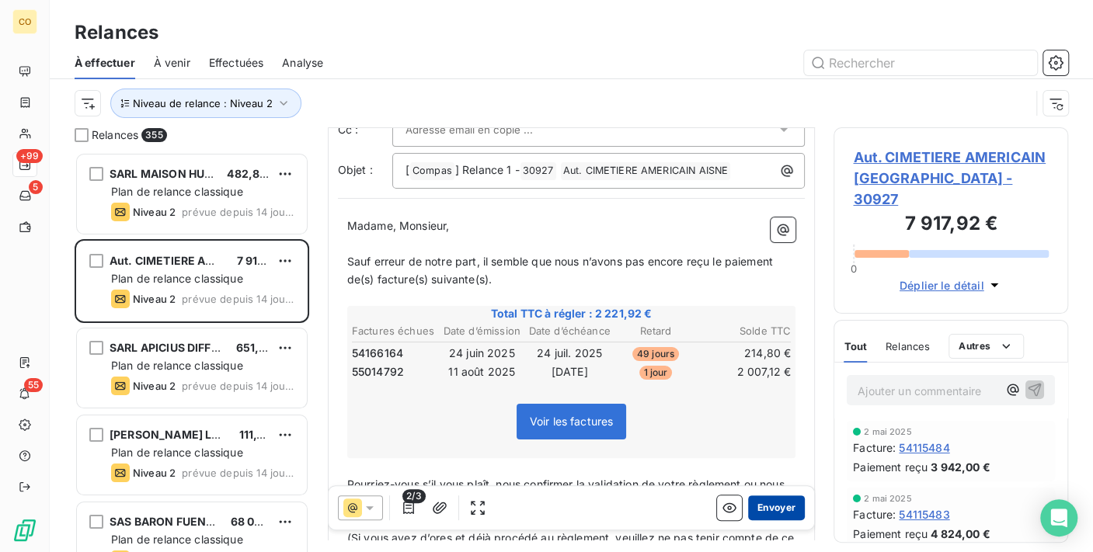
click at [782, 511] on button "Envoyer" at bounding box center [776, 508] width 57 height 25
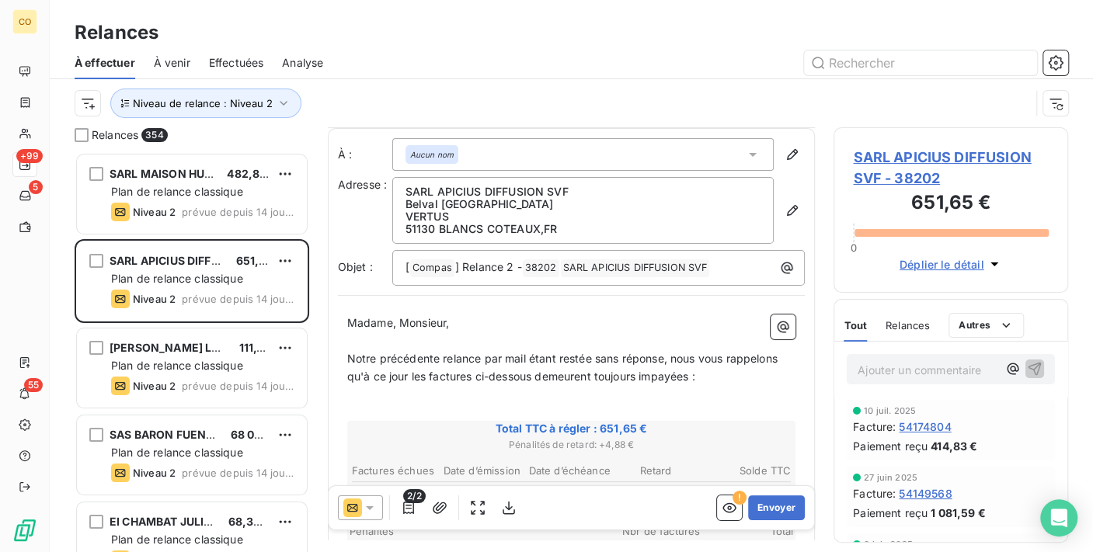
scroll to position [172, 0]
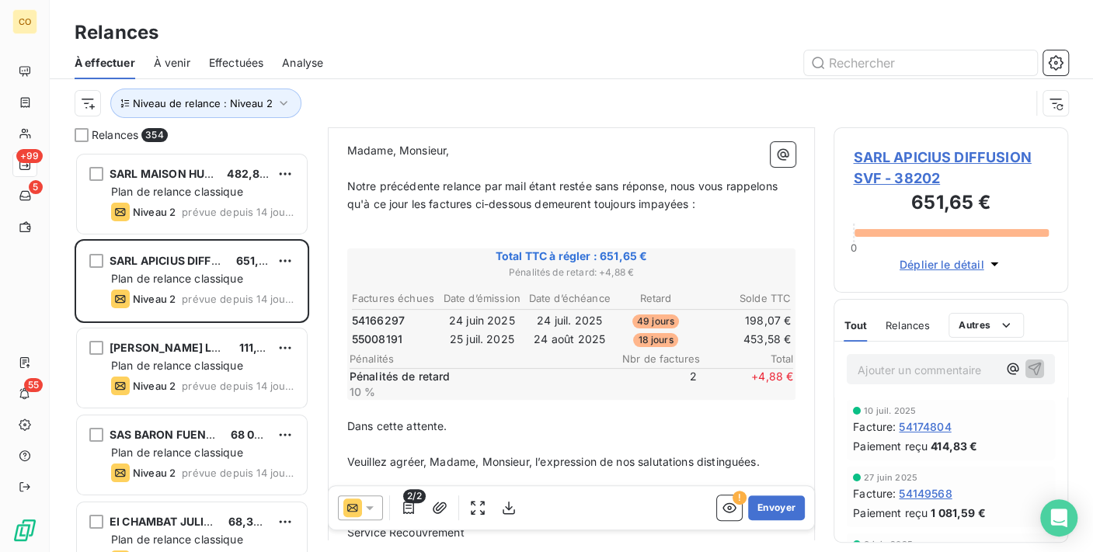
click at [376, 509] on icon at bounding box center [370, 508] width 16 height 16
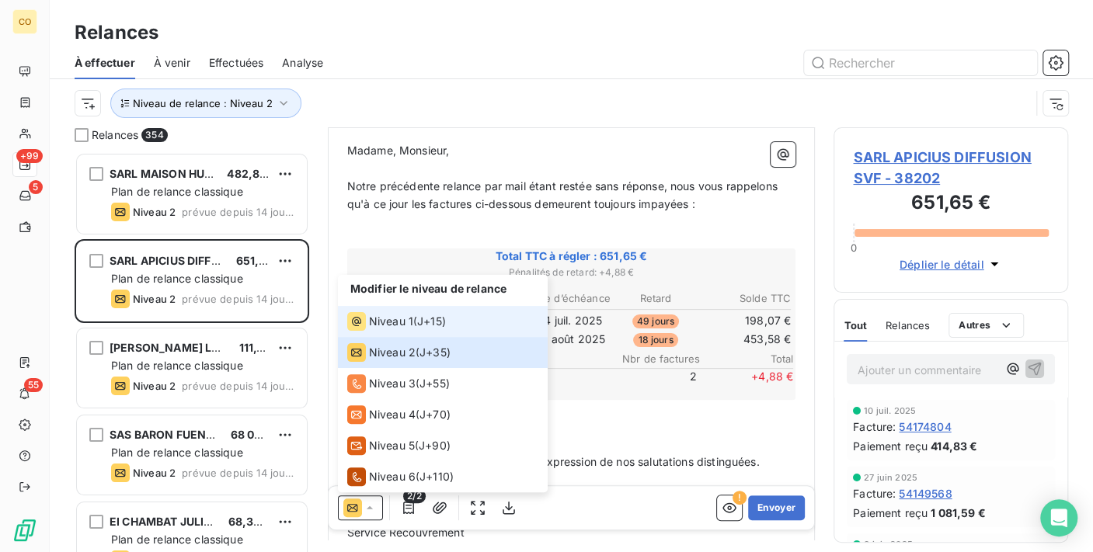
click at [367, 322] on div "Niveau 1" at bounding box center [380, 321] width 66 height 19
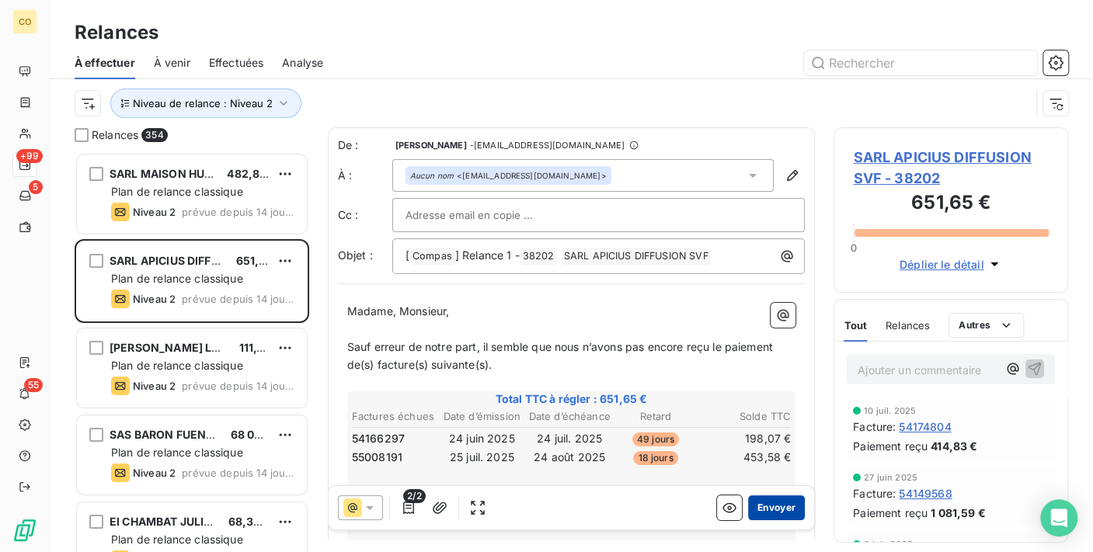
click at [773, 510] on button "Envoyer" at bounding box center [776, 508] width 57 height 25
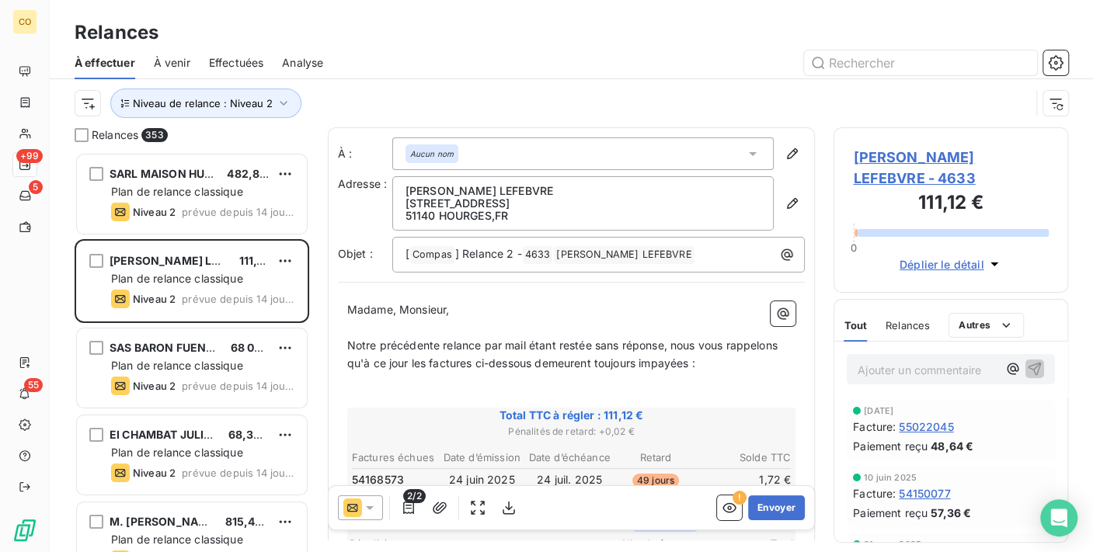
click at [372, 503] on icon at bounding box center [370, 508] width 16 height 16
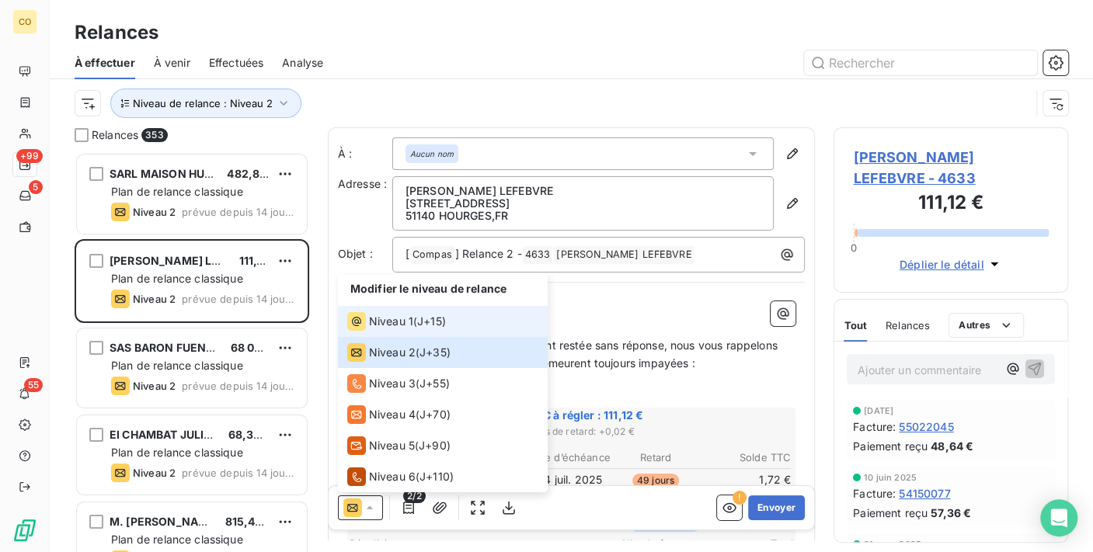
click at [373, 317] on span "Niveau 1" at bounding box center [391, 322] width 44 height 16
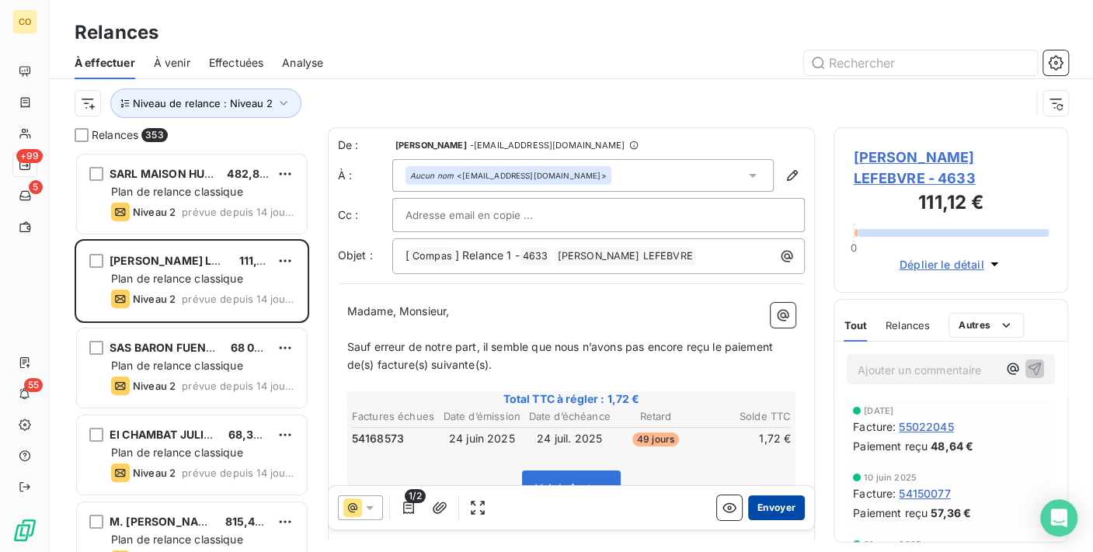
click at [751, 506] on button "Envoyer" at bounding box center [776, 508] width 57 height 25
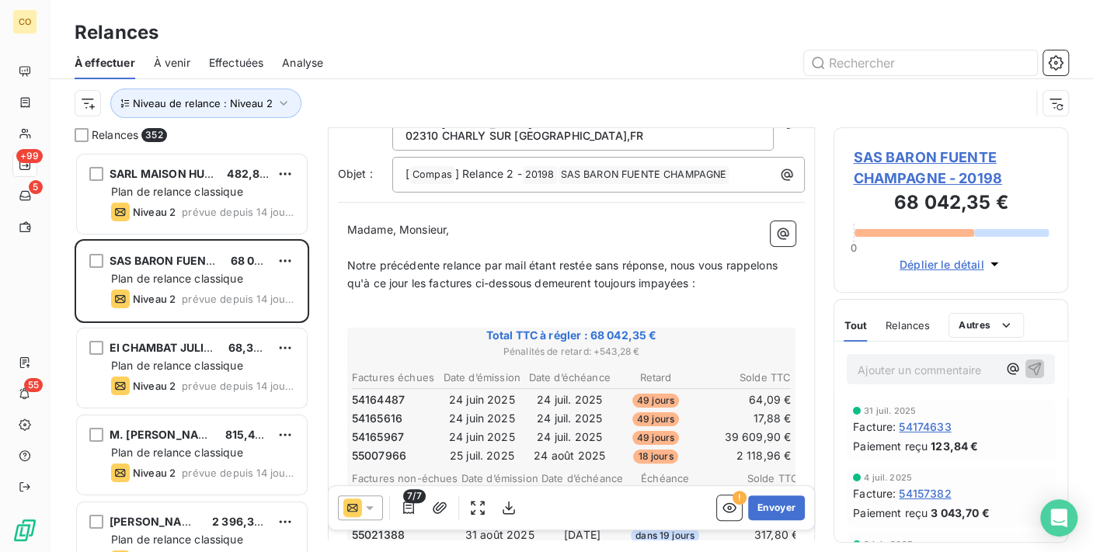
scroll to position [88, 0]
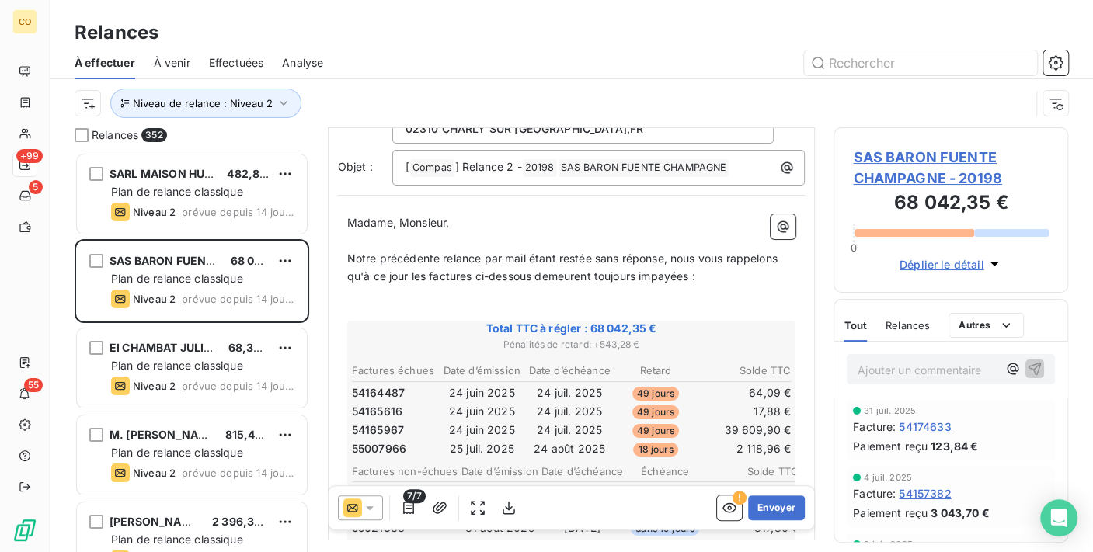
click at [366, 511] on icon at bounding box center [370, 508] width 16 height 16
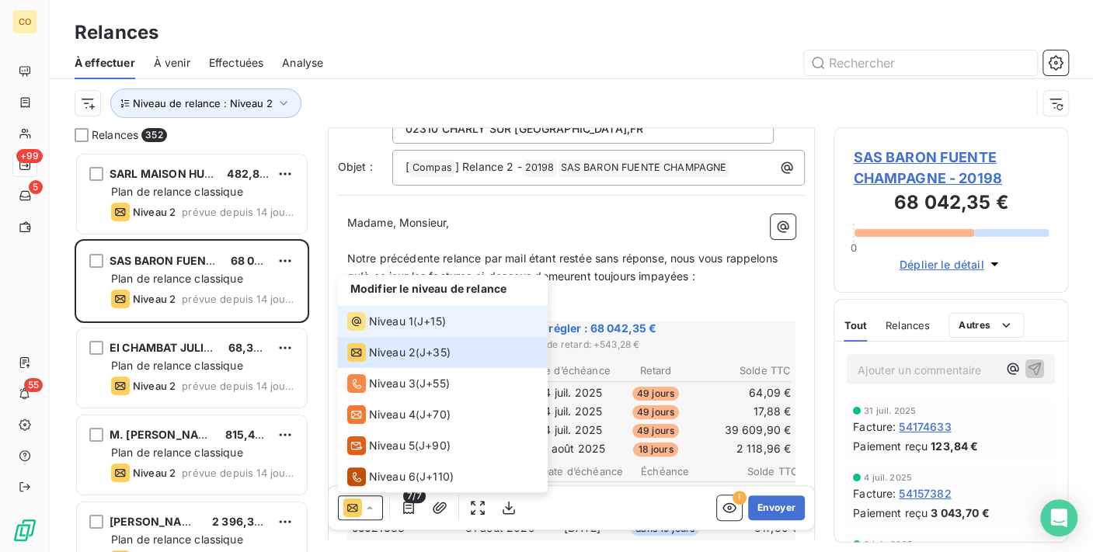
click at [388, 327] on span "Niveau 1" at bounding box center [391, 322] width 44 height 16
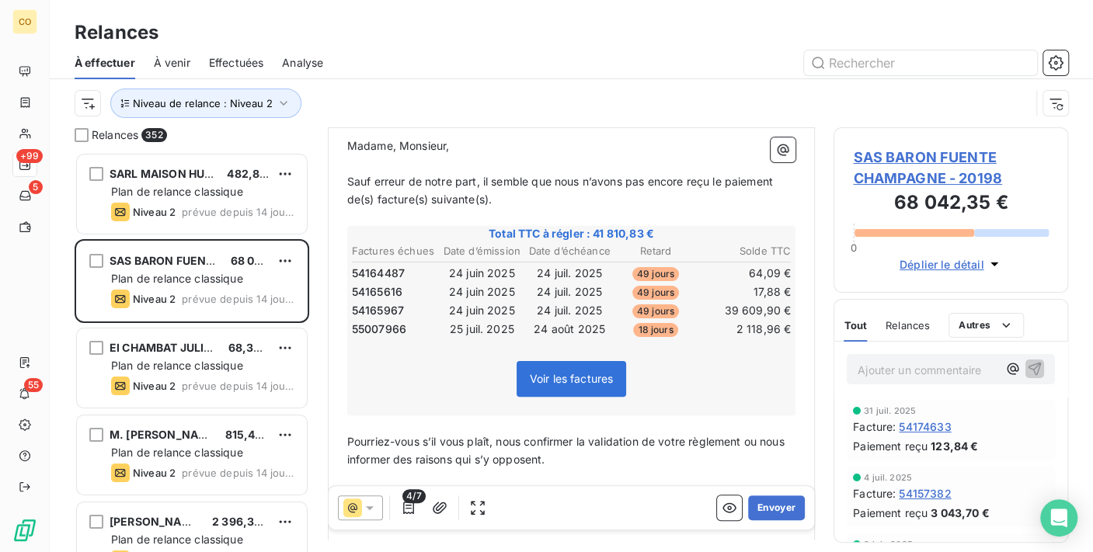
scroll to position [172, 0]
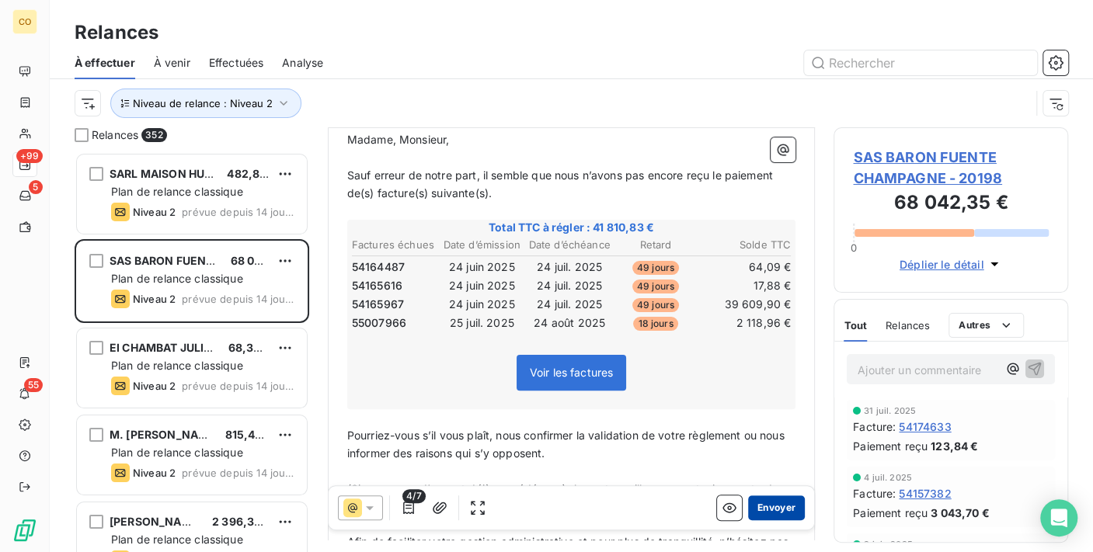
click at [767, 516] on button "Envoyer" at bounding box center [776, 508] width 57 height 25
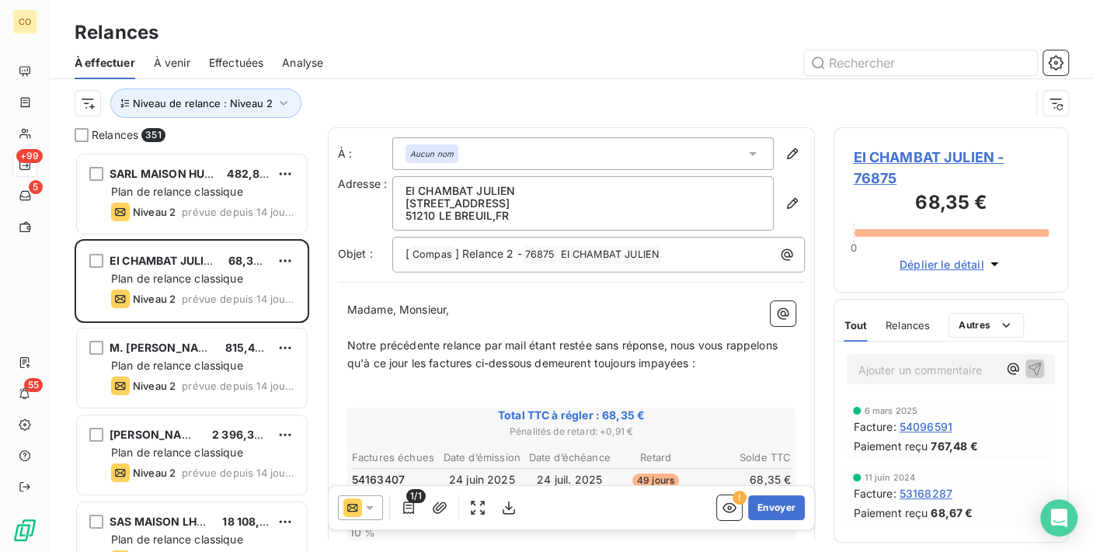
click at [367, 503] on icon at bounding box center [370, 508] width 16 height 16
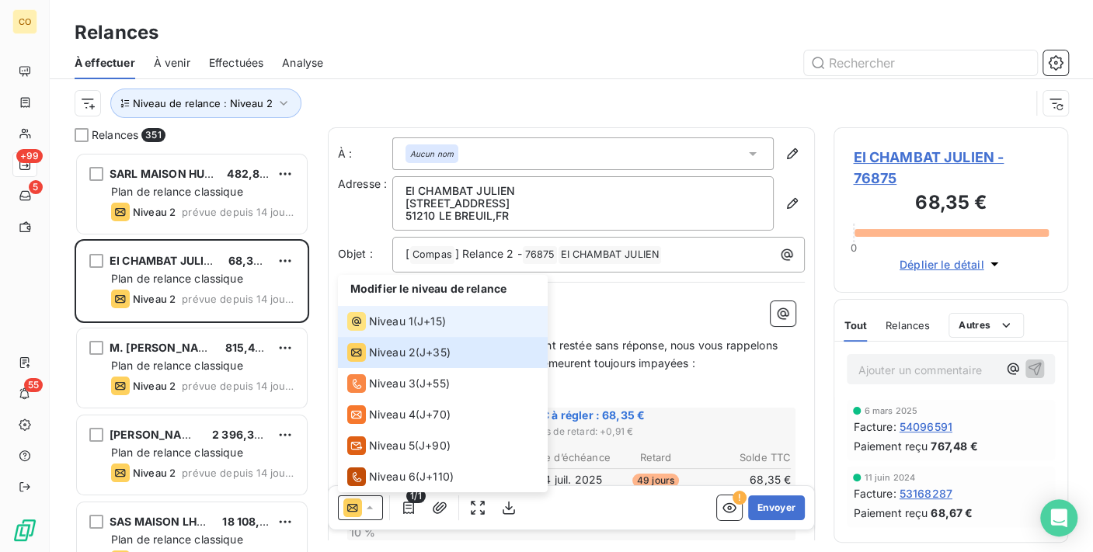
click at [381, 323] on span "Niveau 1" at bounding box center [391, 322] width 44 height 16
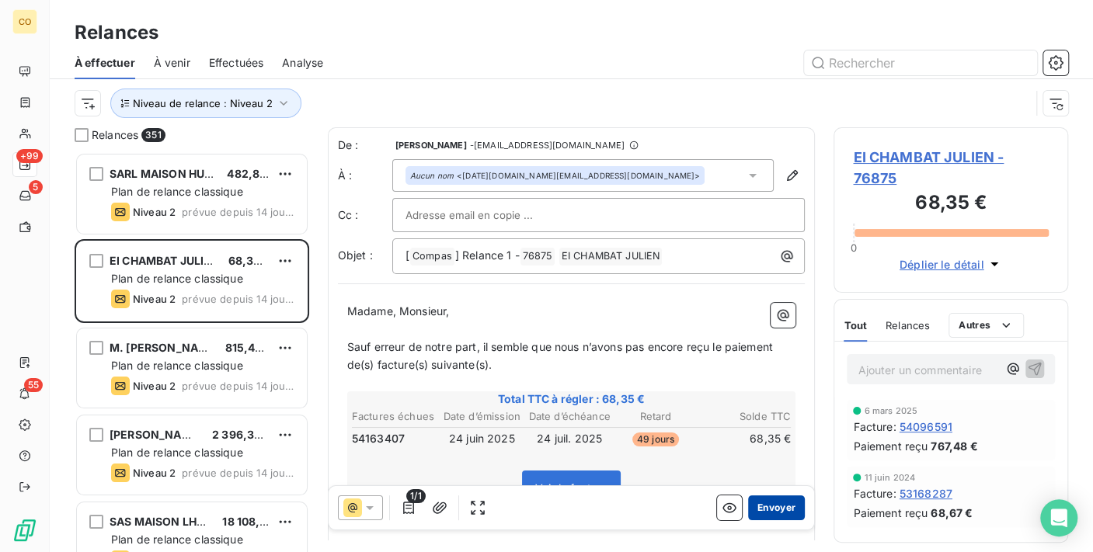
click at [754, 500] on button "Envoyer" at bounding box center [776, 508] width 57 height 25
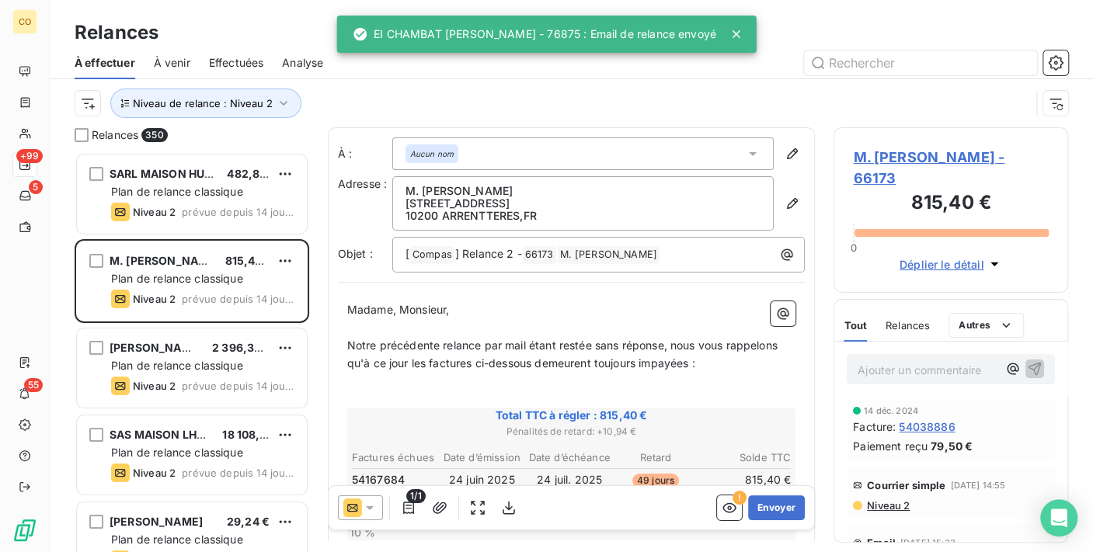
click at [366, 517] on div at bounding box center [360, 508] width 45 height 25
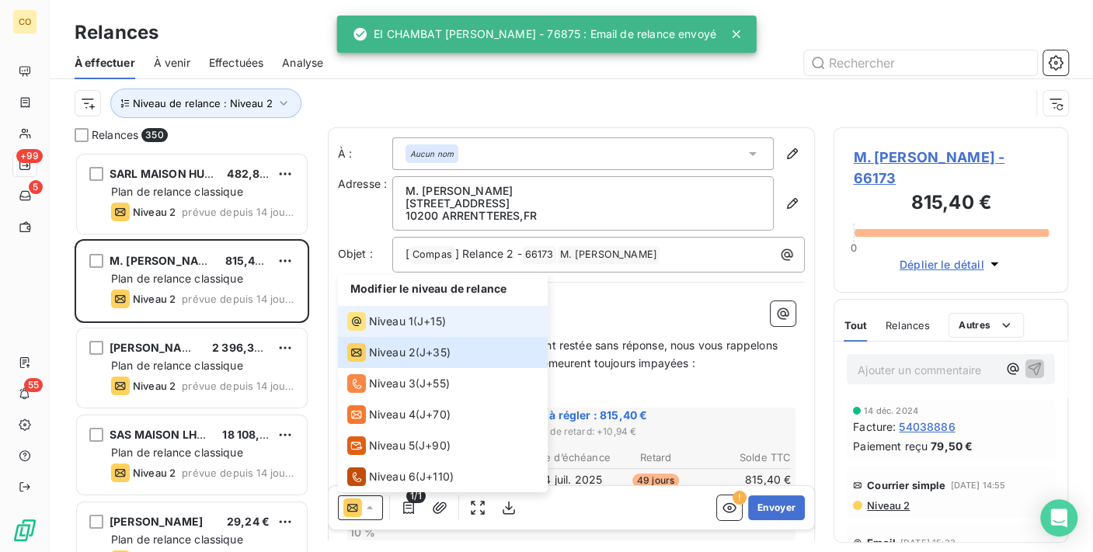
click at [385, 329] on div "Niveau 1" at bounding box center [380, 321] width 66 height 19
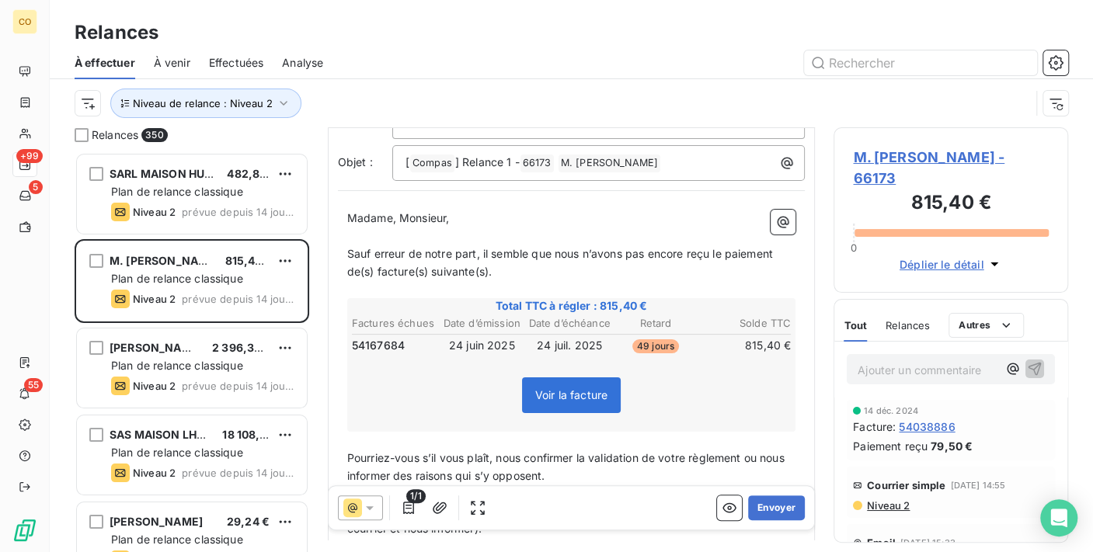
scroll to position [86, 0]
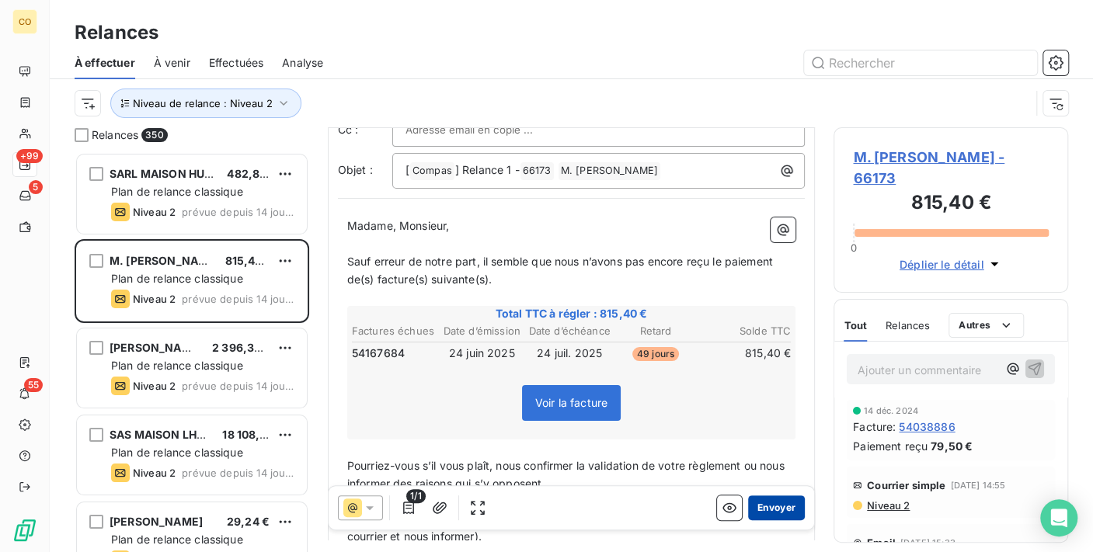
click at [757, 497] on button "Envoyer" at bounding box center [776, 508] width 57 height 25
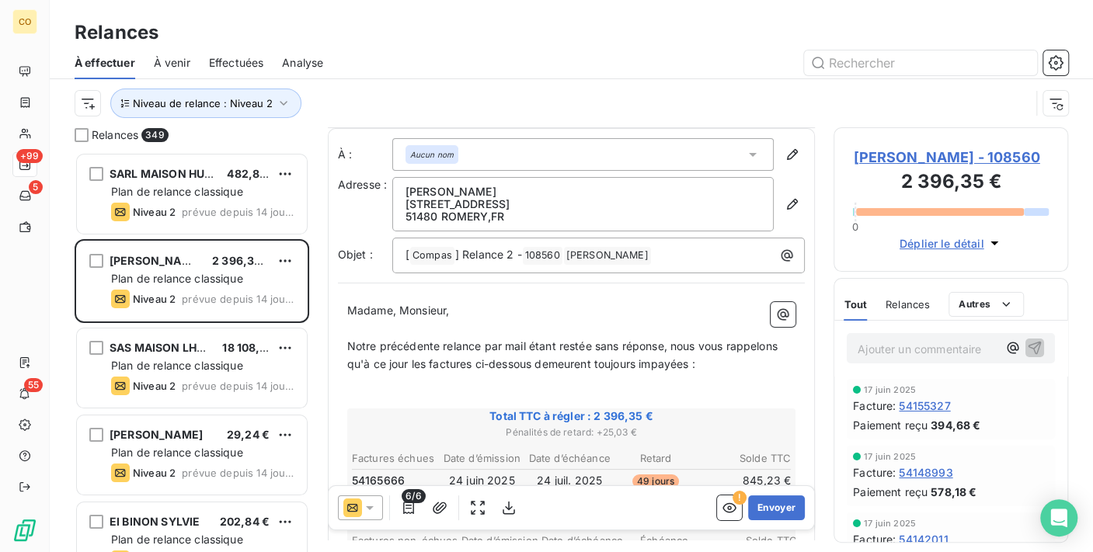
scroll to position [2, 0]
click at [374, 504] on icon at bounding box center [370, 508] width 16 height 16
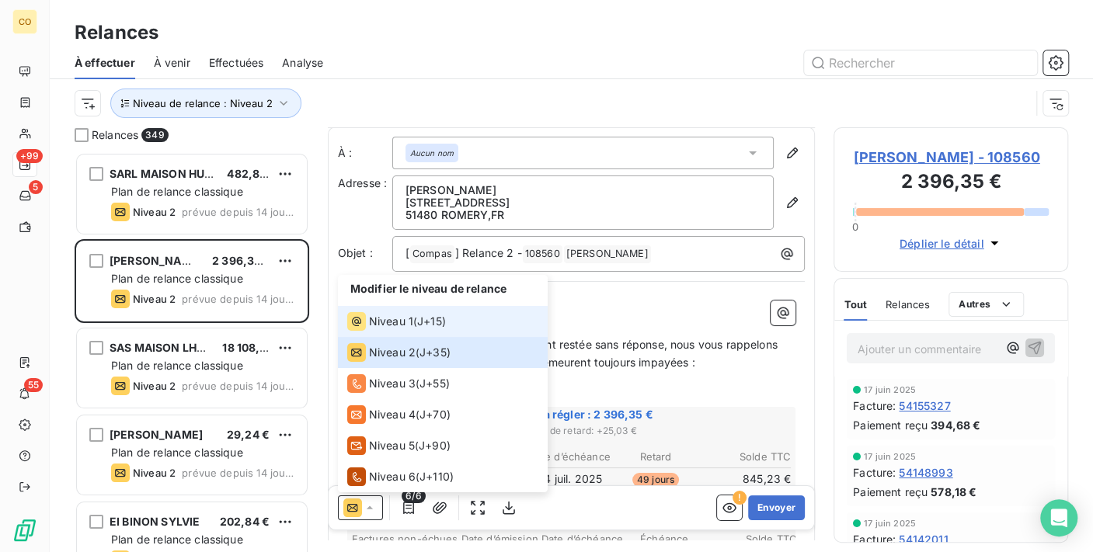
click at [374, 325] on span "Niveau 1" at bounding box center [391, 322] width 44 height 16
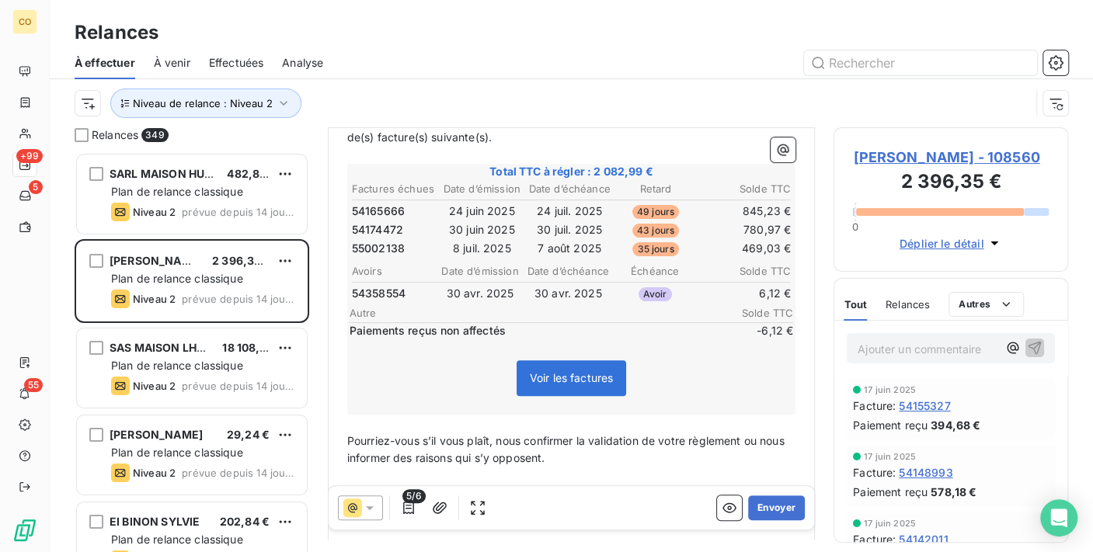
scroll to position [259, 0]
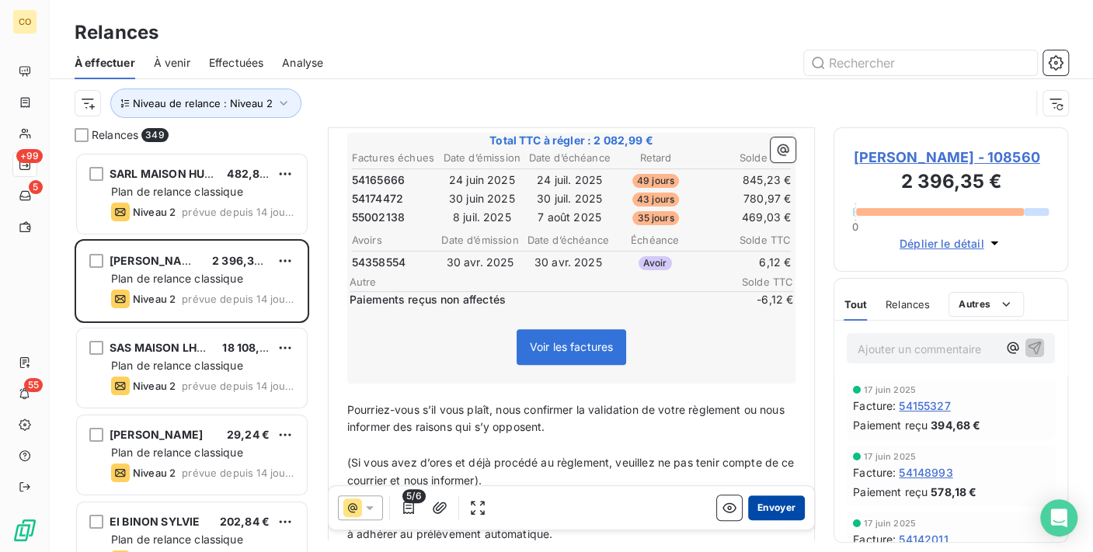
click at [773, 507] on button "Envoyer" at bounding box center [776, 508] width 57 height 25
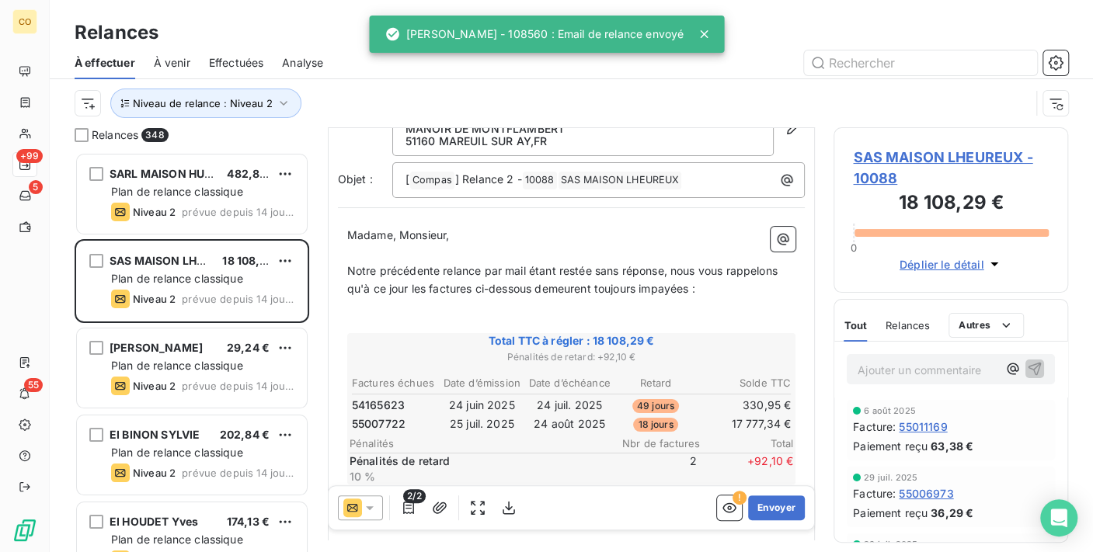
scroll to position [89, 0]
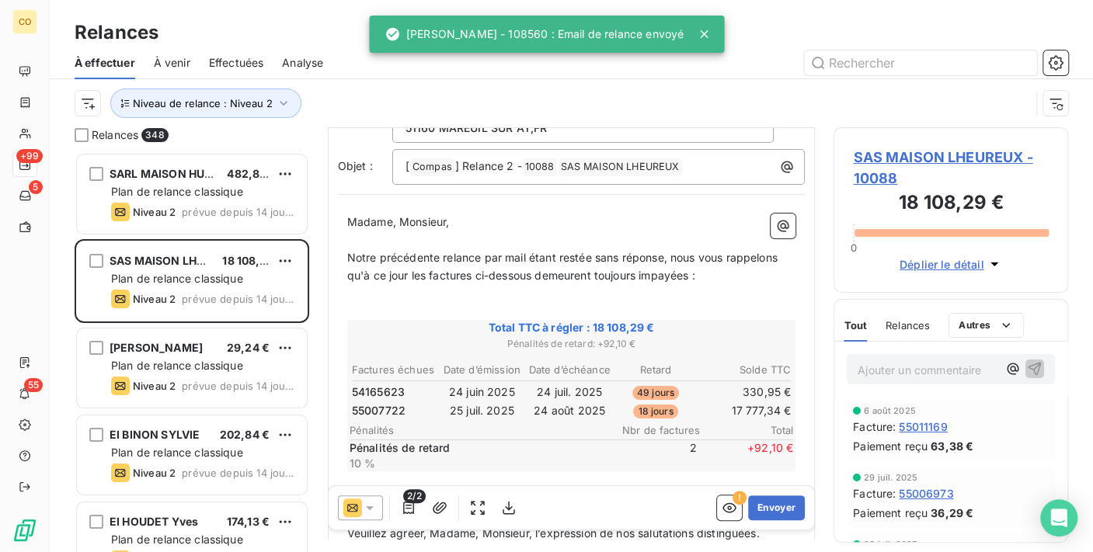
click at [377, 505] on div at bounding box center [360, 508] width 45 height 25
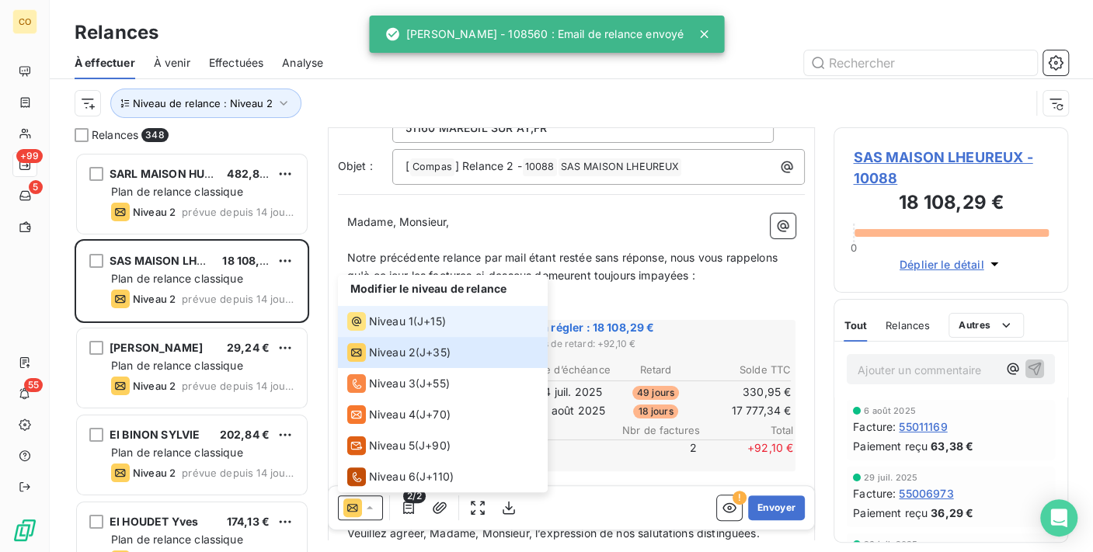
click at [369, 321] on span "Niveau 1" at bounding box center [391, 322] width 44 height 16
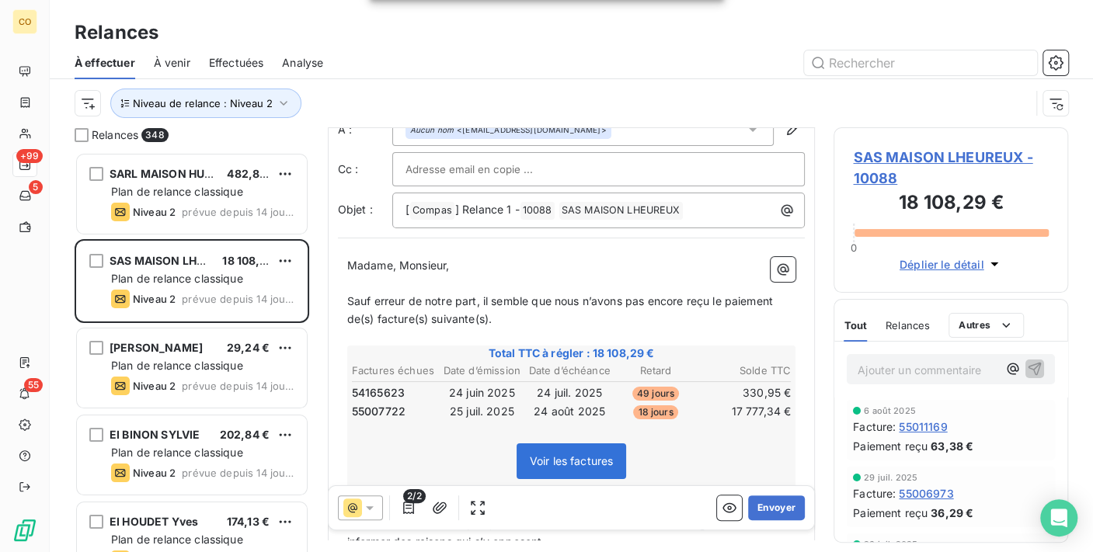
scroll to position [86, 0]
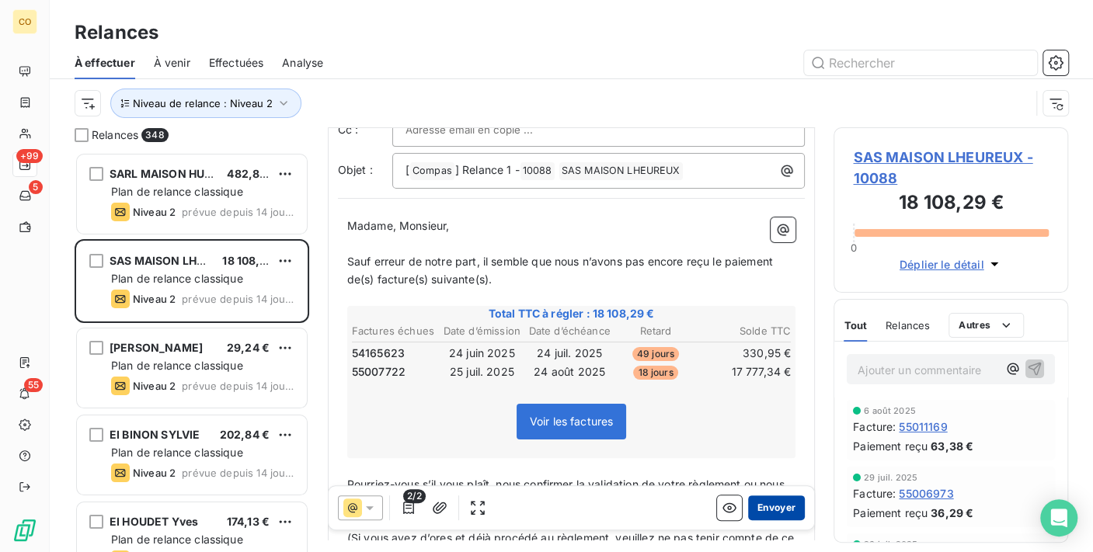
click at [748, 510] on button "Envoyer" at bounding box center [776, 508] width 57 height 25
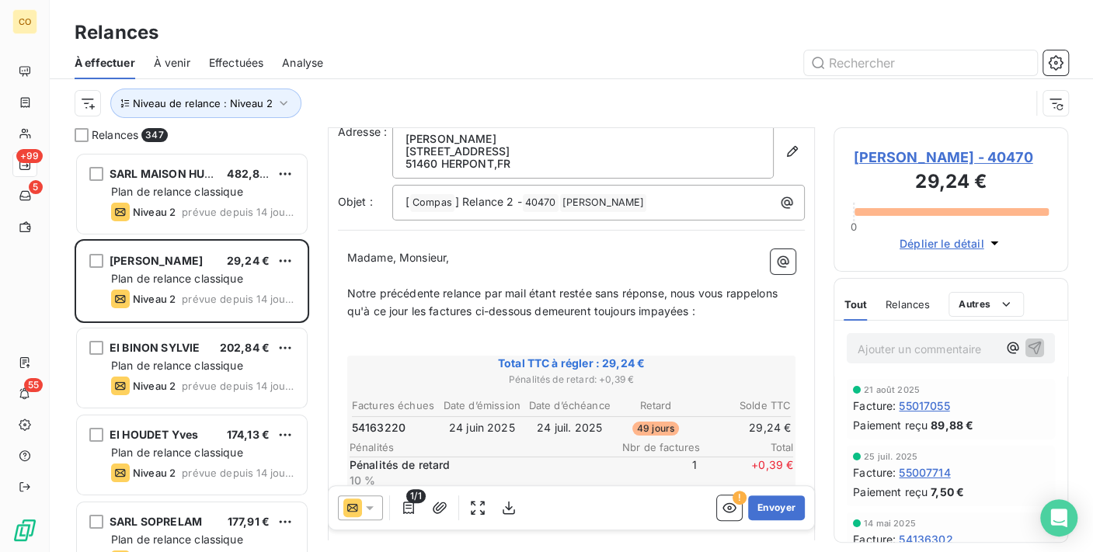
scroll to position [172, 0]
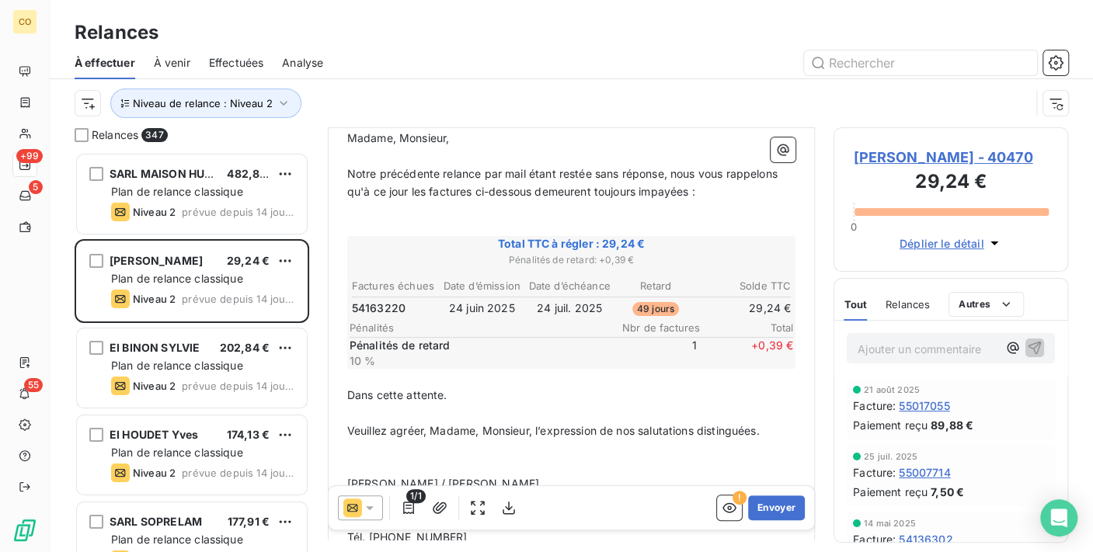
click at [379, 507] on div at bounding box center [360, 508] width 45 height 25
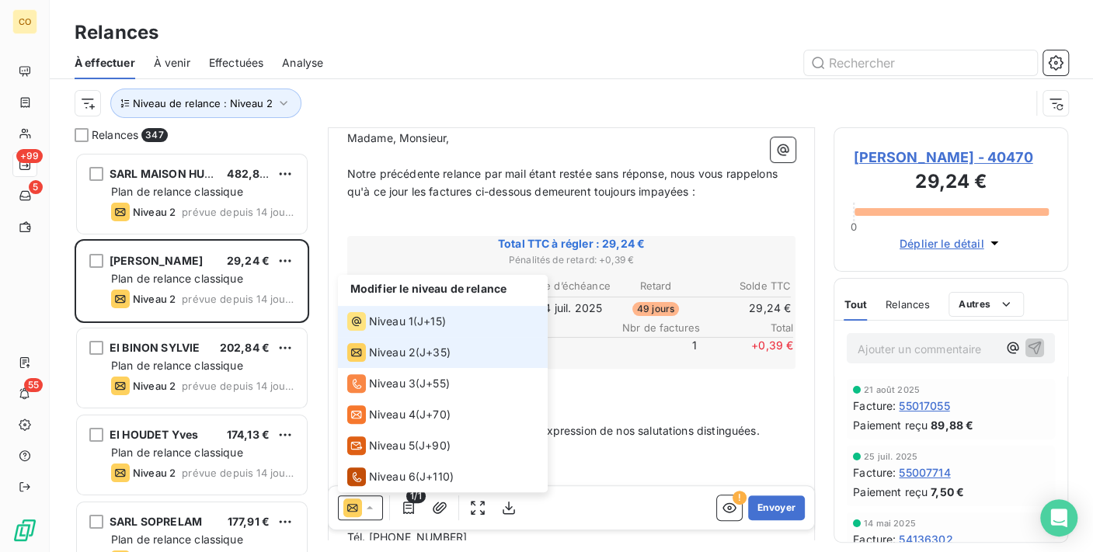
click at [382, 336] on li "Niveau 1 ( J+15 )" at bounding box center [443, 321] width 210 height 31
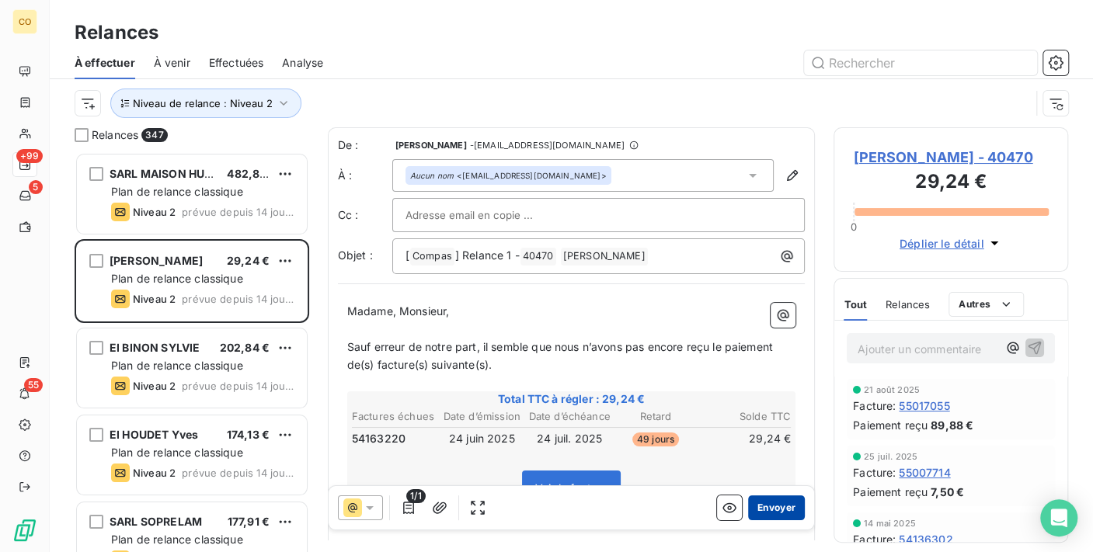
click at [748, 505] on button "Envoyer" at bounding box center [776, 508] width 57 height 25
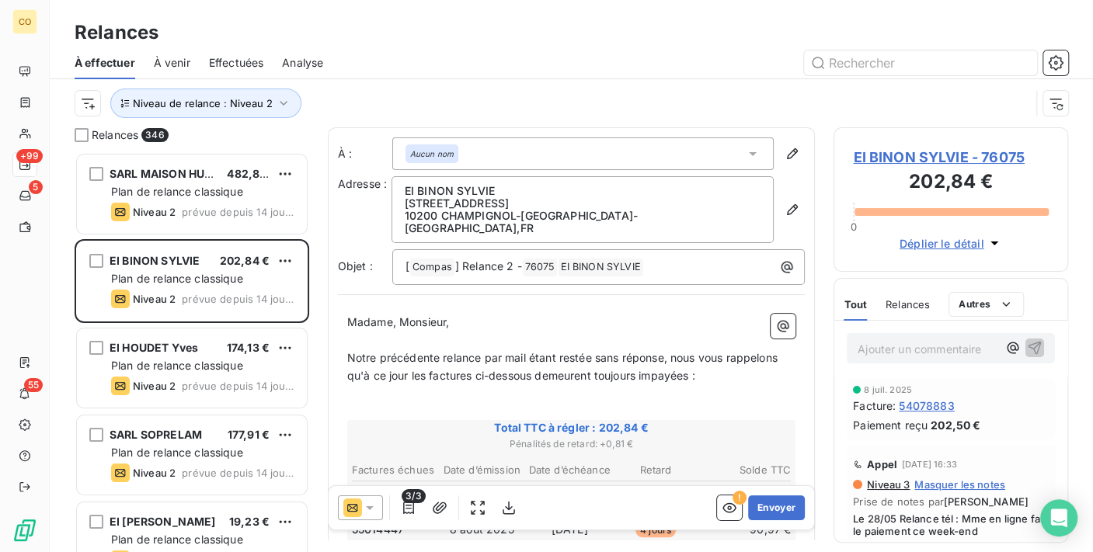
scroll to position [2, 0]
click at [373, 507] on icon at bounding box center [370, 508] width 16 height 16
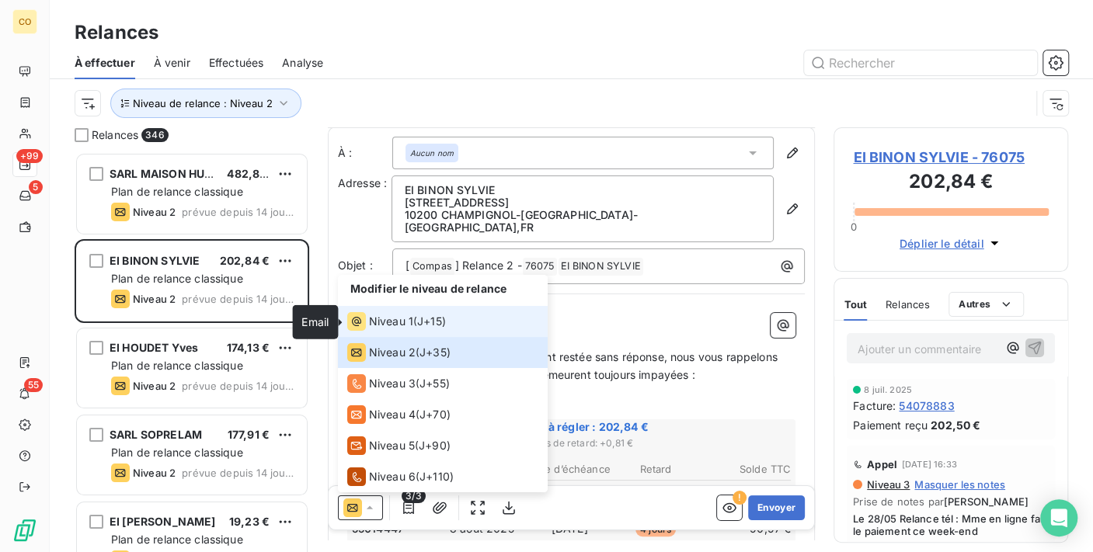
click at [361, 325] on icon at bounding box center [356, 321] width 19 height 19
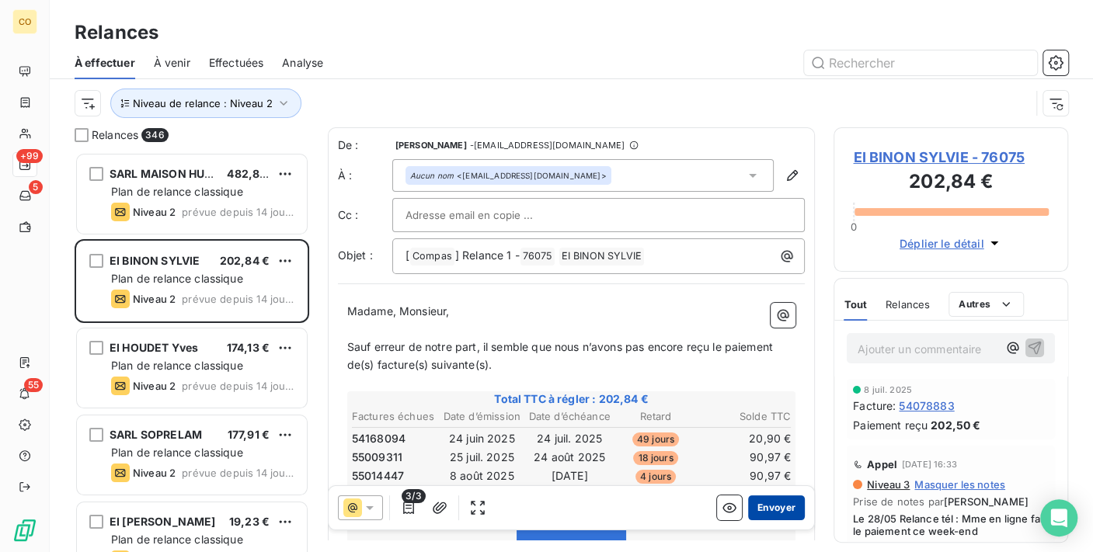
click at [764, 503] on button "Envoyer" at bounding box center [776, 508] width 57 height 25
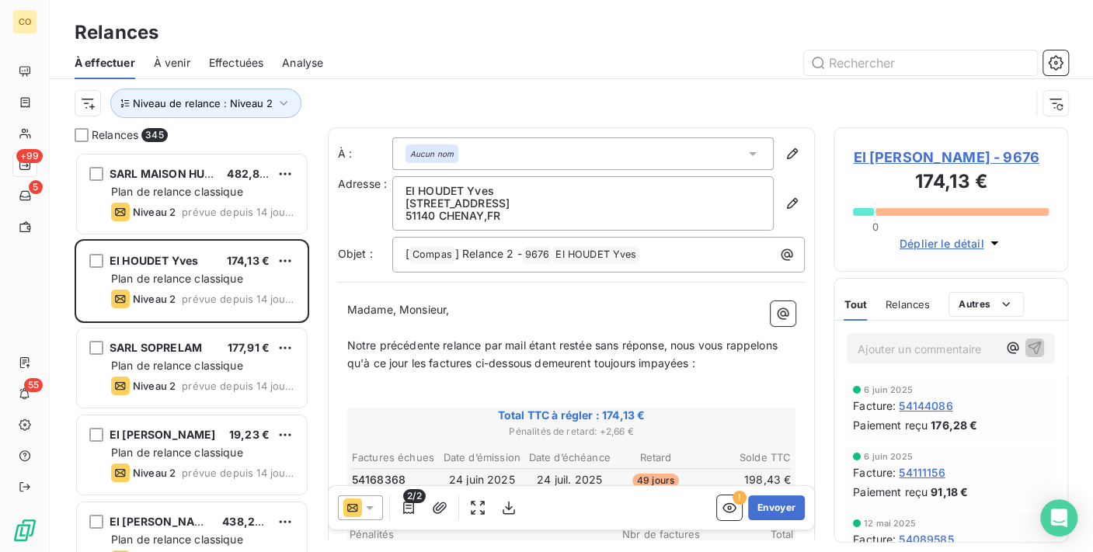
click at [378, 510] on div at bounding box center [360, 508] width 45 height 25
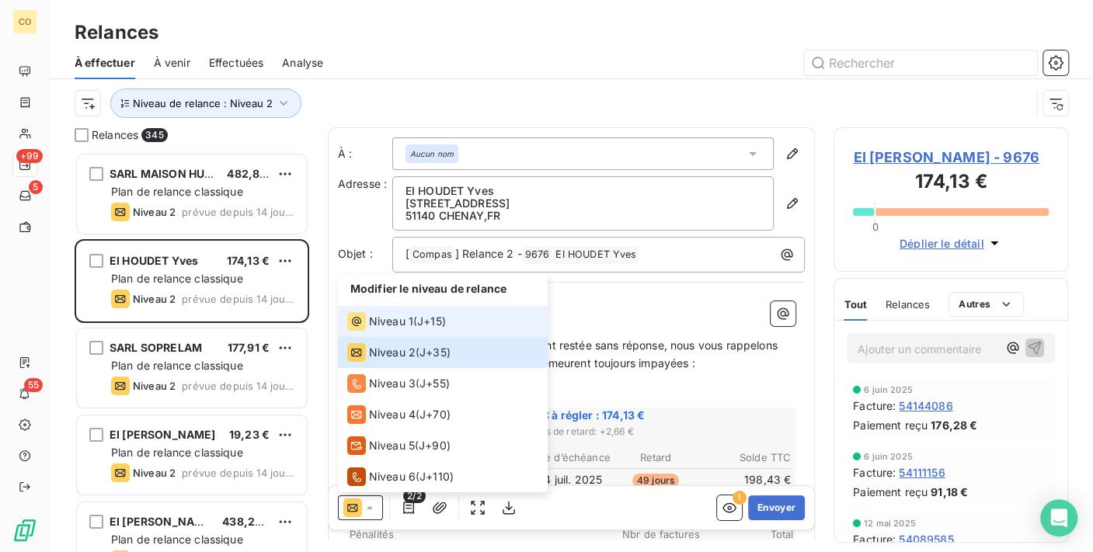
click at [362, 317] on icon at bounding box center [356, 321] width 19 height 19
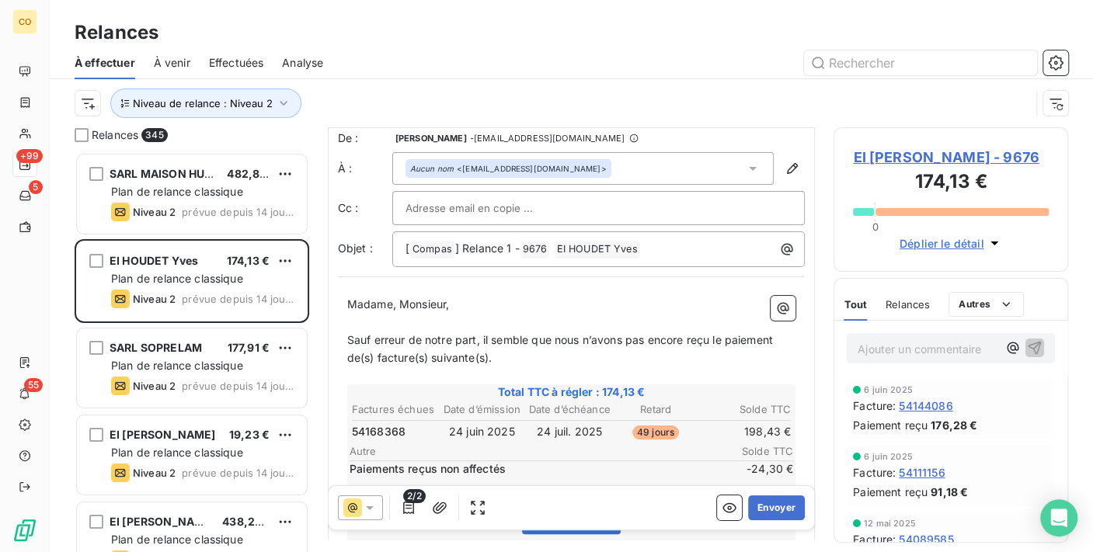
scroll to position [88, 0]
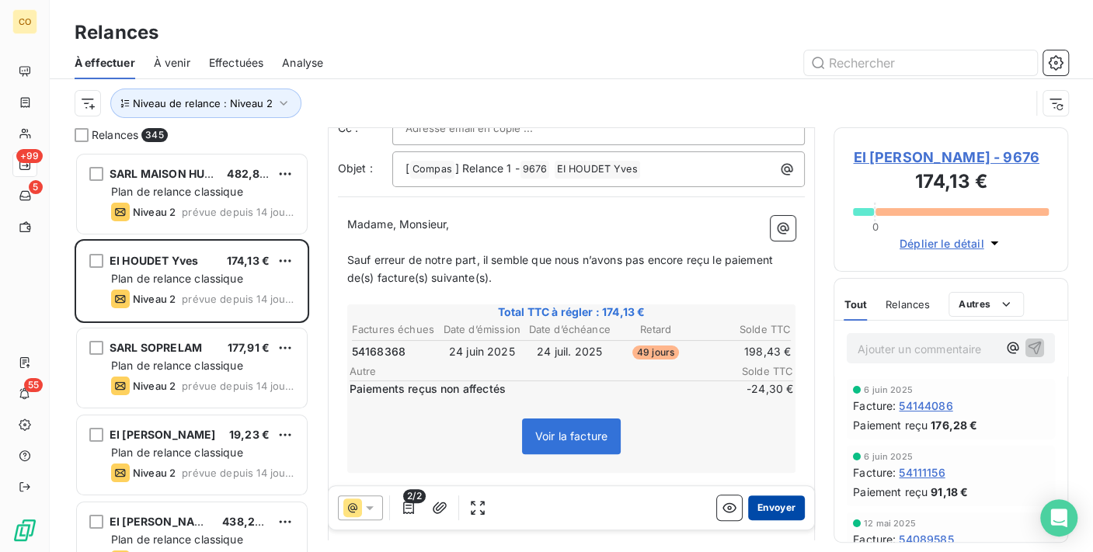
click at [771, 508] on button "Envoyer" at bounding box center [776, 508] width 57 height 25
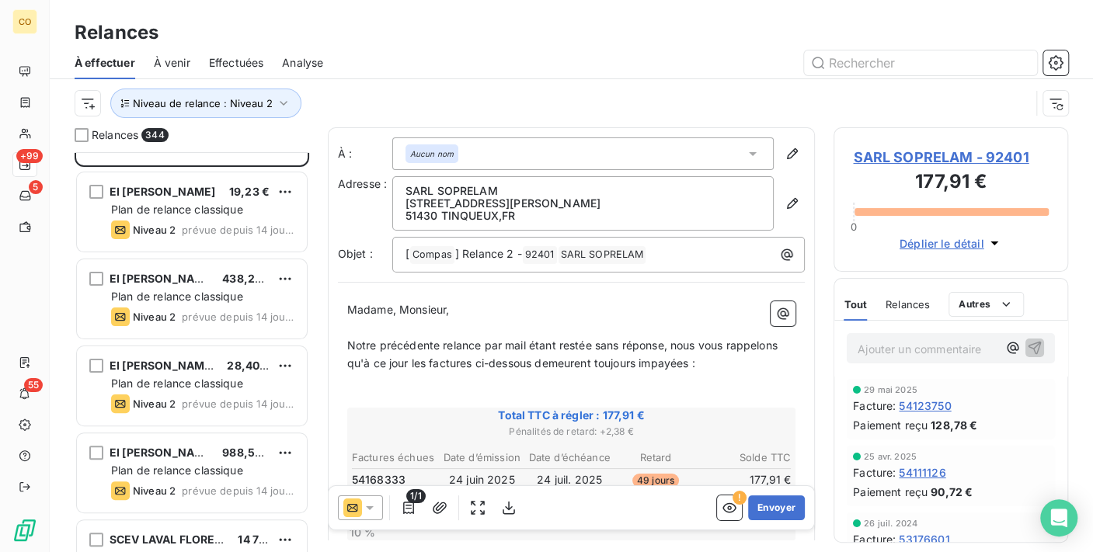
scroll to position [172, 0]
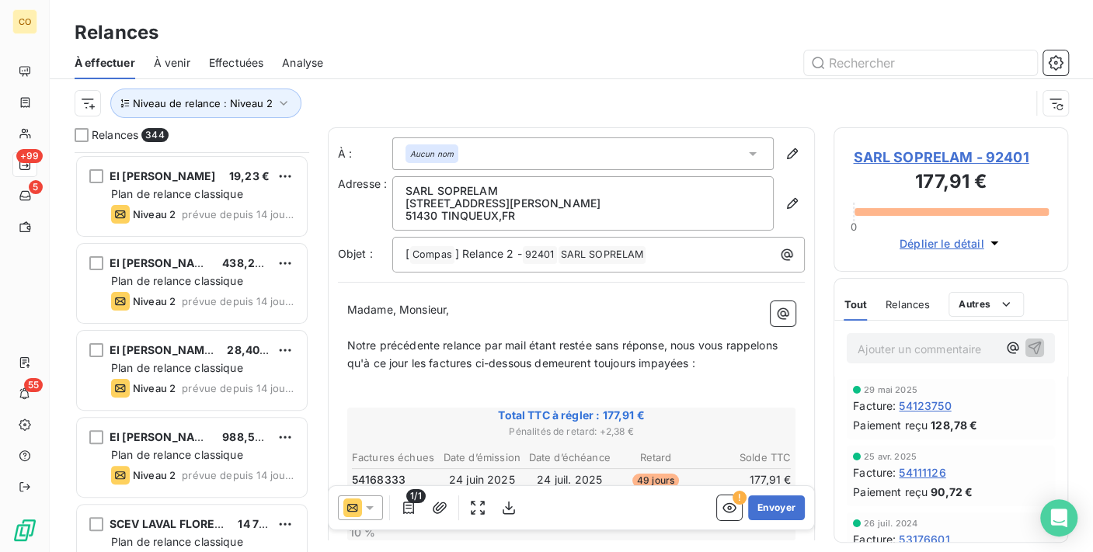
click at [381, 508] on div at bounding box center [360, 508] width 45 height 25
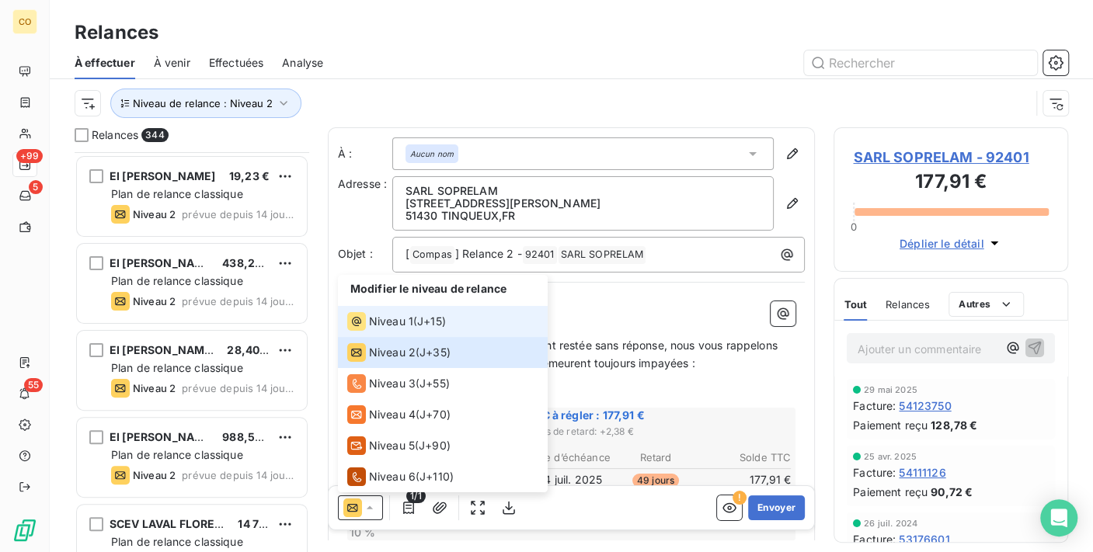
click at [374, 314] on span "Niveau 1" at bounding box center [391, 322] width 44 height 16
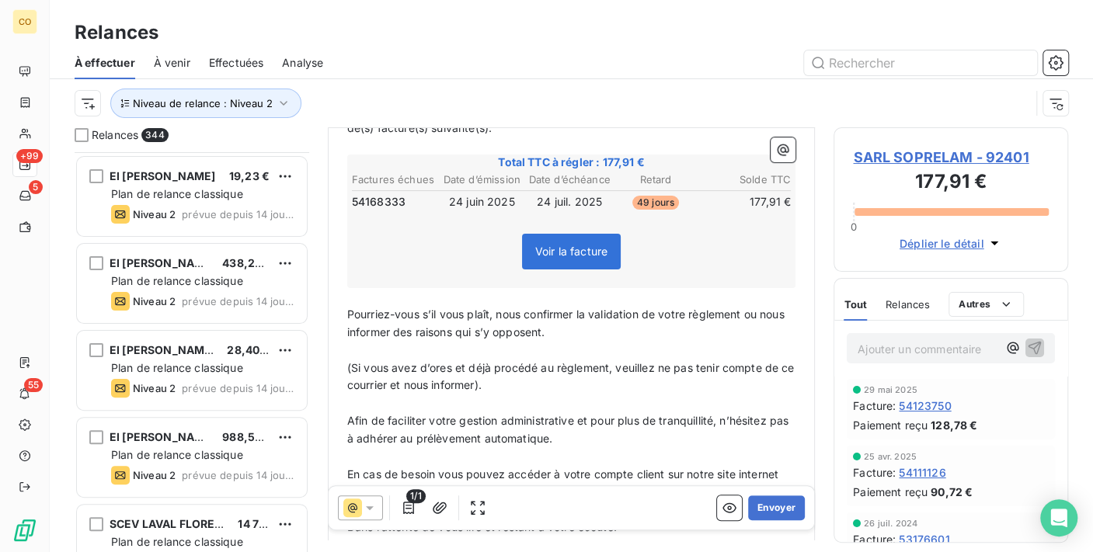
scroll to position [259, 0]
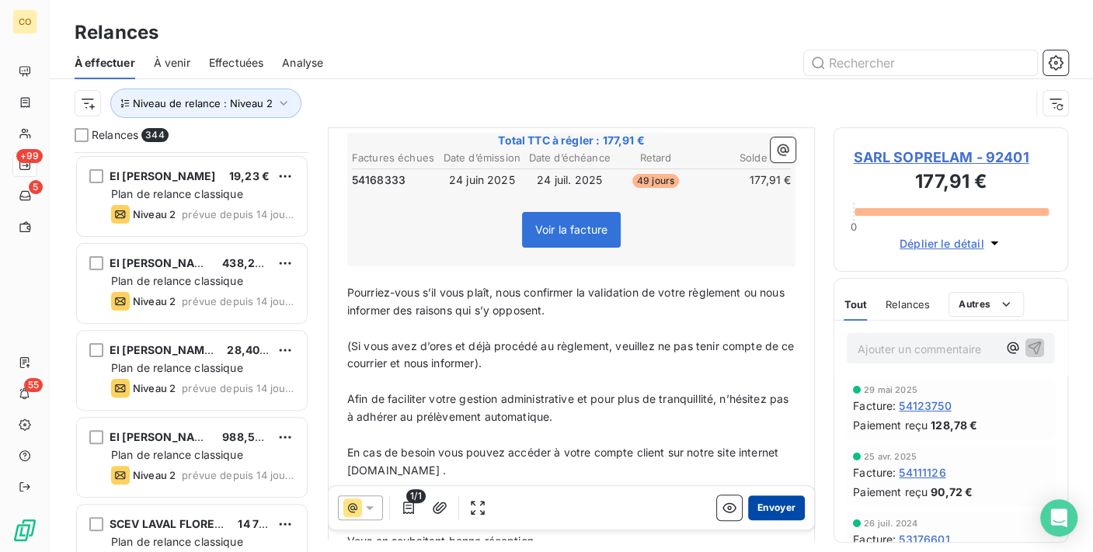
click at [757, 502] on button "Envoyer" at bounding box center [776, 508] width 57 height 25
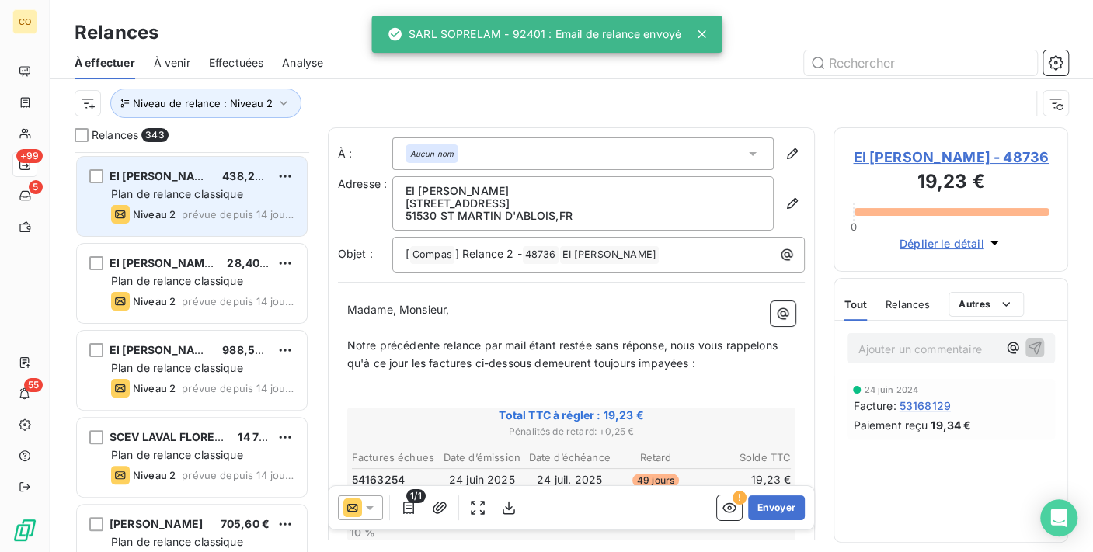
drag, startPoint x: 221, startPoint y: 190, endPoint x: 200, endPoint y: 187, distance: 20.4
click at [220, 190] on span "Plan de relance classique" at bounding box center [177, 193] width 132 height 13
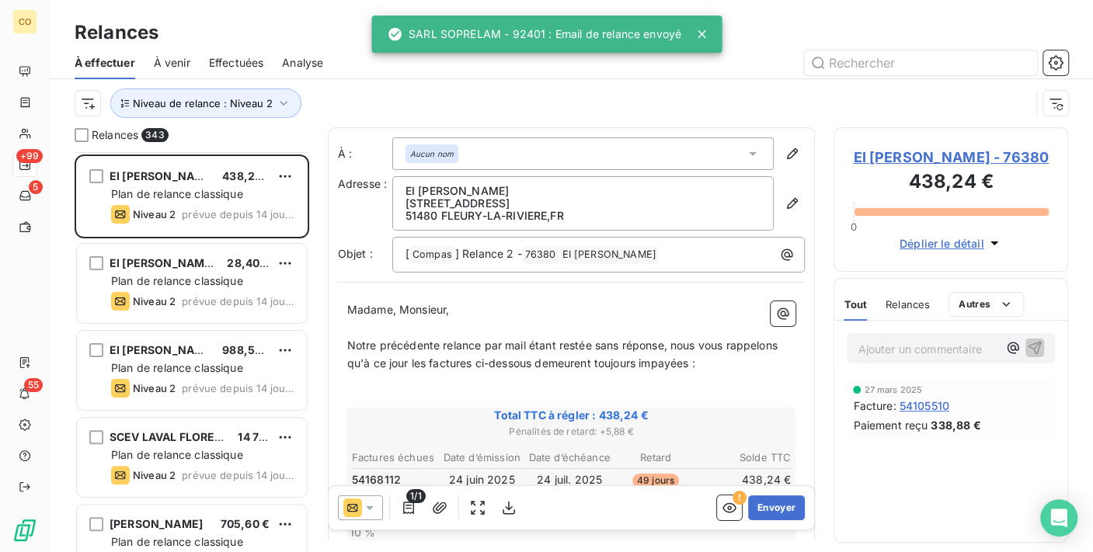
click at [379, 504] on div at bounding box center [360, 508] width 45 height 25
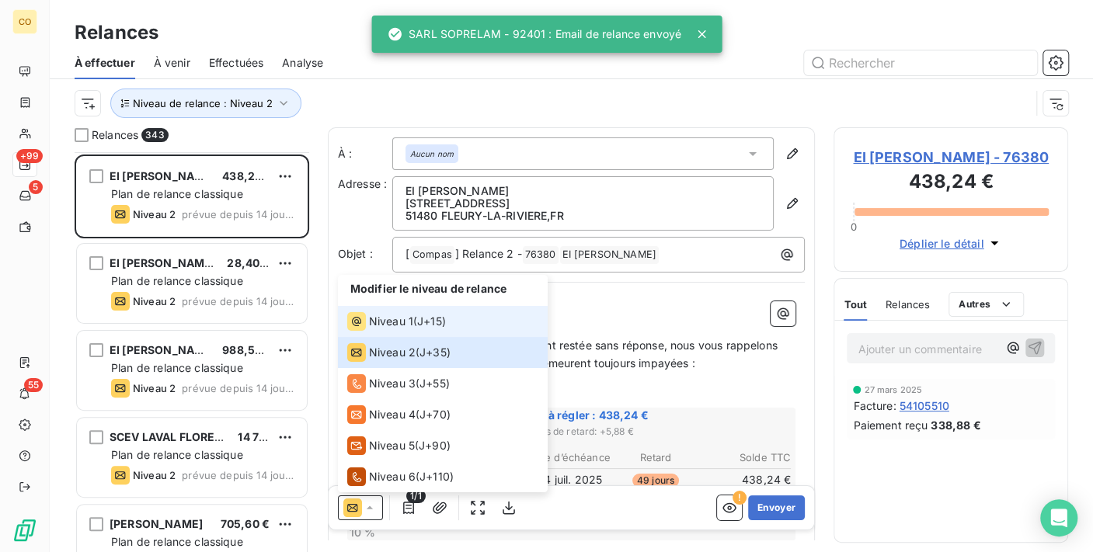
click at [385, 332] on li "Niveau 1 ( J+15 )" at bounding box center [443, 321] width 210 height 31
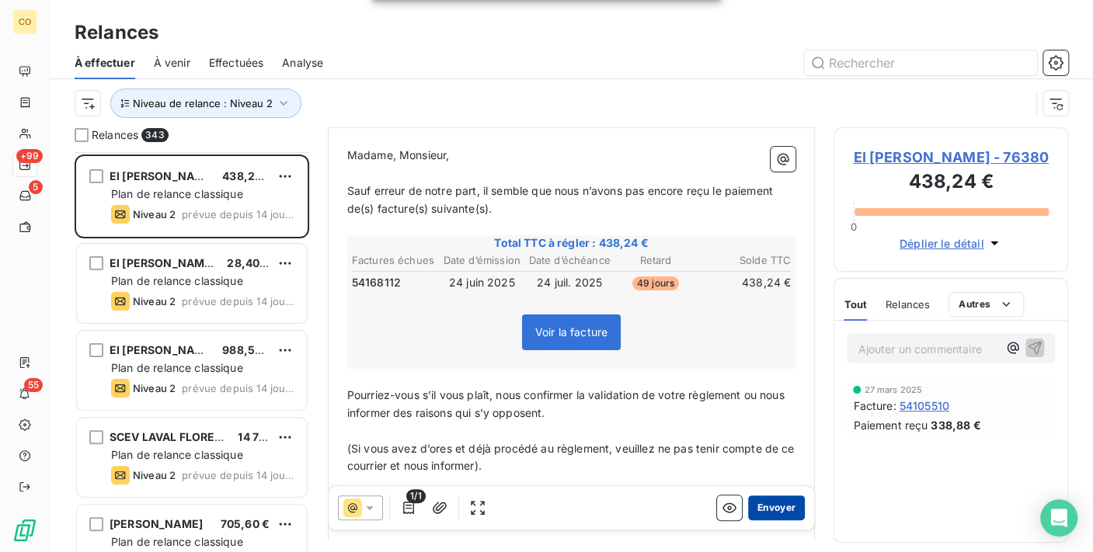
scroll to position [174, 0]
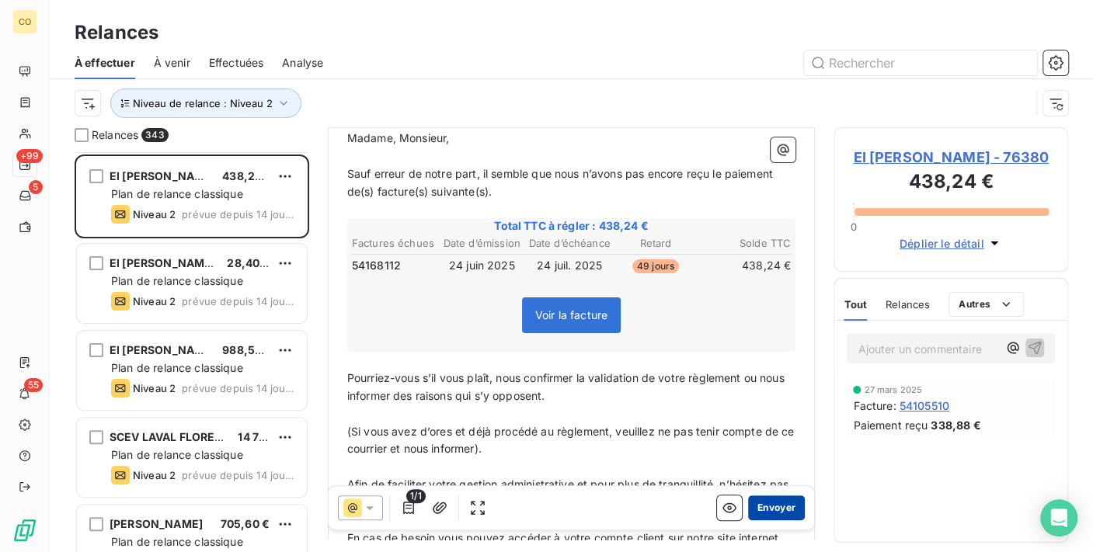
click at [752, 500] on button "Envoyer" at bounding box center [776, 508] width 57 height 25
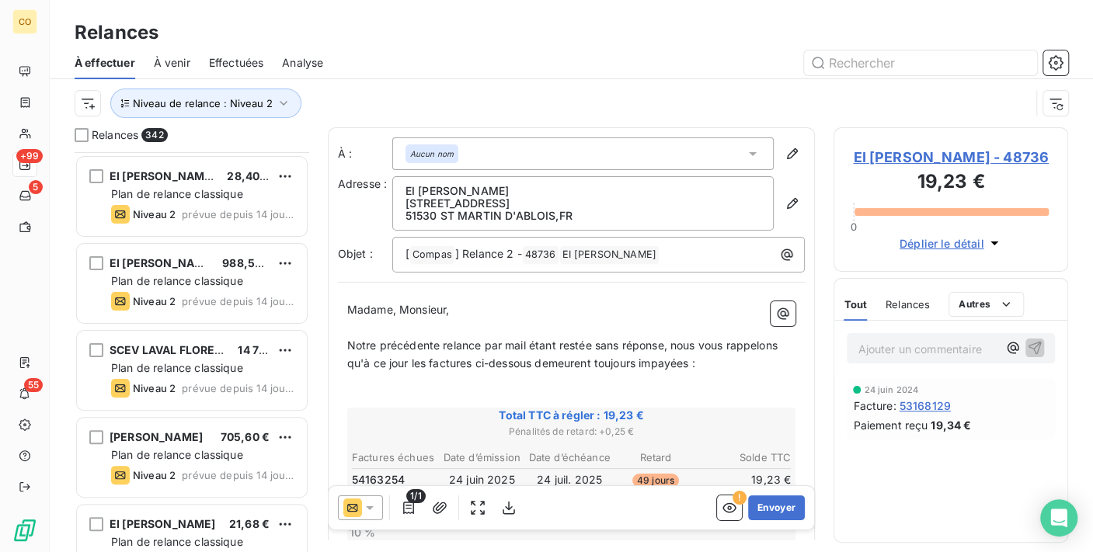
drag, startPoint x: 377, startPoint y: 504, endPoint x: 375, endPoint y: 496, distance: 8.7
click at [376, 504] on icon at bounding box center [370, 508] width 16 height 16
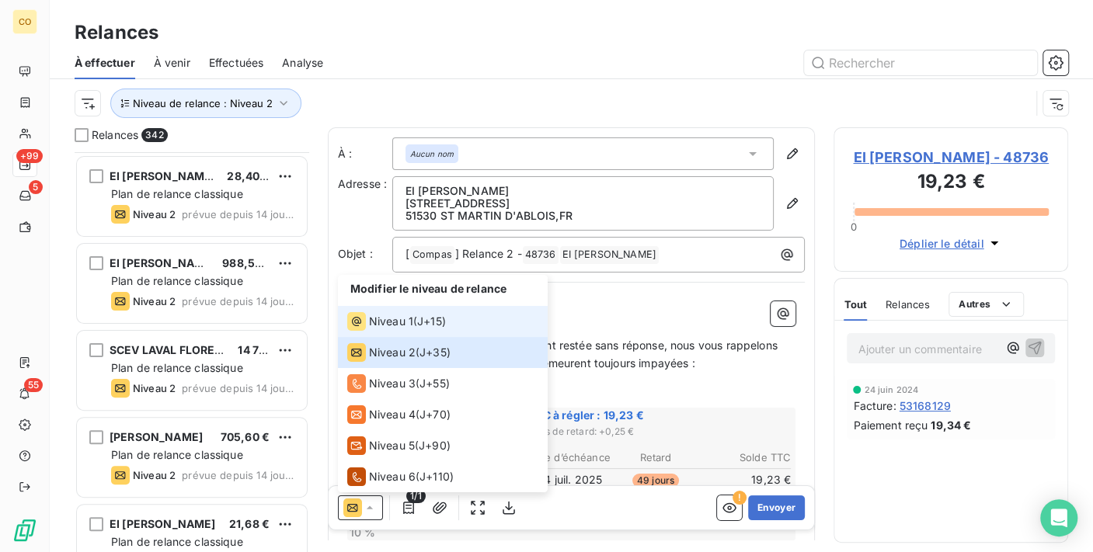
click at [390, 327] on span "Niveau 1" at bounding box center [391, 322] width 44 height 16
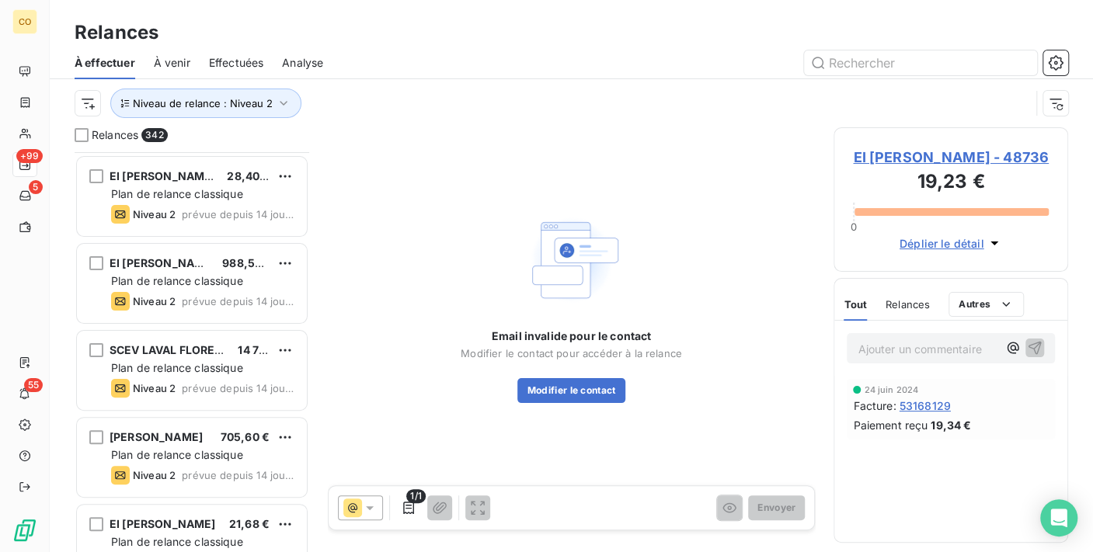
click at [974, 155] on span "EI [PERSON_NAME] - 48736" at bounding box center [951, 157] width 196 height 21
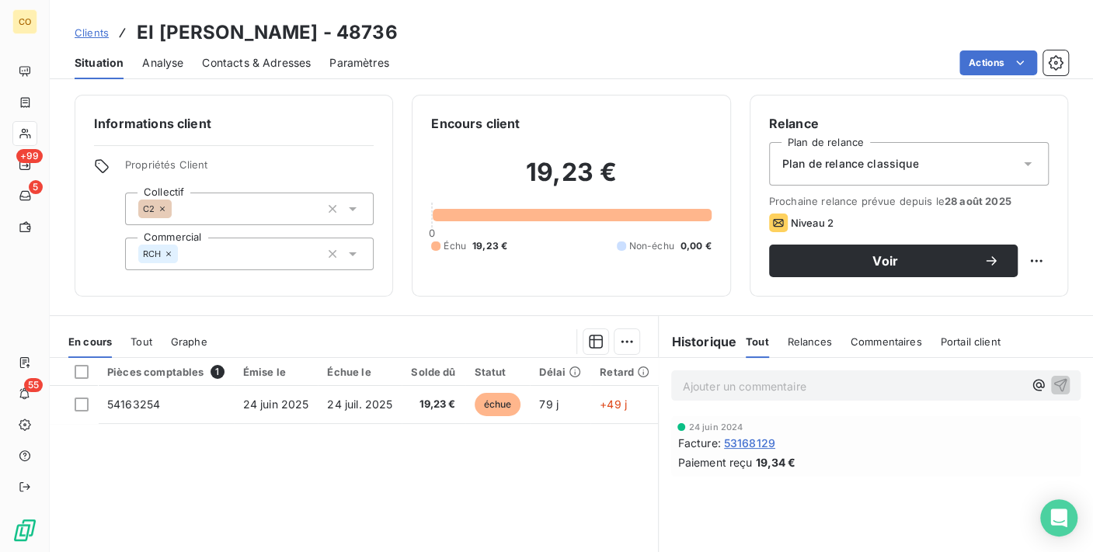
click at [980, 163] on div "Plan de relance classique" at bounding box center [909, 164] width 280 height 44
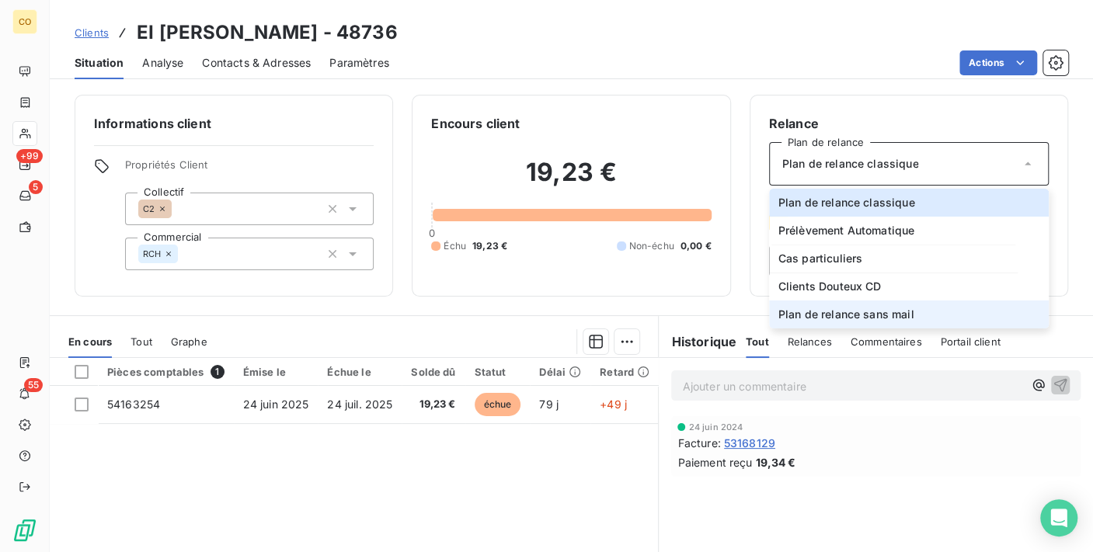
click at [904, 301] on li "Plan de relance sans mail" at bounding box center [909, 315] width 280 height 28
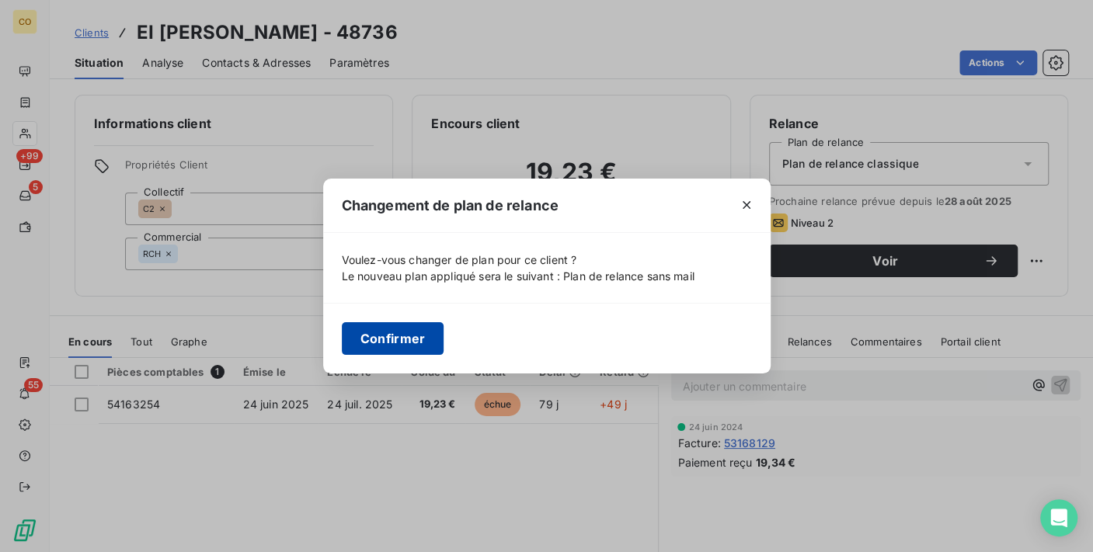
click at [420, 330] on button "Confirmer" at bounding box center [393, 338] width 103 height 33
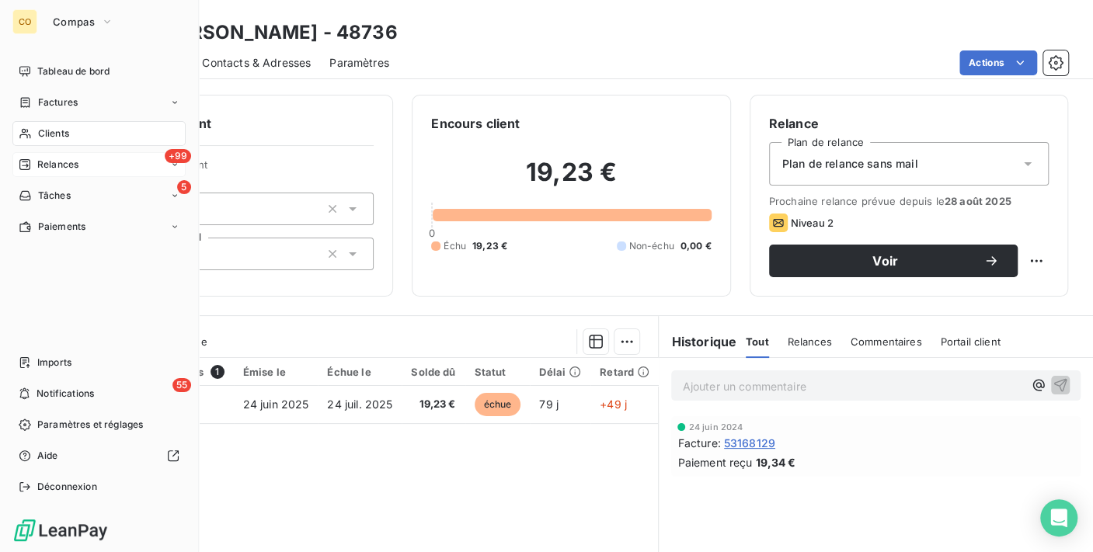
click at [57, 155] on div "+99 Relances" at bounding box center [98, 164] width 173 height 25
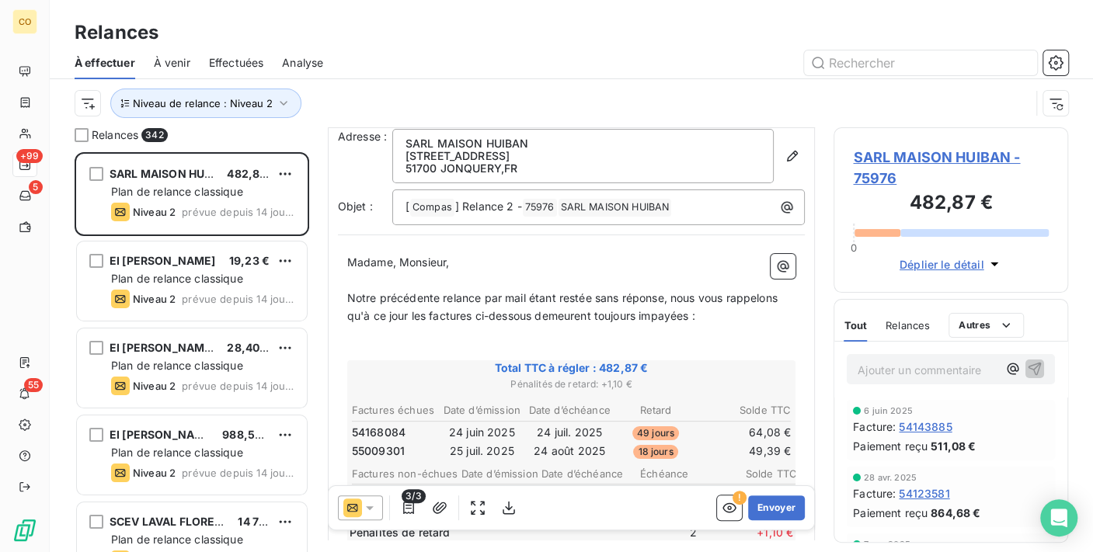
scroll to position [86, 0]
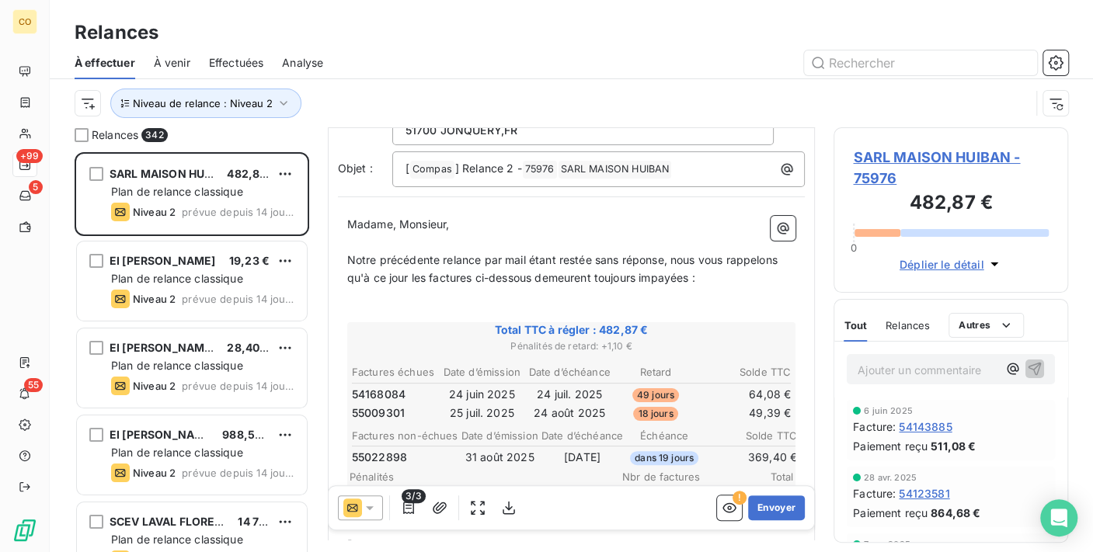
click at [377, 501] on div at bounding box center [360, 508] width 45 height 25
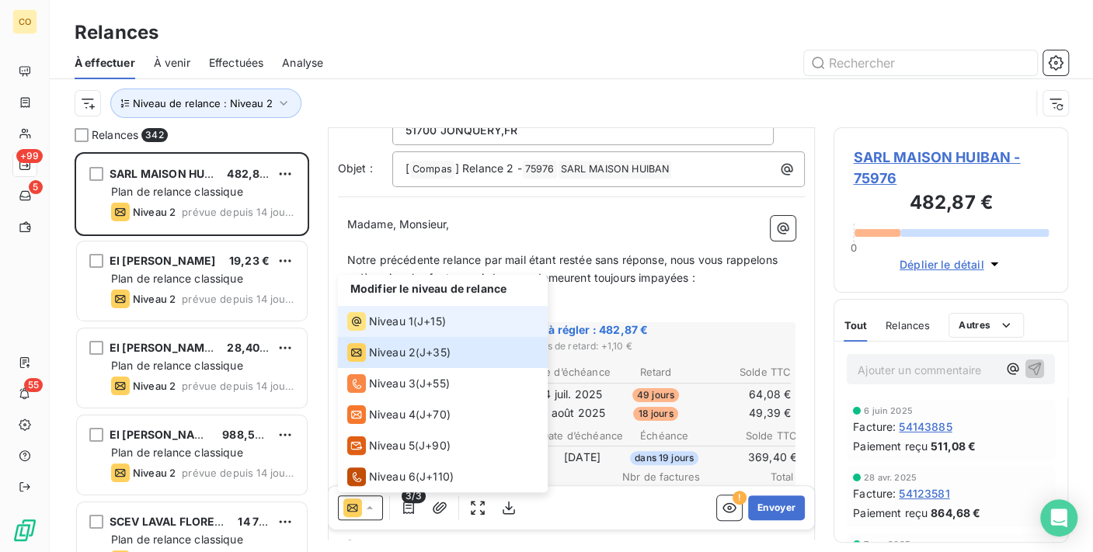
click at [377, 319] on span "Niveau 1" at bounding box center [391, 322] width 44 height 16
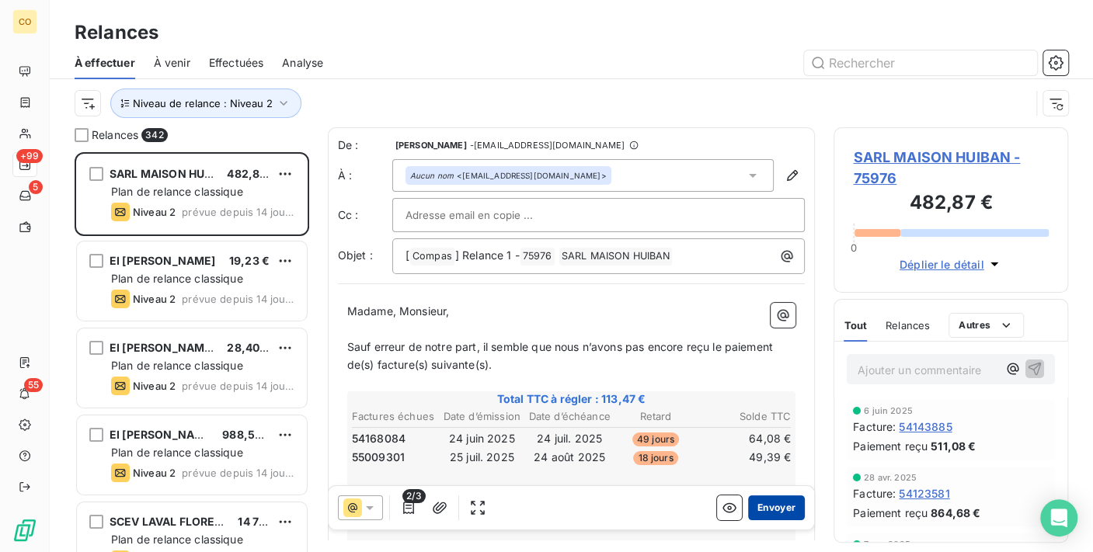
click at [762, 508] on button "Envoyer" at bounding box center [776, 508] width 57 height 25
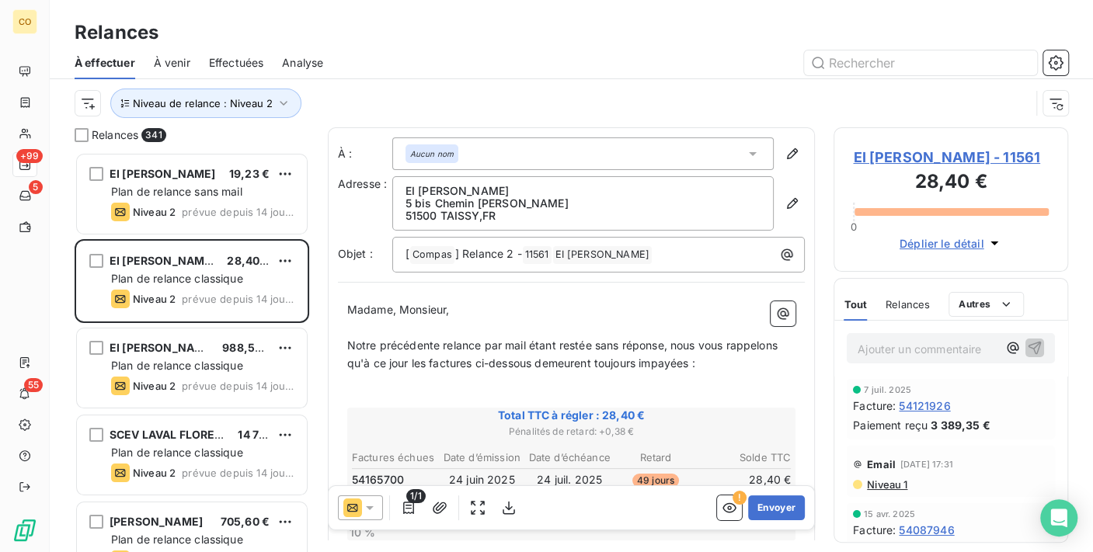
click at [373, 516] on div at bounding box center [360, 508] width 45 height 25
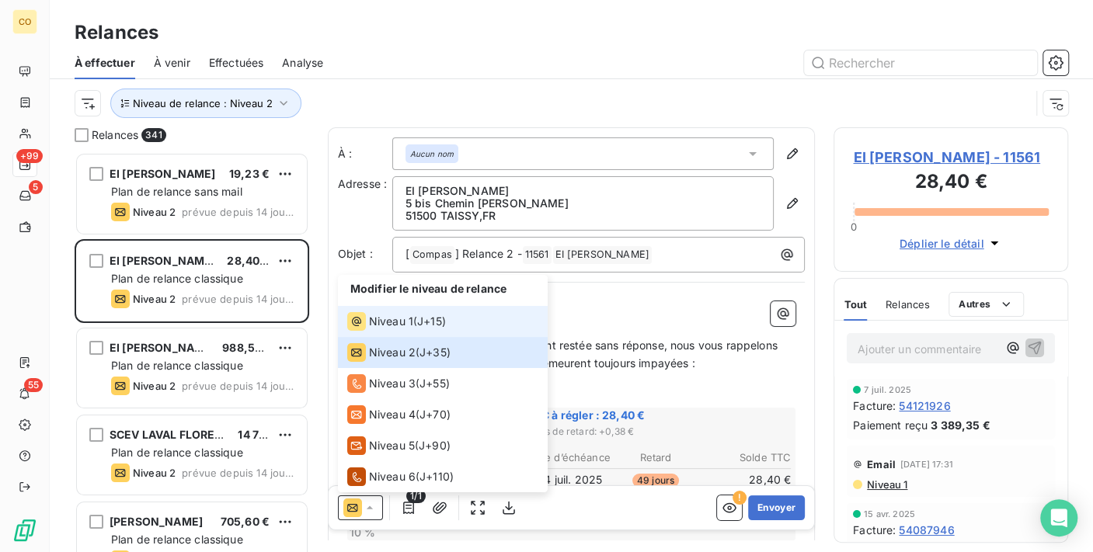
click at [369, 322] on span "Niveau 1" at bounding box center [391, 322] width 44 height 16
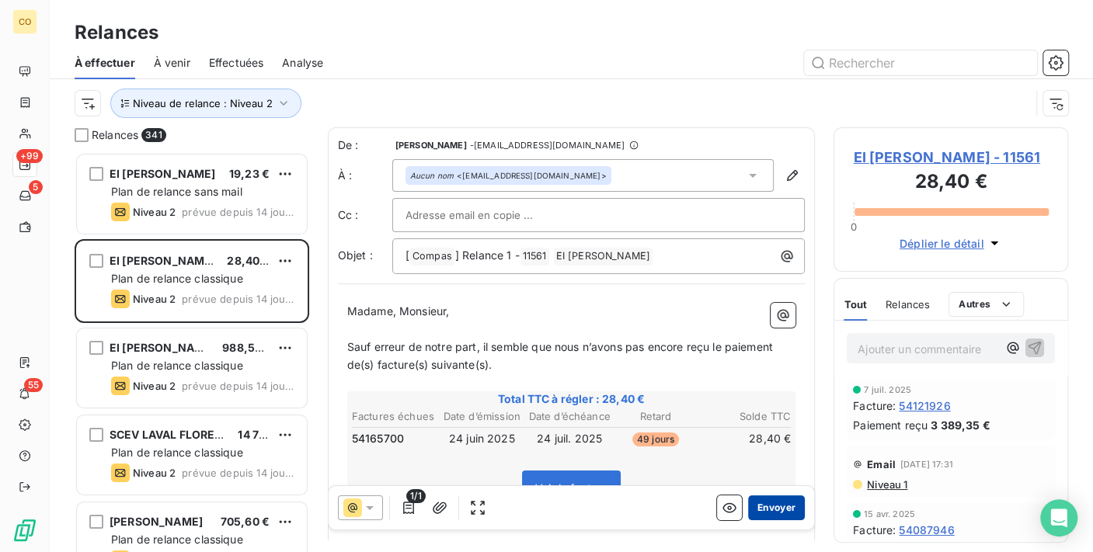
click at [755, 517] on button "Envoyer" at bounding box center [776, 508] width 57 height 25
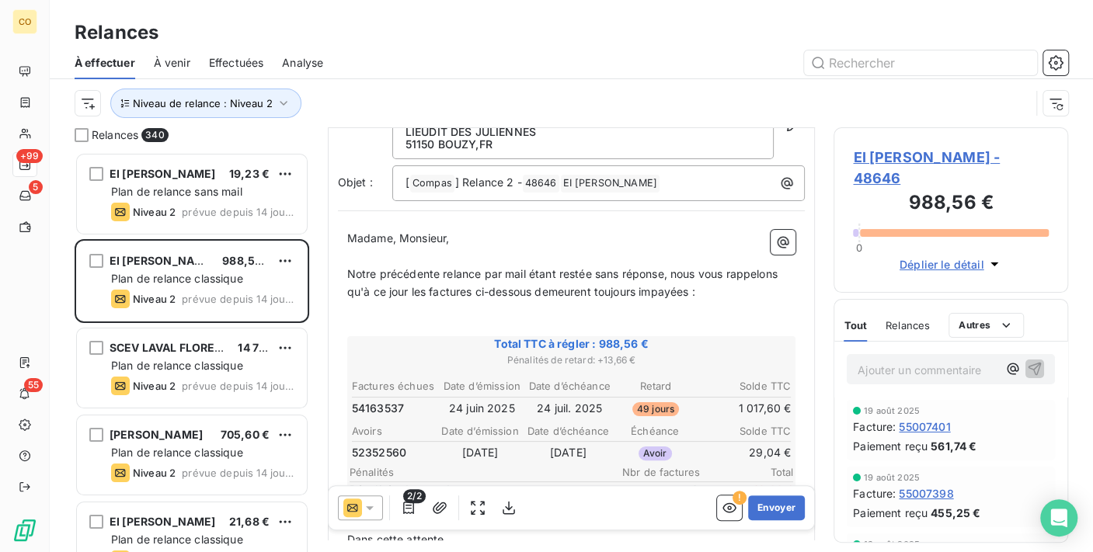
scroll to position [88, 0]
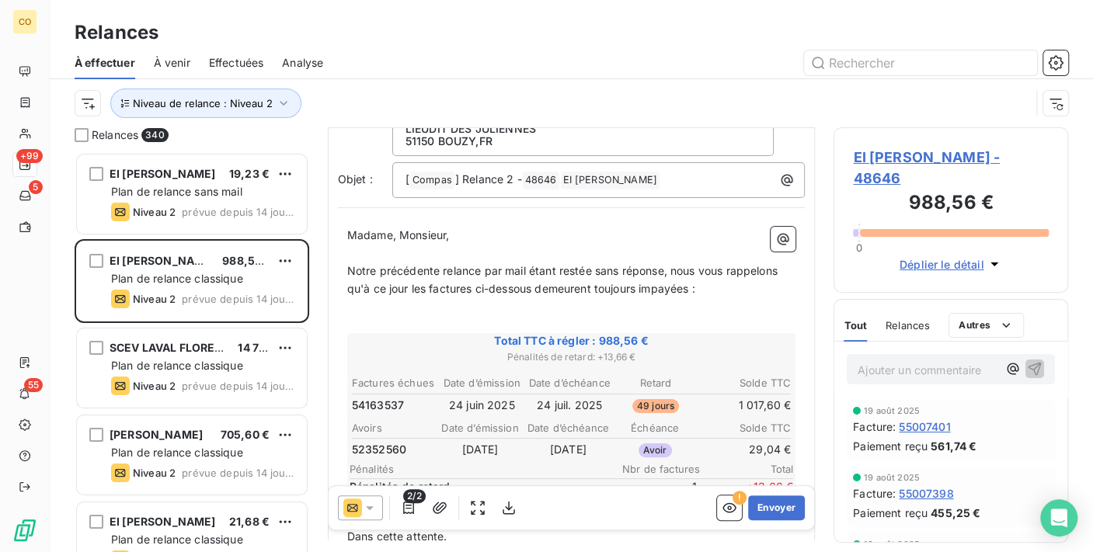
click at [381, 508] on div at bounding box center [360, 508] width 45 height 25
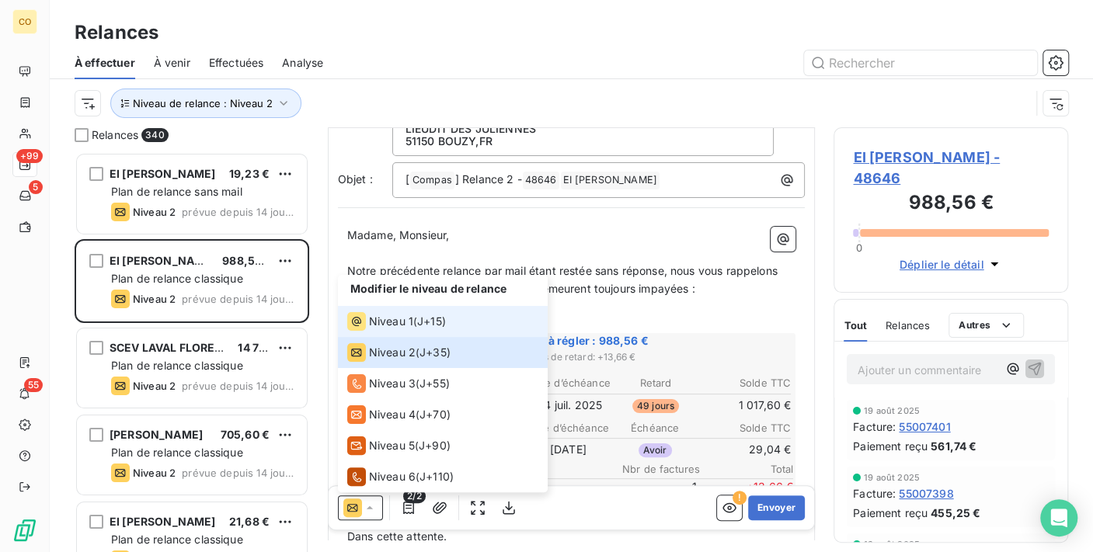
click at [382, 329] on div "Niveau 1" at bounding box center [380, 321] width 66 height 19
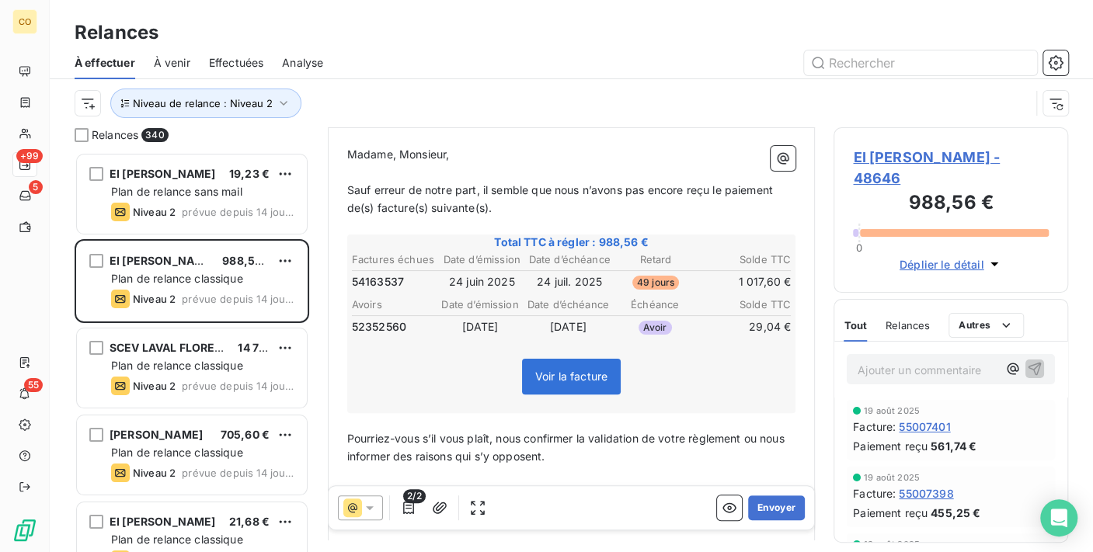
scroll to position [172, 0]
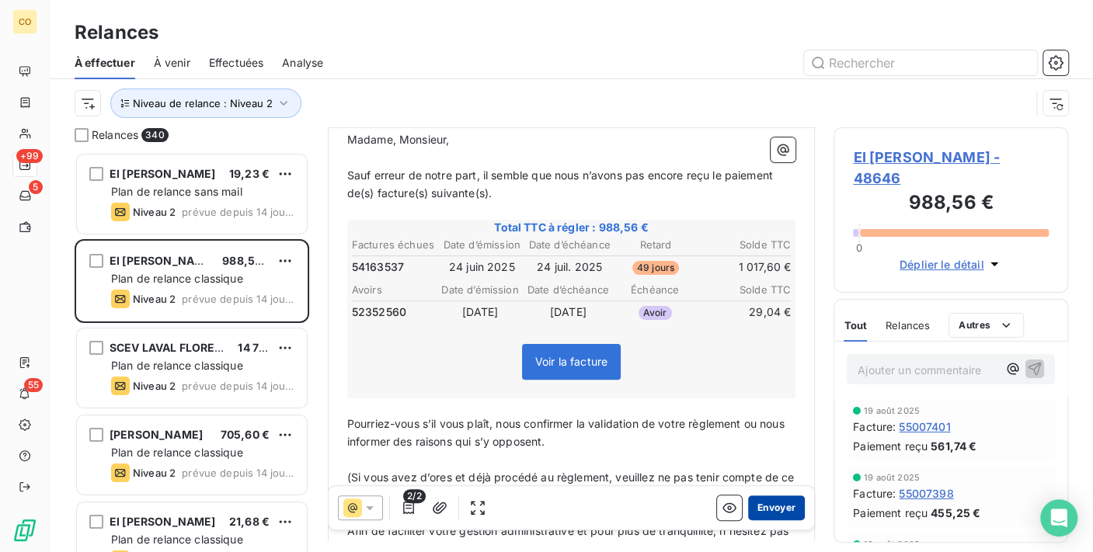
click at [770, 511] on button "Envoyer" at bounding box center [776, 508] width 57 height 25
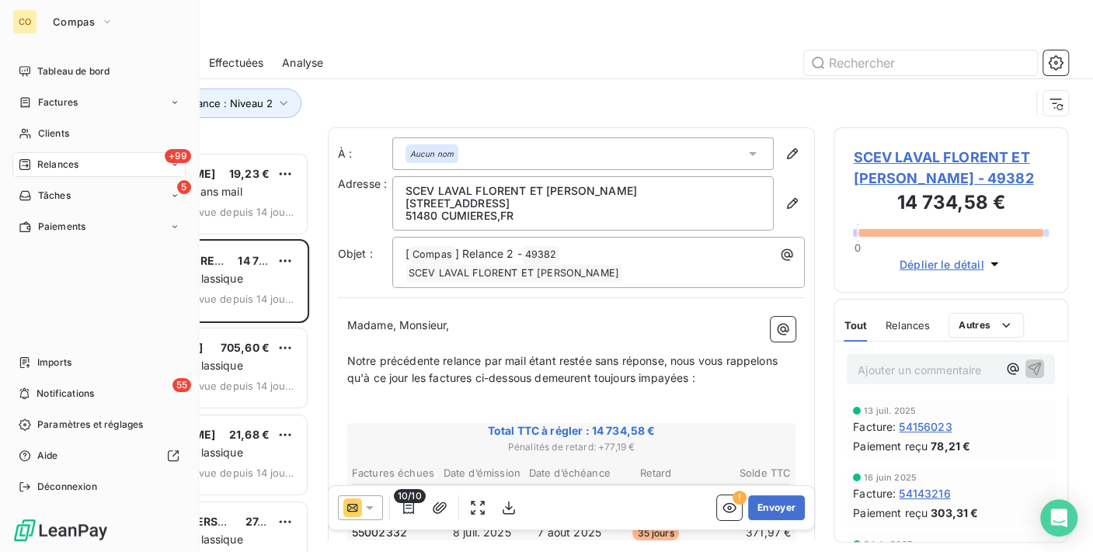
click at [71, 165] on span "Relances" at bounding box center [57, 165] width 41 height 14
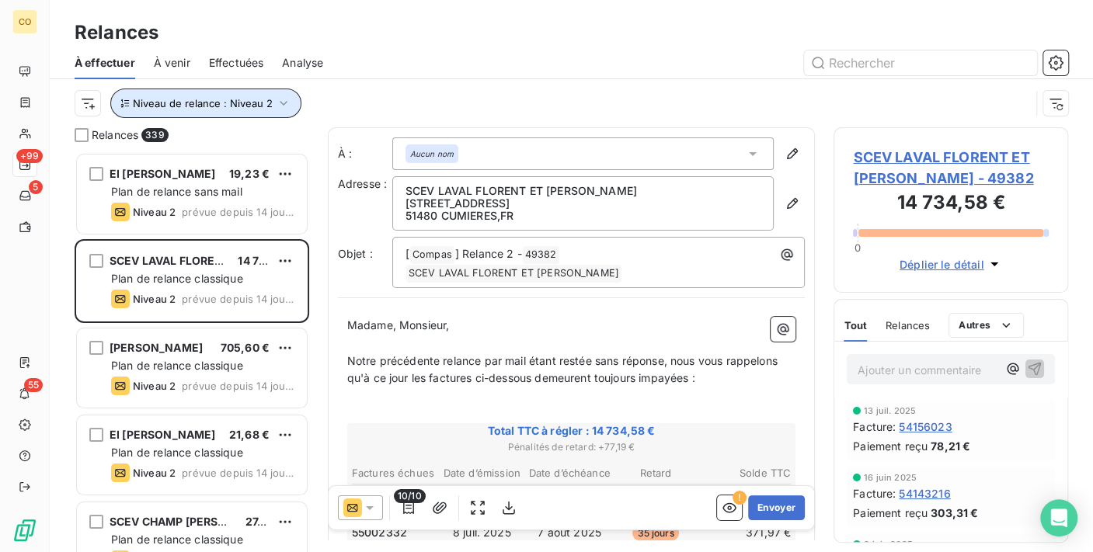
click at [259, 110] on button "Niveau de relance : Niveau 2" at bounding box center [205, 104] width 191 height 30
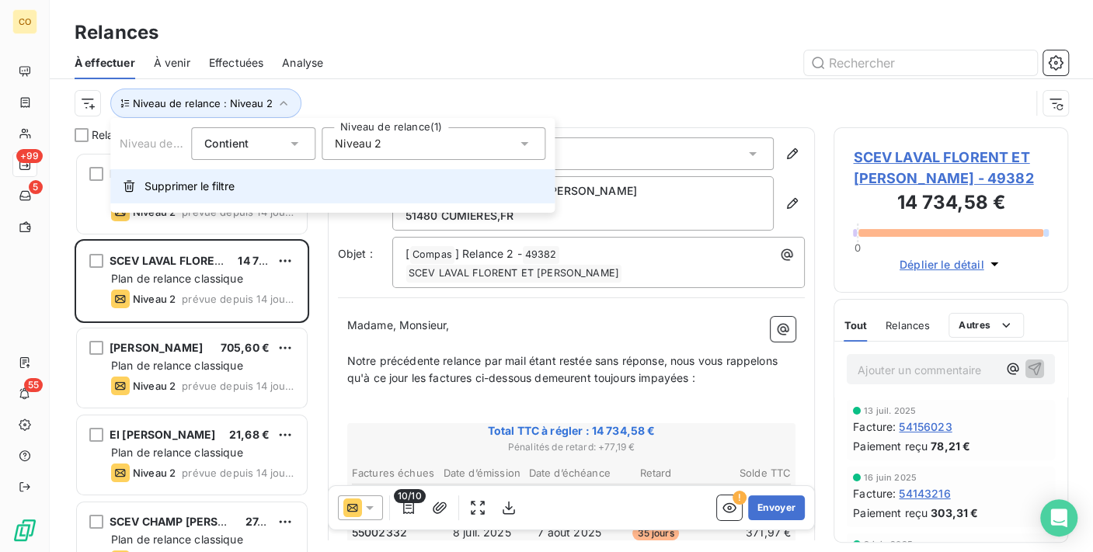
click at [234, 180] on span "Supprimer le filtre" at bounding box center [189, 187] width 90 height 16
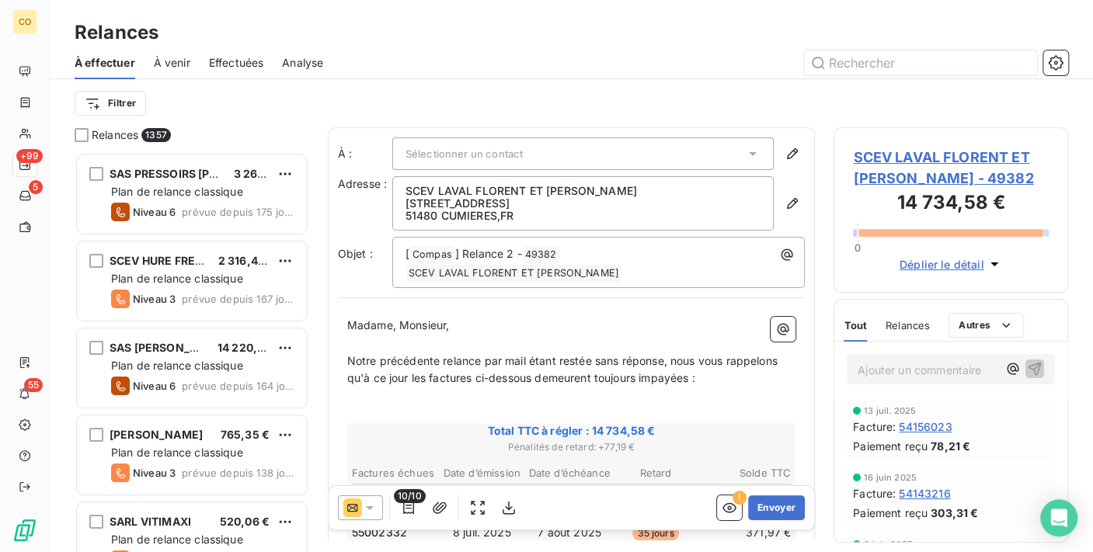
scroll to position [387, 221]
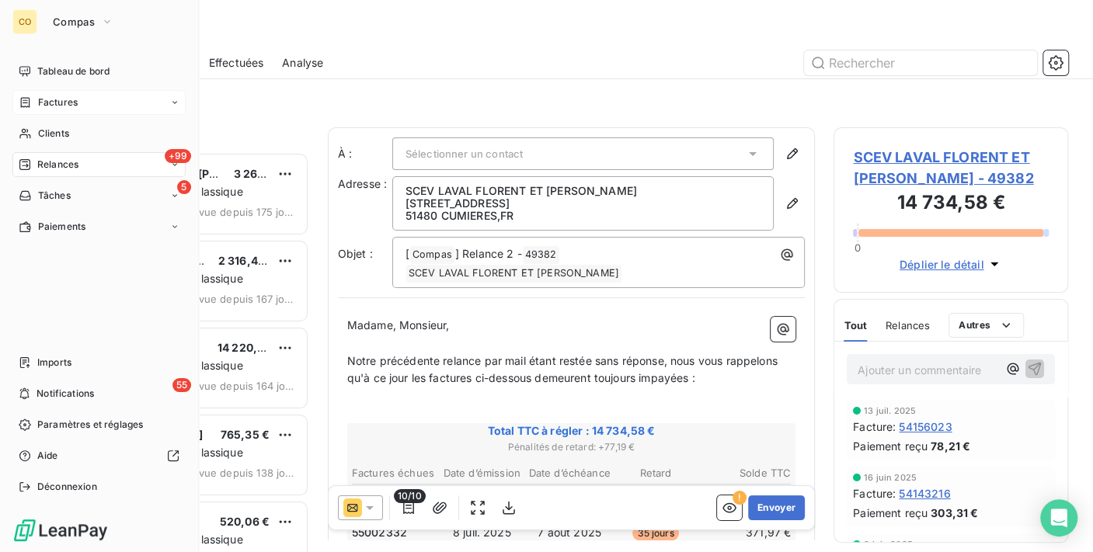
click at [52, 101] on span "Factures" at bounding box center [58, 103] width 40 height 14
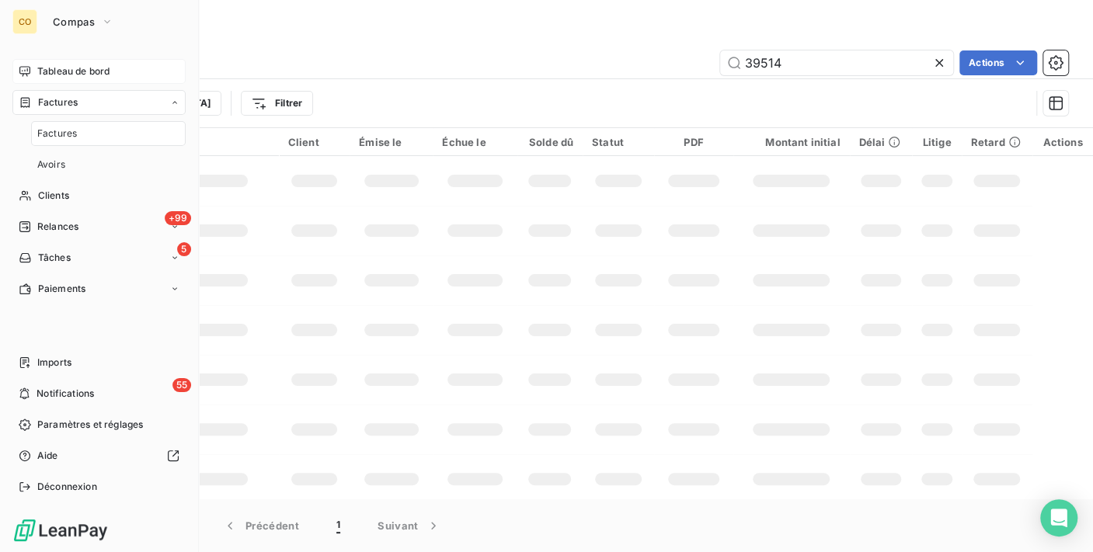
click at [93, 71] on span "Tableau de bord" at bounding box center [73, 71] width 72 height 14
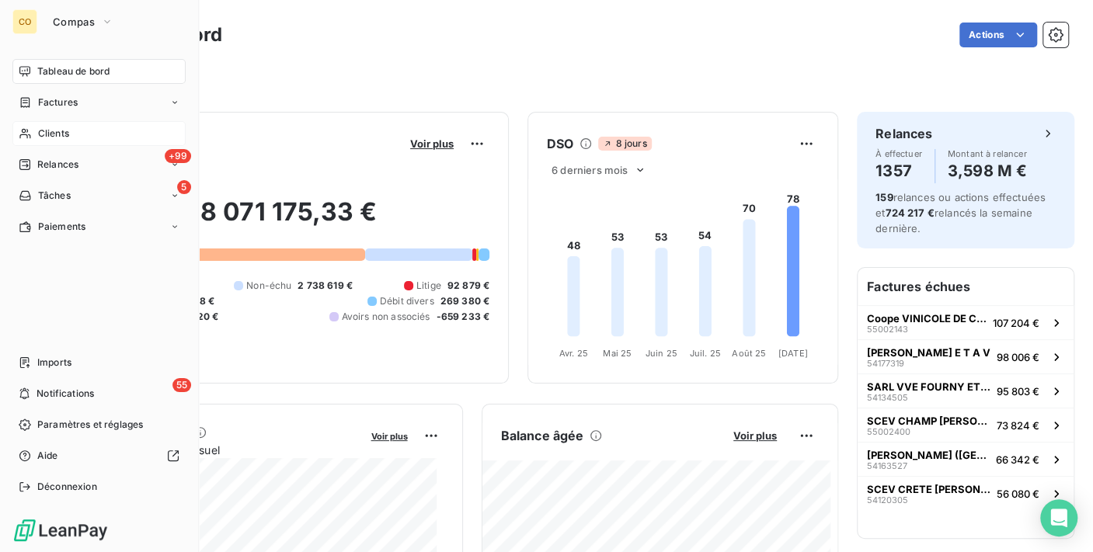
click at [35, 134] on div "Clients" at bounding box center [98, 133] width 173 height 25
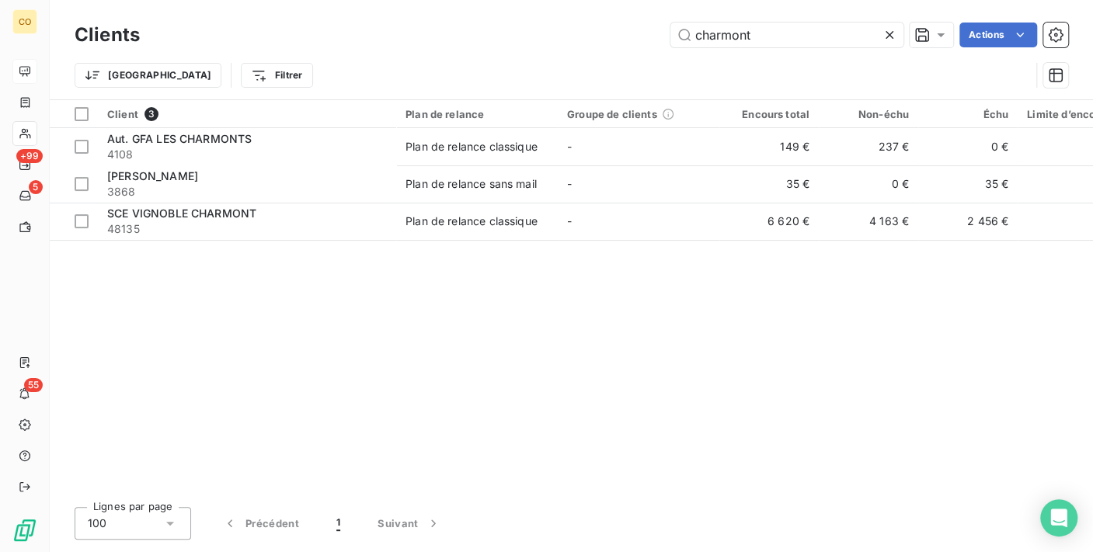
drag, startPoint x: 776, startPoint y: 43, endPoint x: 360, endPoint y: 9, distance: 417.0
click at [360, 9] on div "Clients charmont Actions Trier Filtrer" at bounding box center [571, 49] width 1043 height 99
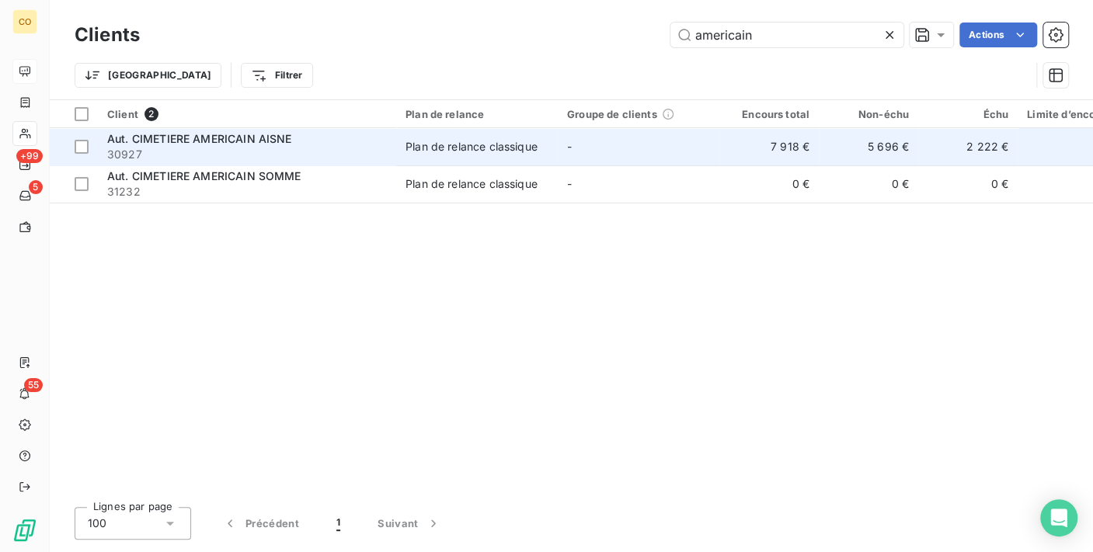
type input "americain"
click at [423, 134] on td "Plan de relance classique" at bounding box center [477, 146] width 162 height 37
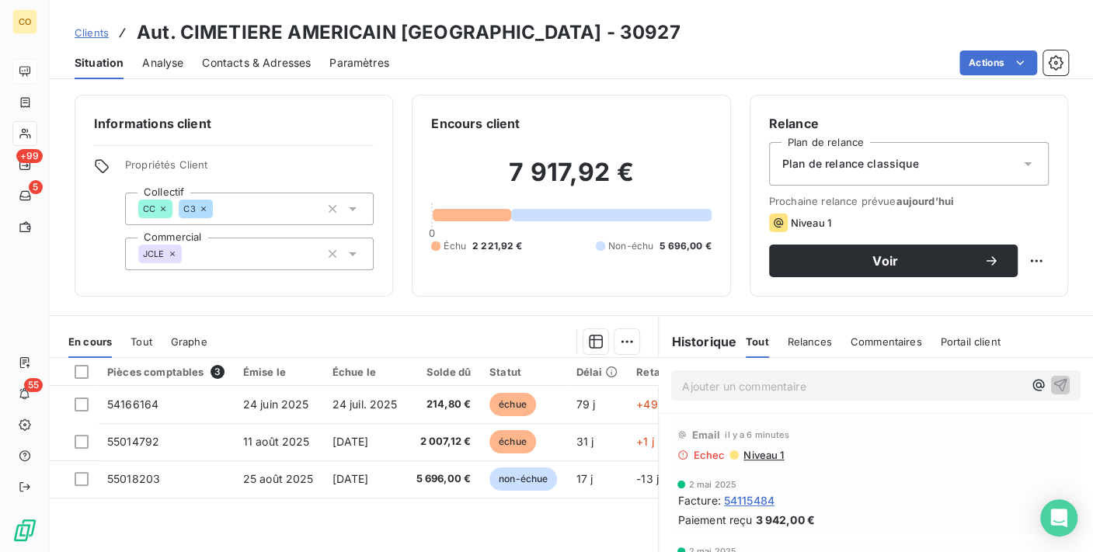
click at [1001, 167] on div "Plan de relance classique" at bounding box center [909, 164] width 280 height 44
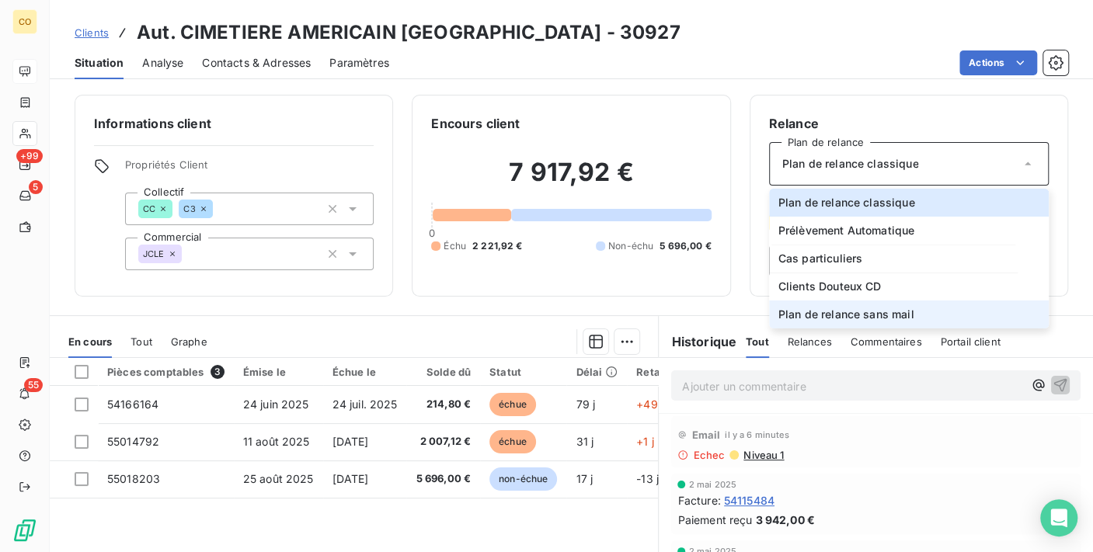
click at [918, 315] on li "Plan de relance sans mail" at bounding box center [909, 315] width 280 height 28
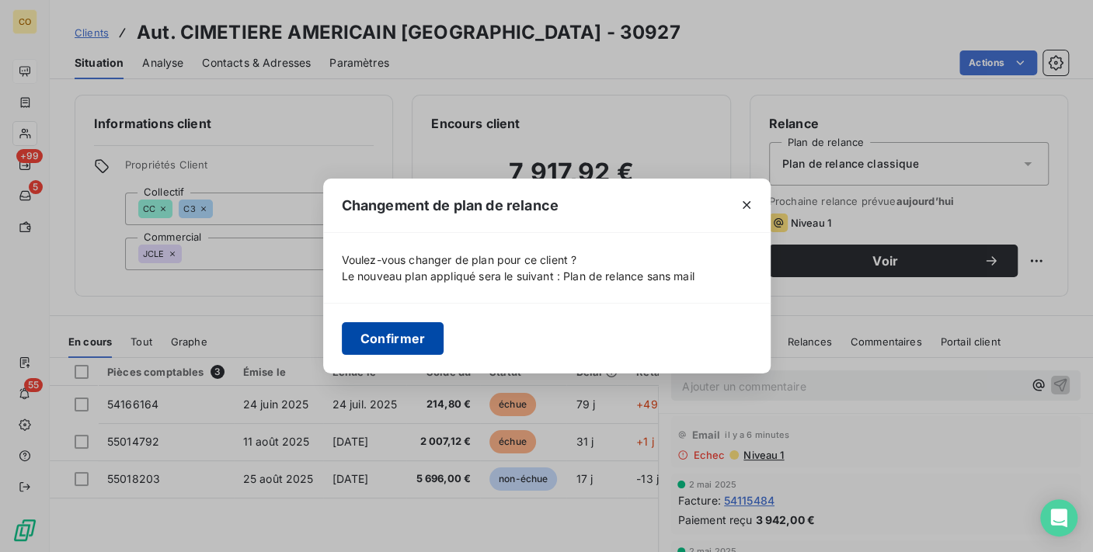
click at [396, 343] on button "Confirmer" at bounding box center [393, 338] width 103 height 33
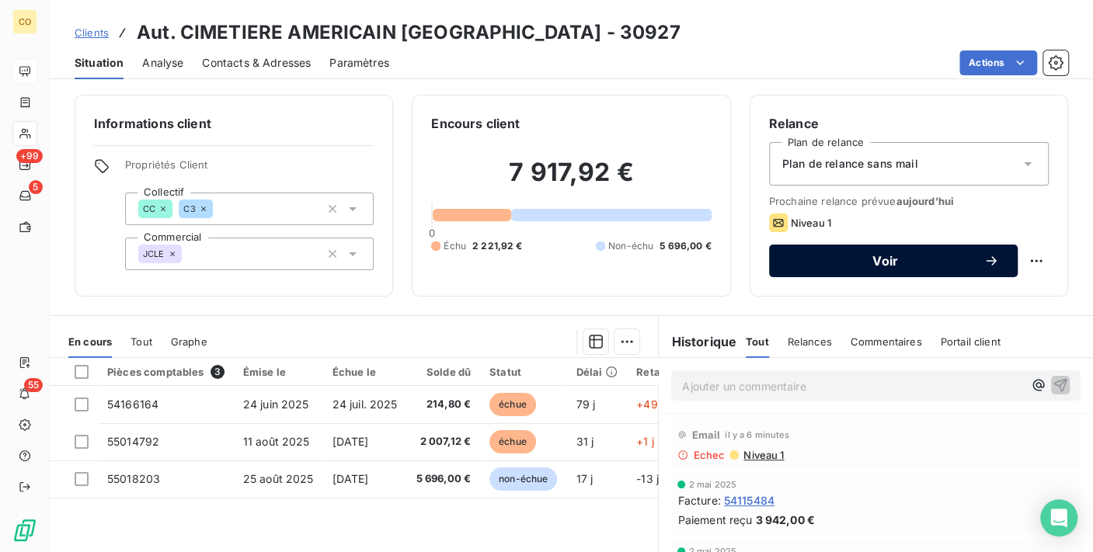
click at [853, 263] on span "Voir" at bounding box center [886, 261] width 196 height 12
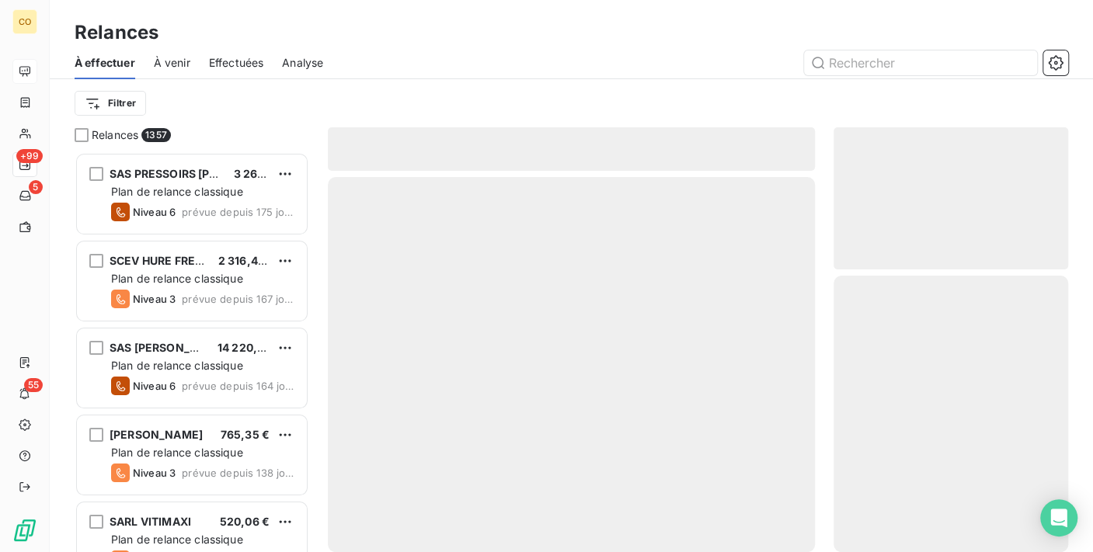
scroll to position [387, 221]
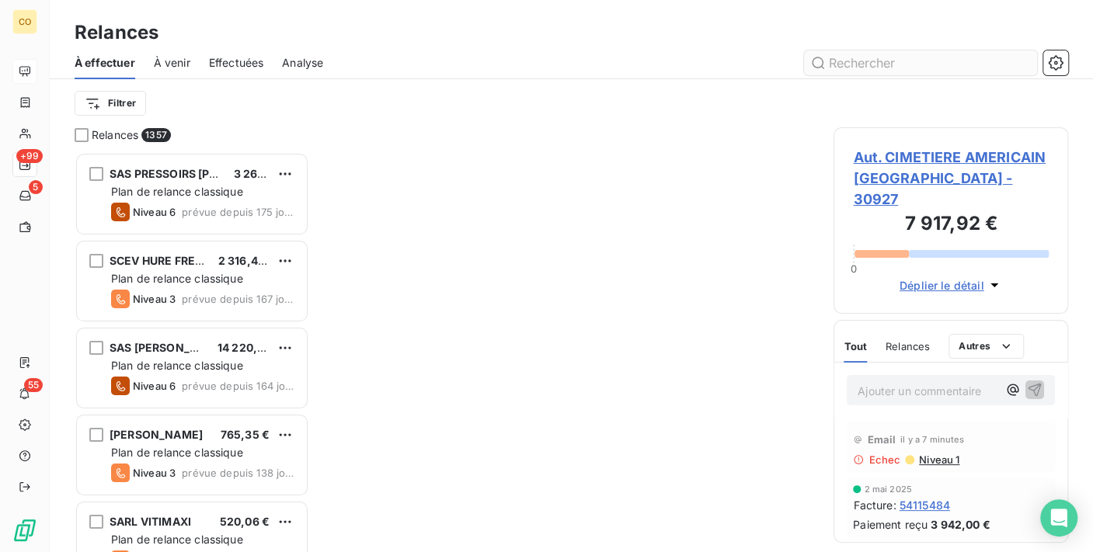
click at [917, 65] on input "text" at bounding box center [920, 62] width 233 height 25
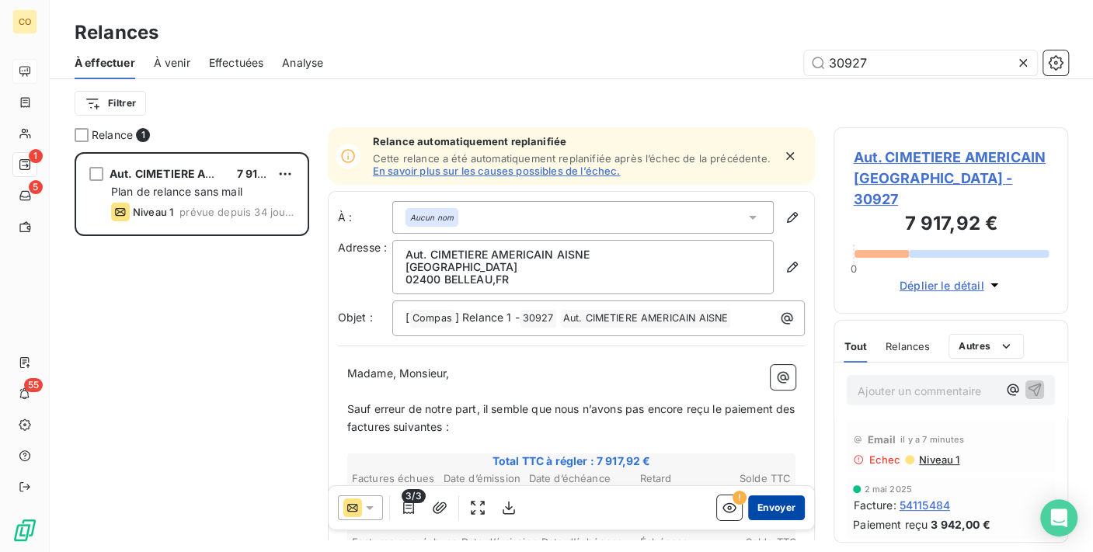
type input "30927"
click at [765, 503] on button "Envoyer" at bounding box center [776, 508] width 57 height 25
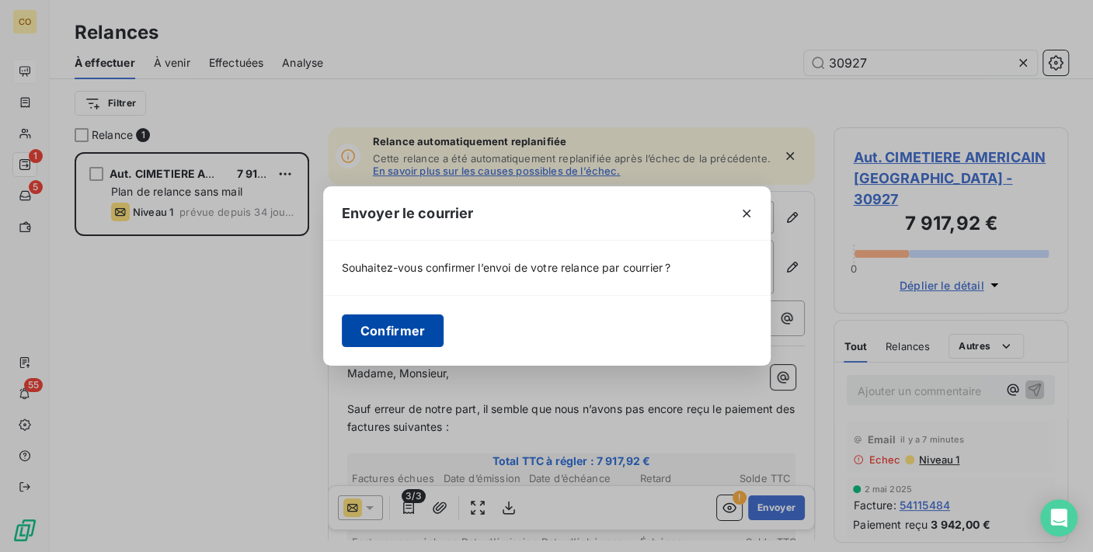
click at [413, 325] on button "Confirmer" at bounding box center [393, 331] width 103 height 33
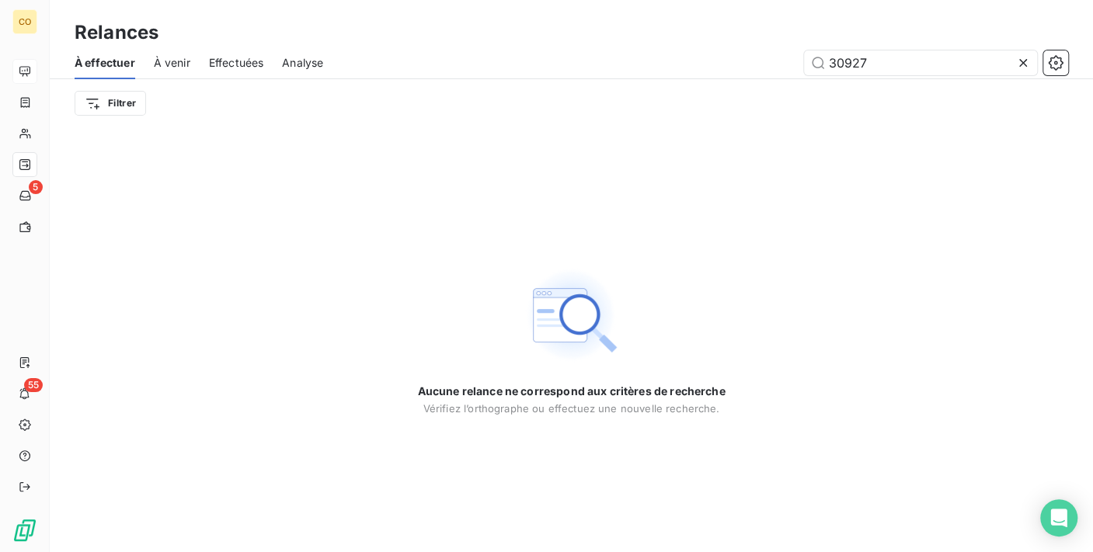
click at [1030, 63] on icon at bounding box center [1023, 63] width 16 height 16
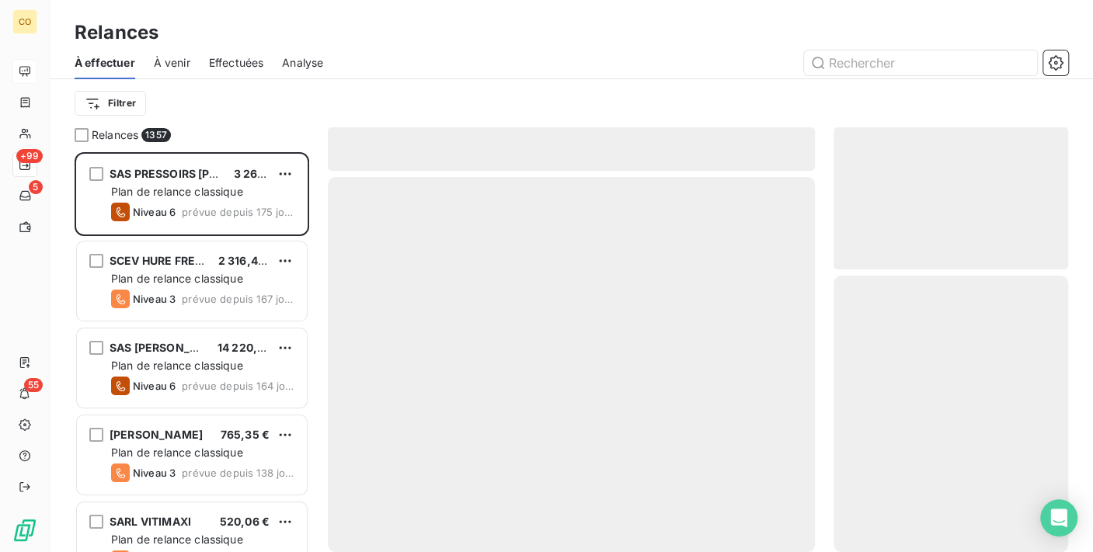
scroll to position [387, 221]
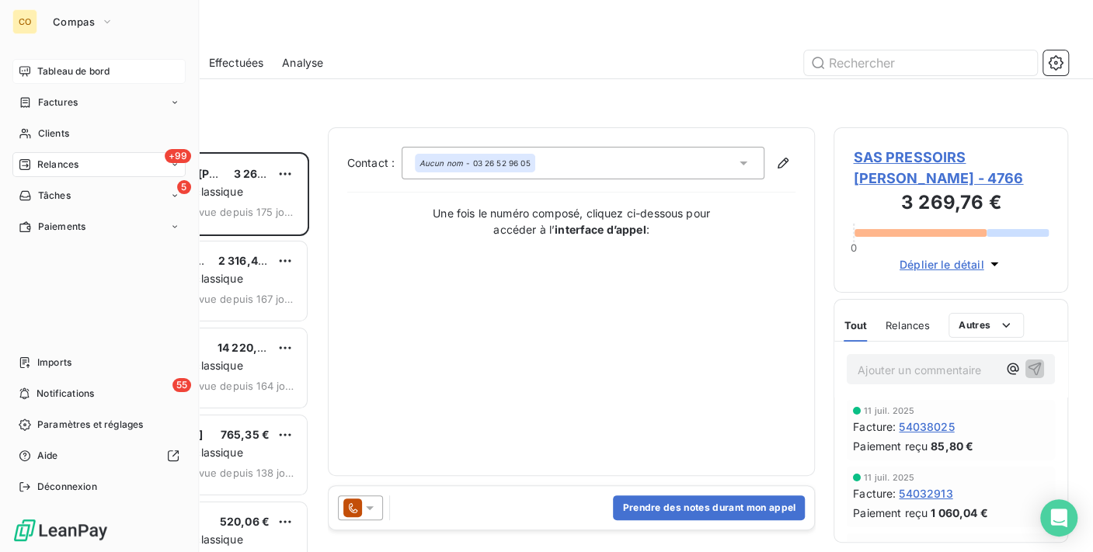
click at [35, 165] on div "Relances" at bounding box center [49, 165] width 60 height 14
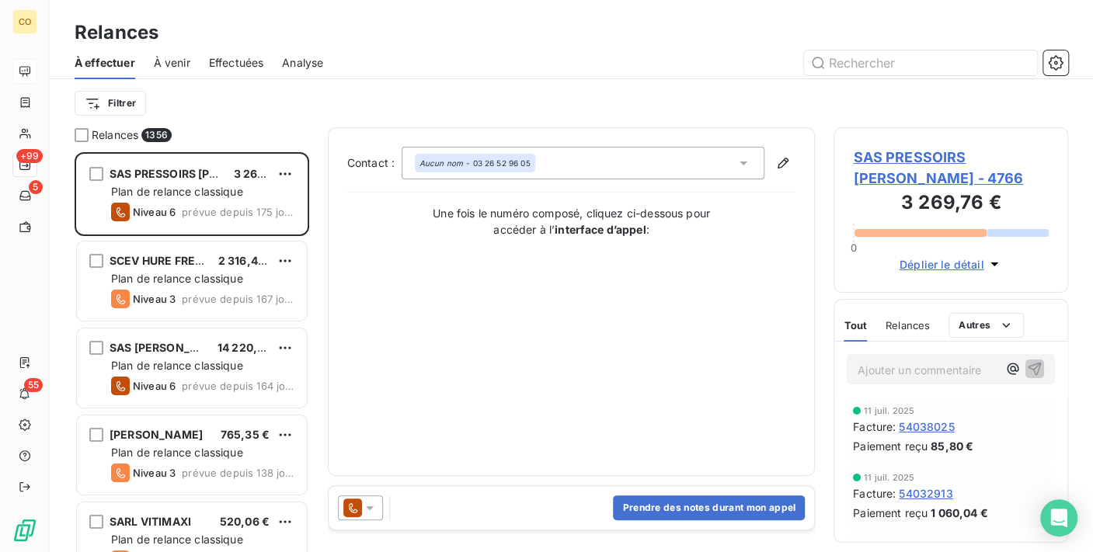
click at [421, 74] on div at bounding box center [705, 62] width 726 height 25
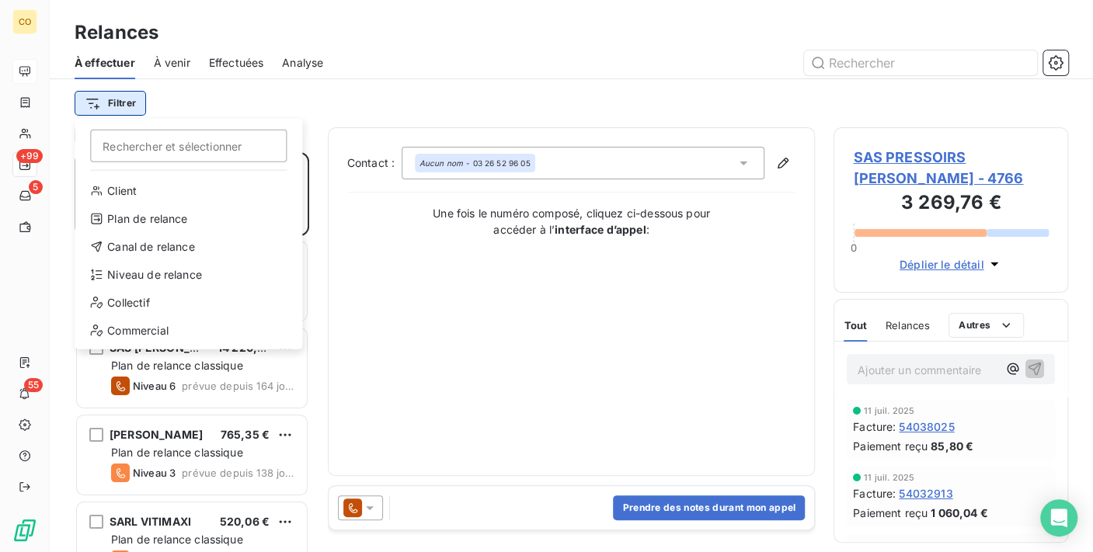
click at [143, 103] on html "CO +99 5 55 Relances À effectuer À venir Effectuées Analyse Filtrer Rechercher …" at bounding box center [546, 276] width 1093 height 552
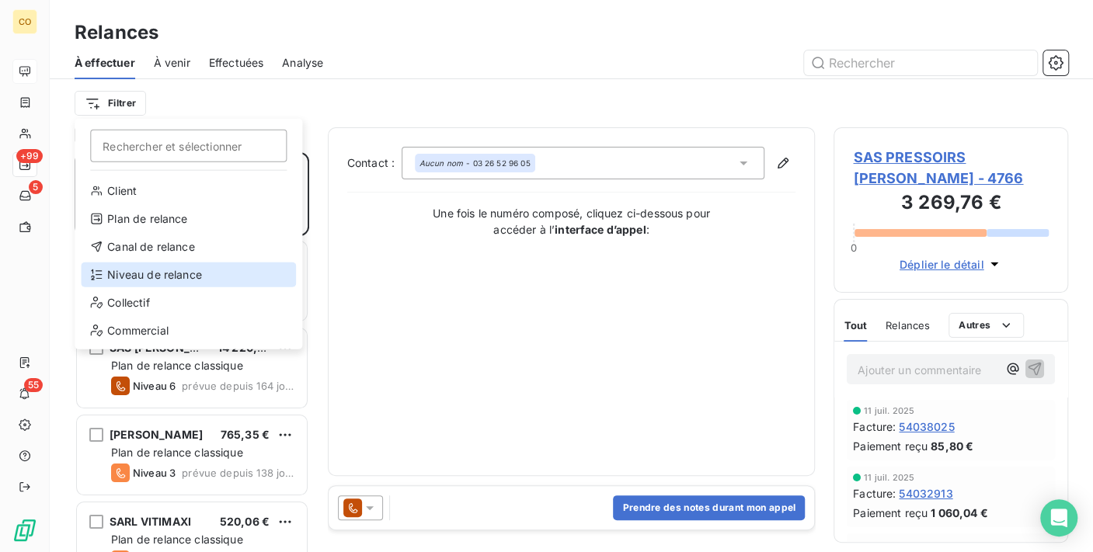
click at [151, 271] on div "Niveau de relance" at bounding box center [188, 275] width 215 height 25
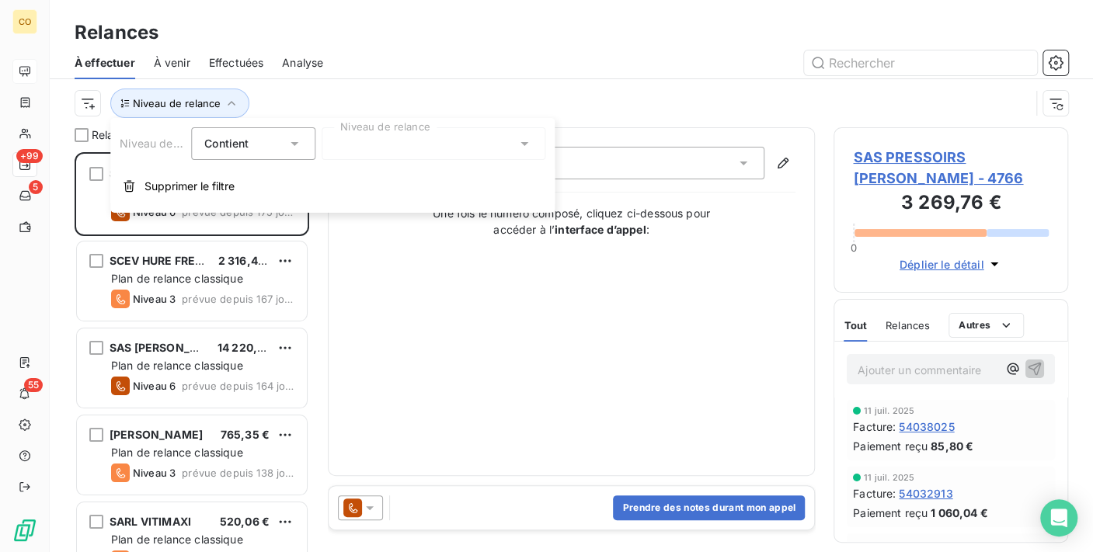
click at [386, 143] on div at bounding box center [434, 143] width 224 height 33
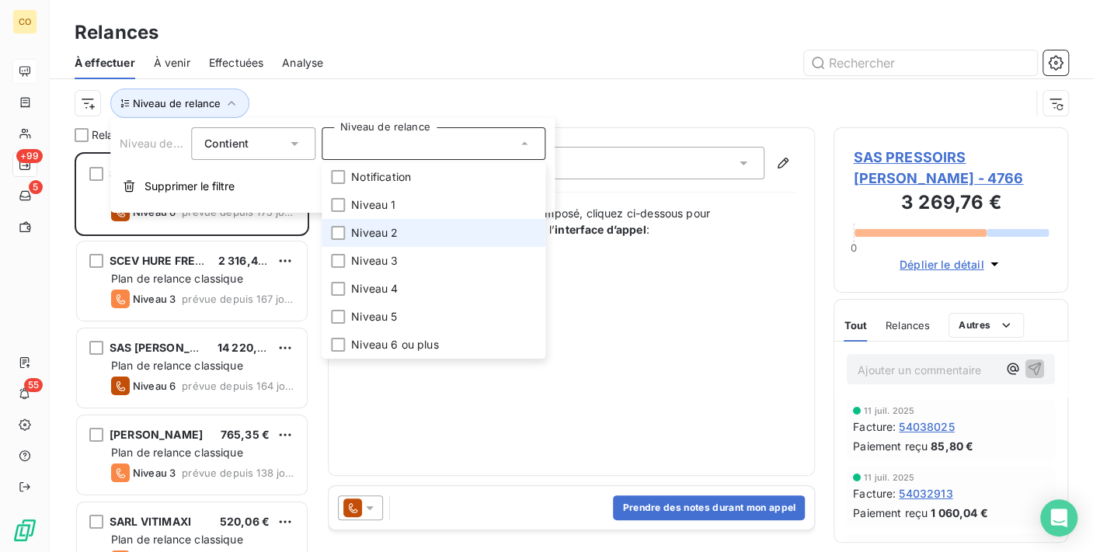
click at [388, 238] on span "Niveau 2" at bounding box center [374, 233] width 47 height 16
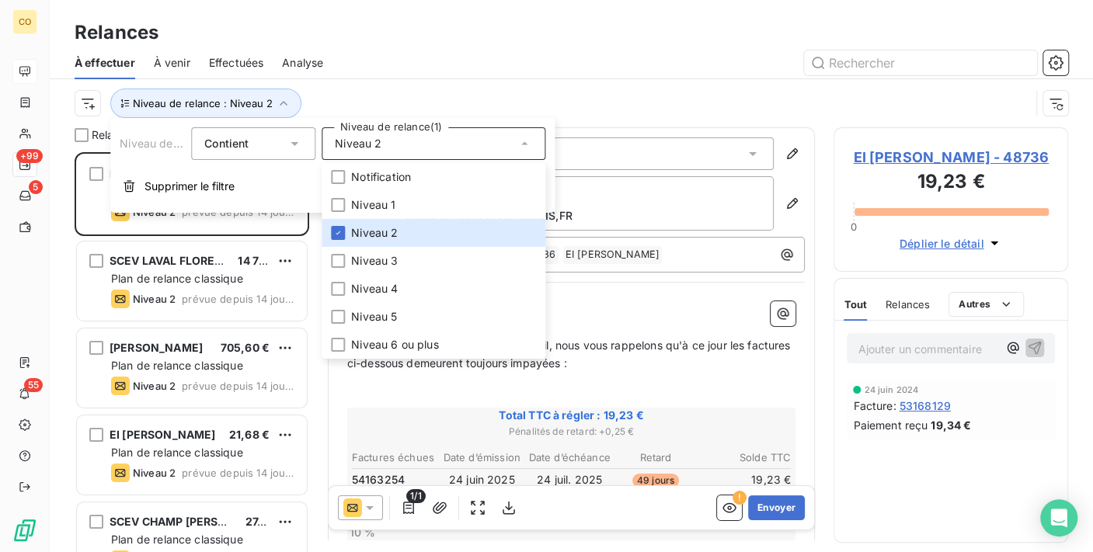
click at [437, 91] on div "Niveau de relance : Niveau 2" at bounding box center [553, 104] width 956 height 30
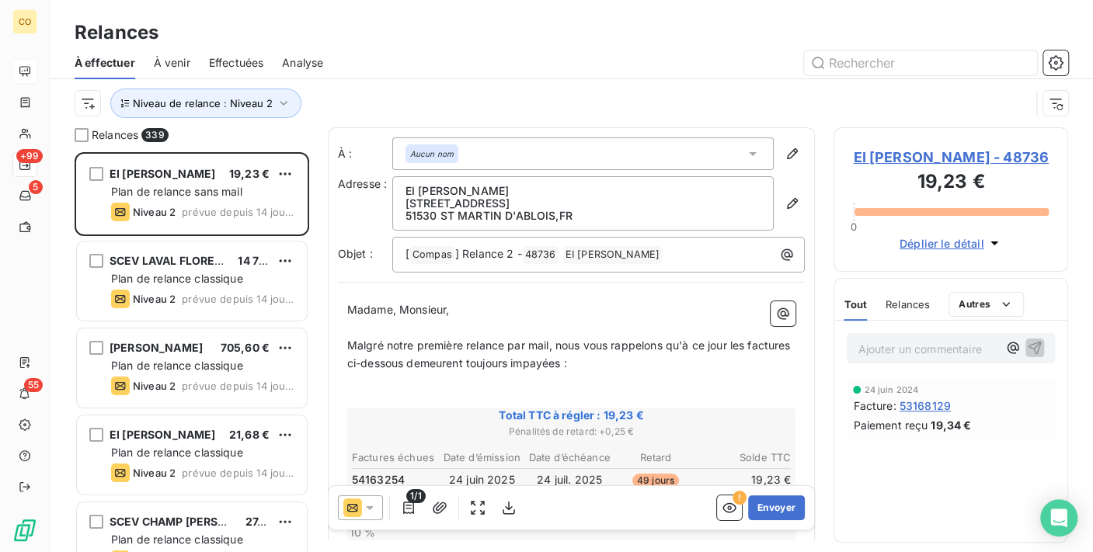
click at [381, 511] on div at bounding box center [360, 508] width 45 height 25
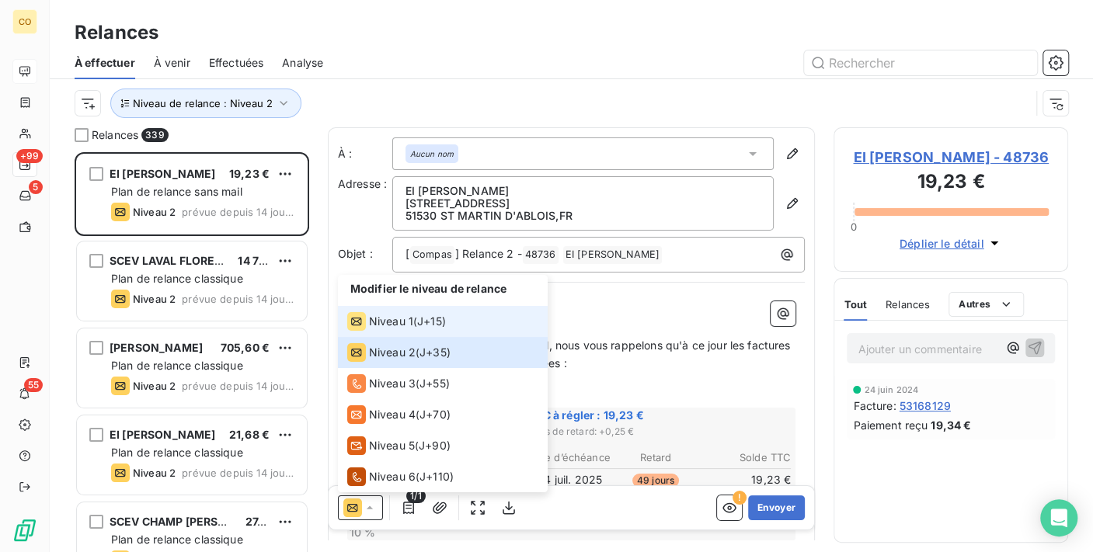
click at [399, 322] on span "Niveau 1" at bounding box center [391, 322] width 44 height 16
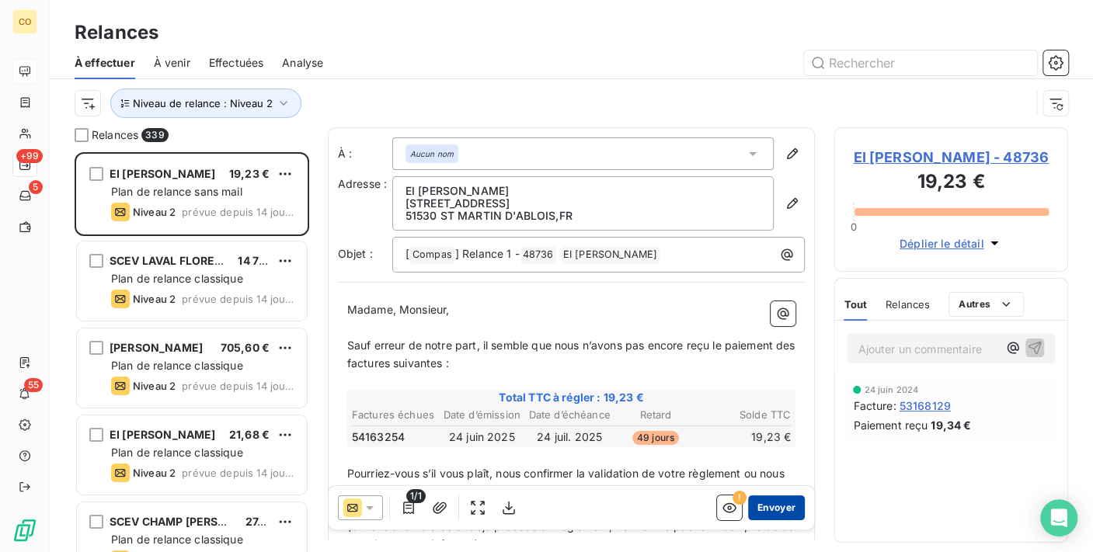
click at [761, 503] on button "Envoyer" at bounding box center [776, 508] width 57 height 25
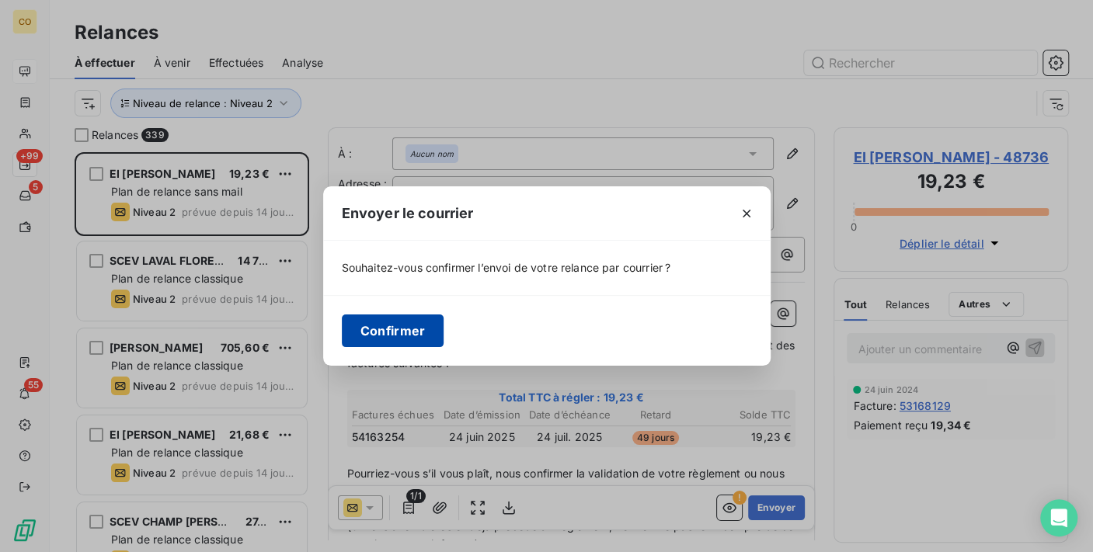
click at [430, 339] on button "Confirmer" at bounding box center [393, 331] width 103 height 33
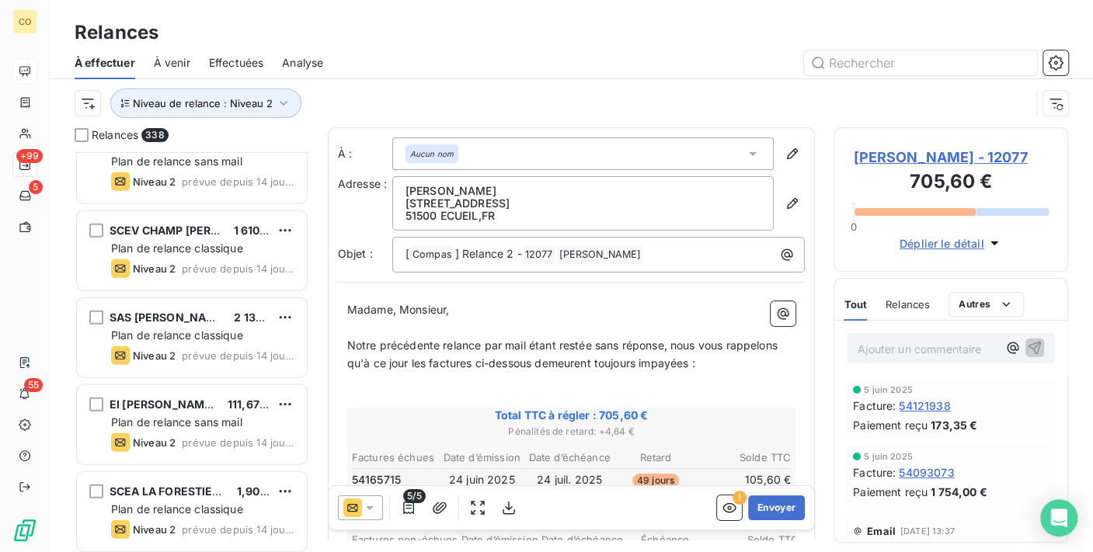
scroll to position [2331, 0]
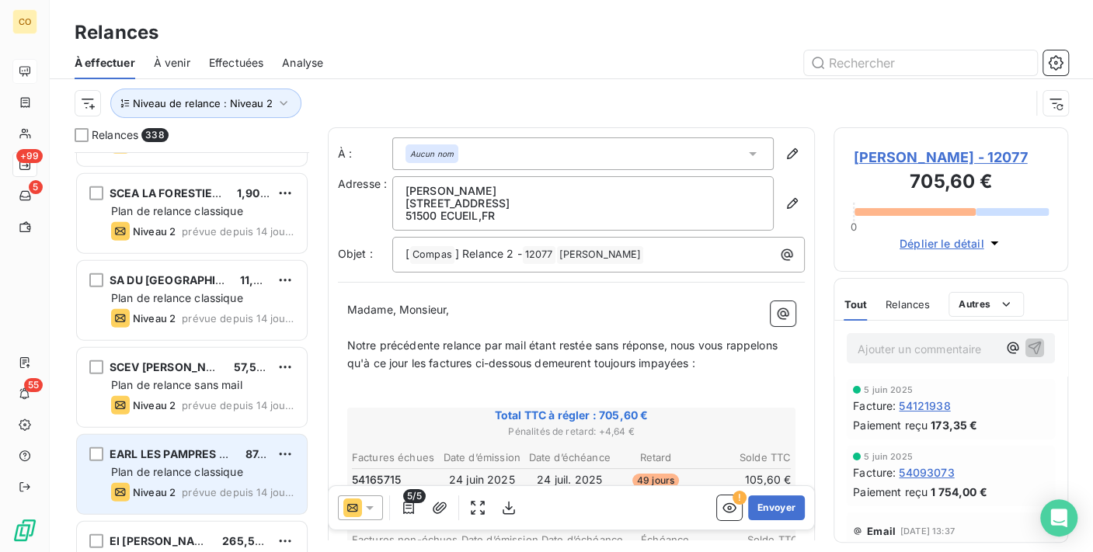
click at [186, 451] on span "EARL LES PAMPRES DES CHEVETREES" at bounding box center [213, 453] width 207 height 13
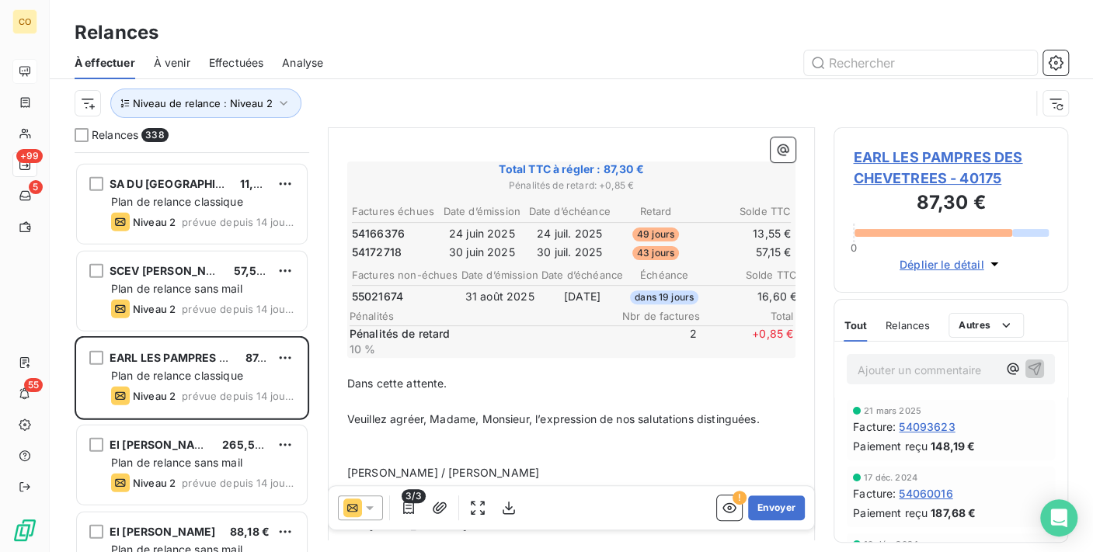
scroll to position [2590, 0]
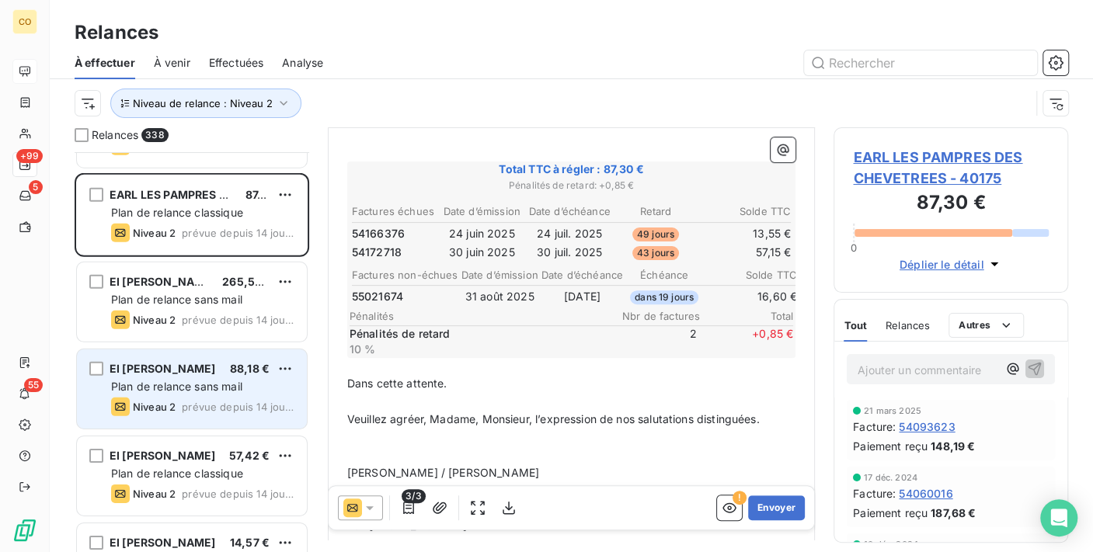
click at [185, 376] on div "EI [PERSON_NAME]" at bounding box center [163, 369] width 106 height 16
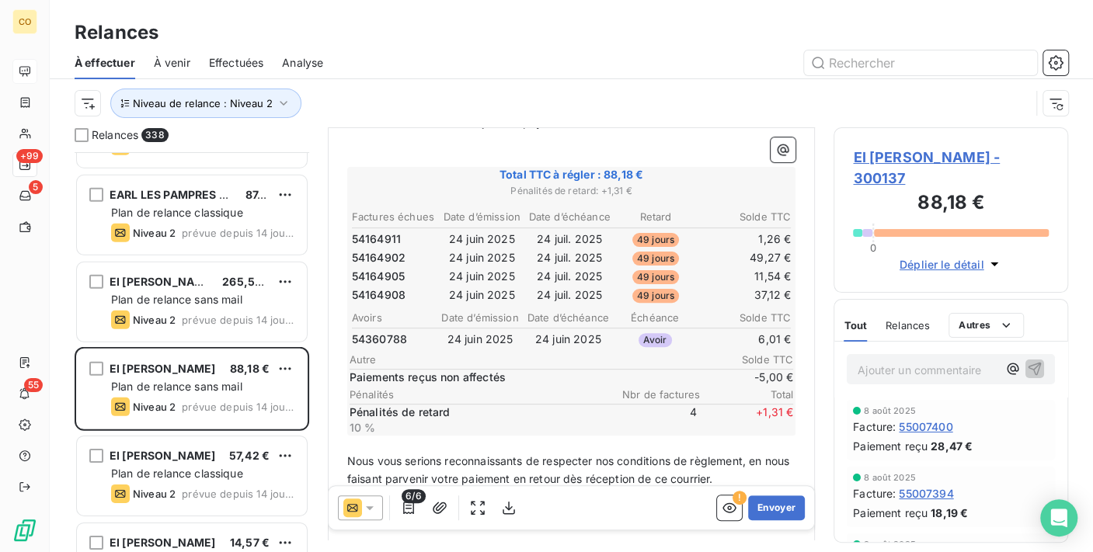
scroll to position [259, 0]
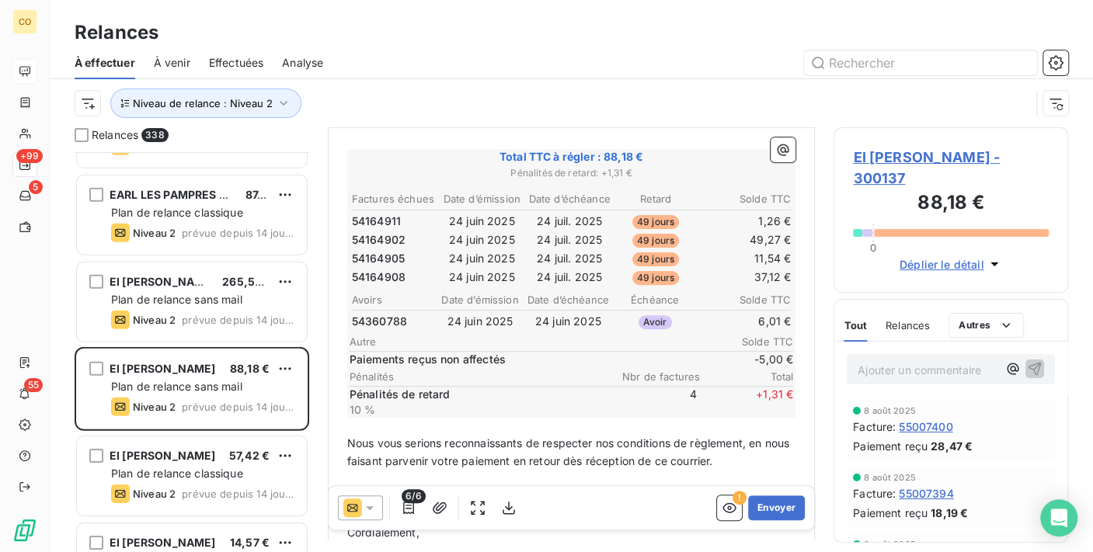
click at [372, 503] on icon at bounding box center [370, 508] width 16 height 16
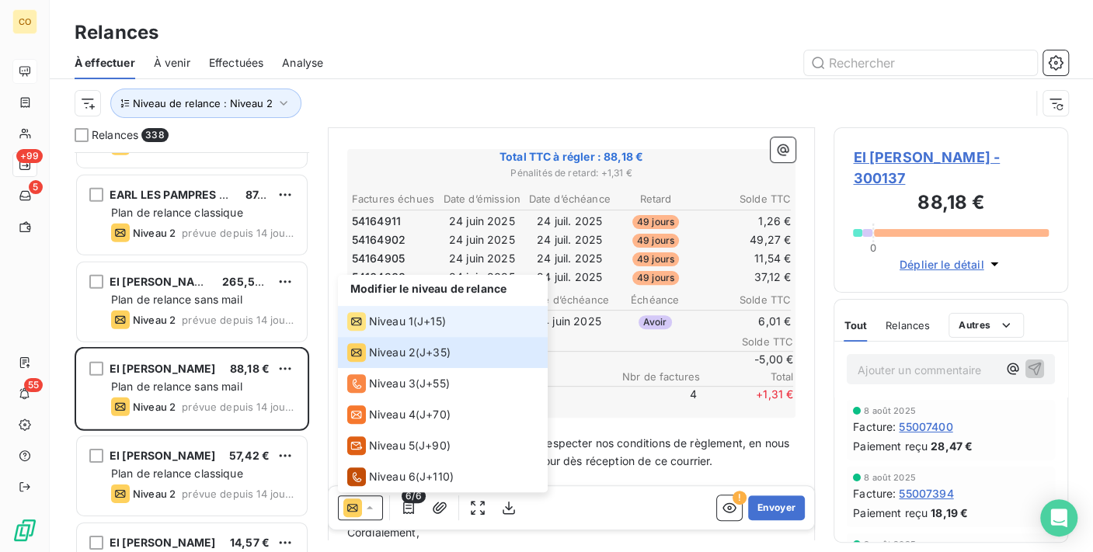
click at [380, 312] on li "Niveau 1 ( J+15 )" at bounding box center [443, 321] width 210 height 31
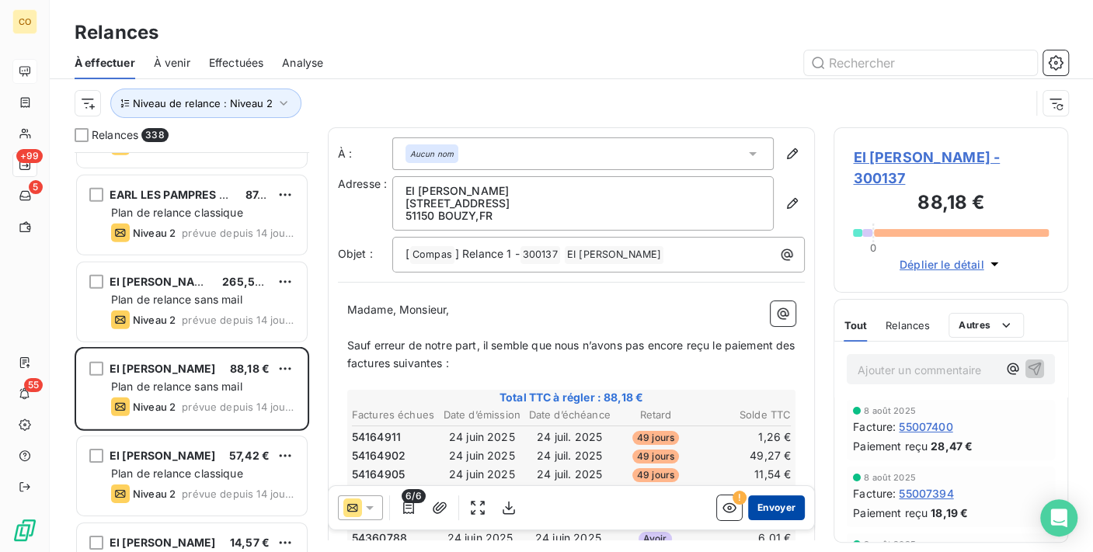
click at [758, 505] on button "Envoyer" at bounding box center [776, 508] width 57 height 25
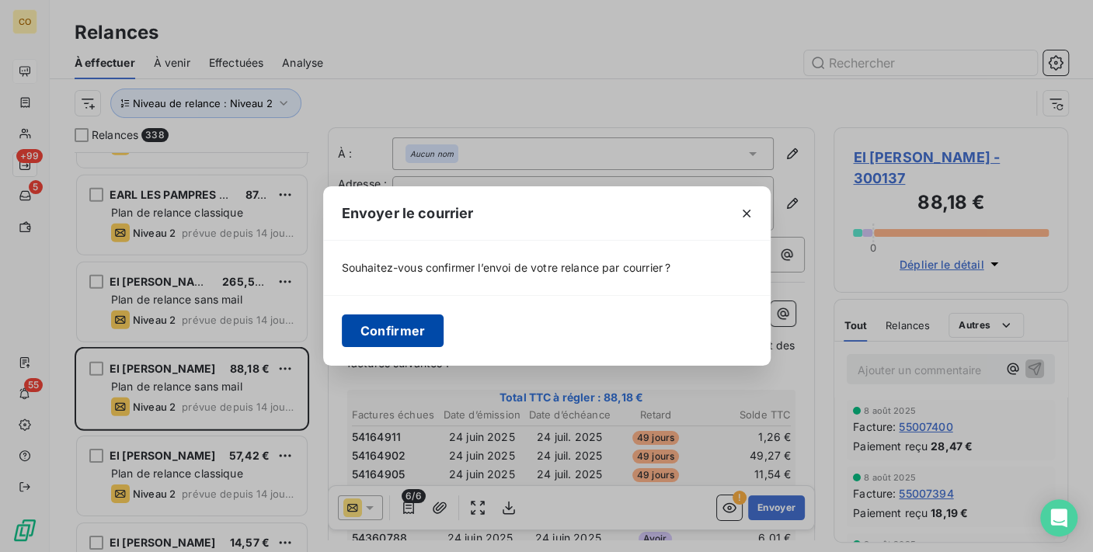
click at [410, 339] on button "Confirmer" at bounding box center [393, 331] width 103 height 33
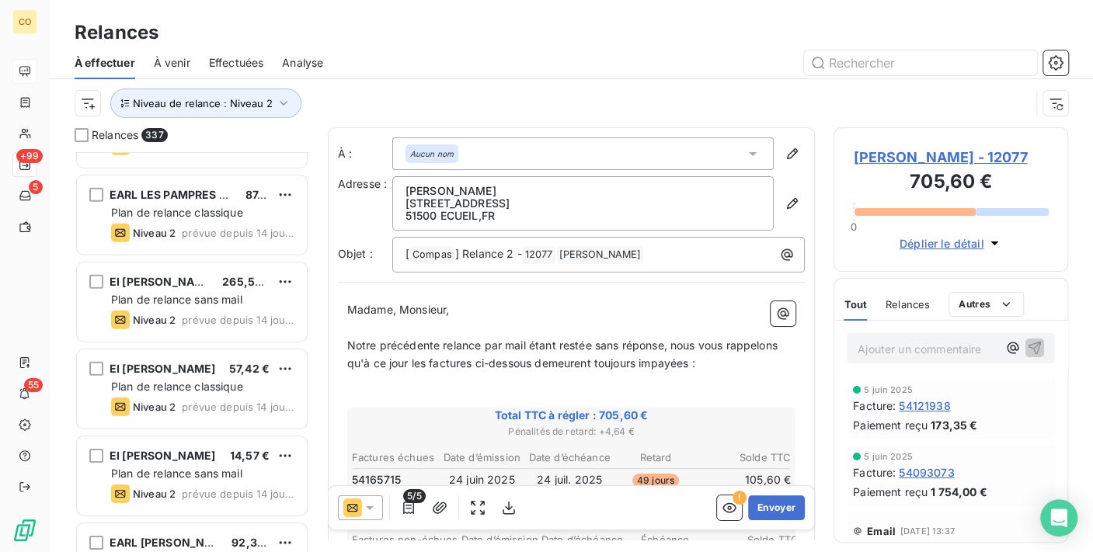
click at [373, 495] on div "5/5 ! Envoyer" at bounding box center [572, 508] width 486 height 44
click at [371, 507] on icon at bounding box center [370, 508] width 16 height 16
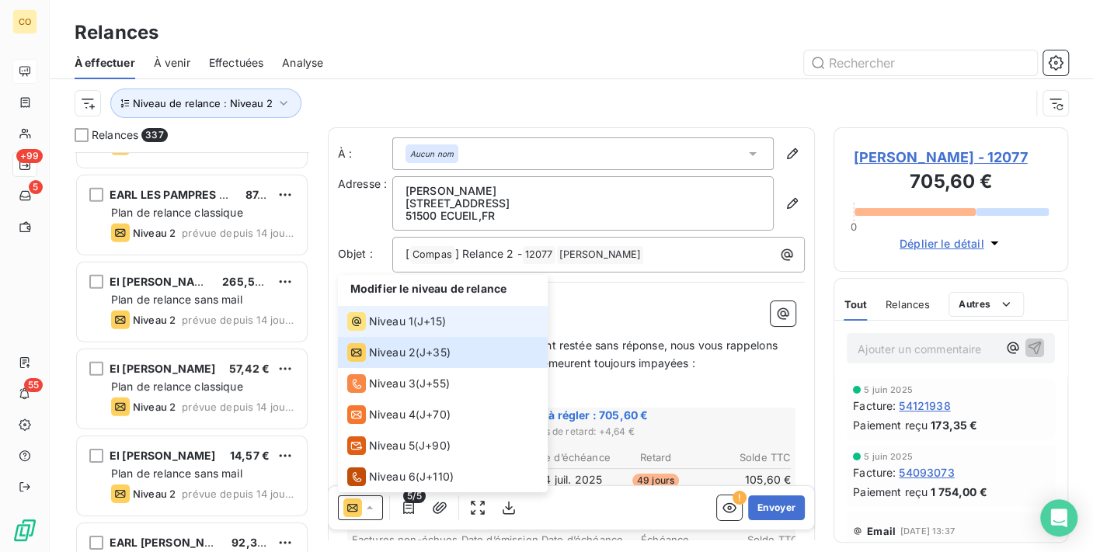
click at [387, 319] on span "Niveau 1" at bounding box center [391, 322] width 44 height 16
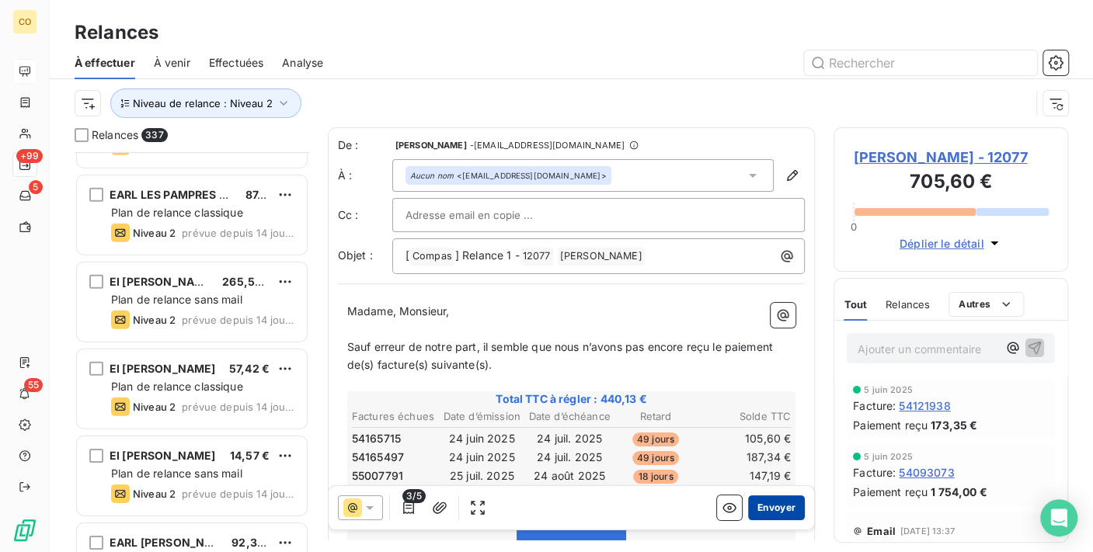
click at [748, 502] on button "Envoyer" at bounding box center [776, 508] width 57 height 25
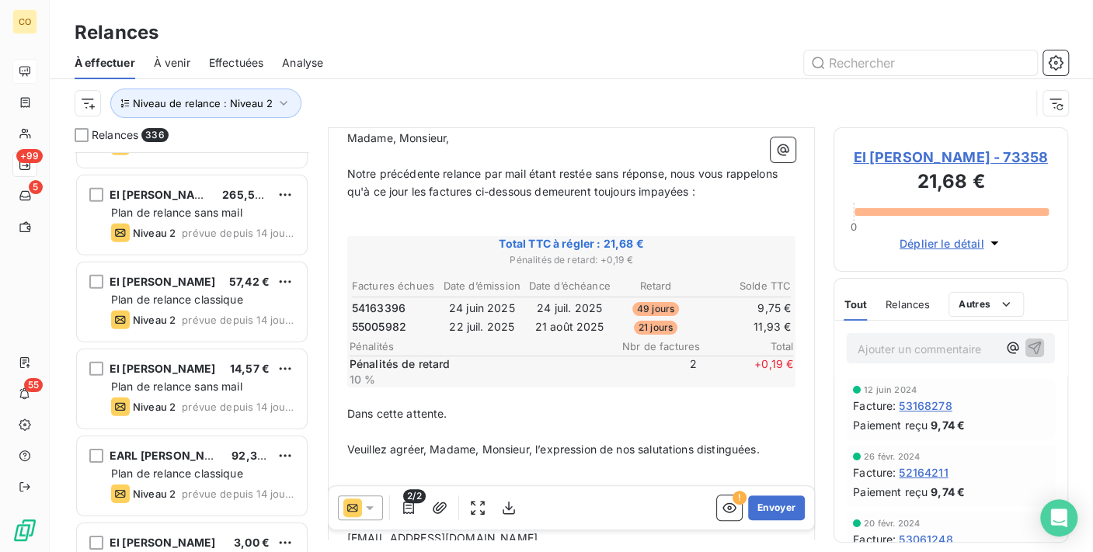
scroll to position [172, 0]
click at [374, 510] on icon at bounding box center [370, 508] width 16 height 16
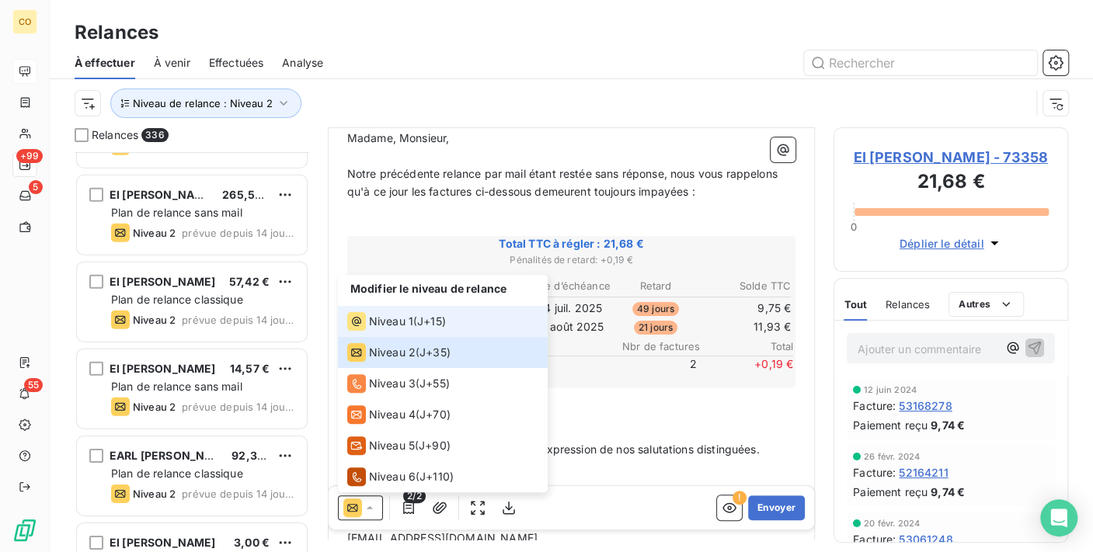
click at [375, 332] on li "Niveau 1 ( J+15 )" at bounding box center [443, 321] width 210 height 31
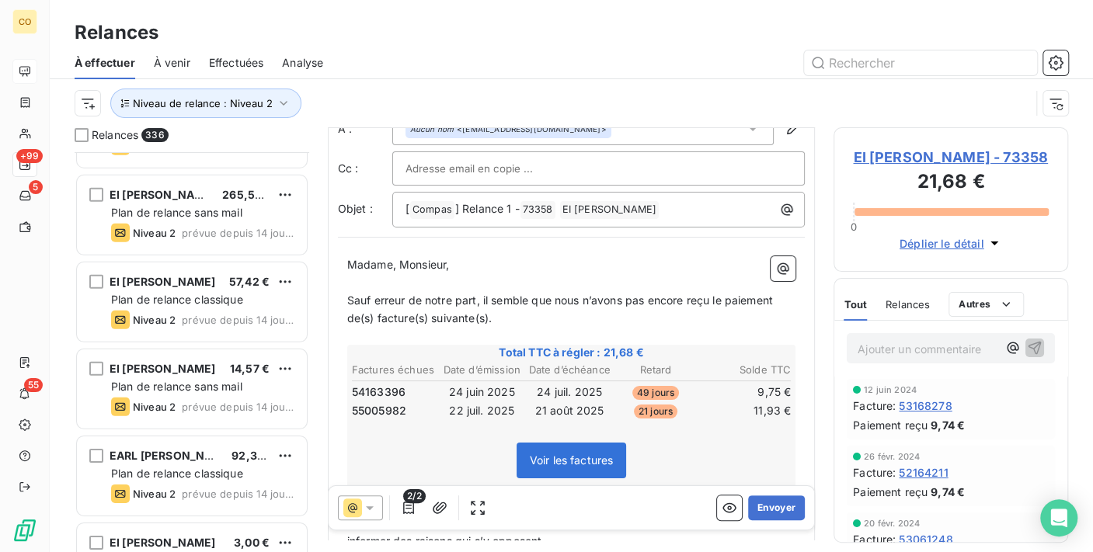
scroll to position [86, 0]
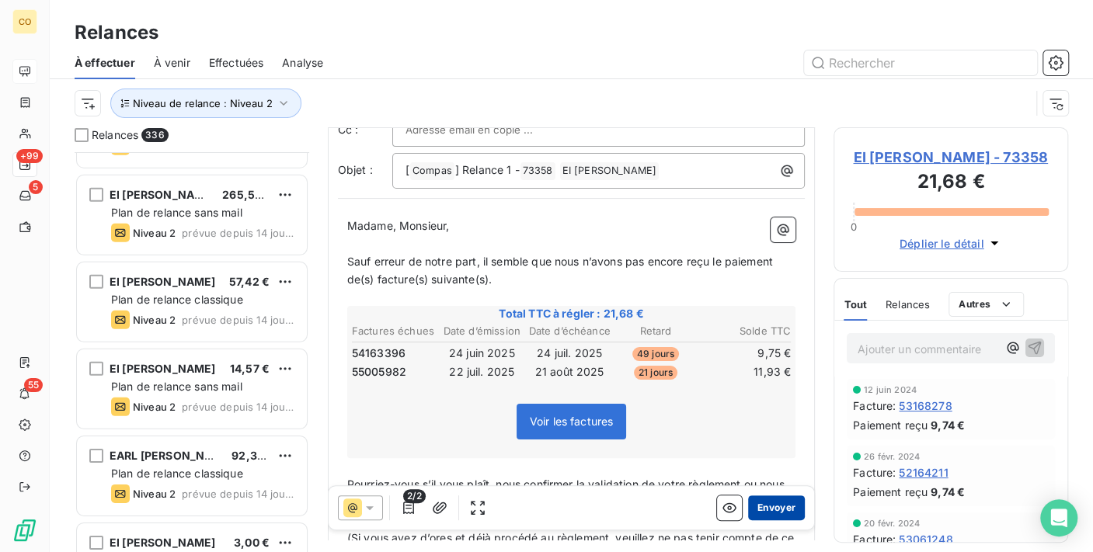
click at [768, 508] on button "Envoyer" at bounding box center [776, 508] width 57 height 25
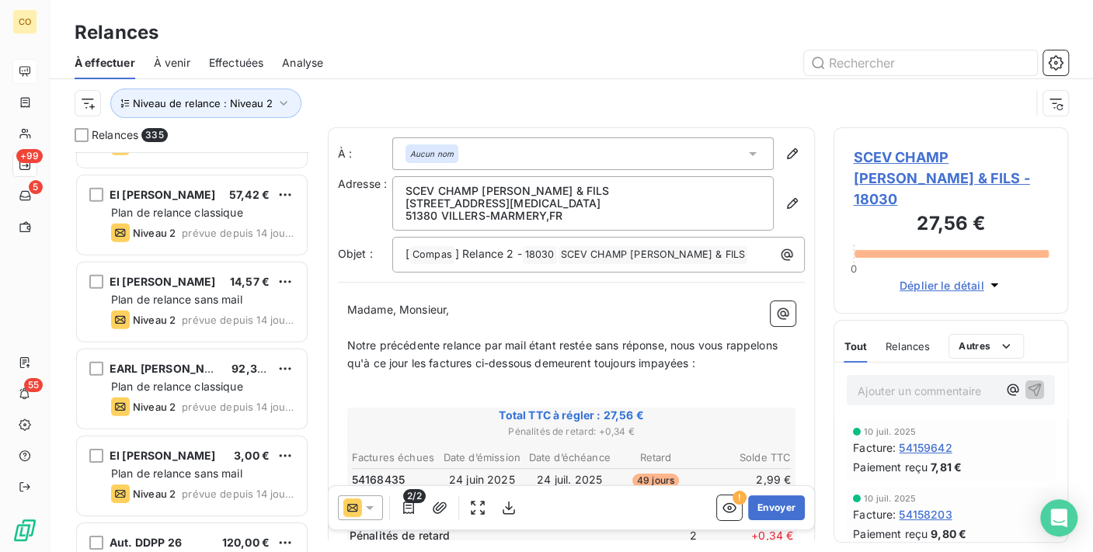
click at [376, 505] on icon at bounding box center [370, 508] width 16 height 16
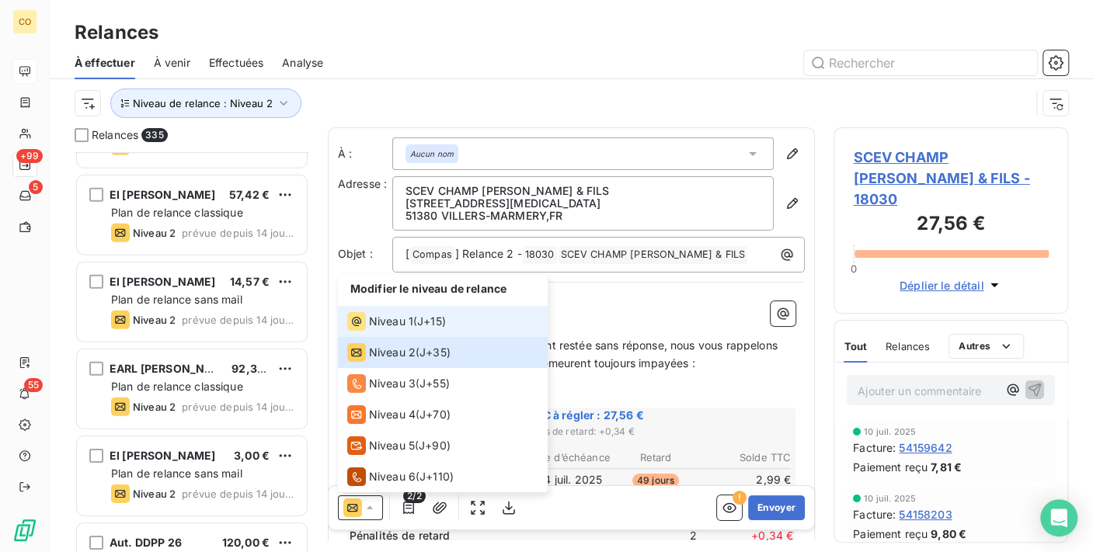
click at [369, 327] on span "Niveau 1" at bounding box center [391, 322] width 44 height 16
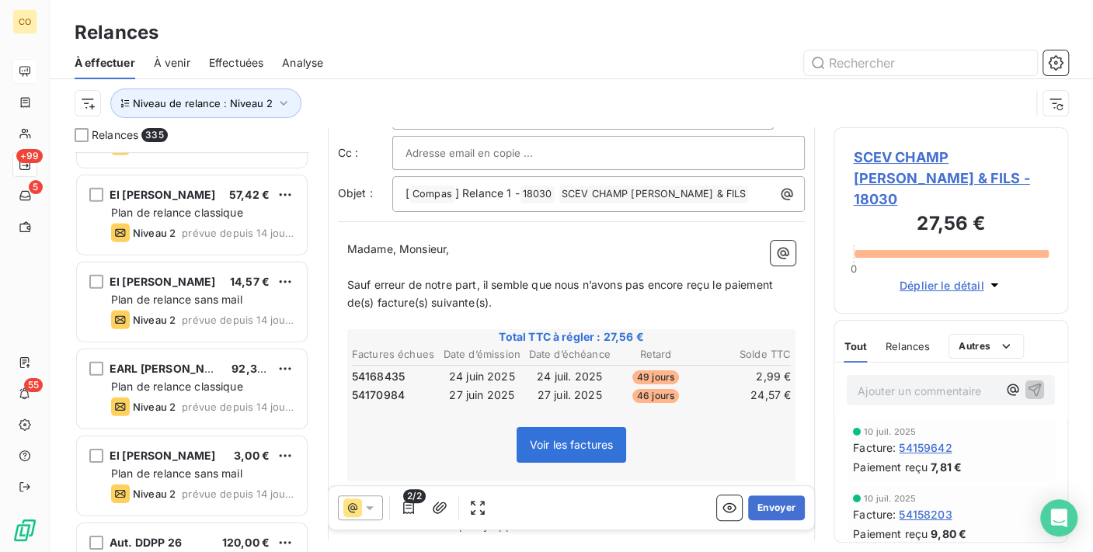
scroll to position [172, 0]
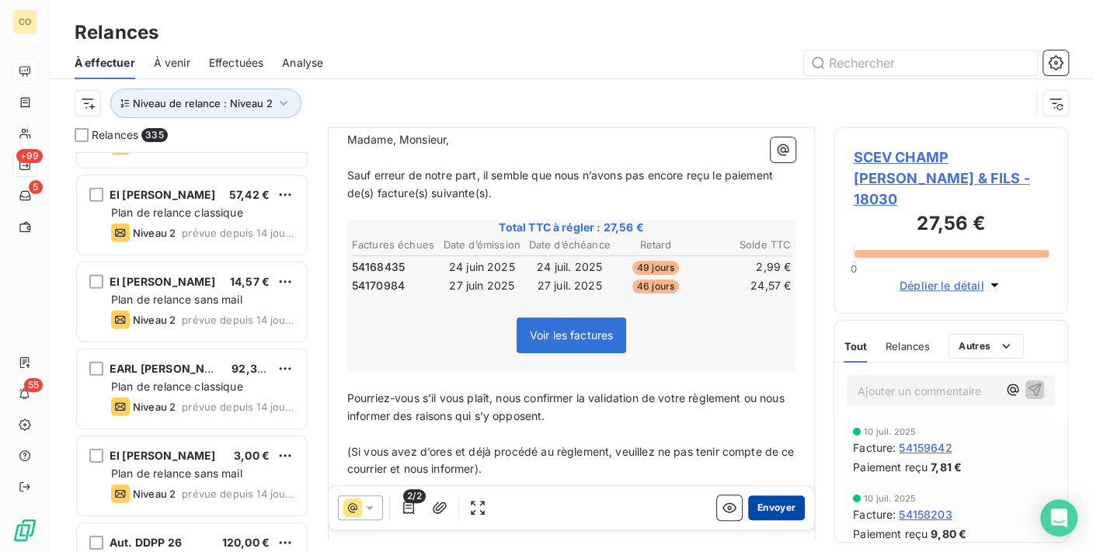
click at [754, 506] on button "Envoyer" at bounding box center [776, 508] width 57 height 25
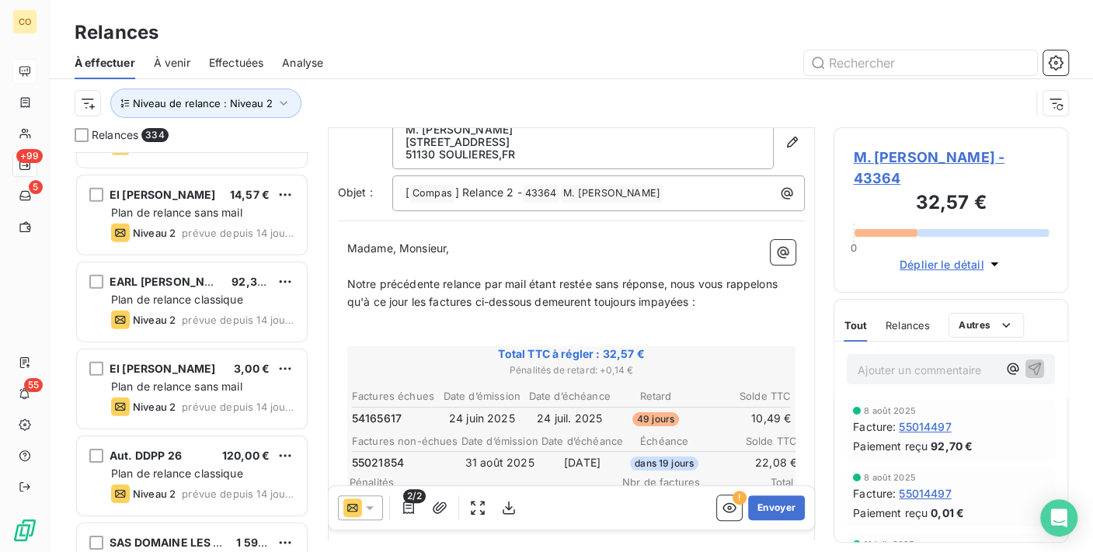
scroll to position [172, 0]
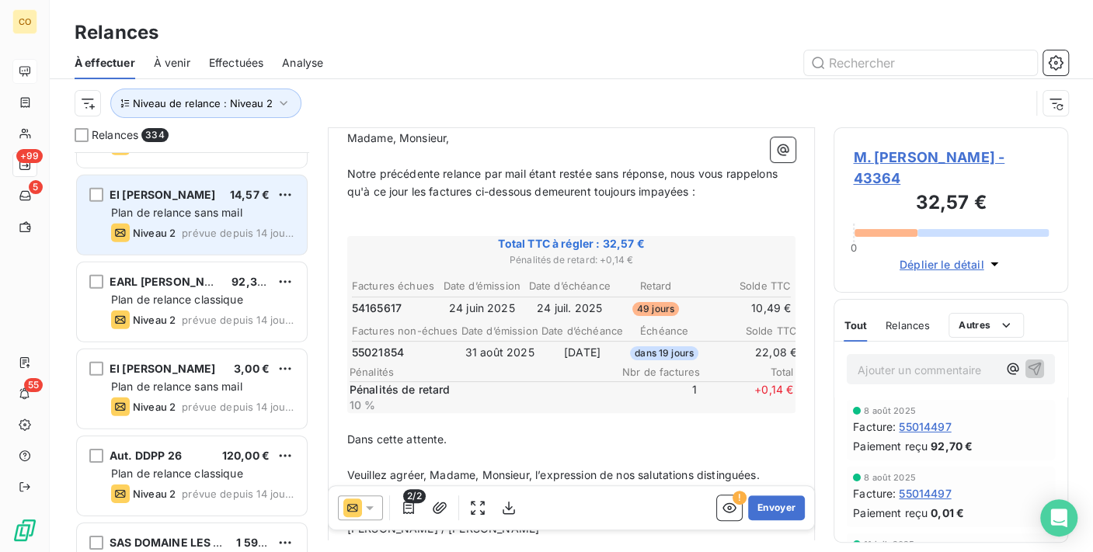
click at [185, 221] on div "EI [PERSON_NAME] 14,57 € Plan de relance sans mail Niveau 2 prévue depuis 14 jo…" at bounding box center [192, 215] width 230 height 79
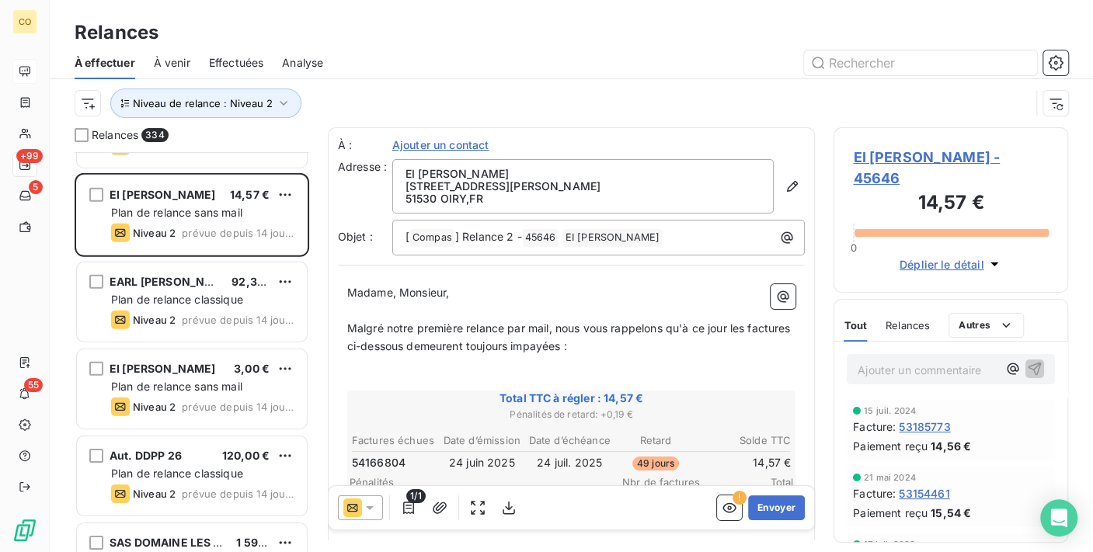
click at [368, 504] on icon at bounding box center [370, 508] width 16 height 16
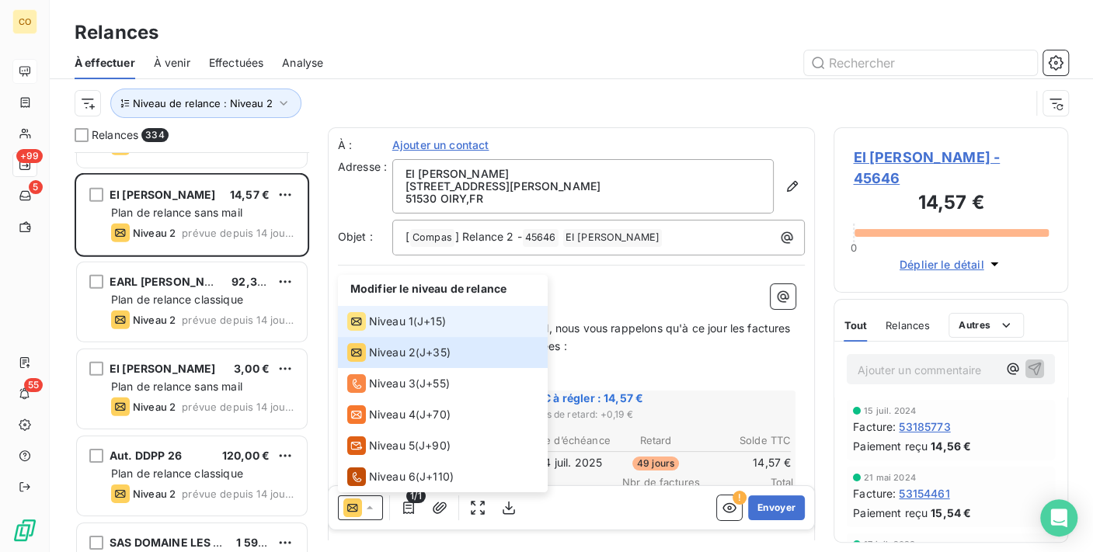
click at [395, 325] on span "Niveau 1" at bounding box center [391, 322] width 44 height 16
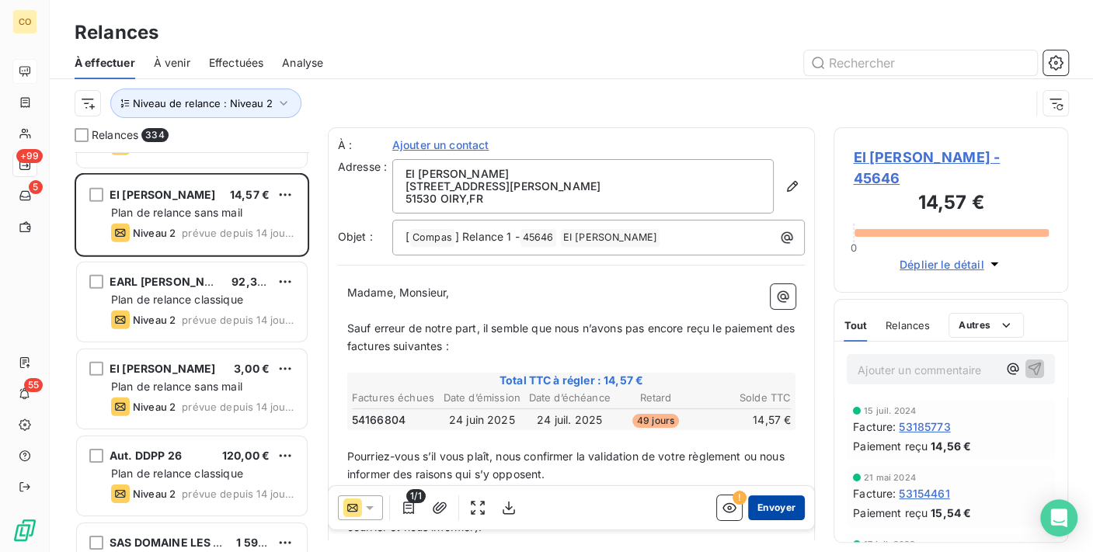
click at [769, 508] on button "Envoyer" at bounding box center [776, 508] width 57 height 25
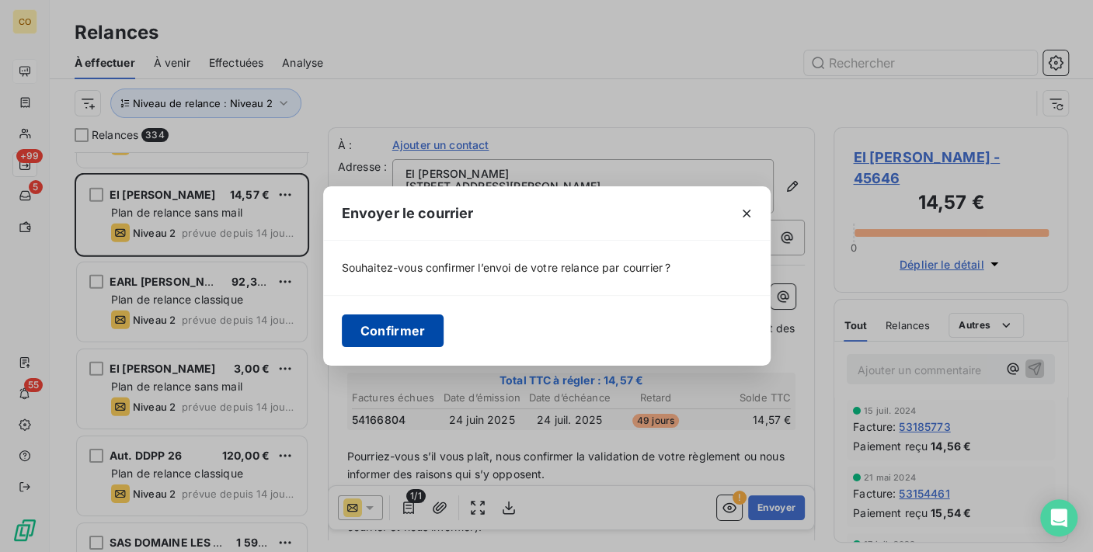
click at [387, 335] on button "Confirmer" at bounding box center [393, 331] width 103 height 33
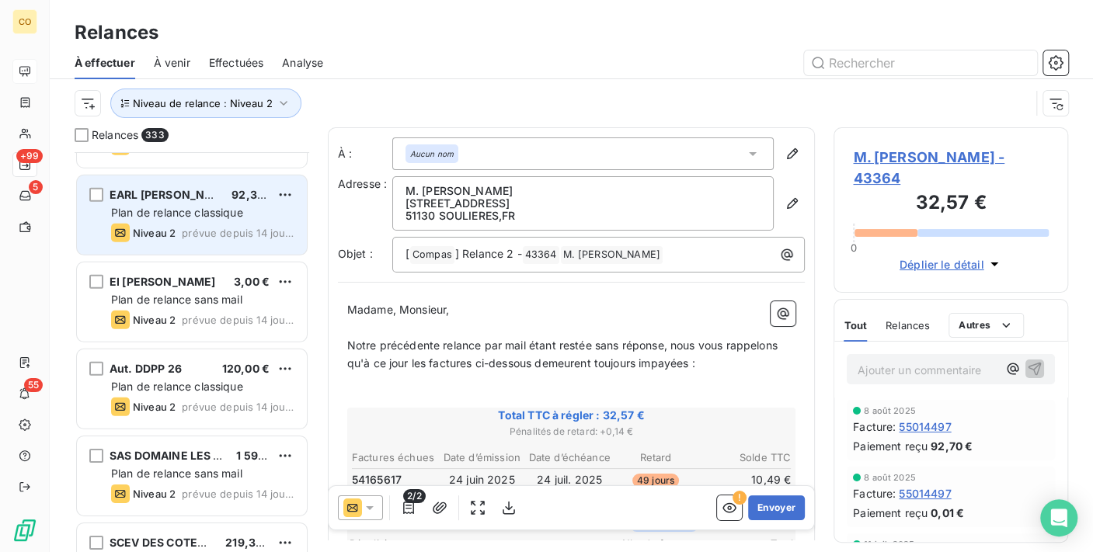
click at [171, 227] on span "Niveau 2" at bounding box center [154, 233] width 43 height 12
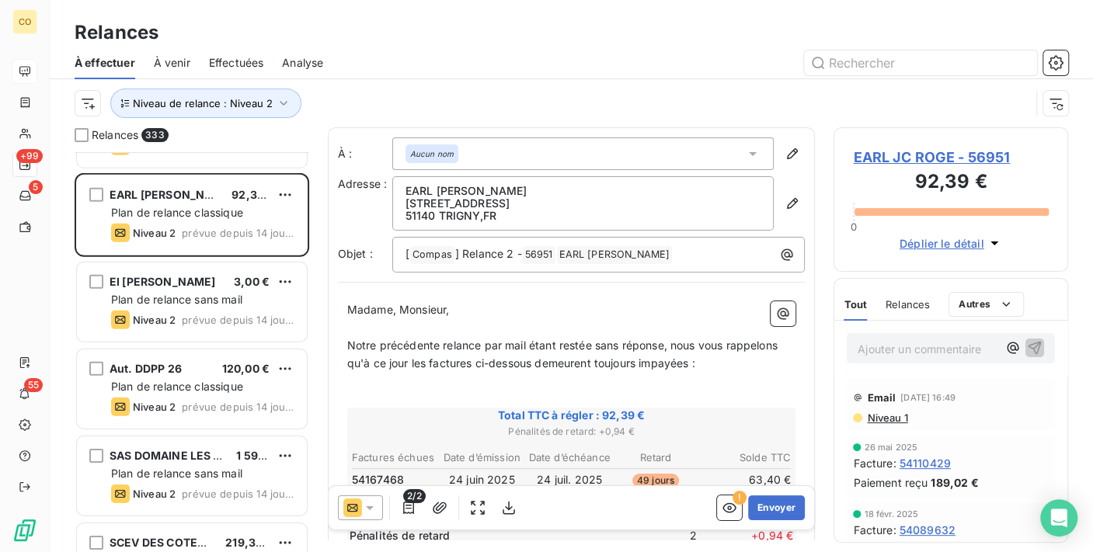
click at [372, 503] on icon at bounding box center [370, 508] width 16 height 16
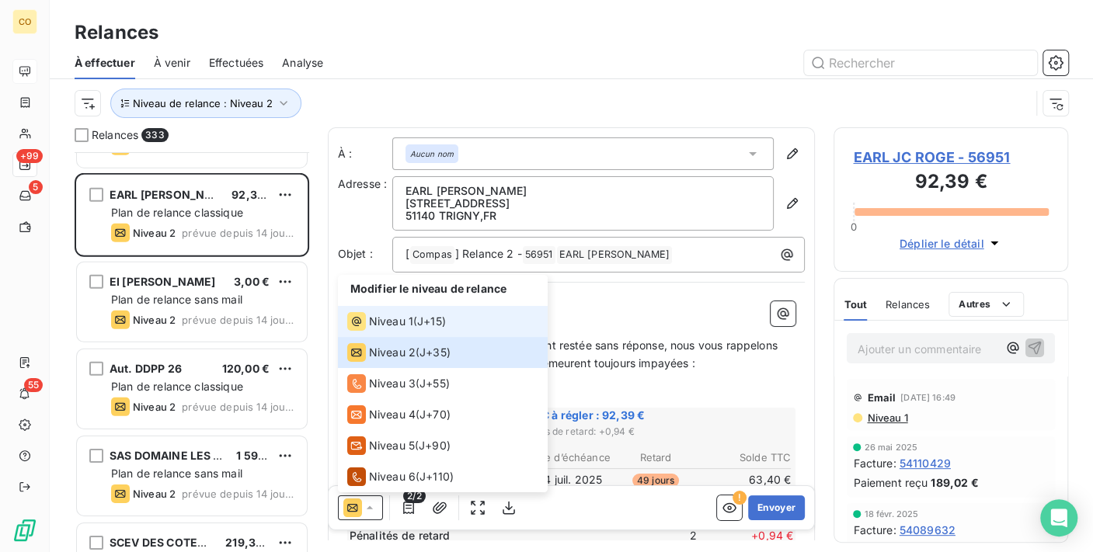
click at [383, 317] on span "Niveau 1" at bounding box center [391, 322] width 44 height 16
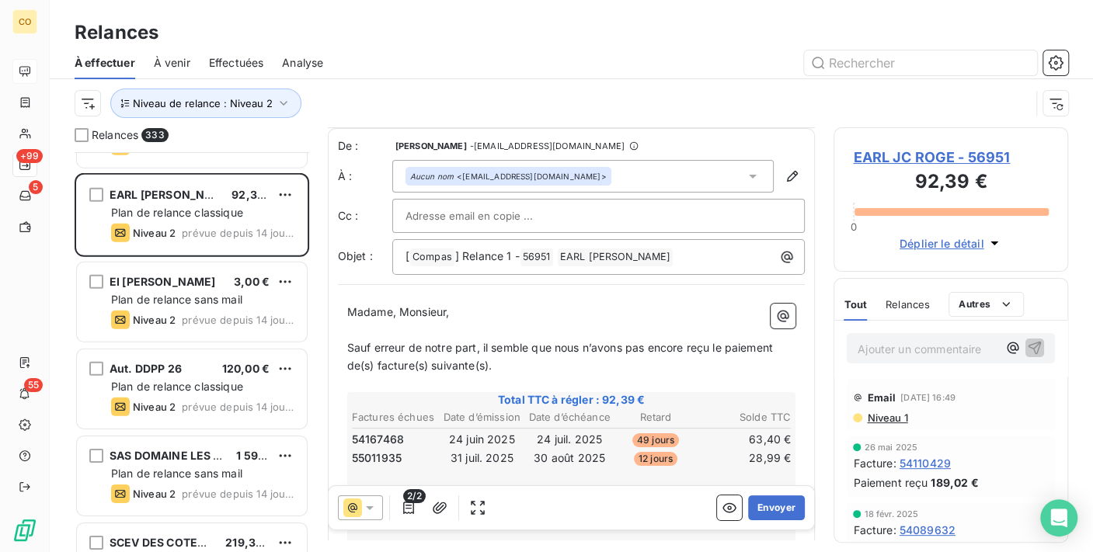
scroll to position [172, 0]
